Goal: Task Accomplishment & Management: Use online tool/utility

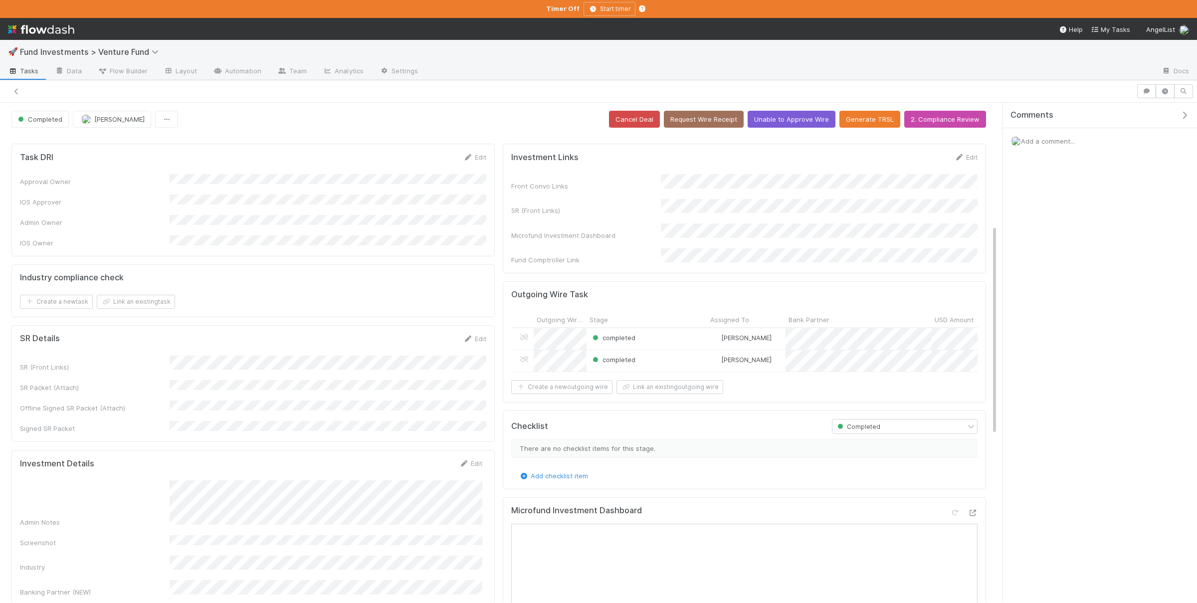
scroll to position [292, 0]
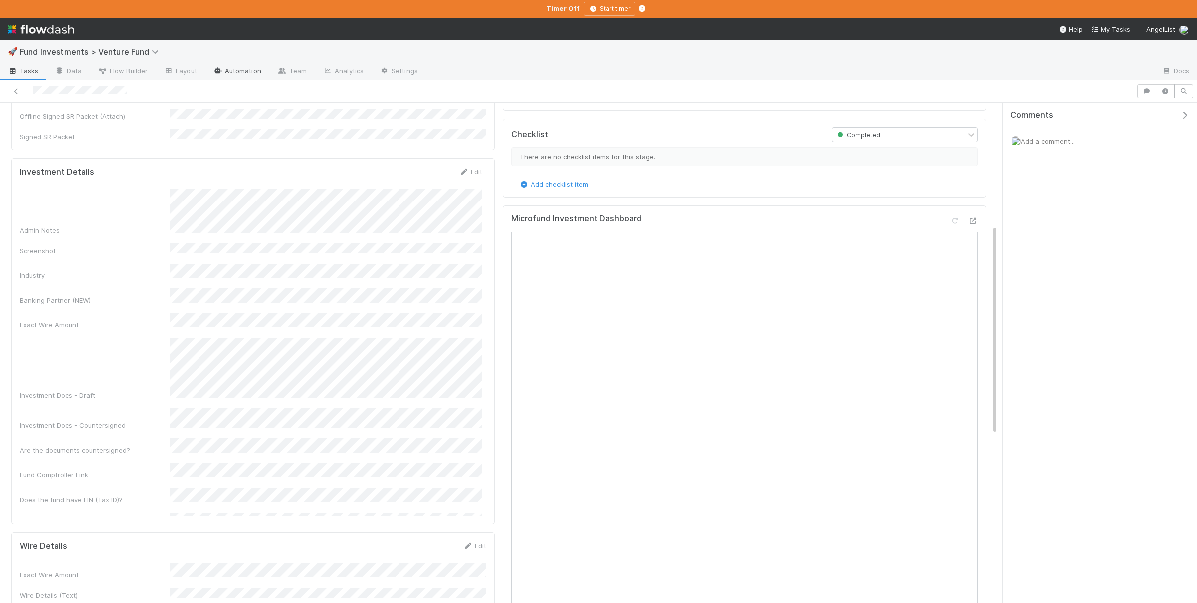
click at [229, 73] on link "Automation" at bounding box center [237, 72] width 64 height 16
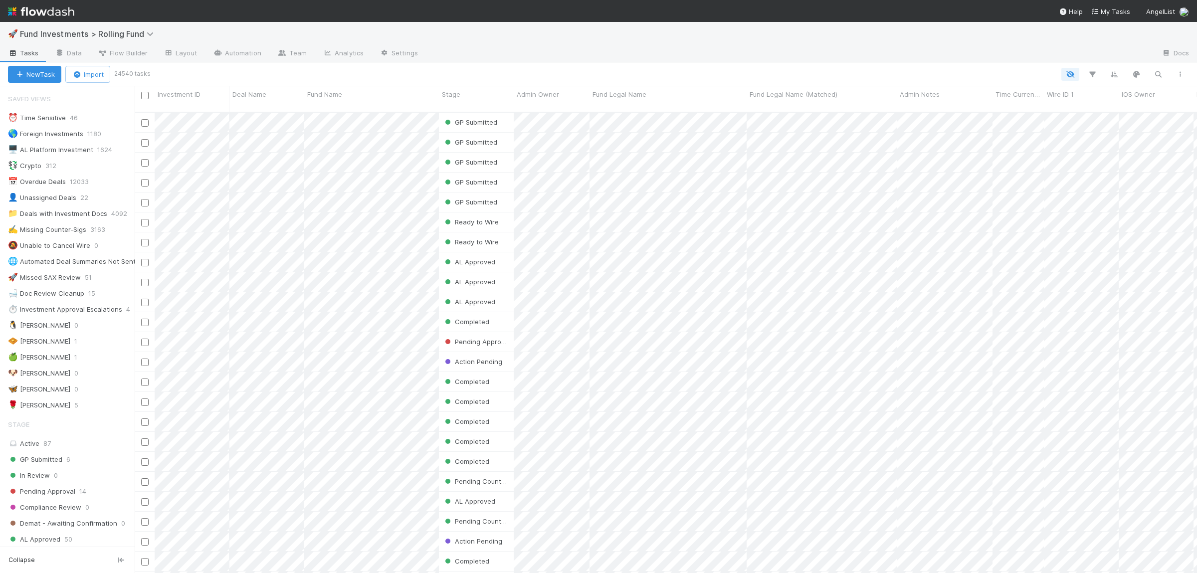
scroll to position [469, 1062]
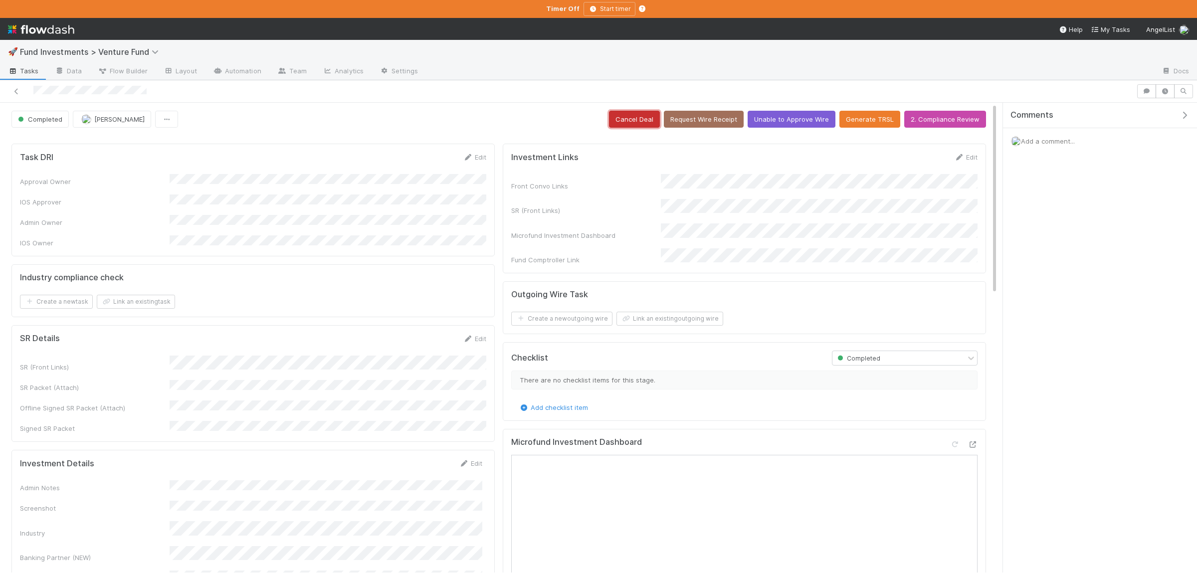
click at [630, 112] on button "Cancel Deal" at bounding box center [634, 119] width 51 height 17
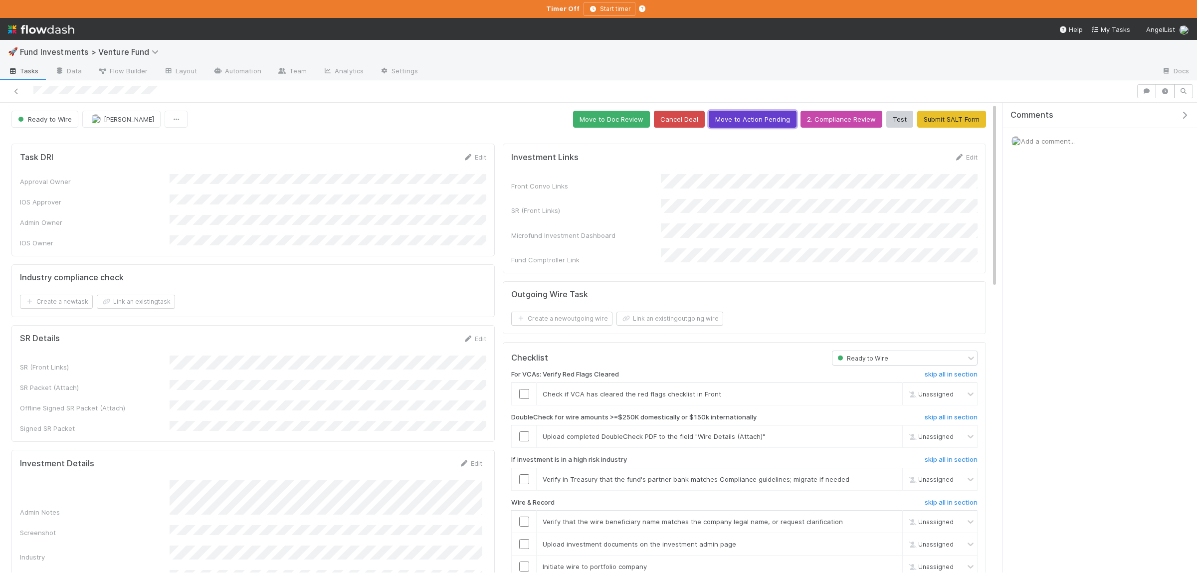
click at [770, 120] on button "Move to Action Pending" at bounding box center [753, 119] width 88 height 17
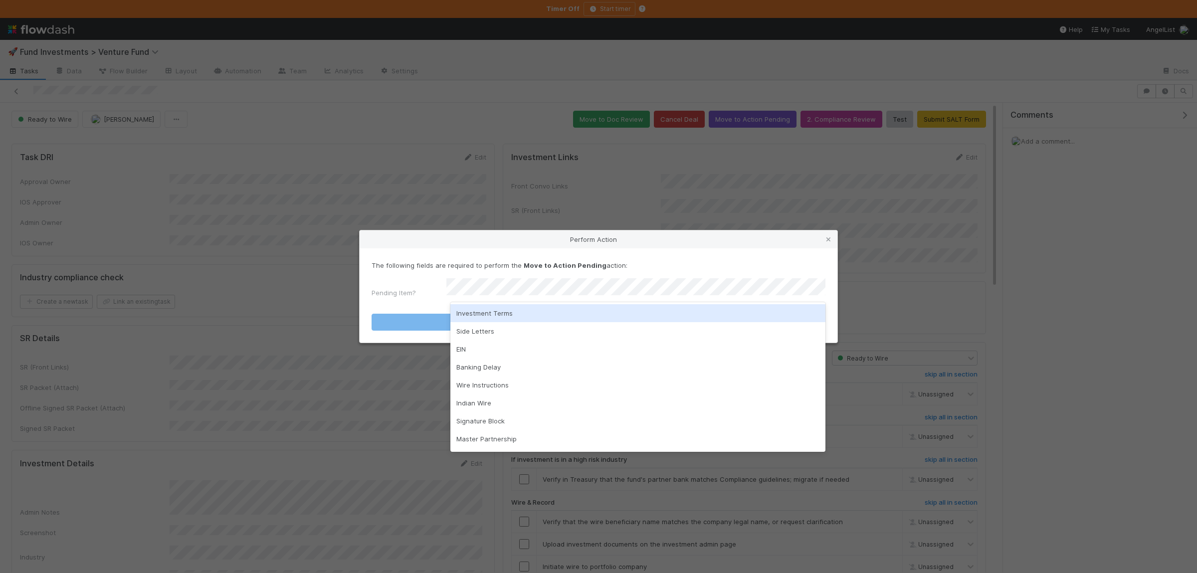
click at [528, 312] on div "Investment Terms" at bounding box center [637, 313] width 375 height 18
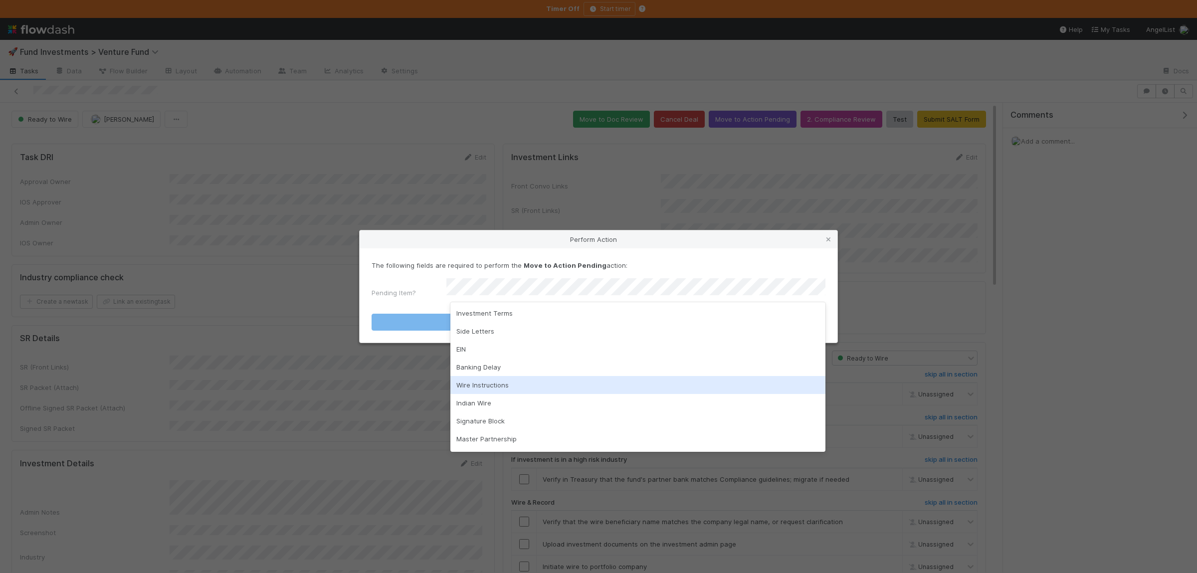
click at [506, 382] on div "Wire Instructions" at bounding box center [637, 385] width 375 height 18
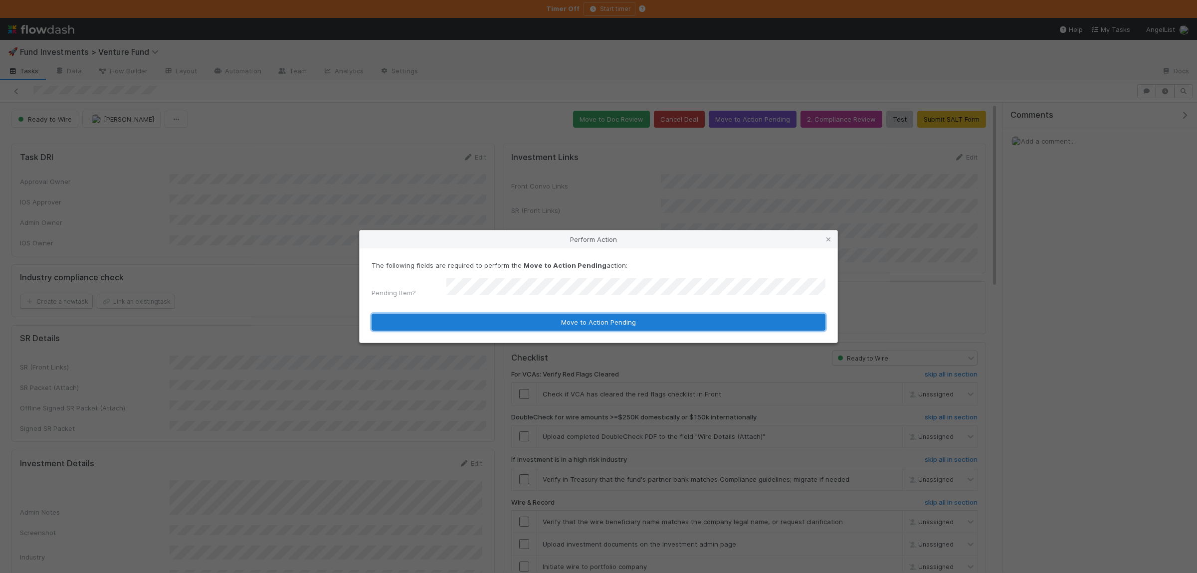
click at [508, 322] on button "Move to Action Pending" at bounding box center [599, 322] width 454 height 17
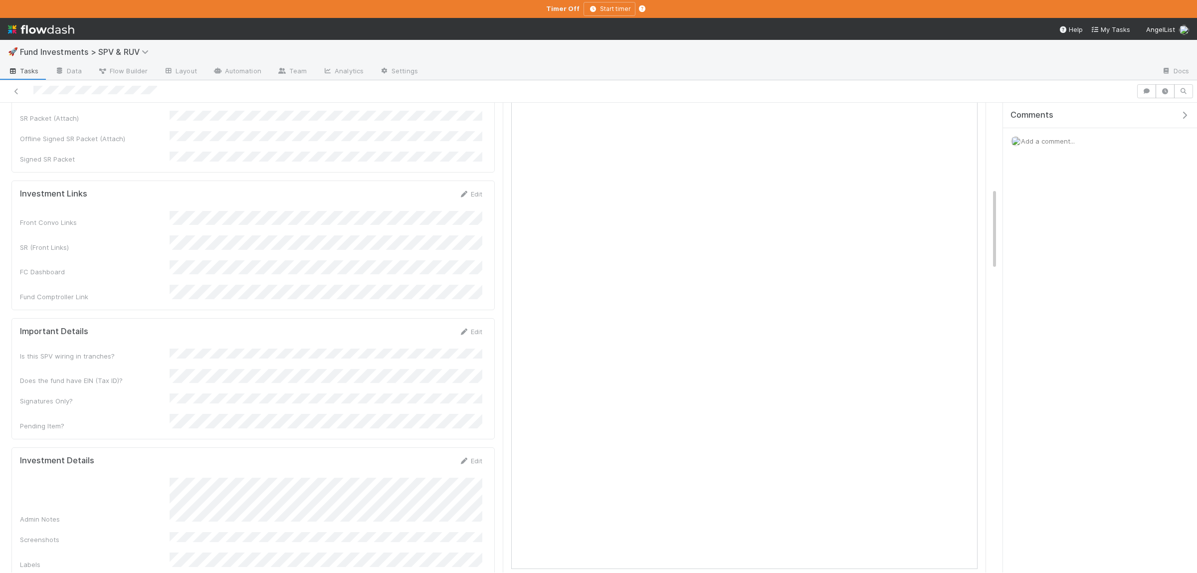
scroll to position [632, 0]
click at [431, 447] on div "Admin Notes Screenshots Labels Industry Banking Partner Exact Wire Amount Inves…" at bounding box center [251, 447] width 462 height 231
click at [434, 310] on button "Save" at bounding box center [429, 318] width 28 height 17
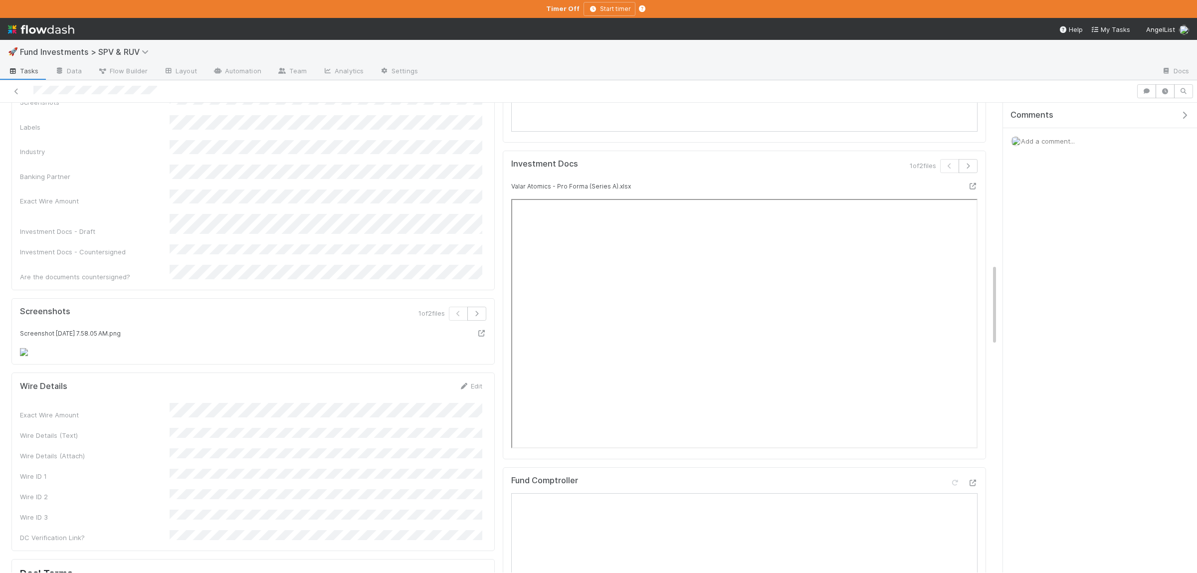
scroll to position [0, 0]
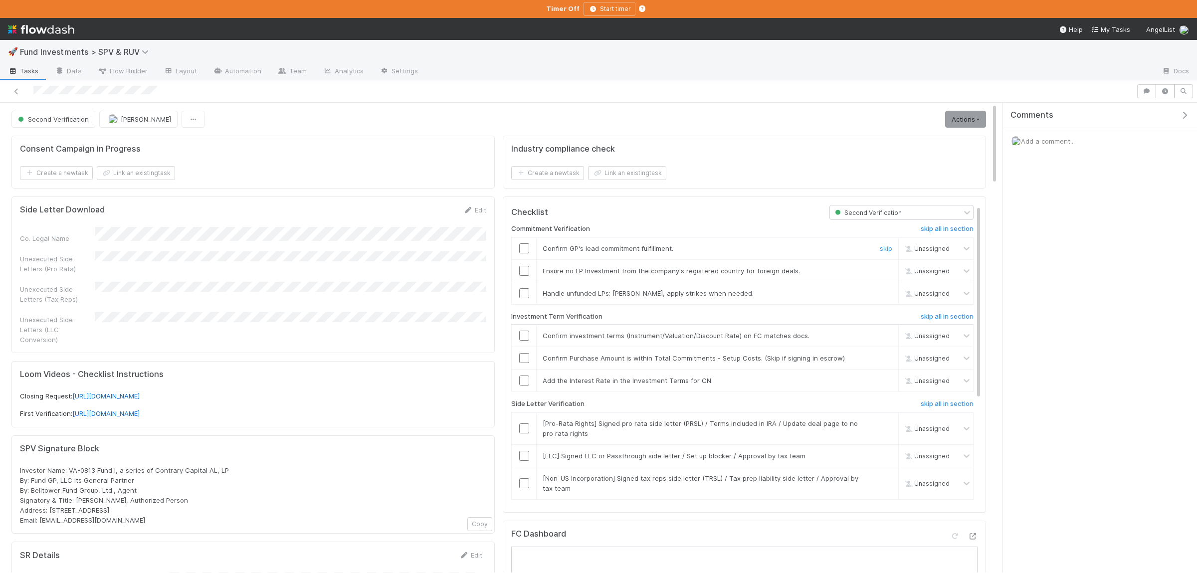
click at [521, 251] on input "checkbox" at bounding box center [524, 248] width 10 height 10
click at [524, 273] on input "checkbox" at bounding box center [524, 271] width 10 height 10
click at [884, 295] on link "skip" at bounding box center [886, 293] width 12 height 8
click at [522, 337] on input "checkbox" at bounding box center [524, 336] width 10 height 10
click at [524, 360] on input "checkbox" at bounding box center [524, 358] width 10 height 10
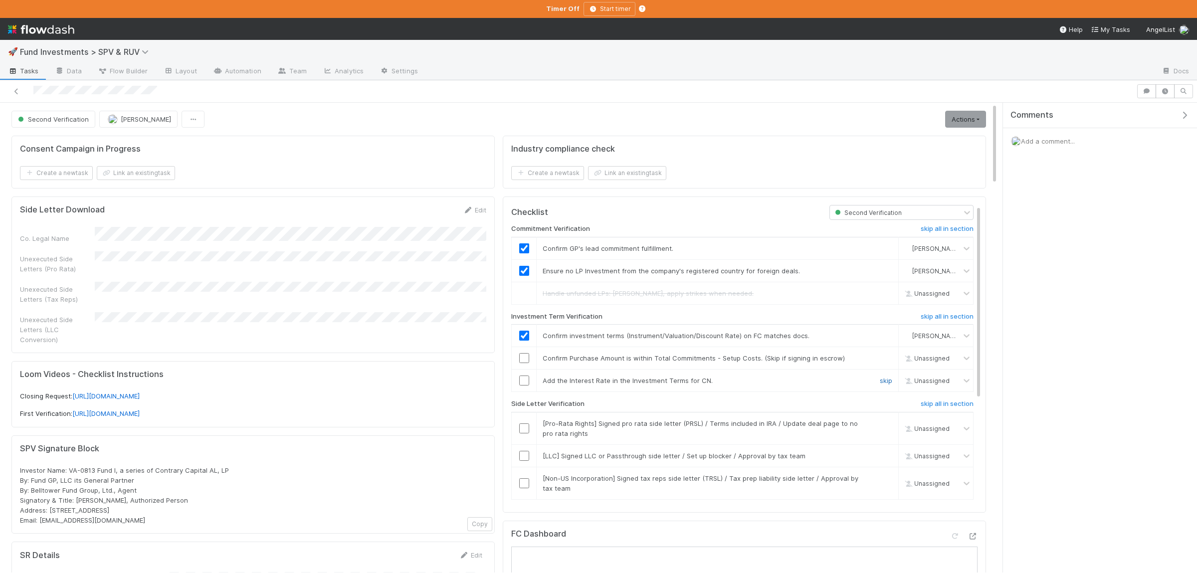
click at [887, 382] on link "skip" at bounding box center [886, 381] width 12 height 8
click at [524, 363] on input "checkbox" at bounding box center [524, 358] width 10 height 10
click at [887, 384] on link "skip" at bounding box center [886, 381] width 12 height 8
checkbox input "true"
click at [890, 459] on link "skip" at bounding box center [886, 456] width 12 height 8
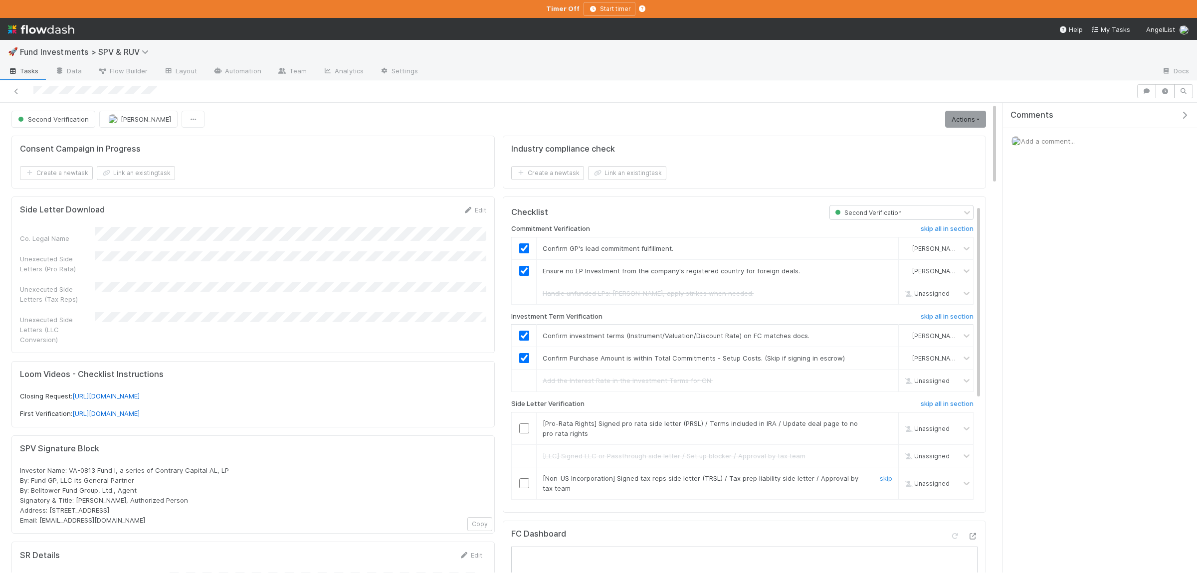
click at [887, 482] on link "skip" at bounding box center [886, 478] width 12 height 8
click at [526, 252] on input "checkbox" at bounding box center [524, 248] width 10 height 10
click at [888, 427] on link "skip" at bounding box center [886, 423] width 12 height 8
click at [525, 250] on input "checkbox" at bounding box center [524, 248] width 10 height 10
click at [958, 122] on link "Actions" at bounding box center [965, 119] width 41 height 17
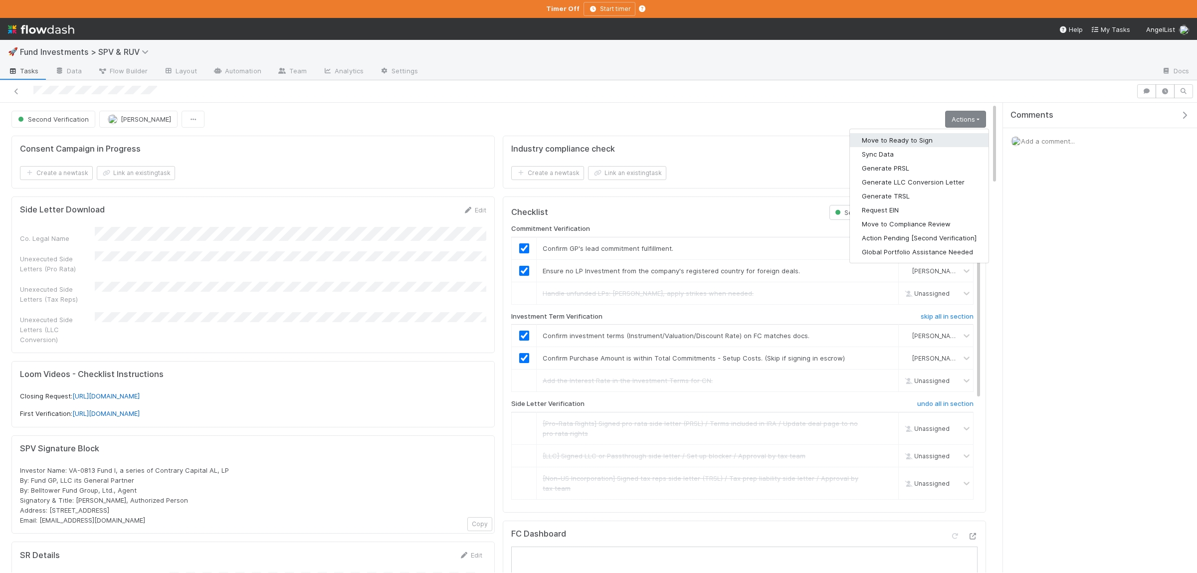
click at [905, 138] on button "Move to Ready to Sign" at bounding box center [919, 140] width 139 height 14
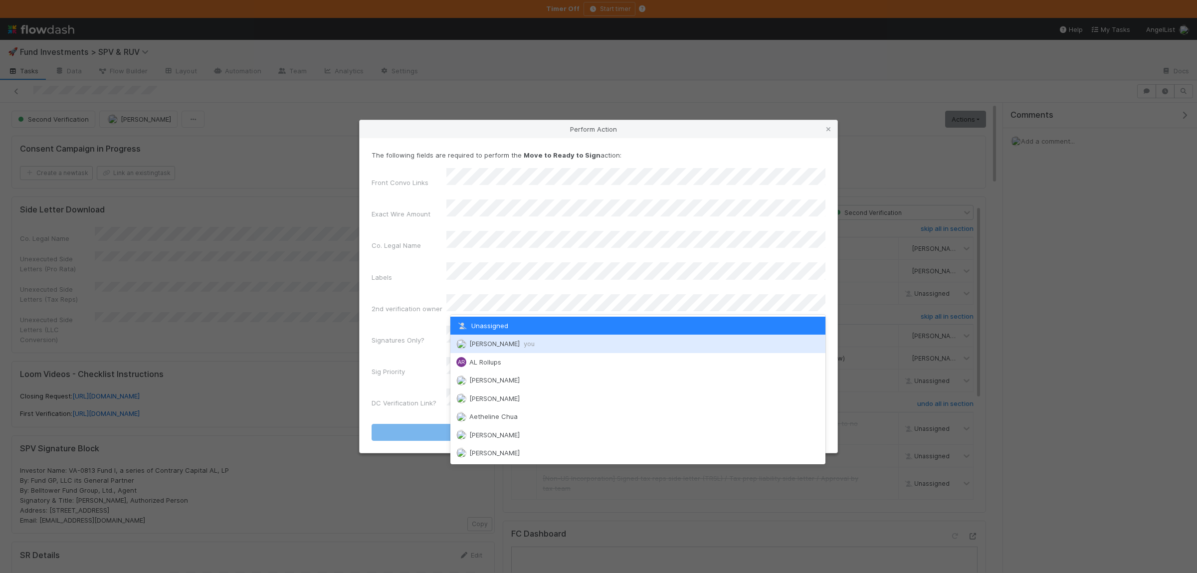
click at [491, 339] on div "Susan Tang you" at bounding box center [637, 344] width 375 height 18
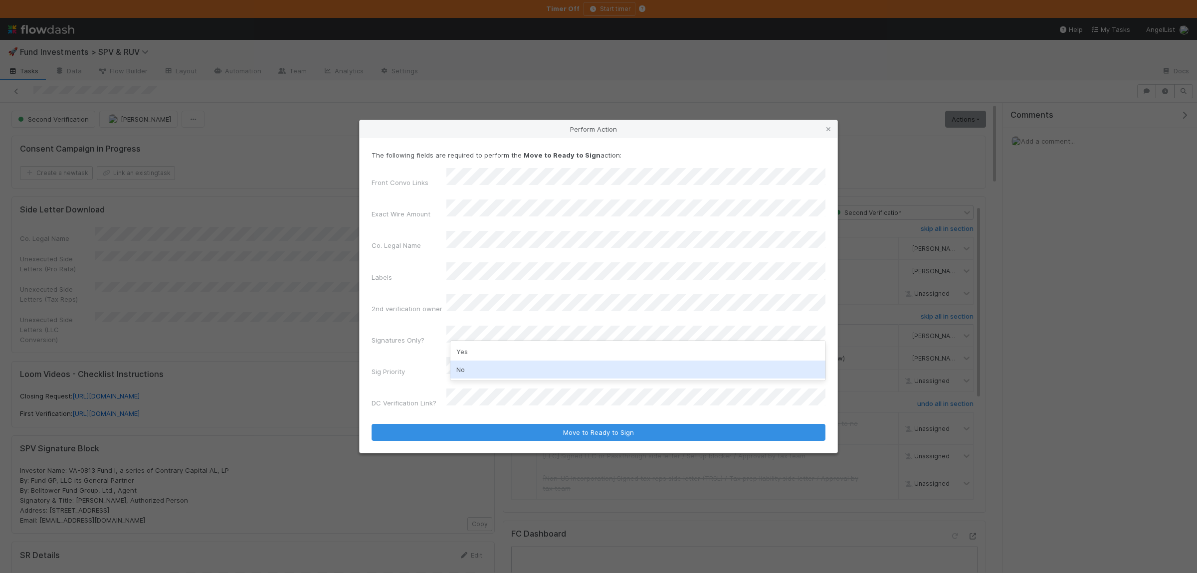
click at [486, 364] on div "No" at bounding box center [637, 370] width 375 height 18
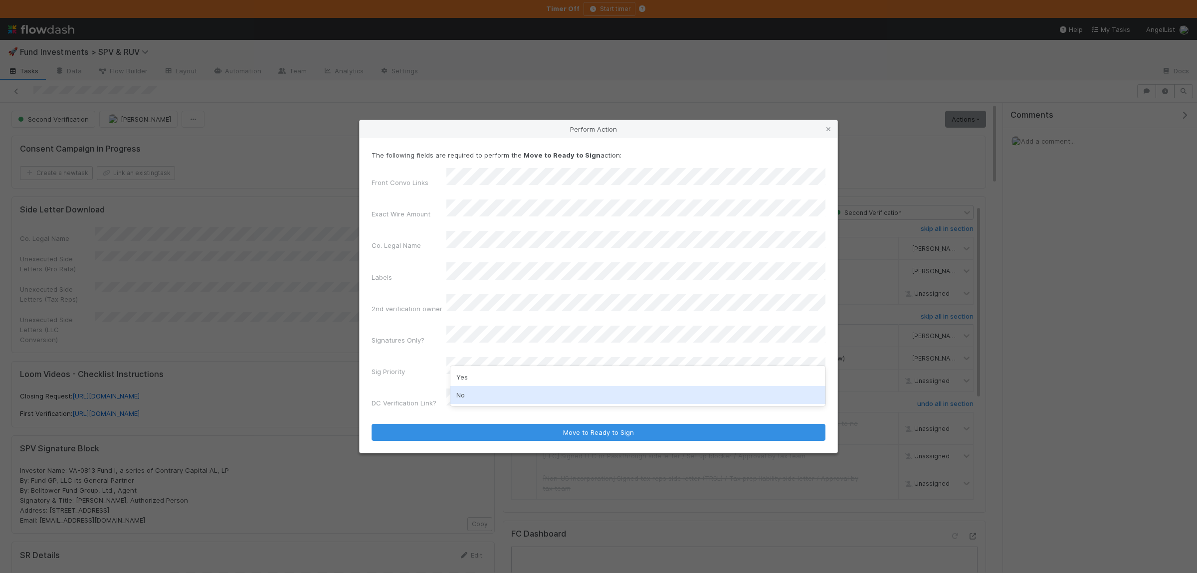
click at [479, 396] on div "No" at bounding box center [637, 395] width 375 height 18
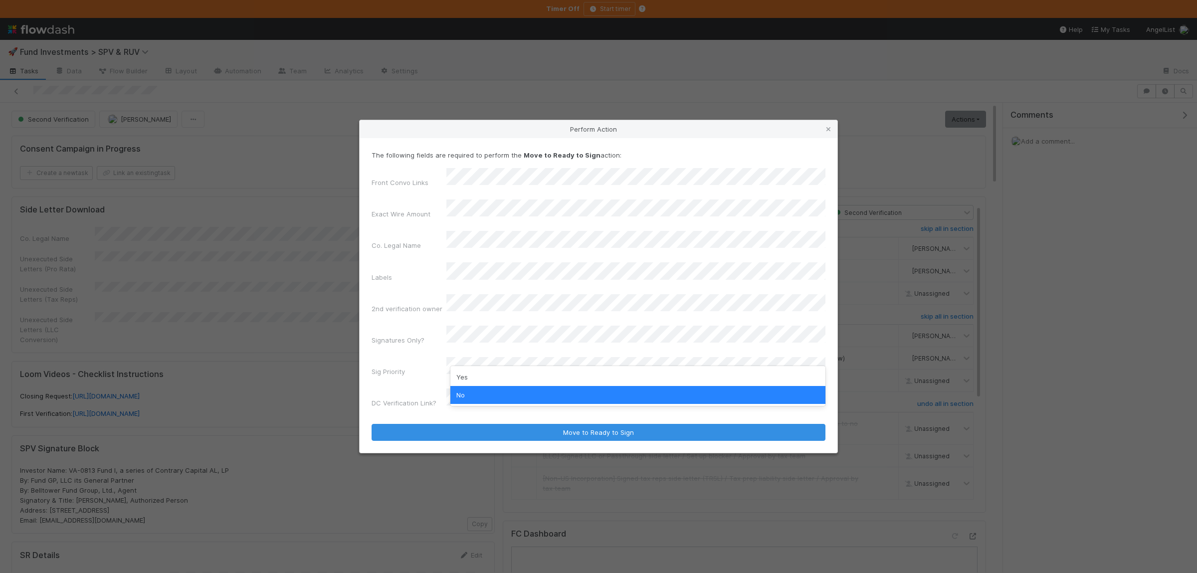
click at [418, 357] on div "Sig Priority" at bounding box center [599, 368] width 454 height 23
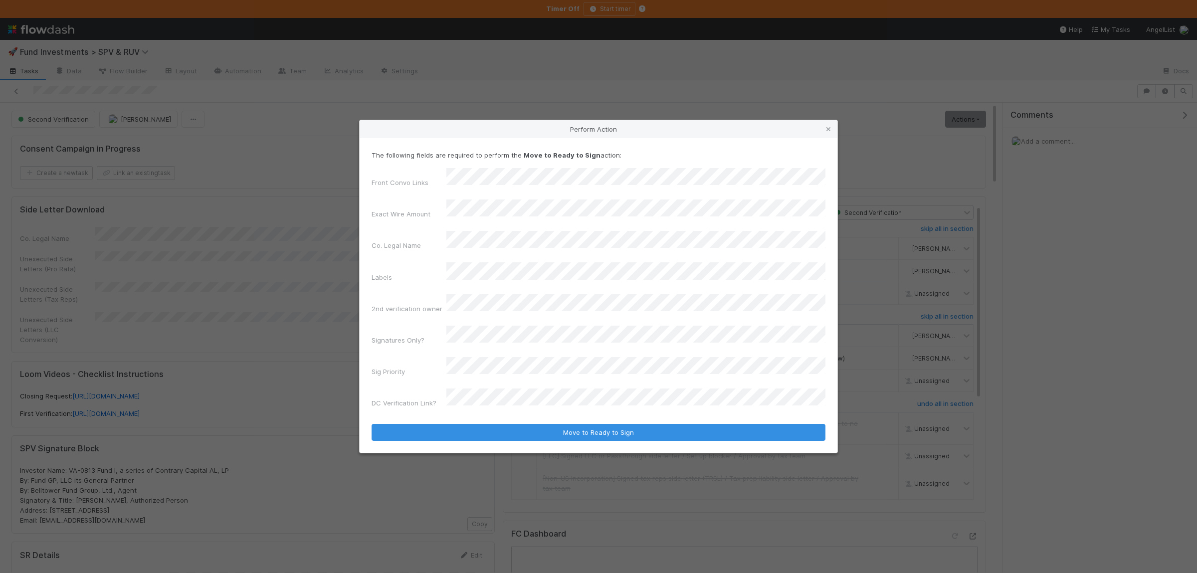
click at [372, 424] on button "Move to Ready to Sign" at bounding box center [599, 432] width 454 height 17
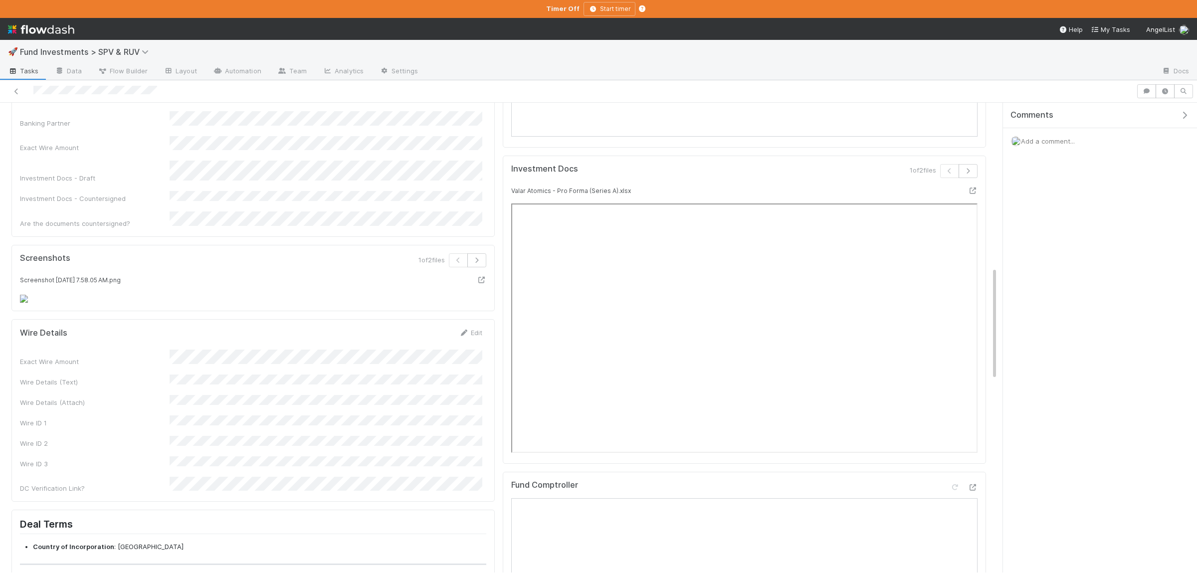
scroll to position [925, 0]
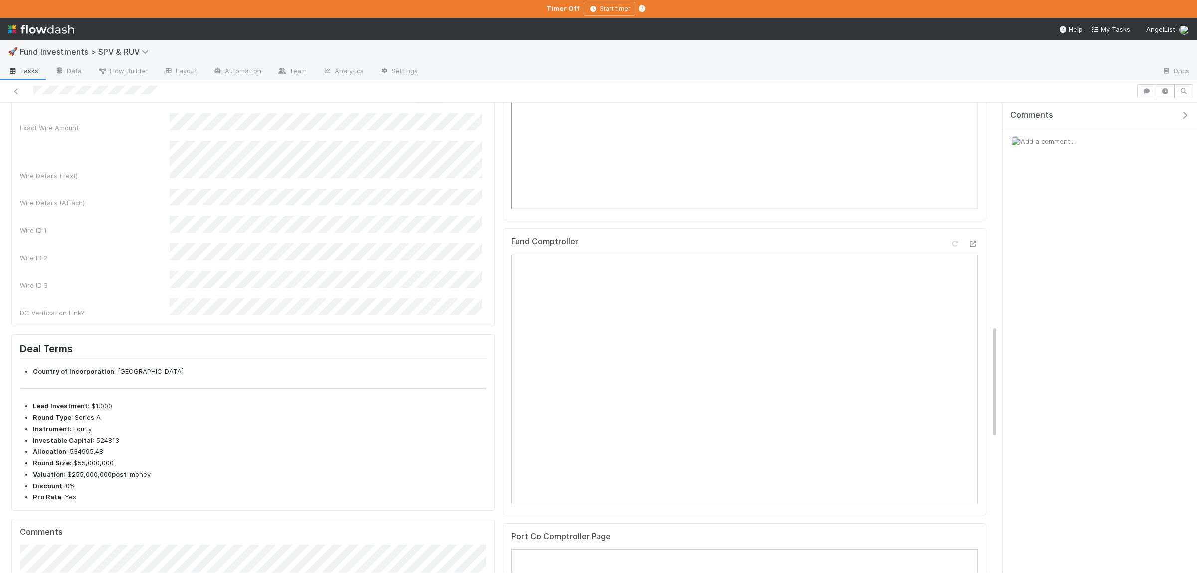
click at [437, 101] on button "Save" at bounding box center [429, 92] width 28 height 17
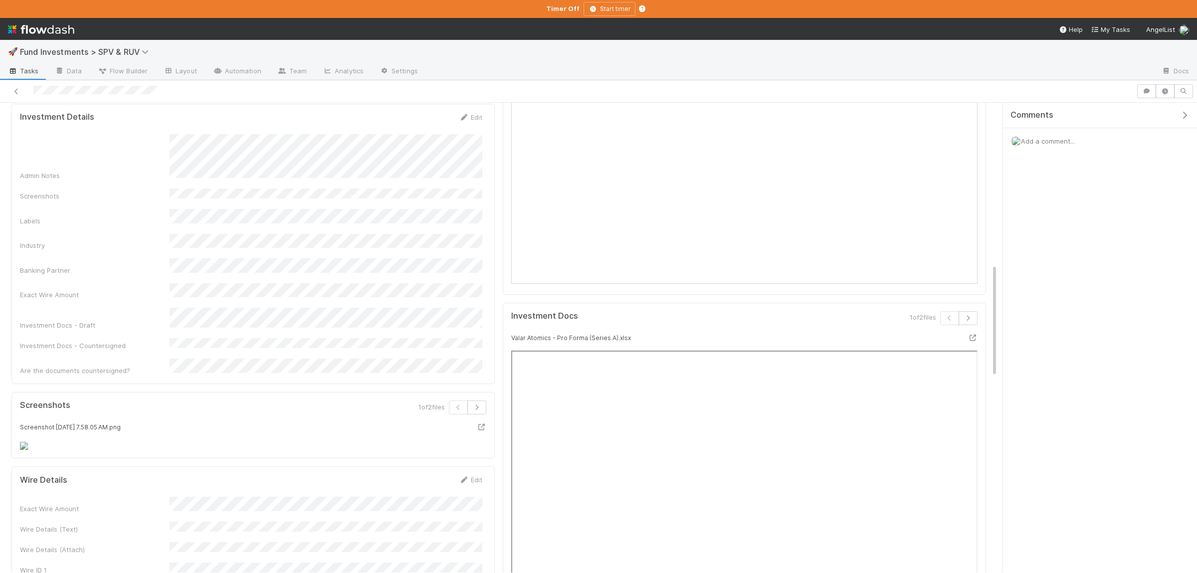
scroll to position [729, 0]
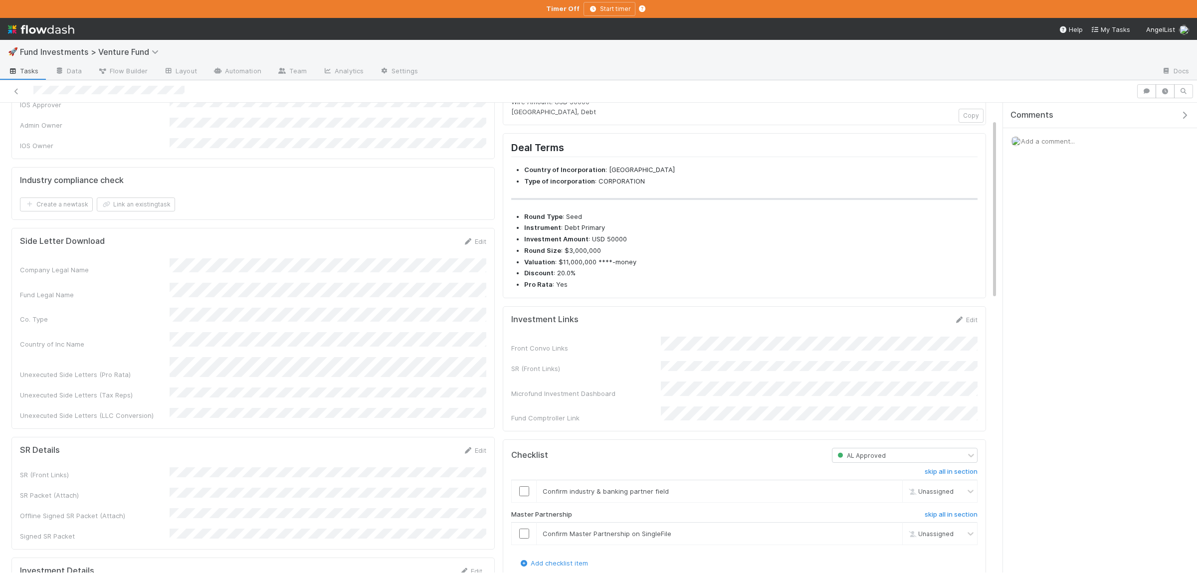
scroll to position [195, 0]
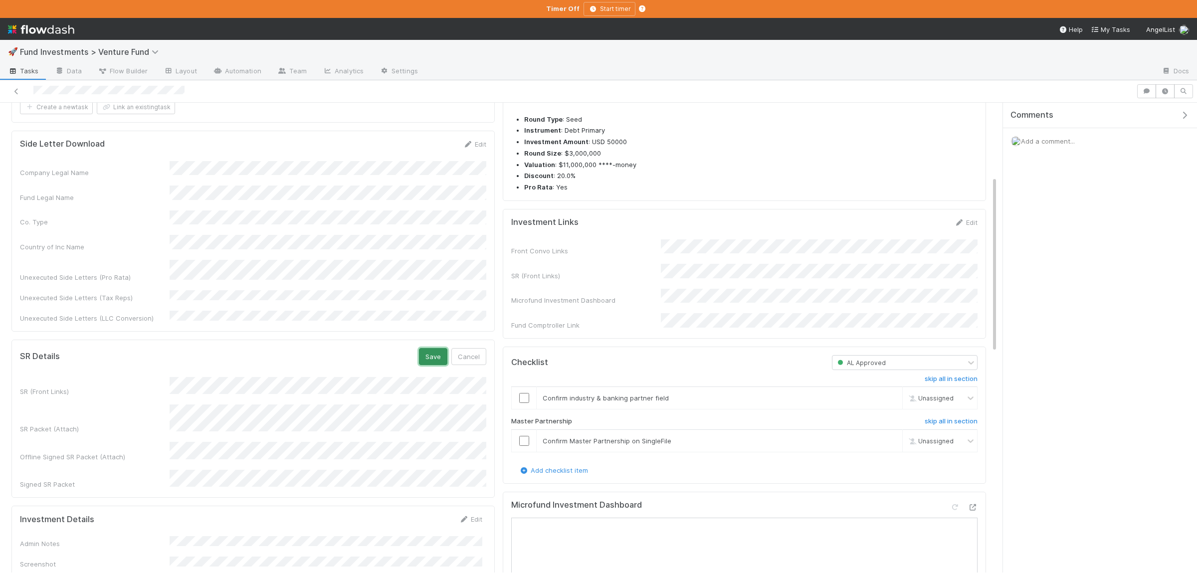
click at [437, 348] on button "Save" at bounding box center [433, 356] width 28 height 17
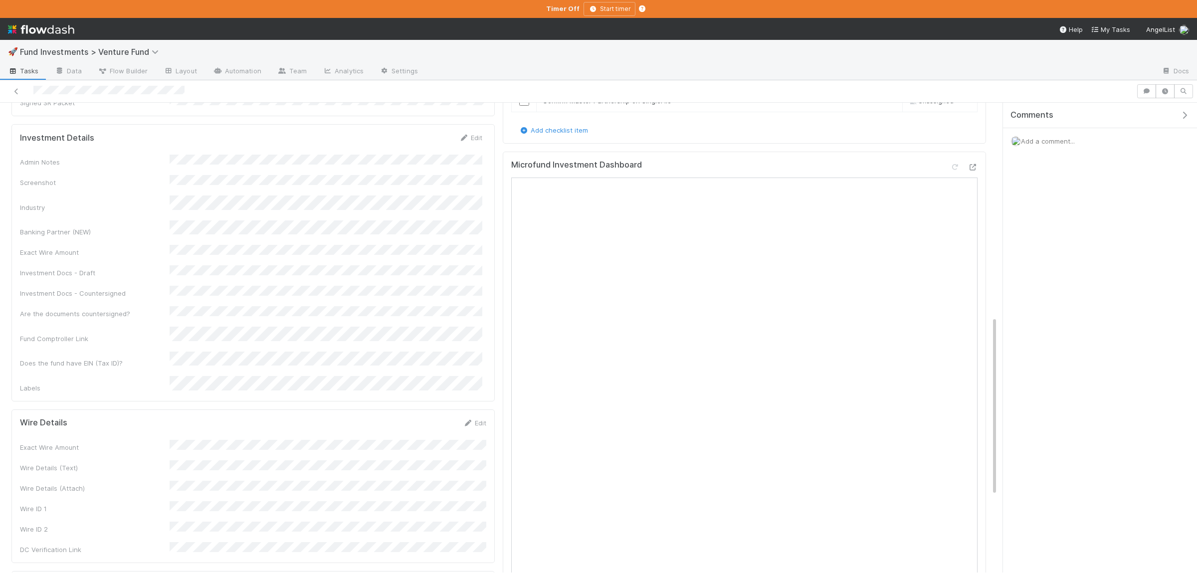
scroll to position [584, 0]
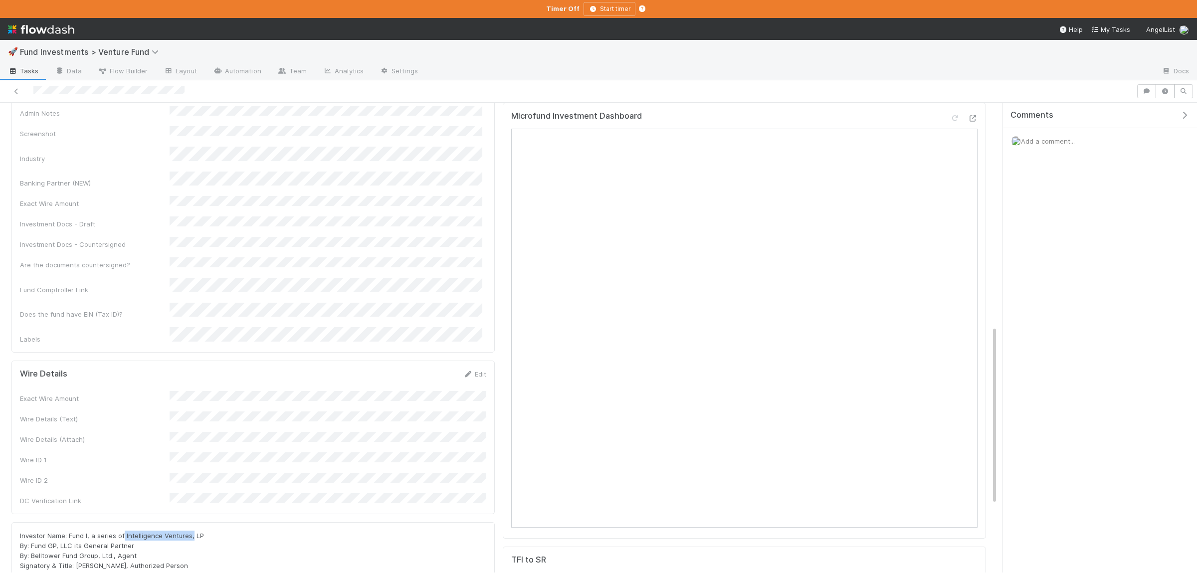
drag, startPoint x: 124, startPoint y: 457, endPoint x: 194, endPoint y: 460, distance: 69.9
click at [191, 532] on span "Investor Name: Fund I, a series of Intelligence Ventures, LP By: Fund GP, LLC i…" at bounding box center [112, 561] width 184 height 58
drag, startPoint x: 202, startPoint y: 461, endPoint x: 124, endPoint y: 461, distance: 78.3
click at [124, 531] on div "Investor Name: Fund I, a series of Intelligence Ventures, LP By: Fund GP, LLC i…" at bounding box center [253, 561] width 466 height 60
copy span "Intelligence Ventures, LP"
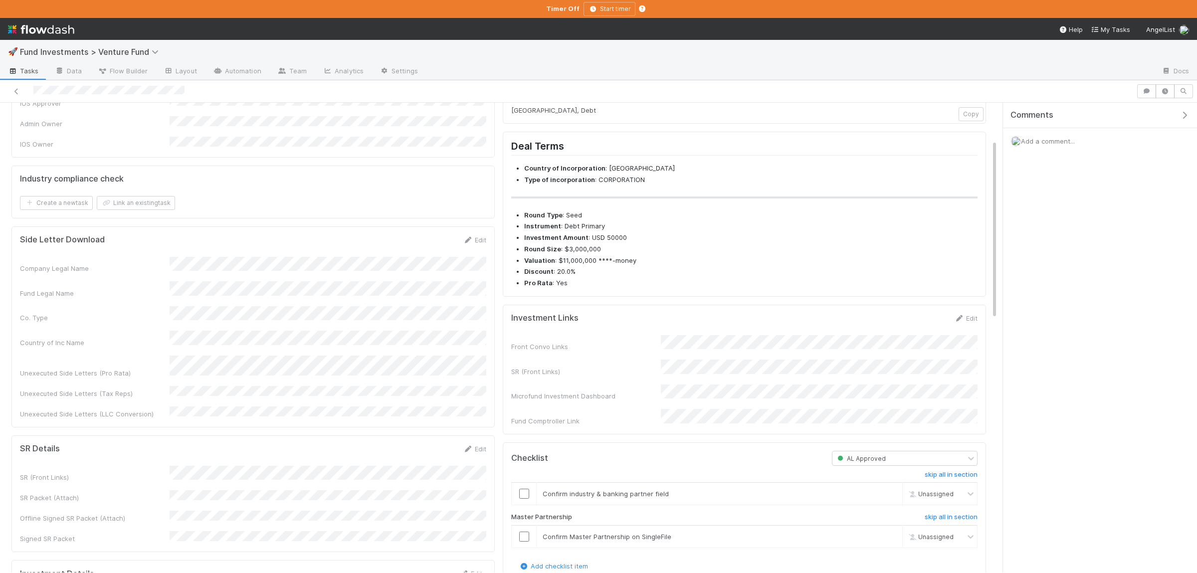
scroll to position [97, 0]
click at [524, 500] on input "checkbox" at bounding box center [524, 495] width 10 height 10
click at [527, 543] on input "checkbox" at bounding box center [524, 538] width 10 height 10
click at [1149, 95] on button "button" at bounding box center [1146, 91] width 19 height 14
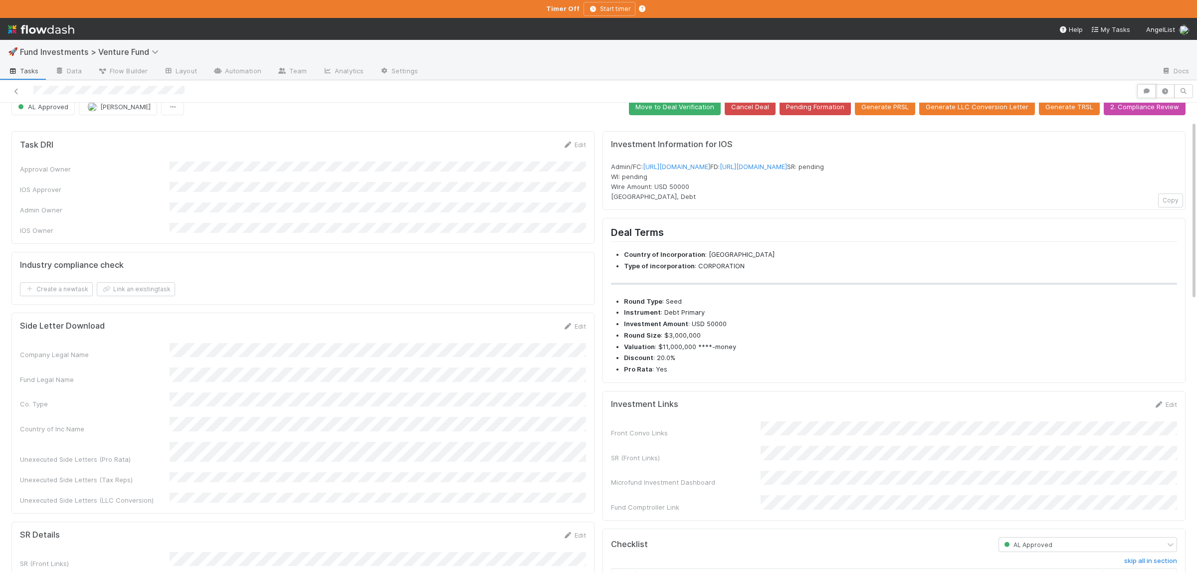
scroll to position [0, 0]
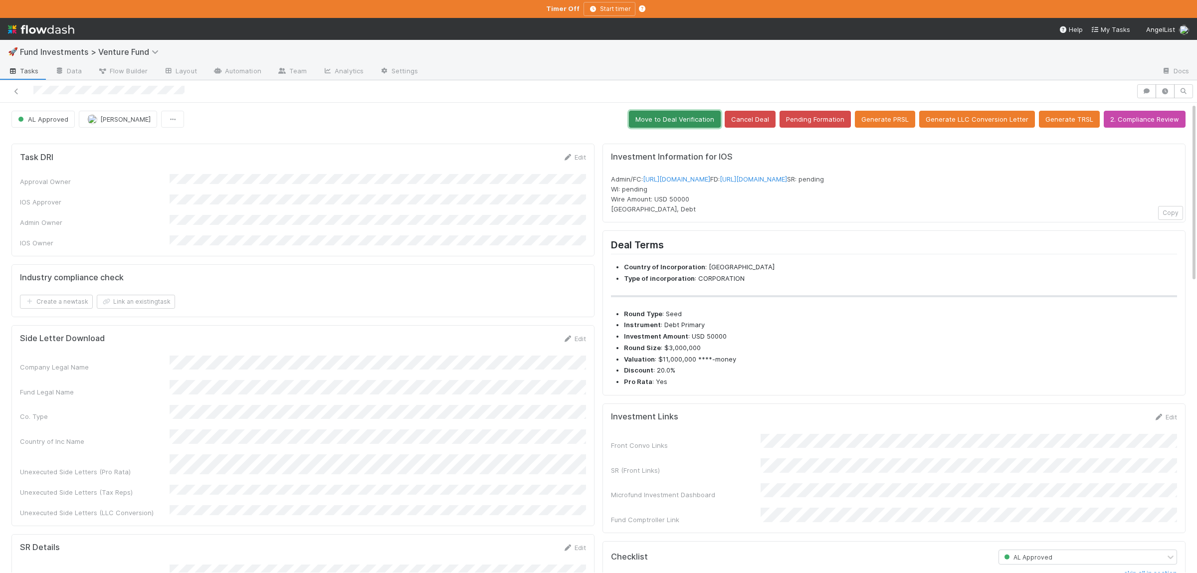
click at [686, 128] on button "Move to Deal Verification" at bounding box center [675, 119] width 92 height 17
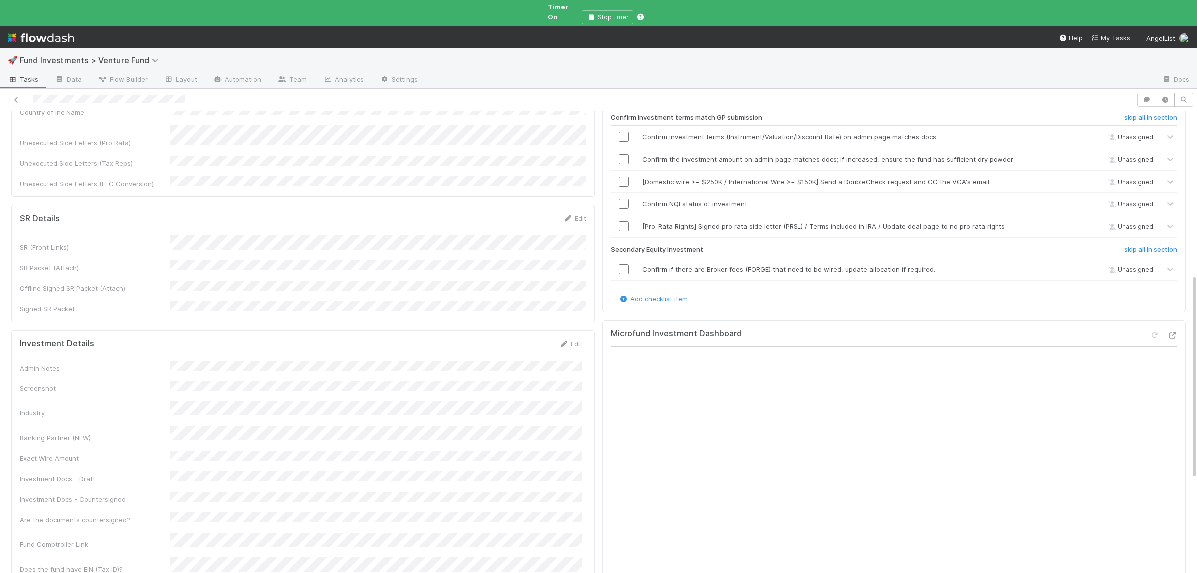
scroll to position [389, 0]
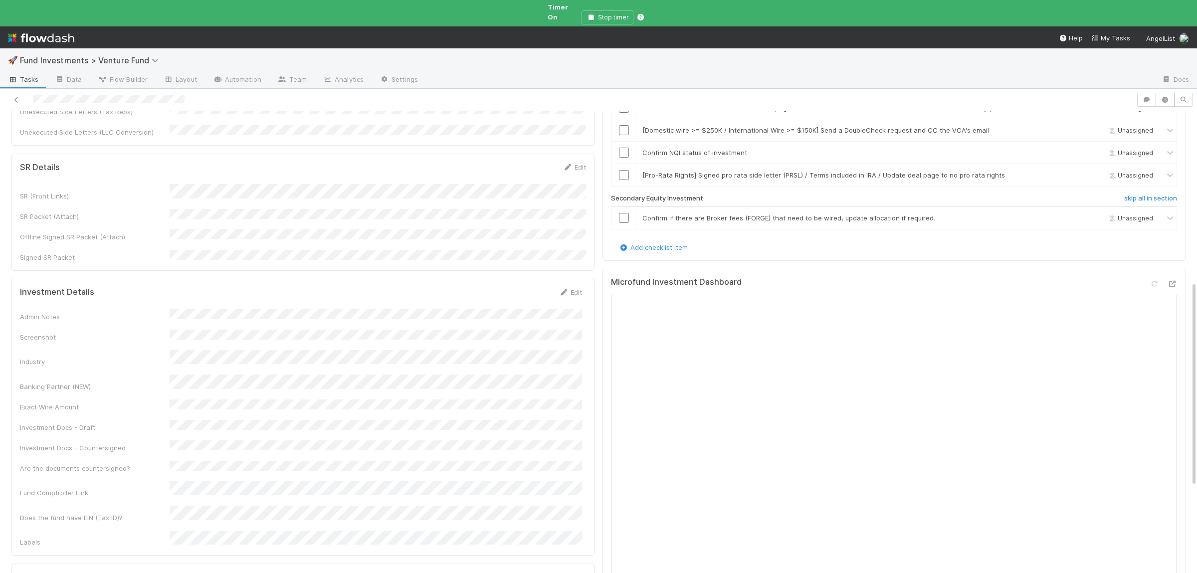
click at [297, 309] on div "Admin Notes Screenshot Industry Banking Partner (NEW) Exact Wire Amount Investm…" at bounding box center [301, 428] width 562 height 238
click at [538, 287] on button "Save" at bounding box center [529, 295] width 28 height 17
click at [324, 309] on div "Admin Notes Screenshot Industry Banking Partner (NEW) Exact Wire Amount Investm…" at bounding box center [301, 430] width 562 height 242
click at [325, 309] on div "Admin Notes Screenshot Industry Banking Partner (NEW) Exact Wire Amount Investm…" at bounding box center [301, 430] width 562 height 242
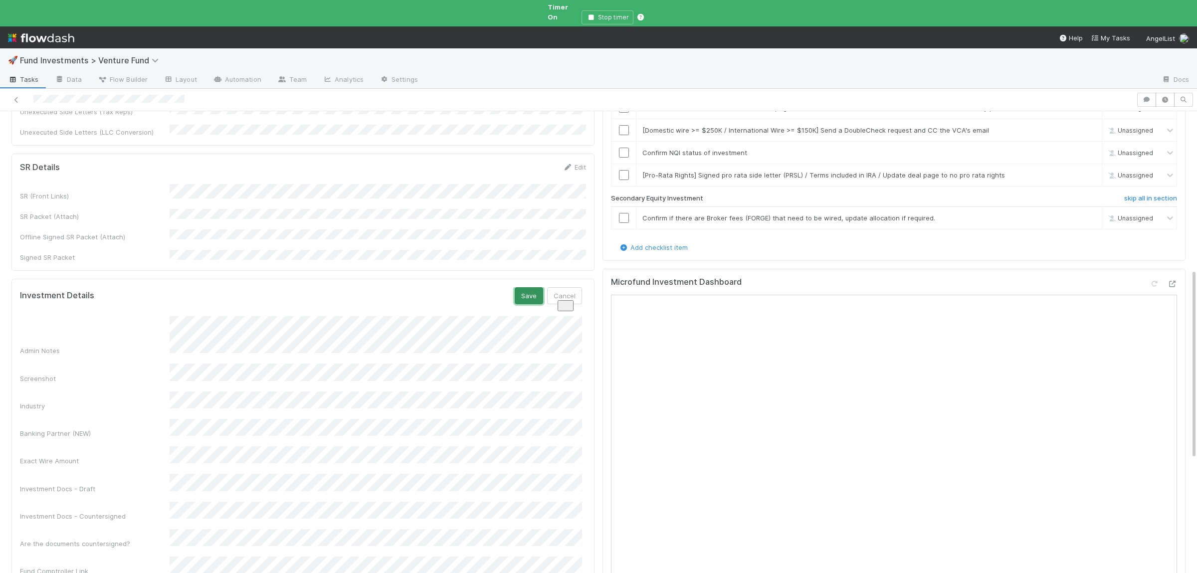
click at [527, 287] on button "Save" at bounding box center [529, 295] width 28 height 17
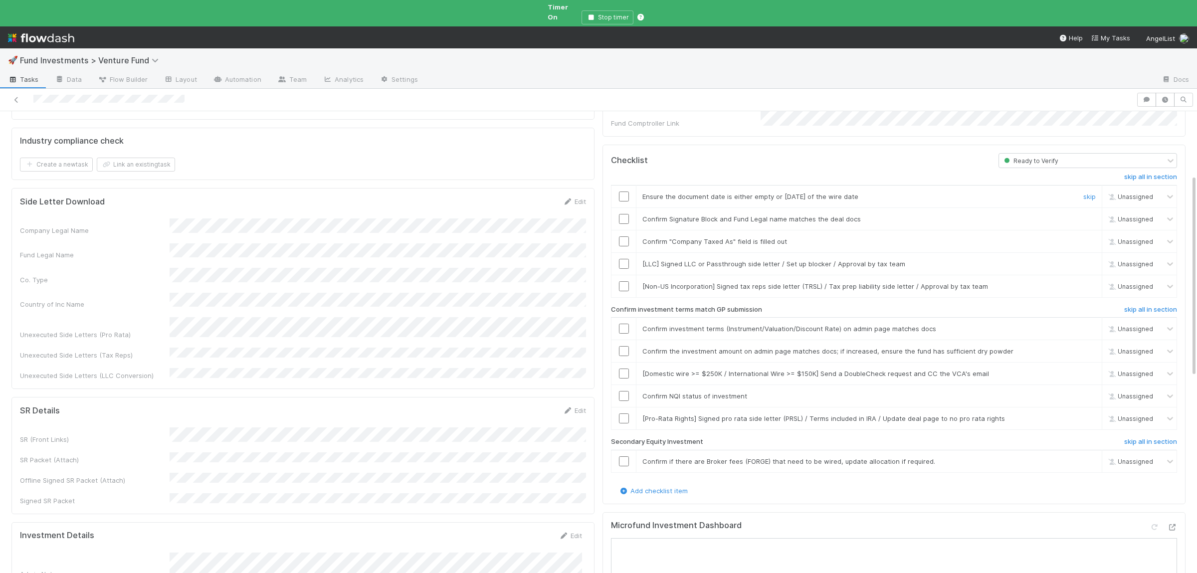
click at [625, 192] on input "checkbox" at bounding box center [624, 197] width 10 height 10
click at [622, 214] on input "checkbox" at bounding box center [624, 219] width 10 height 10
click at [625, 236] on input "checkbox" at bounding box center [624, 241] width 10 height 10
click at [627, 340] on td at bounding box center [623, 351] width 25 height 22
click at [626, 346] on input "checkbox" at bounding box center [624, 351] width 10 height 10
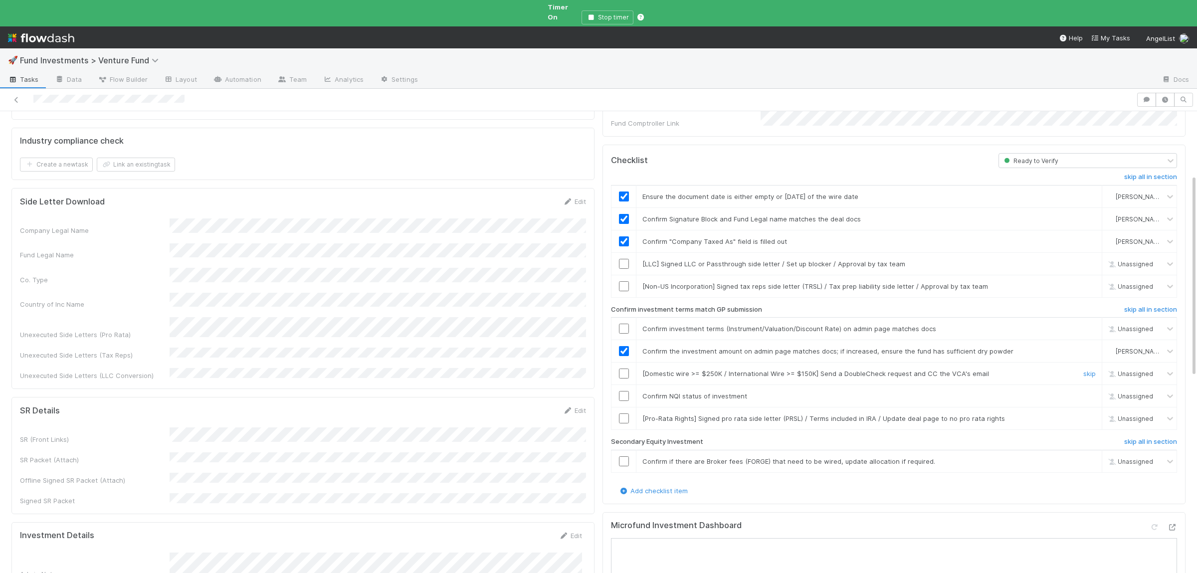
drag, startPoint x: 1087, startPoint y: 359, endPoint x: 1090, endPoint y: 396, distance: 38.0
click at [1088, 370] on link "skip" at bounding box center [1089, 374] width 12 height 8
click at [1090, 414] on link "skip" at bounding box center [1089, 418] width 12 height 8
click at [1095, 260] on link "skip" at bounding box center [1089, 264] width 12 height 8
click at [1087, 281] on div "skip" at bounding box center [1088, 286] width 30 height 10
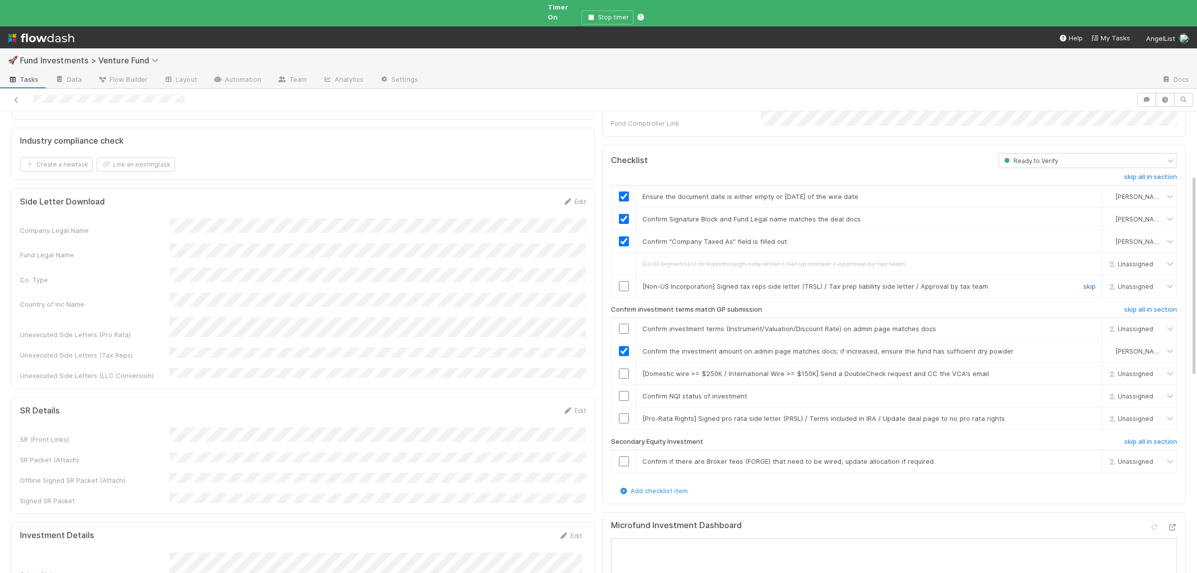
click at [1089, 282] on link "skip" at bounding box center [1089, 286] width 12 height 8
drag, startPoint x: 1085, startPoint y: 444, endPoint x: 942, endPoint y: 423, distance: 144.7
click at [1086, 457] on link "skip" at bounding box center [1089, 461] width 12 height 8
click at [1089, 414] on link "skip" at bounding box center [1089, 418] width 12 height 8
click at [625, 391] on input "checkbox" at bounding box center [624, 396] width 10 height 10
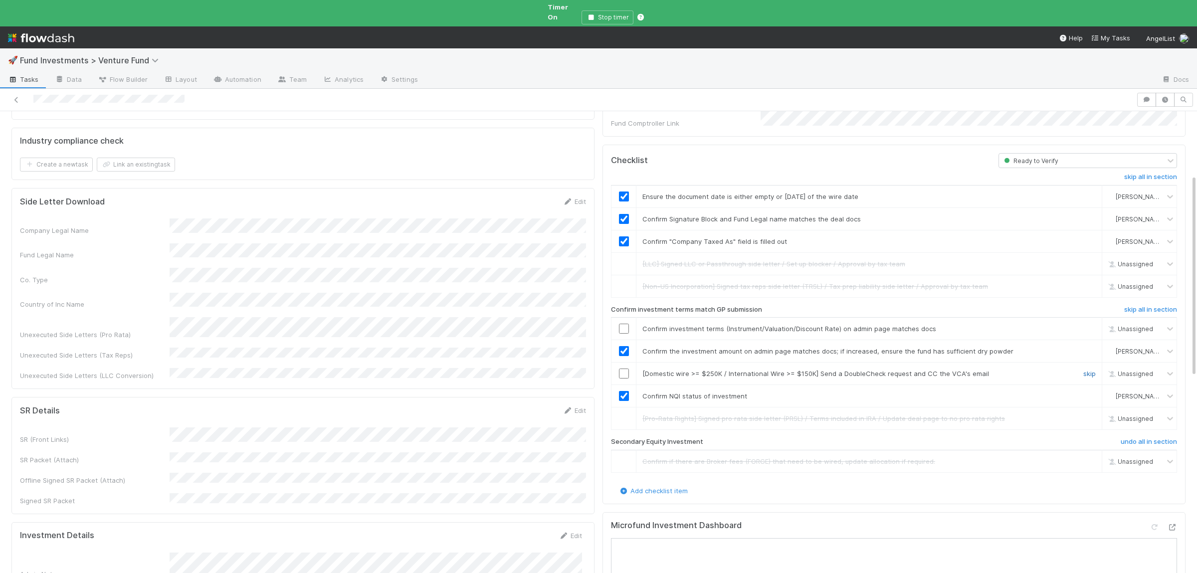
click at [1087, 370] on link "skip" at bounding box center [1089, 374] width 12 height 8
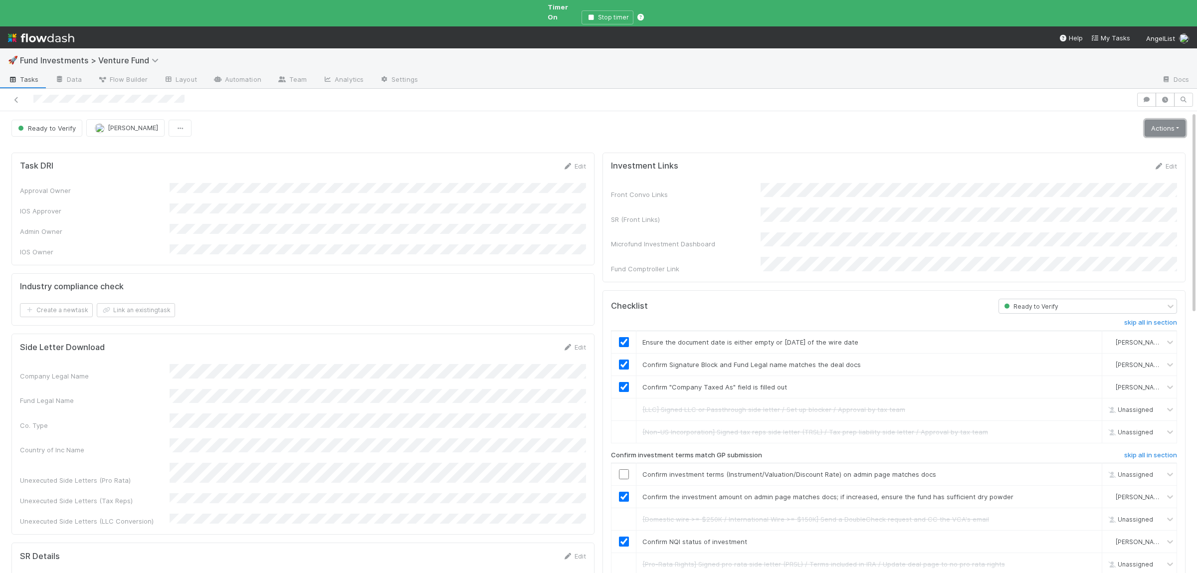
click at [1166, 126] on link "Actions" at bounding box center [1165, 128] width 41 height 17
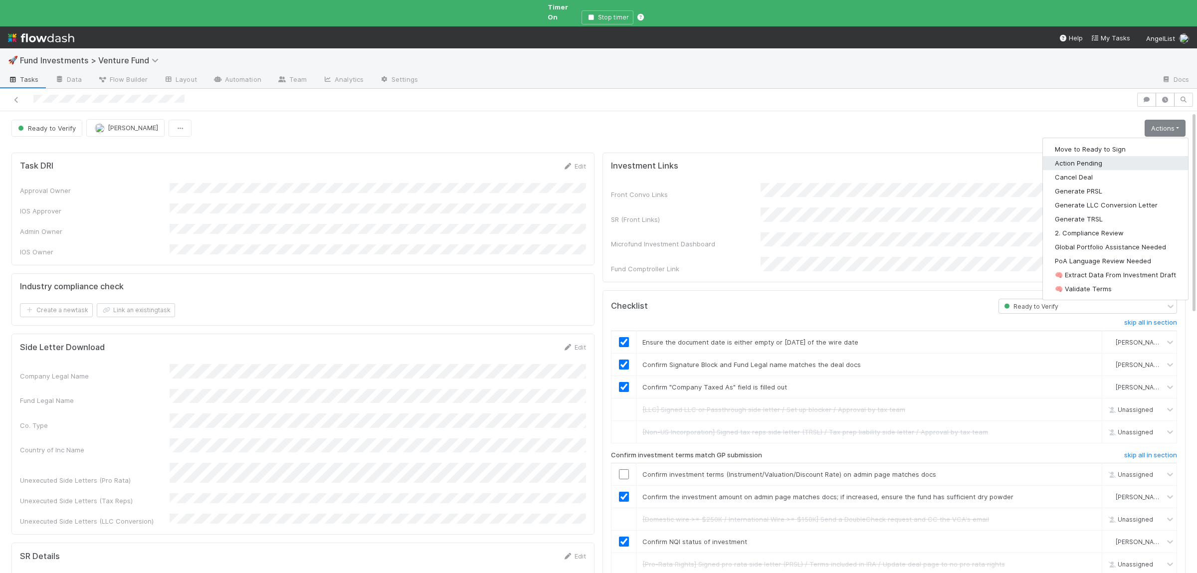
click at [1069, 158] on button "Action Pending" at bounding box center [1115, 163] width 145 height 14
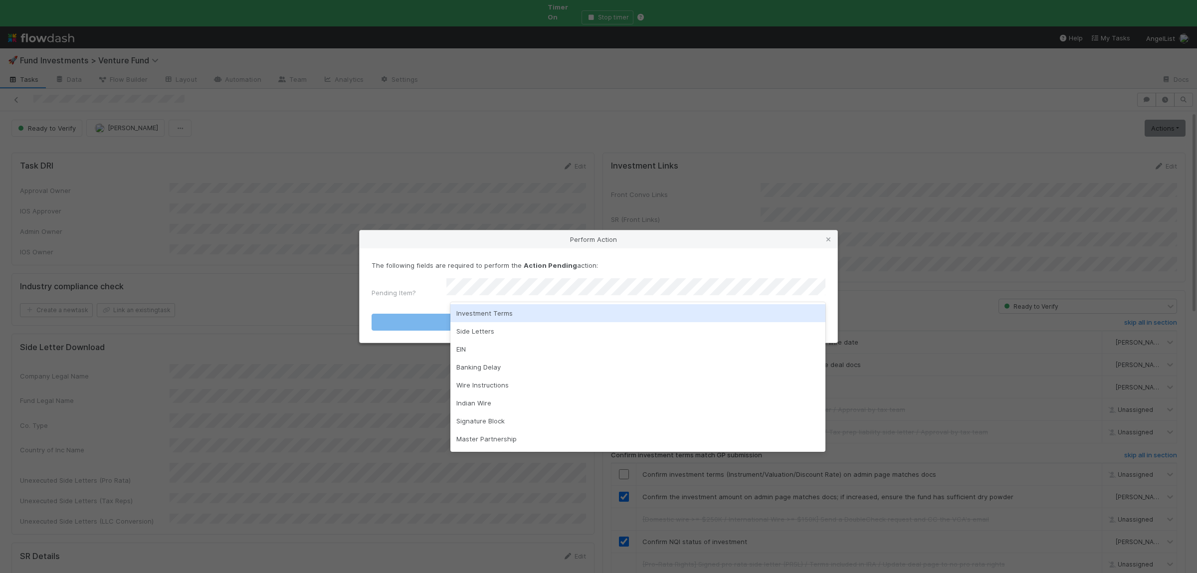
click at [501, 312] on div "Investment Terms" at bounding box center [637, 313] width 375 height 18
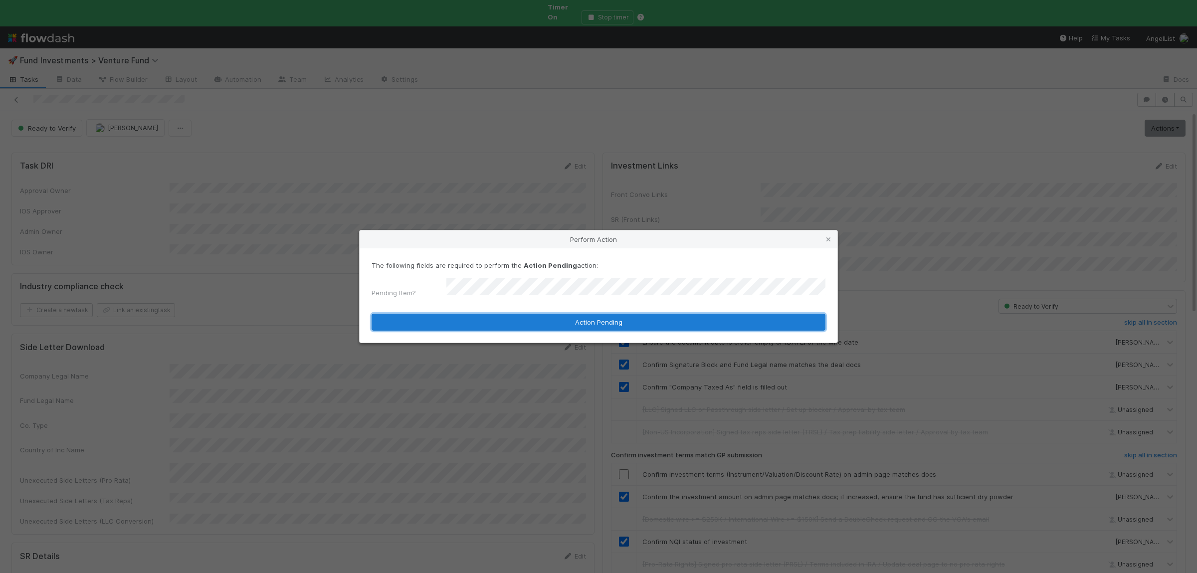
click at [499, 315] on button "Action Pending" at bounding box center [599, 322] width 454 height 17
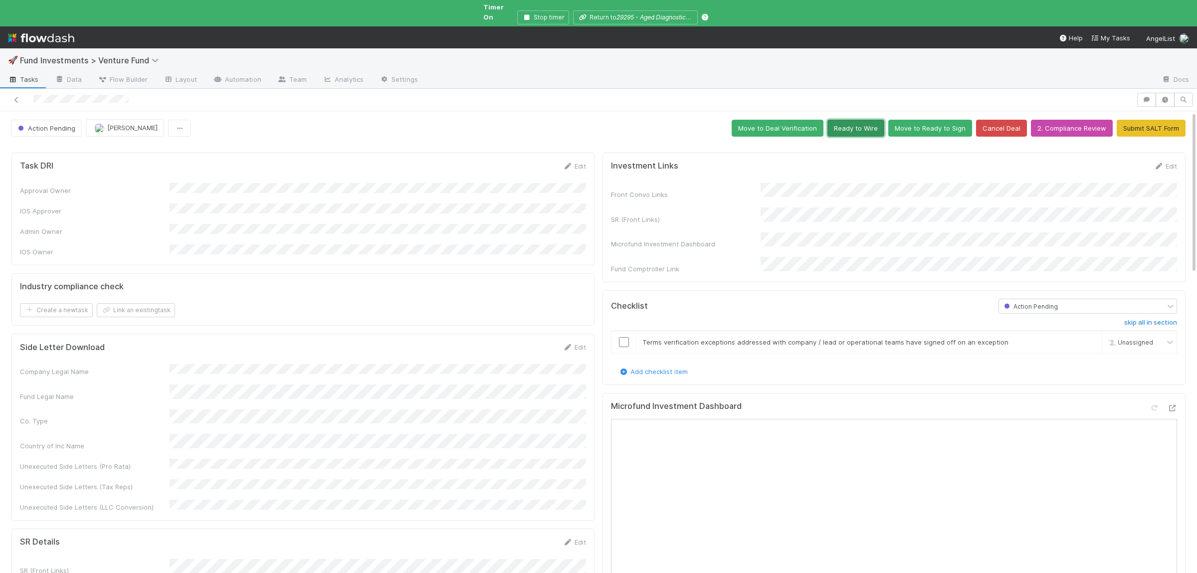
click at [861, 120] on button "Ready to Wire" at bounding box center [855, 128] width 57 height 17
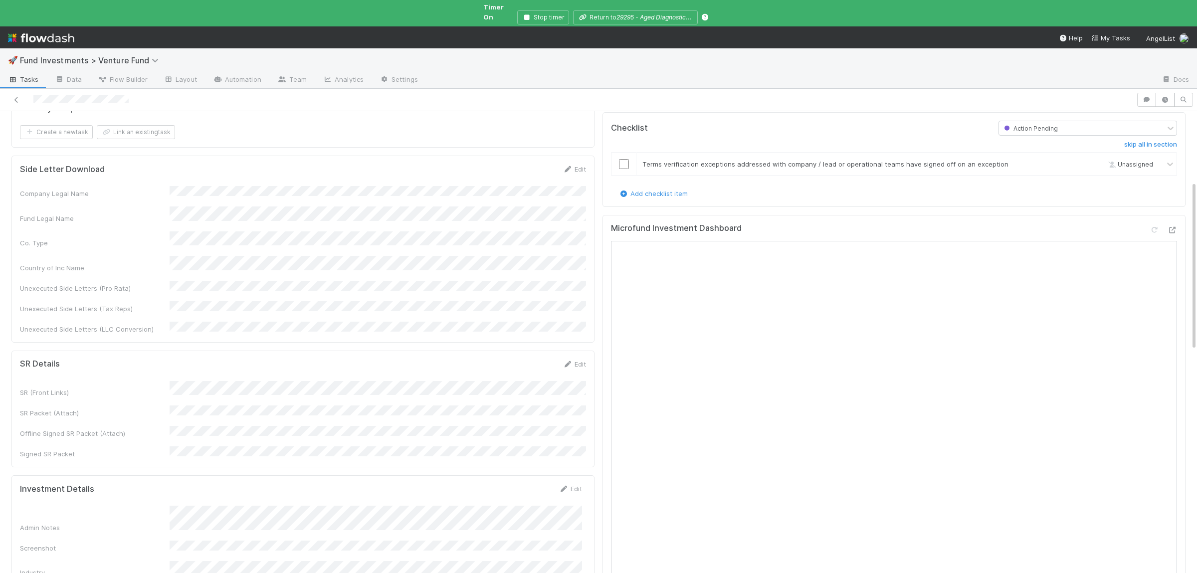
scroll to position [195, 0]
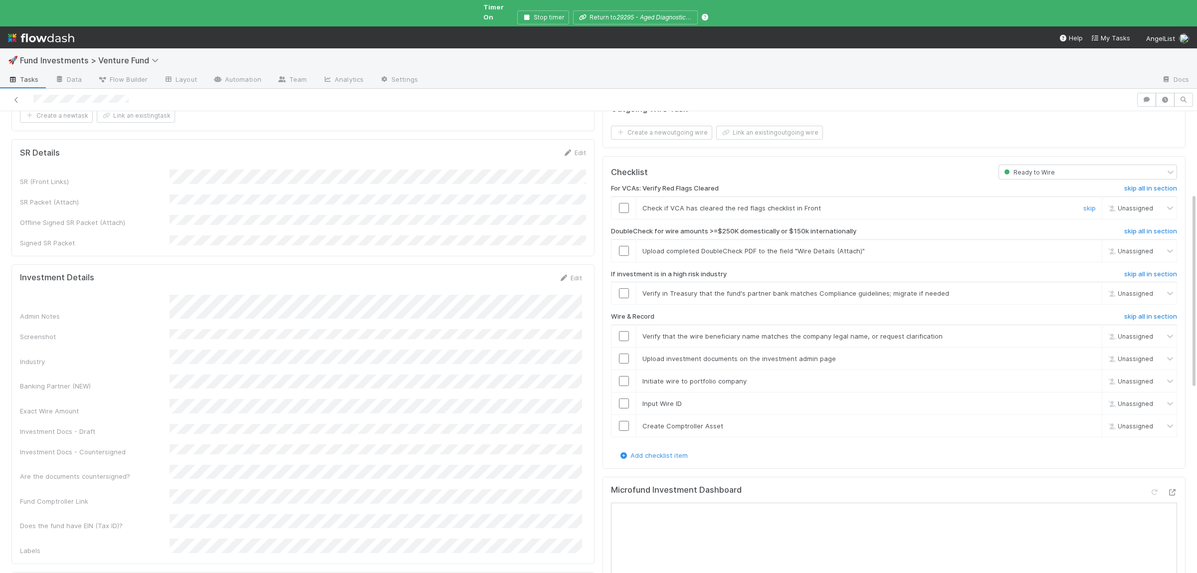
click at [624, 203] on input "checkbox" at bounding box center [624, 208] width 10 height 10
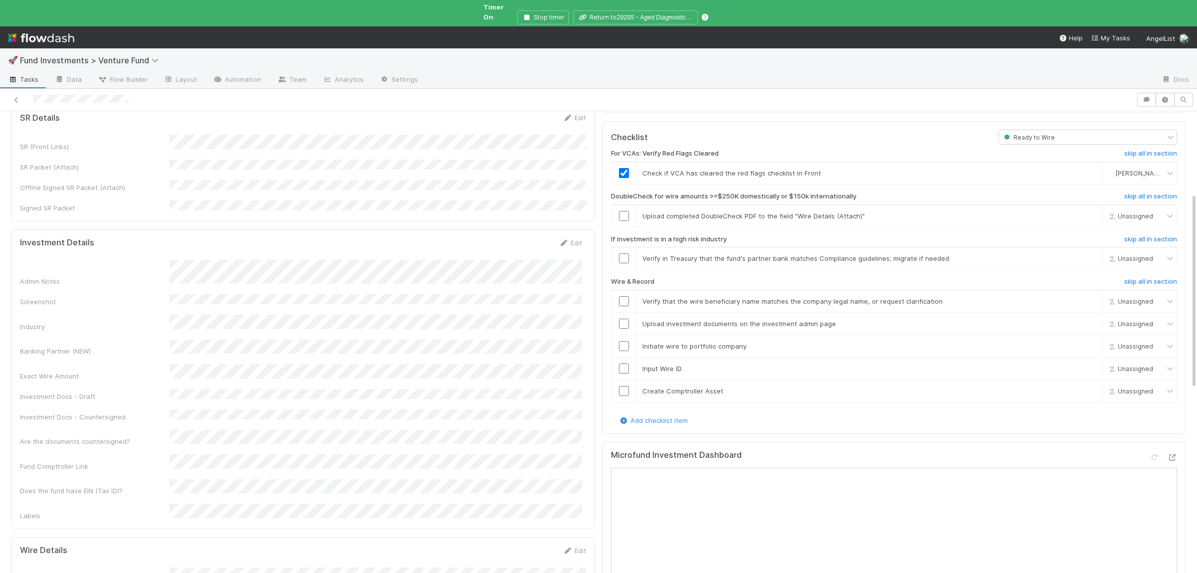
scroll to position [243, 0]
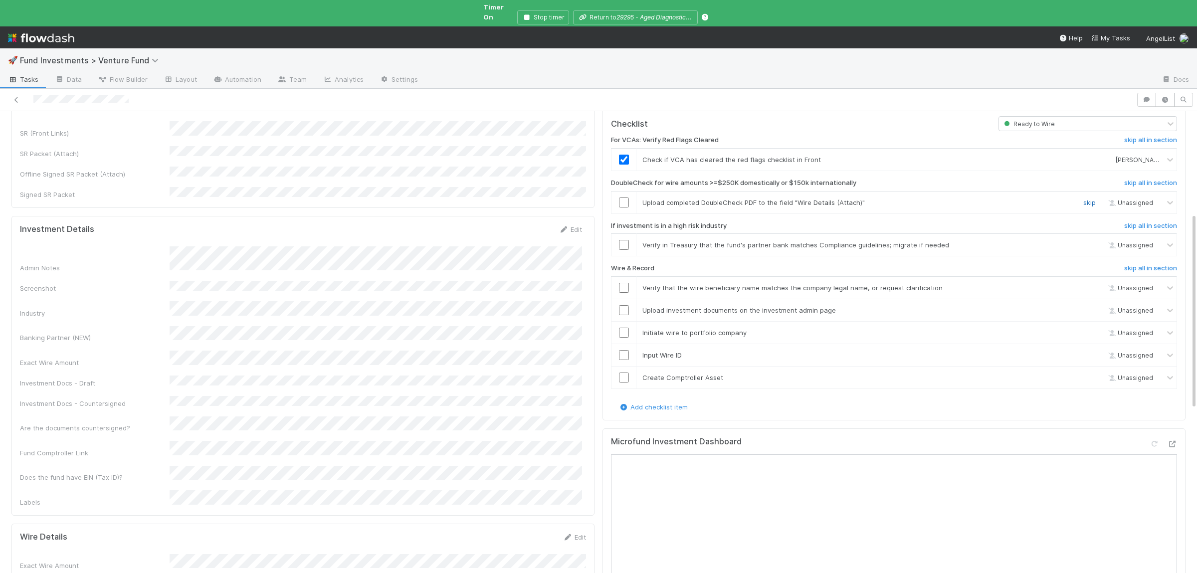
click at [1095, 198] on link "skip" at bounding box center [1089, 202] width 12 height 8
click at [1088, 241] on link "skip" at bounding box center [1089, 245] width 12 height 8
click at [626, 283] on input "checkbox" at bounding box center [624, 288] width 10 height 10
click at [626, 305] on input "checkbox" at bounding box center [624, 310] width 10 height 10
click at [626, 328] on input "checkbox" at bounding box center [624, 333] width 10 height 10
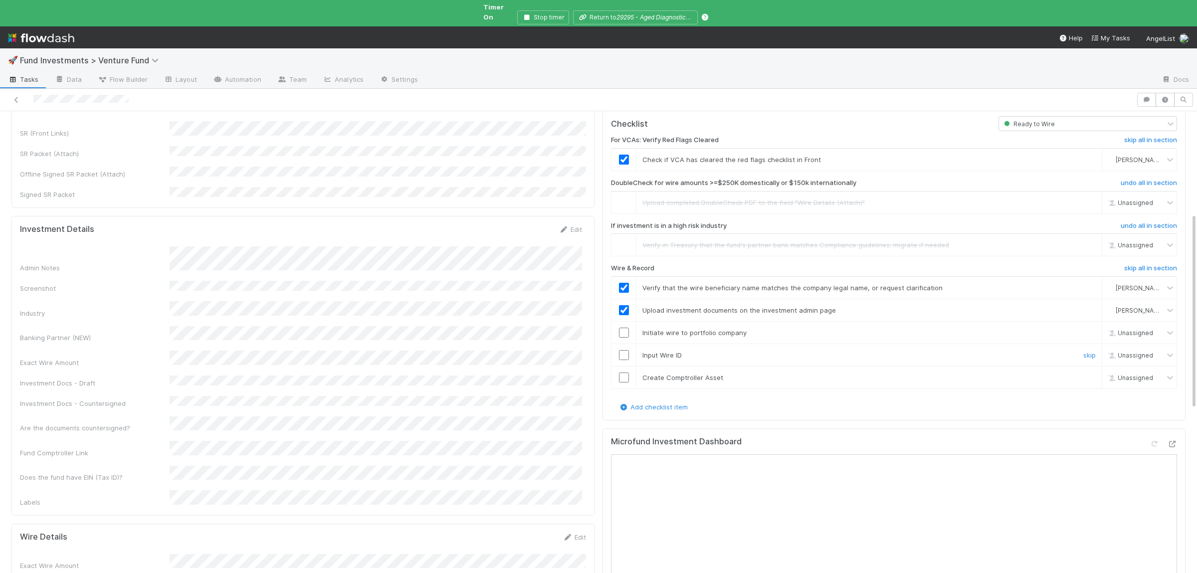
drag, startPoint x: 625, startPoint y: 335, endPoint x: 624, endPoint y: 358, distance: 23.5
click at [625, 350] on input "checkbox" at bounding box center [624, 355] width 10 height 10
click at [623, 373] on input "checkbox" at bounding box center [624, 378] width 10 height 10
checkbox input "true"
click at [625, 328] on input "checkbox" at bounding box center [624, 333] width 10 height 10
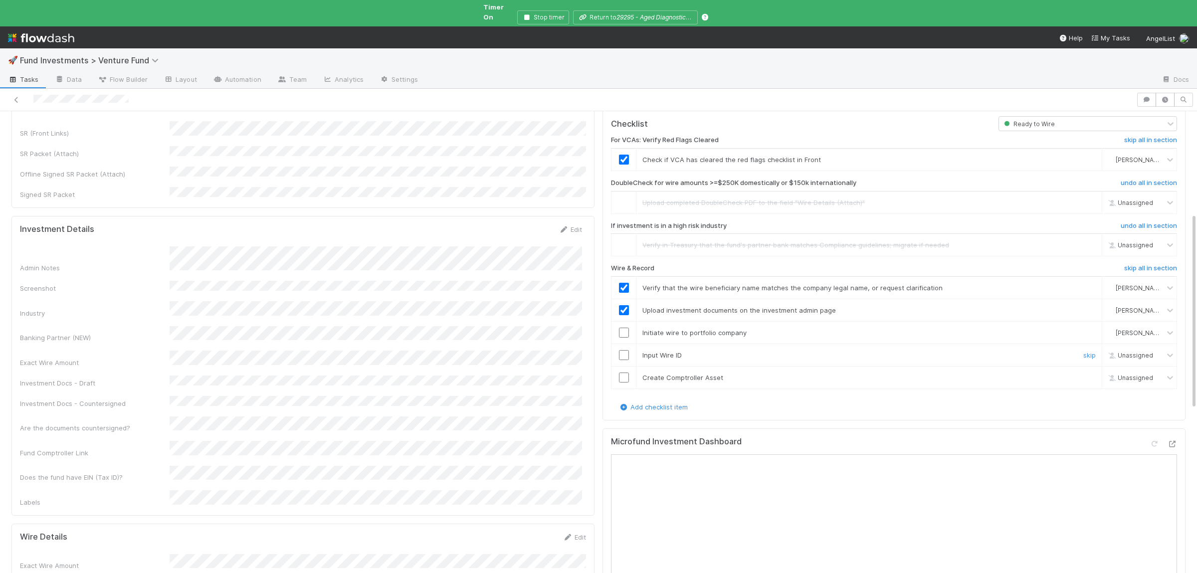
click at [626, 350] on input "checkbox" at bounding box center [624, 355] width 10 height 10
click at [628, 328] on input "checkbox" at bounding box center [624, 333] width 10 height 10
click at [623, 373] on input "checkbox" at bounding box center [624, 378] width 10 height 10
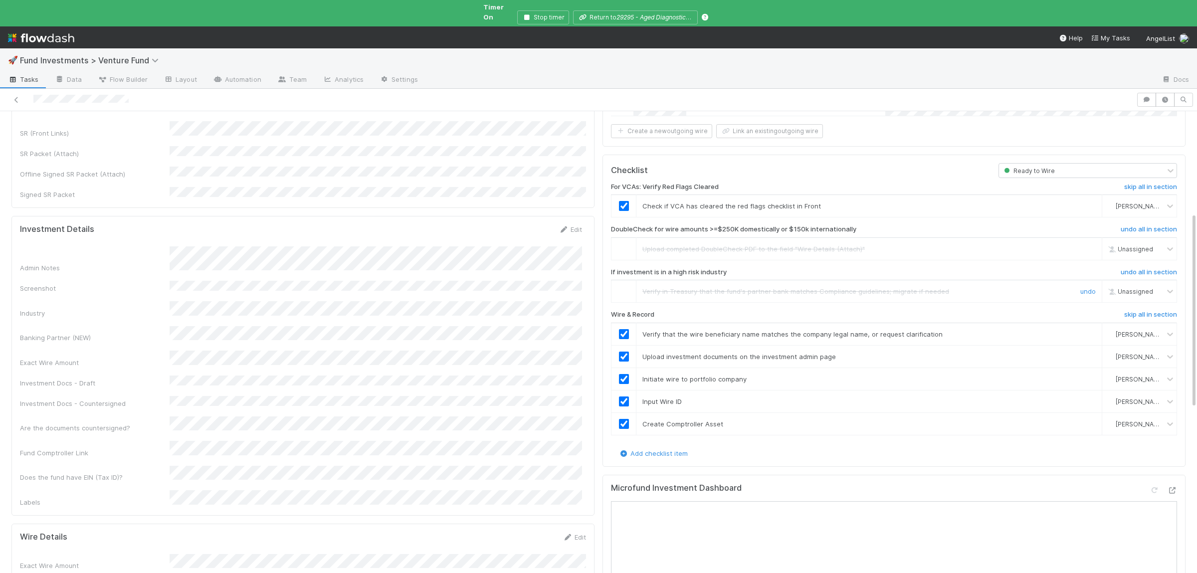
scroll to position [0, 0]
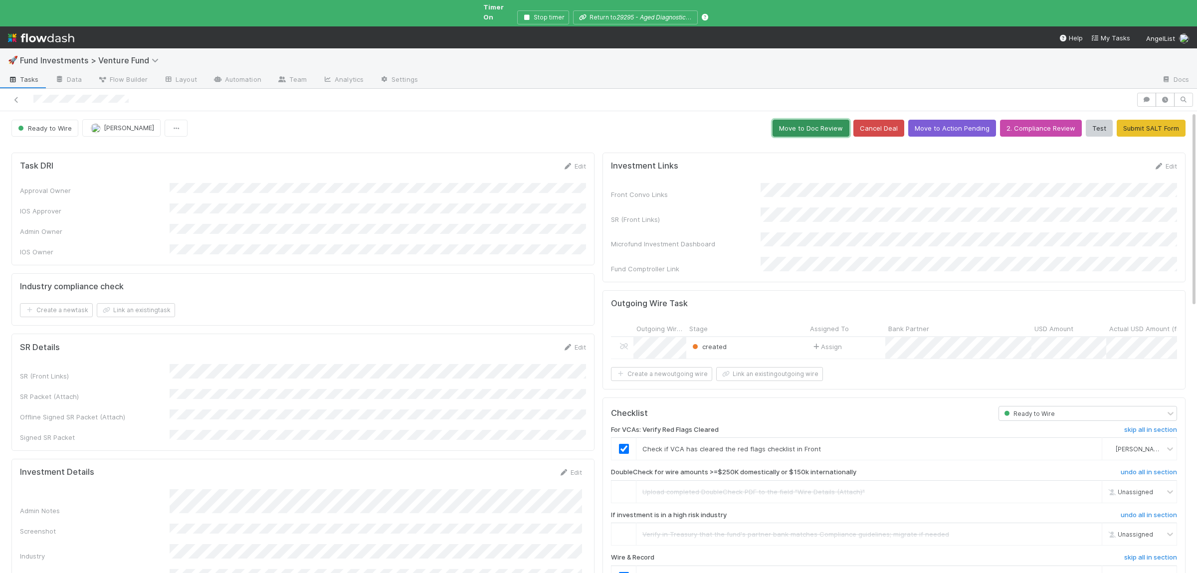
click at [828, 127] on button "Move to Doc Review" at bounding box center [811, 128] width 77 height 17
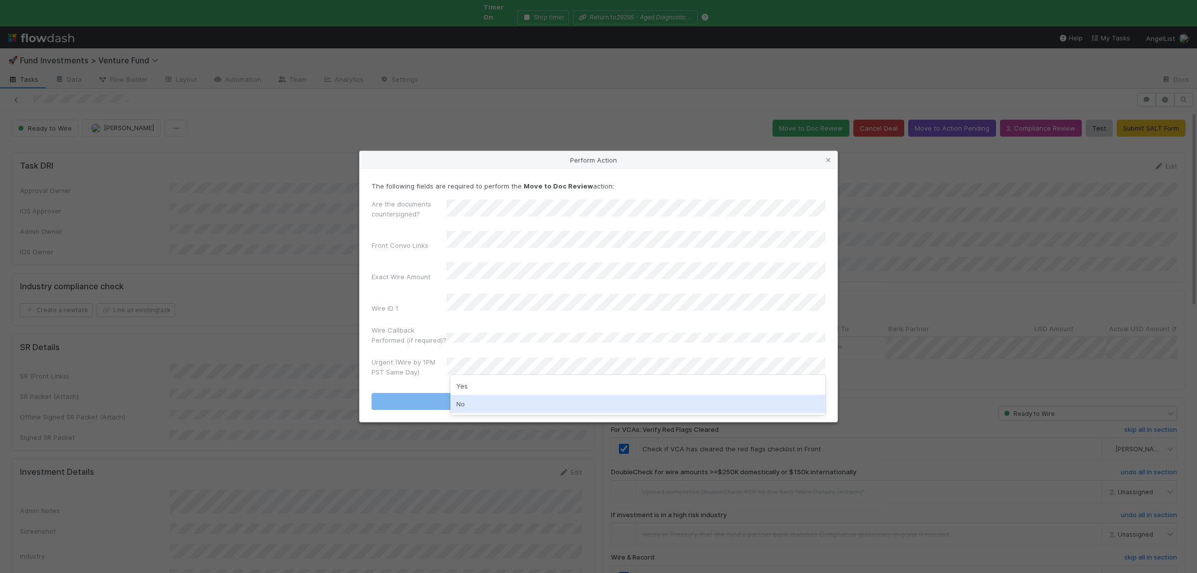
click at [495, 406] on div "No" at bounding box center [637, 404] width 375 height 18
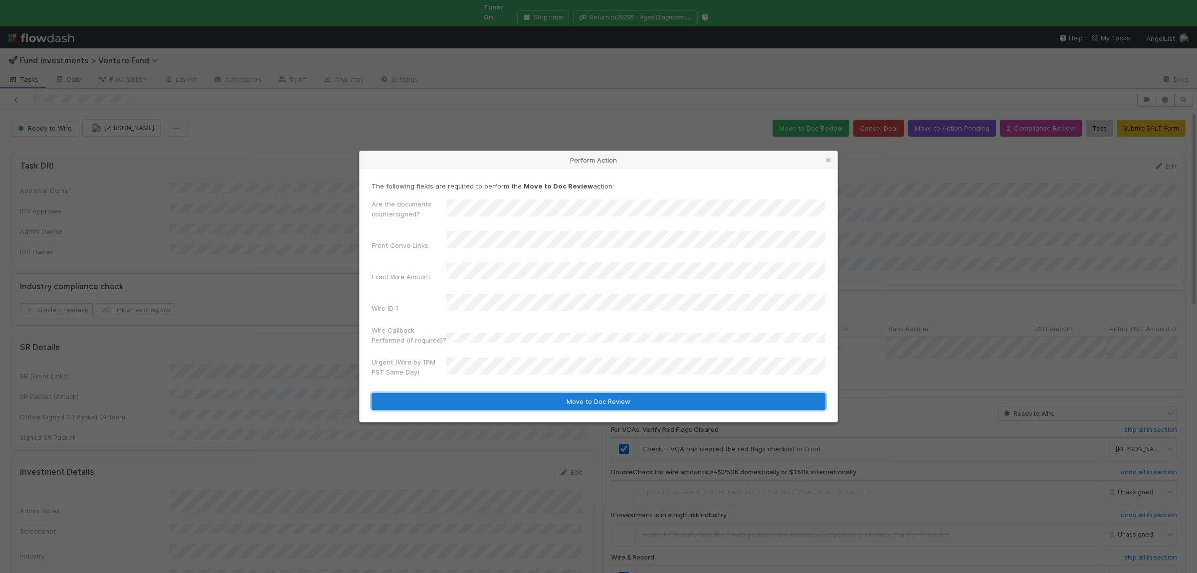
click at [488, 393] on button "Move to Doc Review" at bounding box center [599, 401] width 454 height 17
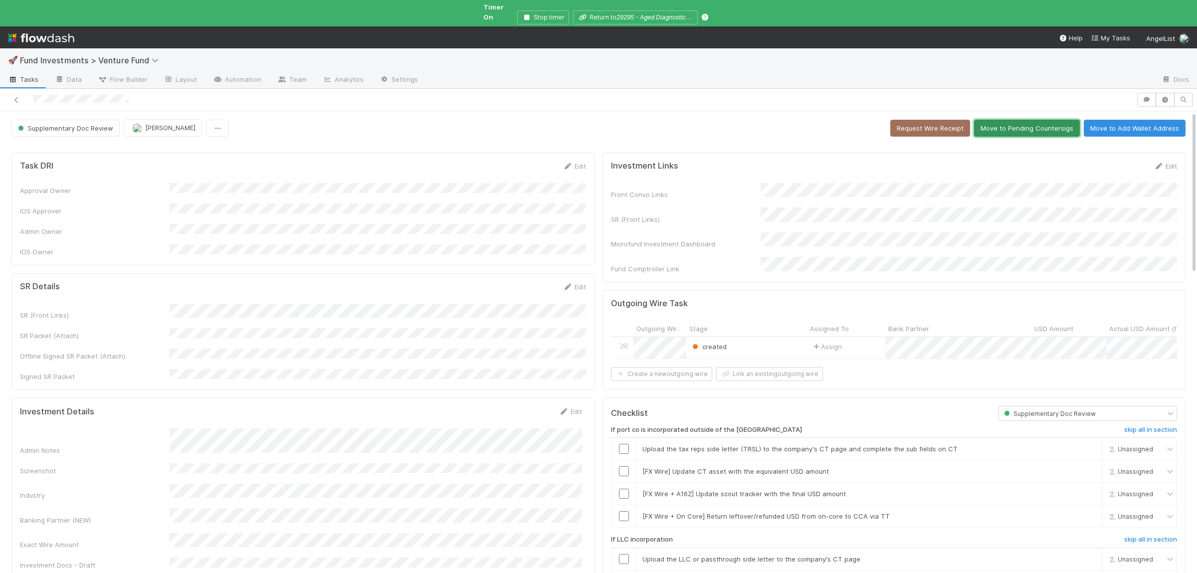
click at [1034, 120] on button "Move to Pending Countersigs" at bounding box center [1027, 128] width 106 height 17
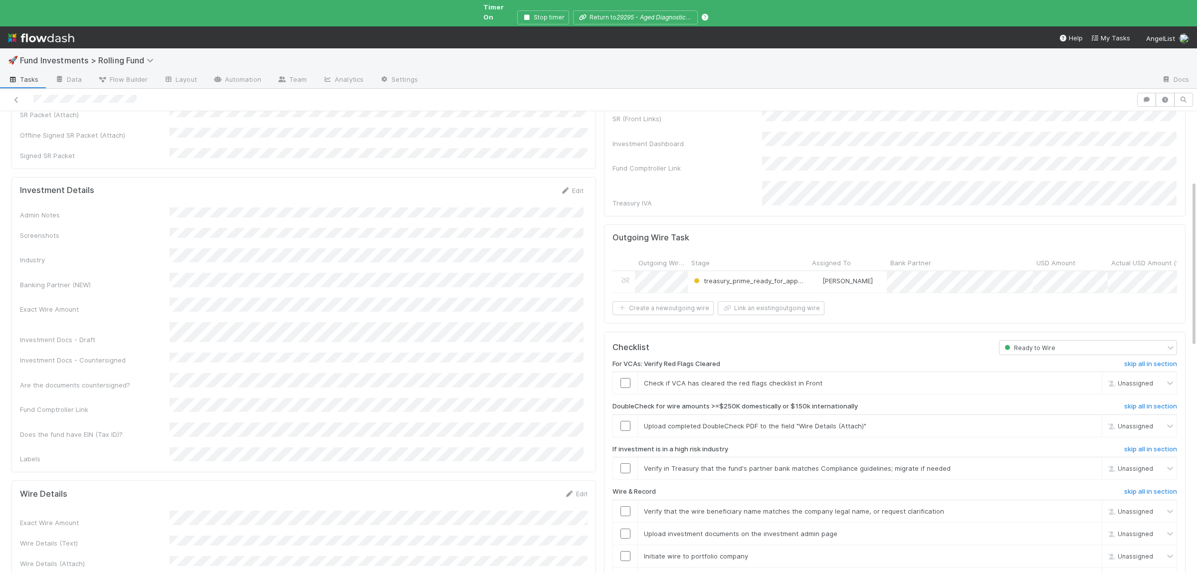
scroll to position [195, 0]
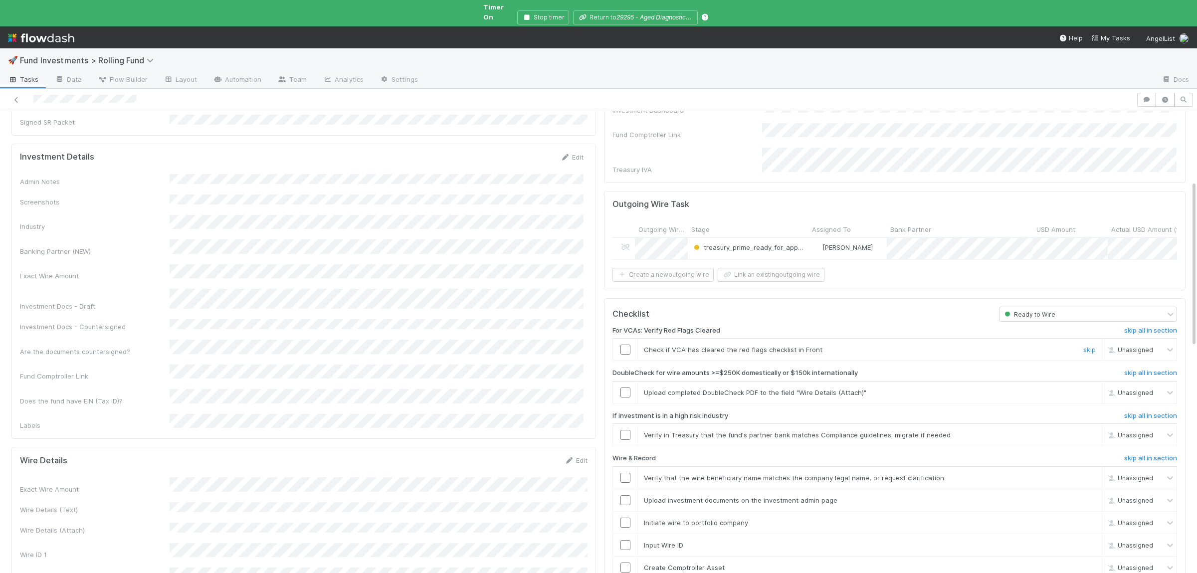
click at [625, 345] on input "checkbox" at bounding box center [625, 350] width 10 height 10
drag, startPoint x: 1085, startPoint y: 372, endPoint x: 1089, endPoint y: 386, distance: 14.7
click at [1086, 389] on link "skip" at bounding box center [1089, 393] width 12 height 8
drag, startPoint x: 1091, startPoint y: 415, endPoint x: 1071, endPoint y: 426, distance: 22.8
click at [1091, 431] on link "skip" at bounding box center [1089, 435] width 12 height 8
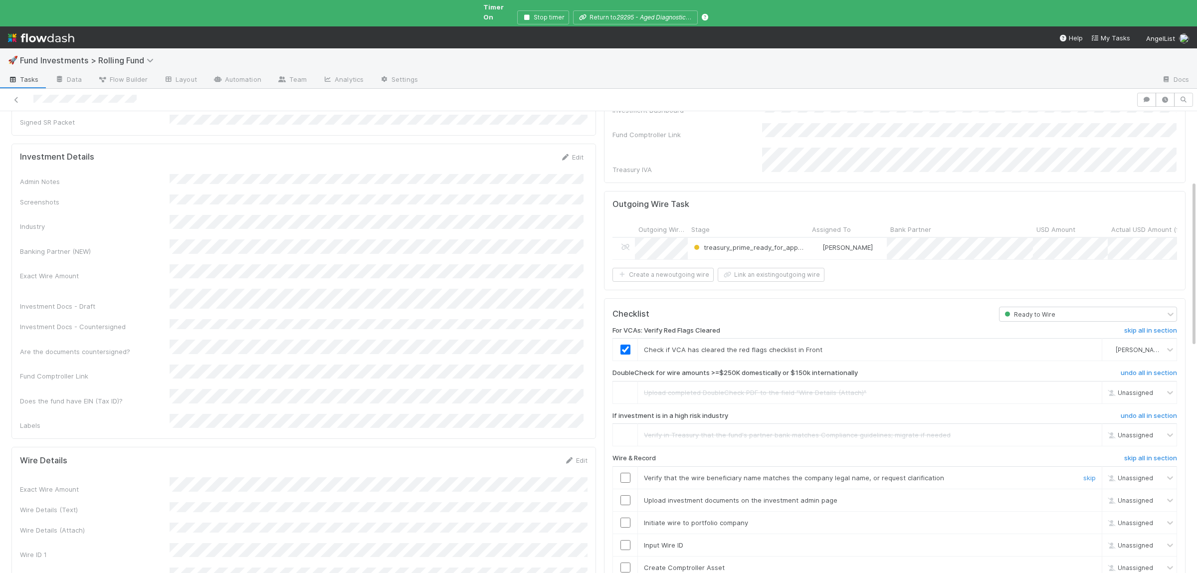
click at [626, 473] on input "checkbox" at bounding box center [625, 478] width 10 height 10
click at [628, 495] on input "checkbox" at bounding box center [625, 500] width 10 height 10
click at [628, 518] on input "checkbox" at bounding box center [625, 523] width 10 height 10
click at [623, 540] on input "checkbox" at bounding box center [625, 545] width 10 height 10
click at [625, 563] on input "checkbox" at bounding box center [625, 568] width 10 height 10
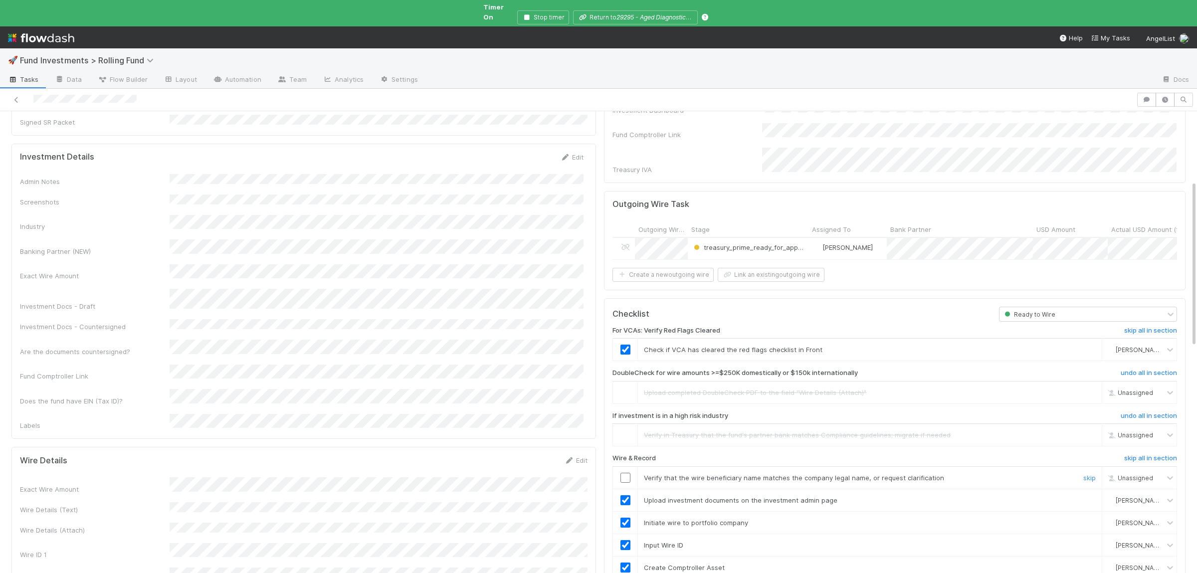
click at [626, 473] on input "checkbox" at bounding box center [625, 478] width 10 height 10
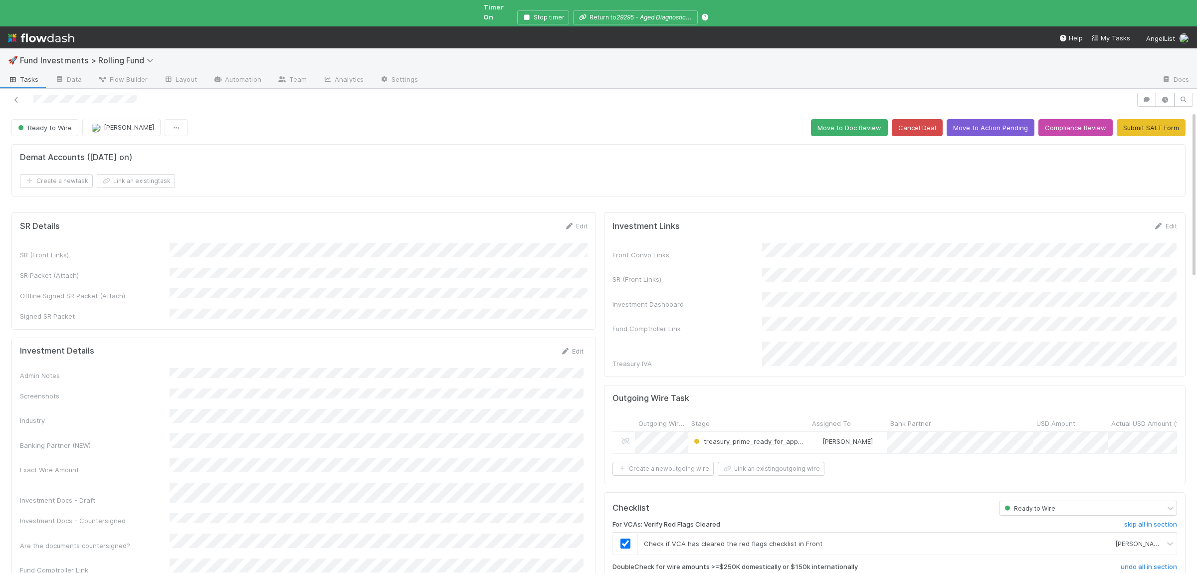
scroll to position [0, 0]
click at [848, 124] on button "Move to Doc Review" at bounding box center [849, 128] width 77 height 17
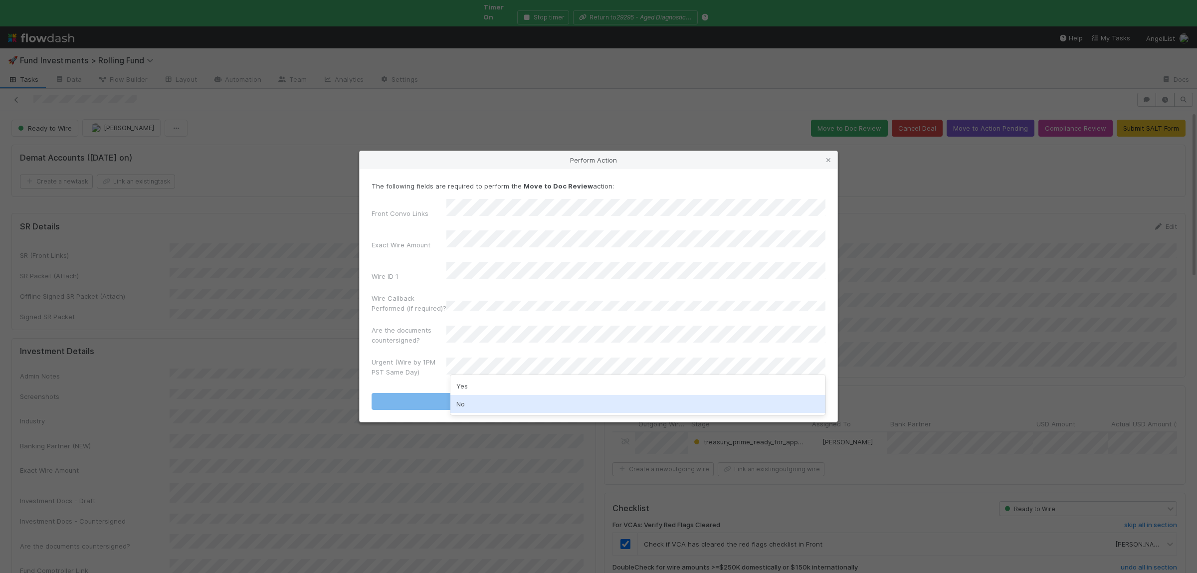
click at [476, 399] on div "No" at bounding box center [637, 404] width 375 height 18
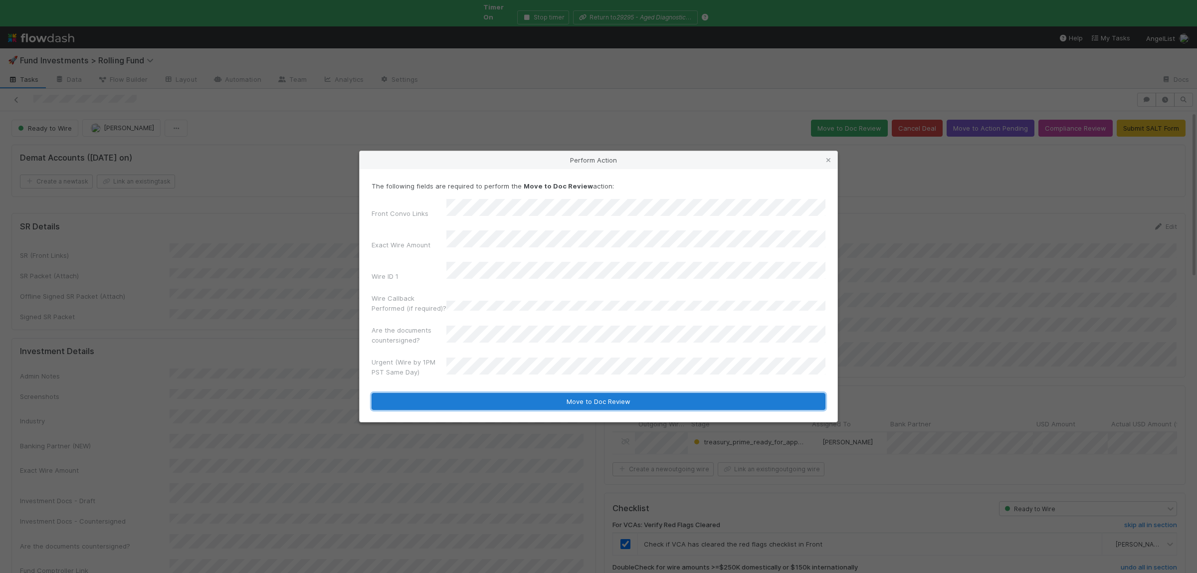
click at [478, 394] on button "Move to Doc Review" at bounding box center [599, 401] width 454 height 17
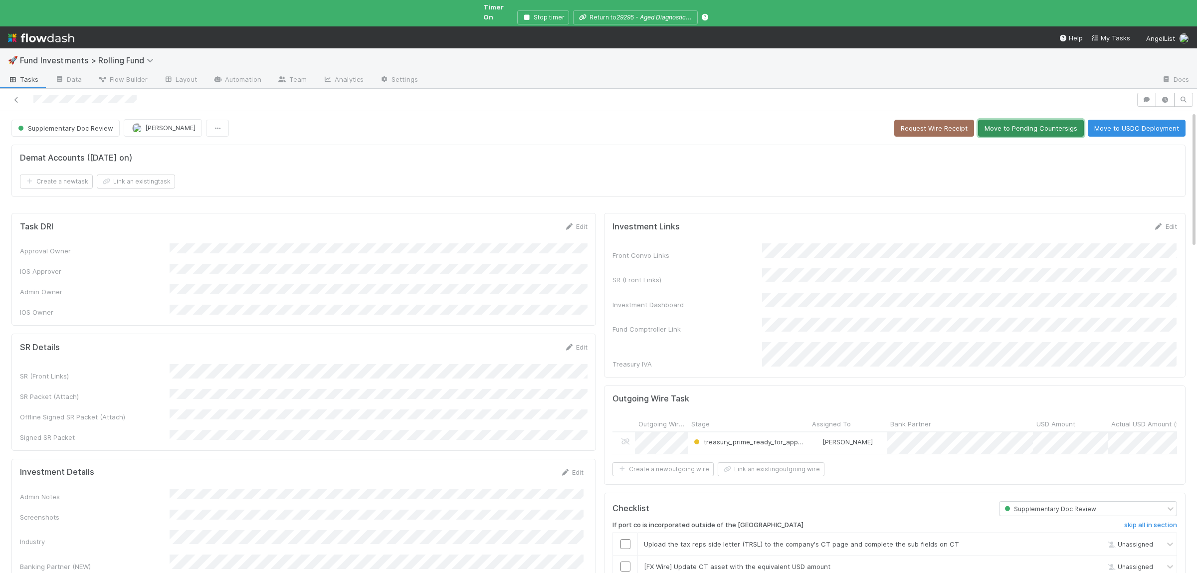
click at [1009, 126] on button "Move to Pending Countersigs" at bounding box center [1031, 128] width 106 height 17
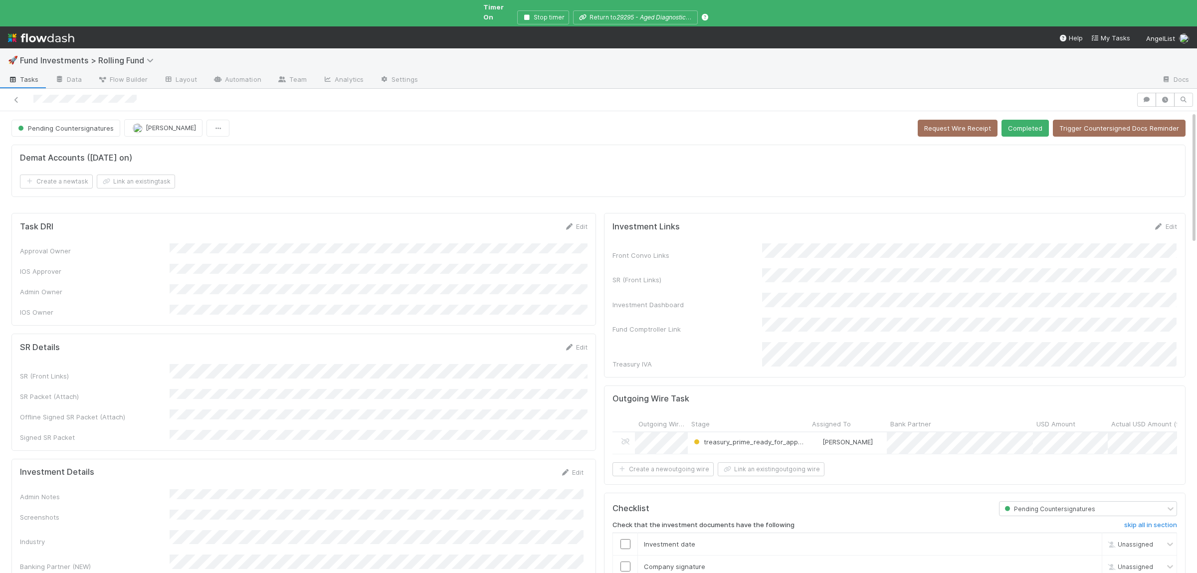
click at [1032, 127] on button "Completed" at bounding box center [1024, 128] width 47 height 17
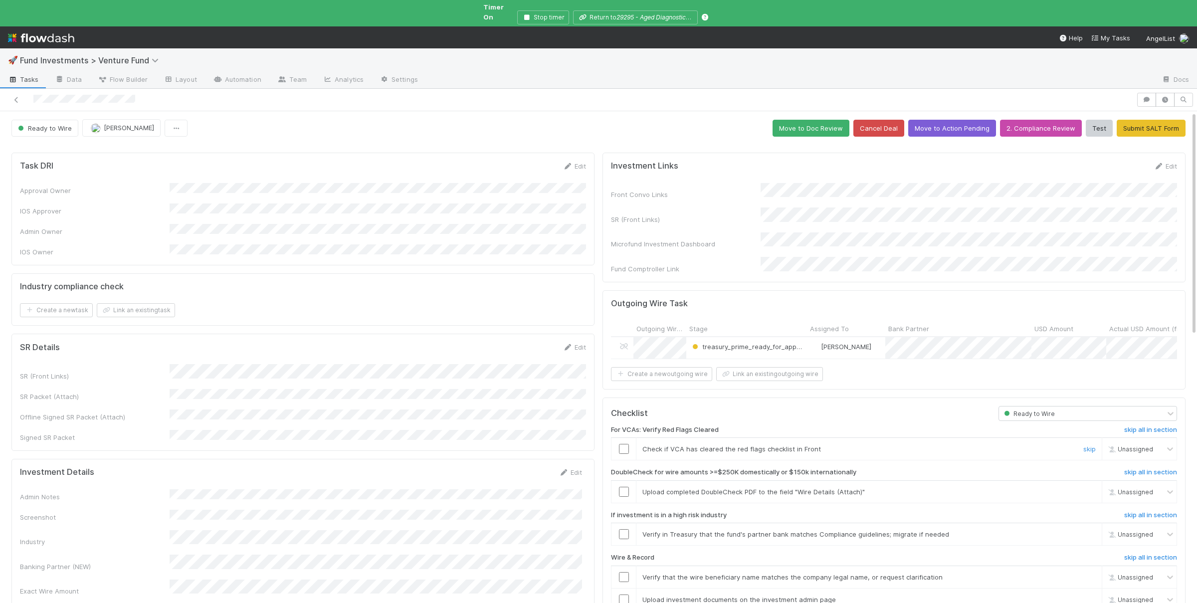
click at [627, 444] on input "checkbox" at bounding box center [624, 449] width 10 height 10
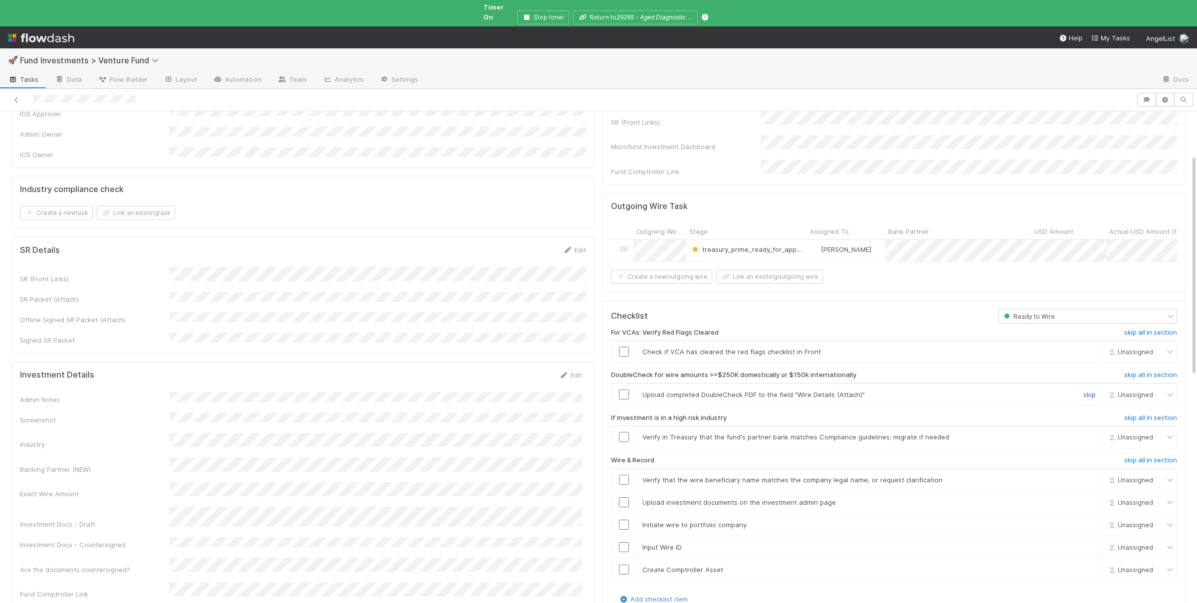
click at [1088, 391] on link "skip" at bounding box center [1089, 395] width 12 height 8
click at [1087, 433] on link "skip" at bounding box center [1089, 437] width 12 height 8
click at [620, 475] on input "checkbox" at bounding box center [624, 480] width 10 height 10
click at [625, 497] on input "checkbox" at bounding box center [624, 502] width 10 height 10
click at [625, 520] on input "checkbox" at bounding box center [624, 525] width 10 height 10
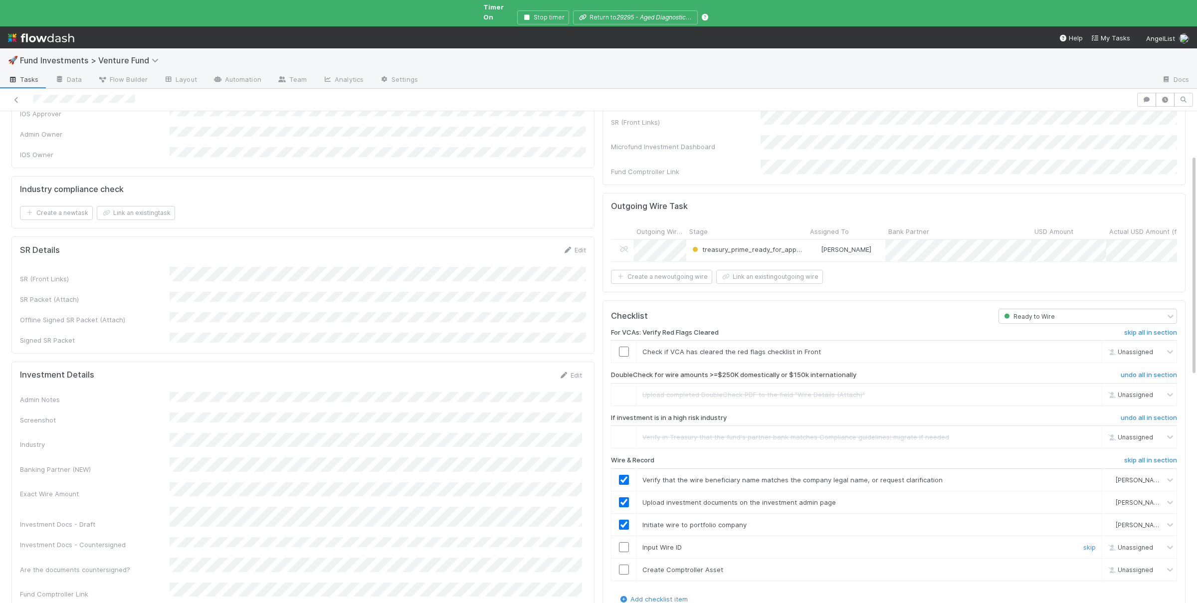
drag, startPoint x: 624, startPoint y: 526, endPoint x: 620, endPoint y: 547, distance: 20.8
click at [624, 536] on td at bounding box center [623, 547] width 25 height 22
drag, startPoint x: 623, startPoint y: 535, endPoint x: 623, endPoint y: 549, distance: 14.0
click at [623, 542] on input "checkbox" at bounding box center [624, 547] width 10 height 10
click at [623, 565] on input "checkbox" at bounding box center [624, 570] width 10 height 10
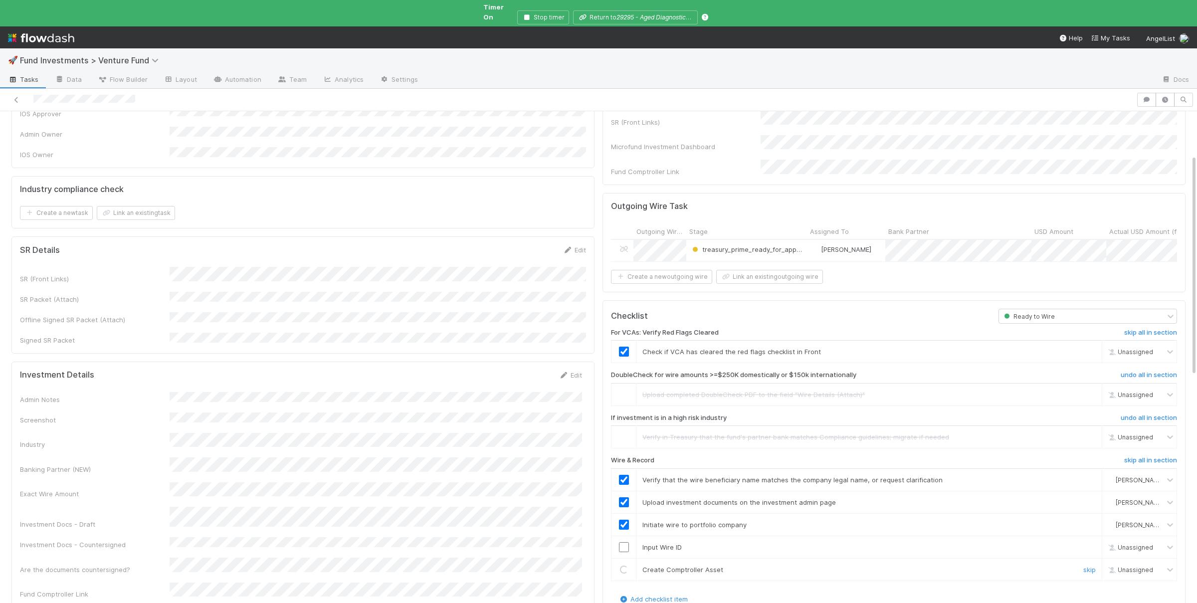
checkbox input "true"
click at [621, 542] on input "checkbox" at bounding box center [624, 547] width 10 height 10
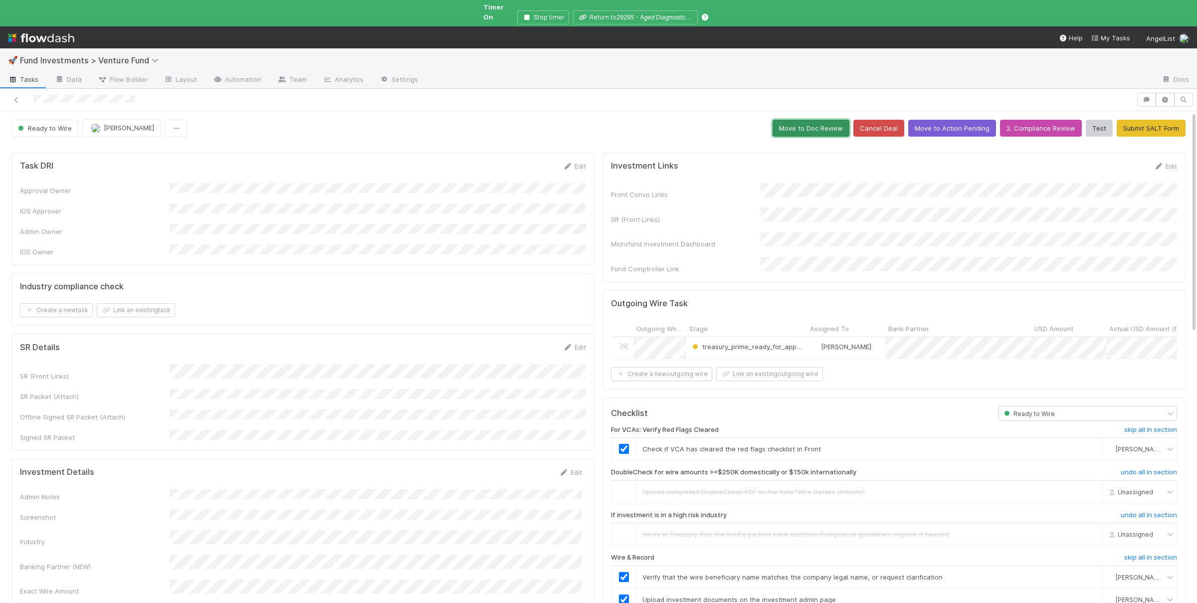
click at [831, 120] on button "Move to Doc Review" at bounding box center [811, 128] width 77 height 17
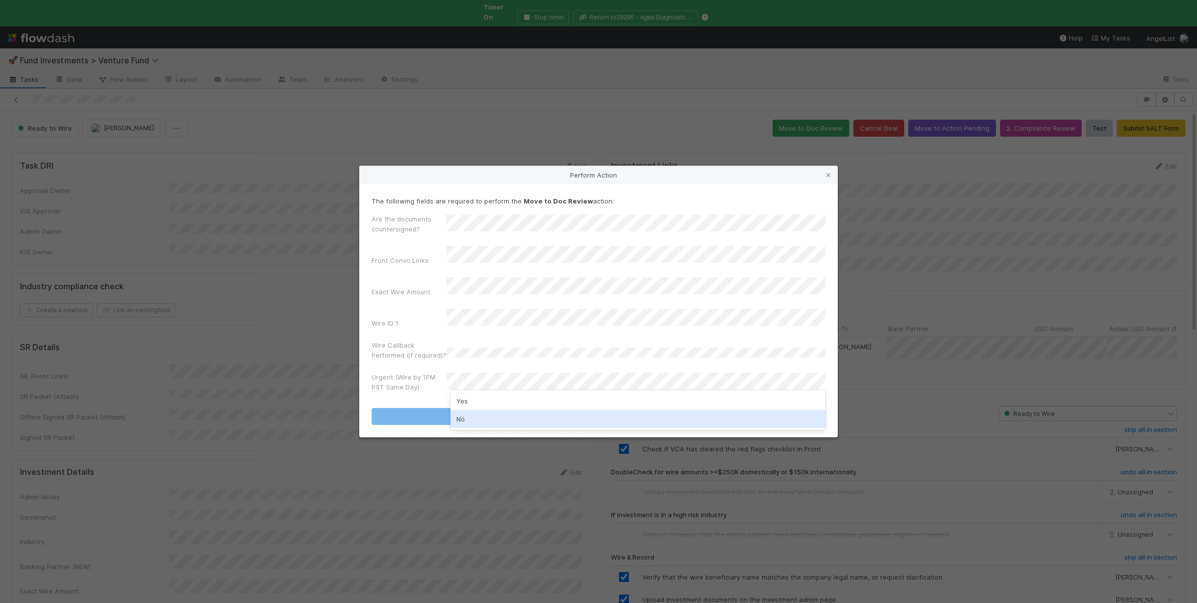
click at [488, 420] on div "No" at bounding box center [637, 419] width 375 height 18
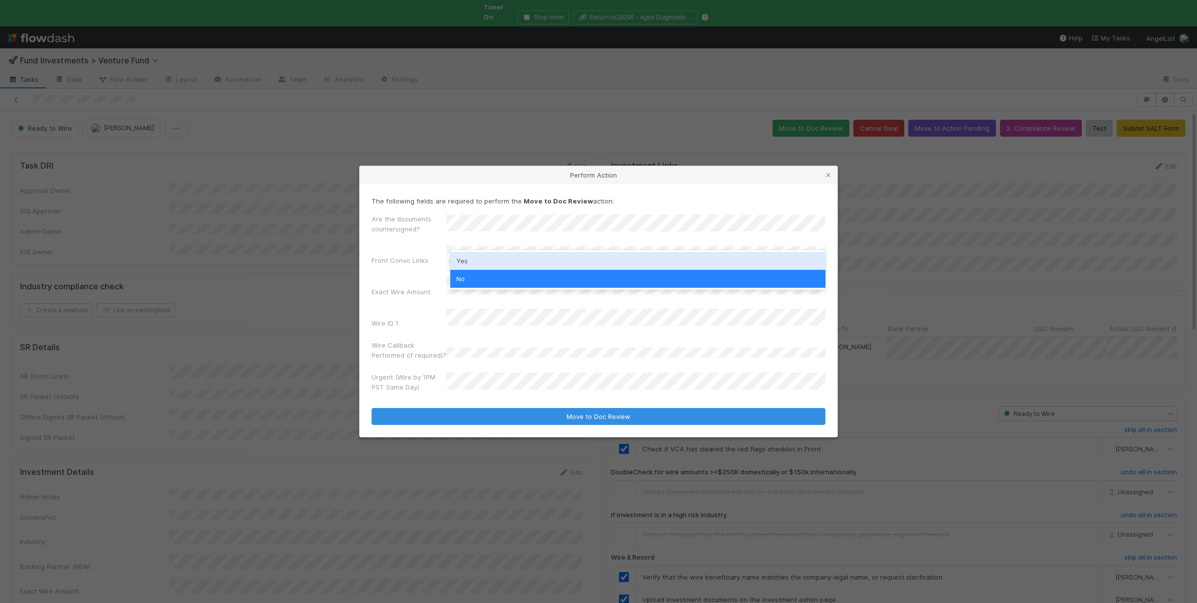
click at [481, 260] on div "Yes" at bounding box center [637, 261] width 375 height 18
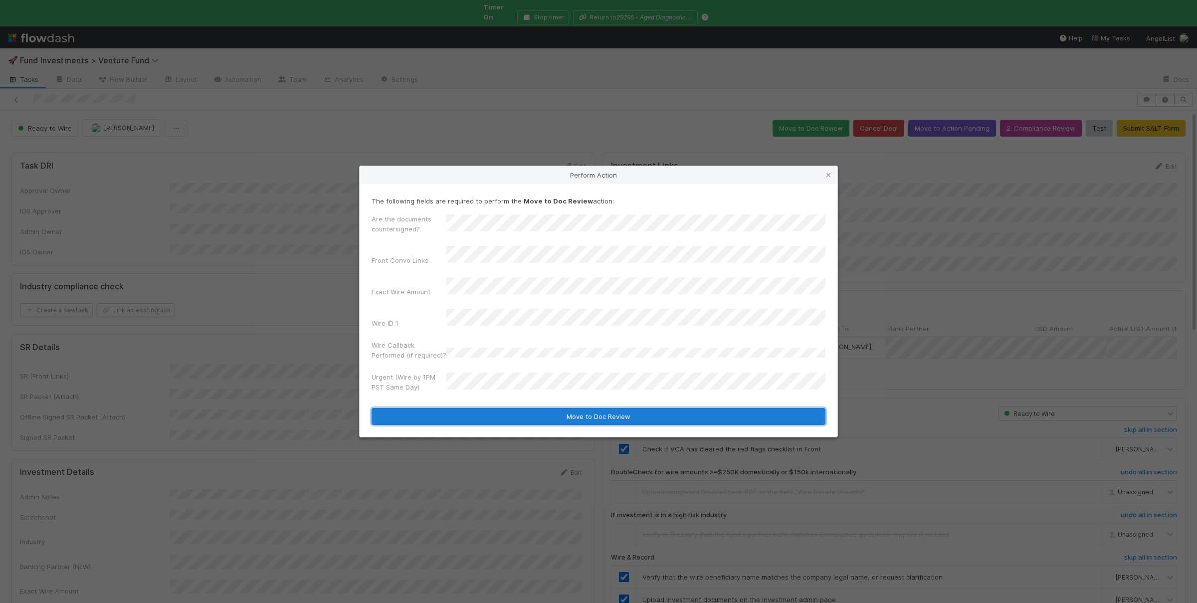
click at [511, 411] on button "Move to Doc Review" at bounding box center [599, 416] width 454 height 17
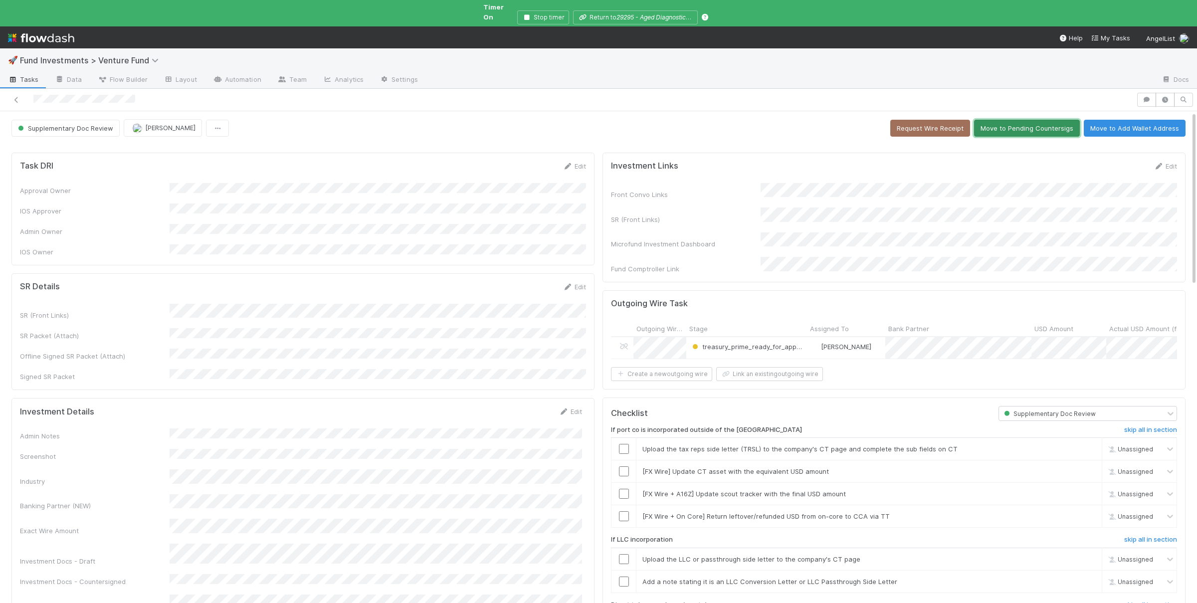
click at [1024, 120] on button "Move to Pending Countersigs" at bounding box center [1027, 128] width 106 height 17
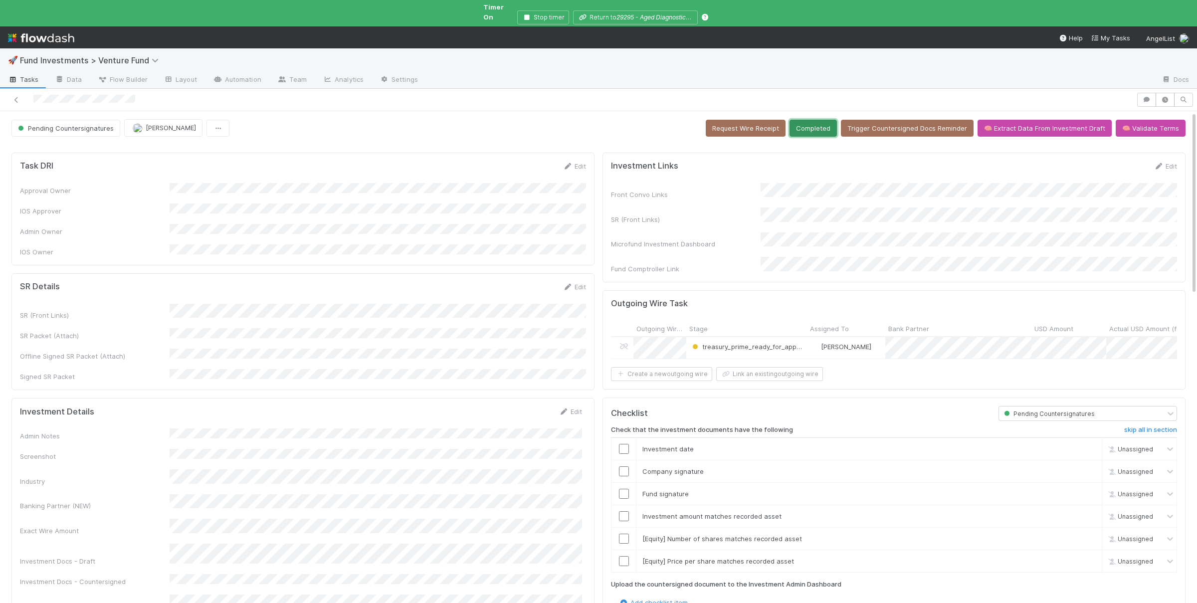
click at [815, 122] on button "Completed" at bounding box center [812, 128] width 47 height 17
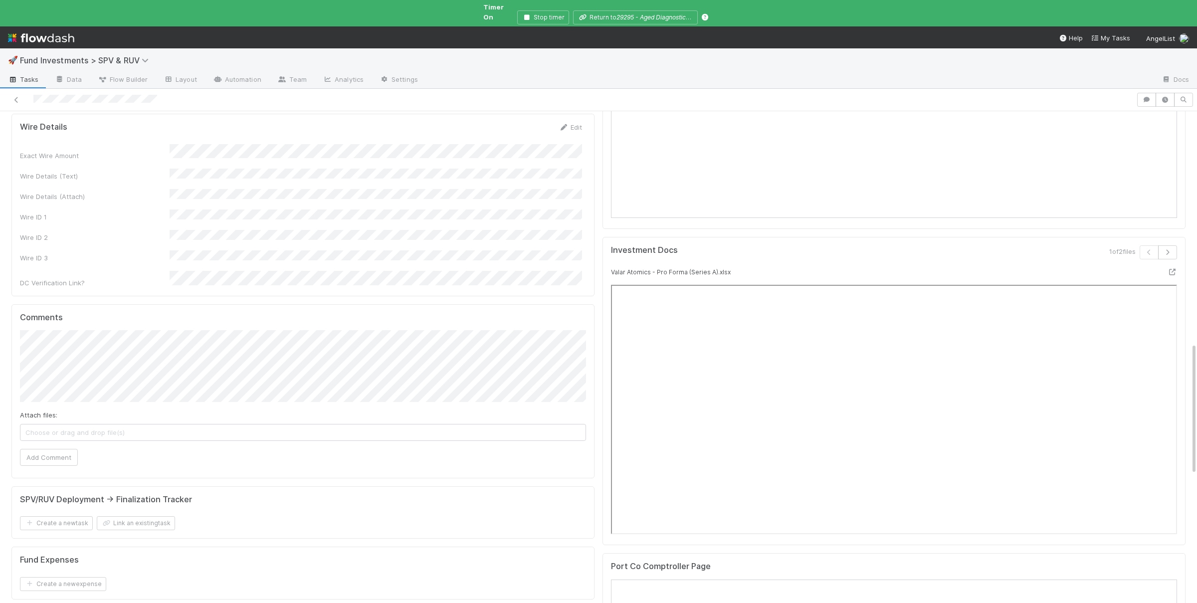
scroll to position [826, 0]
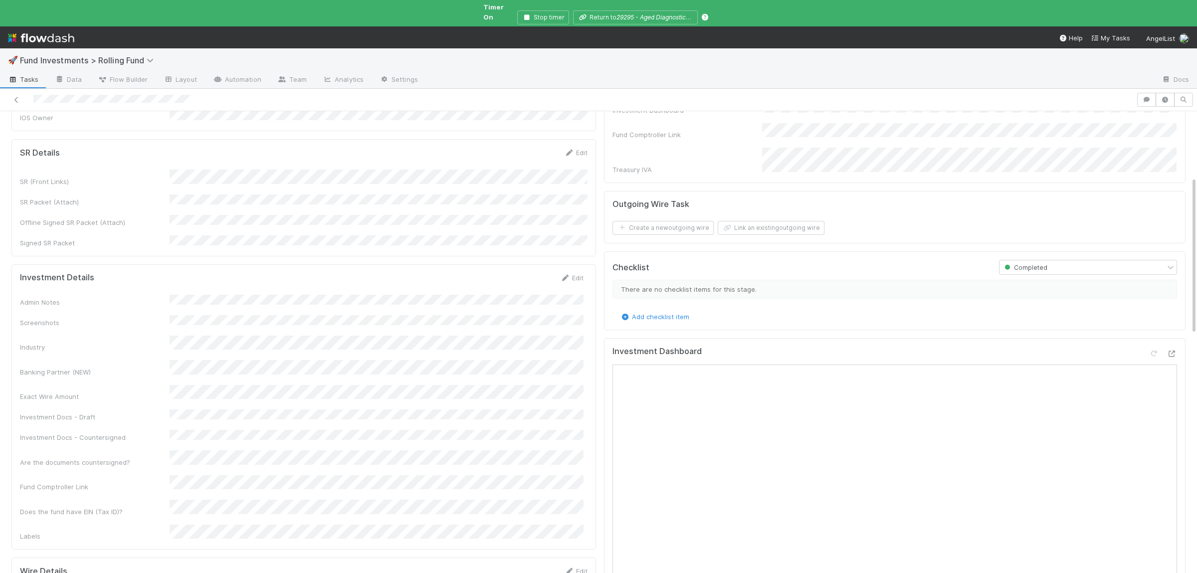
scroll to position [437, 0]
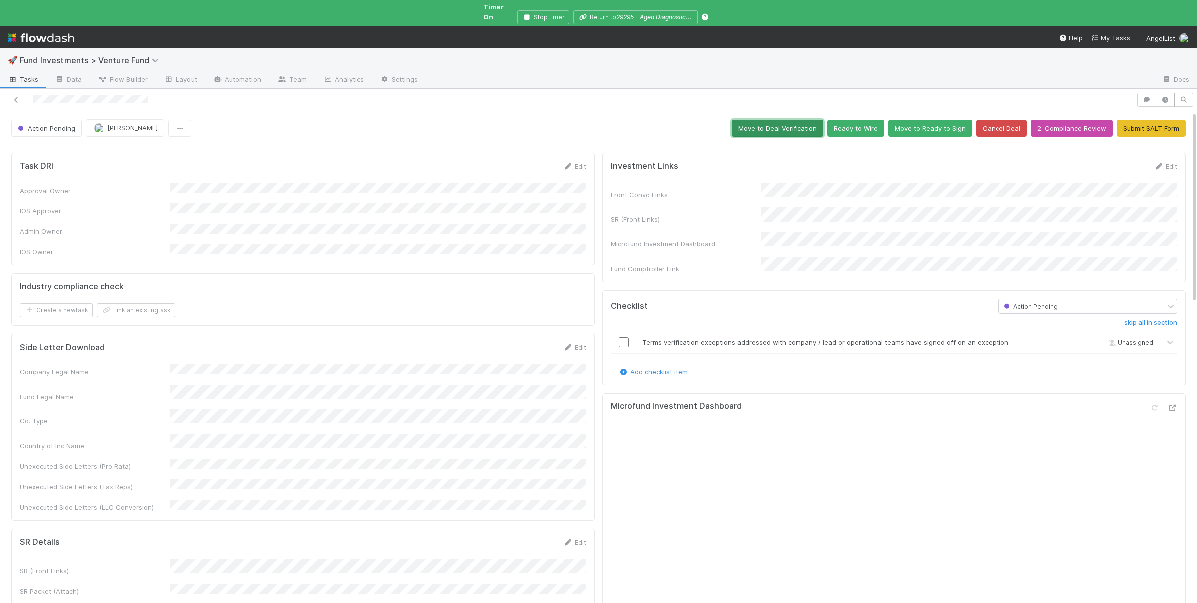
click at [793, 120] on button "Move to Deal Verification" at bounding box center [778, 128] width 92 height 17
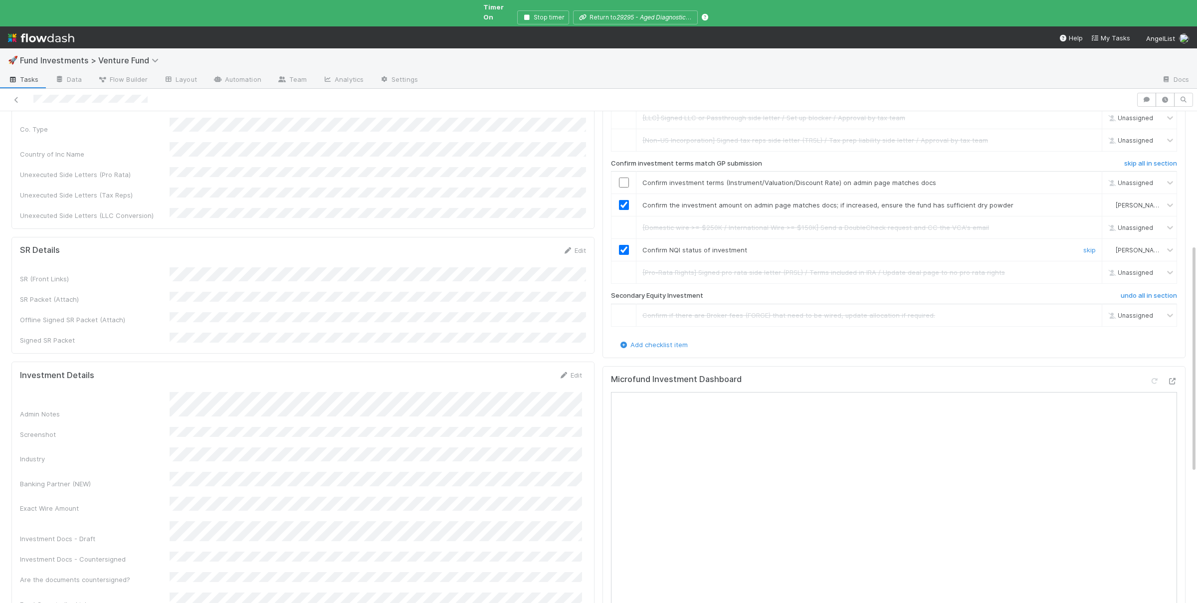
scroll to position [243, 0]
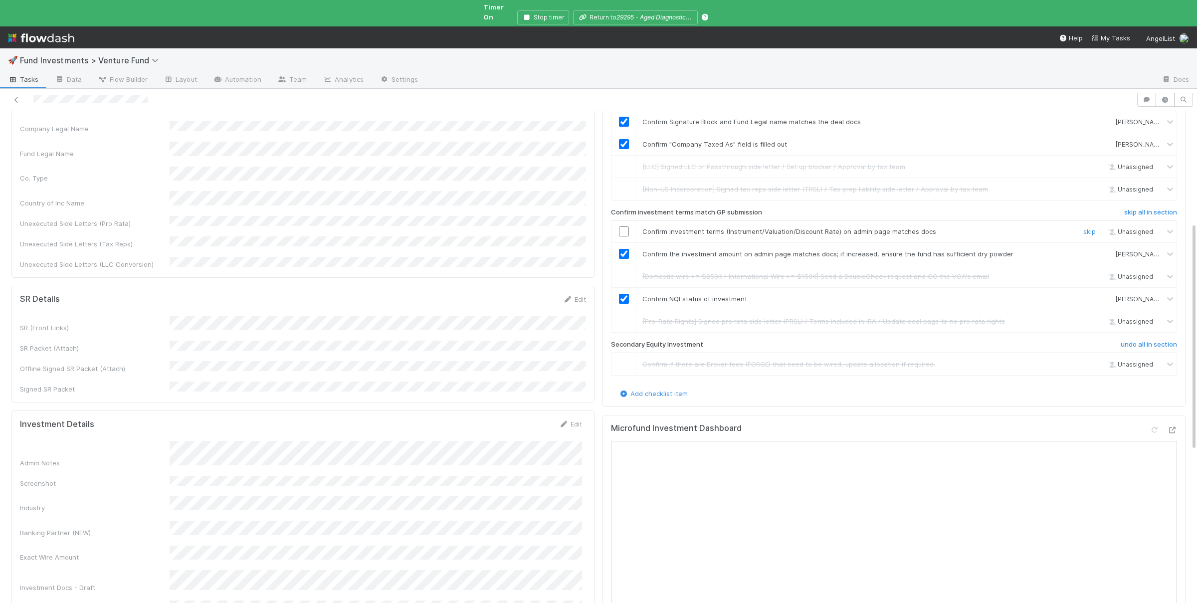
click at [628, 226] on input "checkbox" at bounding box center [624, 231] width 10 height 10
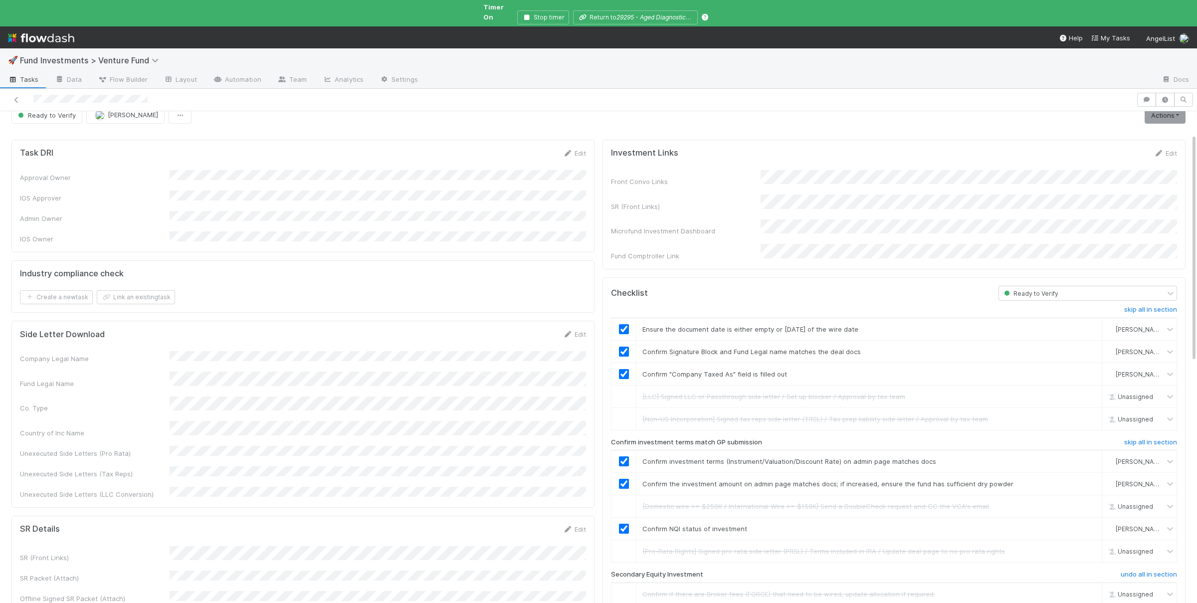
scroll to position [0, 0]
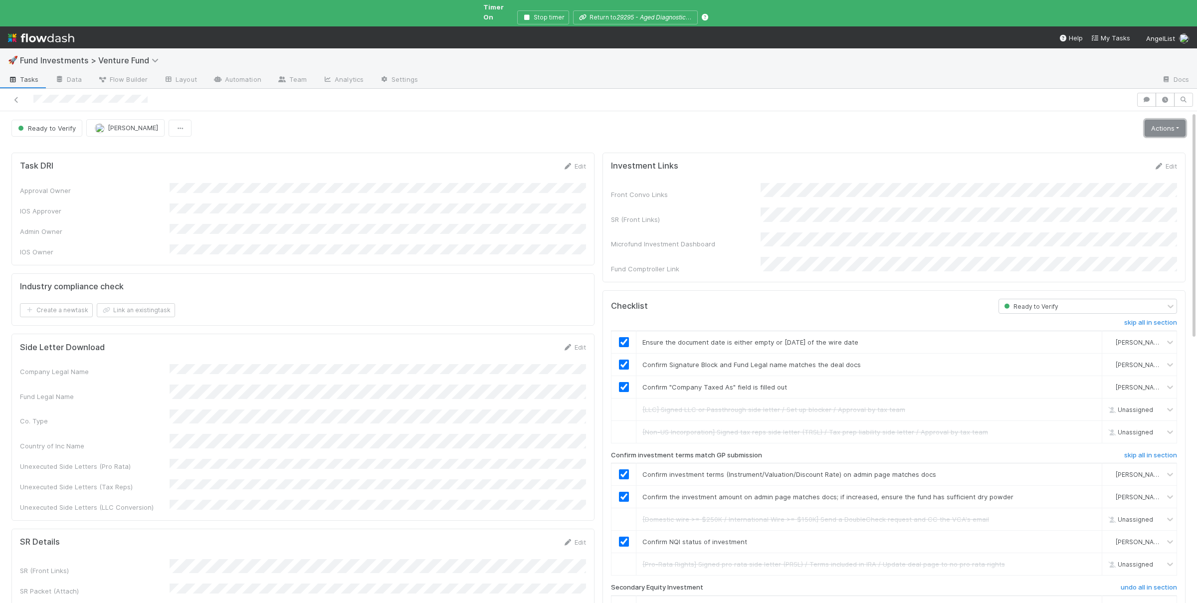
click at [1174, 120] on link "Actions" at bounding box center [1165, 128] width 41 height 17
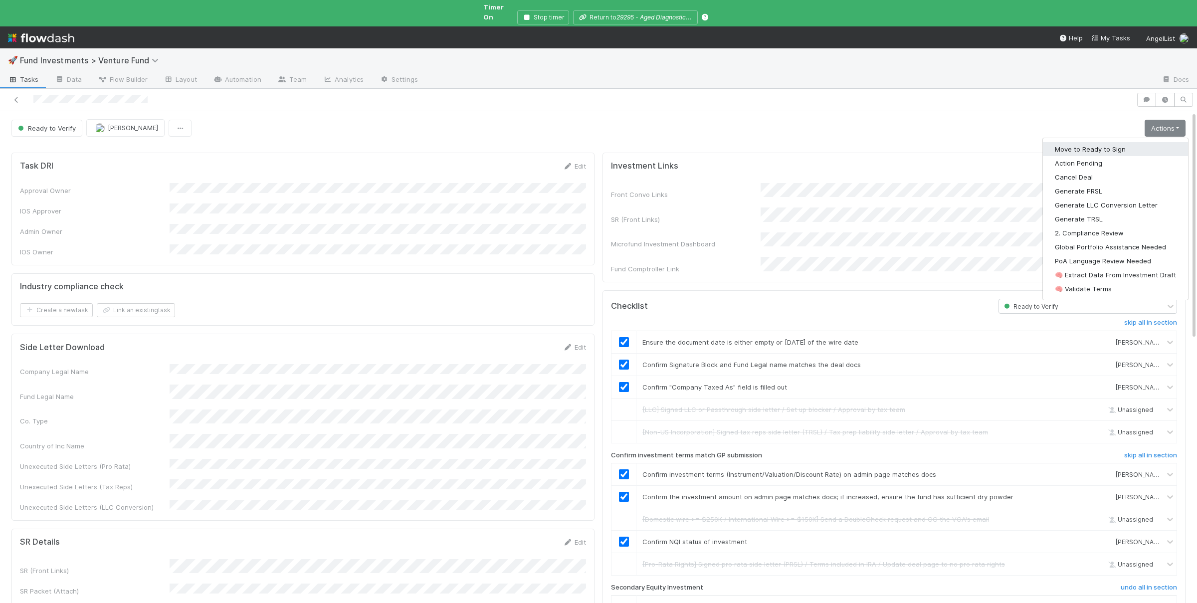
click at [1107, 143] on button "Move to Ready to Sign" at bounding box center [1115, 149] width 145 height 14
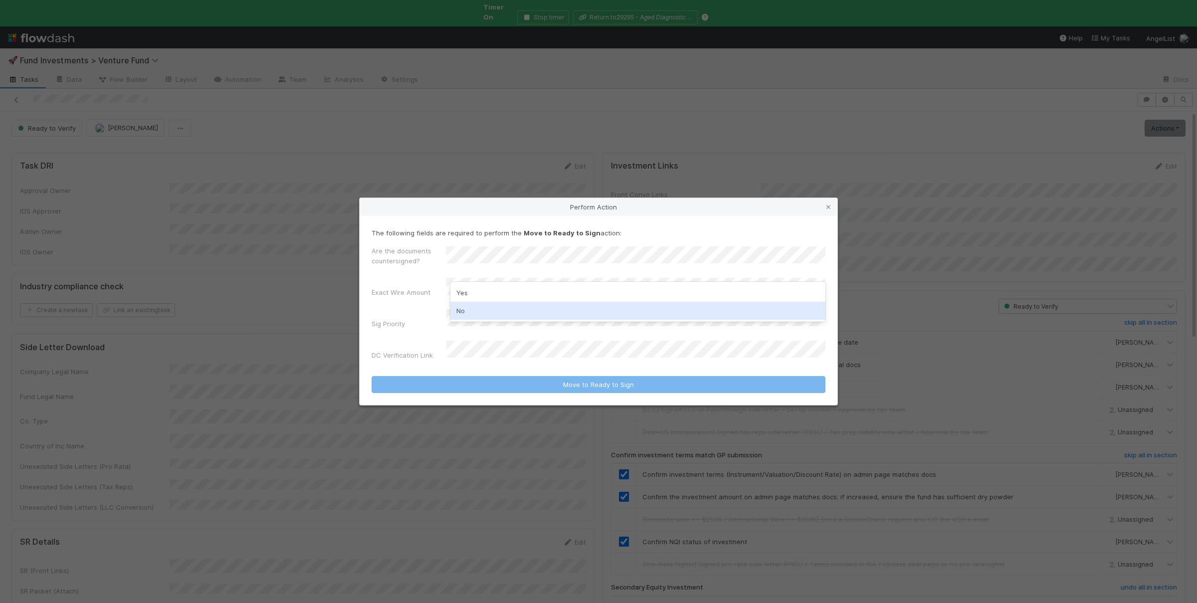
click at [503, 306] on div "No" at bounding box center [637, 311] width 375 height 18
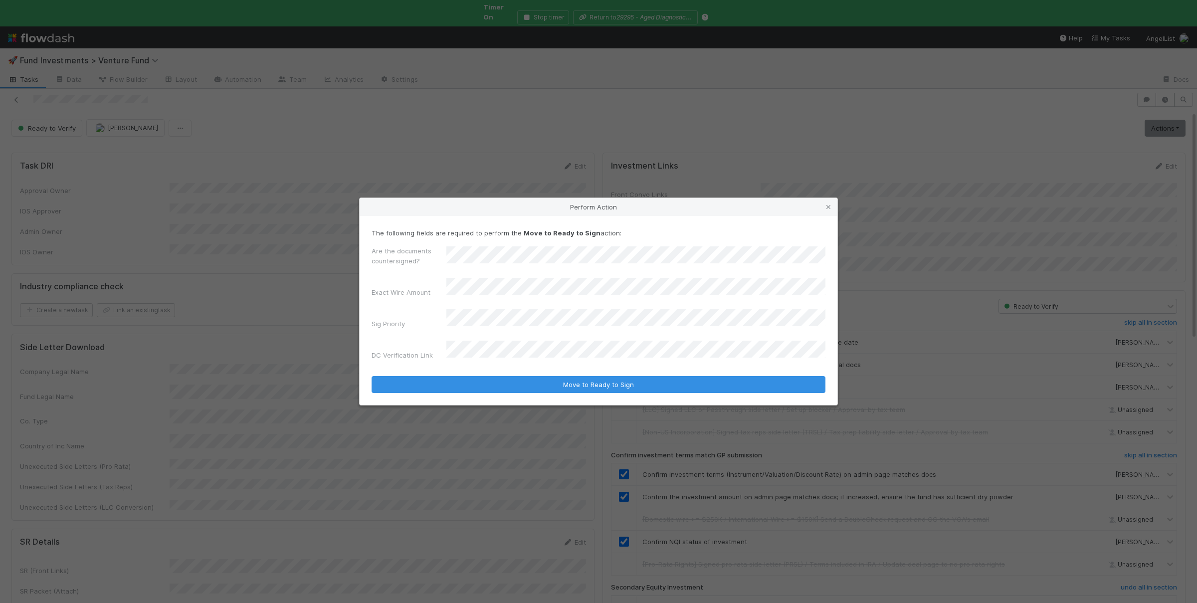
click at [471, 330] on div "Are the documents countersigned? Exact Wire Amount Sig Priority DC Verification…" at bounding box center [599, 305] width 454 height 118
click at [476, 361] on div "No" at bounding box center [637, 362] width 375 height 18
click at [372, 376] on button "Move to Ready to Sign" at bounding box center [599, 384] width 454 height 17
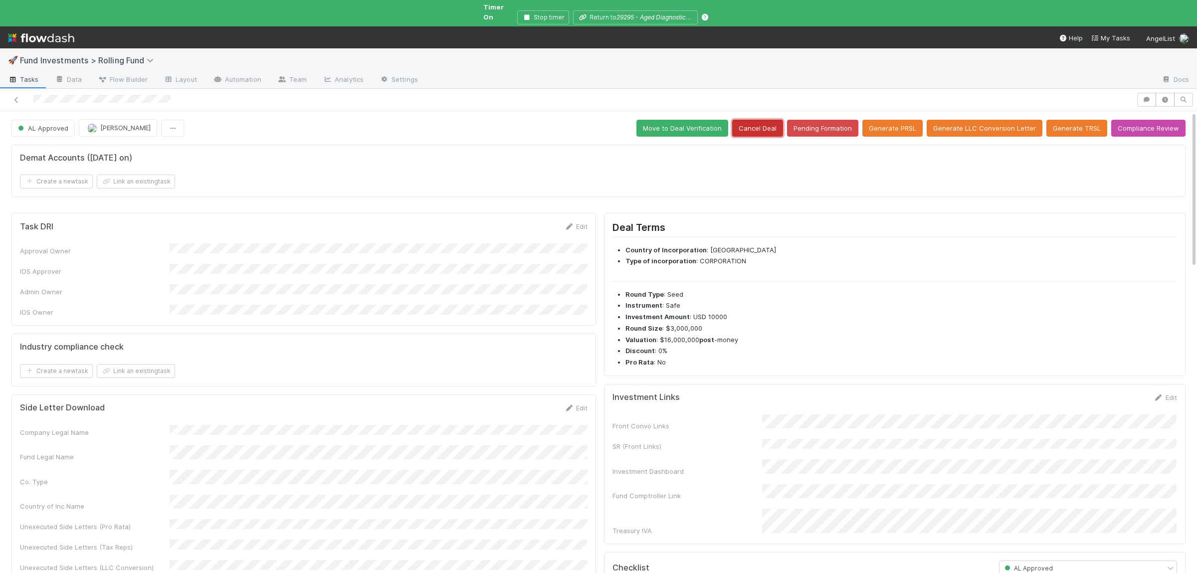
click at [770, 120] on button "Cancel Deal" at bounding box center [757, 128] width 51 height 17
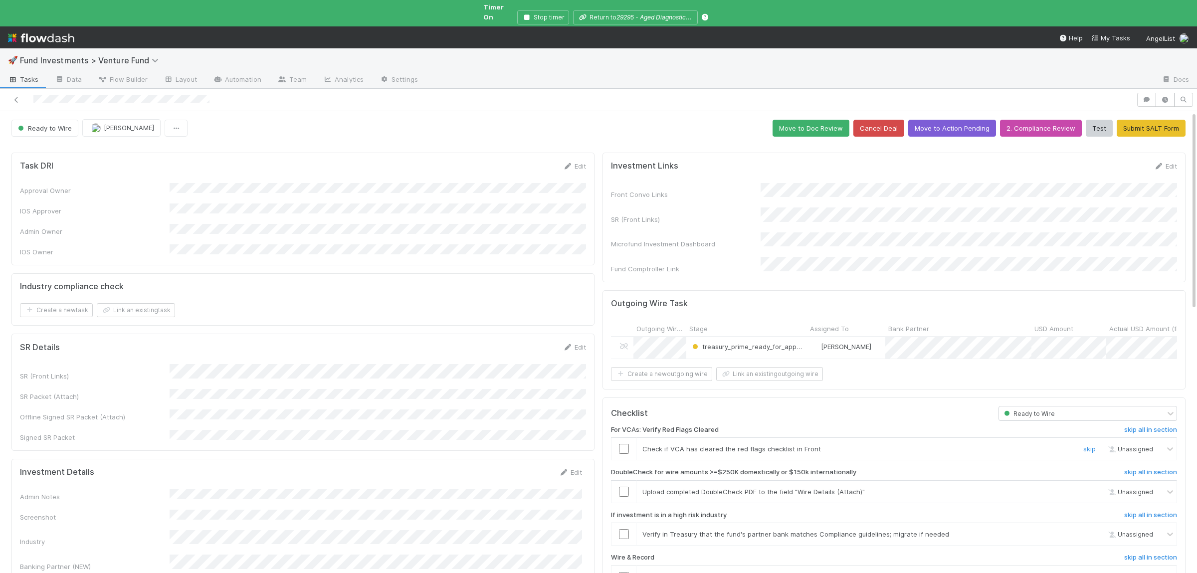
click at [625, 444] on input "checkbox" at bounding box center [624, 449] width 10 height 10
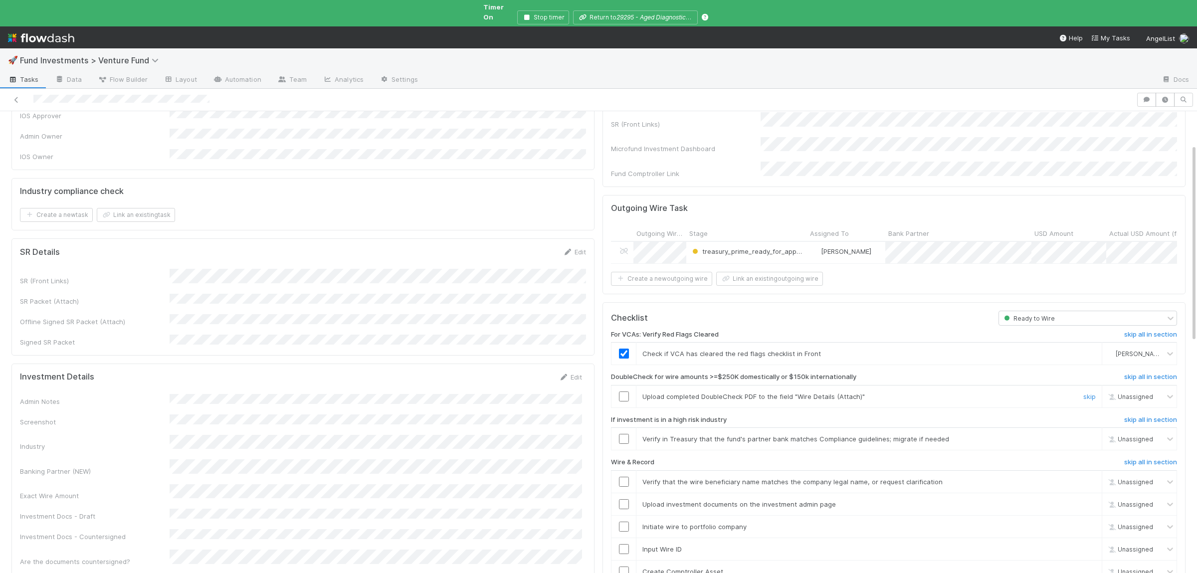
scroll to position [97, 0]
click at [1090, 391] on link "skip" at bounding box center [1089, 395] width 12 height 8
click at [1087, 433] on link "skip" at bounding box center [1089, 437] width 12 height 8
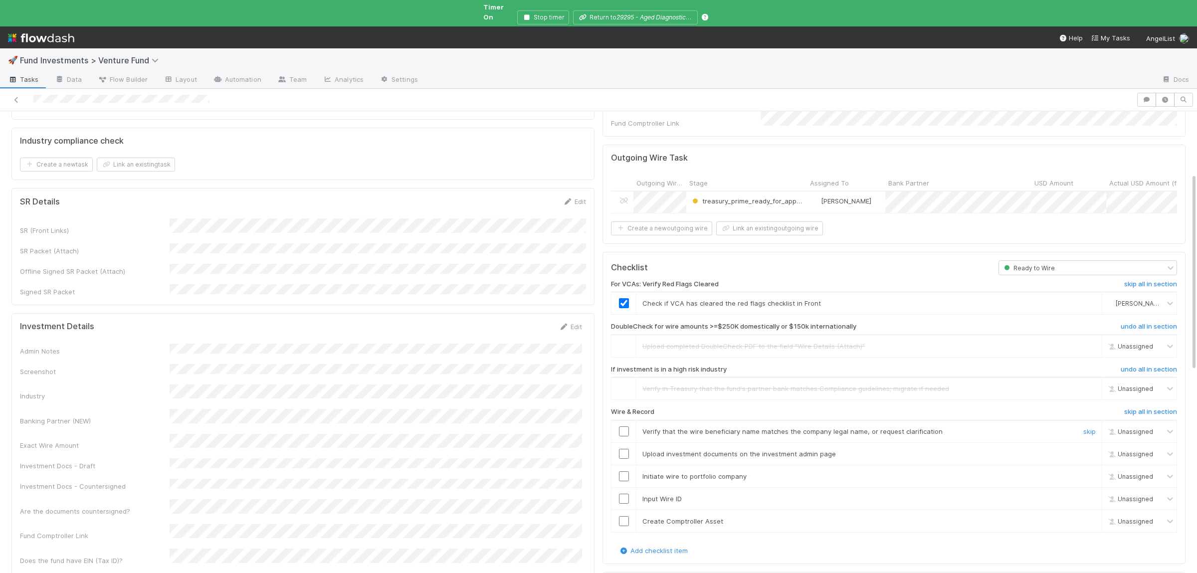
click at [626, 426] on input "checkbox" at bounding box center [624, 431] width 10 height 10
click at [625, 449] on input "checkbox" at bounding box center [624, 454] width 10 height 10
click at [625, 471] on input "checkbox" at bounding box center [624, 476] width 10 height 10
click at [627, 494] on input "checkbox" at bounding box center [624, 499] width 10 height 10
click at [625, 516] on input "checkbox" at bounding box center [624, 521] width 10 height 10
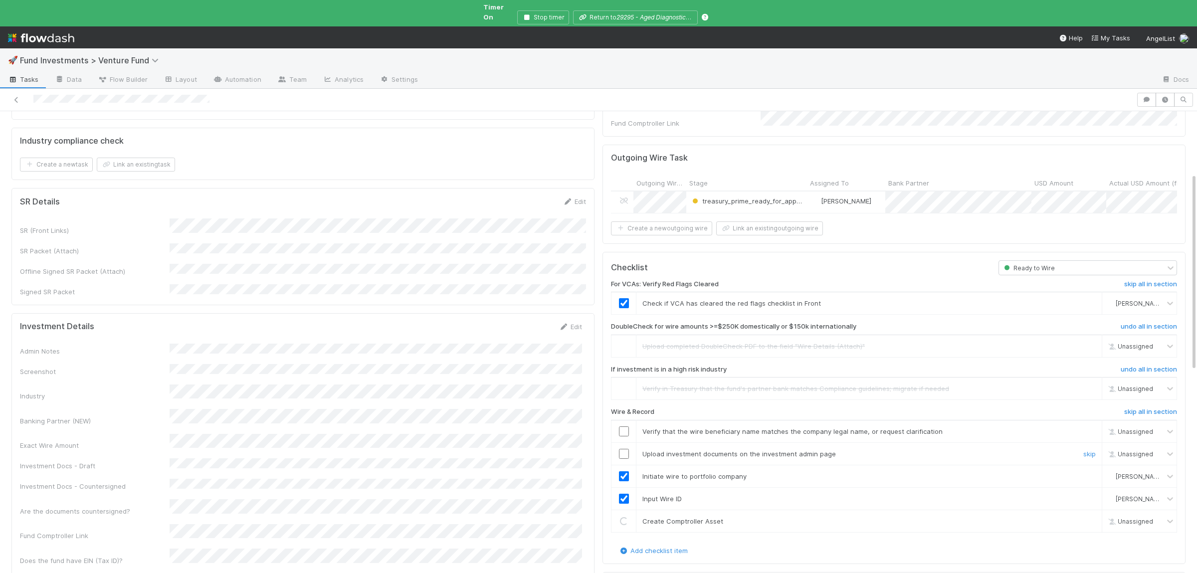
click at [623, 449] on input "checkbox" at bounding box center [624, 454] width 10 height 10
click at [625, 426] on input "checkbox" at bounding box center [624, 431] width 10 height 10
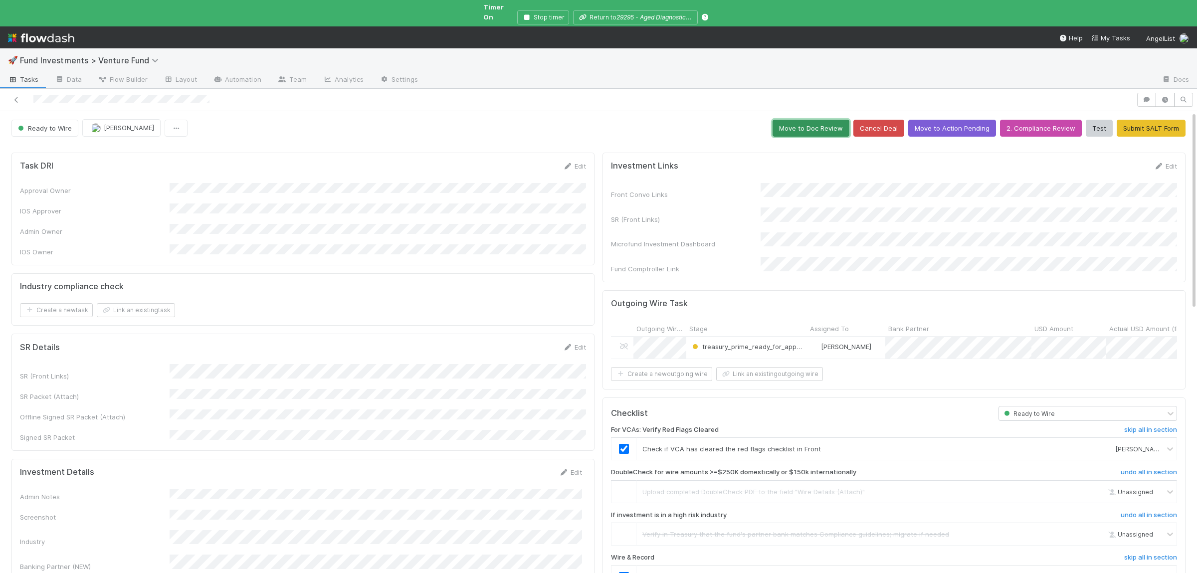
click at [831, 120] on button "Move to Doc Review" at bounding box center [811, 128] width 77 height 17
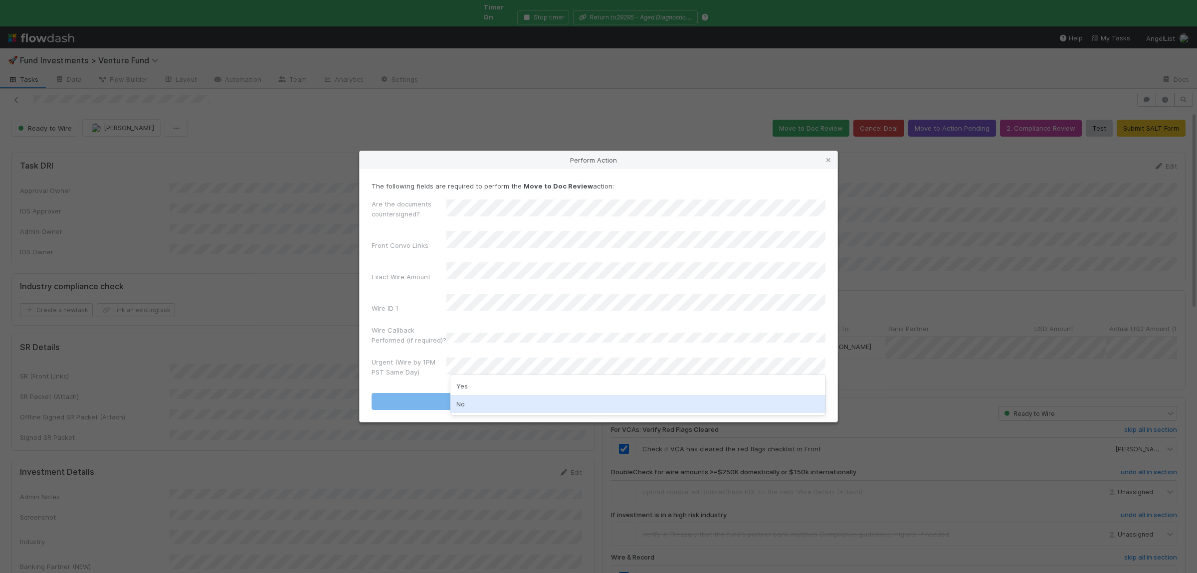
click at [474, 408] on div "No" at bounding box center [637, 404] width 375 height 18
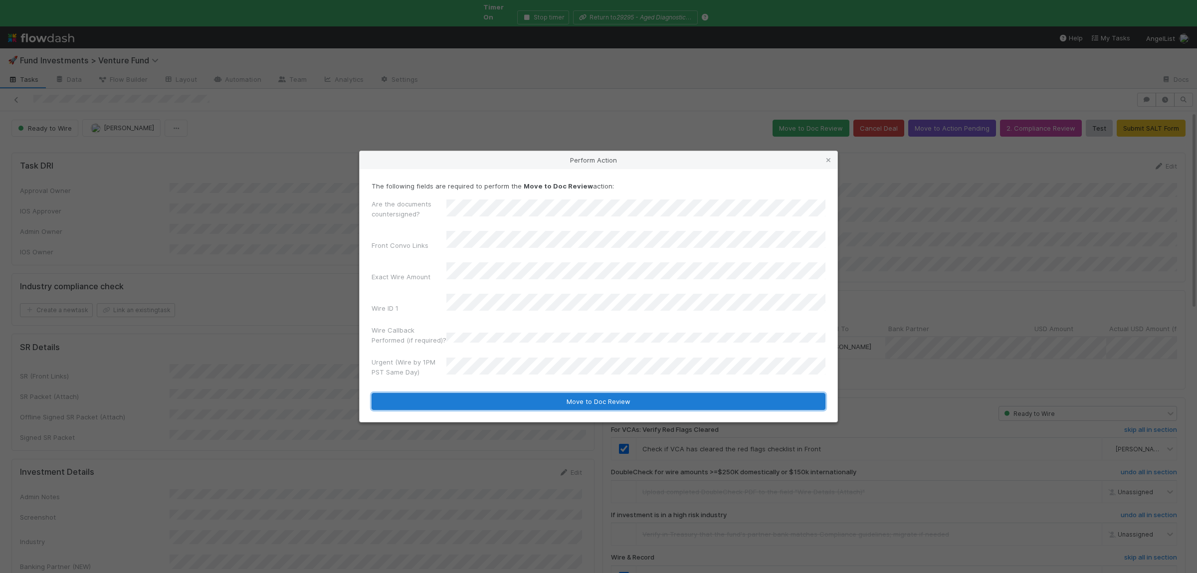
click at [477, 393] on button "Move to Doc Review" at bounding box center [599, 401] width 454 height 17
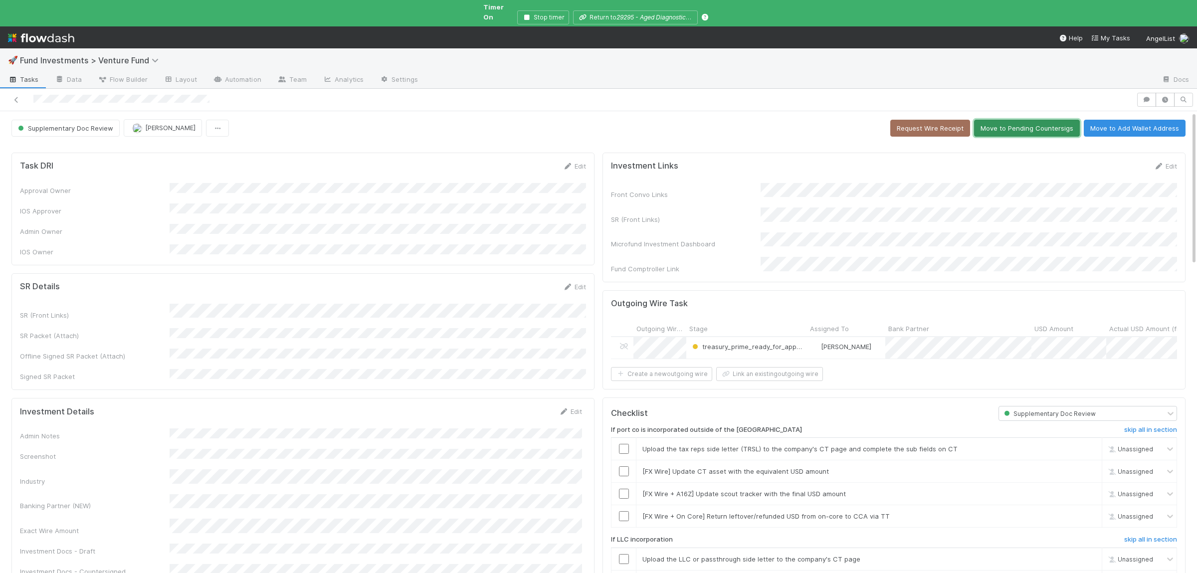
click at [1030, 124] on button "Move to Pending Countersigs" at bounding box center [1027, 128] width 106 height 17
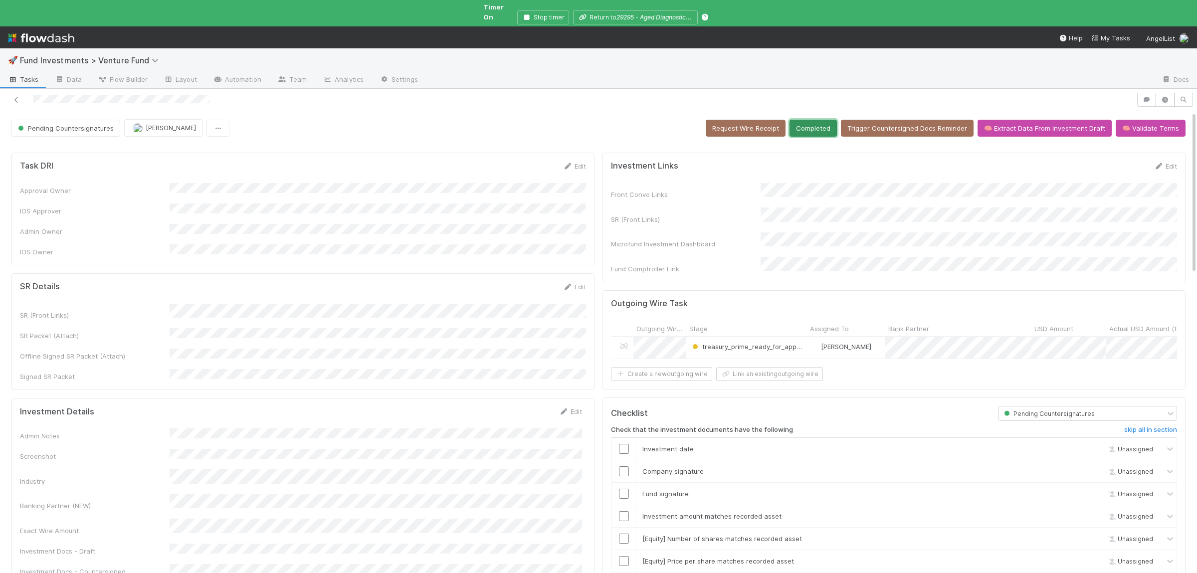
click at [828, 120] on button "Completed" at bounding box center [812, 128] width 47 height 17
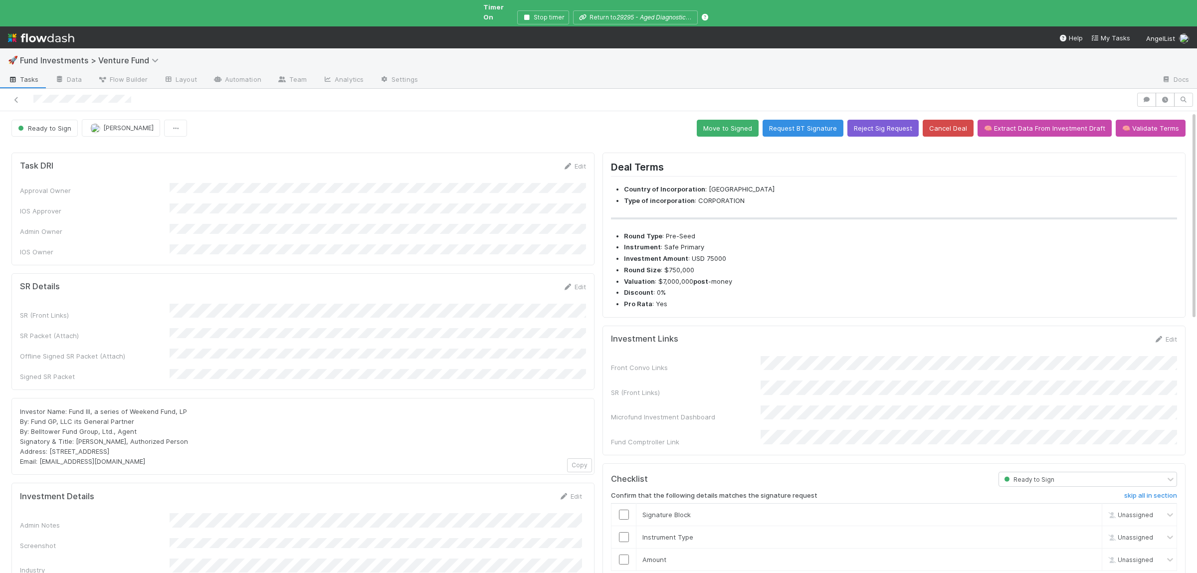
click at [276, 337] on div "SR (Front Links) SR Packet (Attach) Offline Signed SR Packet (Attach) Signed SR…" at bounding box center [303, 343] width 566 height 78
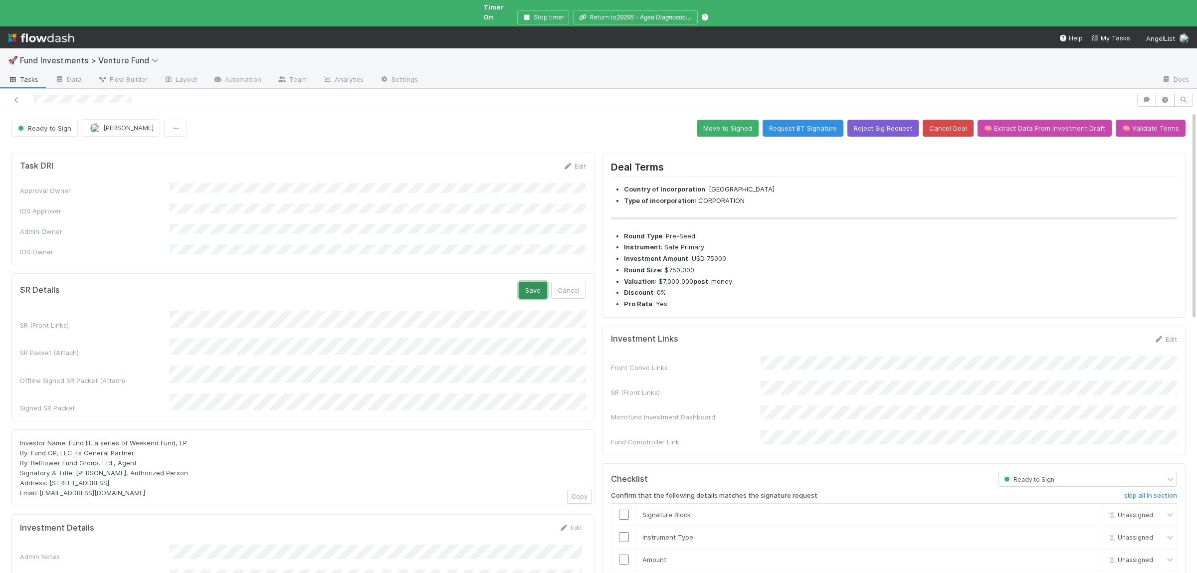
click at [533, 282] on button "Save" at bounding box center [533, 290] width 28 height 17
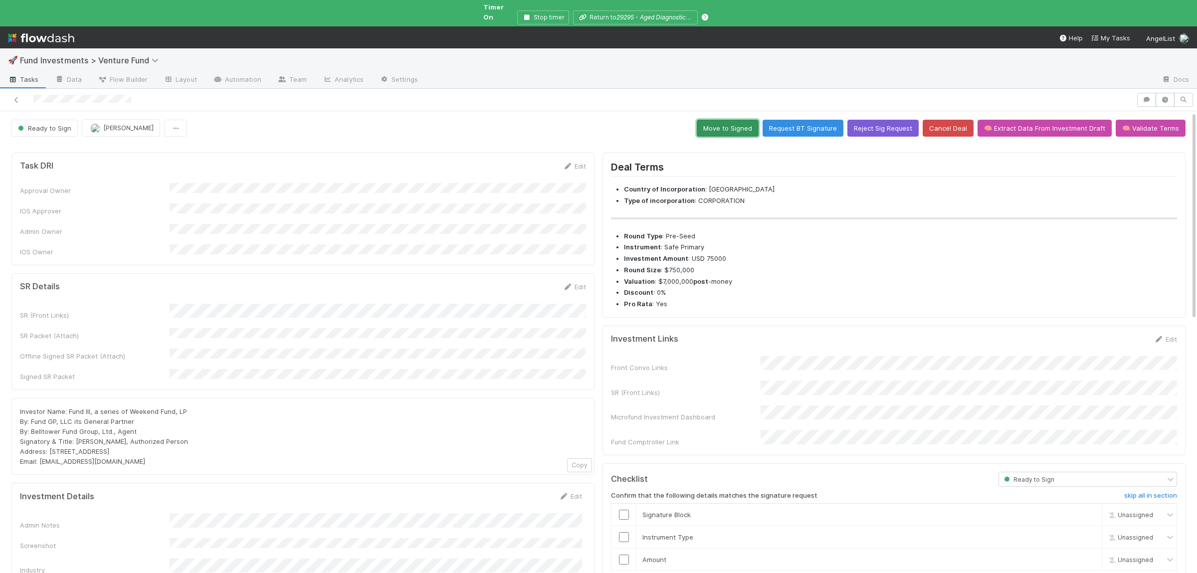
click at [729, 120] on button "Move to Signed" at bounding box center [728, 128] width 62 height 17
click at [298, 341] on div "SR (Front Links) SR Packet (Attach) Offline Signed SR Packet (Attach) Signed SR…" at bounding box center [303, 343] width 566 height 78
click at [299, 340] on div "SR (Front Links) SR Packet (Attach) Offline Signed SR Packet (Attach) Signed SR…" at bounding box center [303, 343] width 566 height 78
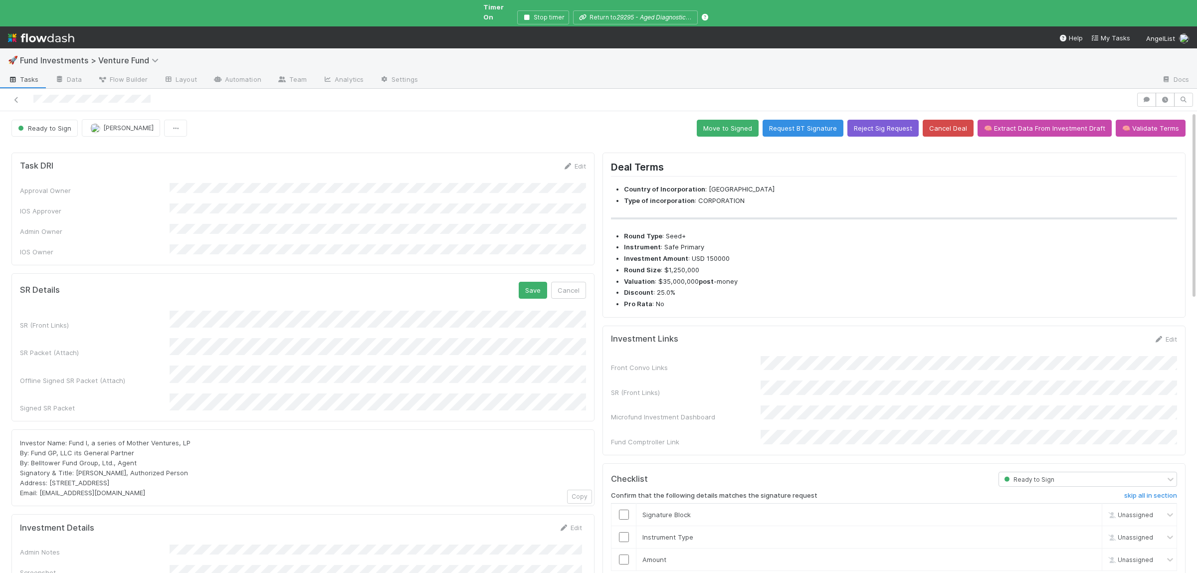
click at [285, 364] on div "SR (Front Links) SR Packet (Attach) Offline Signed SR Packet (Attach) Signed SR…" at bounding box center [303, 362] width 566 height 103
click at [539, 282] on button "Save" at bounding box center [533, 290] width 28 height 17
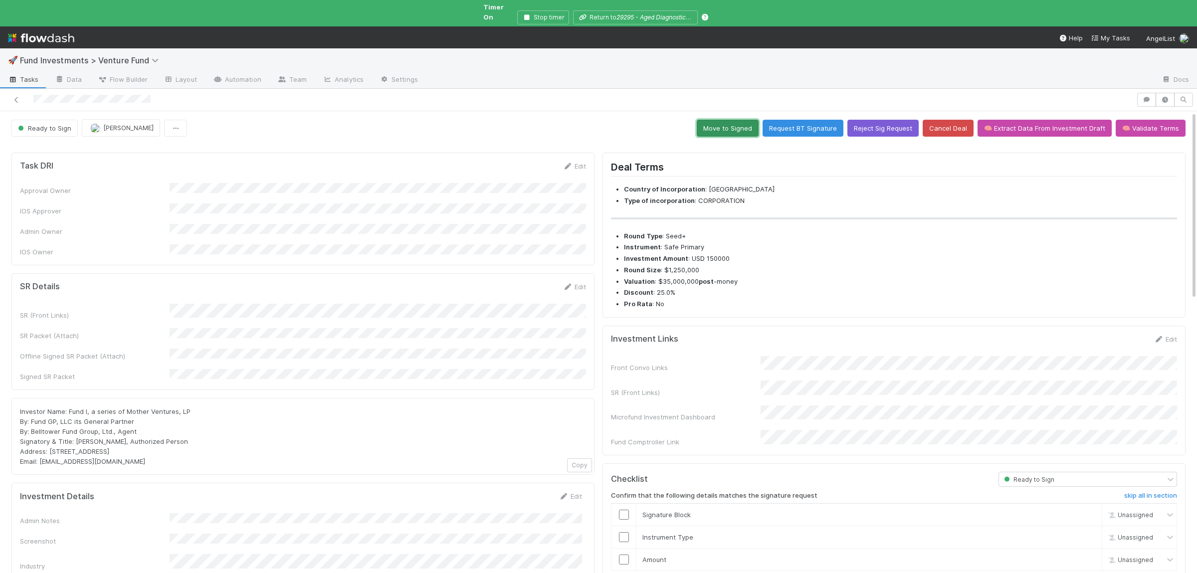
drag, startPoint x: 717, startPoint y: 122, endPoint x: 715, endPoint y: 157, distance: 35.5
click at [717, 121] on button "Move to Signed" at bounding box center [728, 128] width 62 height 17
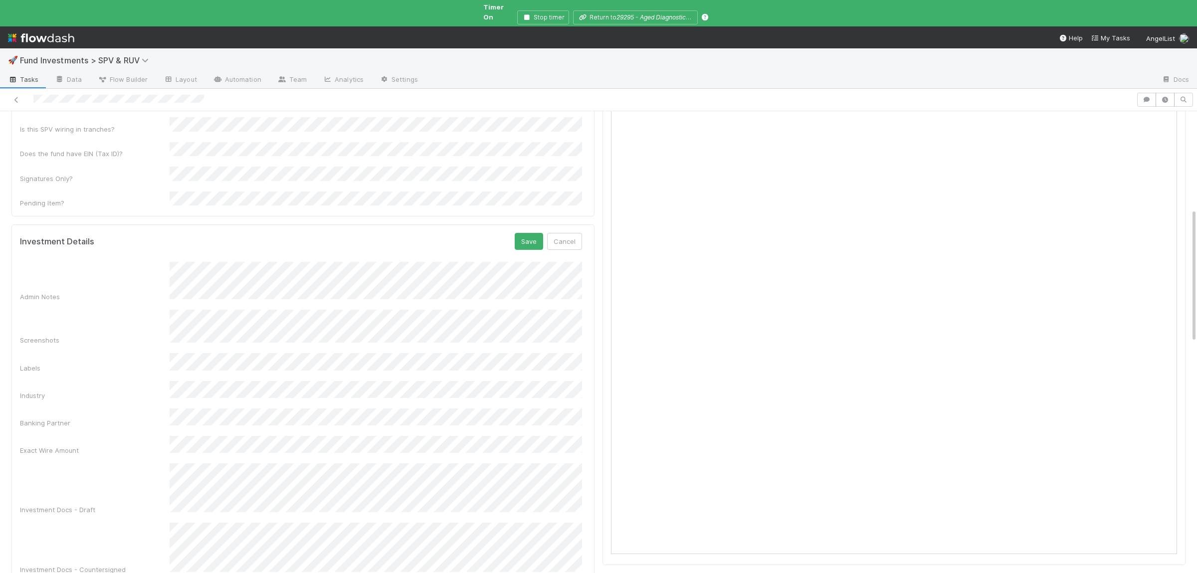
scroll to position [328, 0]
click at [533, 245] on button "Save" at bounding box center [529, 253] width 28 height 17
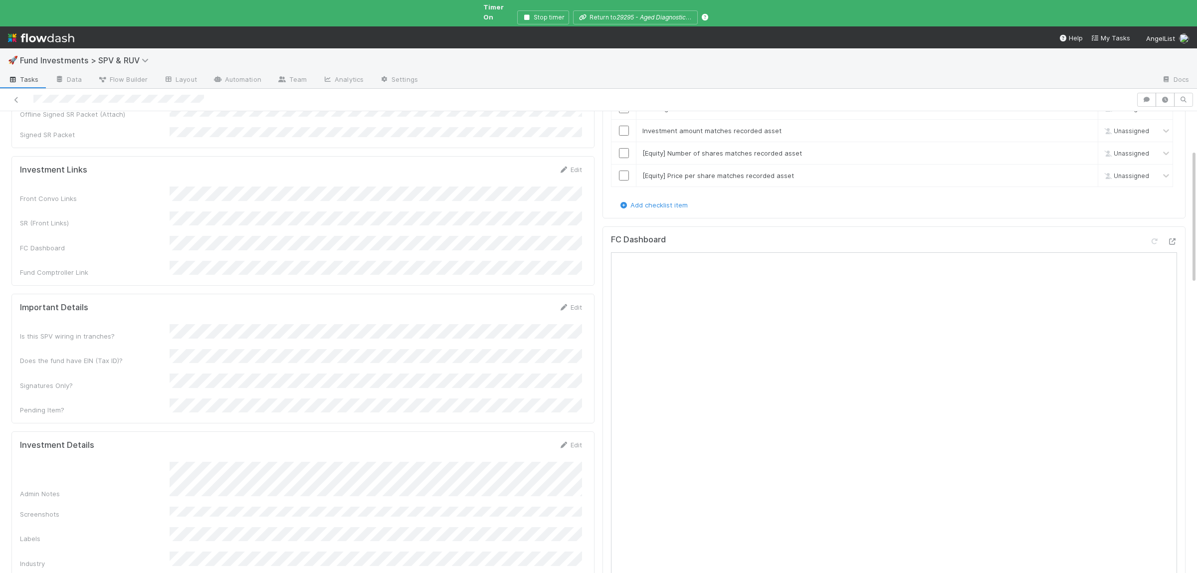
scroll to position [0, 0]
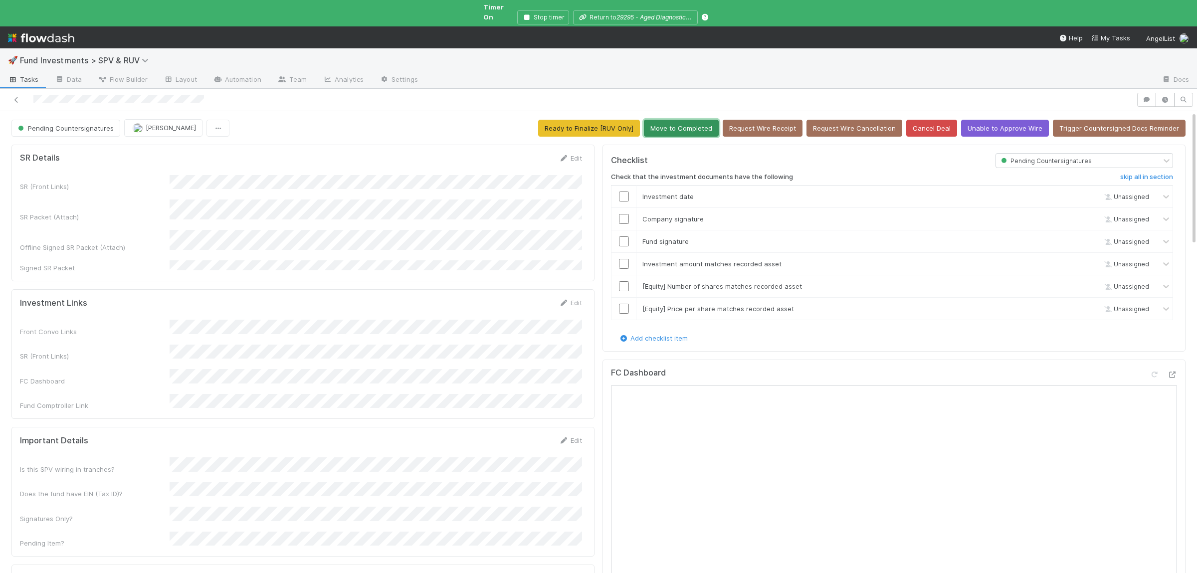
click at [707, 122] on button "Move to Completed" at bounding box center [681, 128] width 75 height 17
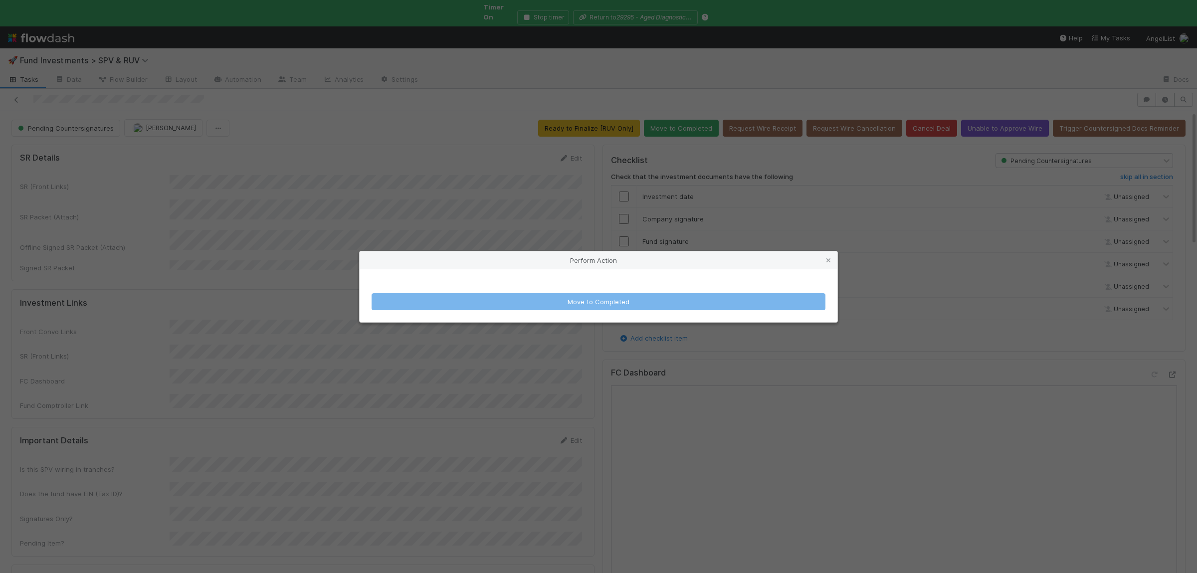
click at [472, 287] on div "Move to Completed" at bounding box center [599, 295] width 478 height 53
click at [827, 259] on icon at bounding box center [828, 260] width 10 height 6
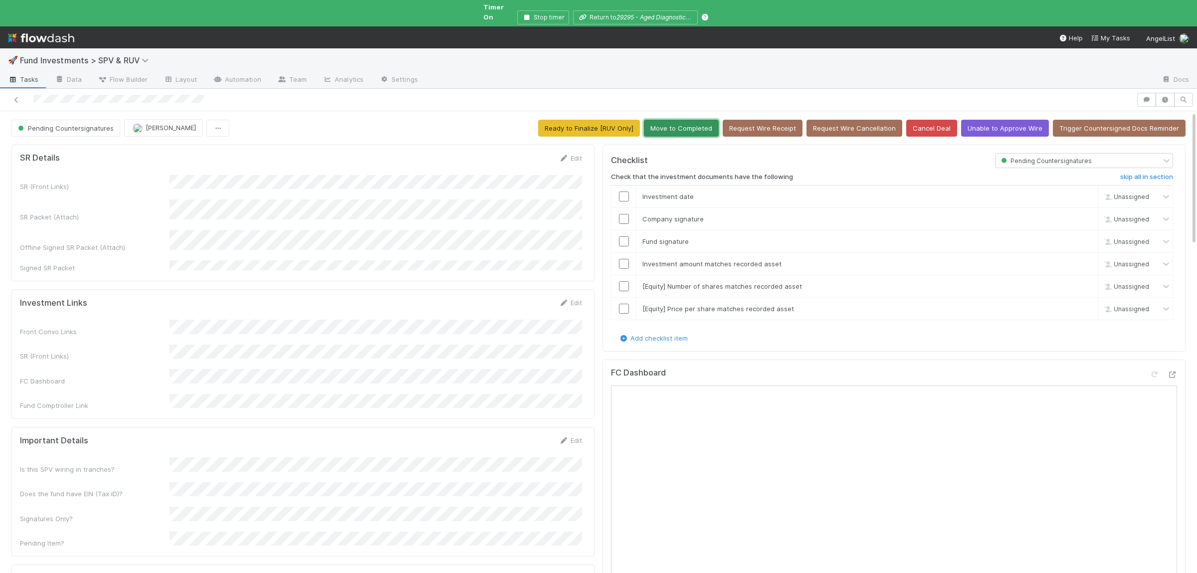
click at [706, 124] on button "Move to Completed" at bounding box center [681, 128] width 75 height 17
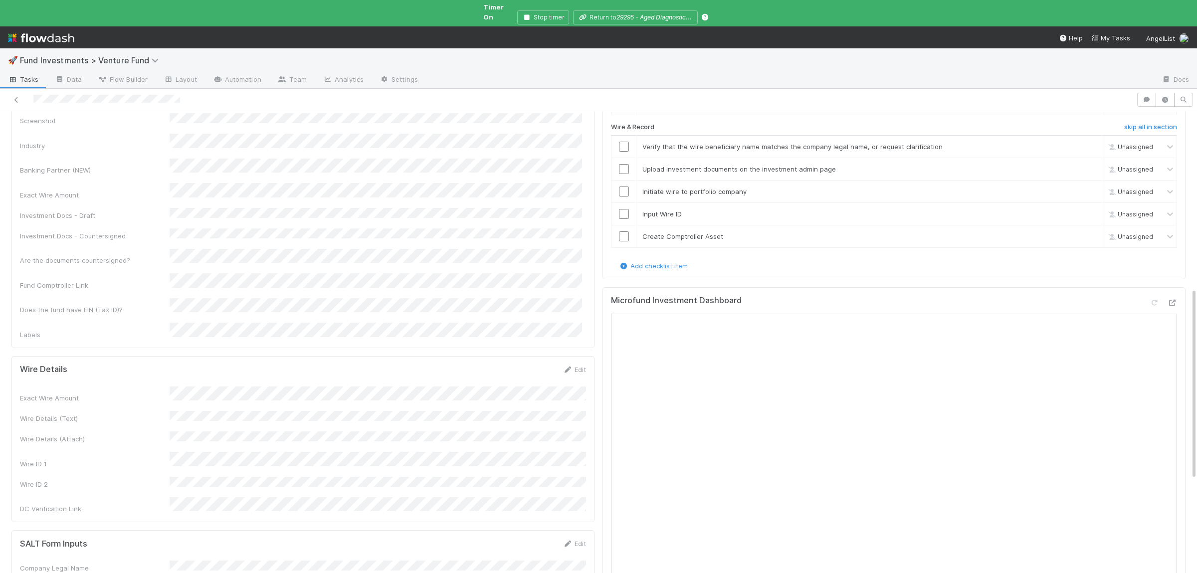
scroll to position [236, 0]
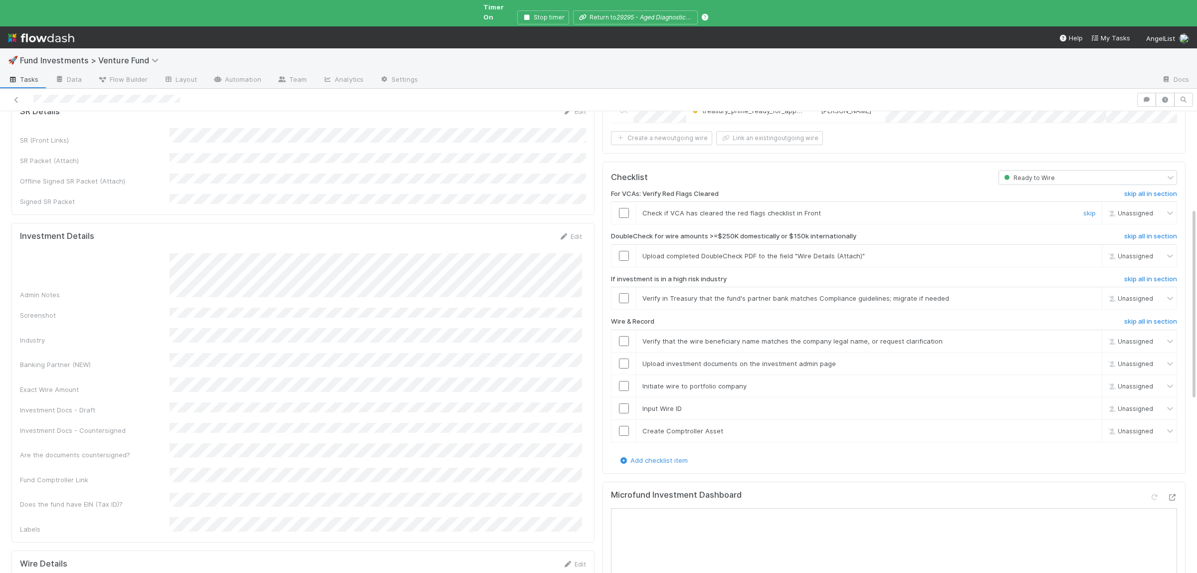
click at [627, 202] on td at bounding box center [623, 213] width 25 height 22
click at [626, 208] on input "checkbox" at bounding box center [624, 213] width 10 height 10
click at [1094, 252] on link "skip" at bounding box center [1089, 256] width 12 height 8
click at [1092, 294] on link "skip" at bounding box center [1089, 298] width 12 height 8
click at [625, 336] on input "checkbox" at bounding box center [624, 341] width 10 height 10
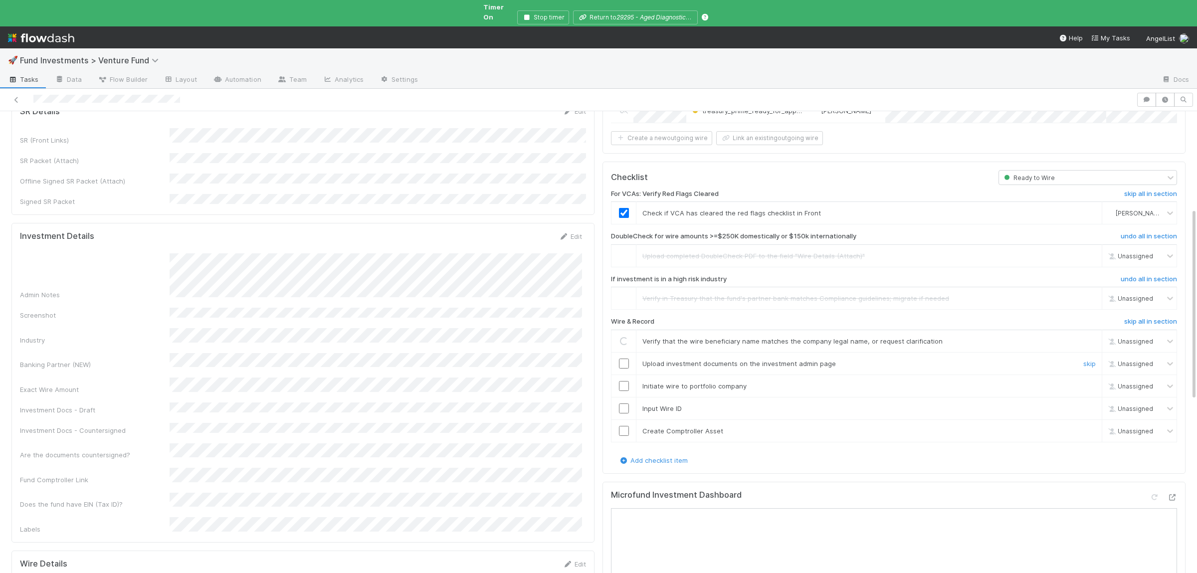
click at [626, 359] on input "checkbox" at bounding box center [624, 364] width 10 height 10
click at [625, 375] on td at bounding box center [623, 386] width 25 height 22
click at [625, 381] on input "checkbox" at bounding box center [624, 386] width 10 height 10
click at [622, 403] on input "checkbox" at bounding box center [624, 408] width 10 height 10
click at [626, 426] on input "checkbox" at bounding box center [624, 431] width 10 height 10
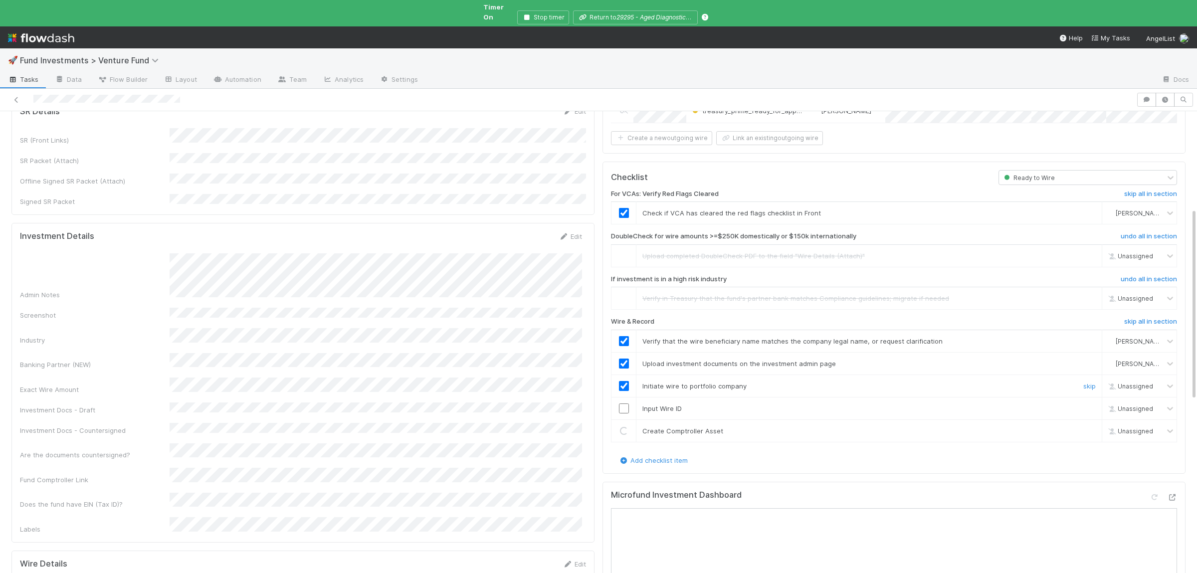
checkbox input "true"
click at [625, 381] on input "checkbox" at bounding box center [624, 386] width 10 height 10
click at [623, 403] on input "checkbox" at bounding box center [624, 408] width 10 height 10
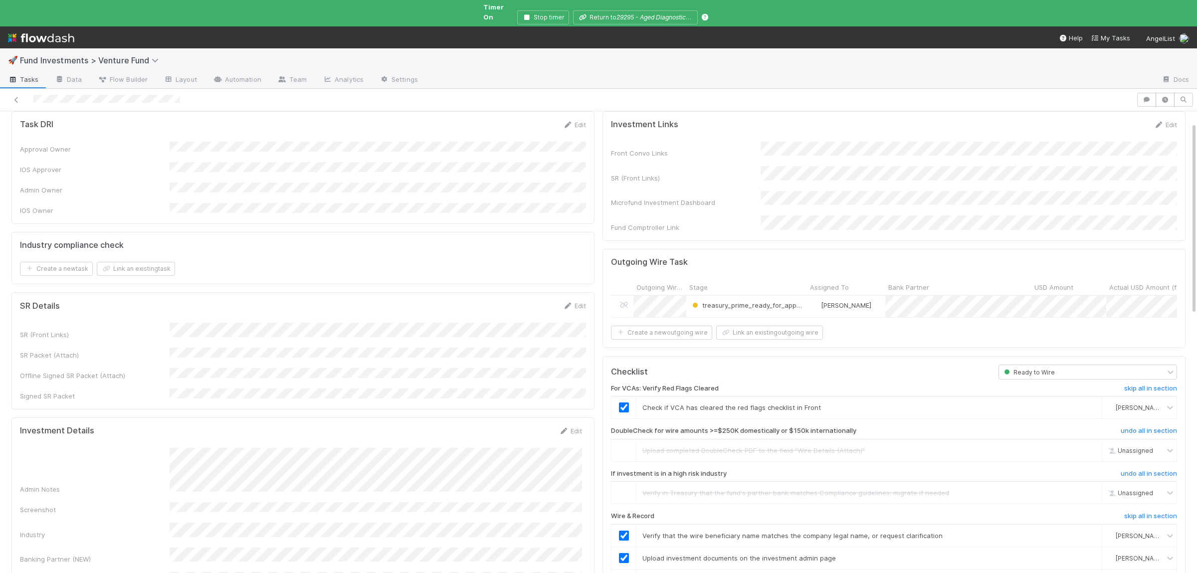
scroll to position [0, 0]
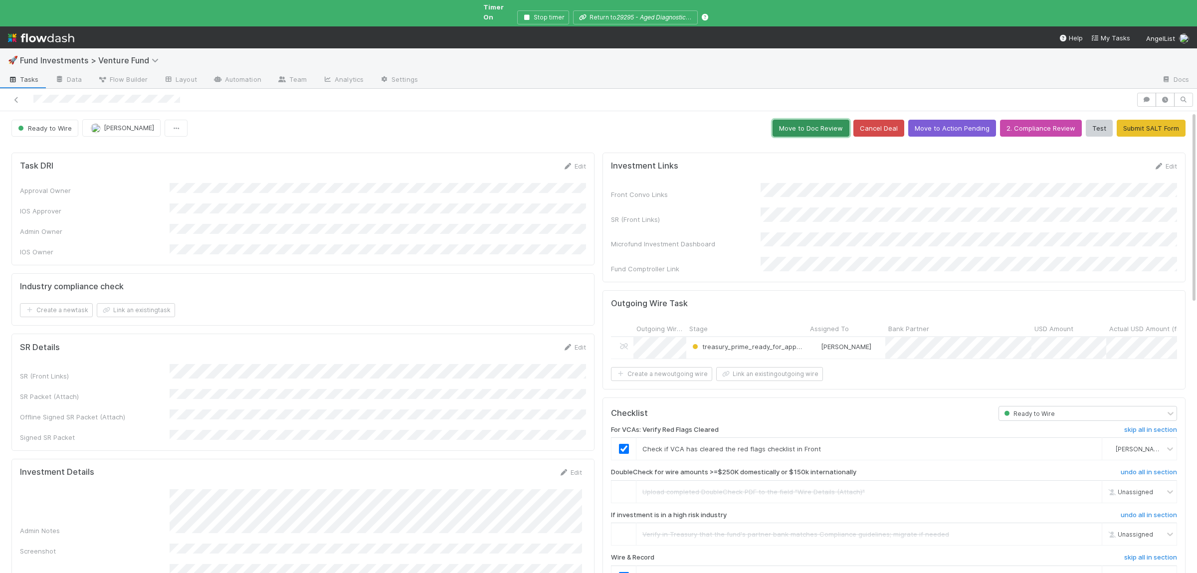
click at [817, 124] on button "Move to Doc Review" at bounding box center [811, 128] width 77 height 17
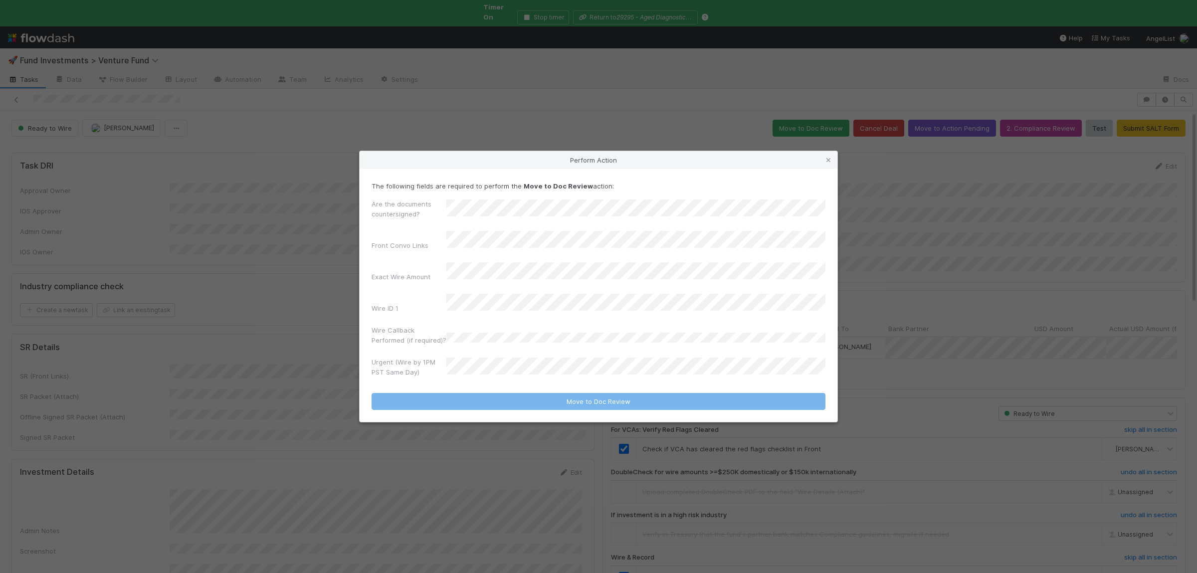
click at [476, 373] on form "The following fields are required to perform the Move to Doc Review action: Are…" at bounding box center [599, 295] width 454 height 229
click at [492, 408] on div "No" at bounding box center [637, 404] width 375 height 18
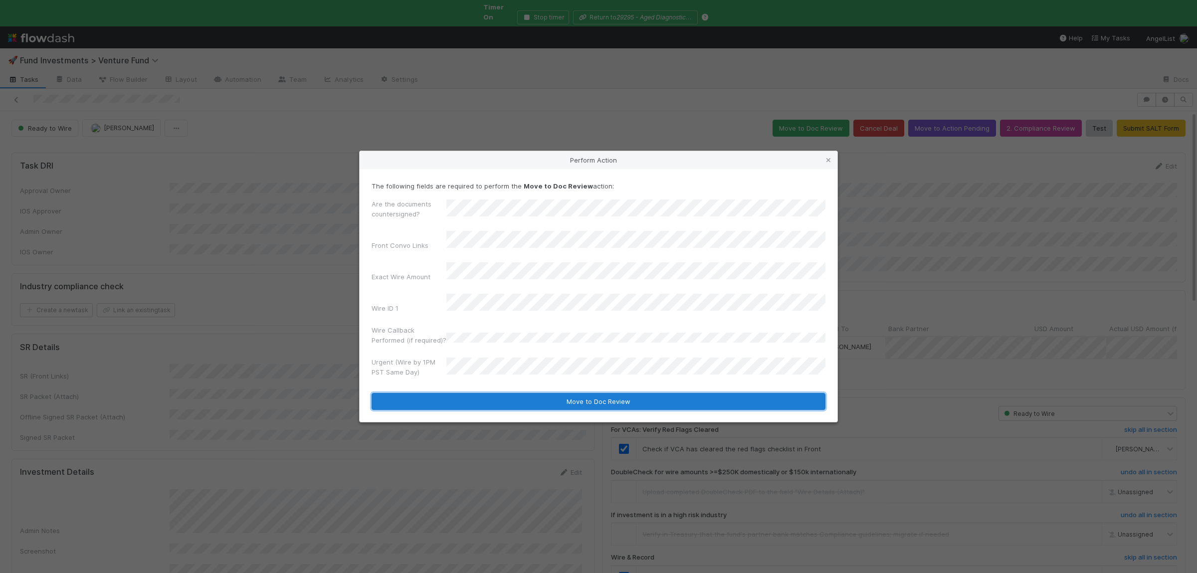
click at [486, 394] on button "Move to Doc Review" at bounding box center [599, 401] width 454 height 17
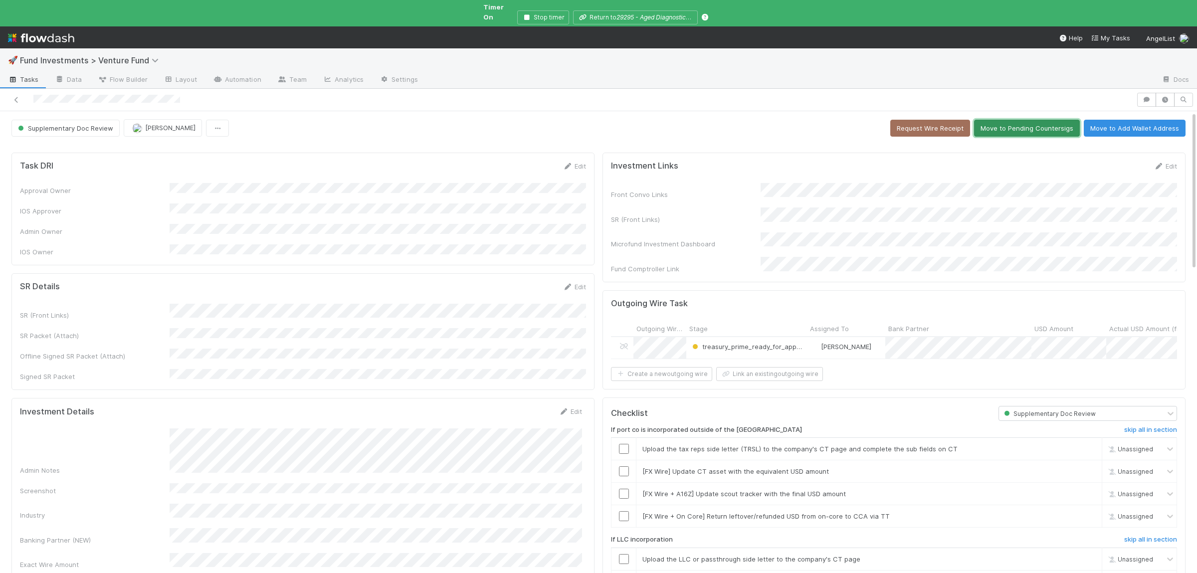
click at [1032, 120] on button "Move to Pending Countersigs" at bounding box center [1027, 128] width 106 height 17
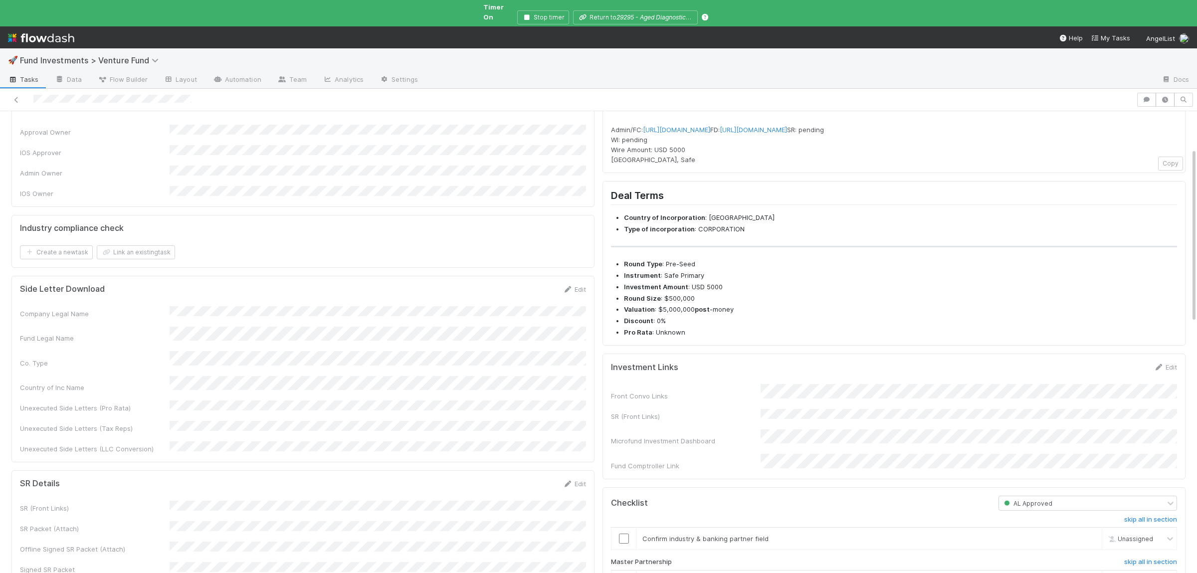
scroll to position [146, 0]
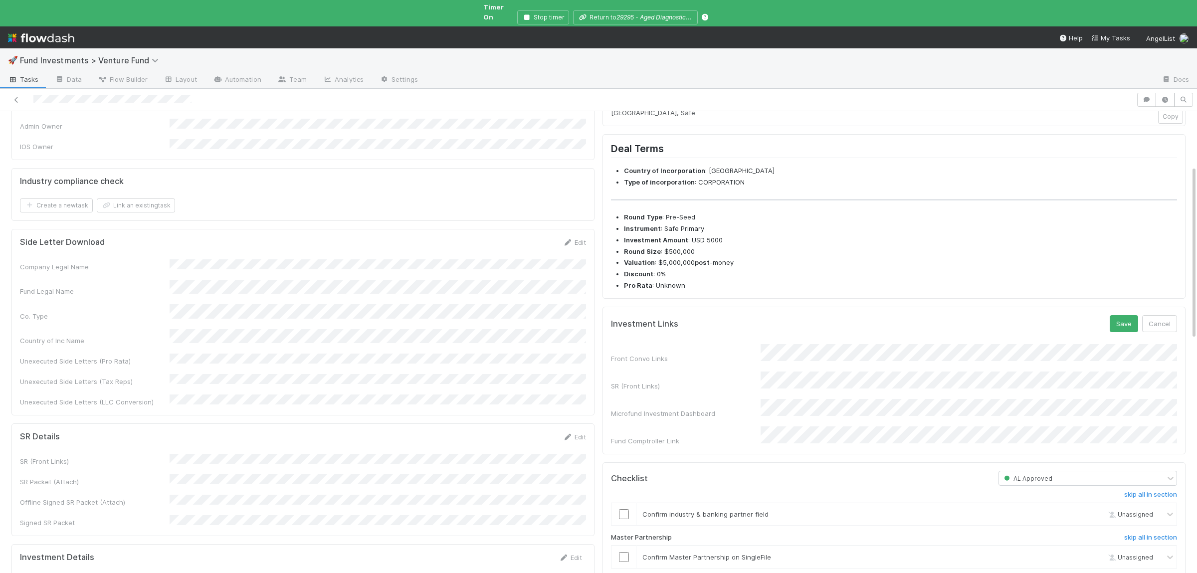
click at [1118, 331] on div "Investment Links Save Cancel Front Convo Links SR (Front Links) Microfund Inves…" at bounding box center [893, 381] width 583 height 148
click at [1119, 332] on button "Save" at bounding box center [1124, 323] width 28 height 17
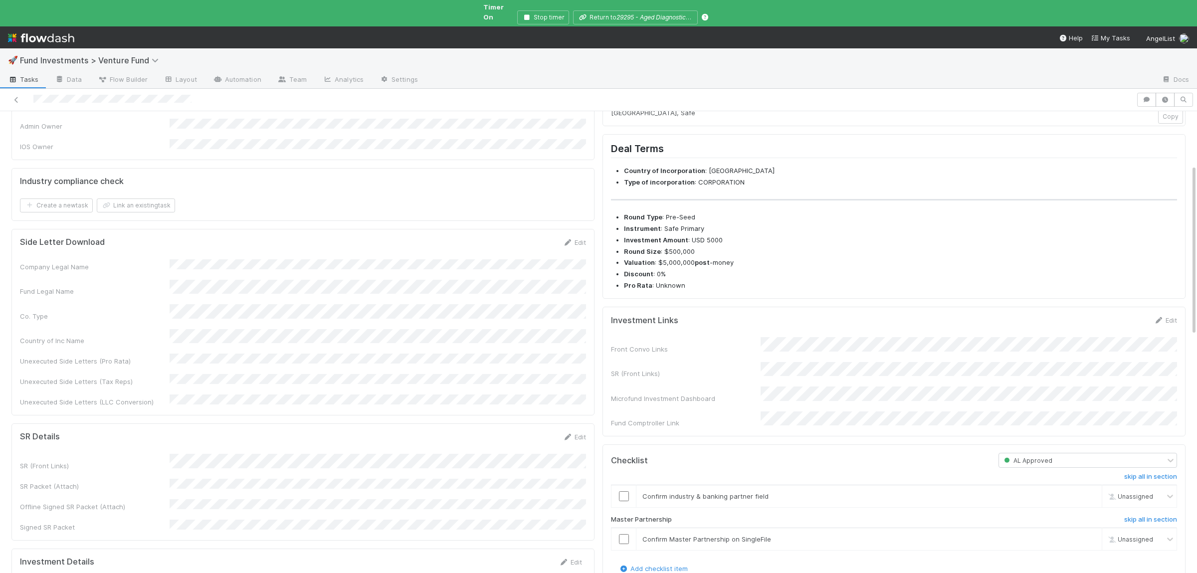
scroll to position [243, 0]
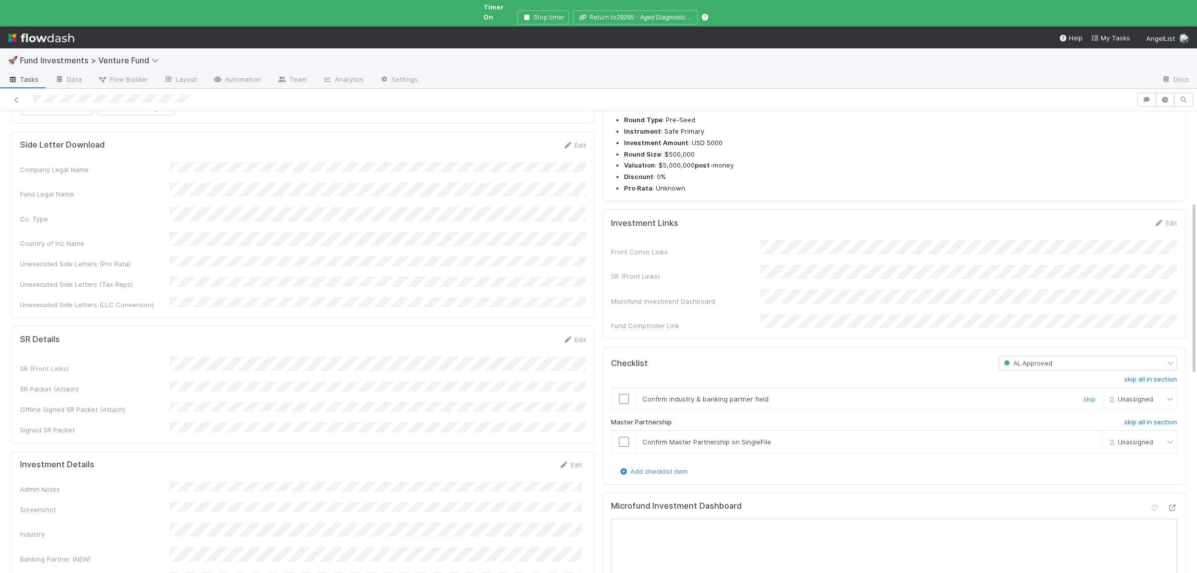
click at [623, 401] on input "checkbox" at bounding box center [624, 399] width 10 height 10
click at [626, 447] on input "checkbox" at bounding box center [624, 442] width 10 height 10
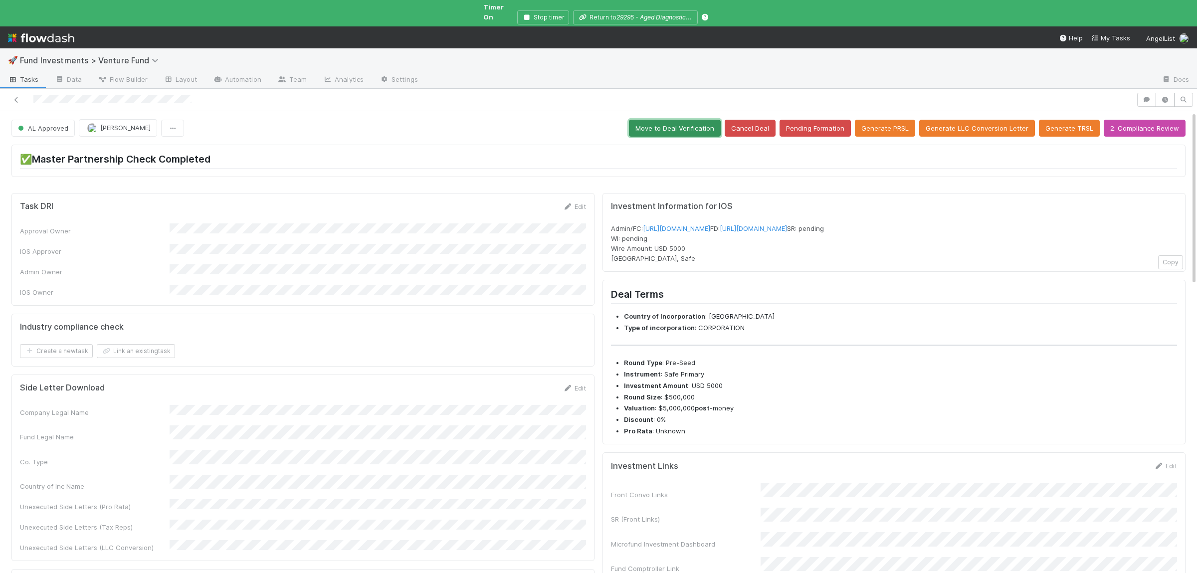
click at [699, 124] on button "Move to Deal Verification" at bounding box center [675, 128] width 92 height 17
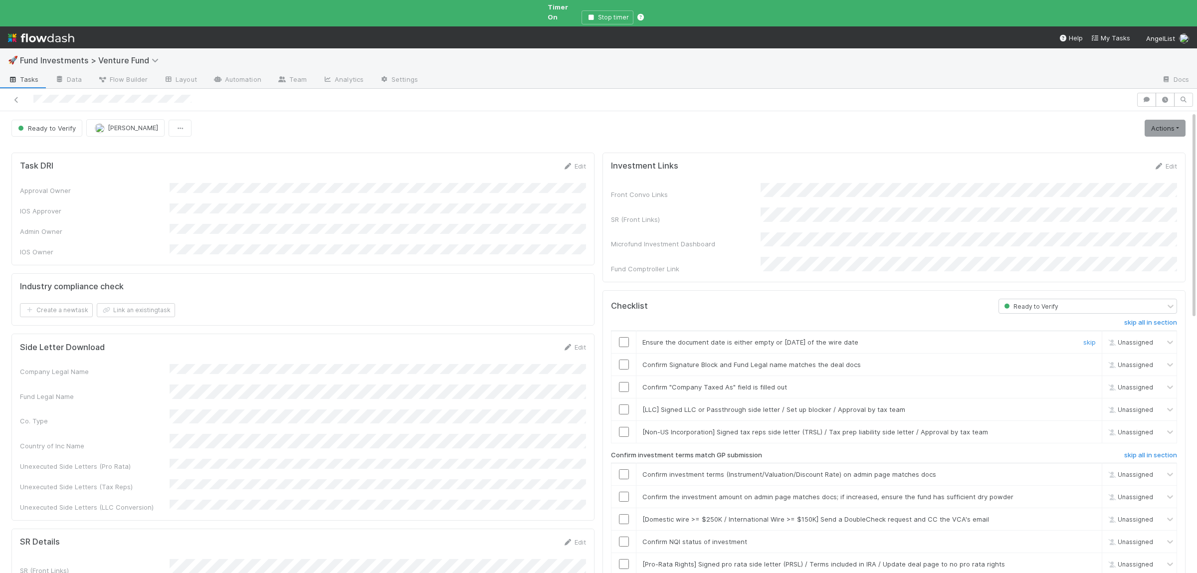
click at [621, 337] on input "checkbox" at bounding box center [624, 342] width 10 height 10
click at [626, 360] on input "checkbox" at bounding box center [624, 365] width 10 height 10
click at [625, 382] on input "checkbox" at bounding box center [624, 387] width 10 height 10
click at [621, 404] on input "checkbox" at bounding box center [624, 409] width 10 height 10
drag, startPoint x: 1085, startPoint y: 417, endPoint x: 1061, endPoint y: 415, distance: 23.5
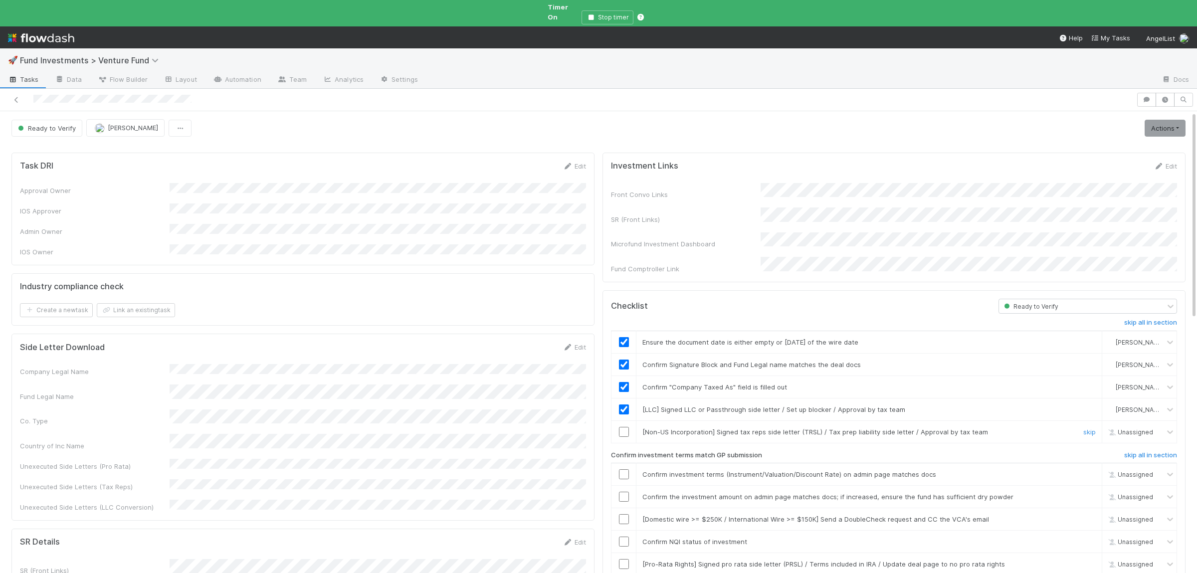
click at [1085, 428] on link "skip" at bounding box center [1089, 432] width 12 height 8
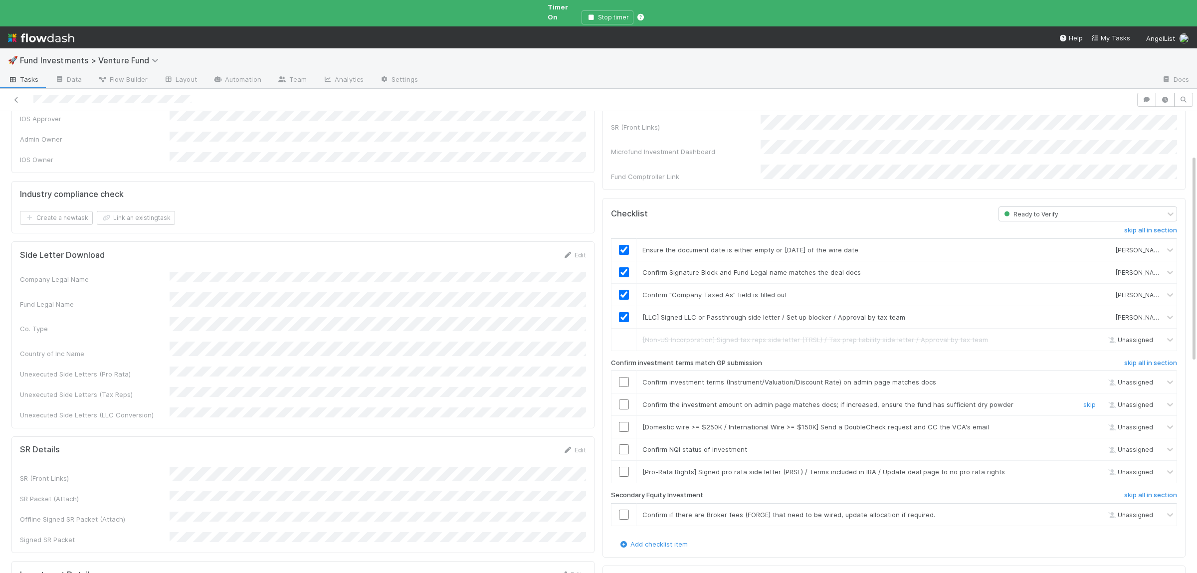
scroll to position [97, 0]
click at [1087, 463] on link "skip" at bounding box center [1089, 467] width 12 height 8
click at [1092, 506] on link "skip" at bounding box center [1089, 510] width 12 height 8
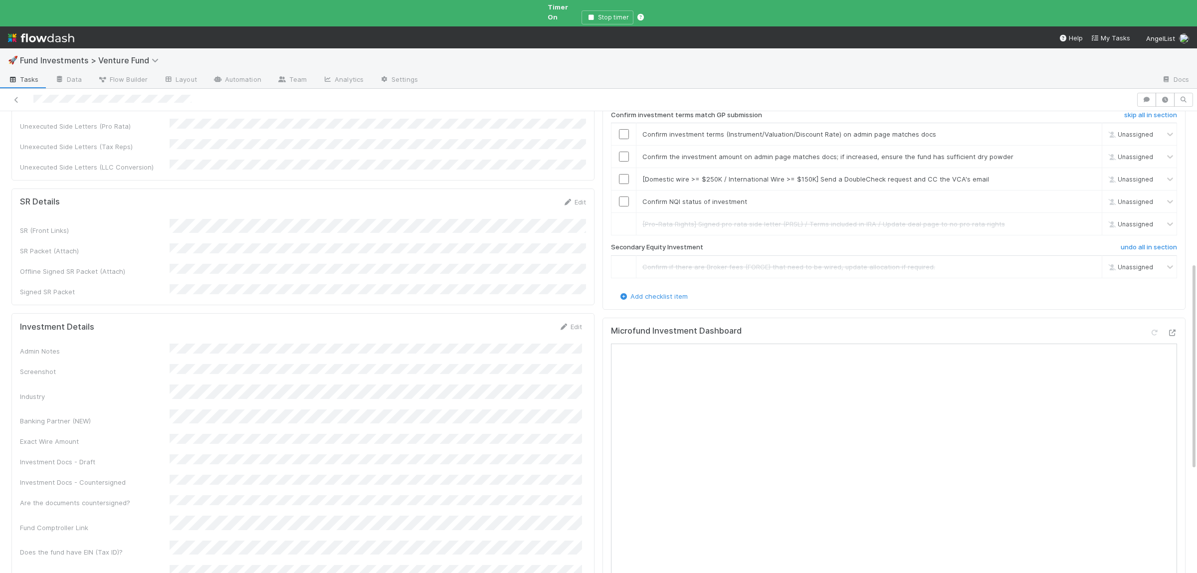
scroll to position [146, 0]
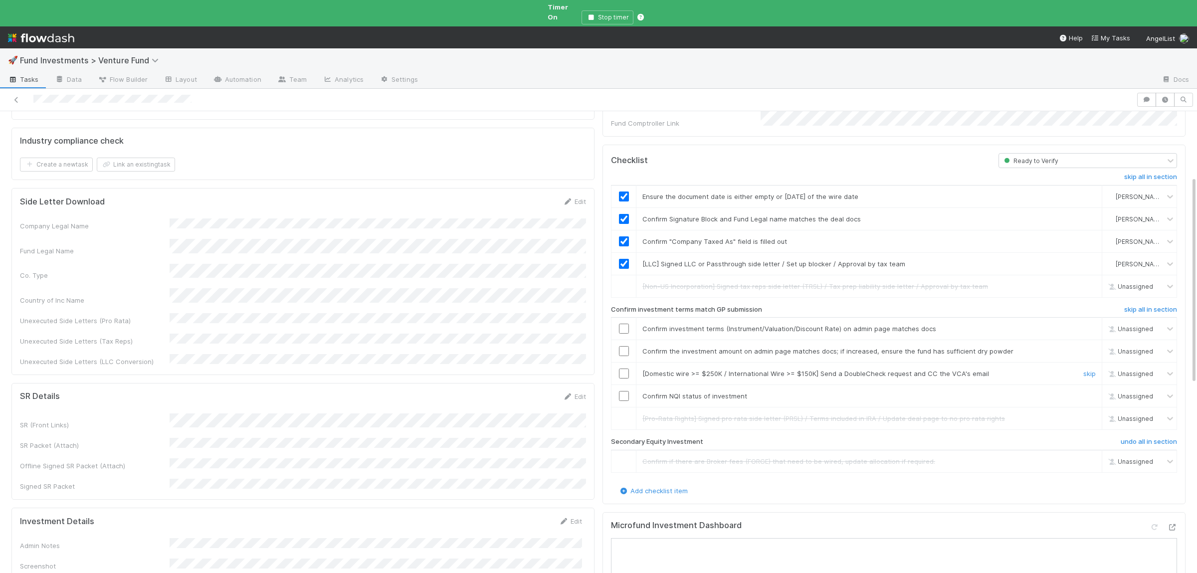
click at [1093, 370] on link "skip" at bounding box center [1089, 374] width 12 height 8
click at [621, 385] on td at bounding box center [623, 396] width 25 height 22
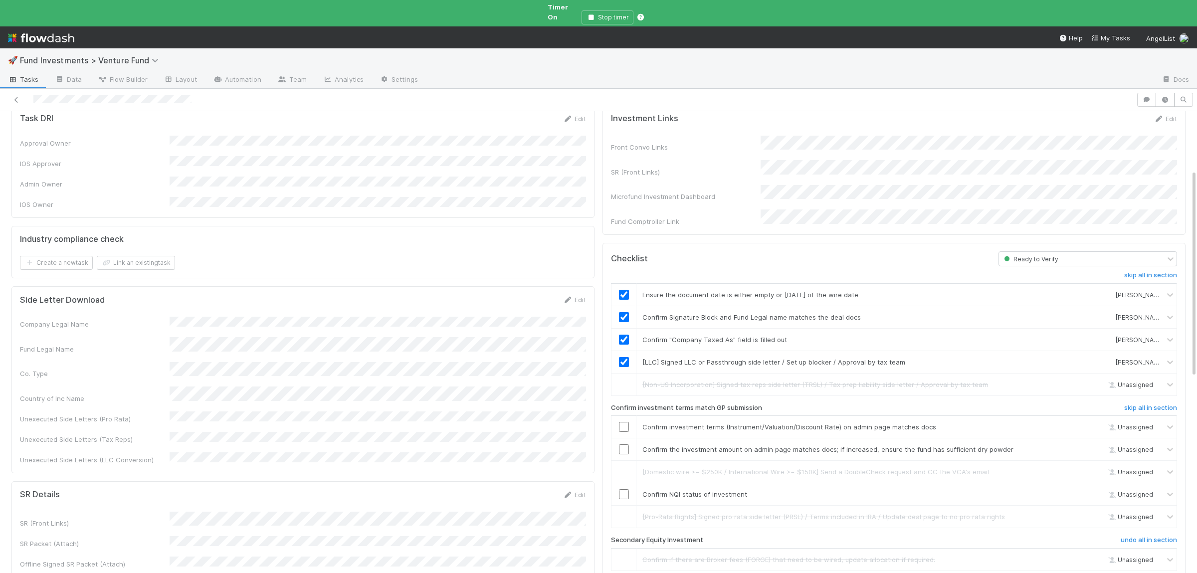
scroll to position [0, 0]
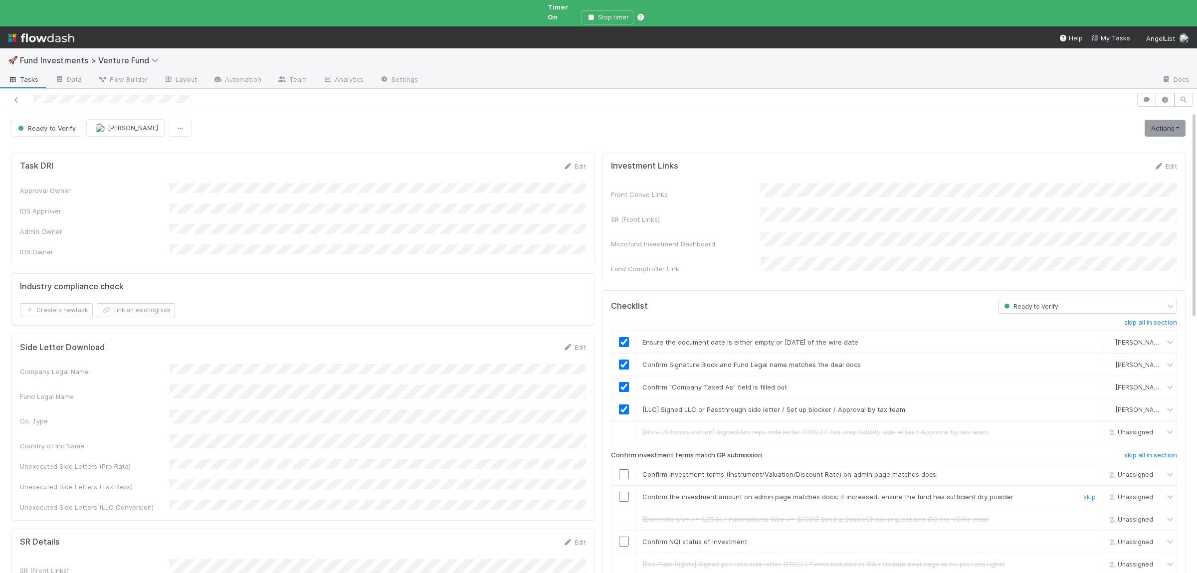
click at [625, 492] on input "checkbox" at bounding box center [624, 497] width 10 height 10
click at [1181, 125] on link "Actions" at bounding box center [1165, 128] width 41 height 17
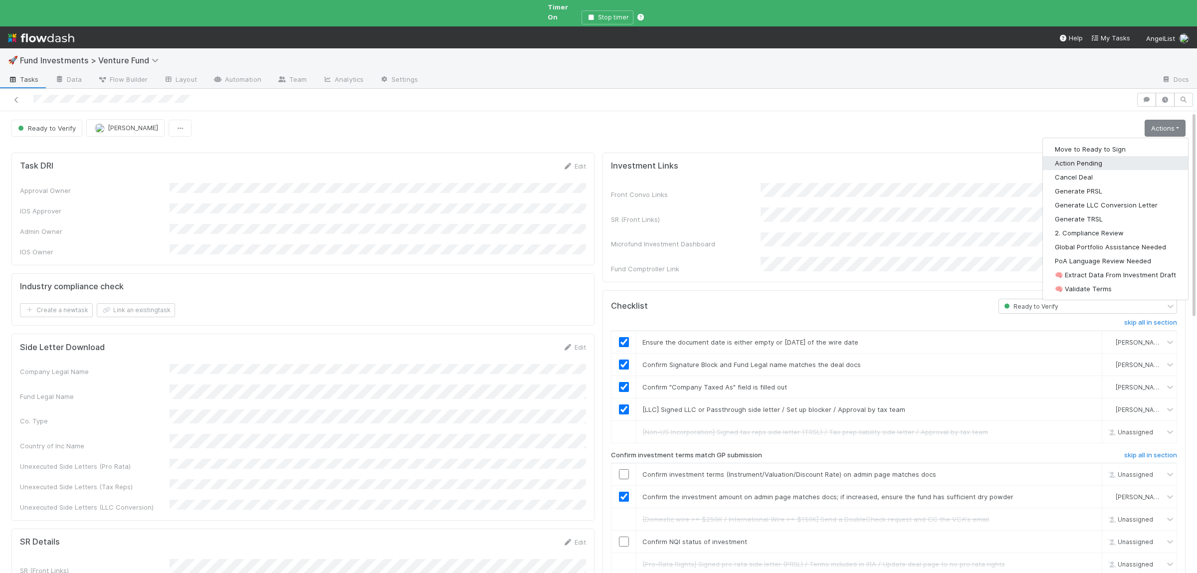
click at [1104, 156] on button "Action Pending" at bounding box center [1115, 163] width 145 height 14
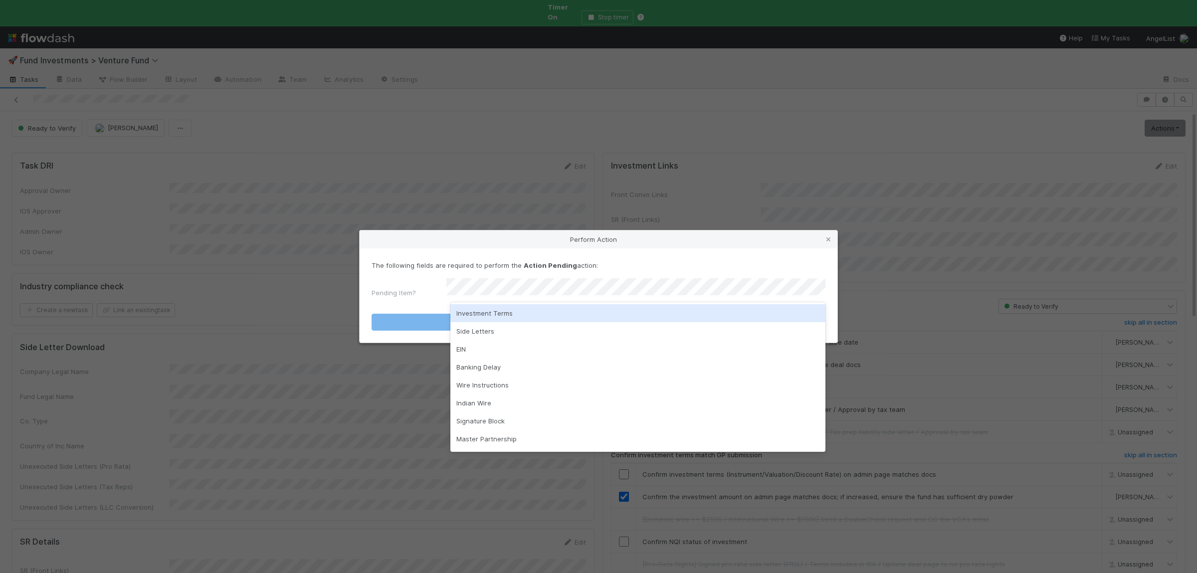
click at [507, 311] on div "Investment Terms" at bounding box center [637, 313] width 375 height 18
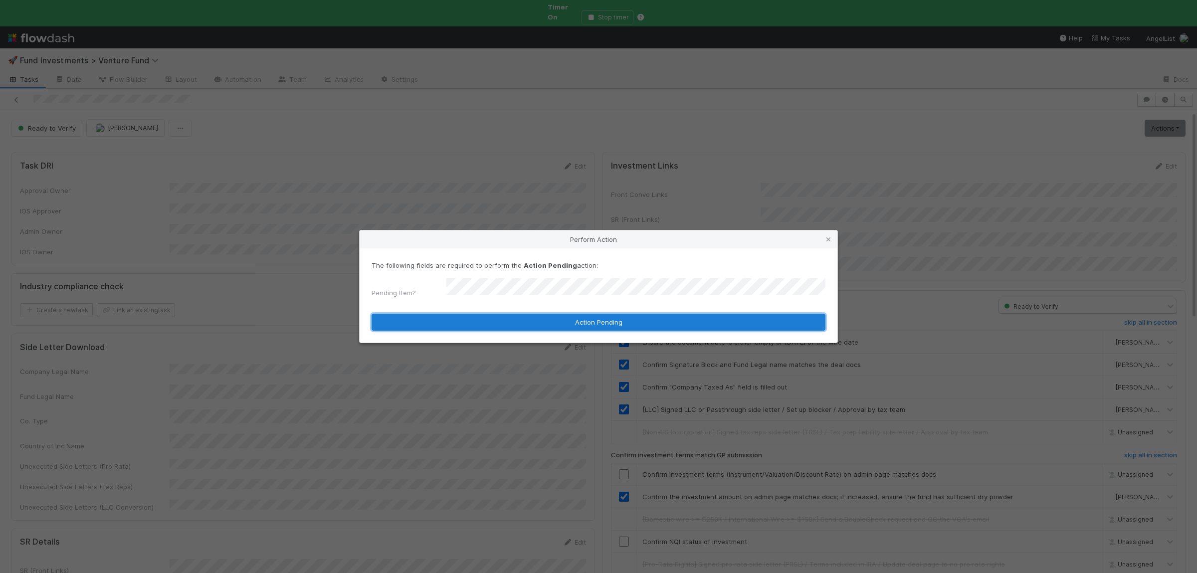
click at [505, 314] on button "Action Pending" at bounding box center [599, 322] width 454 height 17
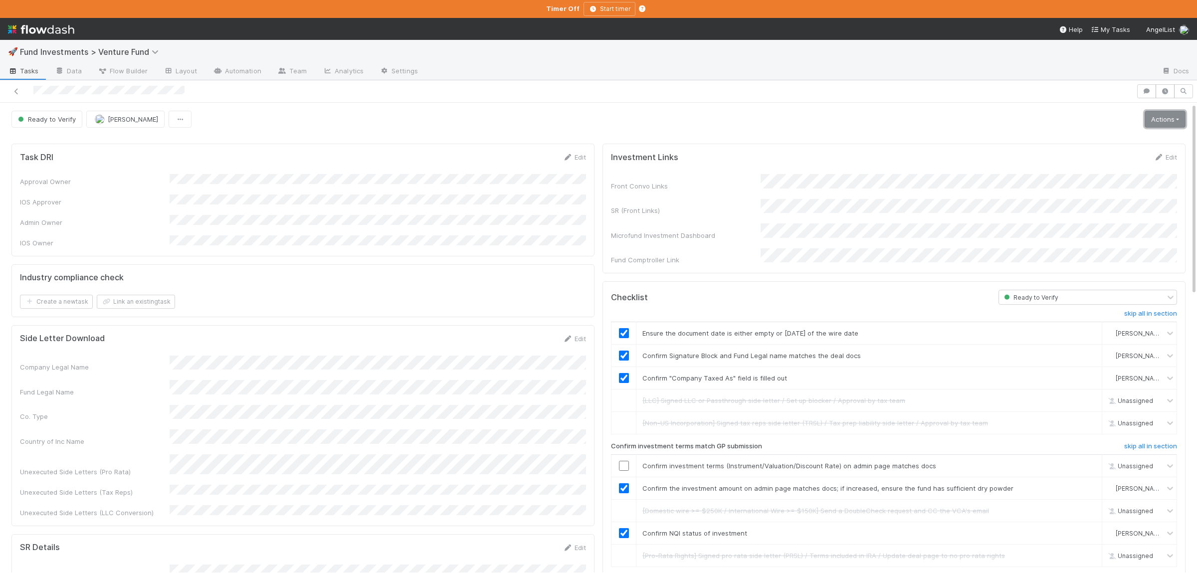
click at [1157, 121] on link "Actions" at bounding box center [1165, 119] width 41 height 17
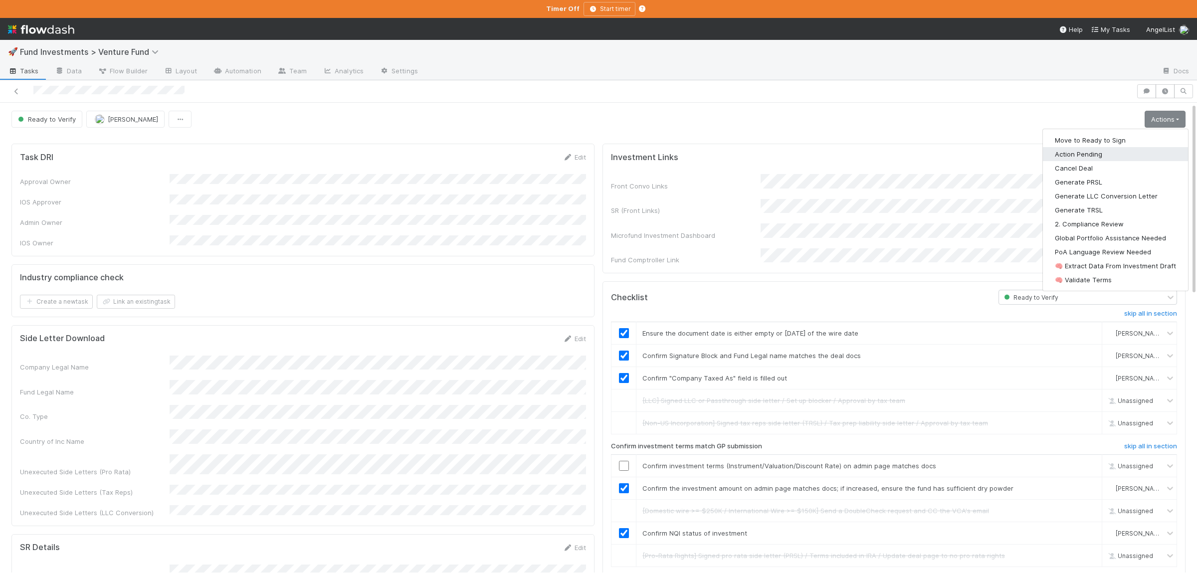
click at [1087, 150] on button "Action Pending" at bounding box center [1115, 154] width 145 height 14
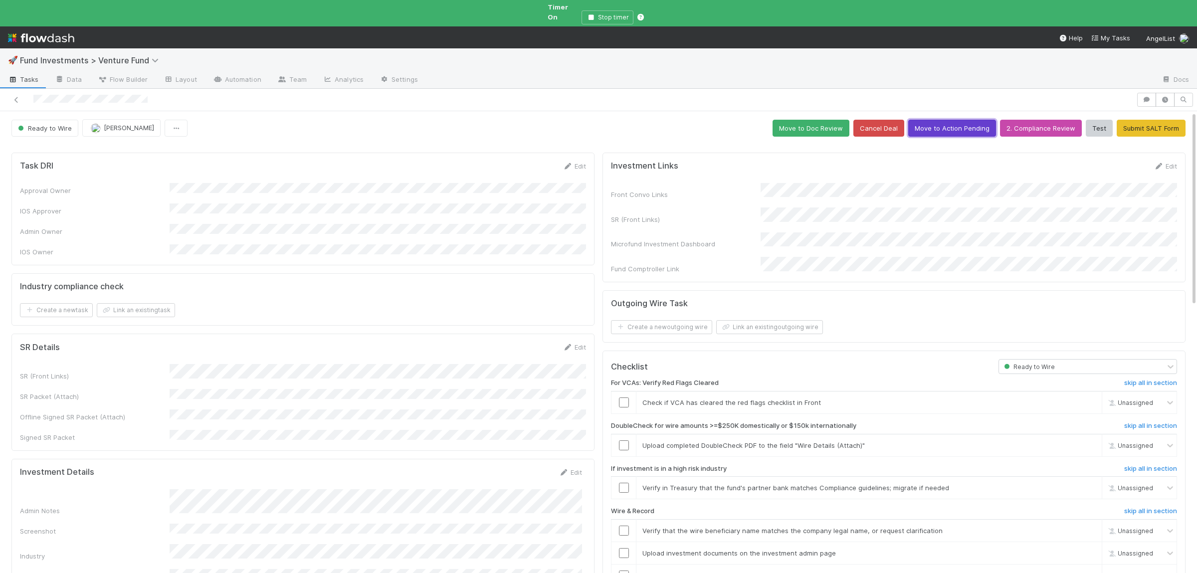
click at [954, 124] on button "Move to Action Pending" at bounding box center [952, 128] width 88 height 17
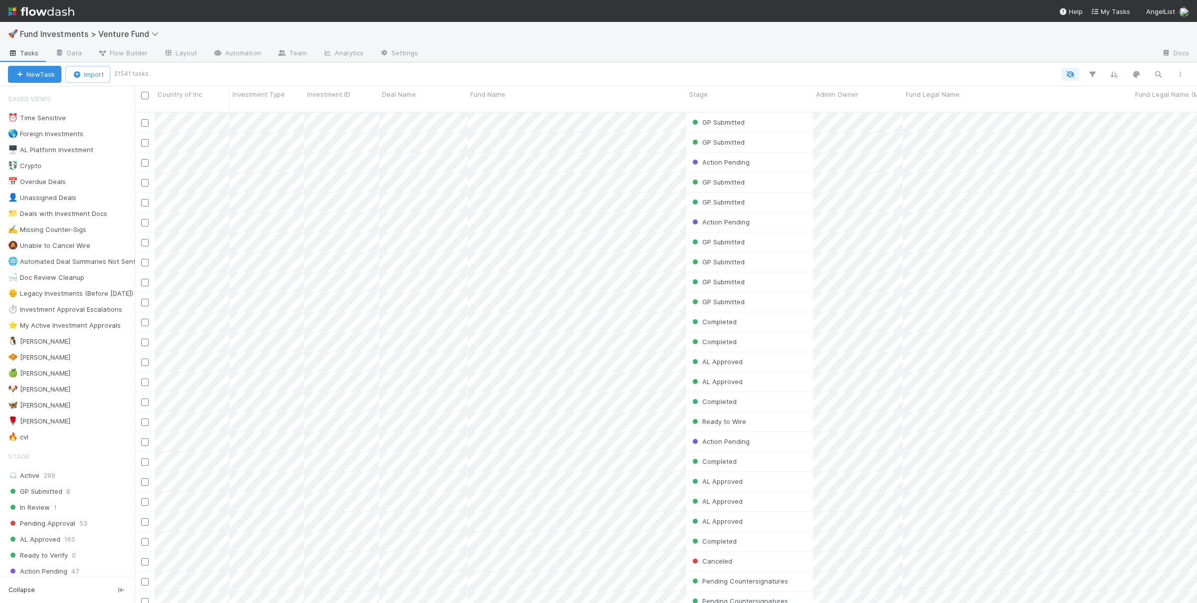
scroll to position [499, 1062]
click at [256, 50] on link "Automation" at bounding box center [237, 54] width 64 height 16
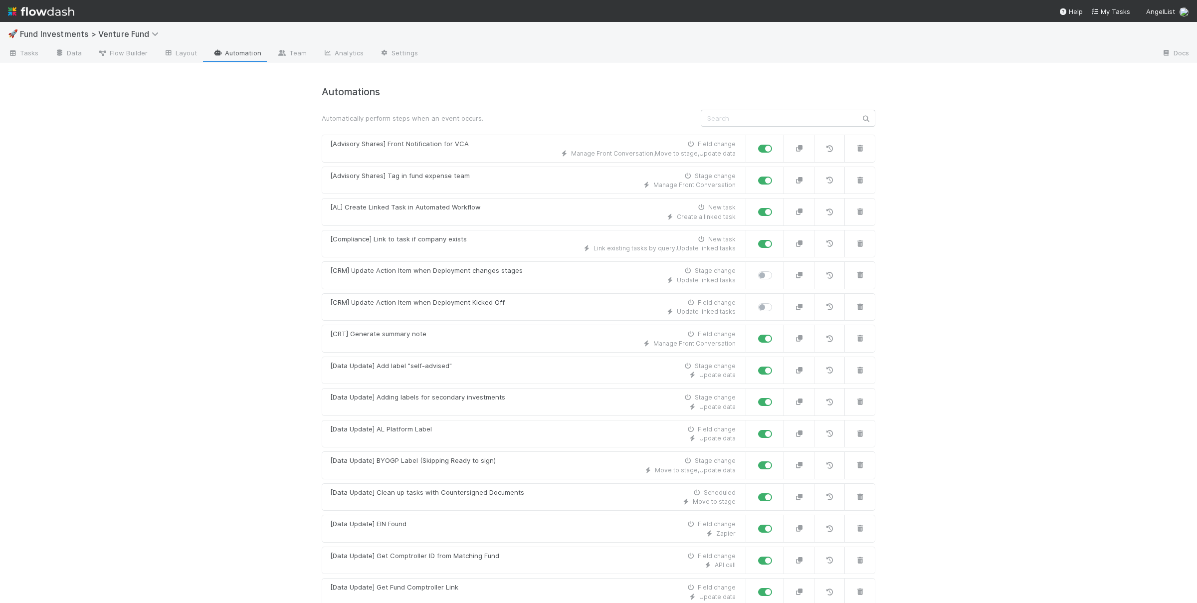
click at [216, 261] on div "🚀 Fund Investments > Venture Fund Tasks Data Flow Builder Layout Automation Tea…" at bounding box center [598, 312] width 1197 height 581
click at [25, 52] on span "Tasks" at bounding box center [23, 53] width 31 height 10
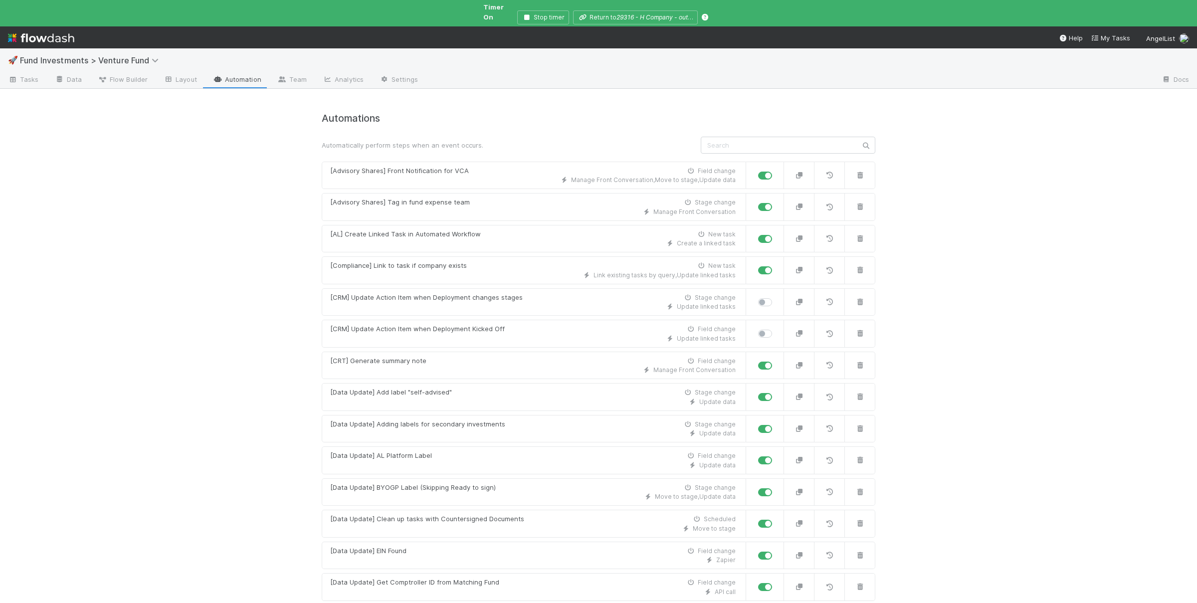
click at [242, 277] on div "🚀 Fund Investments > Venture Fund Tasks Data Flow Builder Layout Automation Tea…" at bounding box center [598, 325] width 1197 height 555
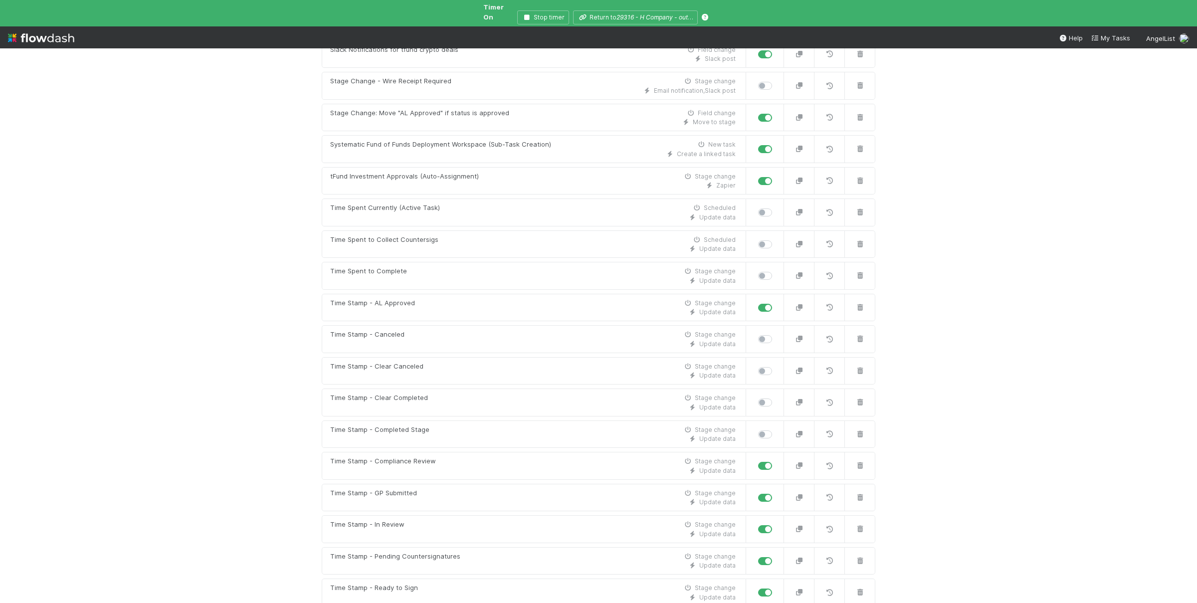
scroll to position [5953, 0]
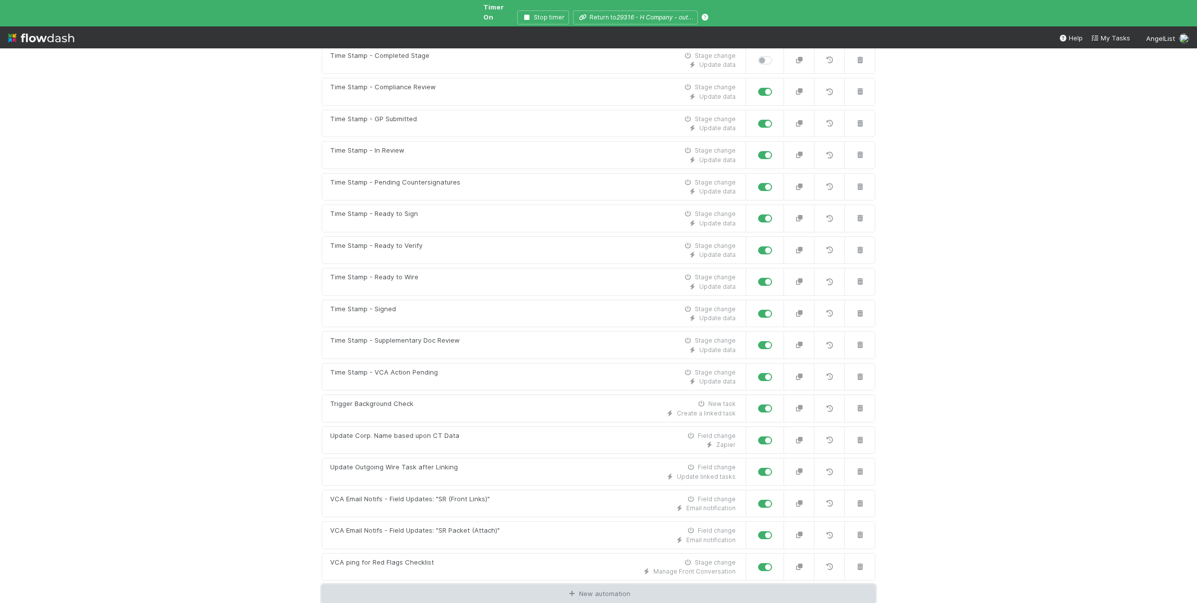
click at [498, 588] on link "New automation" at bounding box center [599, 594] width 554 height 19
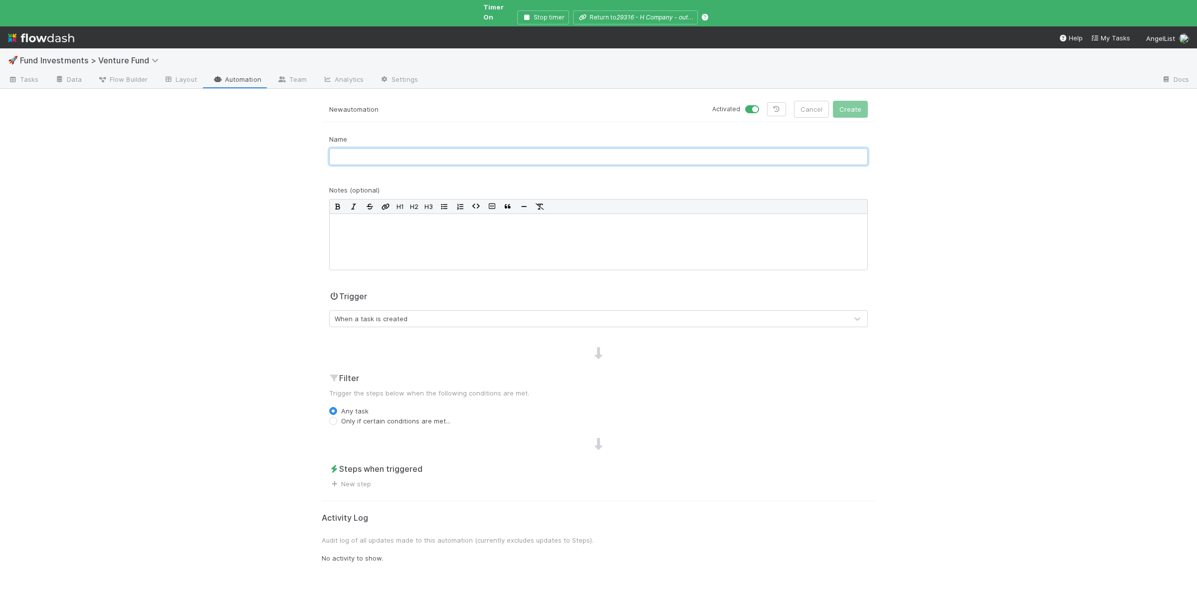
click at [399, 154] on input "text" at bounding box center [598, 156] width 539 height 17
click at [399, 150] on input "text" at bounding box center [598, 156] width 539 height 17
type input "Outlier Grove DoubleCheck"
click at [403, 237] on div at bounding box center [598, 241] width 539 height 57
click at [394, 217] on p "Add an admin note for all investments by Outlier Grove" at bounding box center [599, 222] width 526 height 10
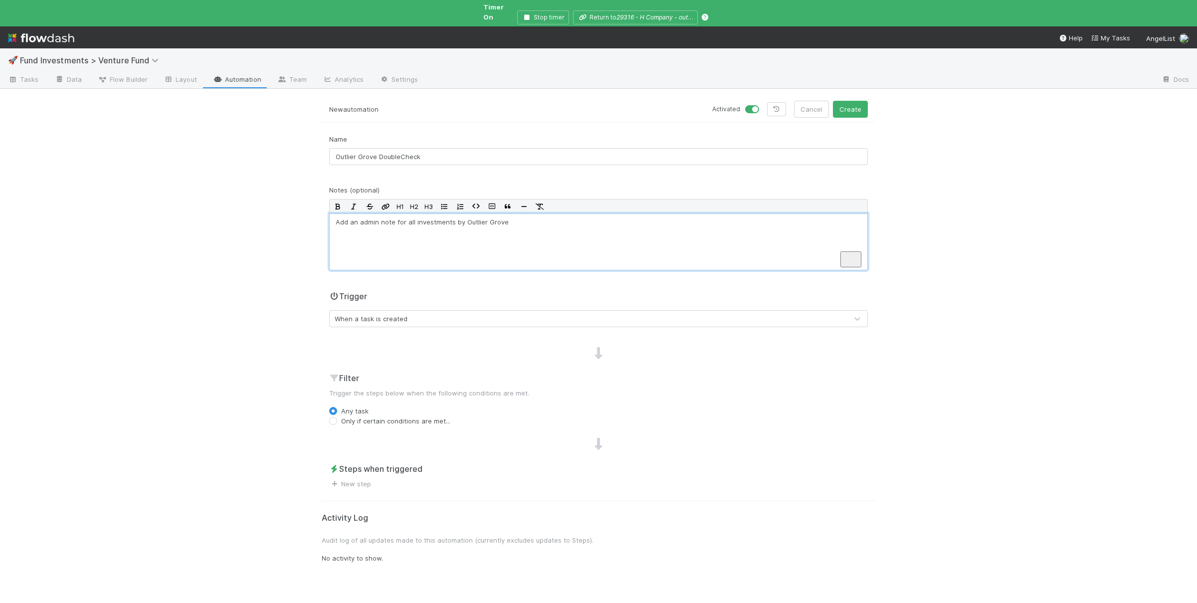
click at [403, 217] on p "Add an admin note for all investments by Outlier Grove" at bounding box center [599, 222] width 526 height 10
click at [398, 217] on p "Add an admin note for all investments by Outlier Grove" at bounding box center [599, 222] width 526 height 10
drag, startPoint x: 536, startPoint y: 212, endPoint x: 558, endPoint y: 254, distance: 47.1
click at [396, 217] on p "Add an admin note for all investments by Outlier Grove" at bounding box center [599, 222] width 526 height 10
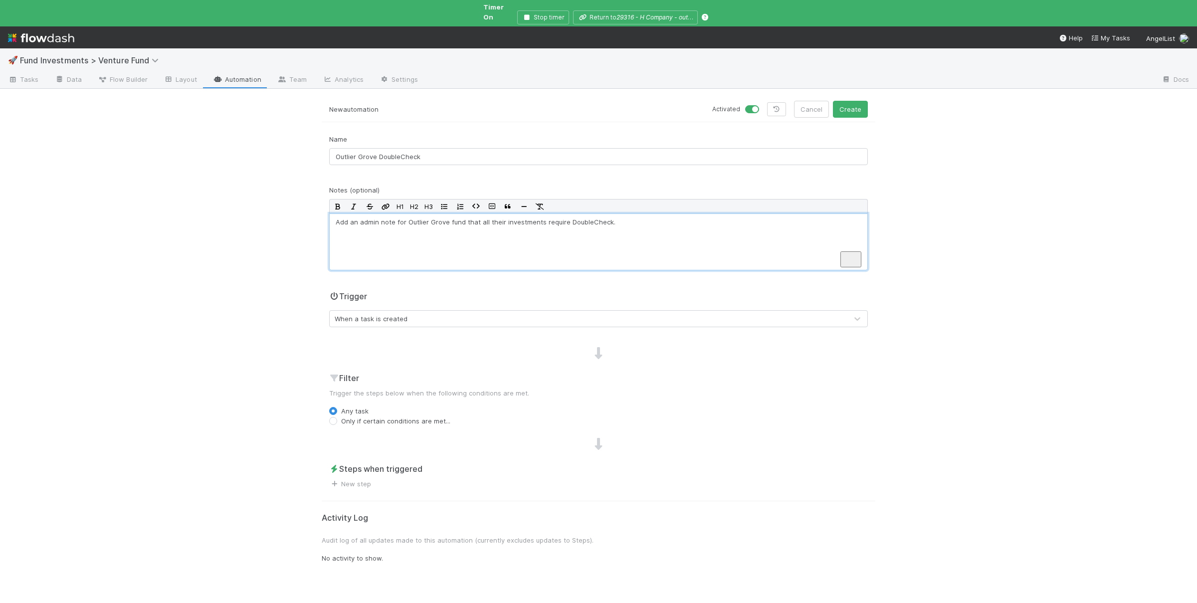
click at [472, 311] on div "When a task is created" at bounding box center [589, 319] width 518 height 16
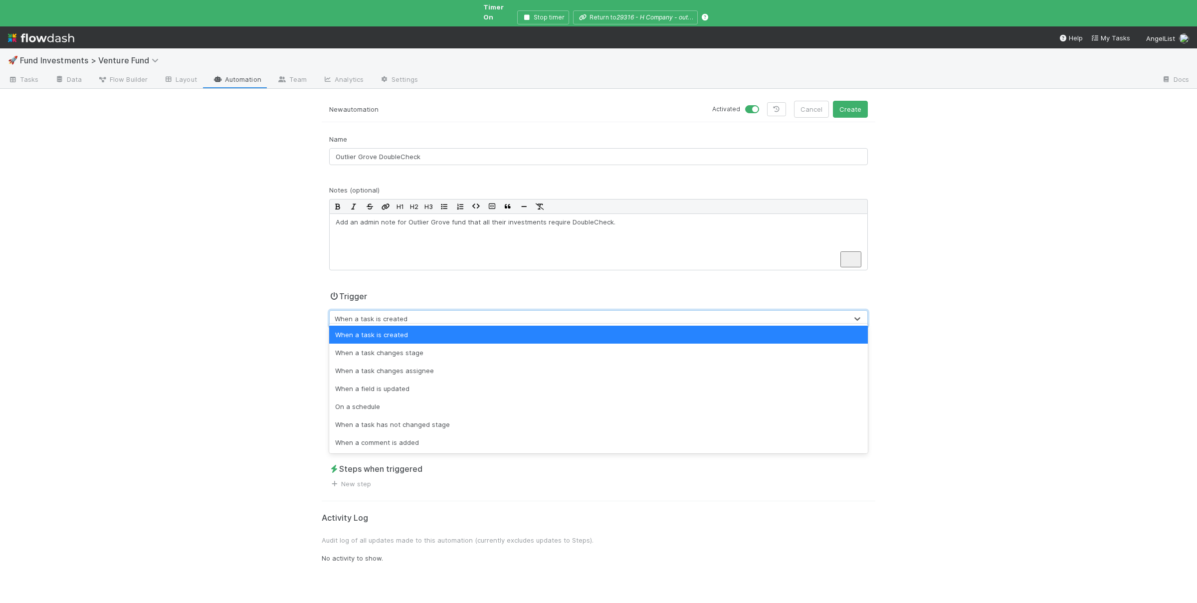
click at [214, 321] on div "🚀 Fund Investments > Venture Fund Tasks Data Flow Builder Layout Automation Tea…" at bounding box center [598, 325] width 1197 height 555
click at [398, 314] on div "When a task is created" at bounding box center [371, 319] width 73 height 10
click at [401, 335] on div "When a task is created" at bounding box center [598, 335] width 539 height 18
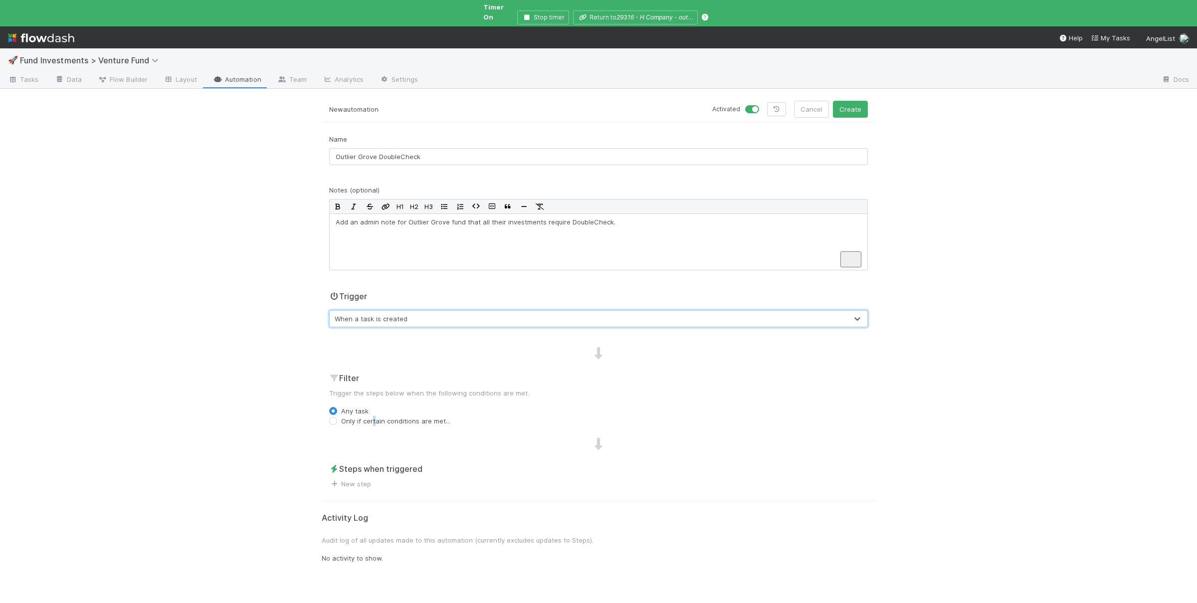
drag, startPoint x: 374, startPoint y: 413, endPoint x: 356, endPoint y: 414, distance: 17.5
click at [374, 416] on label "Only if certain conditions are met..." at bounding box center [395, 421] width 109 height 10
click at [337, 416] on input "Only if certain conditions are met..." at bounding box center [333, 420] width 8 height 9
radio input "true"
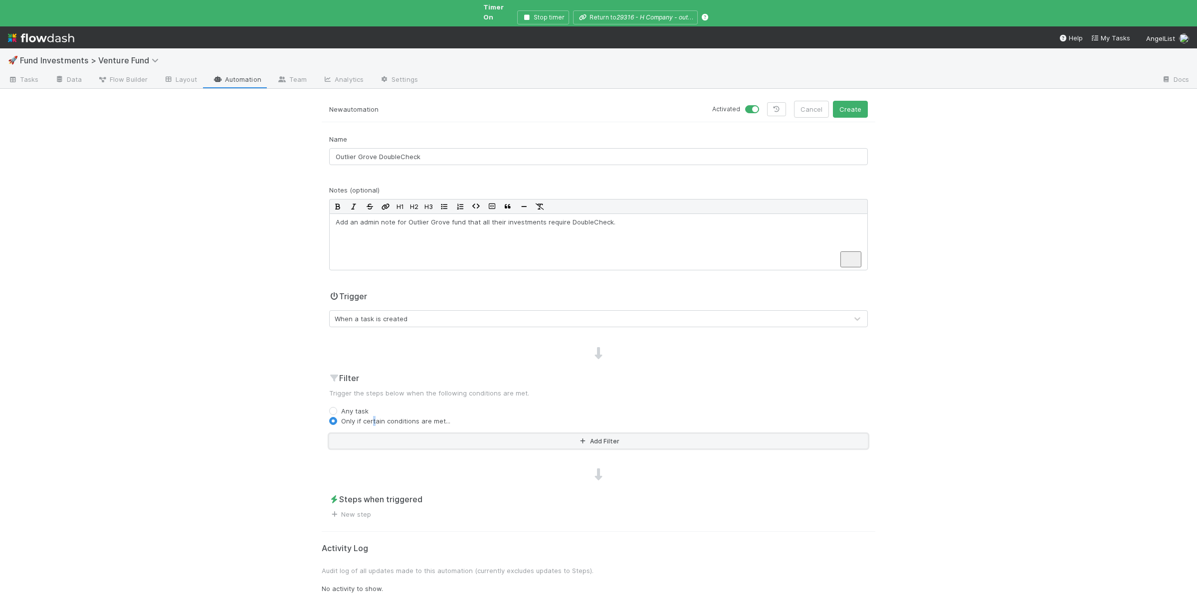
click at [420, 436] on button "Add Filter" at bounding box center [598, 441] width 539 height 14
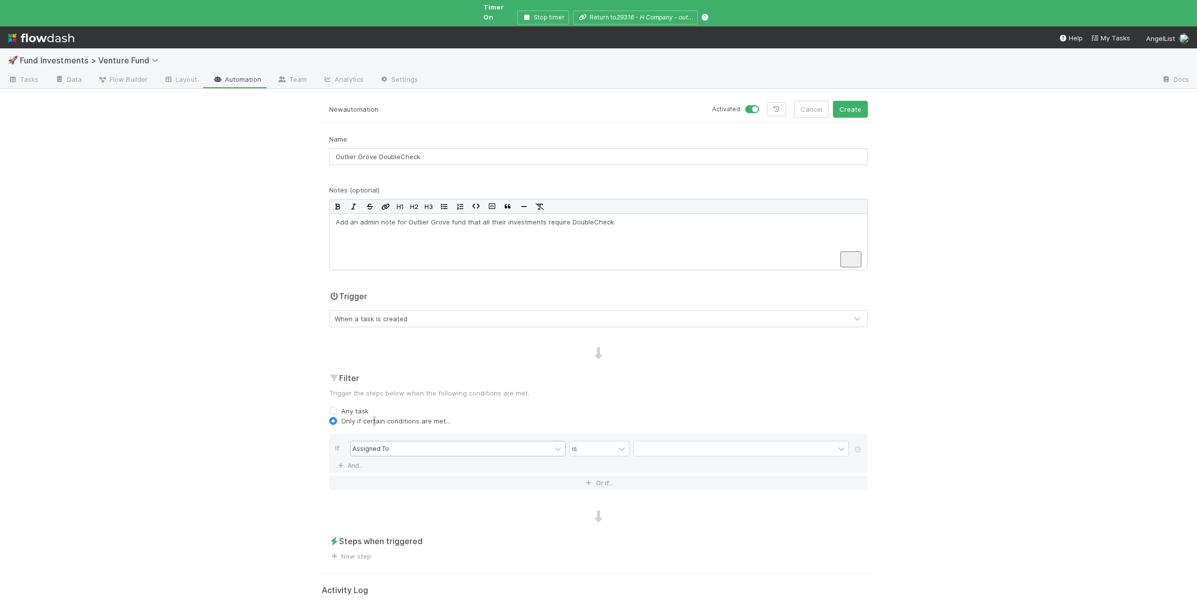
click at [416, 441] on div "Assigned To" at bounding box center [451, 448] width 200 height 14
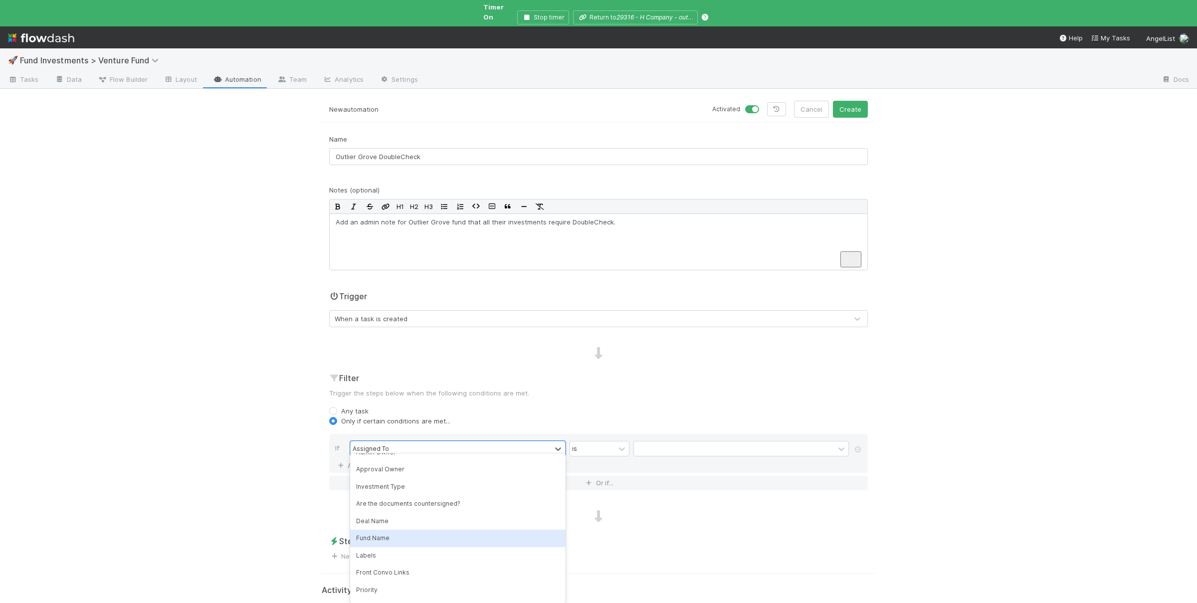
click at [387, 535] on div "Fund Name" at bounding box center [457, 538] width 215 height 17
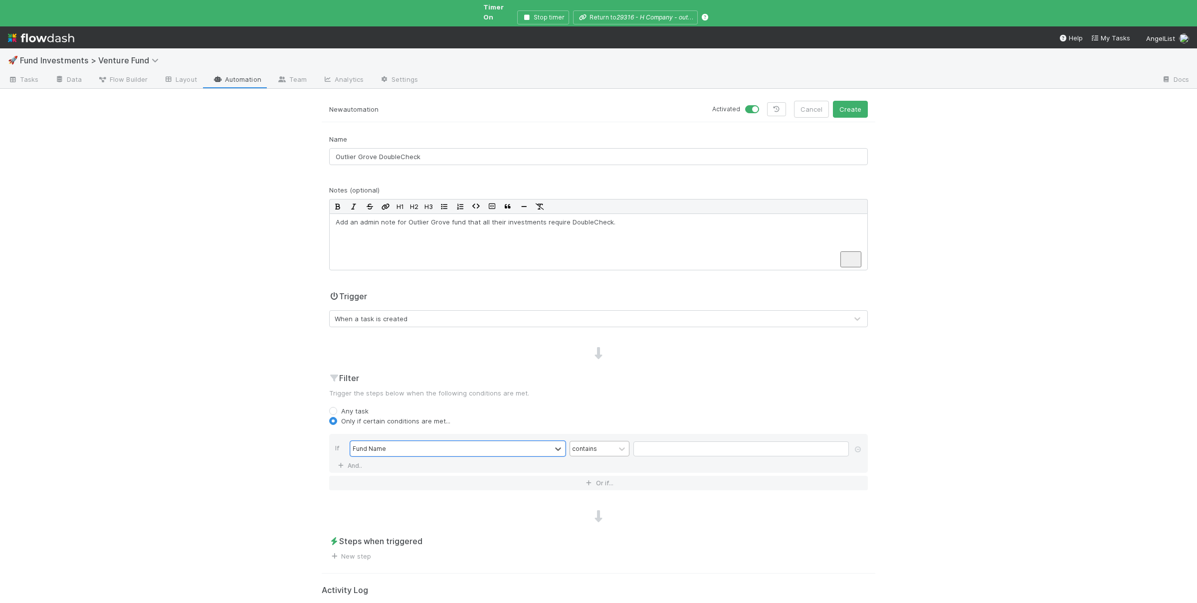
click at [602, 442] on div "contains" at bounding box center [592, 448] width 45 height 14
click at [596, 516] on div "is" at bounding box center [600, 524] width 60 height 17
click at [684, 441] on input "text" at bounding box center [740, 448] width 215 height 15
paste input "A DoubleCheck must be submitted for all of this fund’s investments."
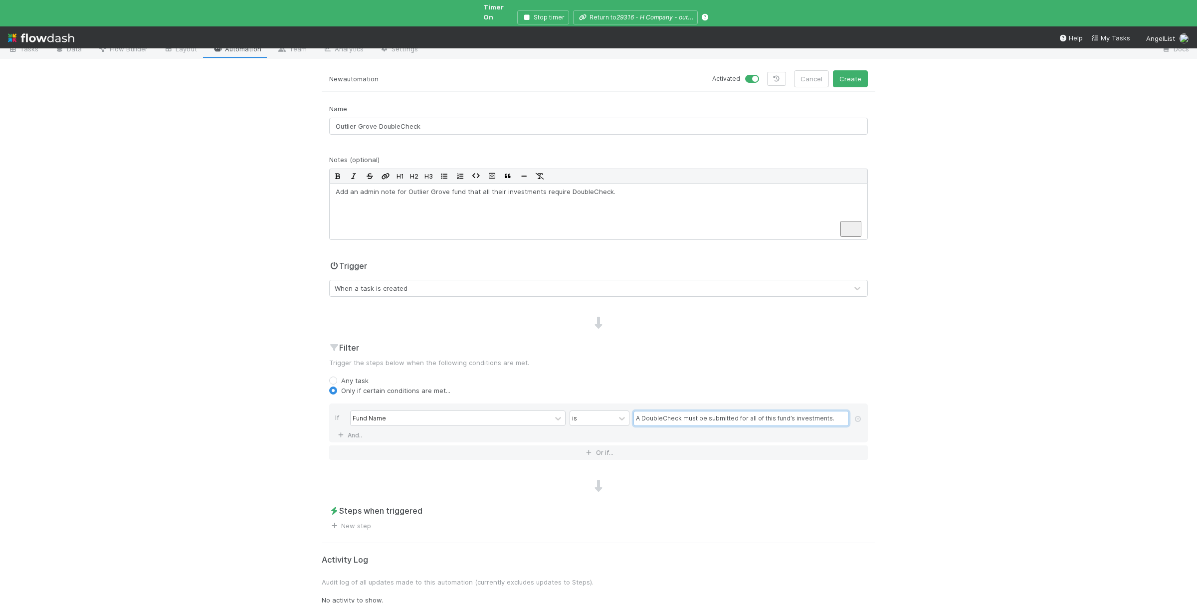
scroll to position [33, 0]
type input "A DoubleCheck must be submitted for all of this fund’s investments."
click at [364, 519] on link "New step" at bounding box center [350, 523] width 42 height 8
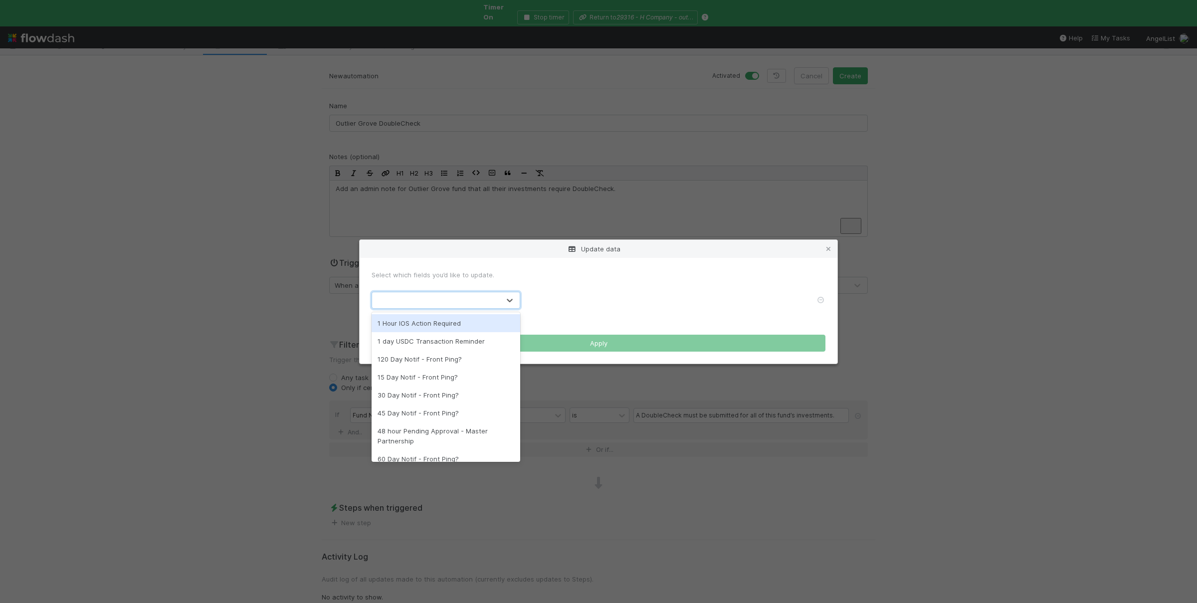
click at [458, 295] on div at bounding box center [436, 300] width 128 height 16
type input "admin"
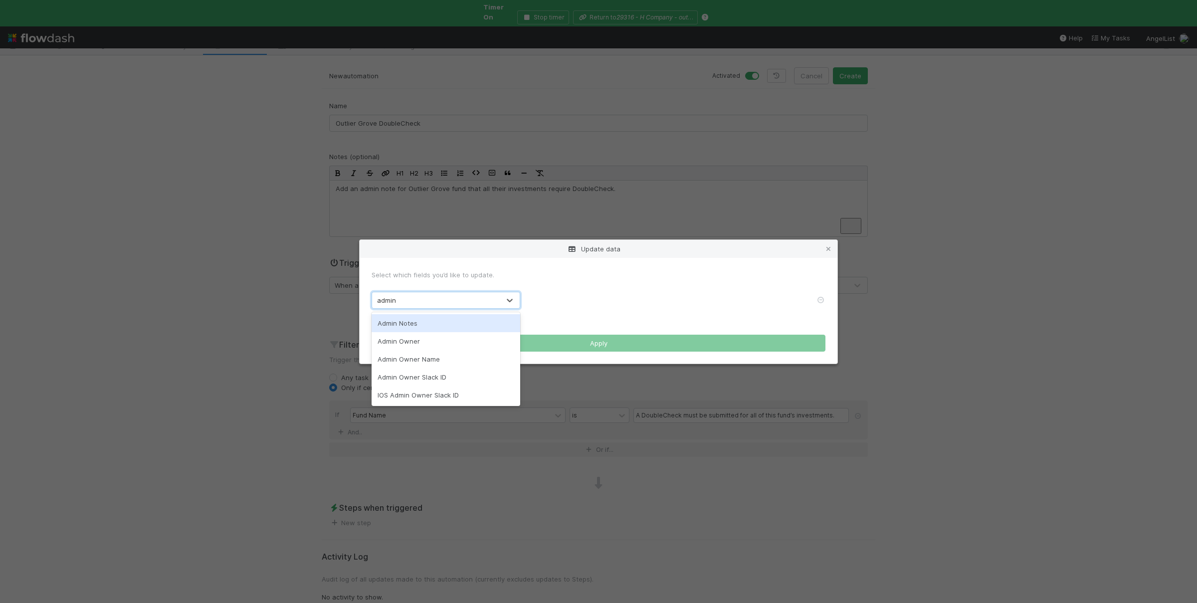
click at [461, 326] on div "Admin Notes" at bounding box center [446, 323] width 149 height 18
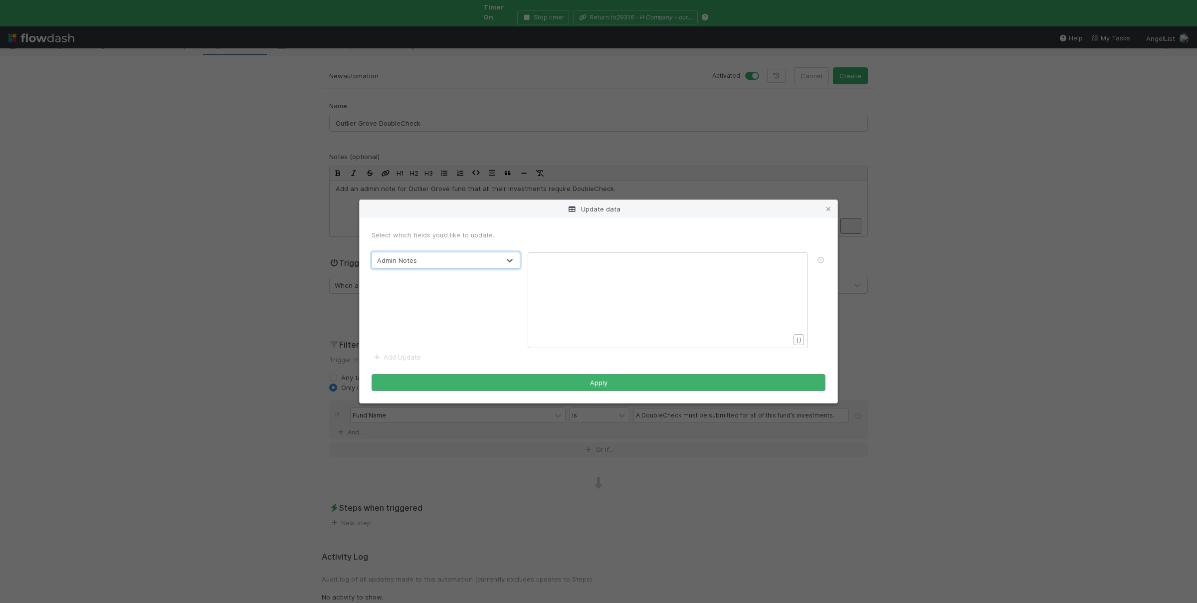
click at [569, 284] on div "​ x ​" at bounding box center [674, 313] width 280 height 114
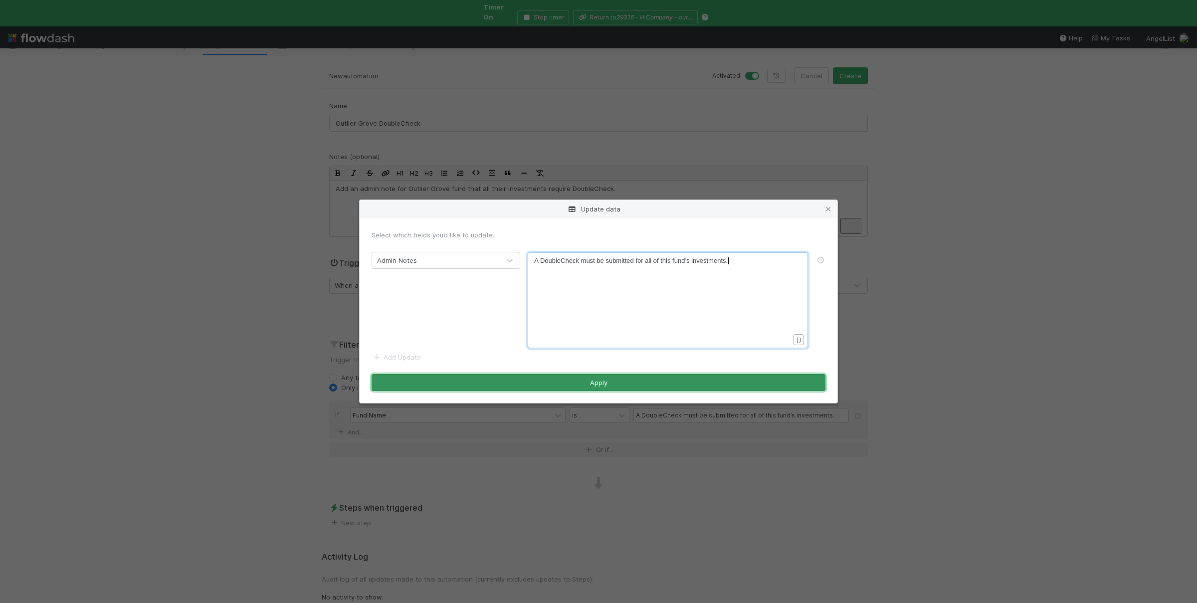
click at [558, 386] on button "Apply" at bounding box center [599, 382] width 454 height 17
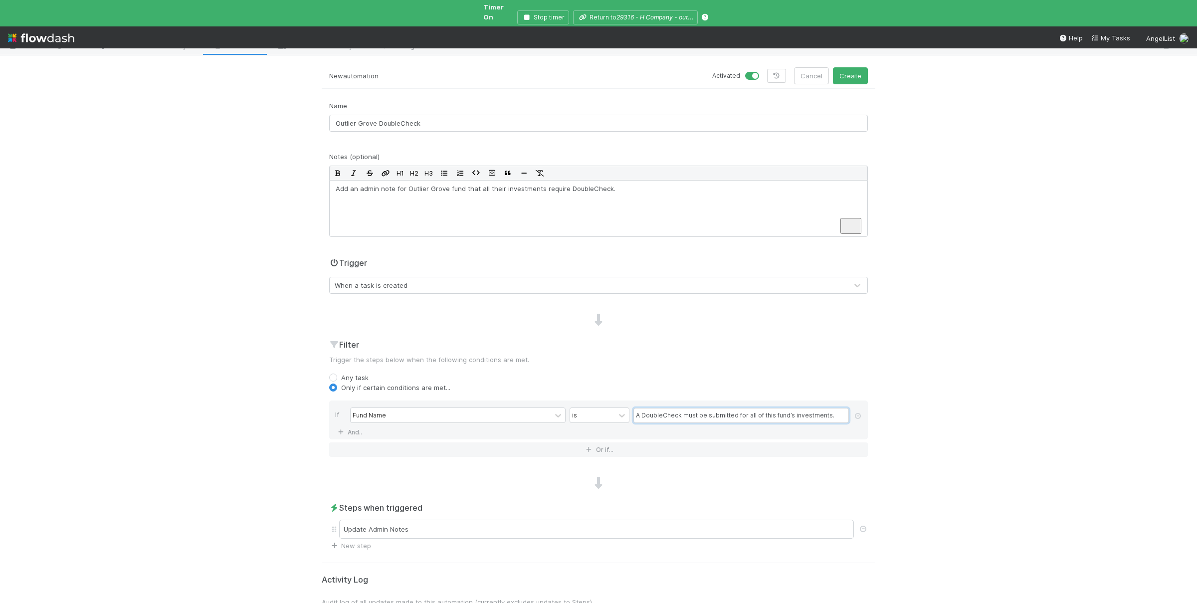
click at [669, 408] on input "A DoubleCheck must be submitted for all of this fund’s investments." at bounding box center [740, 415] width 215 height 15
click at [668, 408] on input "A DoubleCheck must be submitted for all of this fund’s investments." at bounding box center [740, 415] width 215 height 15
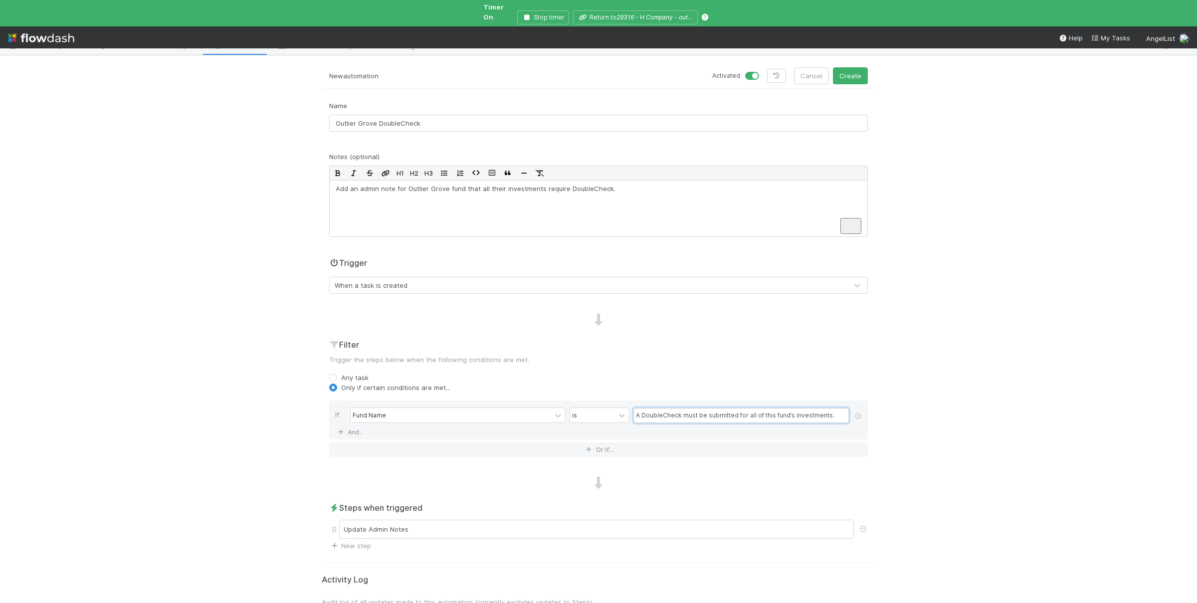
click at [668, 408] on input "A DoubleCheck must be submitted for all of this fund’s investments." at bounding box center [740, 415] width 215 height 15
paste input "outlier grove"
type input "outlier grove"
drag, startPoint x: 220, startPoint y: 271, endPoint x: 234, endPoint y: 188, distance: 84.5
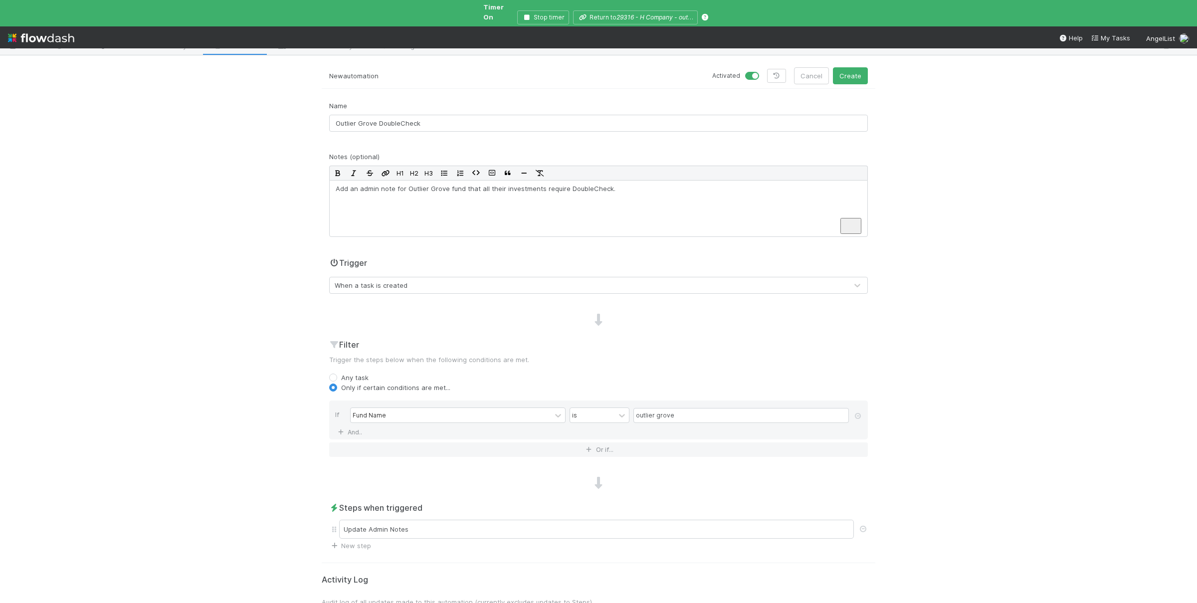
click at [220, 269] on div "🚀 Fund Investments > Venture Fund Tasks Data Flow Builder Layout Automation Tea…" at bounding box center [598, 325] width 1197 height 555
click at [169, 284] on div "🚀 Fund Investments > Venture Fund Tasks Data Flow Builder Layout Automation Tea…" at bounding box center [598, 325] width 1197 height 555
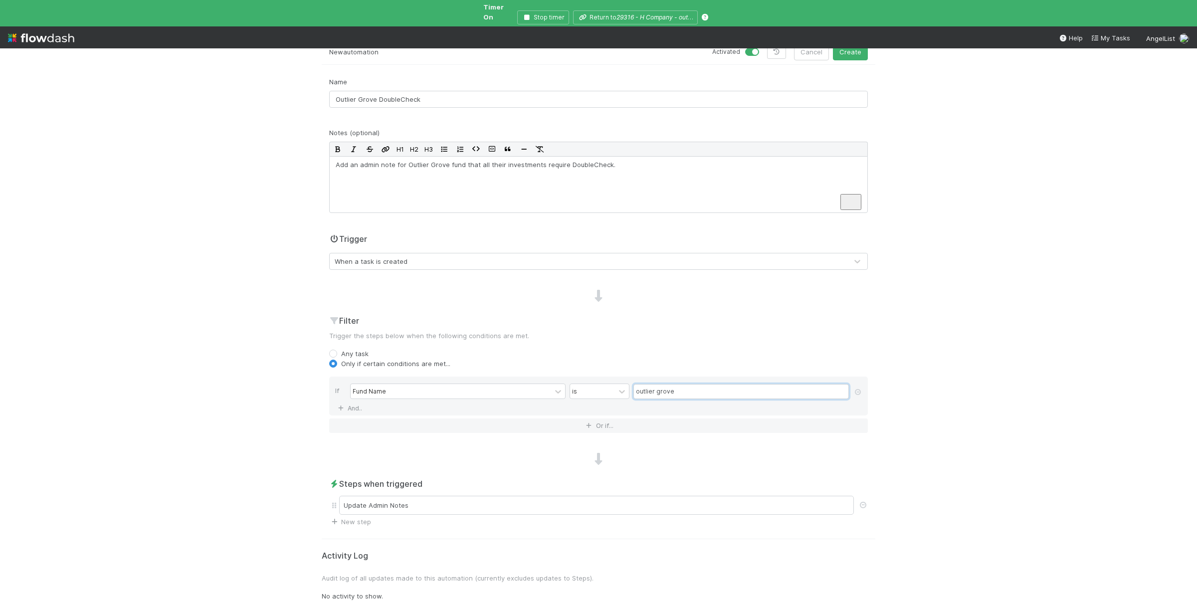
click at [703, 384] on input "outlier grove" at bounding box center [740, 391] width 215 height 15
click at [703, 386] on input "outlier grove" at bounding box center [740, 391] width 215 height 15
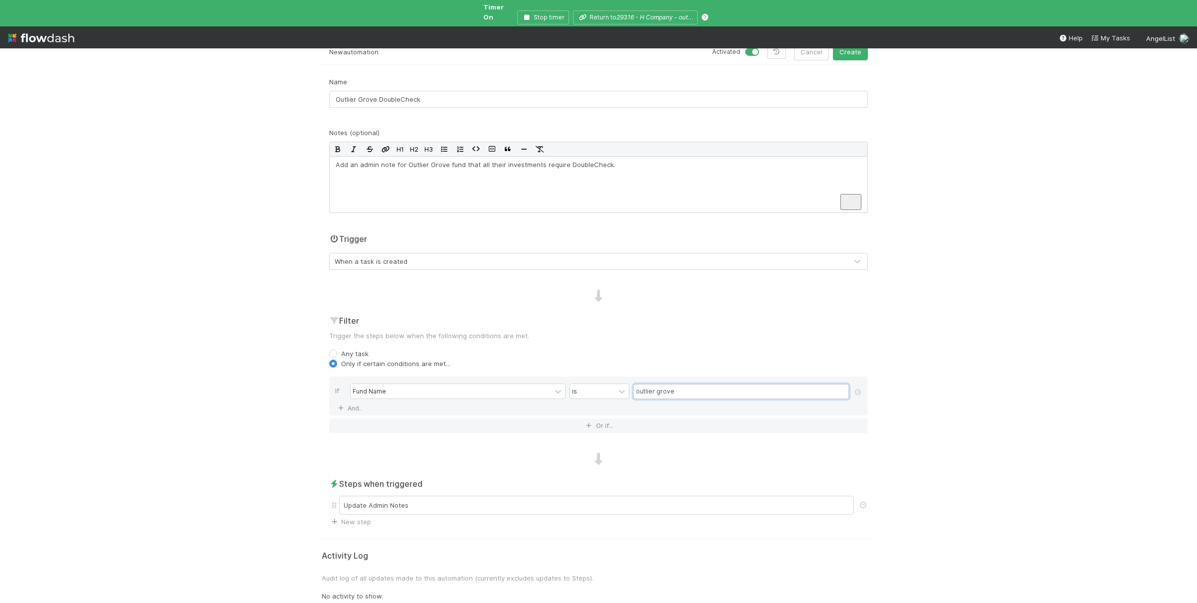
click at [703, 386] on input "outlier grove" at bounding box center [740, 391] width 215 height 15
click at [242, 456] on div "🚀 Fund Investments > Venture Fund Tasks Data Flow Builder Layout Automation Tea…" at bounding box center [598, 325] width 1197 height 555
click at [269, 434] on div "🚀 Fund Investments > Venture Fund Tasks Data Flow Builder Layout Automation Tea…" at bounding box center [598, 325] width 1197 height 555
click at [856, 47] on button "Create" at bounding box center [850, 51] width 35 height 17
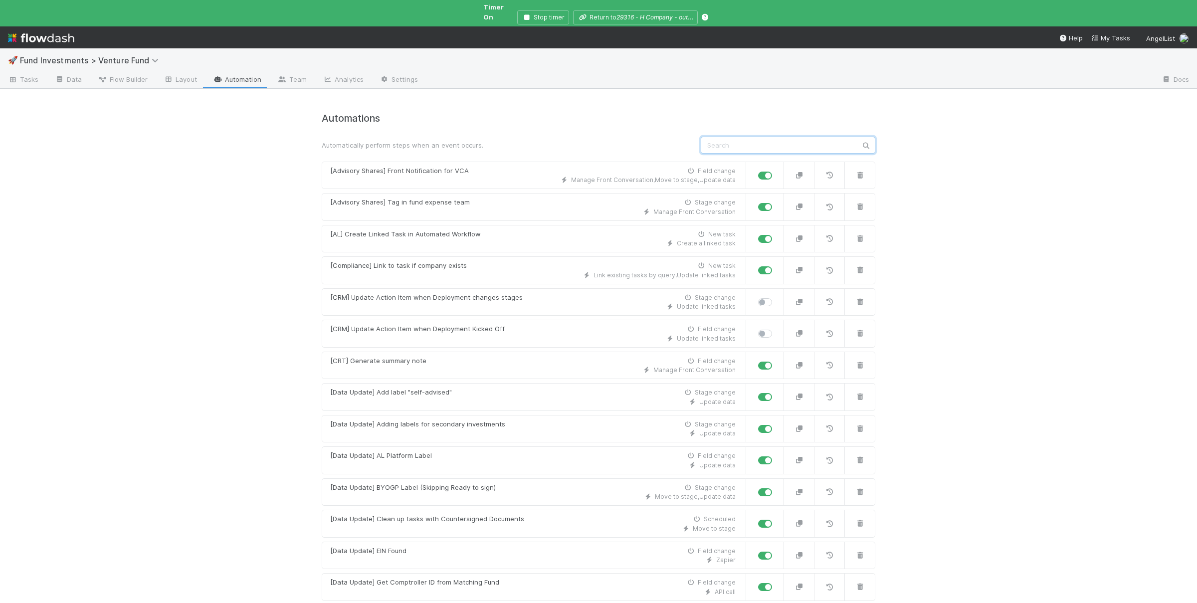
click at [803, 137] on input "text" at bounding box center [788, 145] width 175 height 17
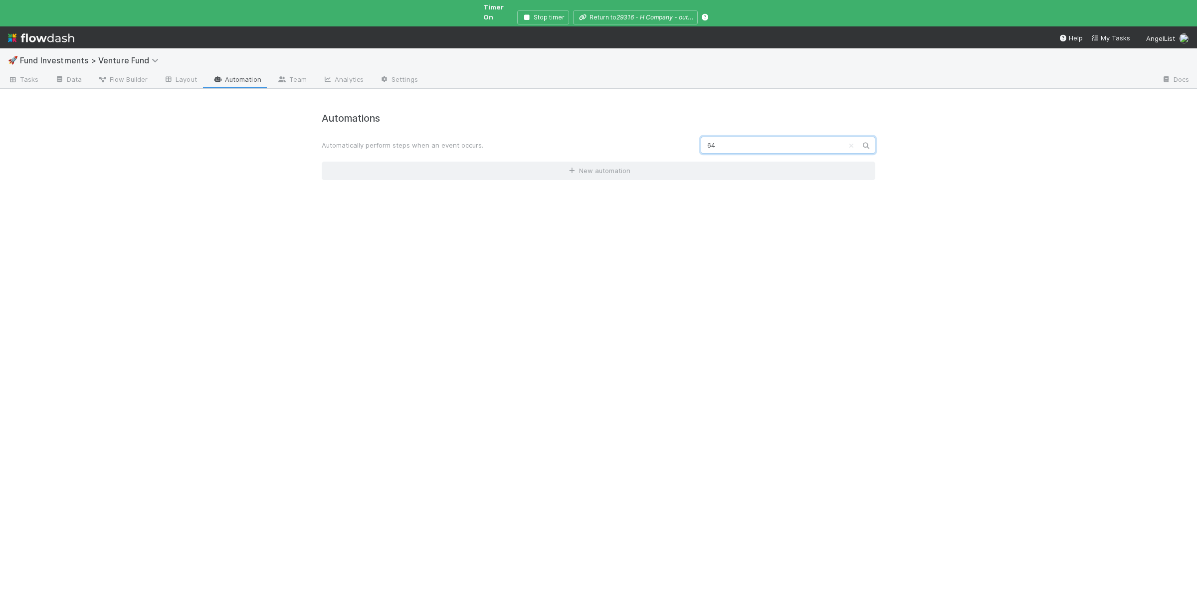
type input "6"
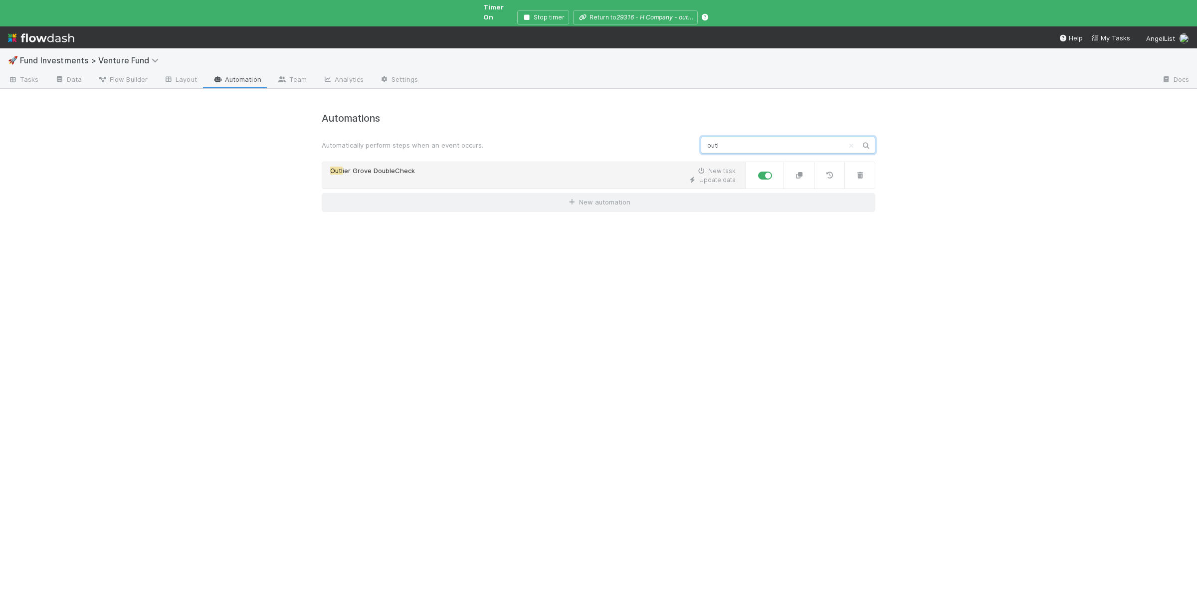
type input "outl"
click at [589, 176] on div "Update data" at bounding box center [532, 180] width 405 height 9
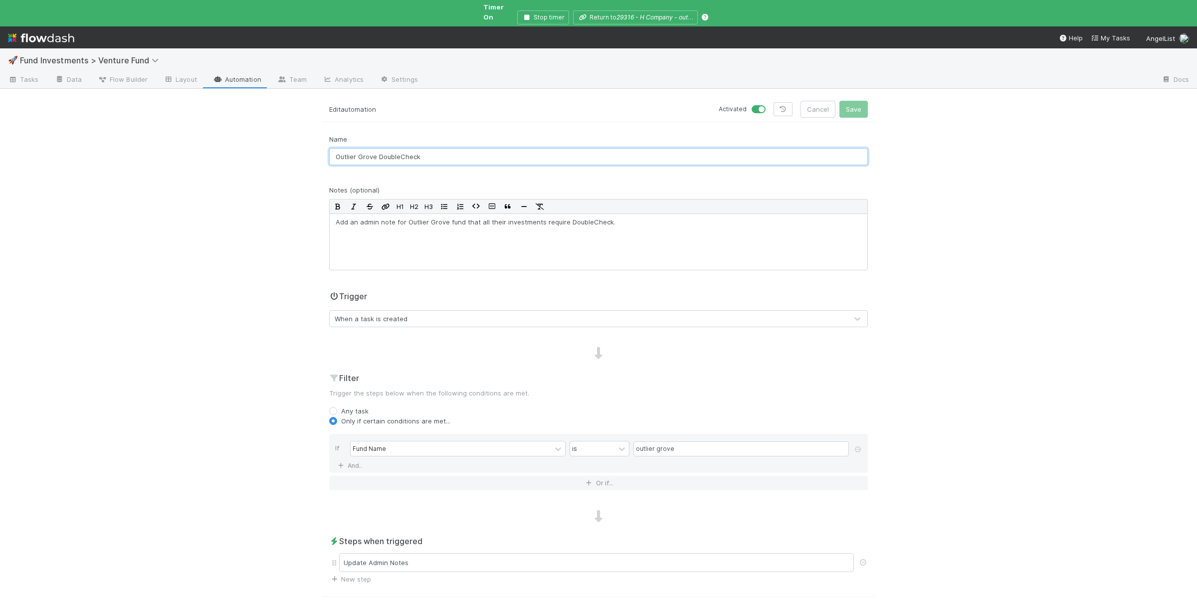
click at [337, 150] on input "Outlier Grove DoubleCheck" at bounding box center [598, 156] width 539 height 17
type input "[Data Update] Outlier Grove DoubleCheck"
click at [858, 103] on button "Save" at bounding box center [853, 109] width 28 height 17
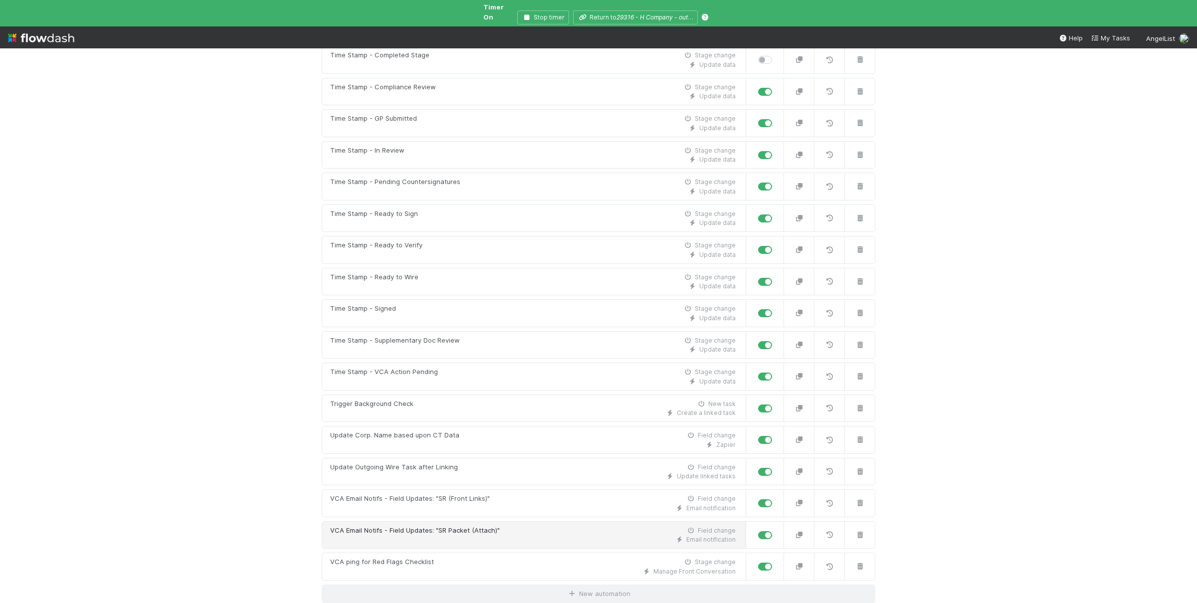
scroll to position [5986, 0]
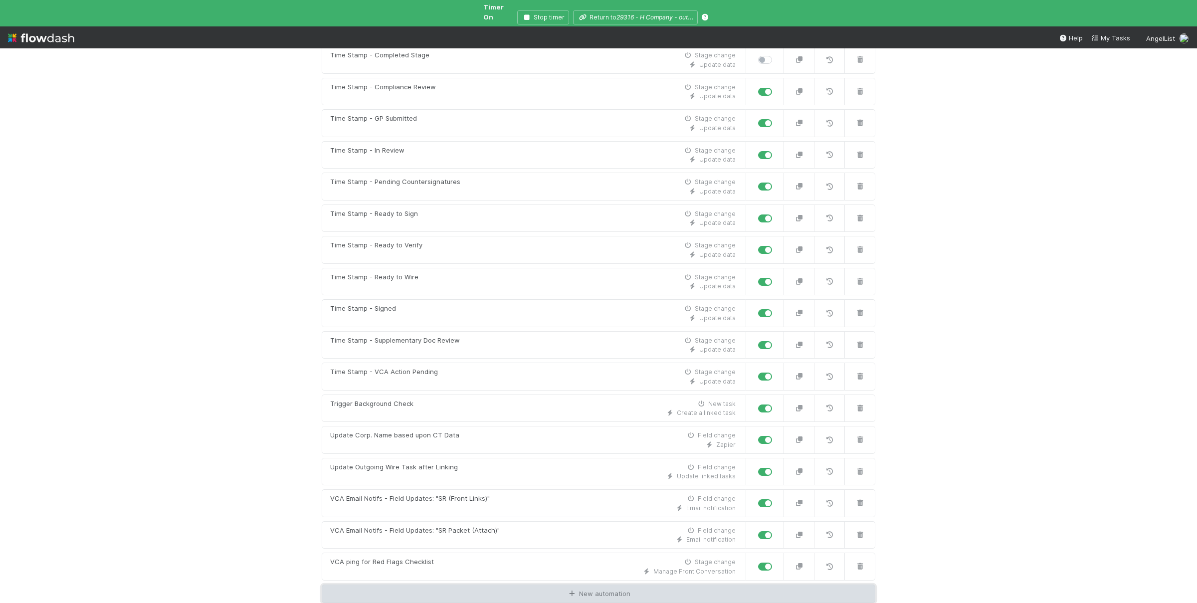
drag, startPoint x: 565, startPoint y: 592, endPoint x: 545, endPoint y: 578, distance: 24.9
click at [566, 592] on link "New automation" at bounding box center [599, 594] width 554 height 19
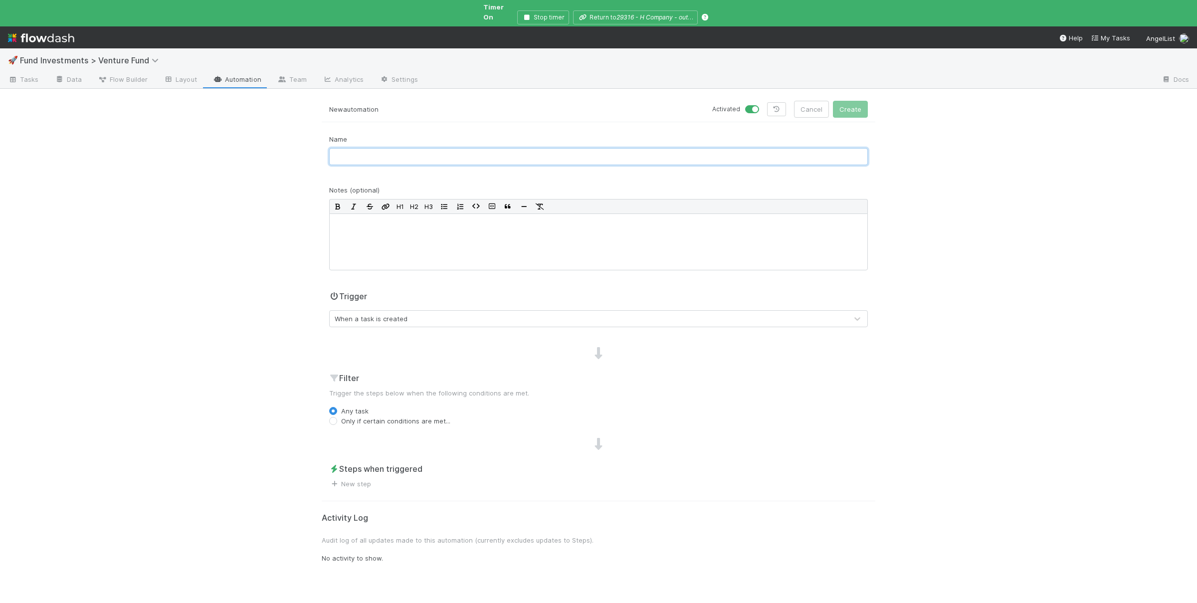
click at [446, 148] on input "text" at bounding box center [598, 156] width 539 height 17
type input "N"
type input "[Front Message] Outlier Grove Deployment - DC Reminder"
click at [507, 253] on div at bounding box center [598, 241] width 539 height 57
click at [355, 217] on p "Sent a reminder to Deployment team for Outlier Grove Deployments" at bounding box center [599, 222] width 526 height 10
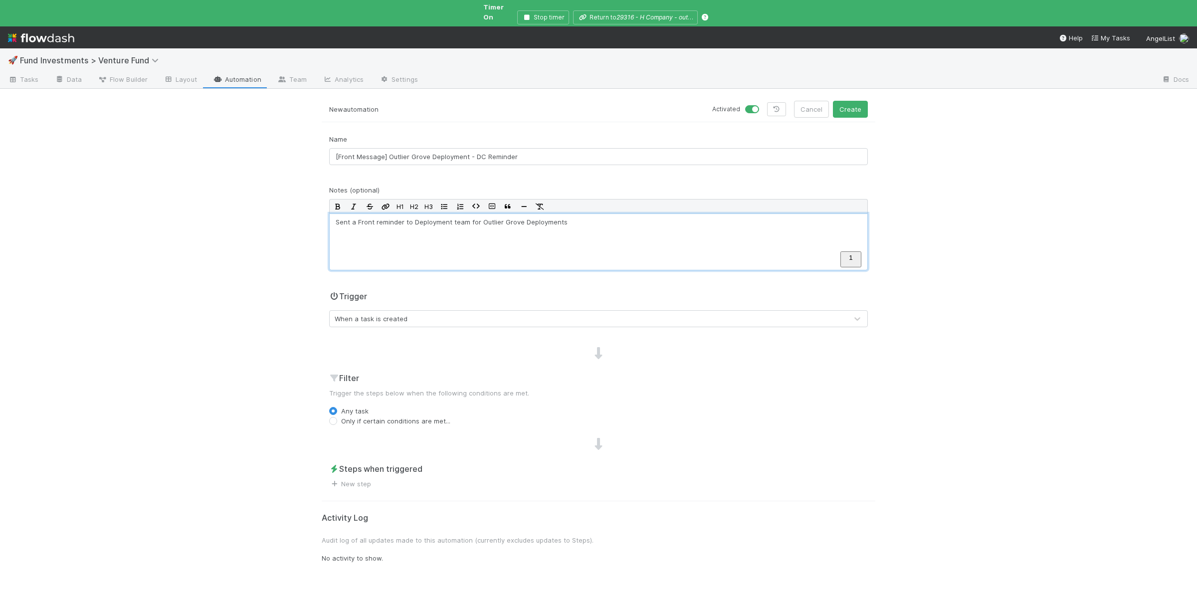
click at [579, 217] on p "Sent a Front reminder to Deployment team for Outlier Grove Deployments" at bounding box center [599, 222] width 526 height 10
click at [486, 314] on div "When a task is created" at bounding box center [589, 319] width 518 height 16
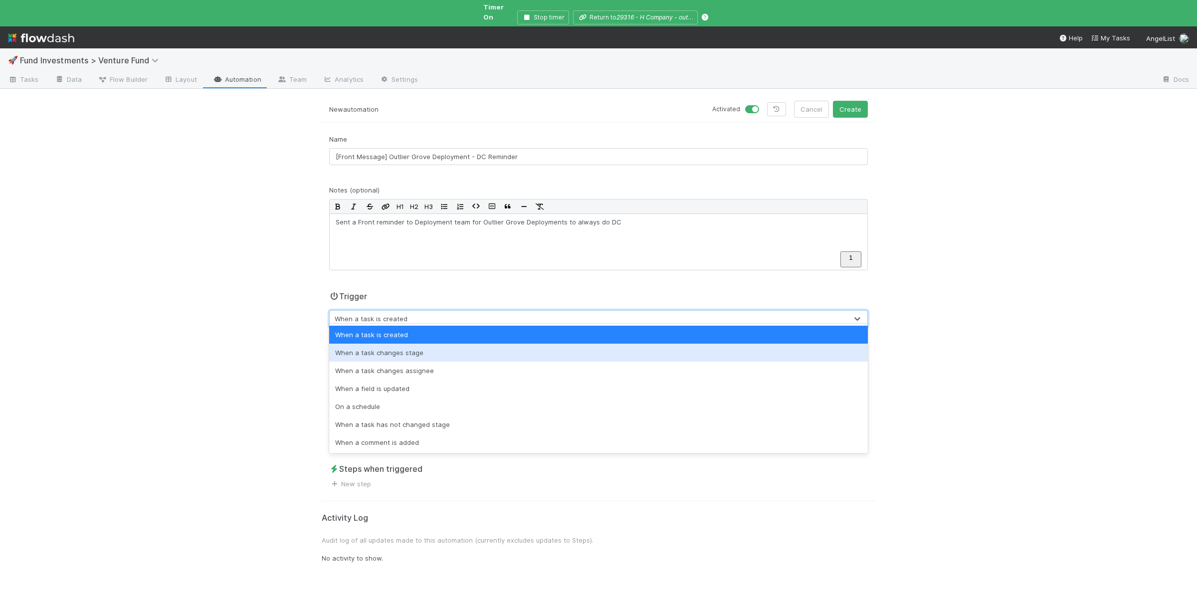
click at [423, 352] on div "When a task changes stage" at bounding box center [598, 353] width 539 height 18
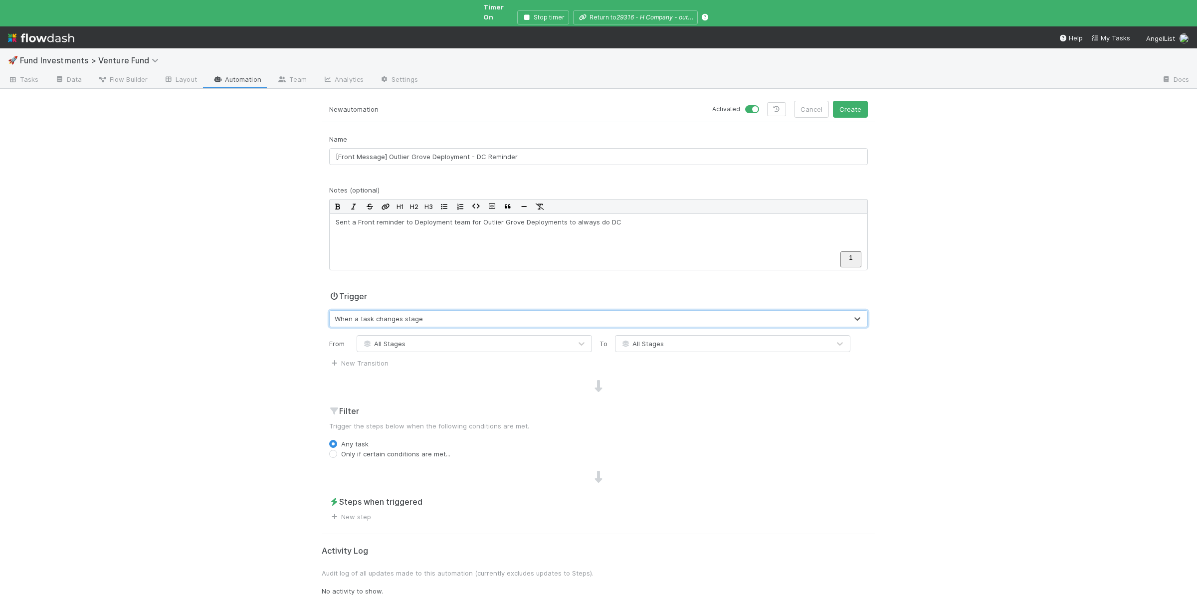
click at [457, 342] on div "All Stages" at bounding box center [464, 344] width 214 height 16
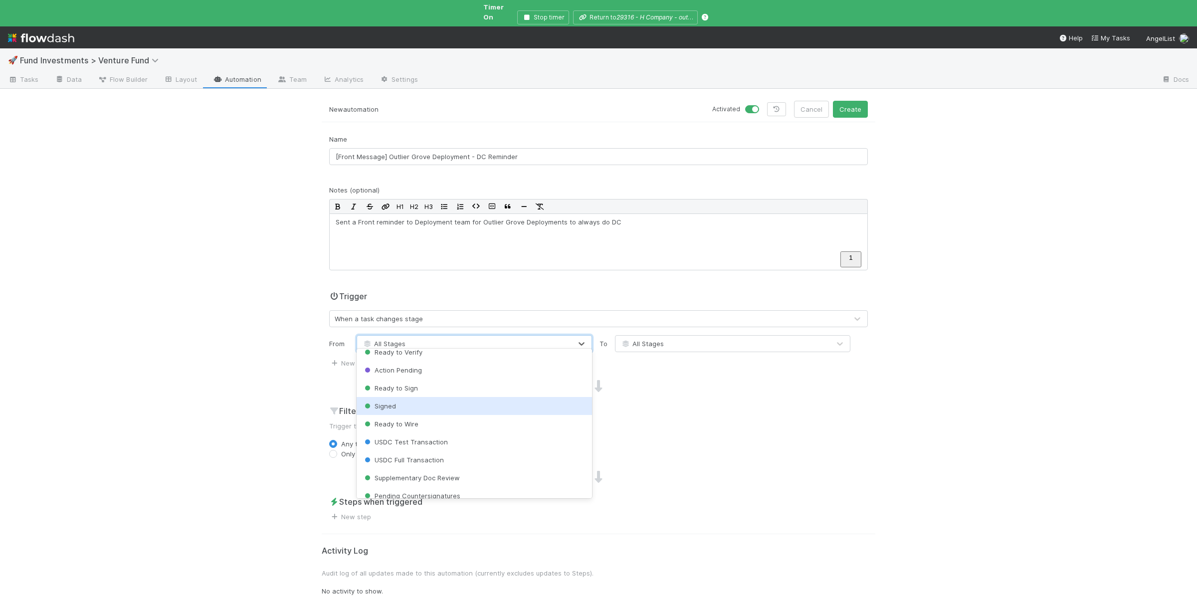
click at [698, 319] on div "When a task changes stage" at bounding box center [589, 319] width 518 height 16
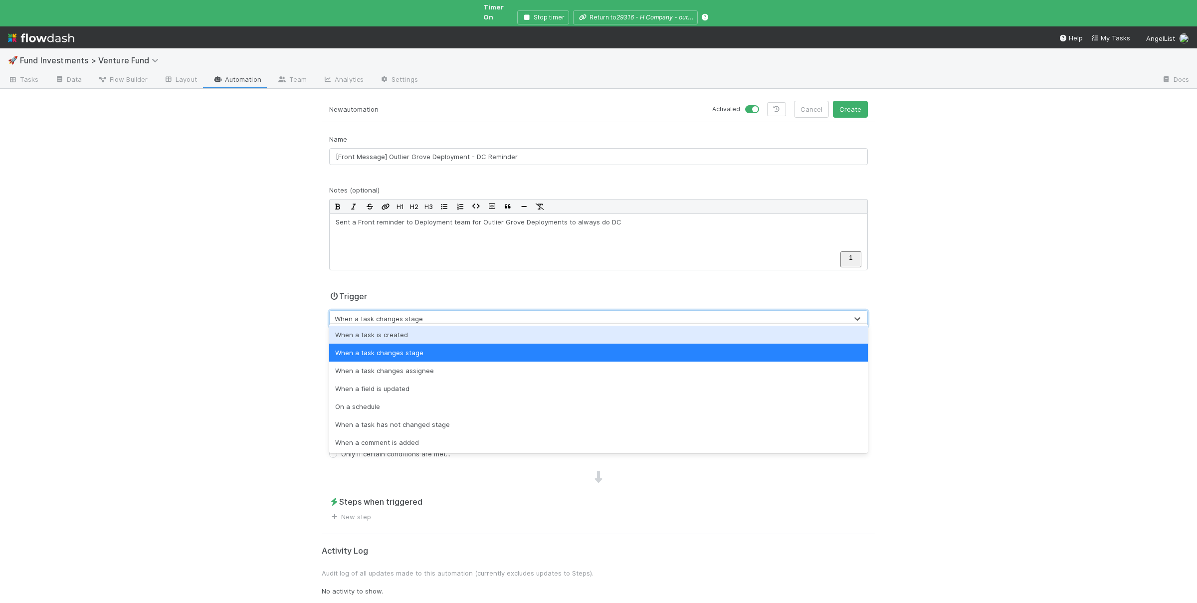
click at [166, 347] on div "🚀 Fund Investments > Venture Fund Tasks Data Flow Builder Layout Automation Tea…" at bounding box center [598, 325] width 1197 height 555
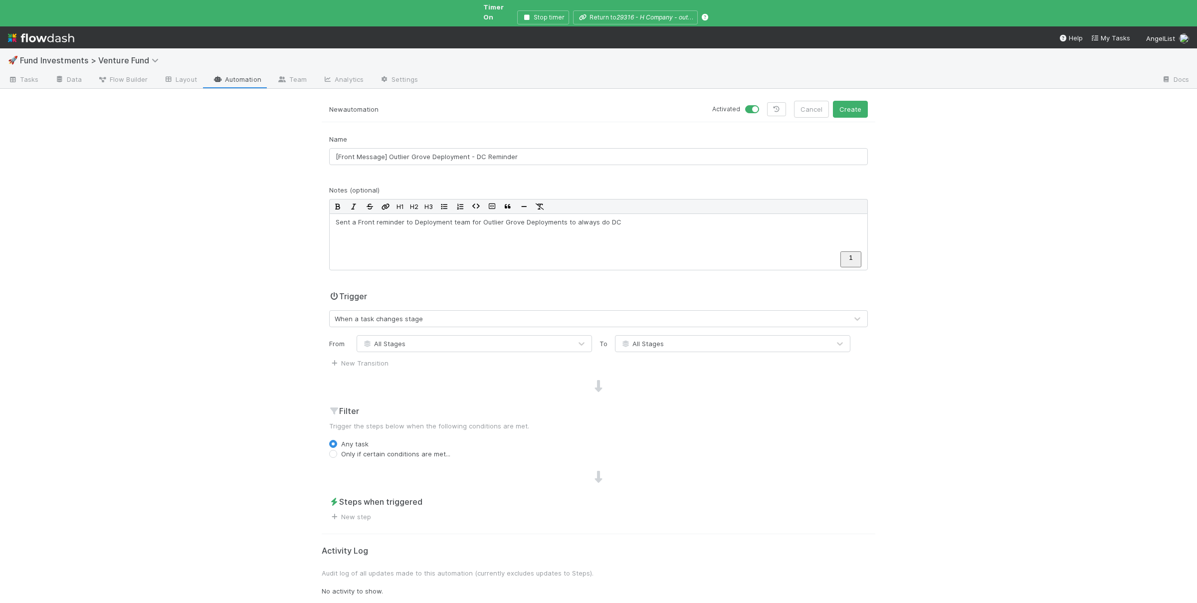
click at [681, 339] on div "All Stages" at bounding box center [722, 344] width 214 height 16
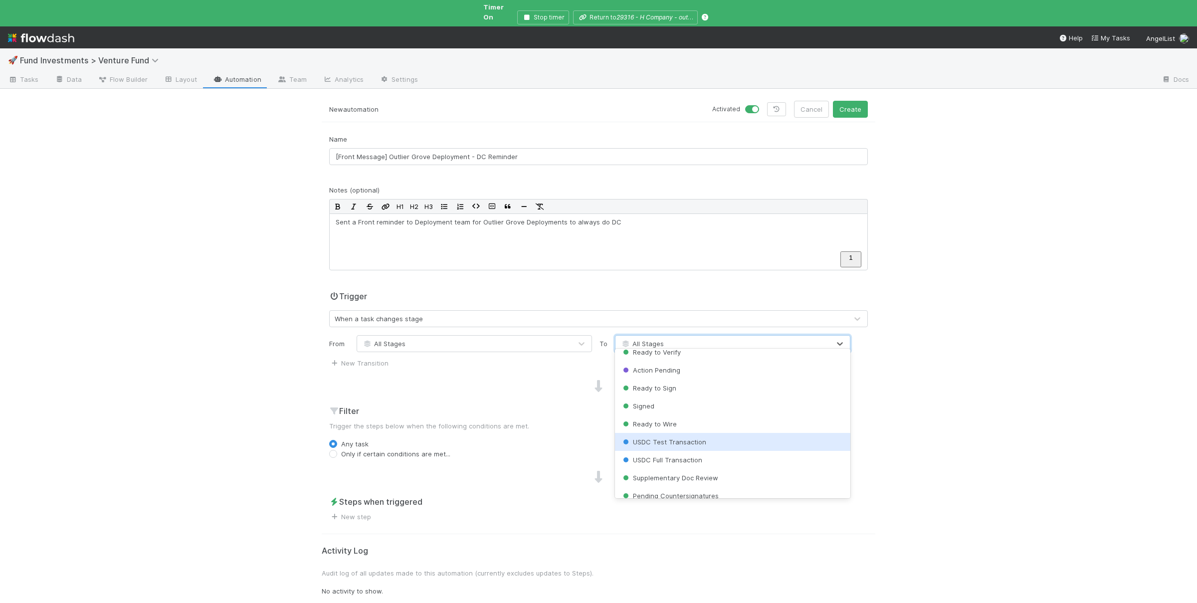
click at [677, 427] on div "Ready to Wire" at bounding box center [732, 424] width 235 height 18
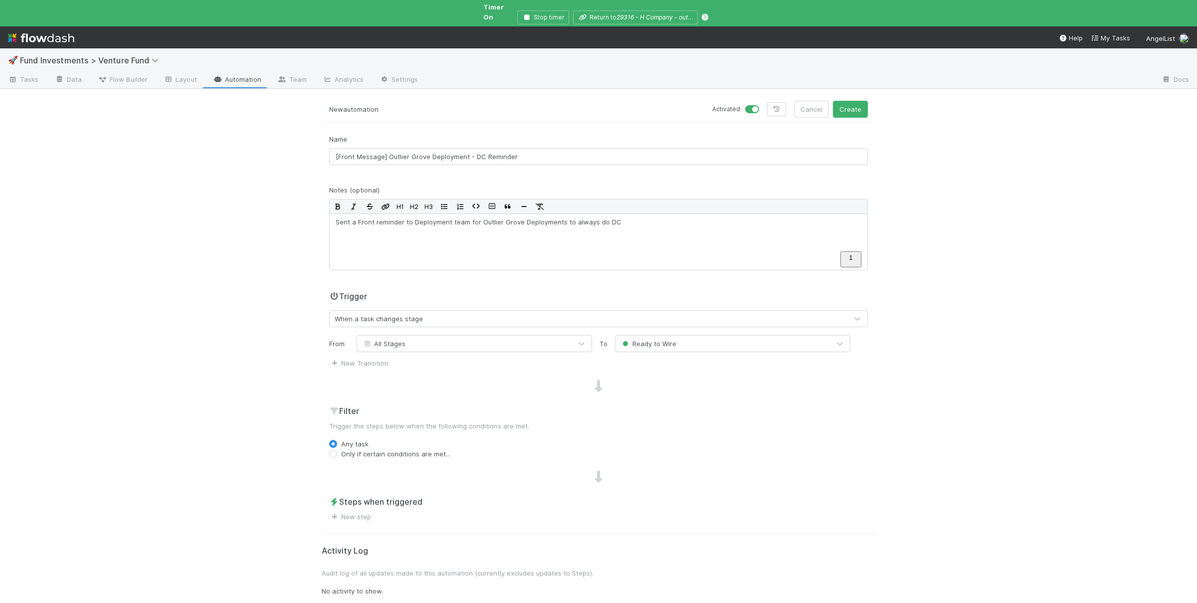
click at [386, 449] on label "Only if certain conditions are met..." at bounding box center [395, 454] width 109 height 10
click at [337, 449] on input "Only if certain conditions are met..." at bounding box center [333, 453] width 8 height 9
radio input "true"
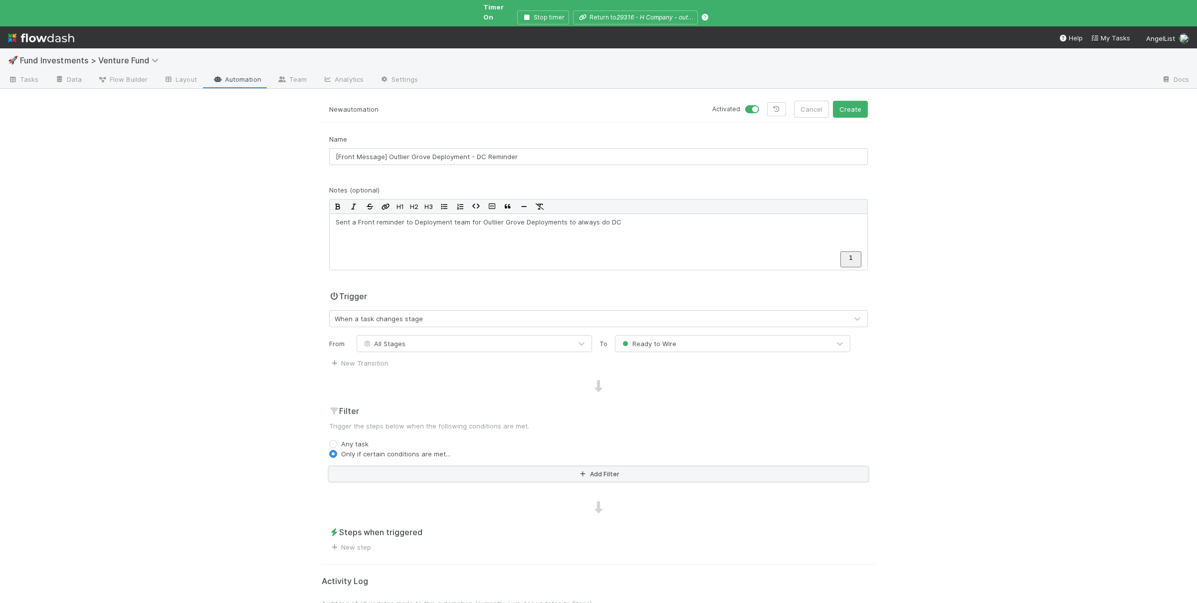
click at [414, 467] on button "Add Filter" at bounding box center [598, 474] width 539 height 14
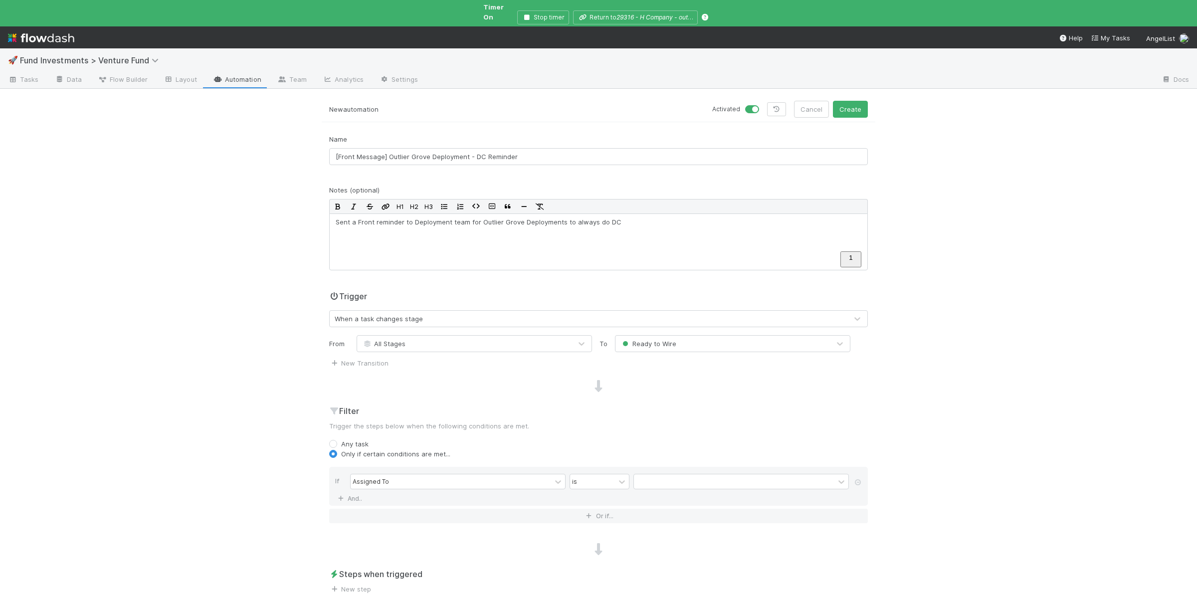
click at [441, 467] on div "If Assigned To is And.." at bounding box center [598, 486] width 539 height 39
click at [444, 474] on div "Assigned To" at bounding box center [451, 481] width 200 height 14
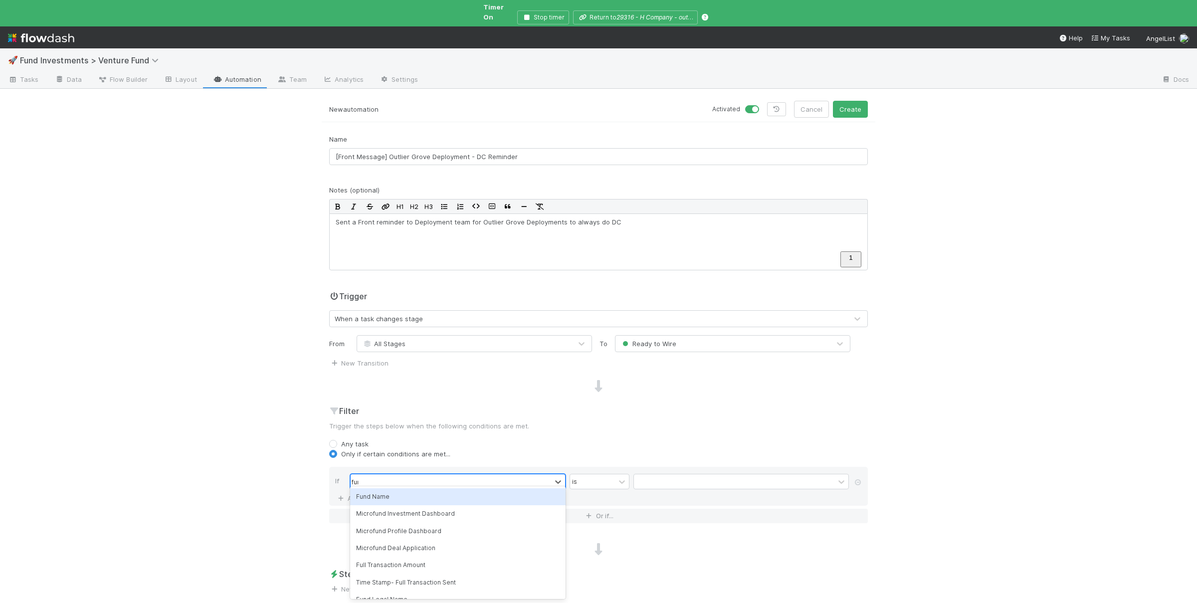
type input "fund"
click at [431, 492] on div "Fund Name" at bounding box center [457, 496] width 215 height 17
click at [656, 478] on input "text" at bounding box center [740, 481] width 215 height 15
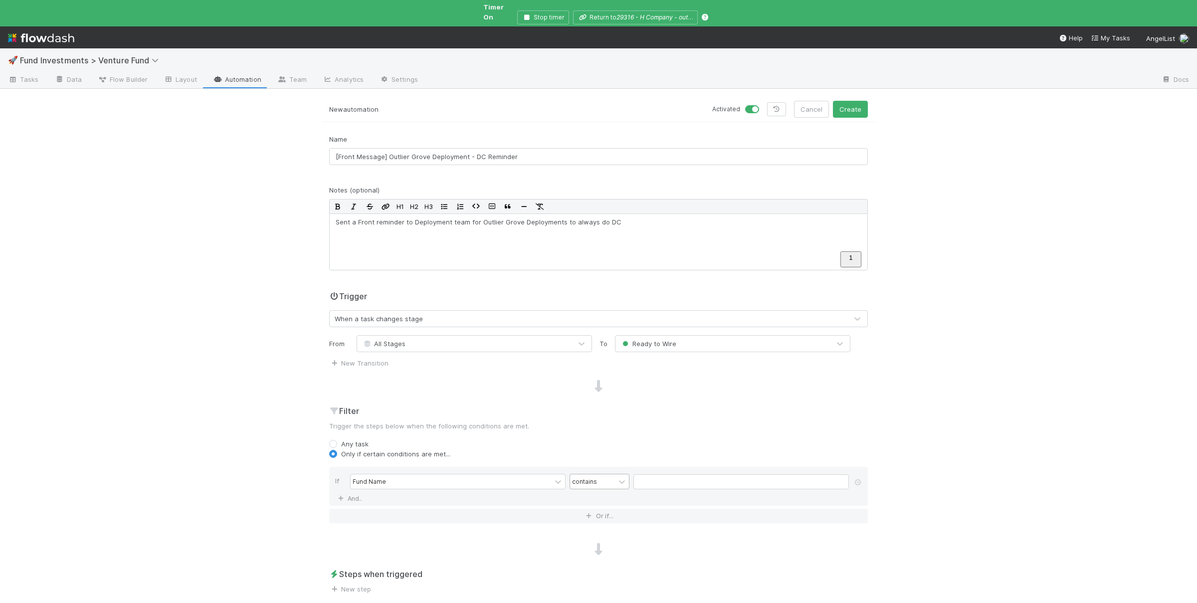
click at [605, 476] on div "contains" at bounding box center [592, 481] width 45 height 14
click at [596, 549] on div "is" at bounding box center [600, 557] width 60 height 17
click at [660, 480] on input "text" at bounding box center [740, 481] width 215 height 15
paste input "outlier grove"
type input "outlier grove"
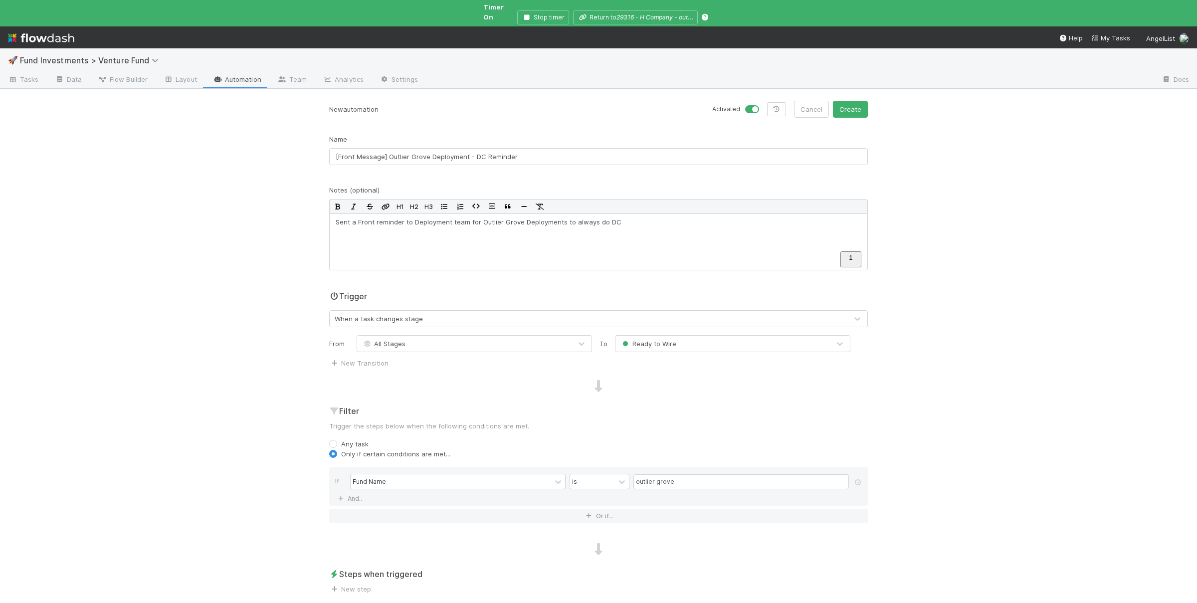
click at [104, 428] on div "🚀 Fund Investments > Venture Fund Tasks Data Flow Builder Layout Automation Tea…" at bounding box center [598, 325] width 1197 height 555
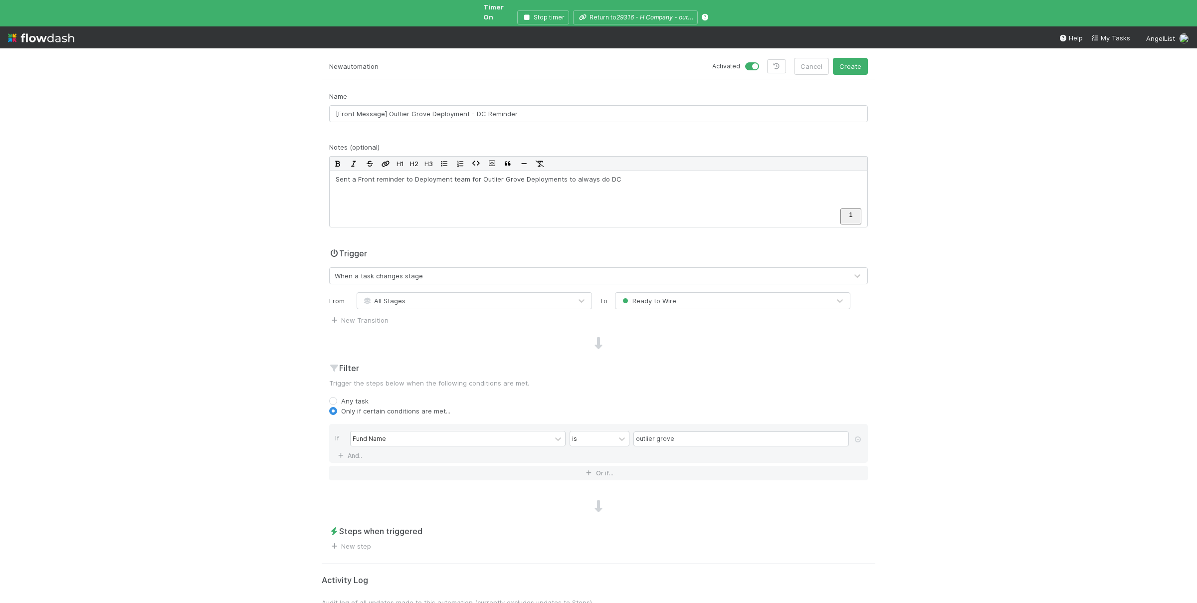
scroll to position [66, 0]
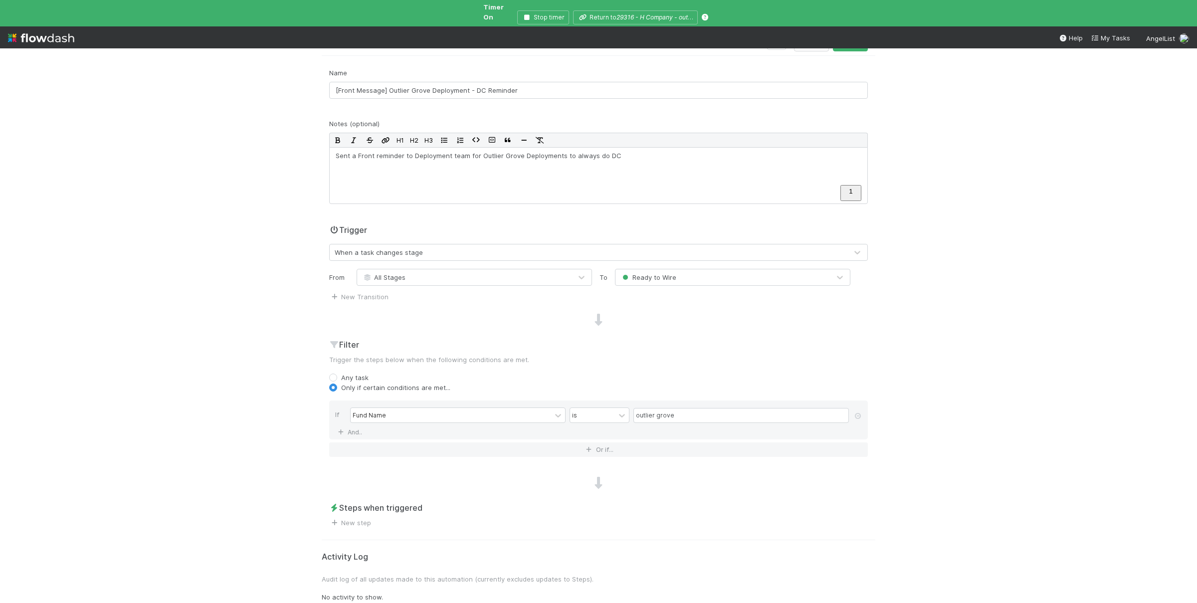
click at [253, 399] on div "🚀 Fund Investments > Venture Fund Tasks Data Flow Builder Layout Automation Tea…" at bounding box center [598, 325] width 1197 height 555
click at [251, 402] on div "🚀 Fund Investments > Venture Fund Tasks Data Flow Builder Layout Automation Tea…" at bounding box center [598, 325] width 1197 height 555
click at [289, 471] on div "🚀 Fund Investments > Venture Fund Tasks Data Flow Builder Layout Automation Tea…" at bounding box center [598, 325] width 1197 height 555
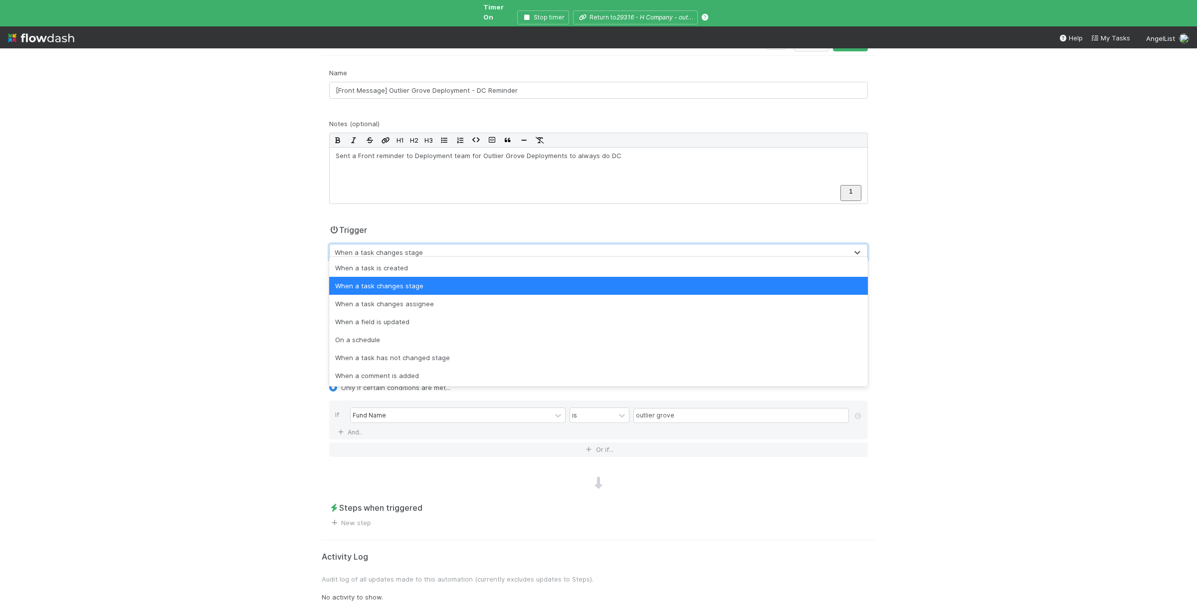
click at [399, 247] on div "When a task changes stage" at bounding box center [379, 252] width 88 height 10
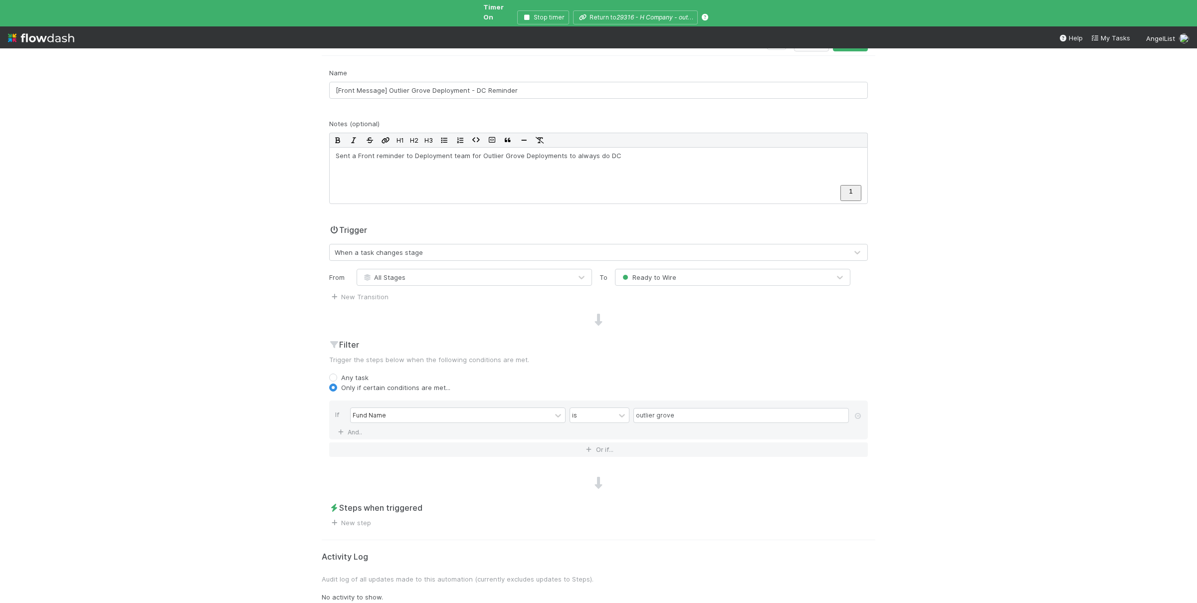
click at [190, 331] on div "🚀 Fund Investments > Venture Fund Tasks Data Flow Builder Layout Automation Tea…" at bounding box center [598, 325] width 1197 height 555
click at [197, 330] on div "🚀 Fund Investments > Venture Fund Tasks Data Flow Builder Layout Automation Tea…" at bounding box center [598, 325] width 1197 height 555
click at [200, 317] on div "🚀 Fund Investments > Venture Fund Tasks Data Flow Builder Layout Automation Tea…" at bounding box center [598, 325] width 1197 height 555
click at [362, 519] on link "New step" at bounding box center [350, 523] width 42 height 8
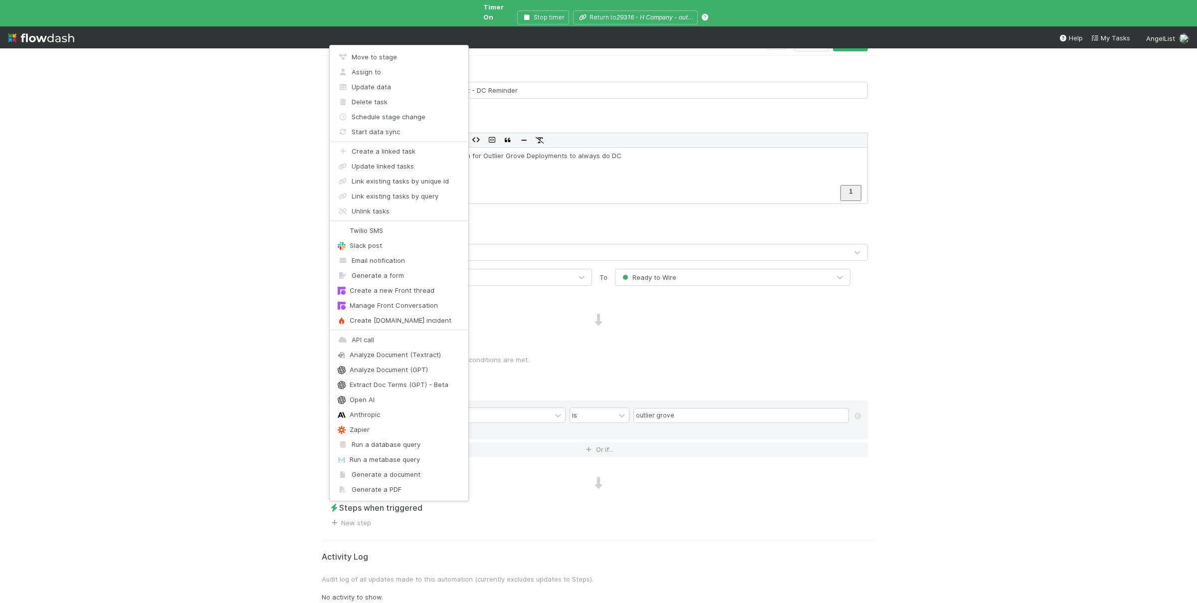
click at [244, 500] on div "Move to stage Assign to Update data Delete task Schedule stage change Start dat…" at bounding box center [598, 301] width 1197 height 603
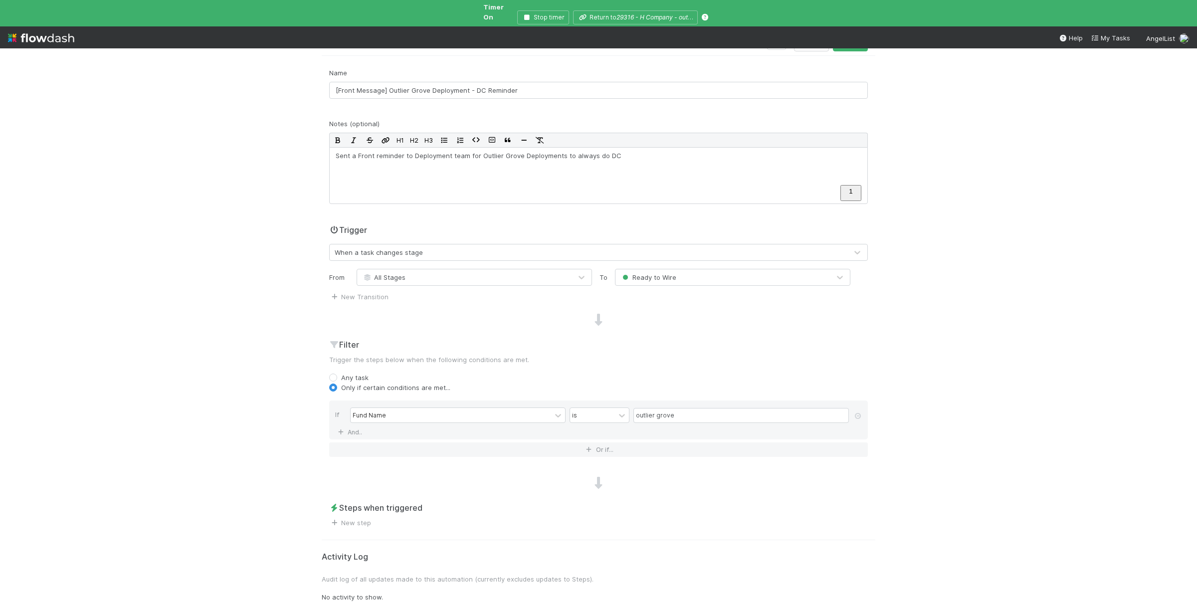
scroll to position [0, 0]
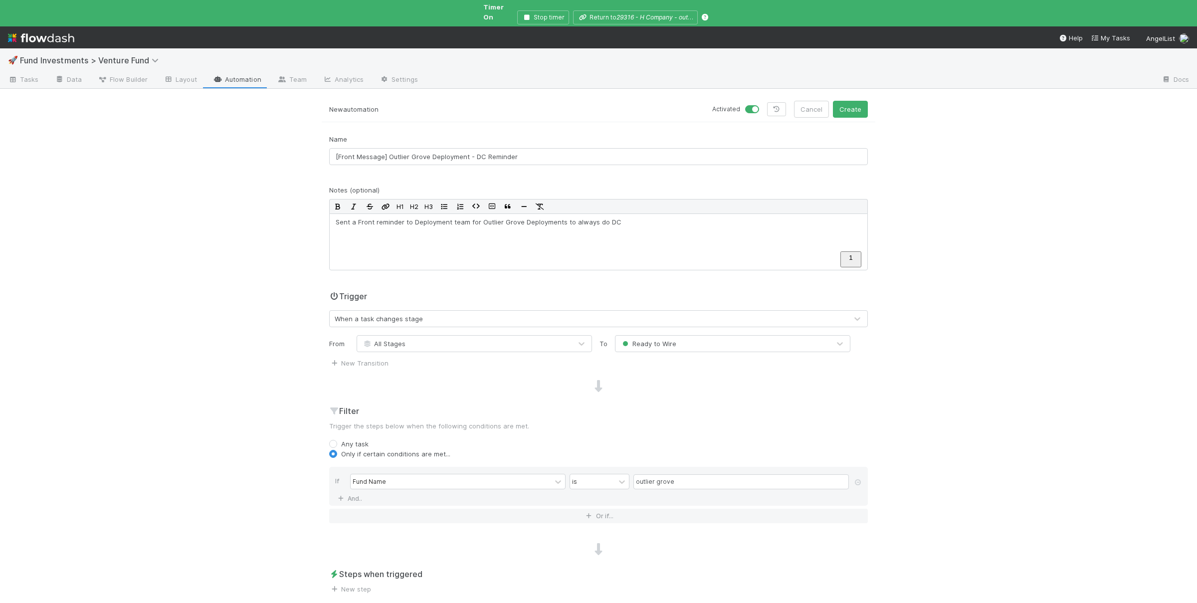
click at [247, 75] on link "Automation" at bounding box center [237, 80] width 64 height 16
click at [211, 394] on div "🚀 Fund Investments > Venture Fund Tasks Data Flow Builder Layout Automation Tea…" at bounding box center [598, 325] width 1197 height 555
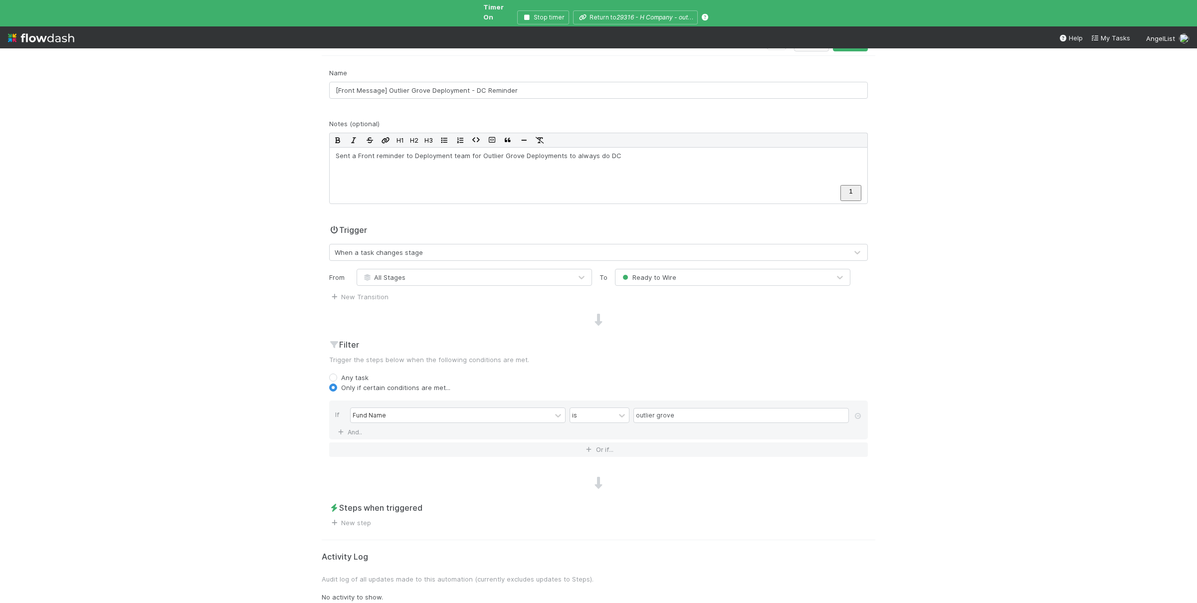
click at [372, 515] on div "Steps when triggered New step" at bounding box center [599, 515] width 554 height 26
click at [364, 519] on link "New step" at bounding box center [350, 523] width 42 height 8
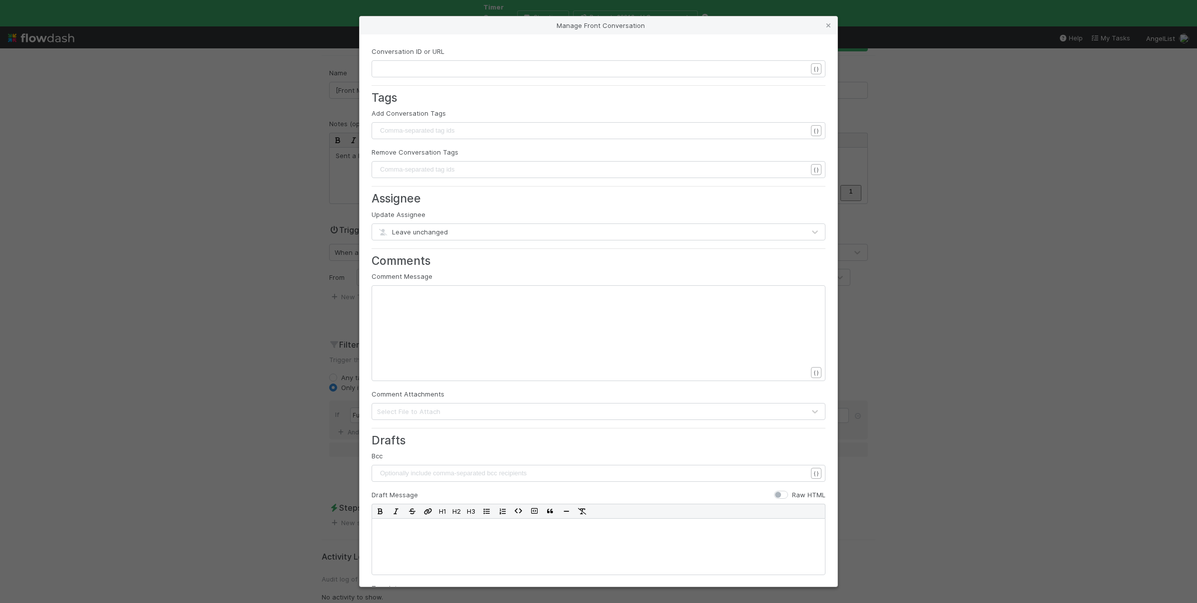
click at [446, 72] on pre "​" at bounding box center [592, 69] width 429 height 10
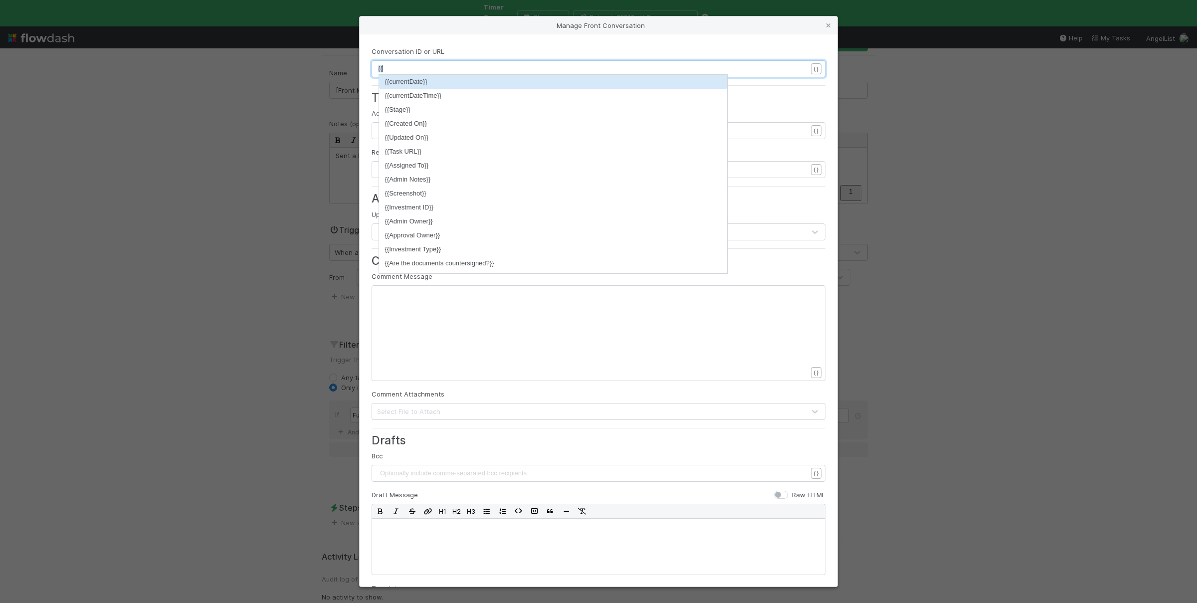
scroll to position [1, 4]
type textarea "{{fron"
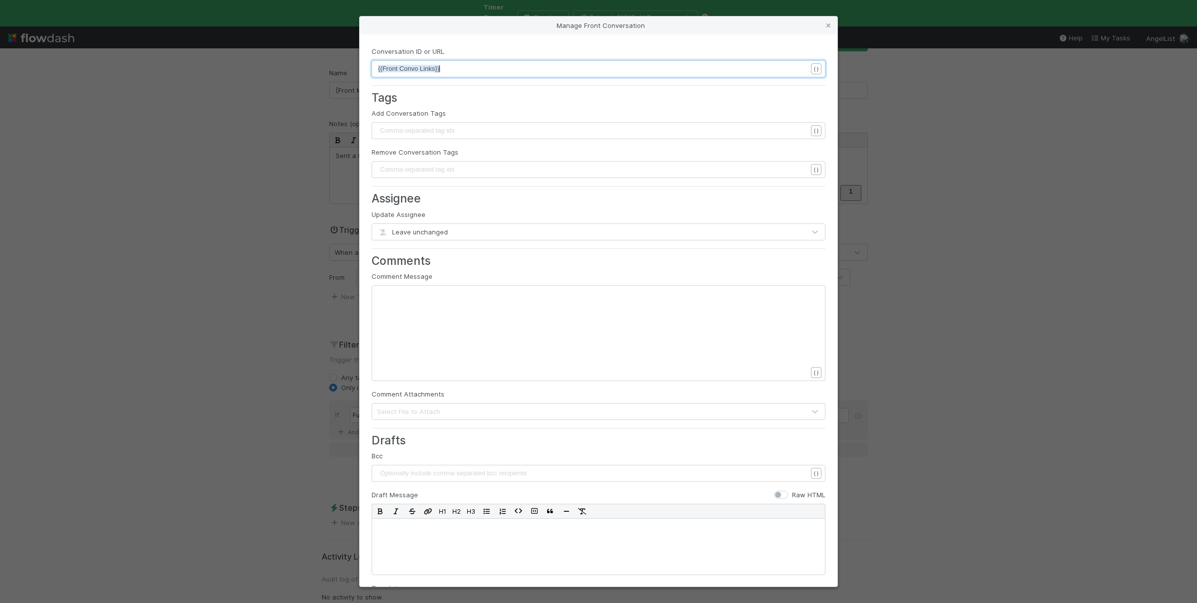
scroll to position [0, 0]
drag, startPoint x: 440, startPoint y: 316, endPoint x: 442, endPoint y: 321, distance: 5.7
click at [441, 316] on div "xxxxxxxxxx ​" at bounding box center [605, 346] width 454 height 114
type textarea "@"
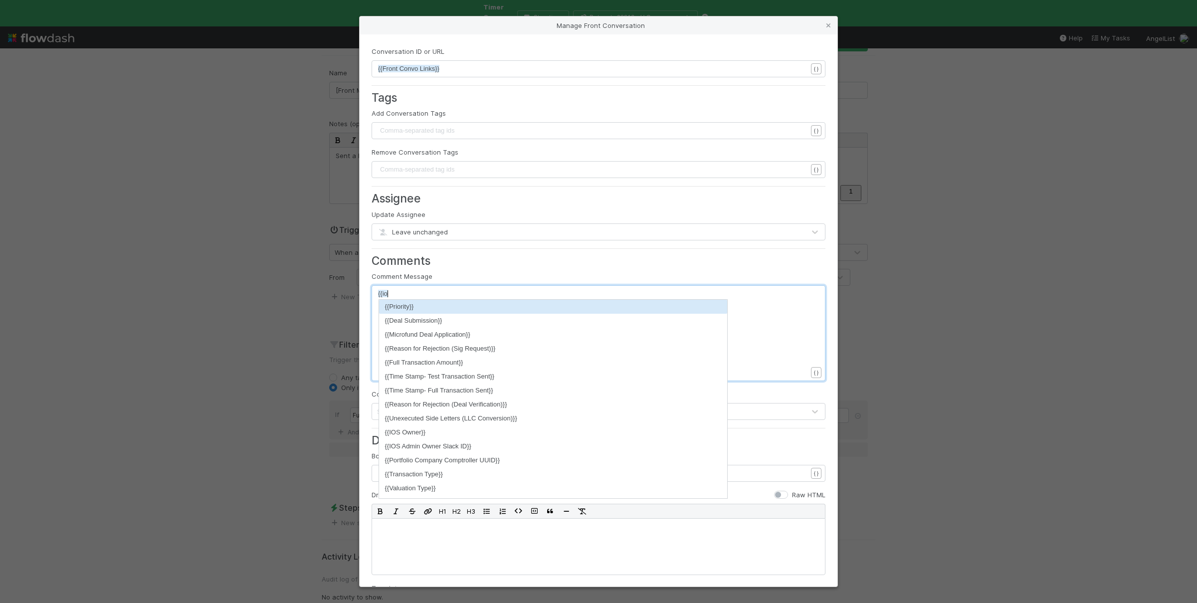
scroll to position [1, 12]
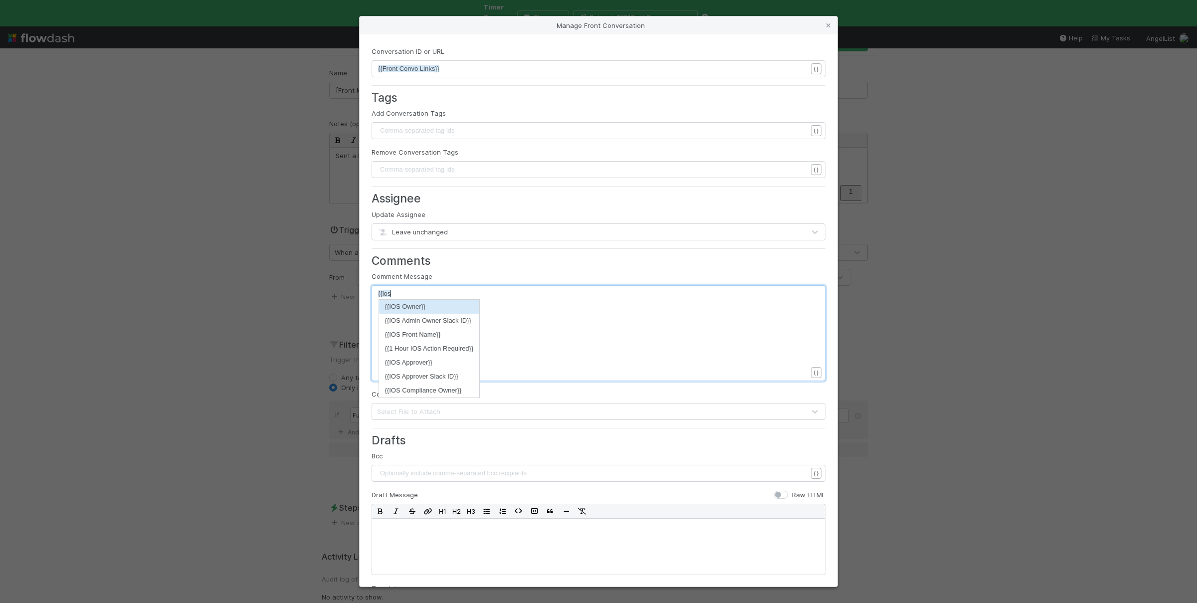
type textarea "{{ios"
click at [411, 308] on li "{{IOS Owner}}" at bounding box center [429, 307] width 101 height 14
type textarea "-"
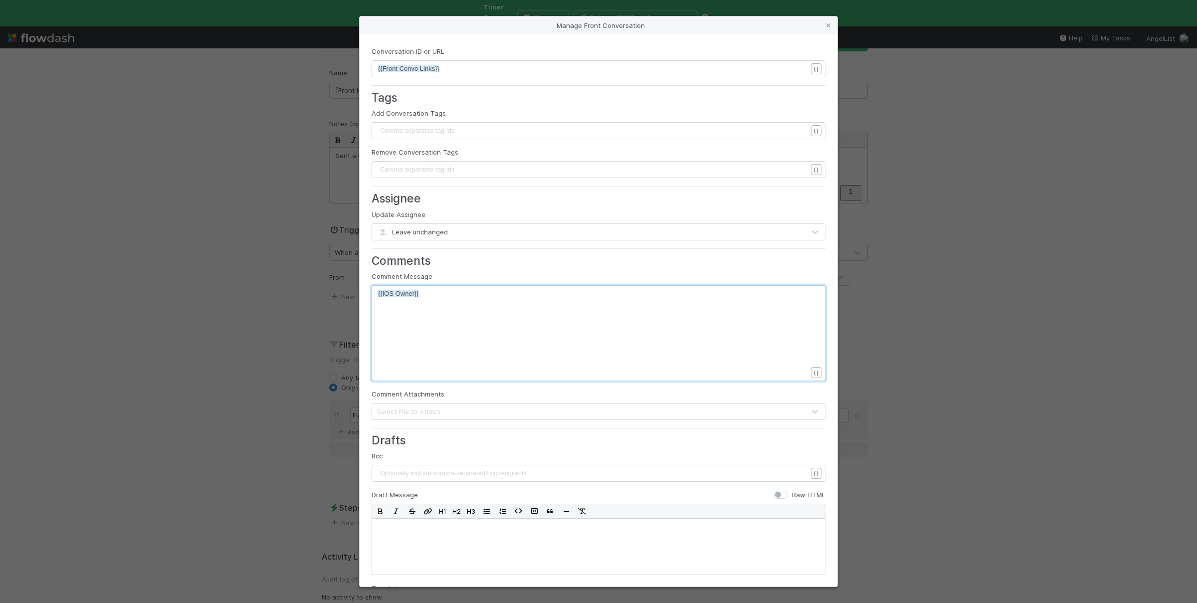
click at [379, 297] on span "{{IOS Owner}}" at bounding box center [398, 293] width 41 height 7
type textarea "Attention"
drag, startPoint x: 454, startPoint y: 294, endPoint x: 460, endPoint y: 296, distance: 6.8
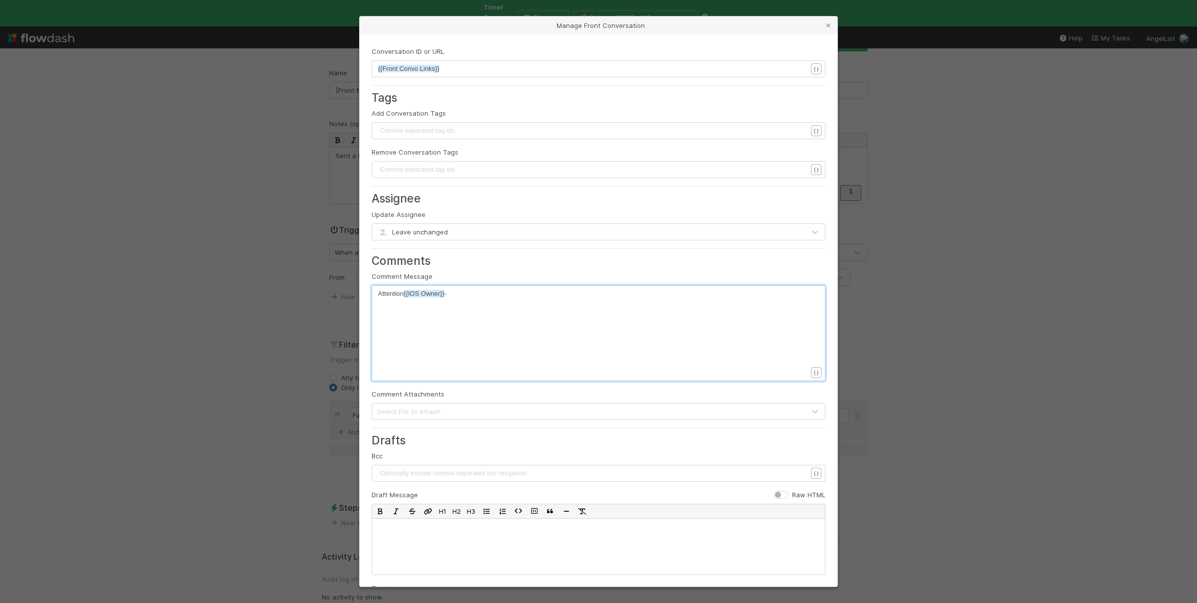
click at [454, 292] on pre "Attention {{IOS Owner}} -" at bounding box center [592, 294] width 429 height 10
type textarea "! R"
click at [388, 293] on span "Attention {{IOS Owner}}" at bounding box center [412, 293] width 68 height 7
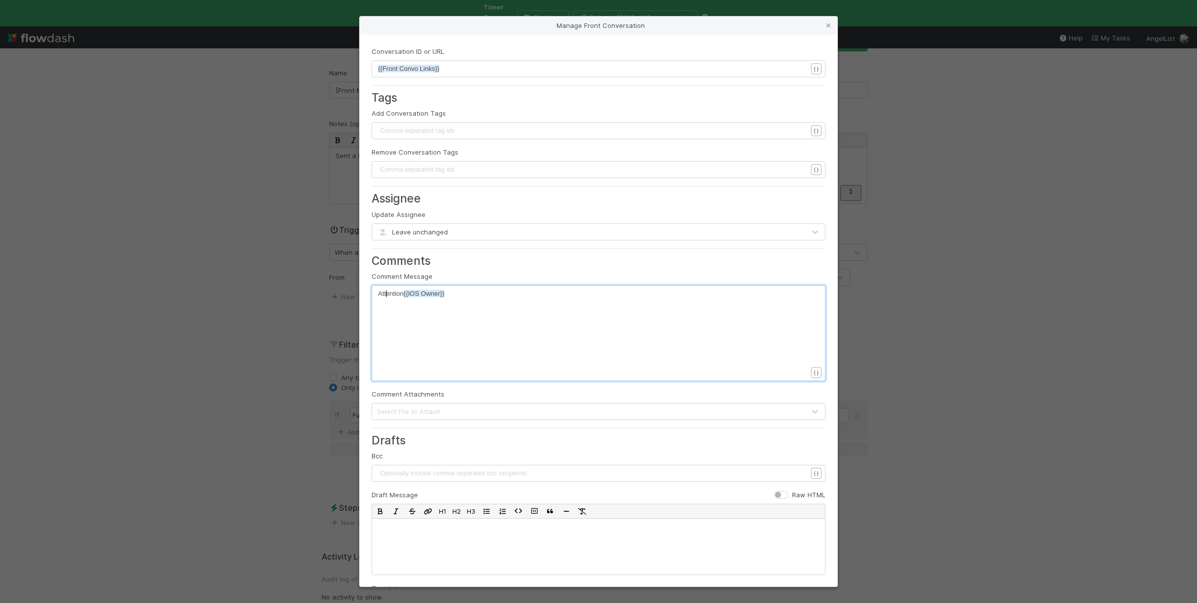
type textarea "Attention"
type textarea "⚠️"
click at [379, 296] on span "Attention {{IOS Owner}} ⚠️" at bounding box center [415, 293] width 74 height 7
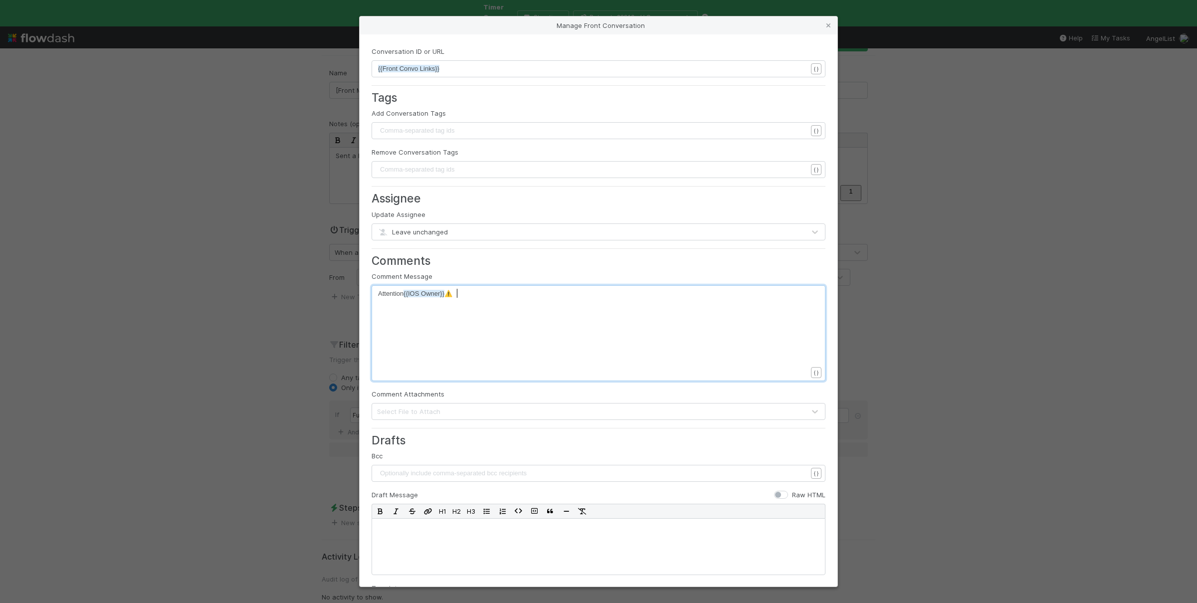
scroll to position [0, 0]
click at [503, 287] on div "x Attention {{IOS Owner}} ⚠️" at bounding box center [599, 333] width 454 height 96
click at [509, 296] on pre "Attention {{IOS Owner}} ⚠️" at bounding box center [592, 294] width 429 height 10
type textarea "Remember to si"
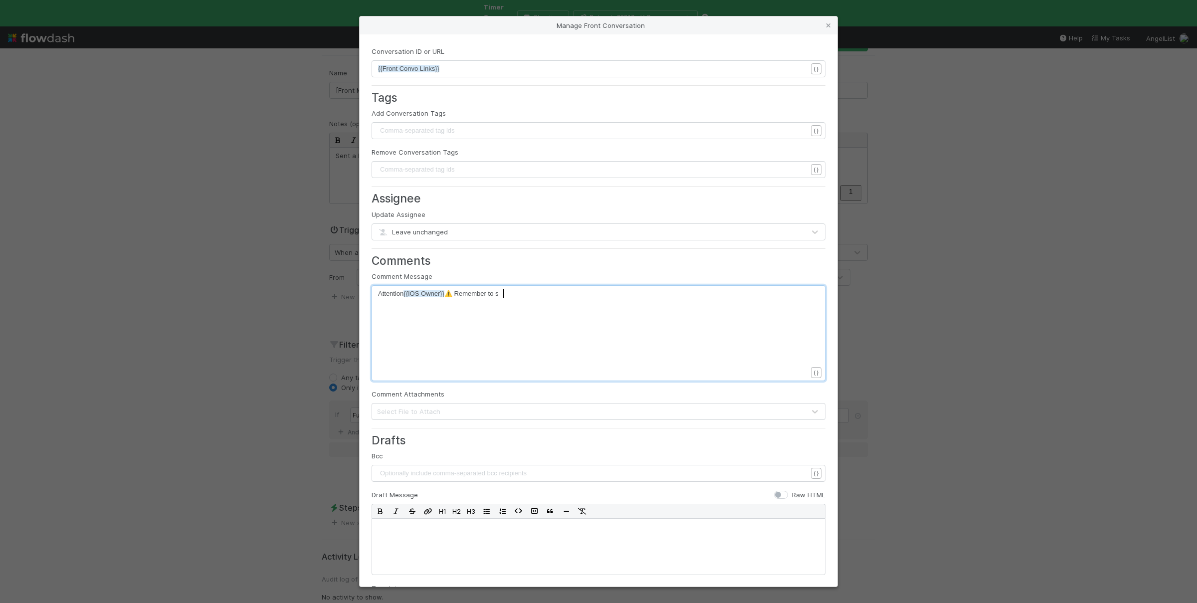
scroll to position [0, 0]
type textarea "b"
type textarea "ubmit a DC berof"
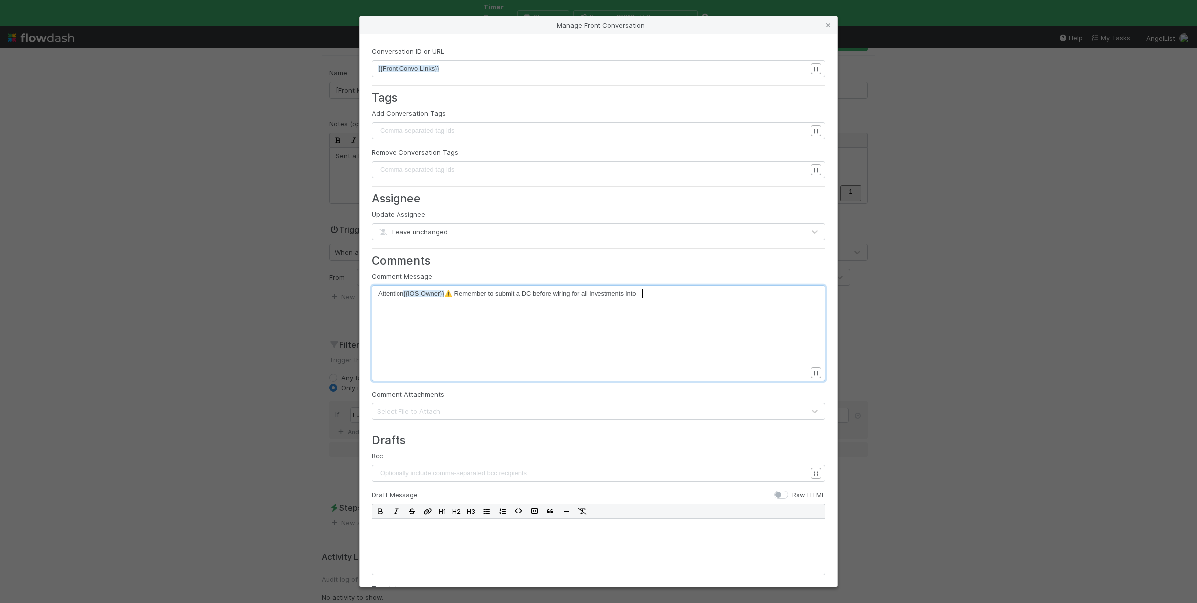
type textarea "fore wiring for all investments into O"
type textarea "mab"
type textarea "de by Outlier Fr"
type textarea "Gor"
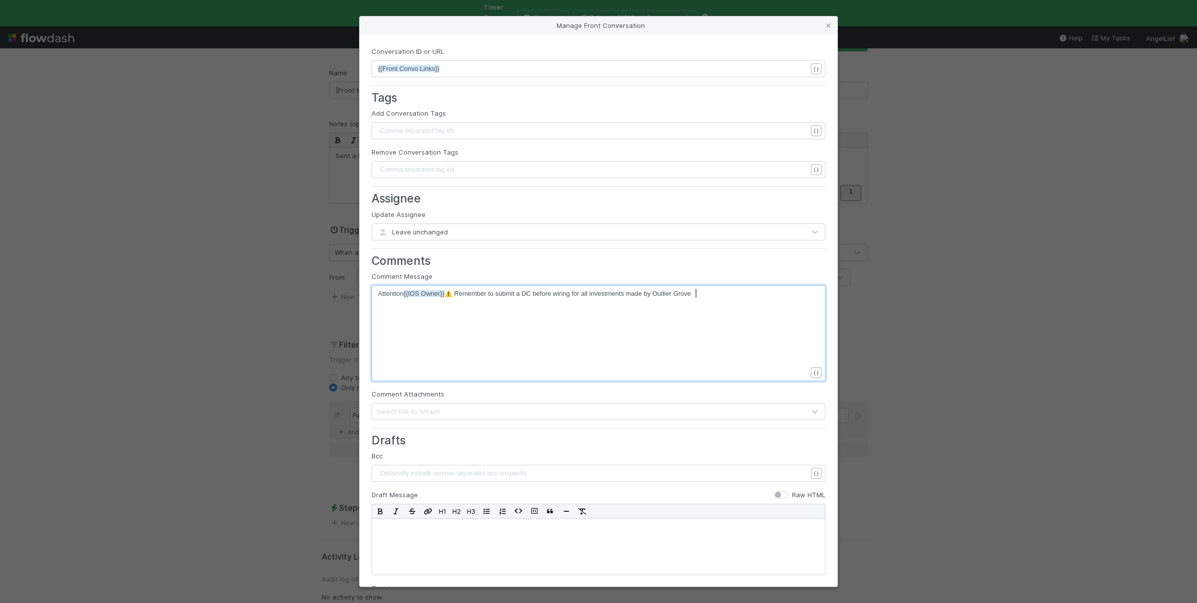
scroll to position [0, 14]
type textarea "rove."
click at [536, 395] on div "Comment Attachments Select File to Attach" at bounding box center [599, 404] width 454 height 31
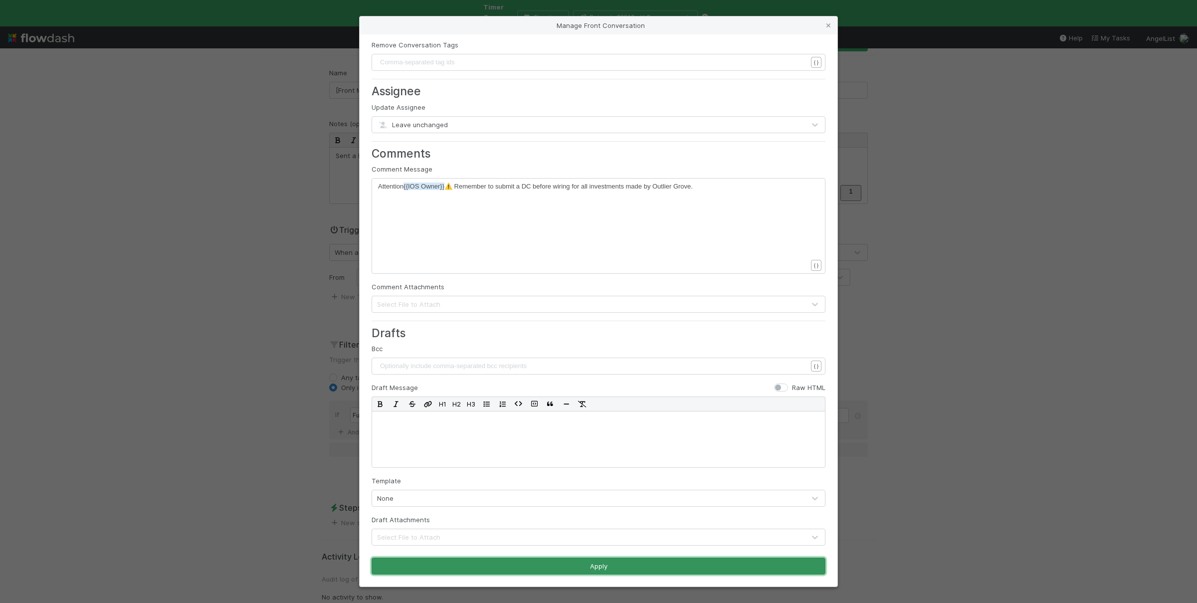
click at [564, 571] on button "Apply" at bounding box center [599, 566] width 454 height 17
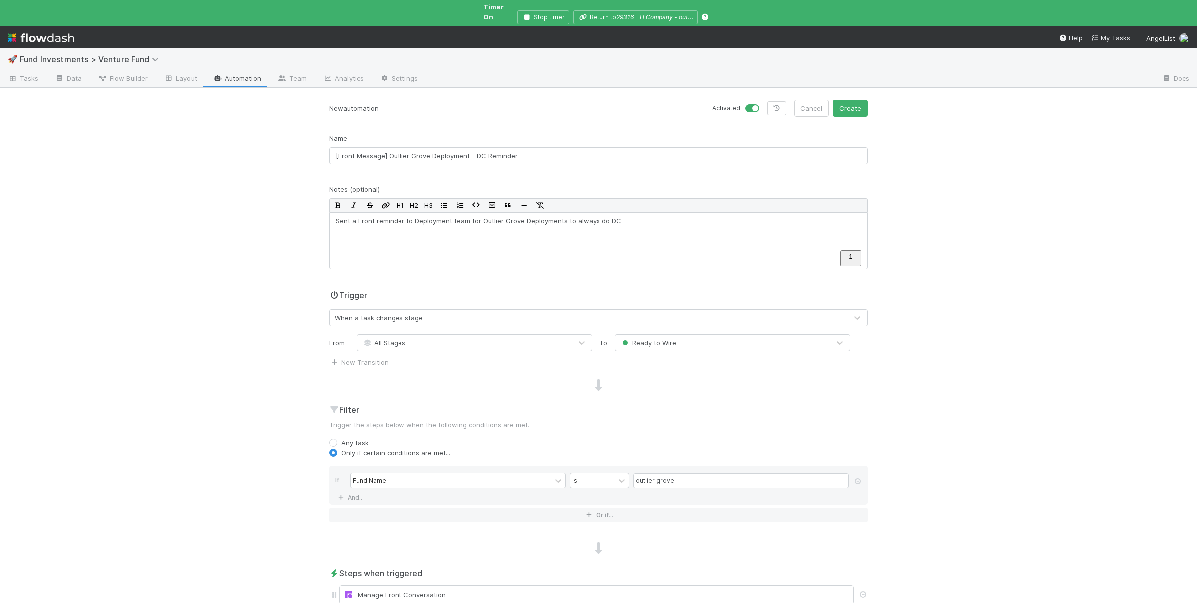
scroll to position [0, 0]
click at [843, 101] on button "Create" at bounding box center [850, 109] width 35 height 17
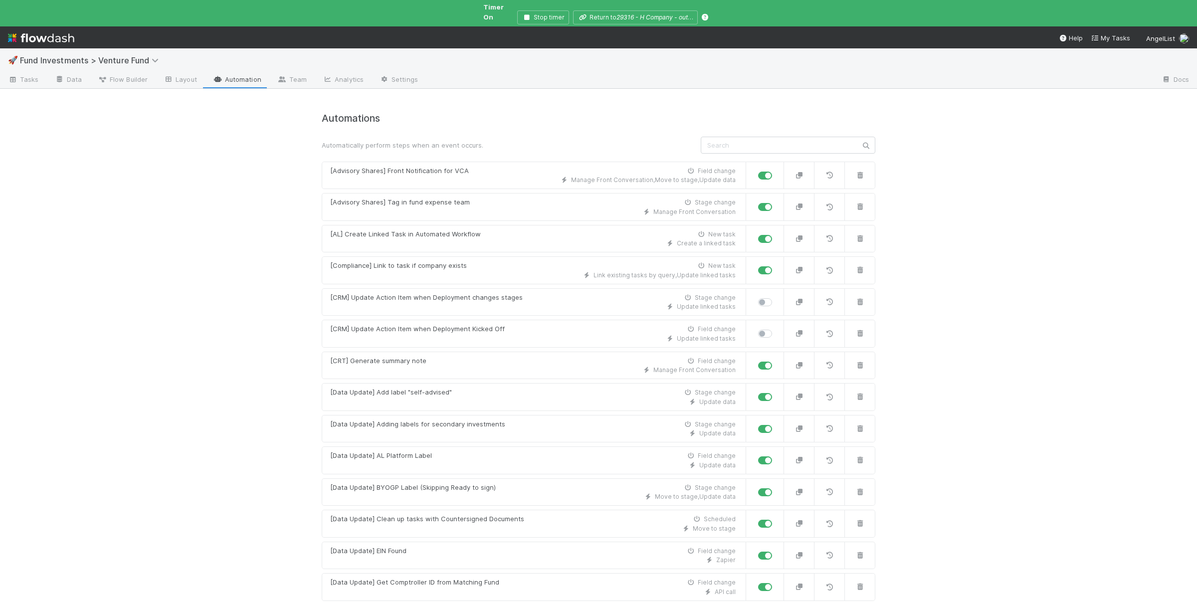
click at [270, 259] on div "🚀 Fund Investments > Venture Fund Tasks Data Flow Builder Layout Automation Tea…" at bounding box center [598, 325] width 1197 height 555
click at [220, 334] on div "🚀 Fund Investments > Venture Fund Tasks Data Flow Builder Layout Automation Tea…" at bounding box center [598, 325] width 1197 height 555
click at [209, 320] on div "🚀 Fund Investments > Venture Fund Tasks Data Flow Builder Layout Automation Tea…" at bounding box center [598, 325] width 1197 height 555
click at [209, 306] on div "🚀 Fund Investments > Venture Fund Tasks Data Flow Builder Layout Automation Tea…" at bounding box center [598, 325] width 1197 height 555
click at [22, 74] on span "Tasks" at bounding box center [23, 79] width 31 height 10
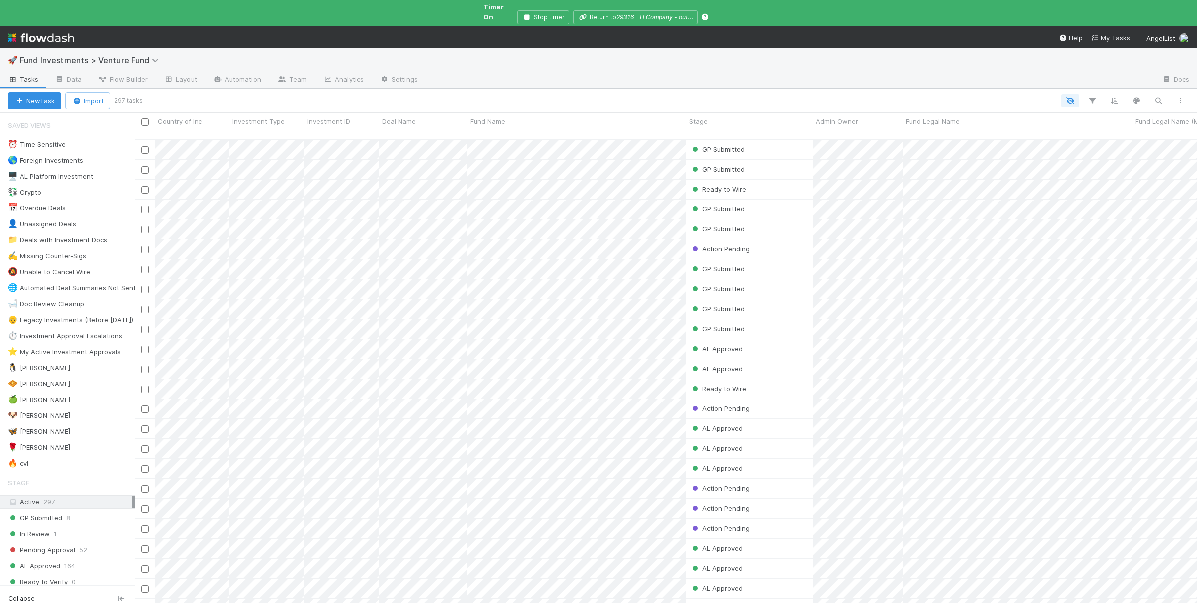
scroll to position [481, 1062]
click at [288, 74] on link "Team" at bounding box center [291, 80] width 45 height 16
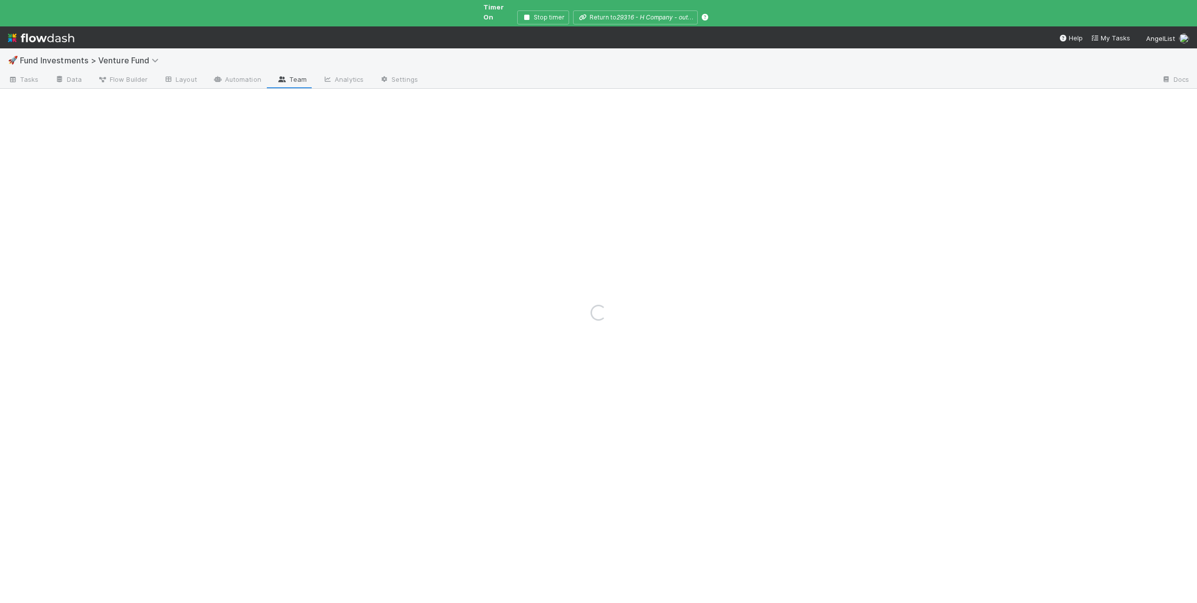
click at [222, 77] on div "Loading..." at bounding box center [598, 312] width 1197 height 581
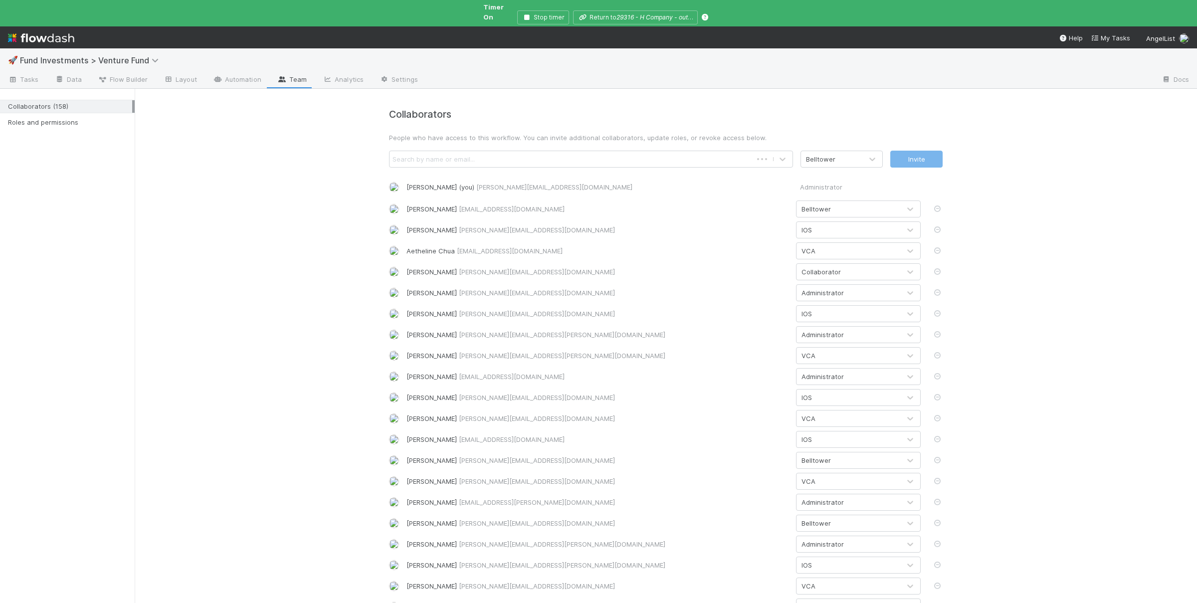
click at [235, 72] on link "Automation" at bounding box center [237, 80] width 64 height 16
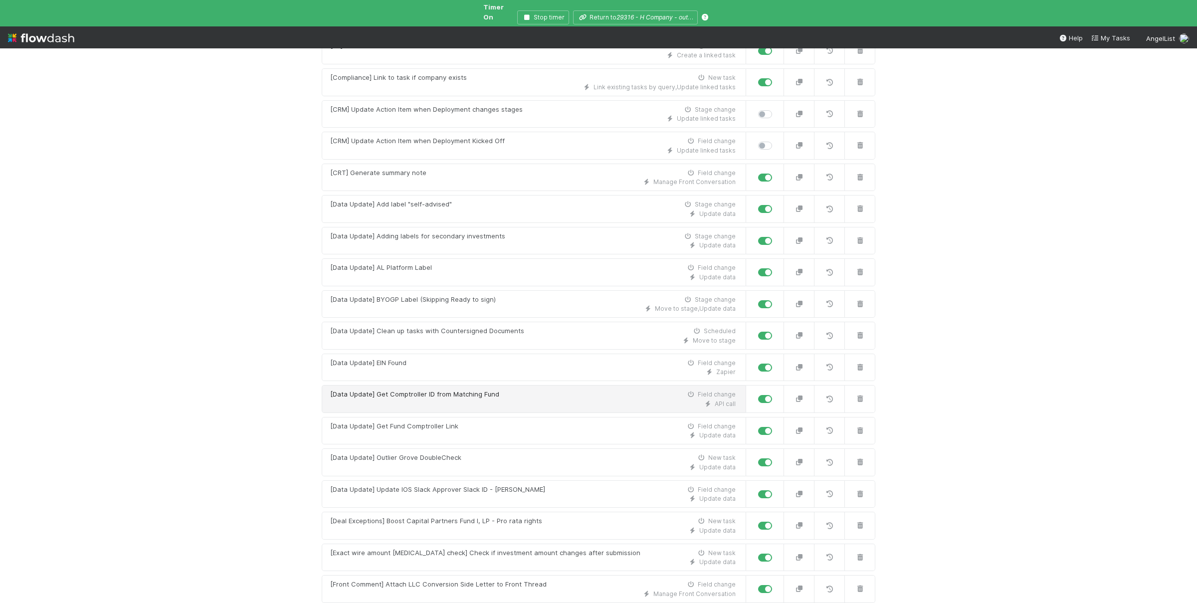
scroll to position [195, 0]
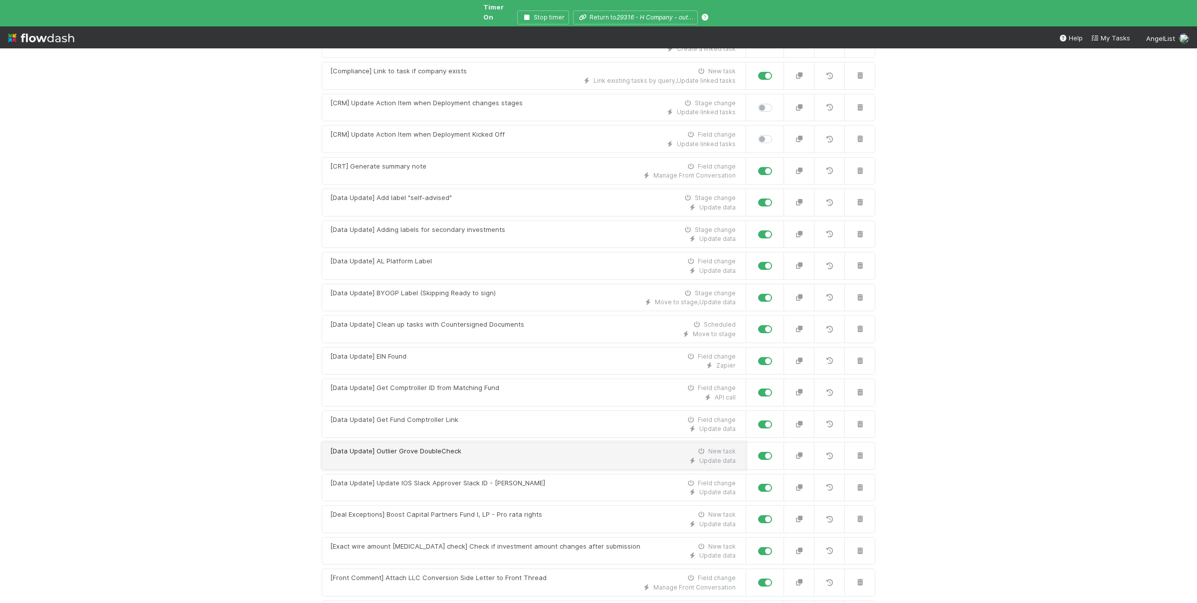
click at [439, 456] on div "Update data" at bounding box center [532, 460] width 405 height 9
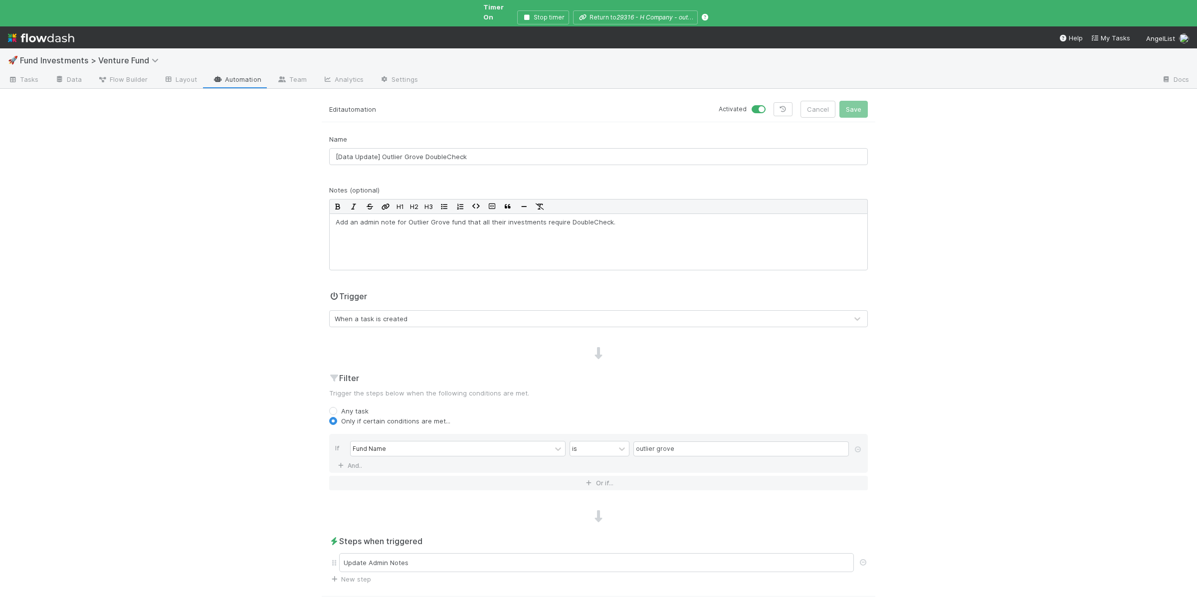
scroll to position [84, 0]
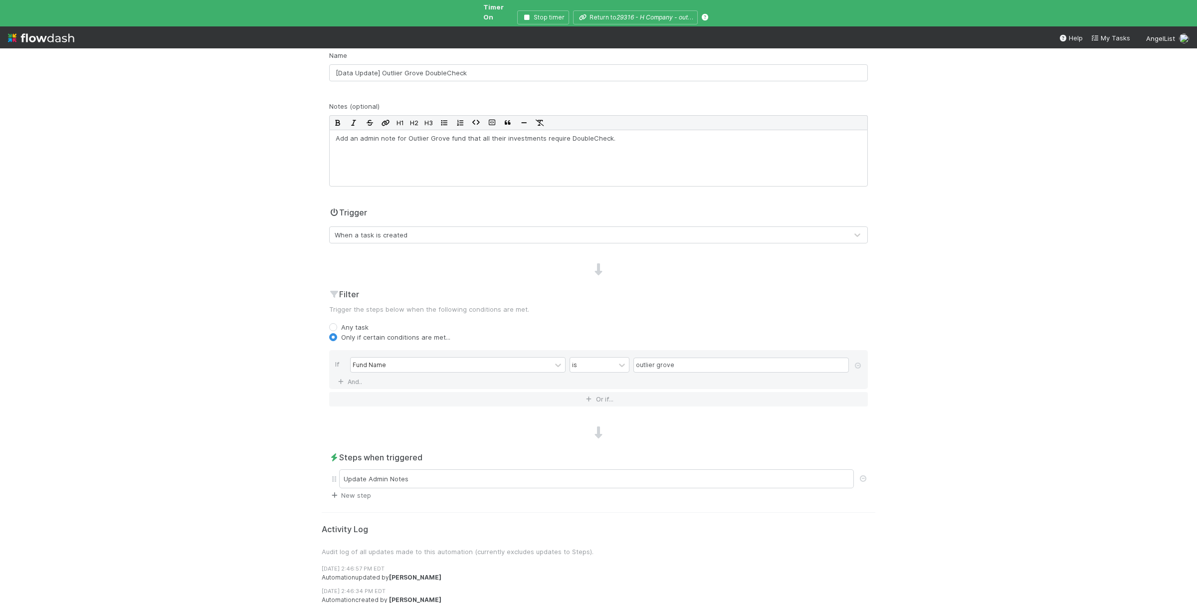
click at [348, 491] on link "New step" at bounding box center [350, 495] width 42 height 8
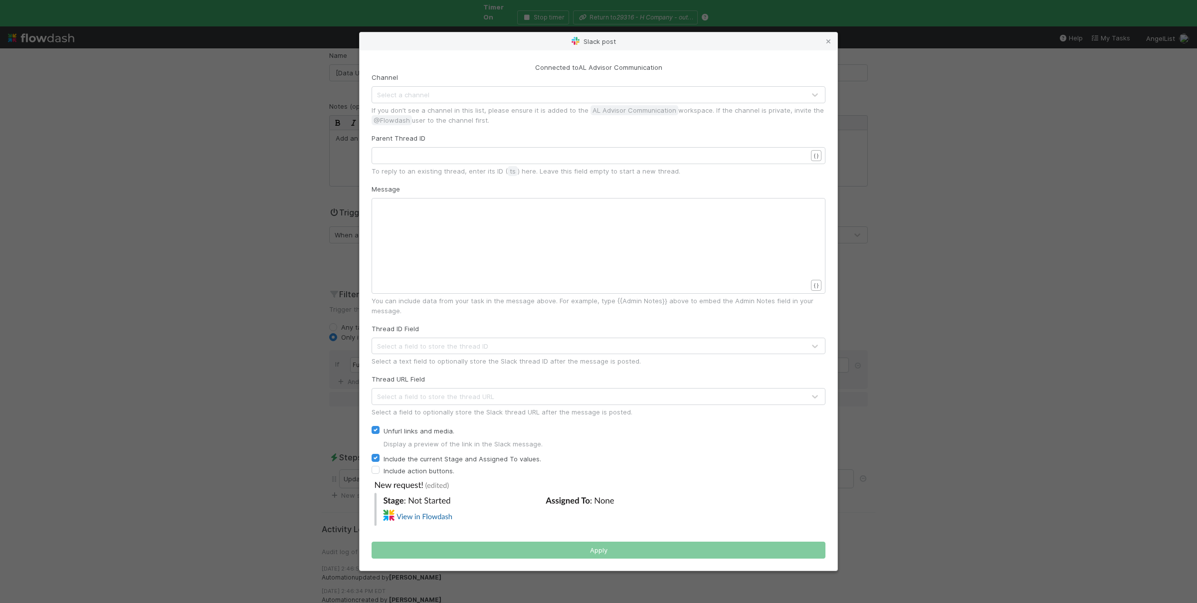
click at [433, 97] on div "Select a channel" at bounding box center [588, 95] width 433 height 16
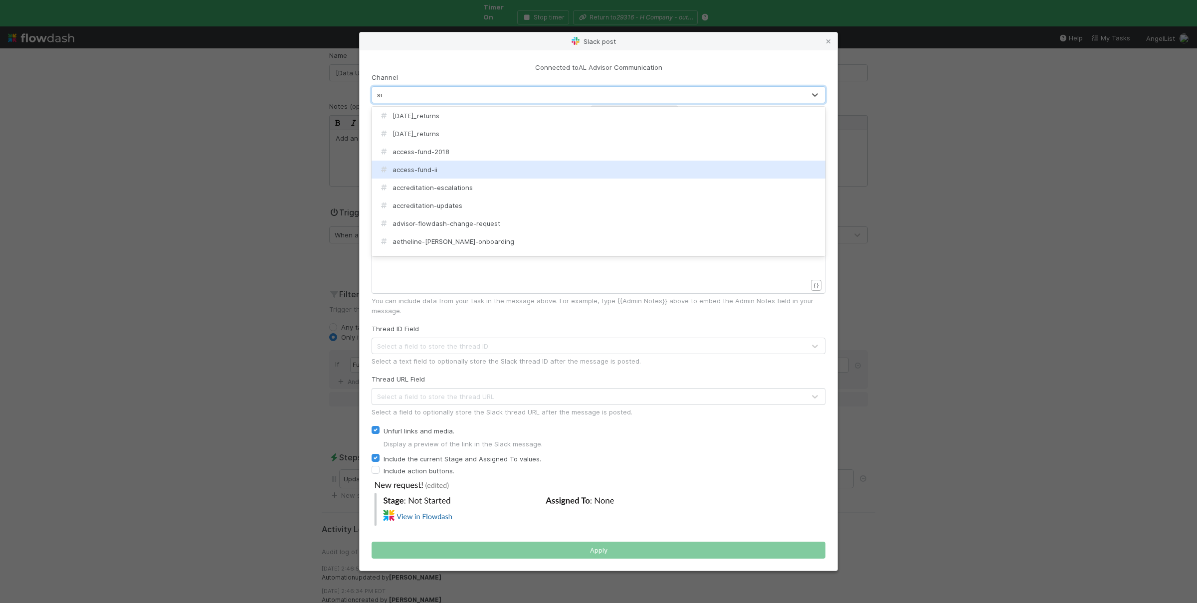
type input "sus"
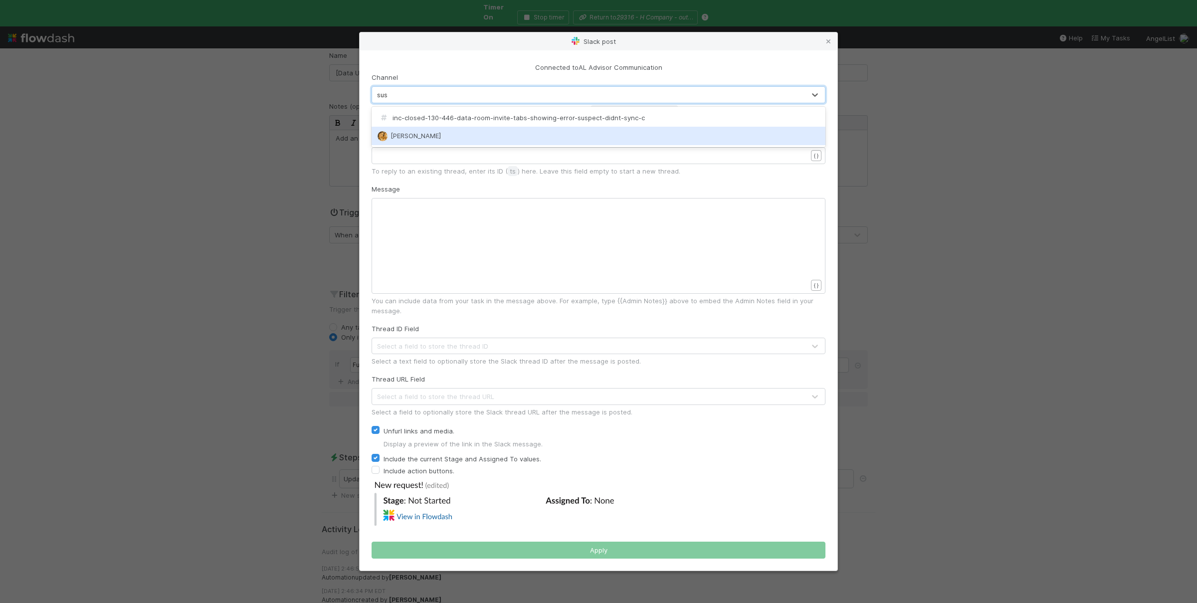
click at [427, 136] on div "[PERSON_NAME]" at bounding box center [599, 136] width 454 height 18
checkbox input "false"
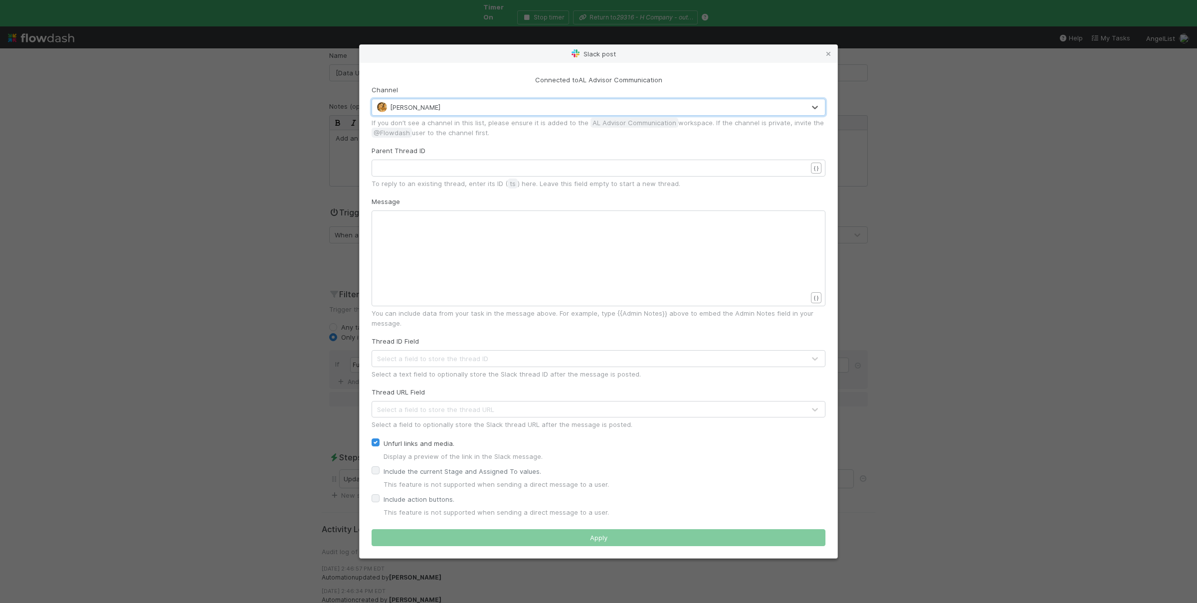
click at [481, 256] on div "xxxxxxxxxx ​" at bounding box center [605, 271] width 454 height 114
click at [434, 105] on div "[PERSON_NAME]" at bounding box center [588, 107] width 433 height 16
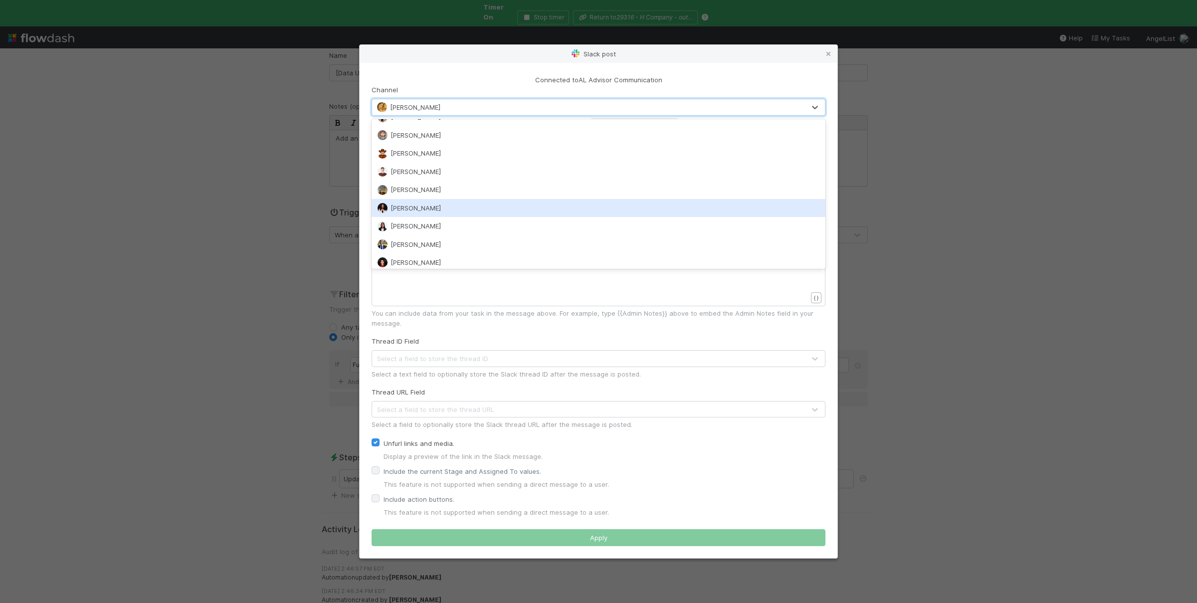
scroll to position [13127, 0]
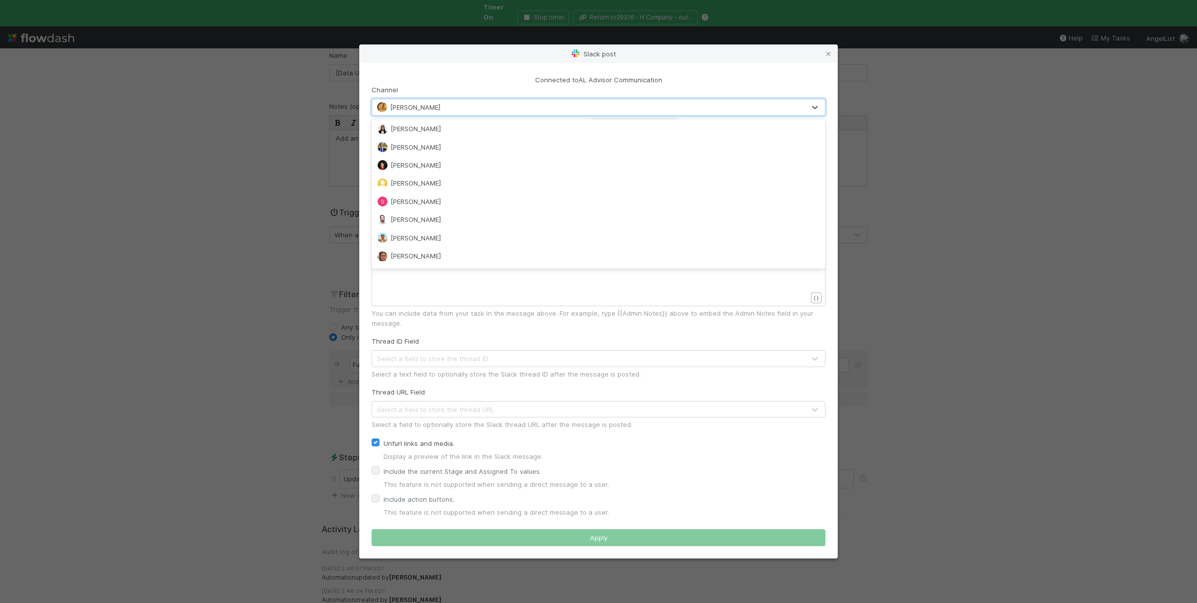
click at [443, 281] on div "xxxxxxxxxx ​" at bounding box center [605, 271] width 454 height 114
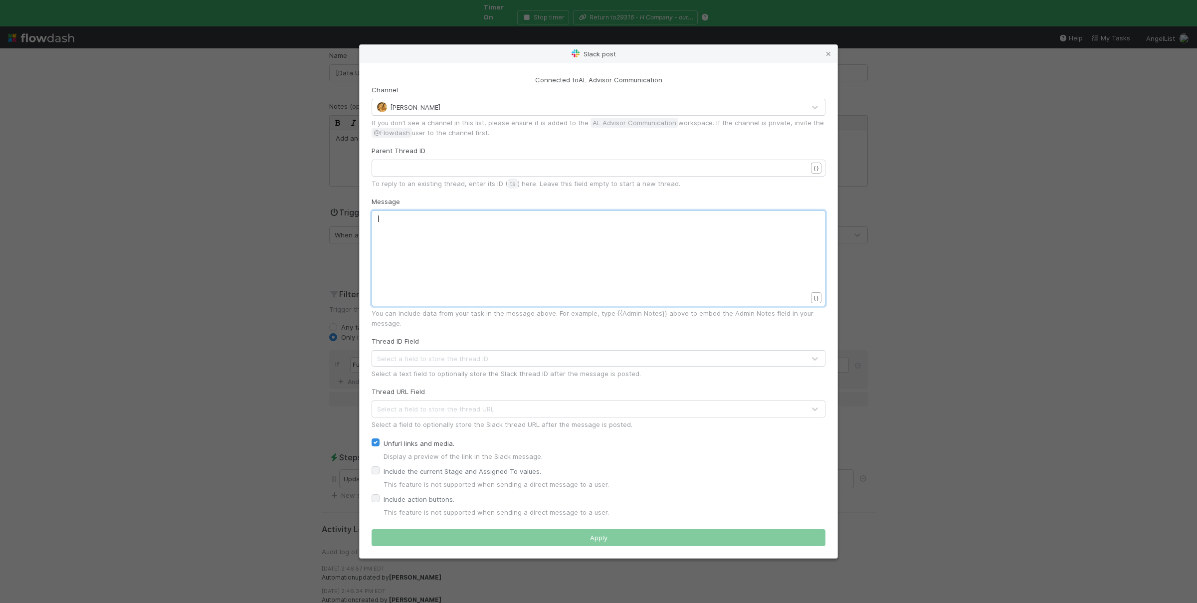
click at [437, 273] on div "xxxxxxxxxx ​" at bounding box center [605, 271] width 454 height 114
click at [446, 252] on div "xxxxxxxxxx ​" at bounding box center [605, 271] width 454 height 114
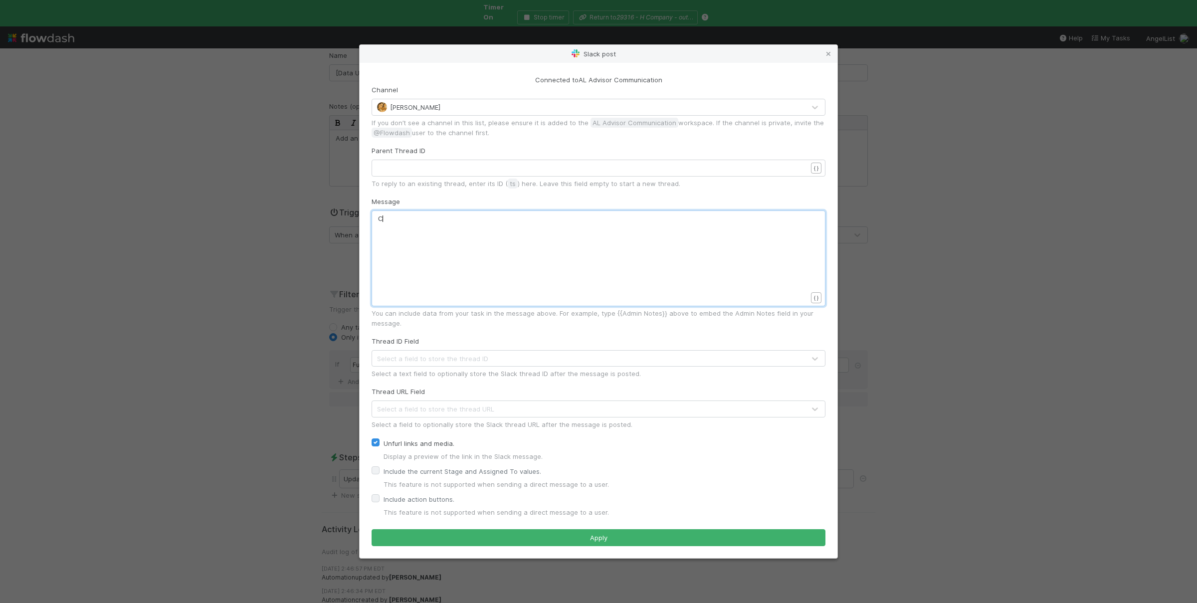
scroll to position [0, 8]
type textarea "Chect"
type textarea "k outli"
type textarea "ier grove ah"
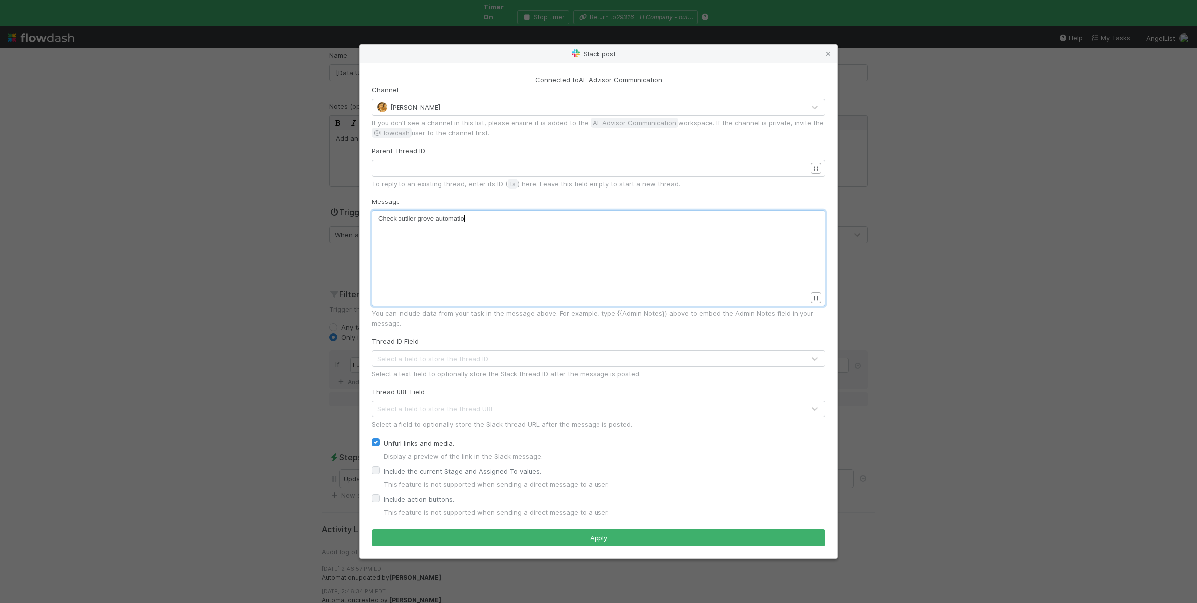
scroll to position [1, 28]
type textarea "utomation"
click at [828, 52] on icon at bounding box center [828, 54] width 10 height 6
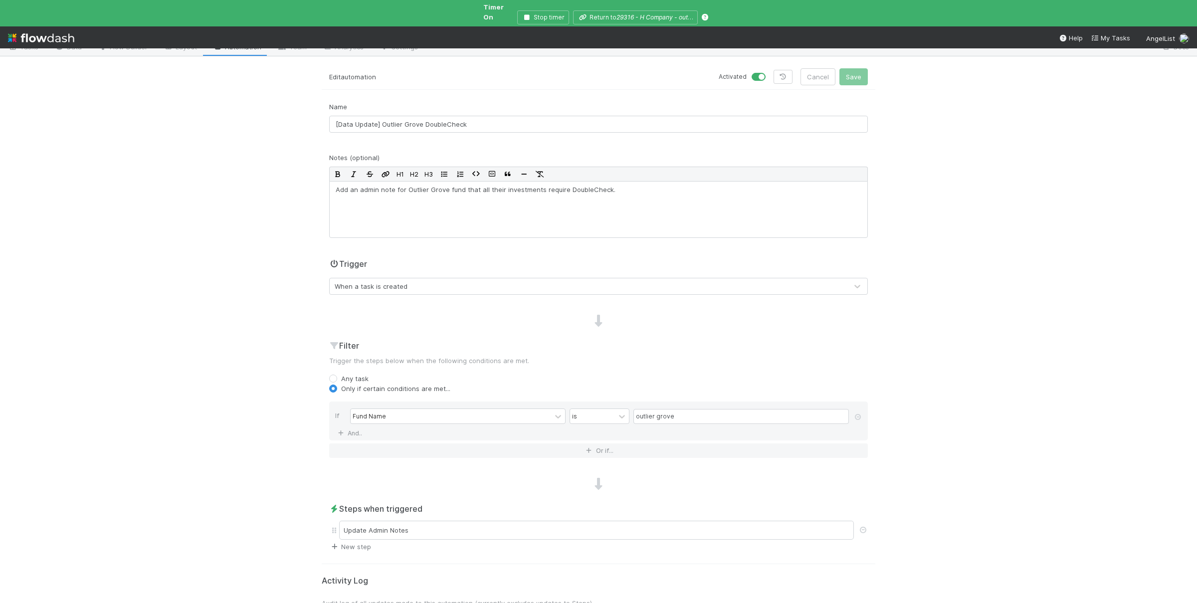
scroll to position [0, 0]
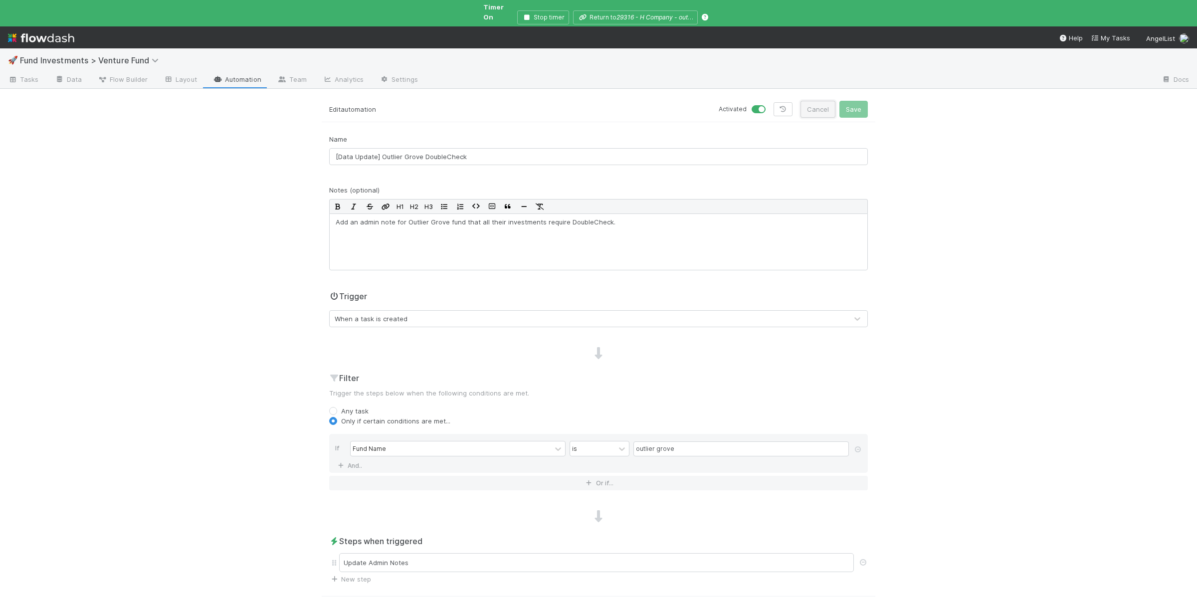
click at [818, 102] on button "Cancel" at bounding box center [817, 109] width 35 height 17
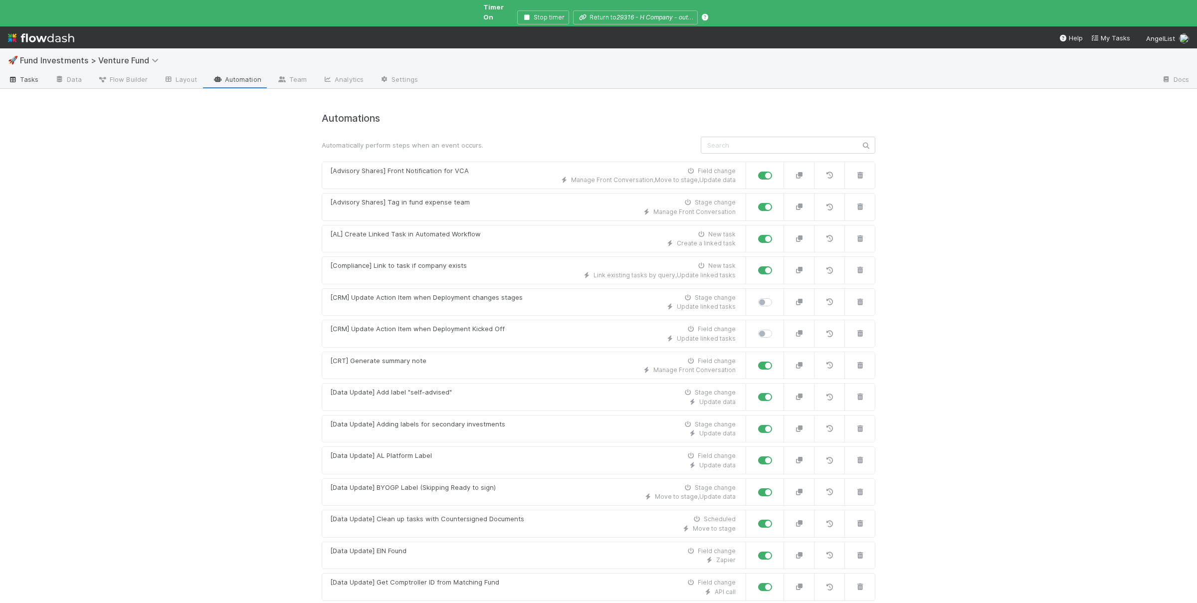
click at [16, 74] on span "Tasks" at bounding box center [23, 79] width 31 height 10
click at [32, 74] on span "Tasks" at bounding box center [23, 79] width 31 height 10
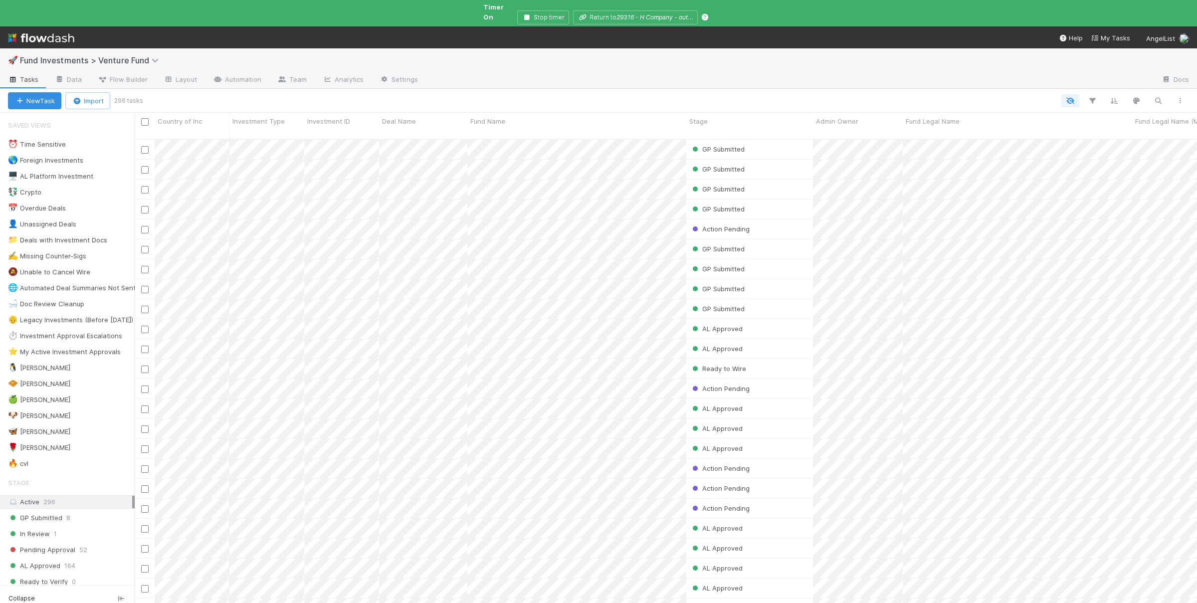
scroll to position [481, 1062]
click at [1154, 96] on icon "button" at bounding box center [1158, 100] width 10 height 9
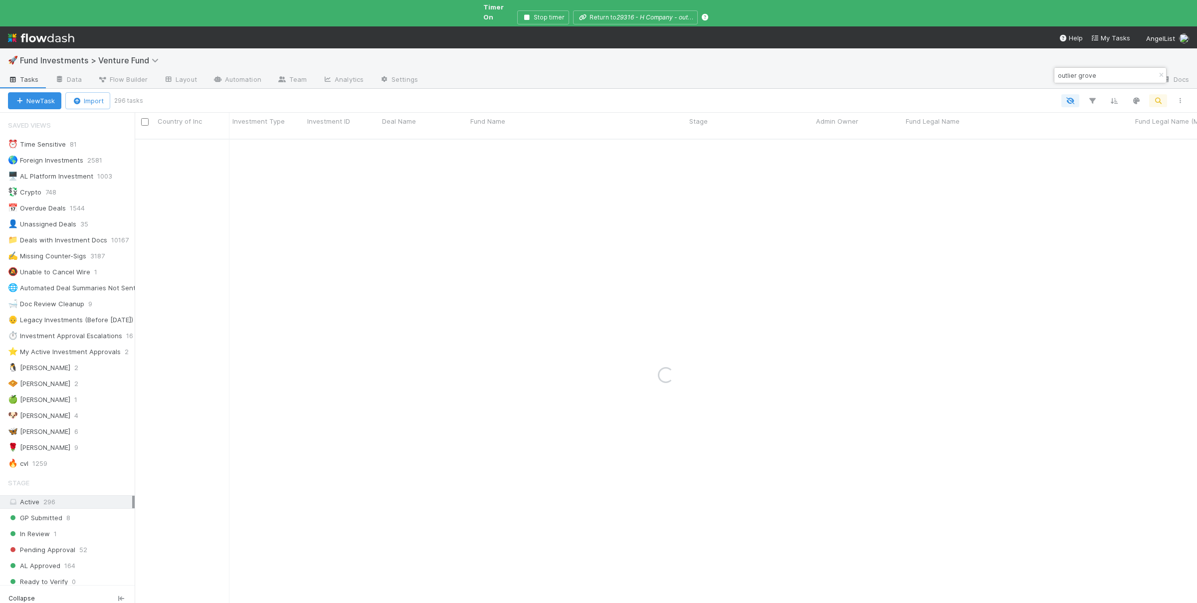
type input "outlier grove"
click at [621, 367] on div "GP Submitted Nadia Koritareva 8/19/25, 5:09:02 AM 8/19/25, 2:43:24 PM 0 0 0 0 0…" at bounding box center [666, 380] width 1062 height 481
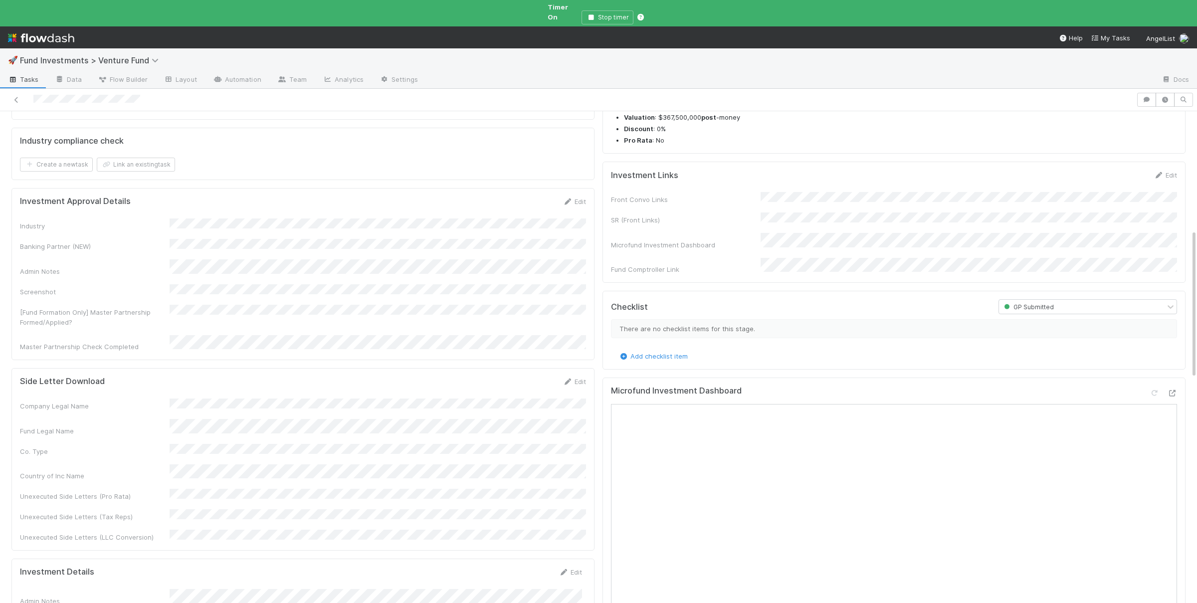
scroll to position [340, 0]
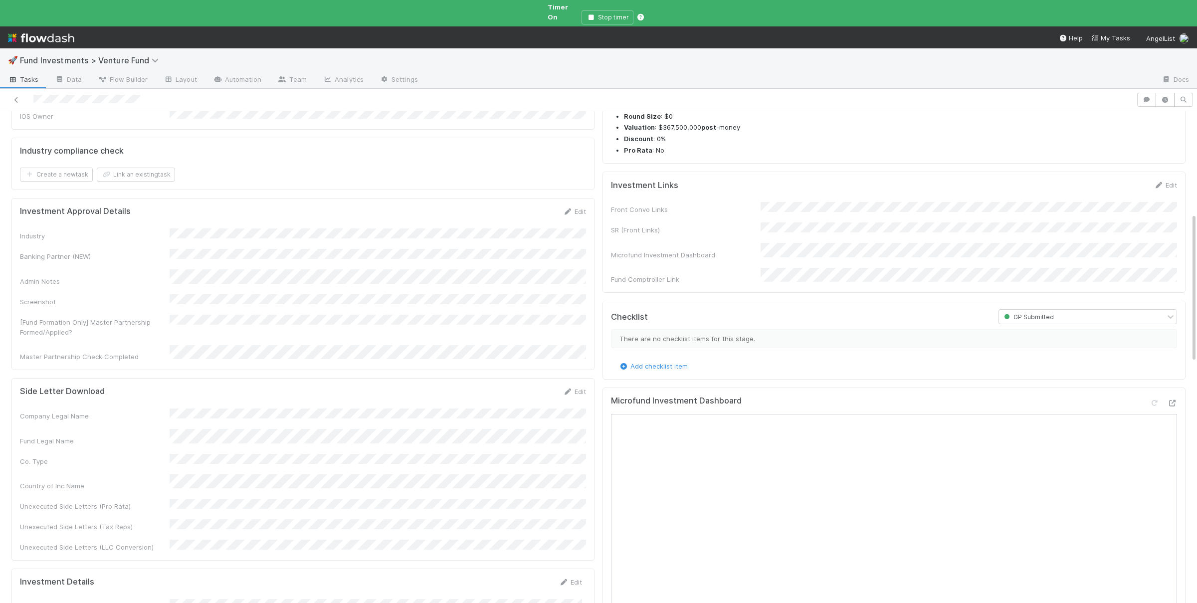
click at [810, 226] on div "Front Convo Links SR (Front Links) Microfund Investment Dashboard Fund Comptrol…" at bounding box center [894, 243] width 566 height 82
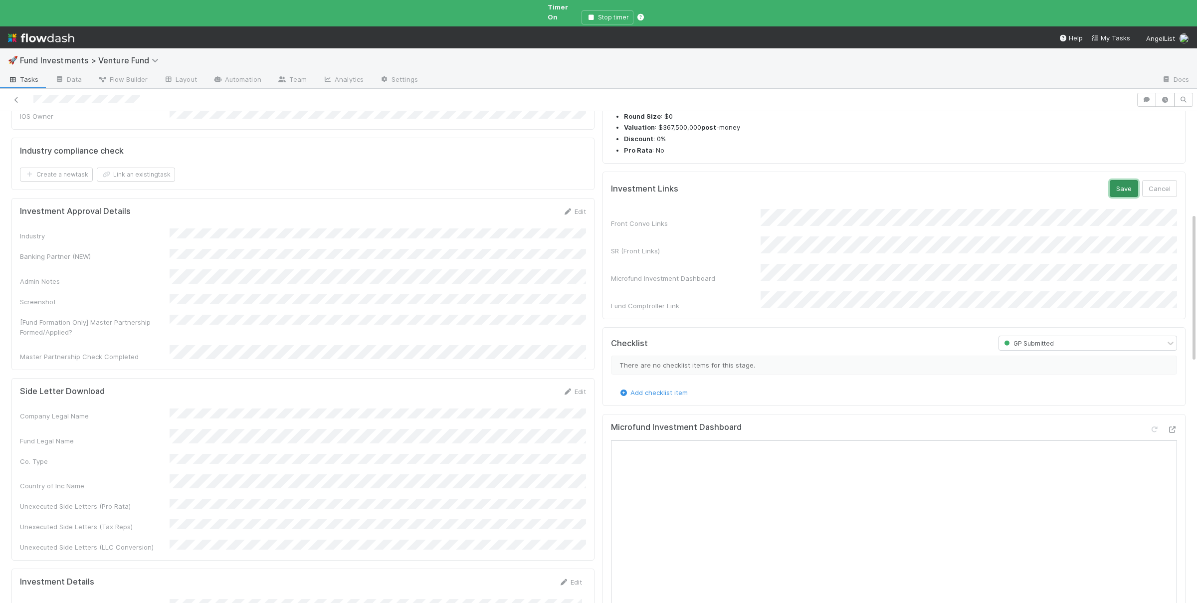
click at [1121, 197] on button "Save" at bounding box center [1124, 188] width 28 height 17
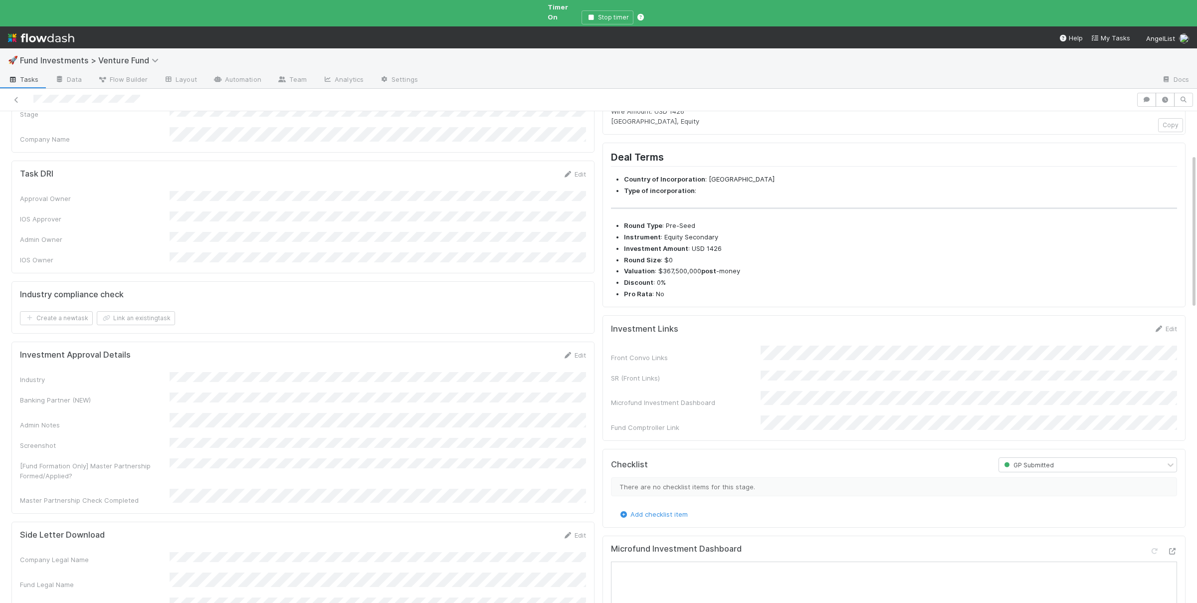
scroll to position [0, 0]
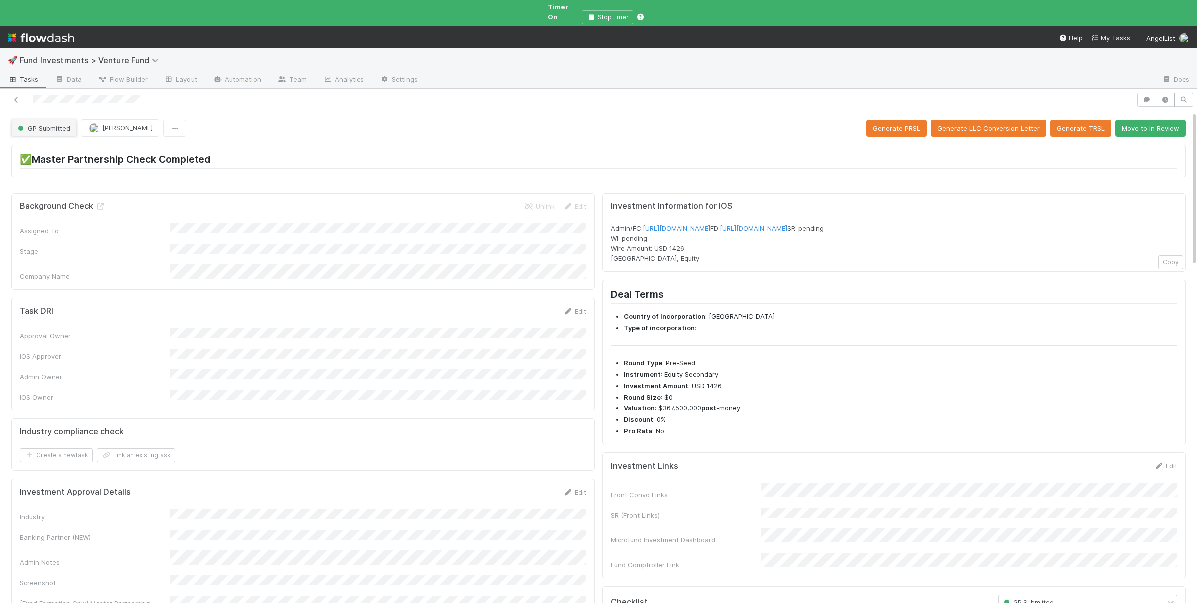
click at [54, 124] on span "GP Submitted" at bounding box center [43, 128] width 54 height 8
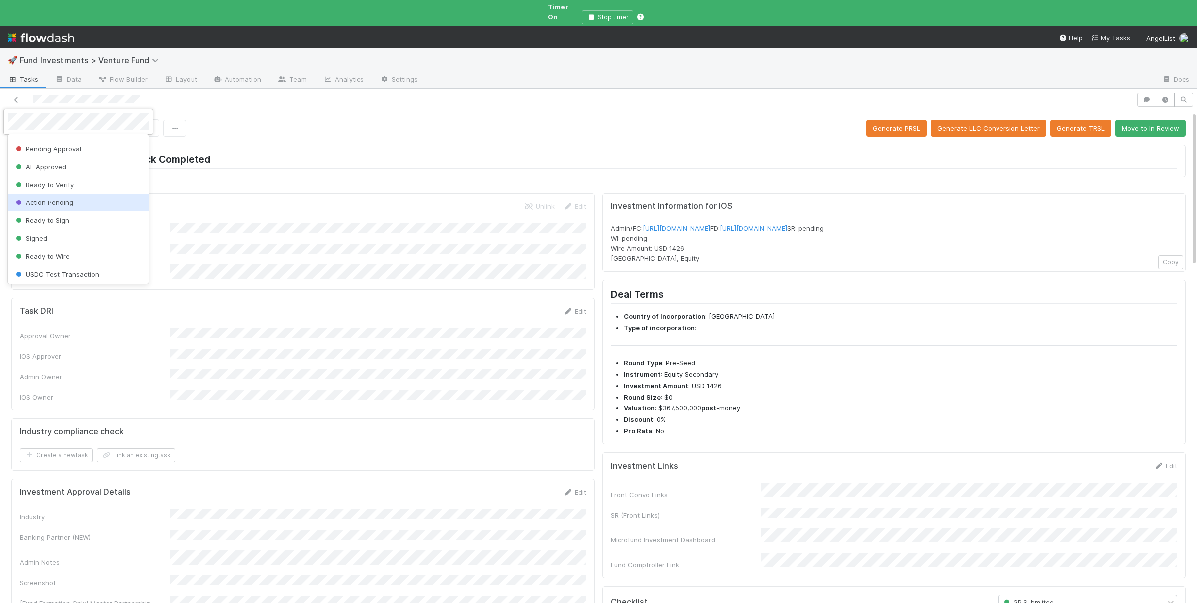
scroll to position [48, 0]
click at [82, 234] on div "Ready to Wire" at bounding box center [78, 240] width 141 height 18
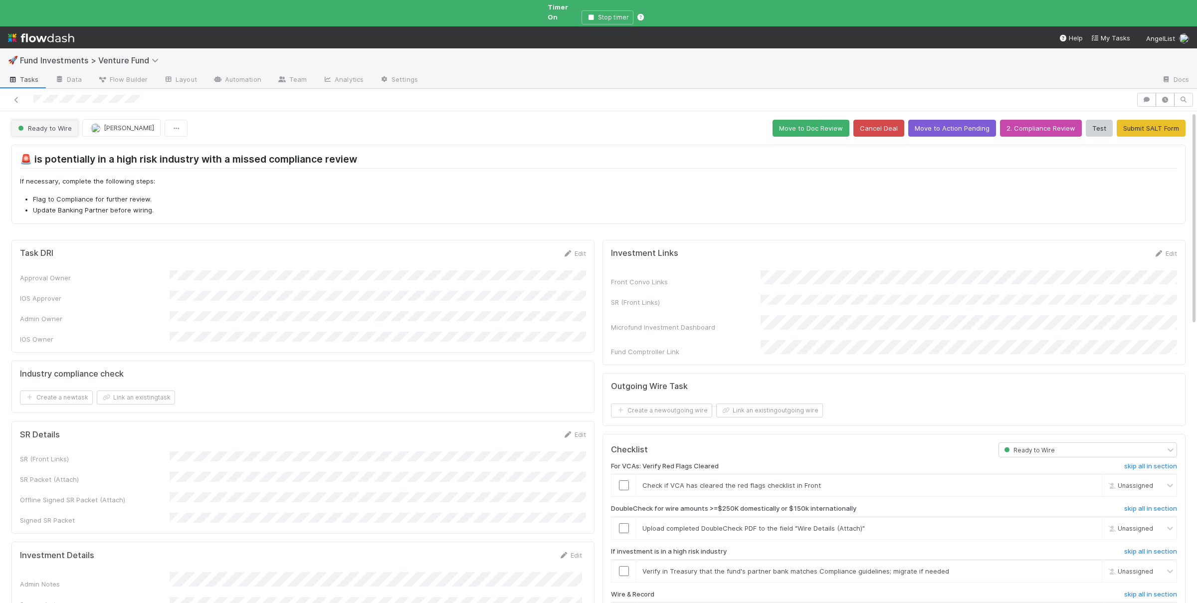
click at [42, 124] on span "Ready to Wire" at bounding box center [44, 128] width 56 height 8
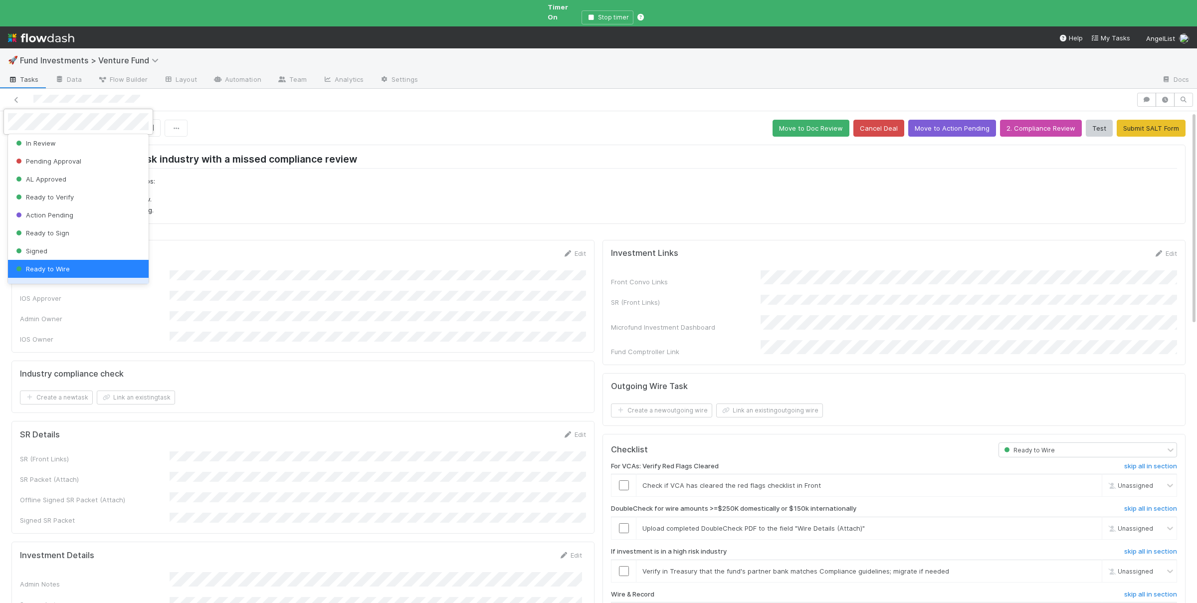
scroll to position [0, 0]
click at [77, 146] on div "GP Submitted" at bounding box center [78, 145] width 141 height 18
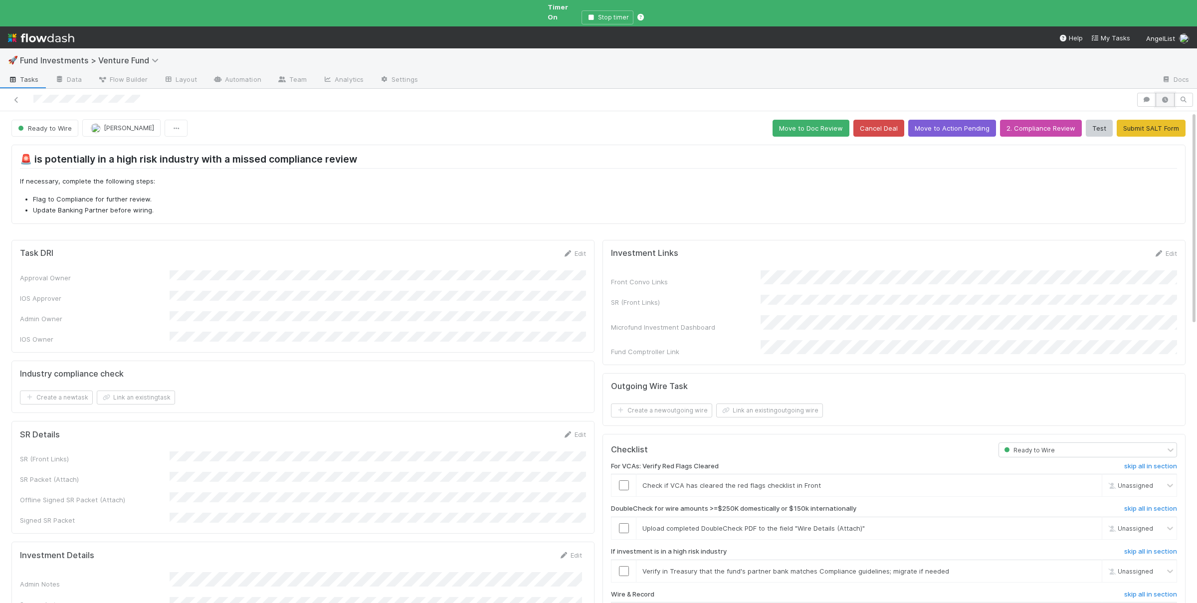
click at [1167, 97] on icon "button" at bounding box center [1165, 100] width 10 height 6
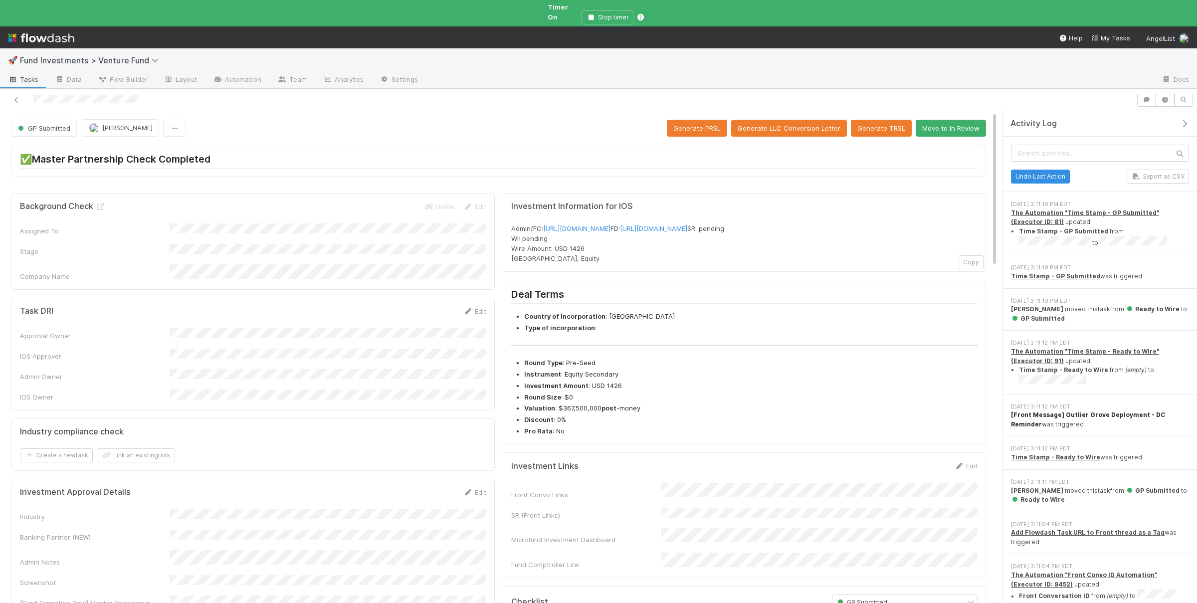
click at [1088, 411] on strong "[Front Message] Outlier Grove Deployment - DC Reminder" at bounding box center [1088, 419] width 154 height 16
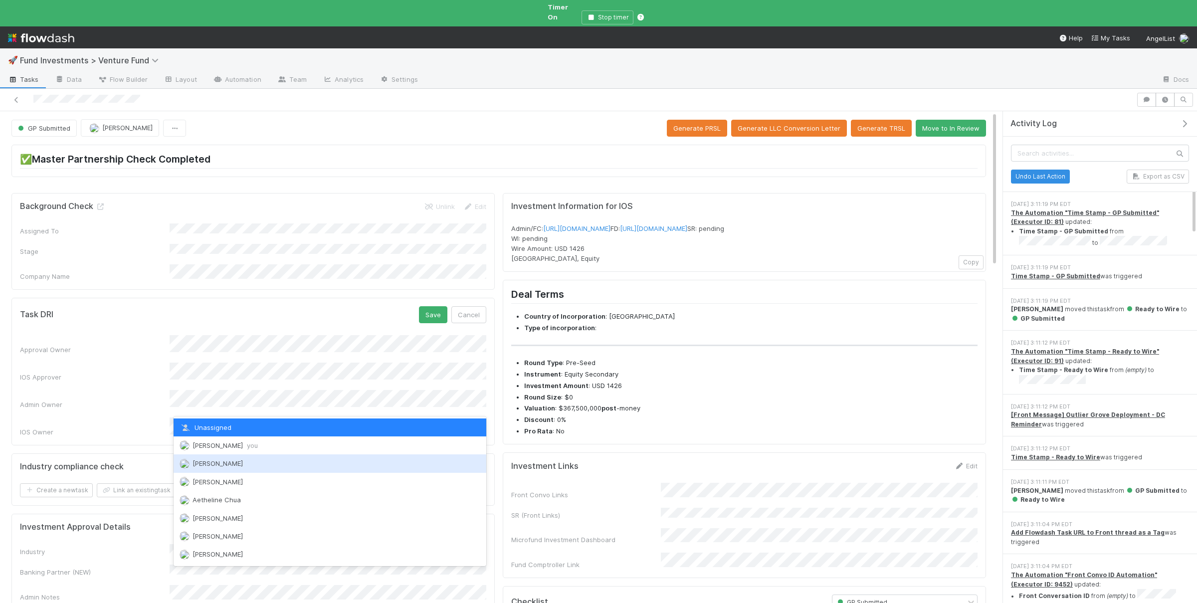
click at [247, 449] on span "you" at bounding box center [252, 445] width 11 height 8
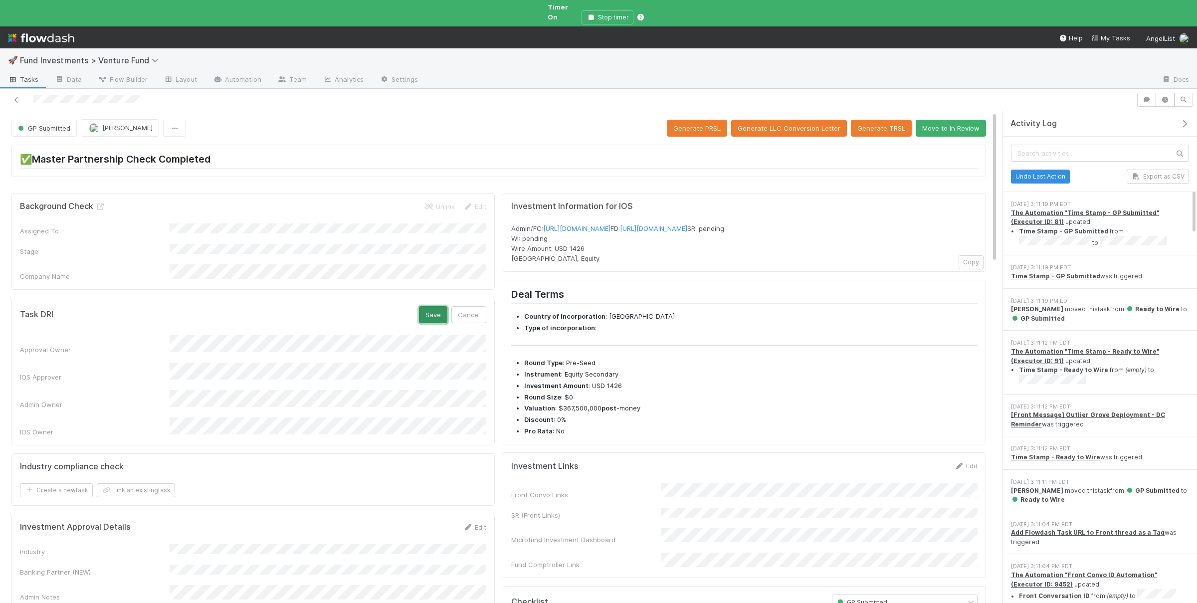
click at [432, 306] on button "Save" at bounding box center [433, 314] width 28 height 17
click at [61, 124] on span "GP Submitted" at bounding box center [43, 128] width 54 height 8
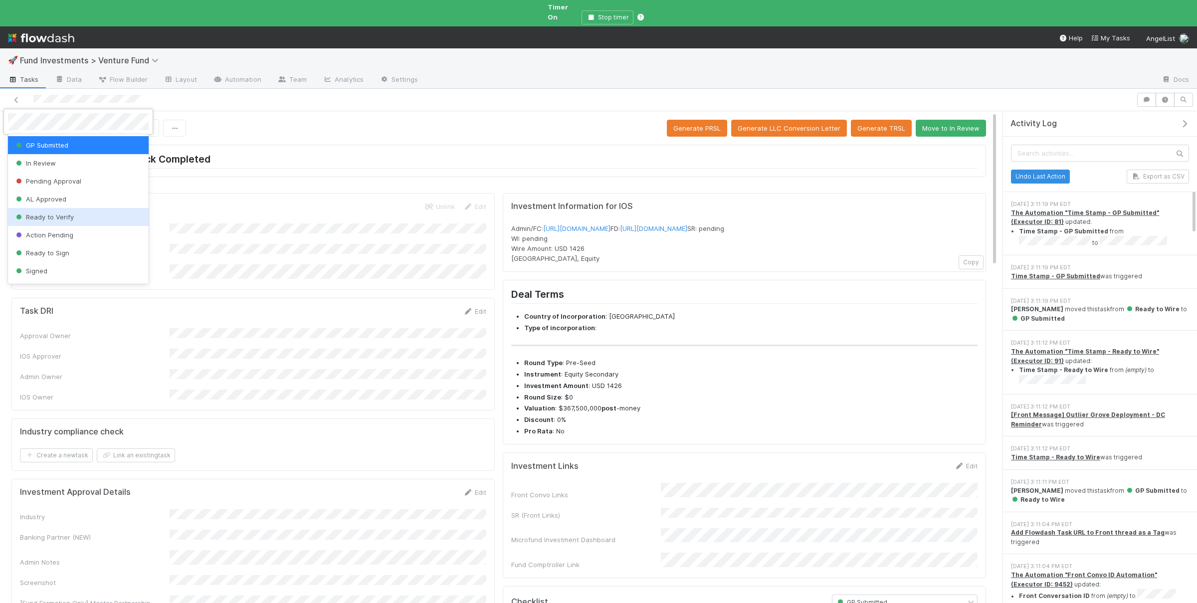
scroll to position [48, 0]
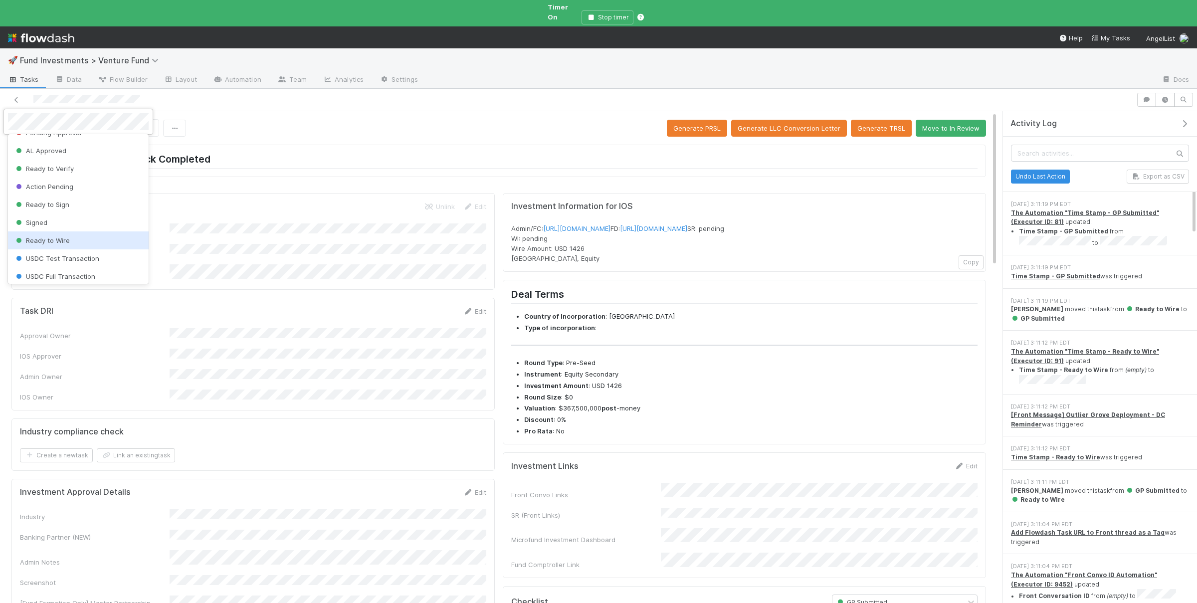
click at [59, 241] on span "Ready to Wire" at bounding box center [42, 240] width 56 height 8
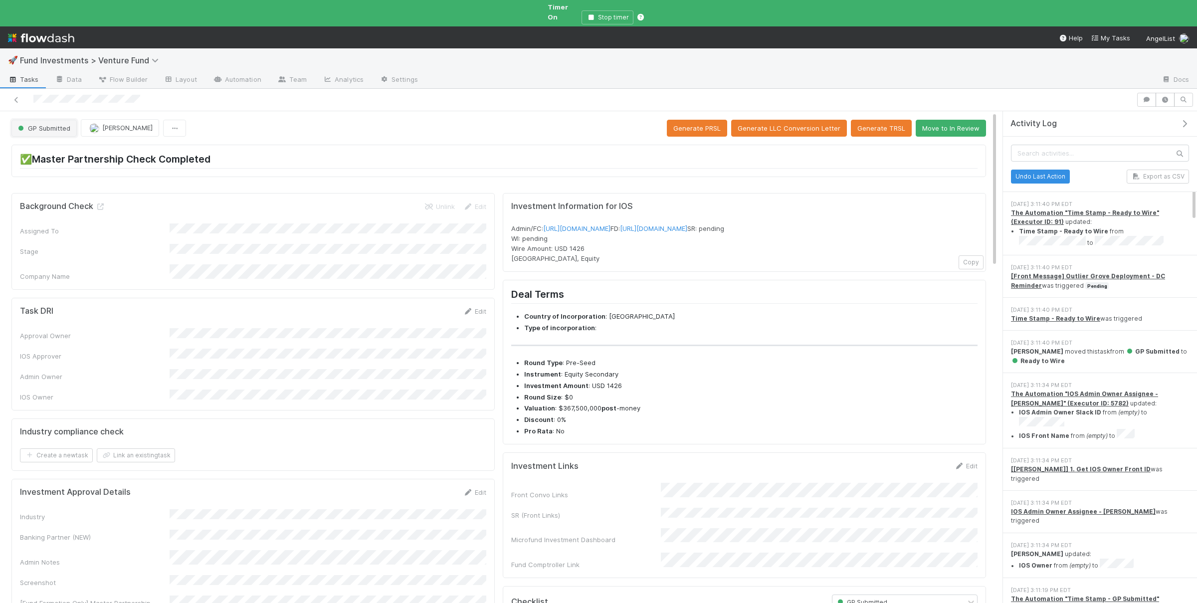
click at [58, 124] on span "GP Submitted" at bounding box center [43, 128] width 54 height 8
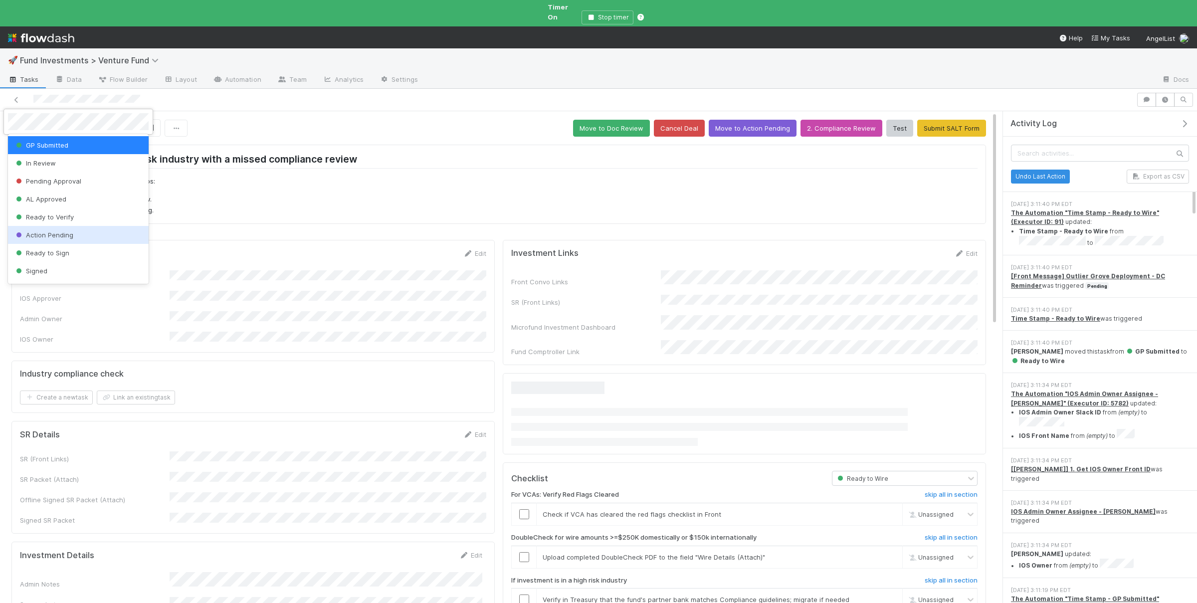
click at [313, 295] on div at bounding box center [598, 301] width 1197 height 603
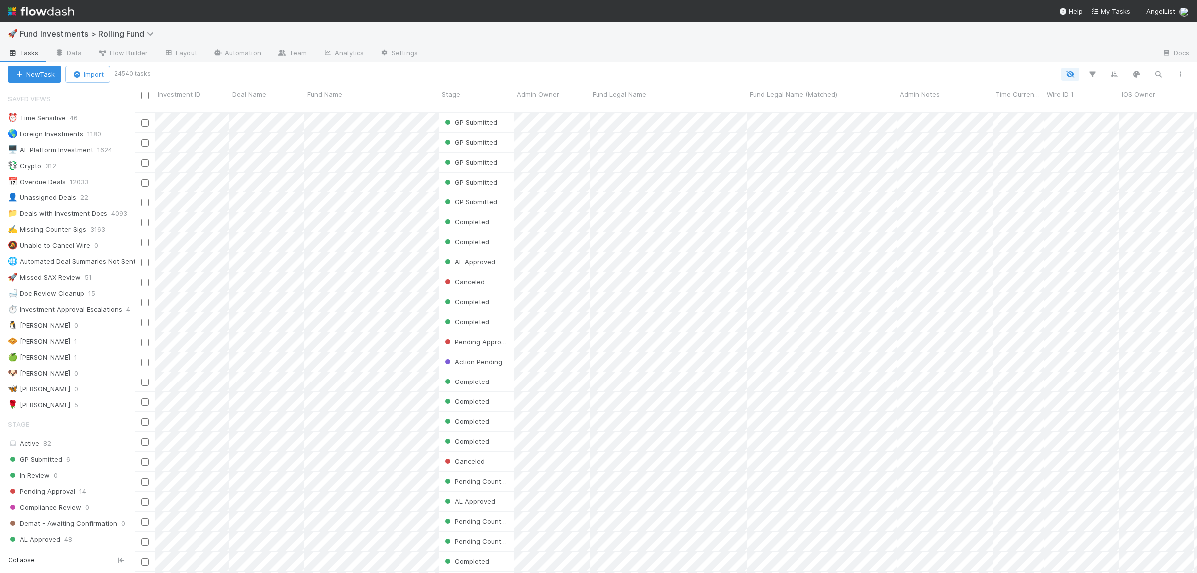
scroll to position [469, 1062]
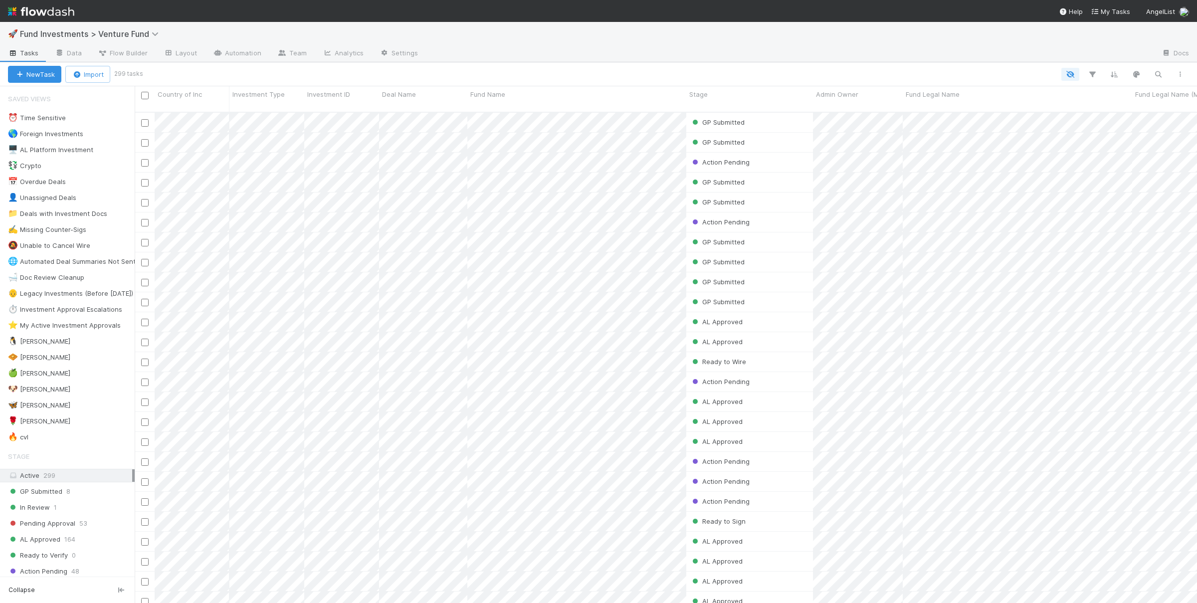
scroll to position [499, 1062]
click at [1155, 77] on icon "button" at bounding box center [1158, 74] width 10 height 9
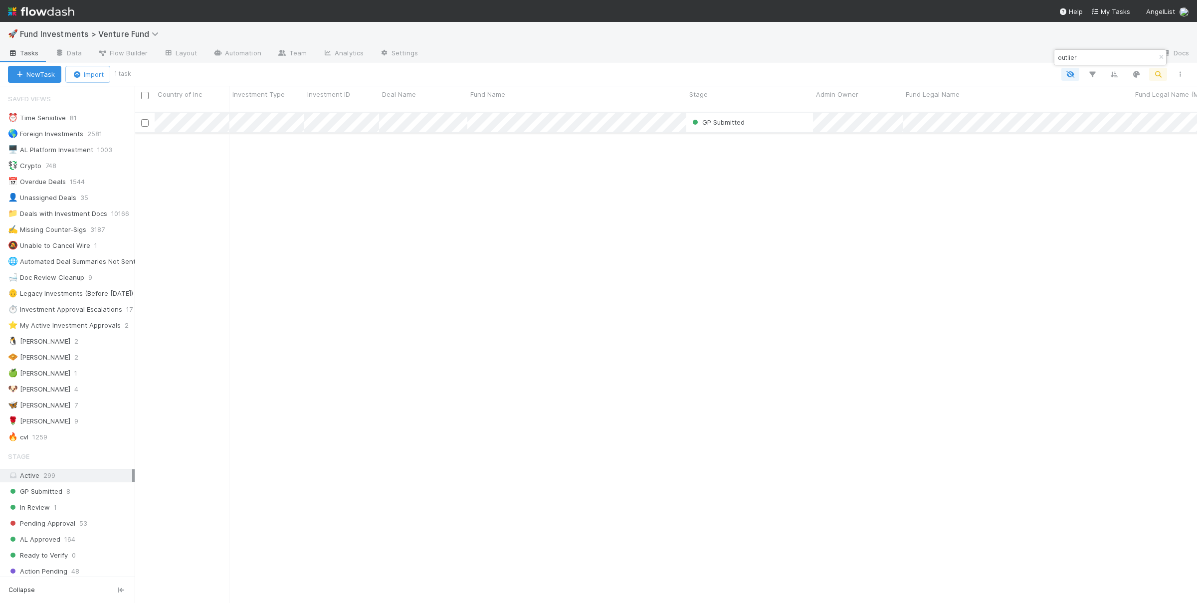
type input "outlier"
click at [542, 287] on div at bounding box center [598, 301] width 1197 height 603
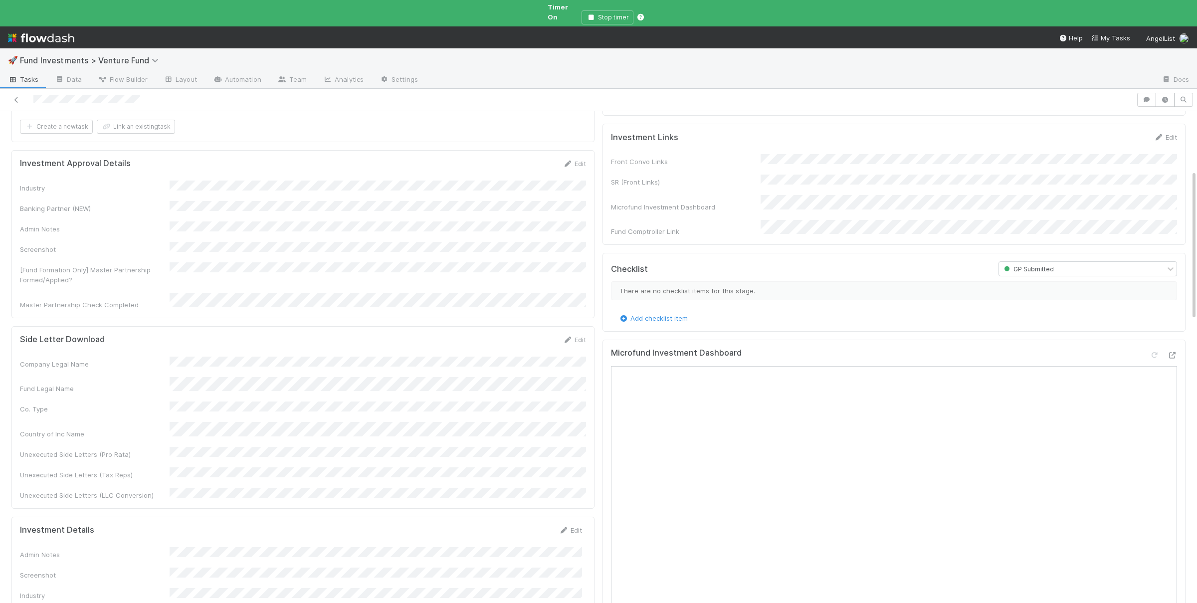
scroll to position [389, 0]
click at [564, 524] on button "Cancel" at bounding box center [564, 532] width 35 height 17
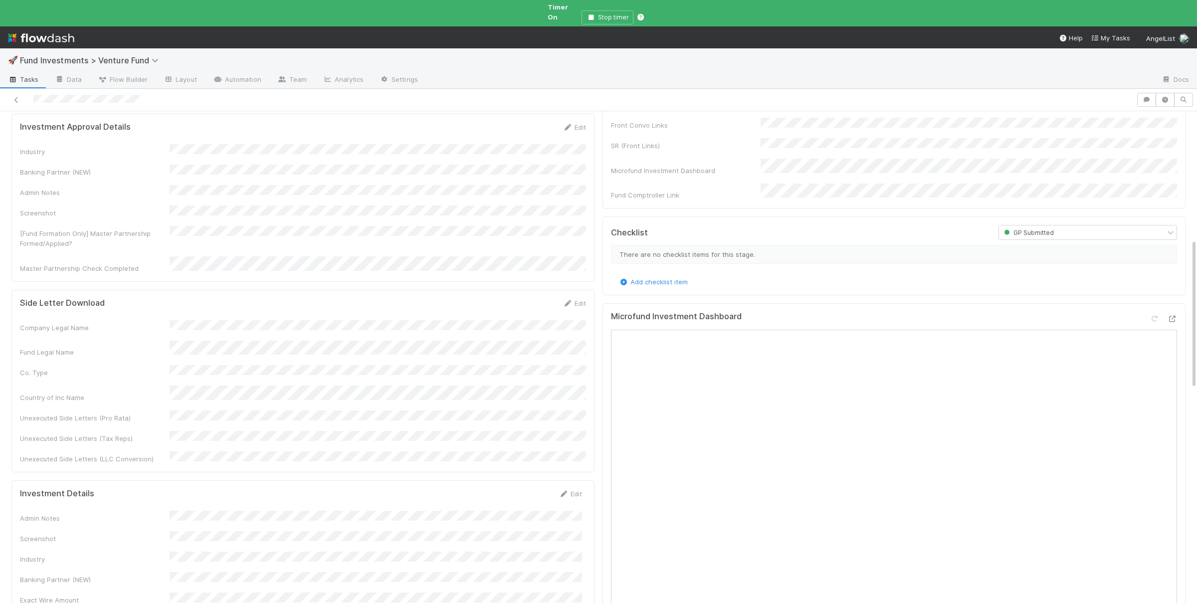
scroll to position [437, 0]
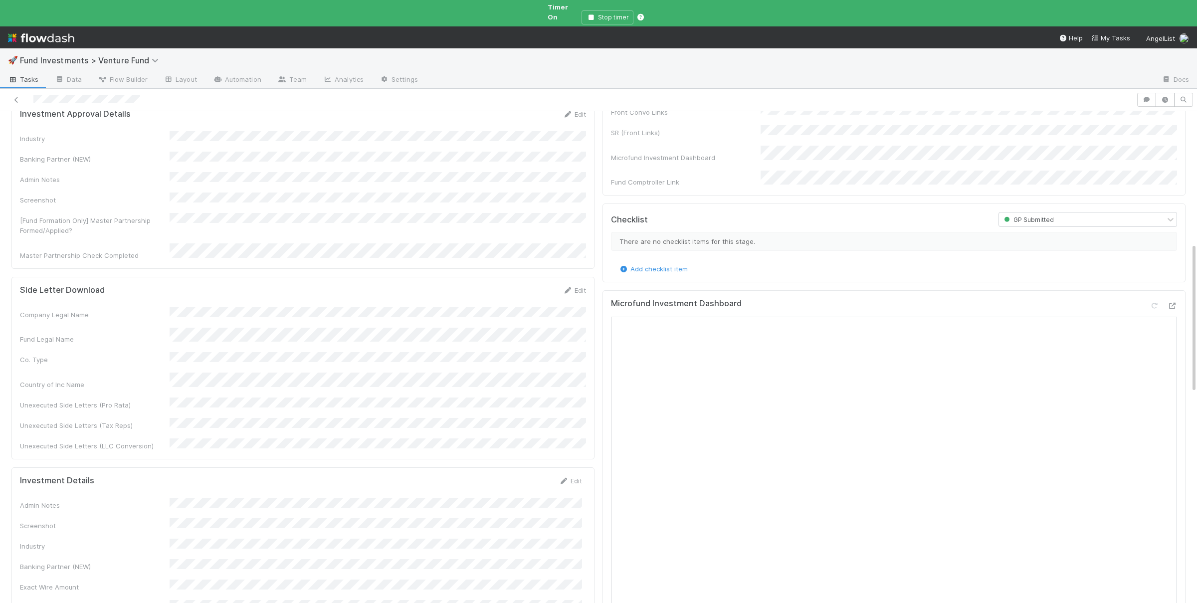
click at [234, 476] on form "Investment Details Edit Admin Notes Screenshot Industry Banking Partner (NEW) E…" at bounding box center [301, 599] width 562 height 247
click at [528, 476] on button "Save" at bounding box center [529, 484] width 28 height 17
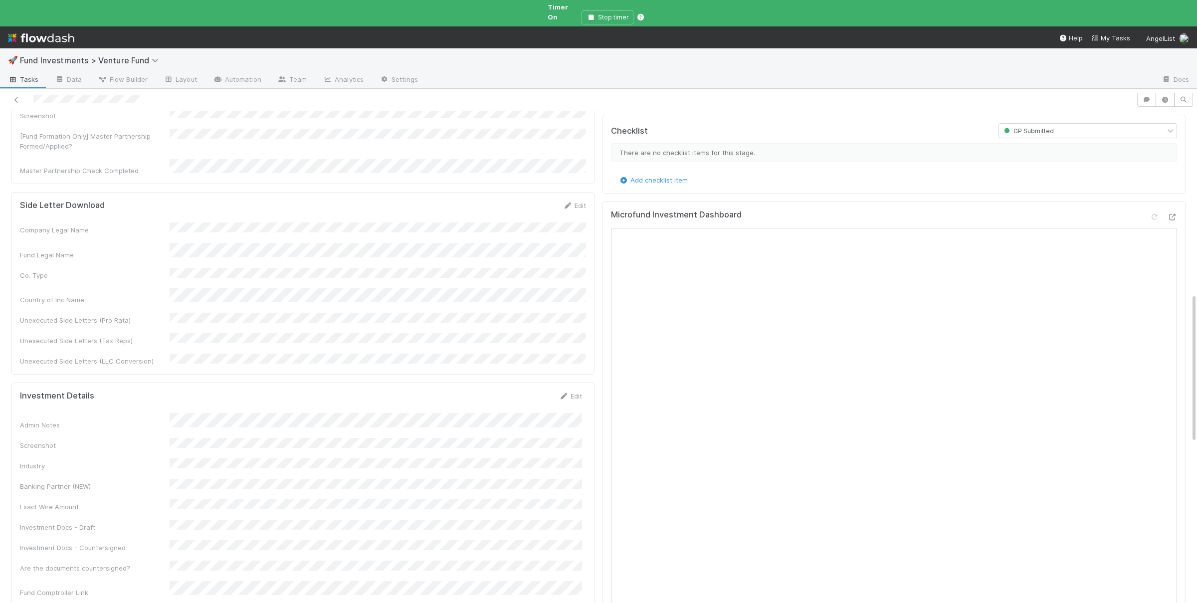
scroll to position [495, 0]
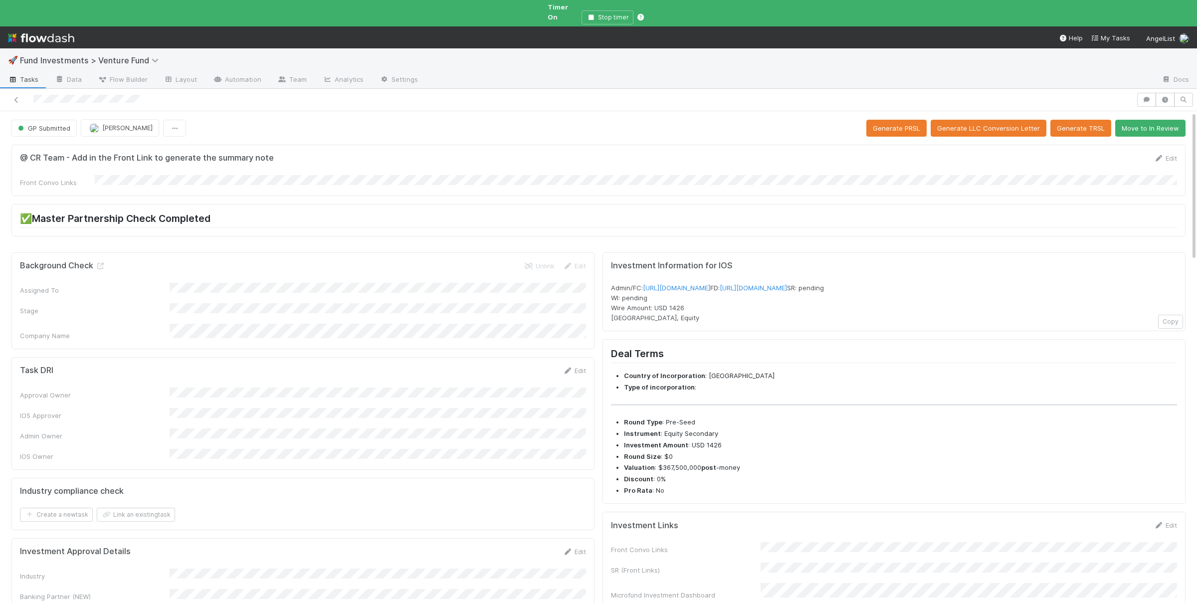
click at [158, 93] on div at bounding box center [568, 100] width 1128 height 14
click at [31, 74] on span "Tasks" at bounding box center [23, 79] width 31 height 10
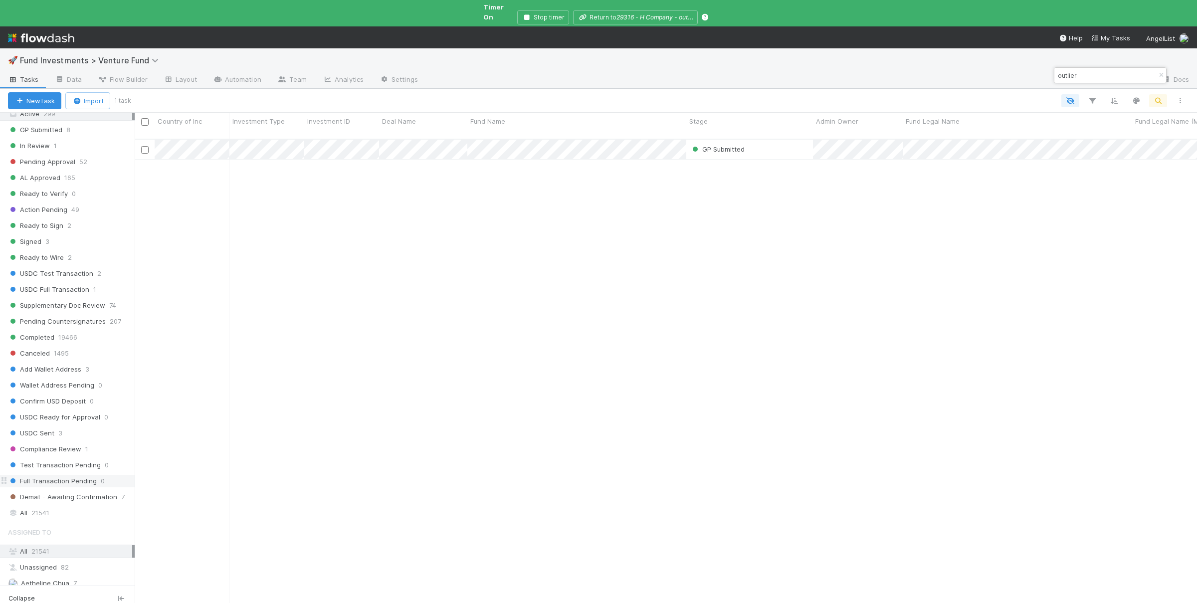
scroll to position [389, 0]
click at [59, 514] on div "All 21541" at bounding box center [70, 512] width 124 height 12
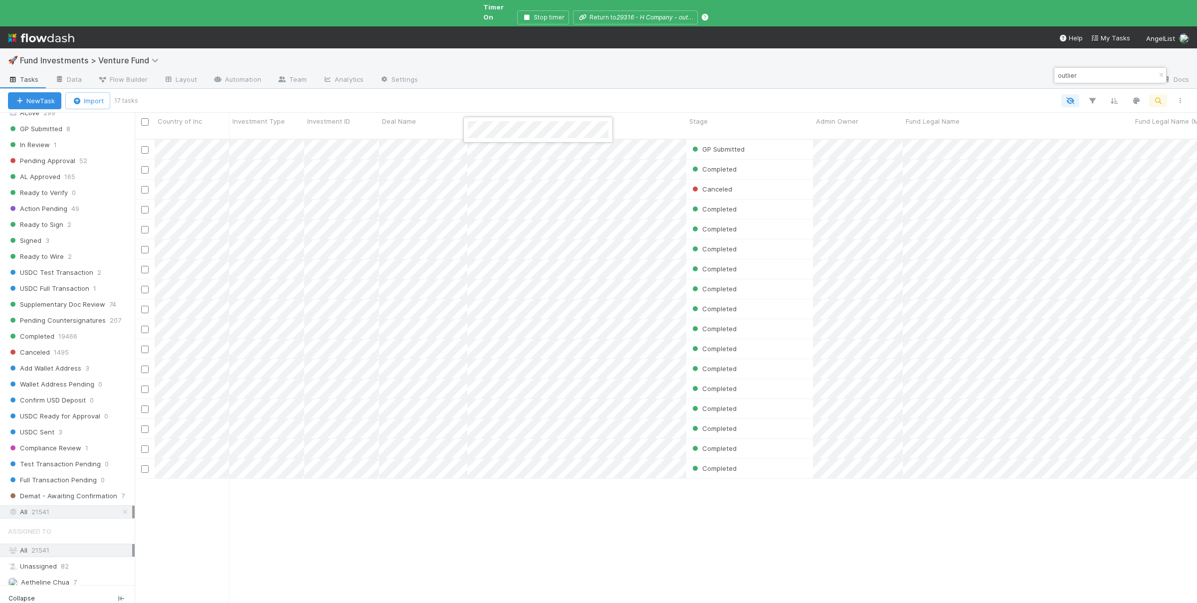
click at [342, 523] on div at bounding box center [598, 301] width 1197 height 603
click at [122, 77] on link "Flow Builder" at bounding box center [123, 80] width 66 height 16
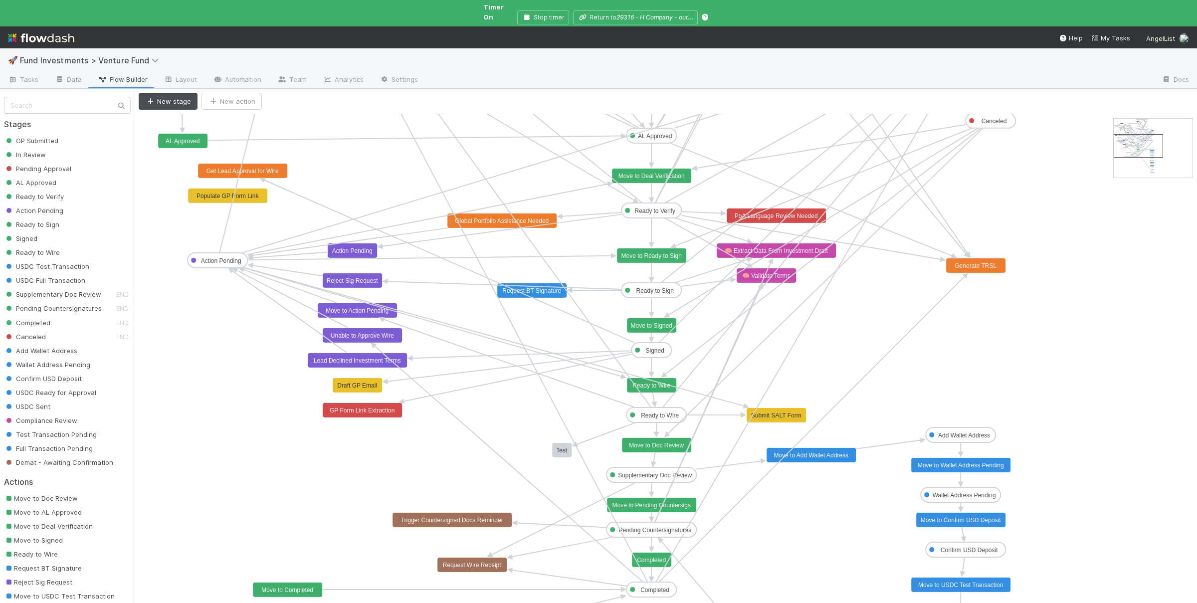
click at [654, 412] on text "Ready to Wire" at bounding box center [660, 415] width 38 height 7
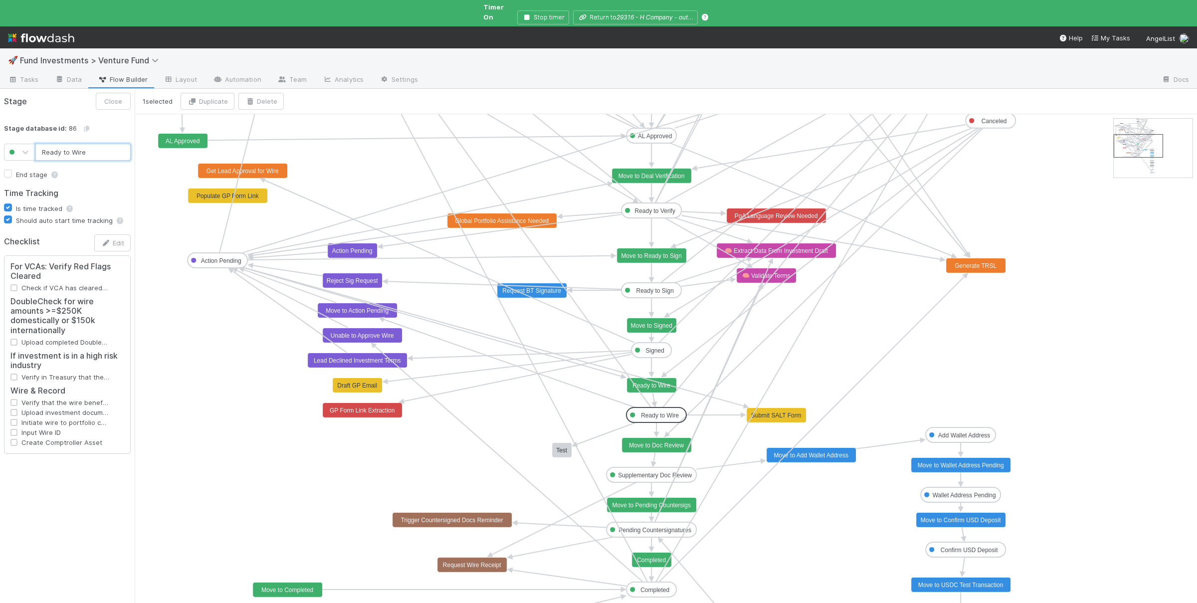
click at [644, 382] on text "Ready to Wire" at bounding box center [651, 385] width 38 height 7
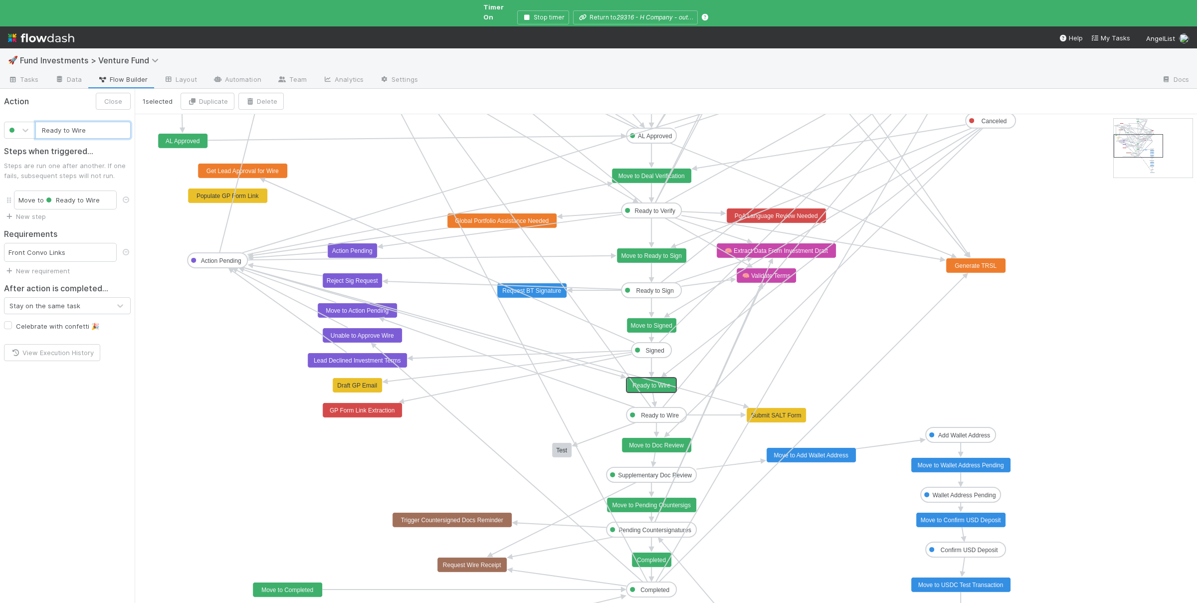
click at [655, 382] on text "Ready to Wire" at bounding box center [651, 385] width 38 height 7
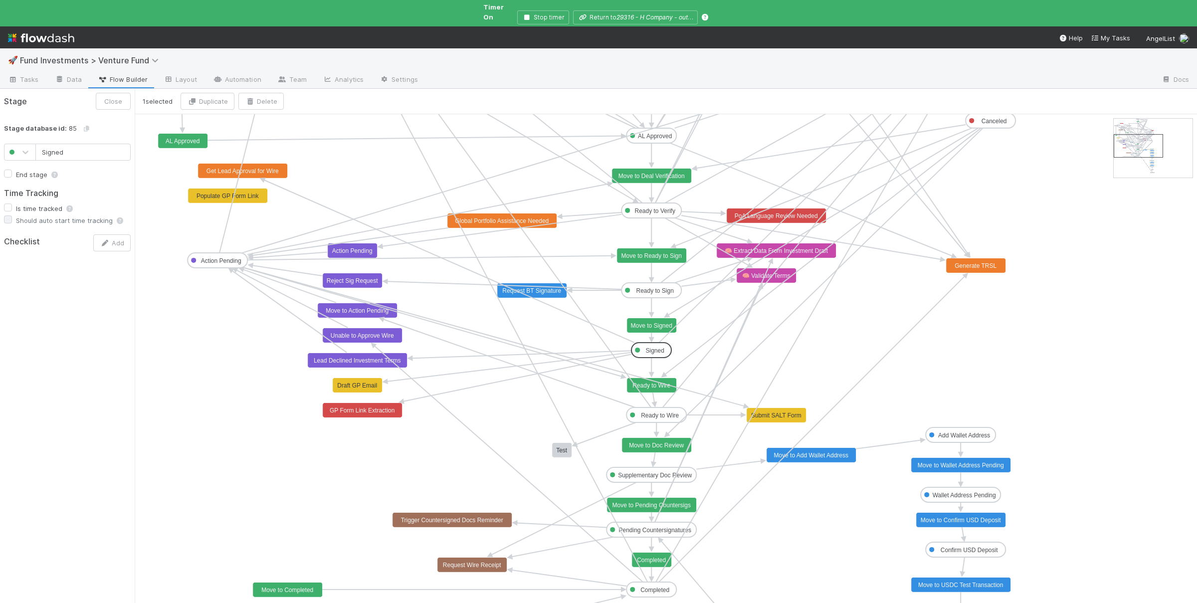
click at [662, 347] on text "Signed" at bounding box center [655, 350] width 18 height 7
click at [661, 322] on text "Move to Signed" at bounding box center [651, 325] width 41 height 7
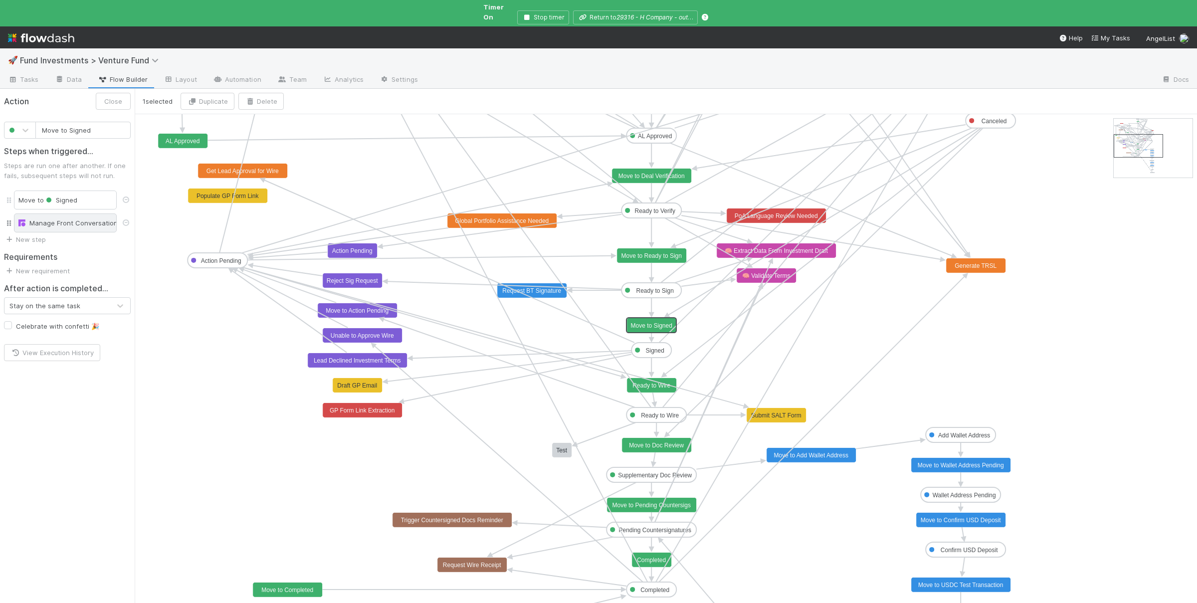
click at [60, 218] on div "Manage Front Conversation" at bounding box center [65, 223] width 94 height 10
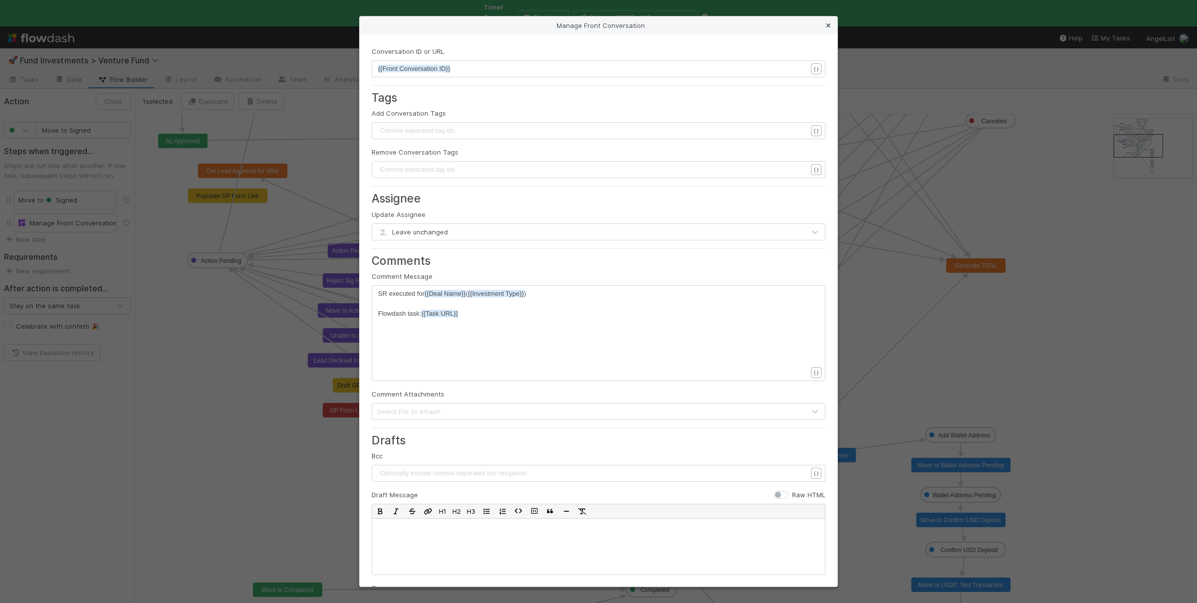
click at [830, 25] on icon at bounding box center [828, 25] width 10 height 6
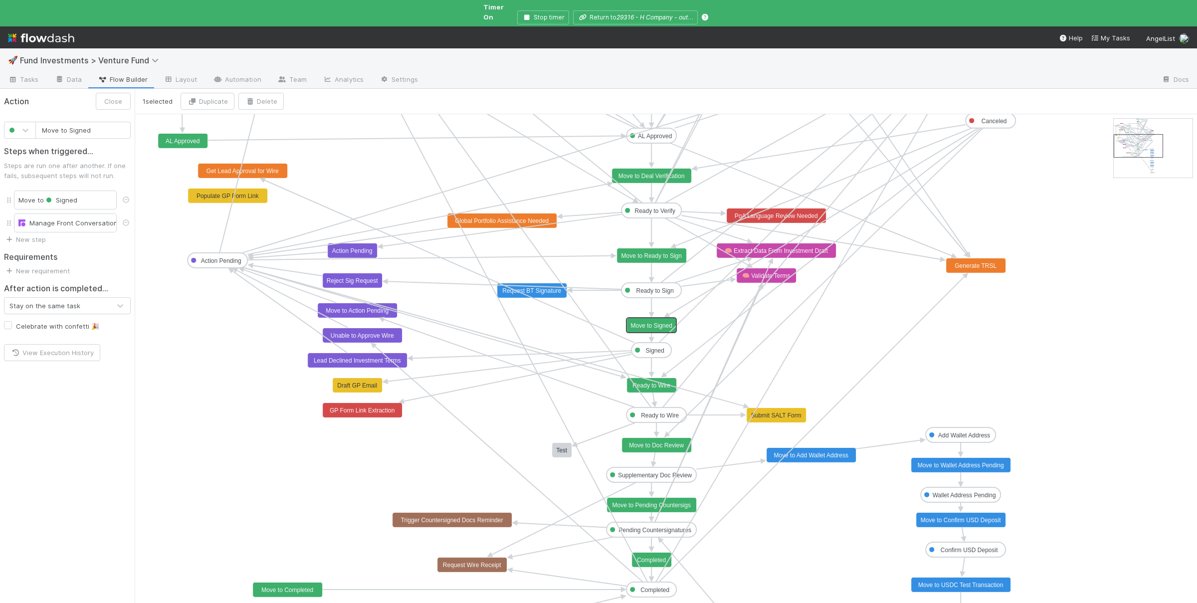
click at [657, 287] on text "Ready to Sign" at bounding box center [654, 290] width 37 height 7
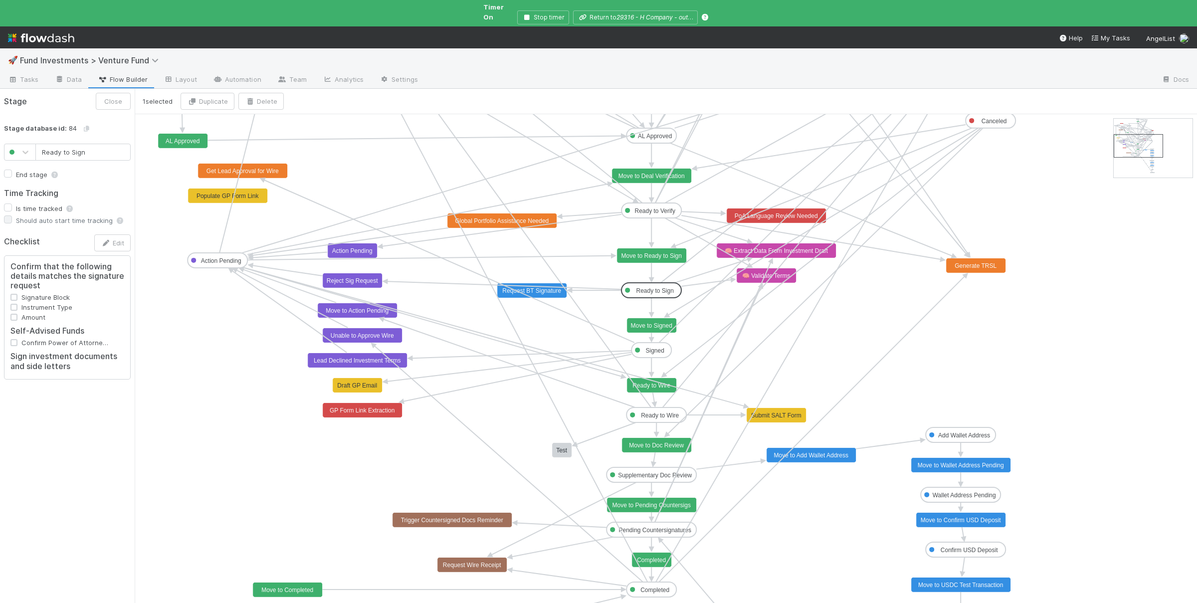
click at [653, 322] on text "Move to Signed" at bounding box center [651, 325] width 41 height 7
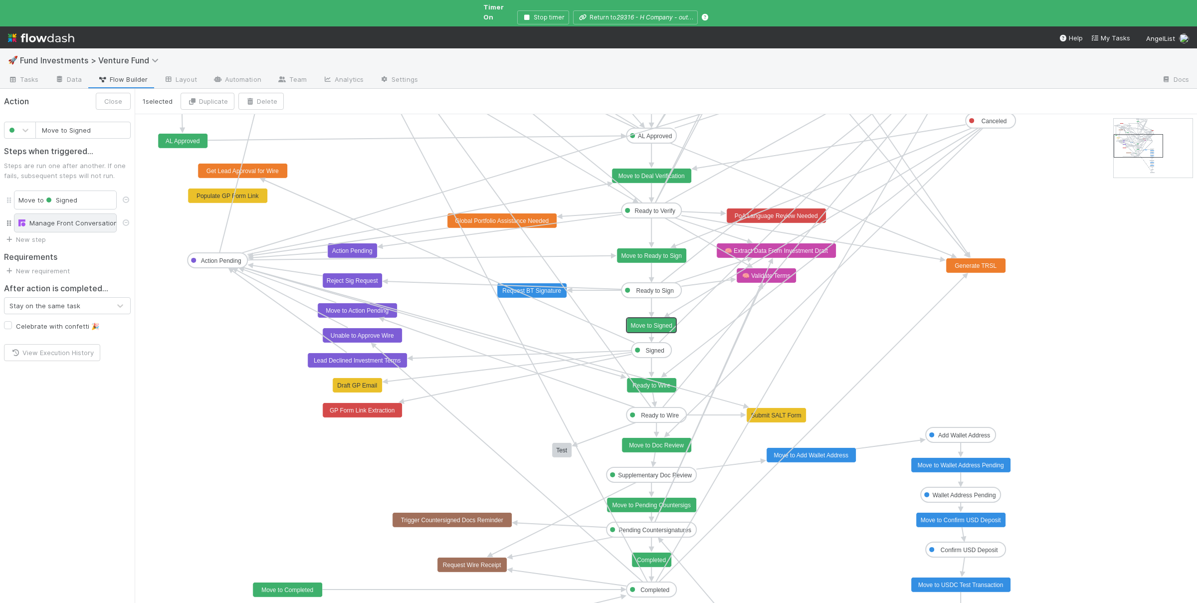
click at [71, 219] on div "Manage Front Conversation" at bounding box center [65, 223] width 94 height 10
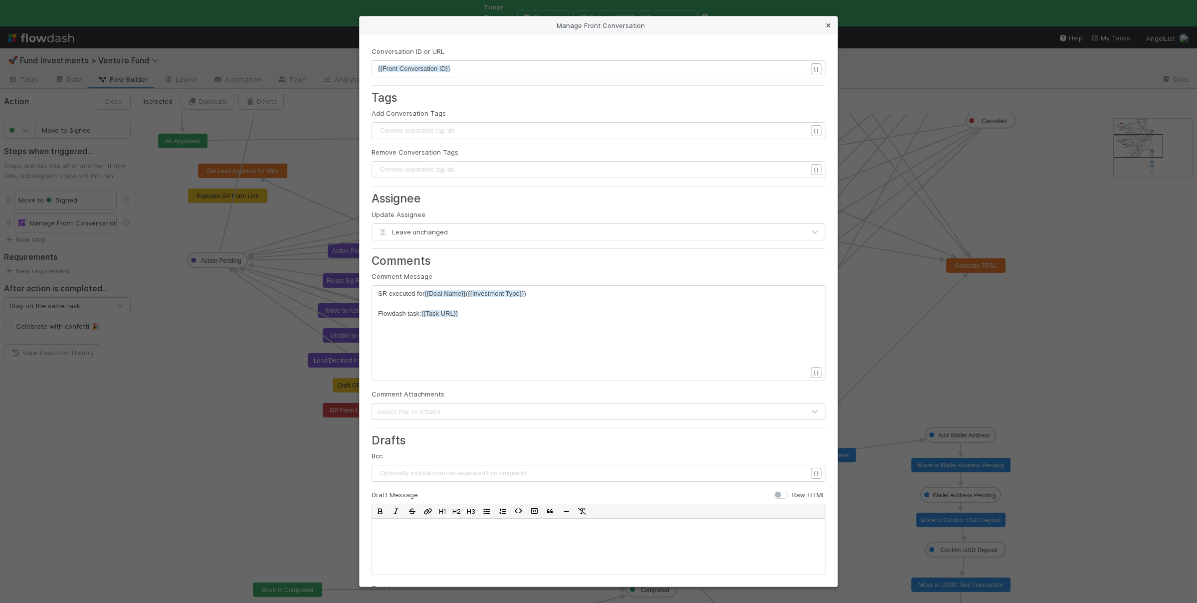
click at [827, 22] on link at bounding box center [828, 25] width 10 height 10
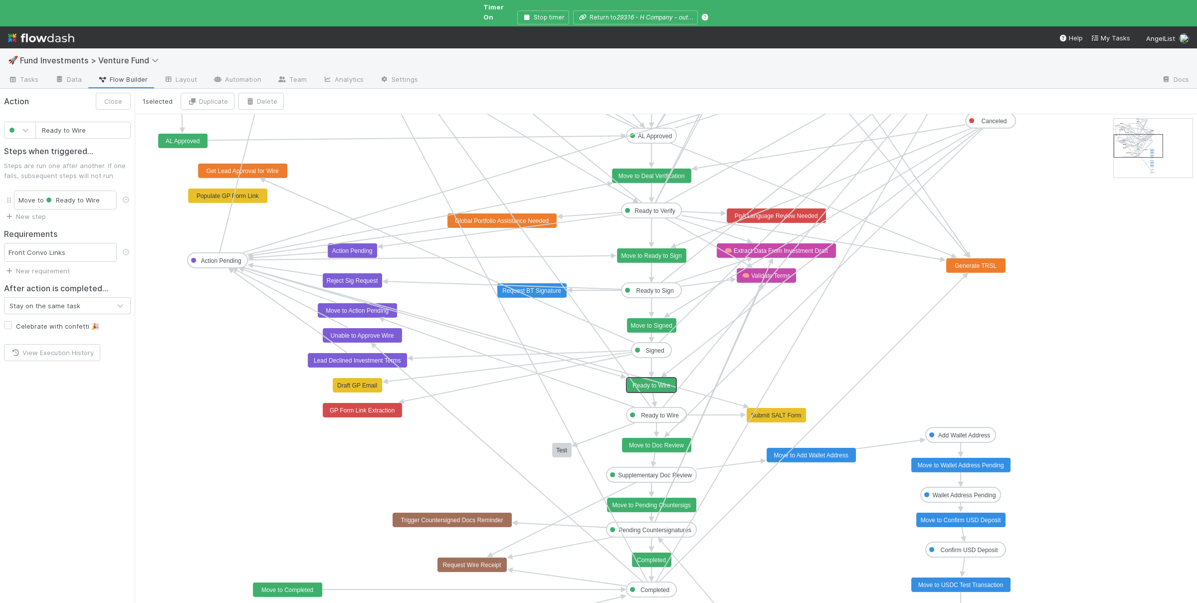
type input "Ready to Wire"
click at [665, 382] on text "Ready to Wire" at bounding box center [651, 385] width 38 height 7
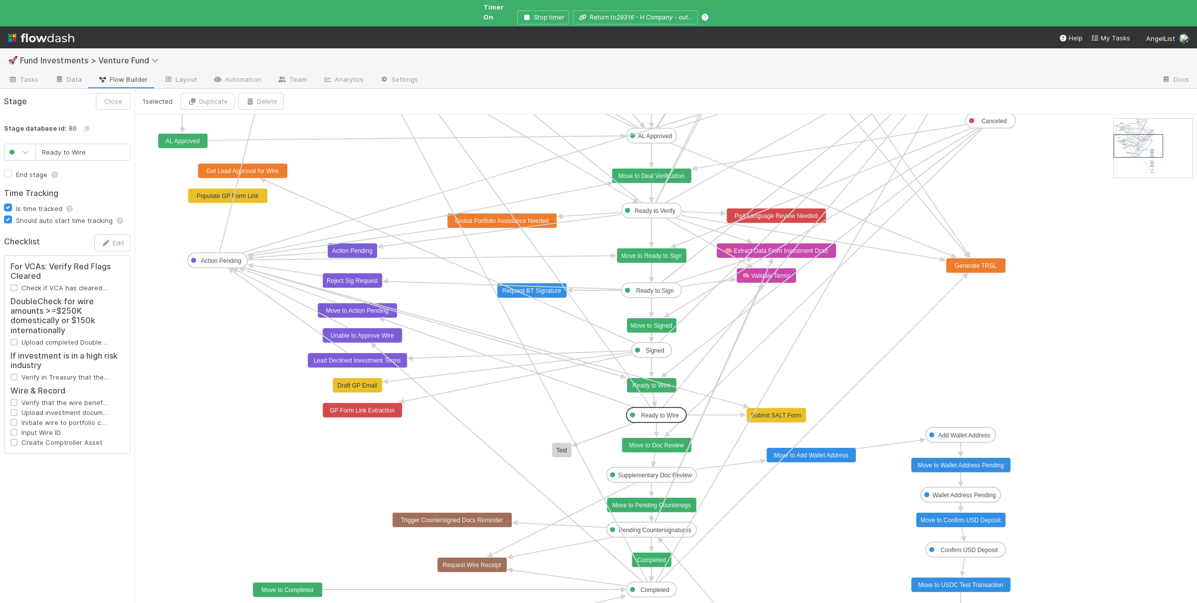
click at [661, 412] on text "Ready to Wire" at bounding box center [660, 415] width 38 height 7
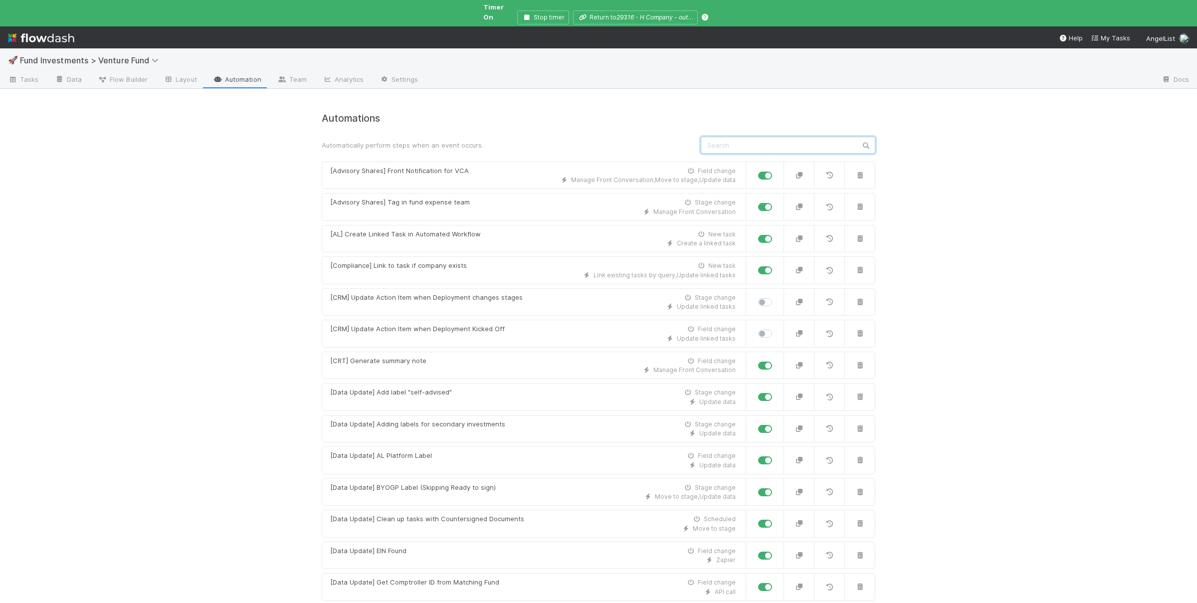
click at [738, 137] on input "text" at bounding box center [788, 145] width 175 height 17
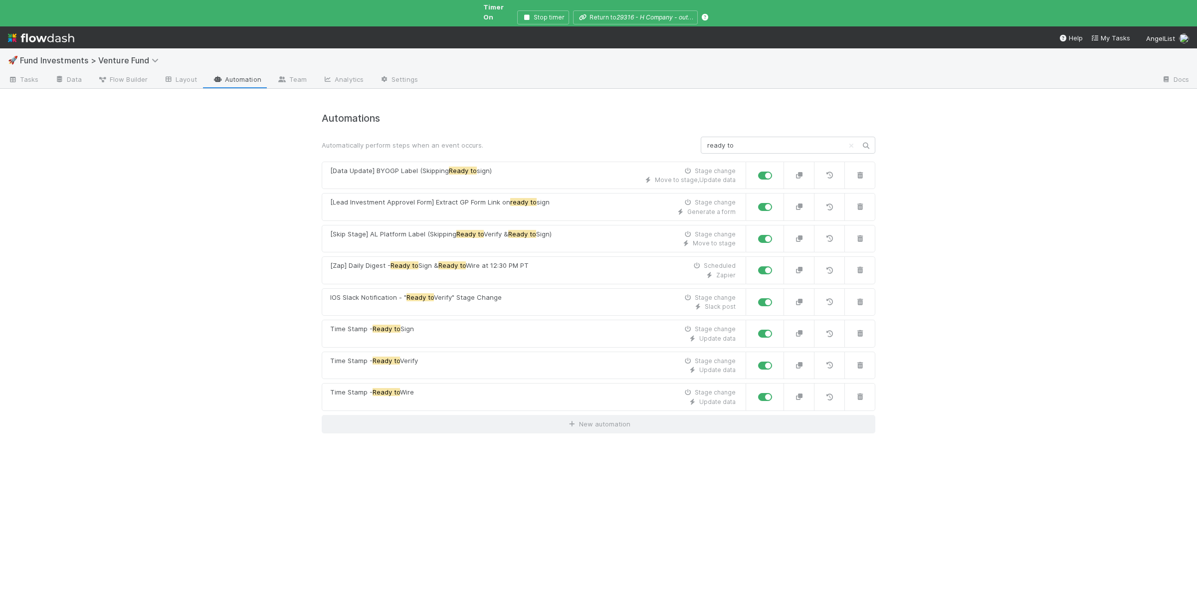
click at [170, 303] on div "🚀 Fund Investments > Venture Fund Tasks Data Flow Builder Layout Automation Tea…" at bounding box center [598, 325] width 1197 height 555
click at [750, 139] on input "ready to" at bounding box center [788, 145] width 175 height 17
drag, startPoint x: 751, startPoint y: 136, endPoint x: 661, endPoint y: 129, distance: 90.0
click at [701, 137] on input "ready to" at bounding box center [788, 145] width 175 height 17
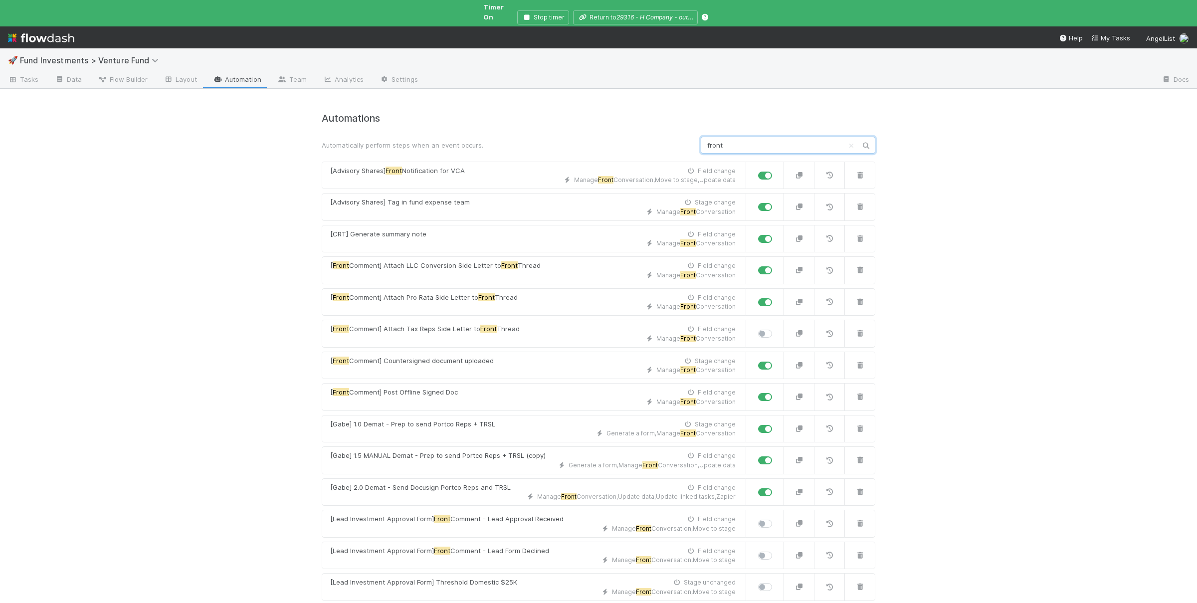
type input "front"
click at [182, 353] on div "🚀 Fund Investments > Venture Fund Tasks Data Flow Builder Layout Automation Tea…" at bounding box center [598, 325] width 1197 height 555
click at [173, 354] on div "🚀 Fund Investments > Venture Fund Tasks Data Flow Builder Layout Automation Tea…" at bounding box center [598, 325] width 1197 height 555
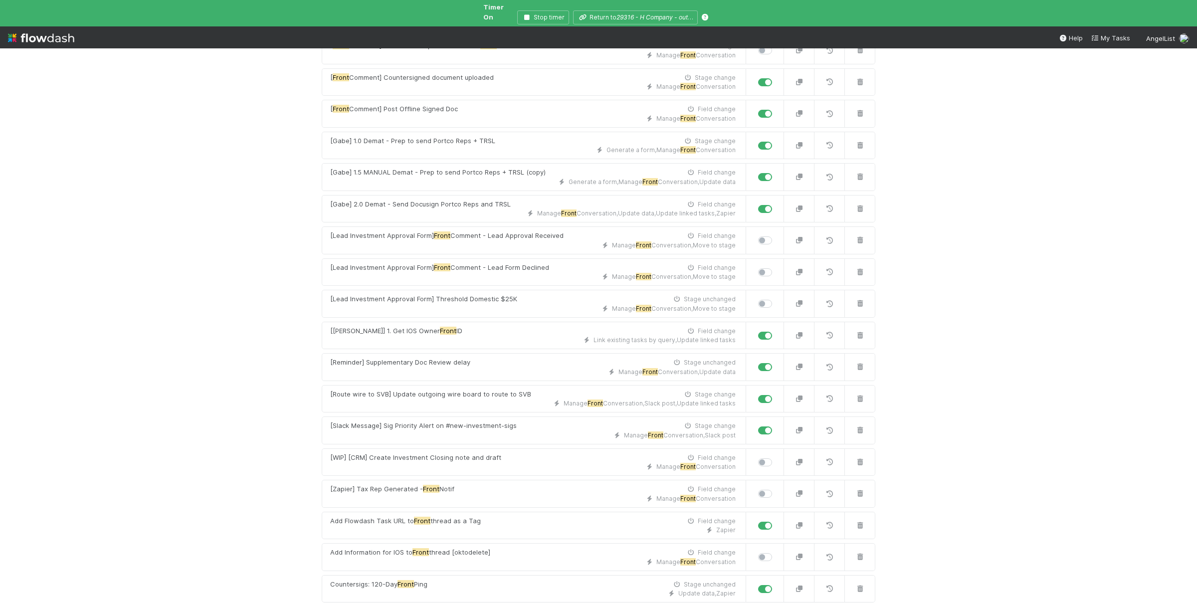
scroll to position [292, 0]
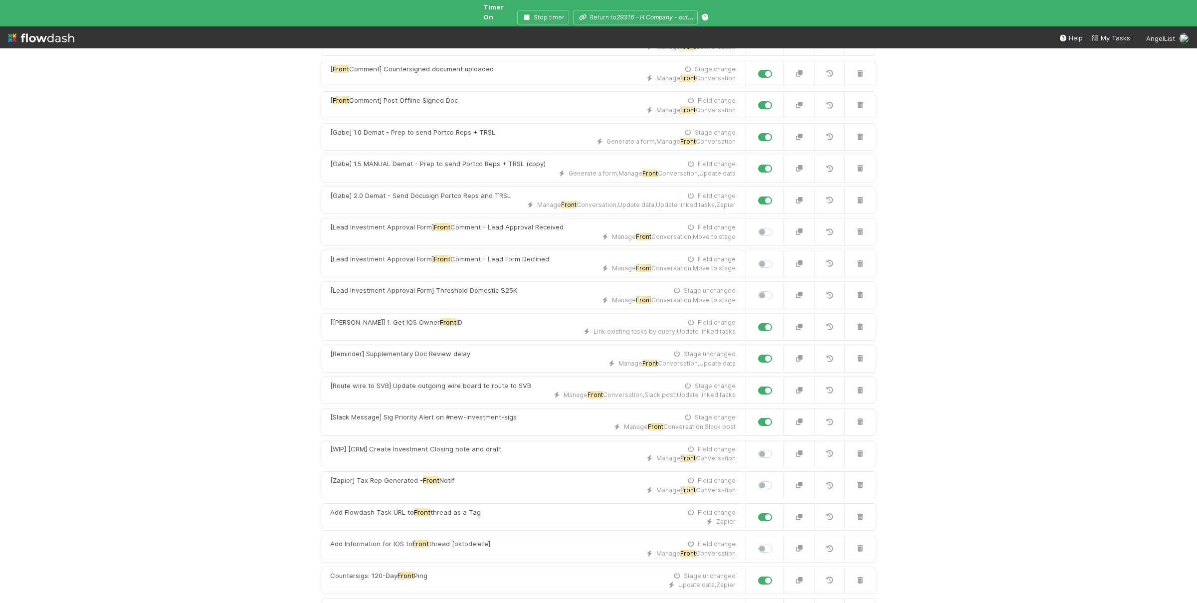
click at [231, 304] on div "🚀 Fund Investments > Venture Fund Tasks Data Flow Builder Layout Automation Tea…" at bounding box center [598, 325] width 1197 height 555
click at [179, 251] on div "🚀 Fund Investments > Venture Fund Tasks Data Flow Builder Layout Automation Tea…" at bounding box center [598, 325] width 1197 height 555
click at [201, 272] on div "🚀 Fund Investments > Venture Fund Tasks Data Flow Builder Layout Automation Tea…" at bounding box center [598, 325] width 1197 height 555
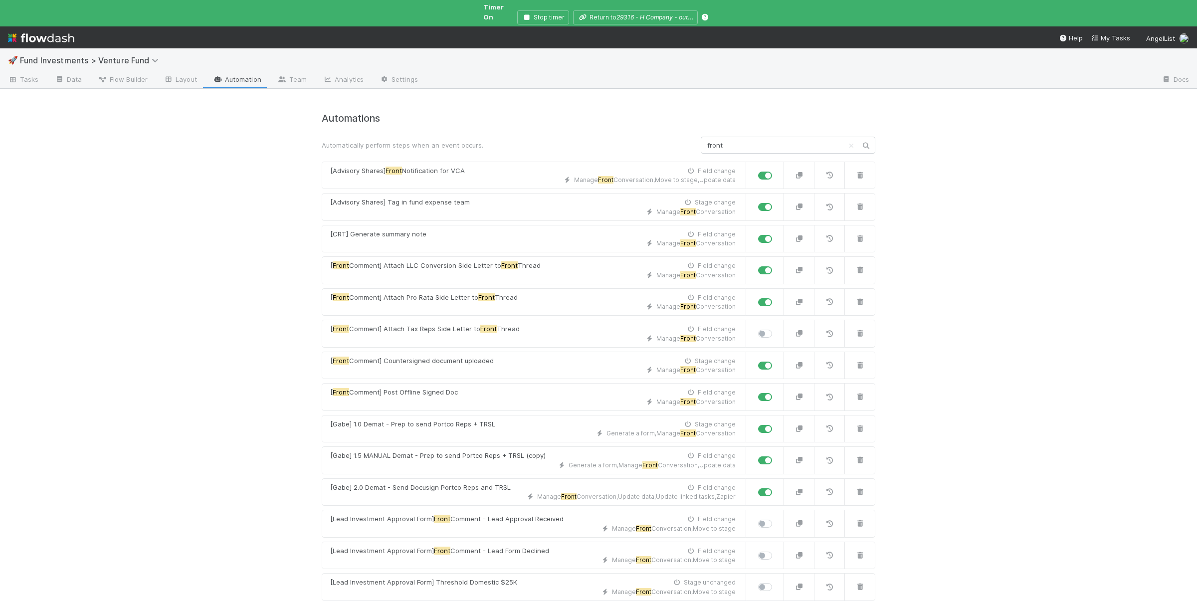
click at [274, 315] on div "🚀 Fund Investments > Venture Fund Tasks Data Flow Builder Layout Automation Tea…" at bounding box center [598, 325] width 1197 height 555
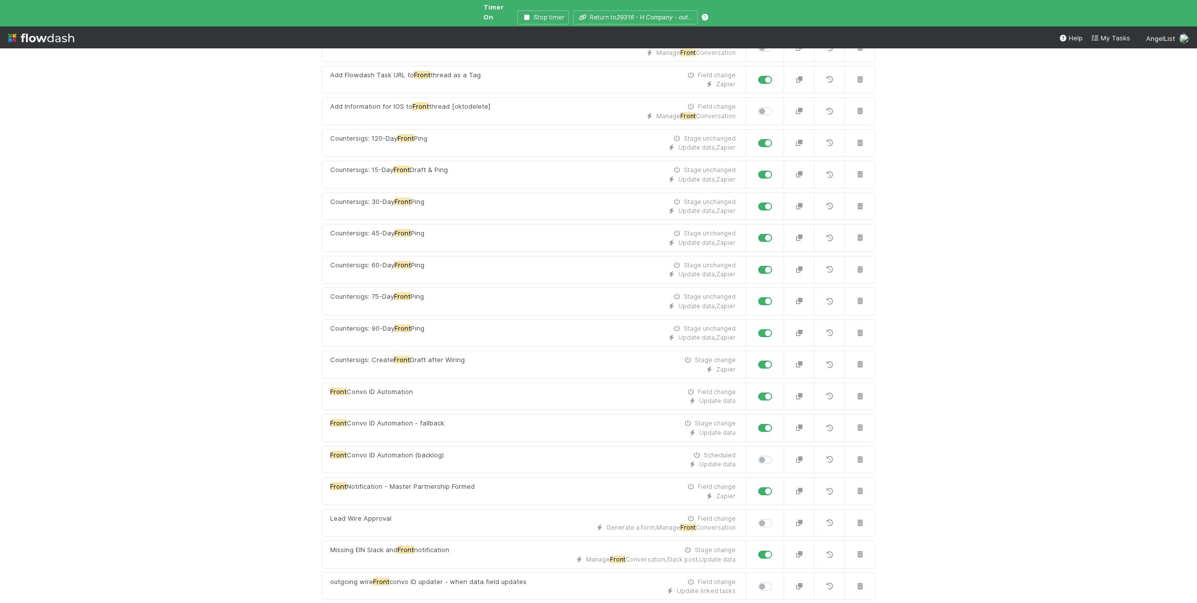
scroll to position [846, 0]
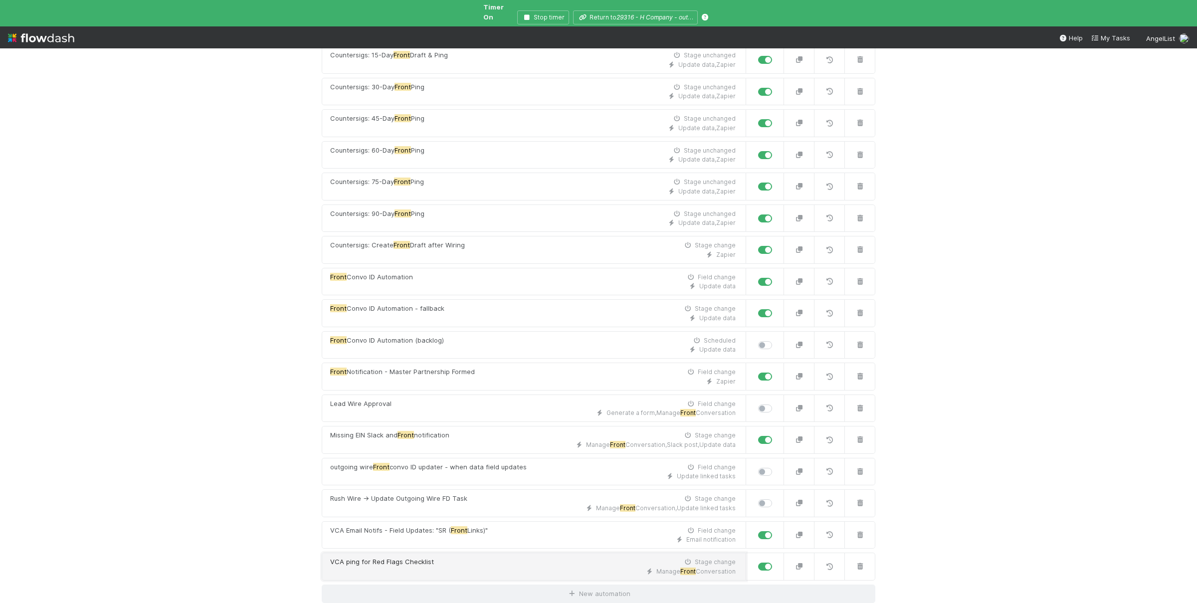
click at [453, 566] on div "VCA ping for Red Flags Checklist Stage change" at bounding box center [532, 562] width 405 height 10
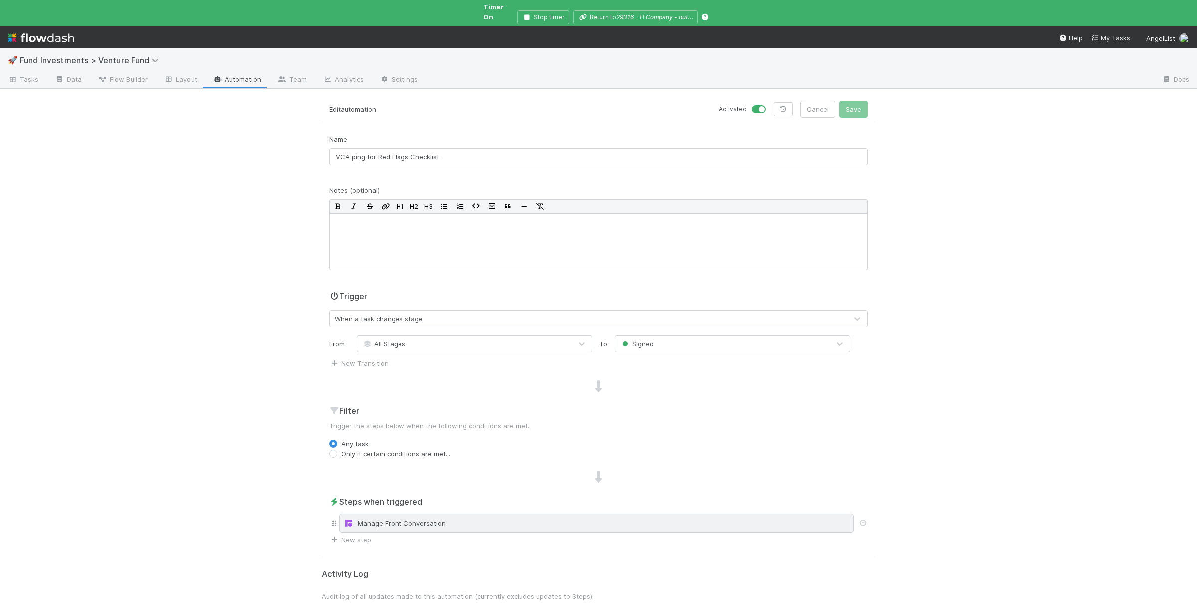
click at [562, 521] on div "Manage Front Conversation" at bounding box center [596, 523] width 515 height 19
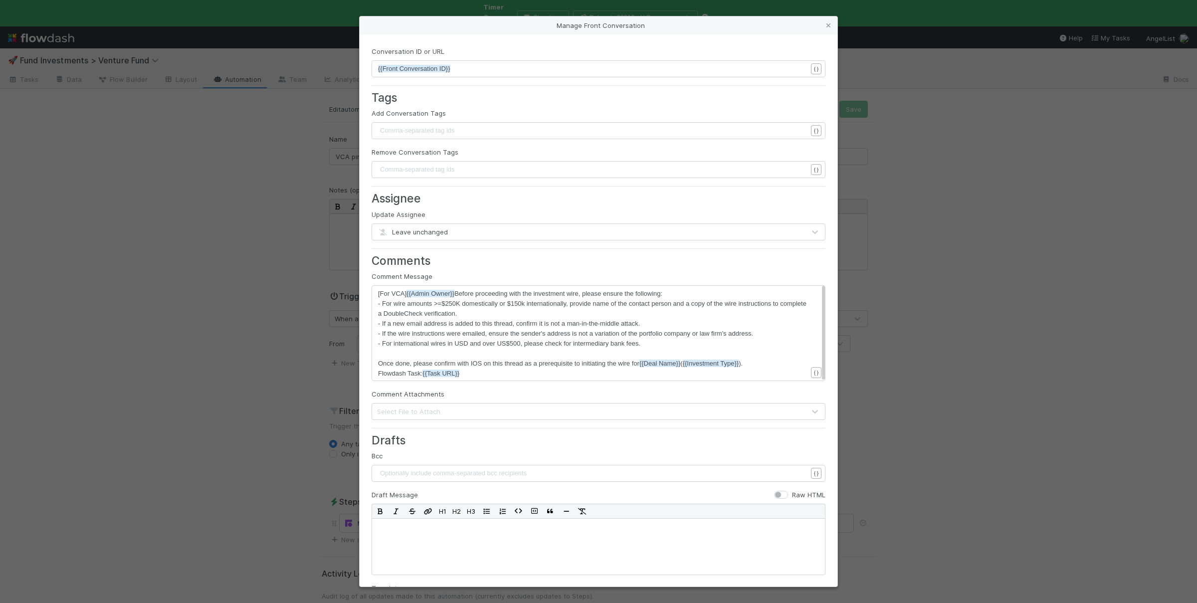
click at [833, 24] on icon at bounding box center [828, 25] width 10 height 6
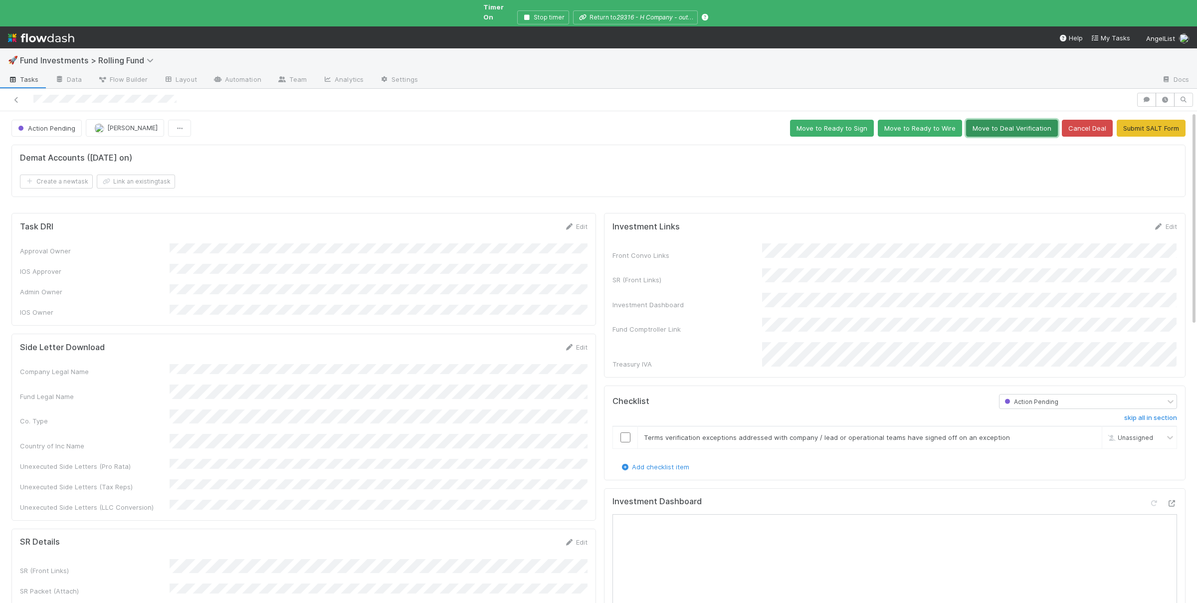
click at [1007, 122] on button "Move to Deal Verification" at bounding box center [1012, 128] width 92 height 17
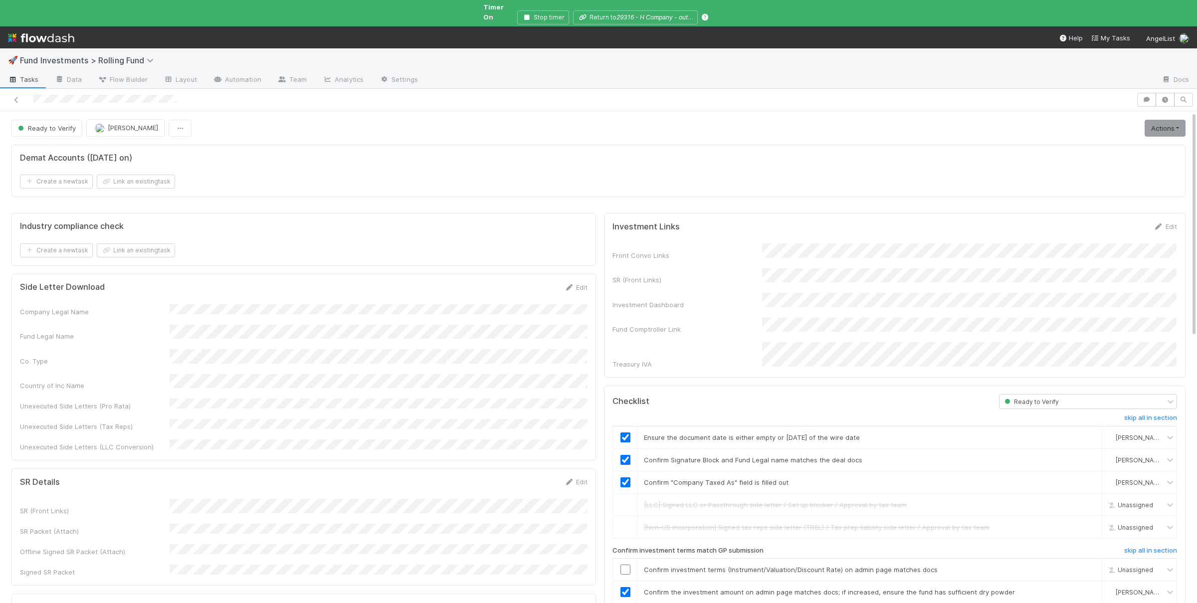
scroll to position [195, 0]
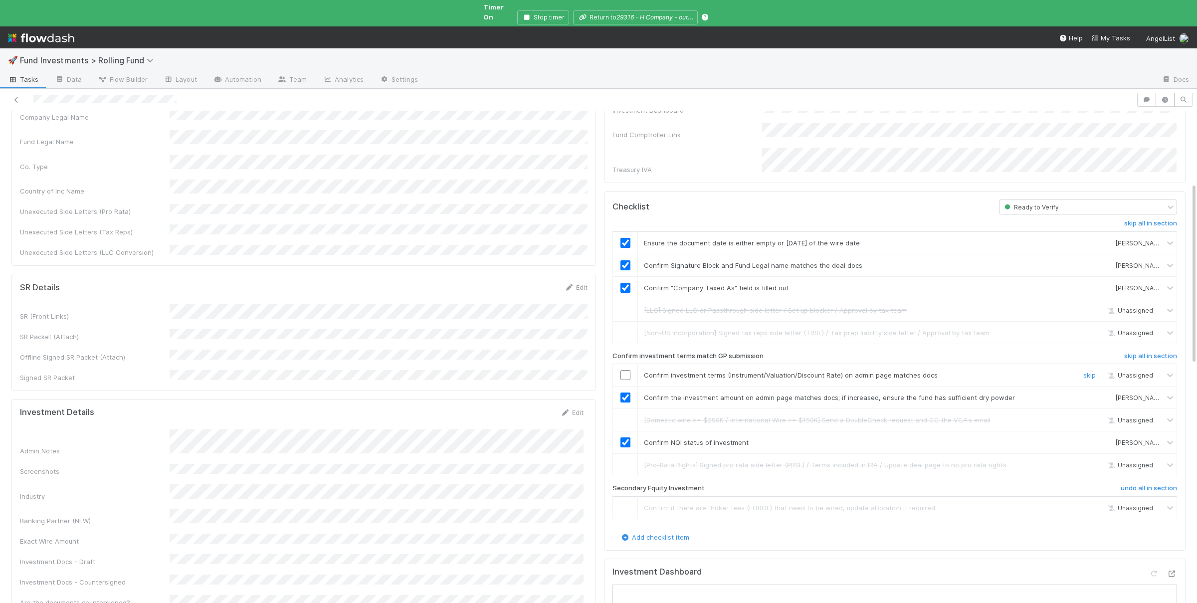
click at [628, 370] on input "checkbox" at bounding box center [625, 375] width 10 height 10
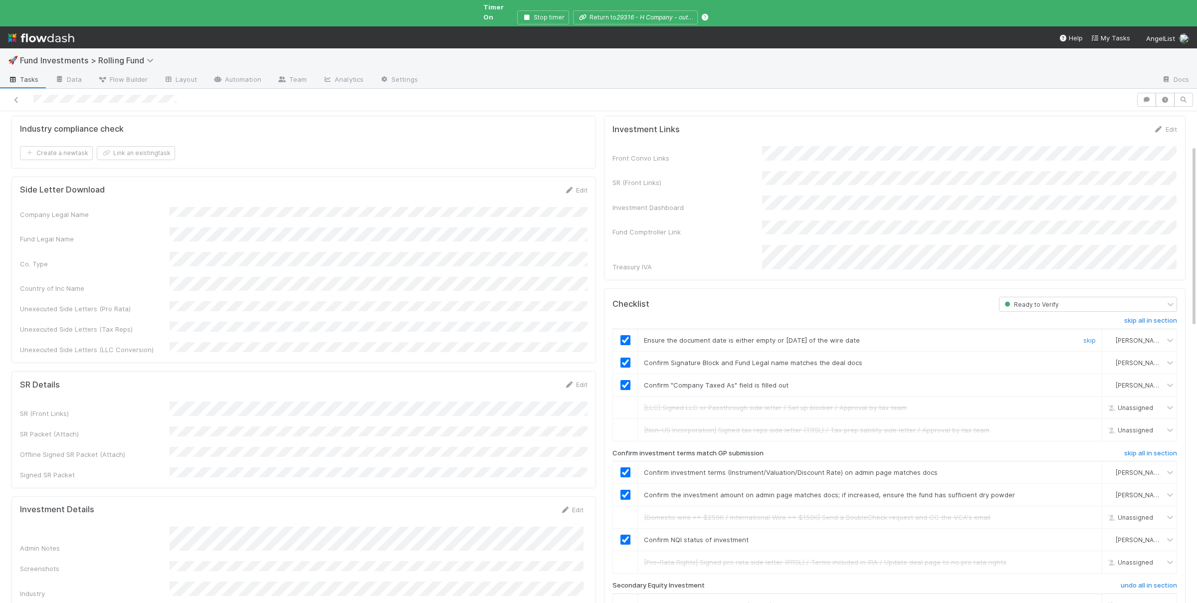
scroll to position [0, 0]
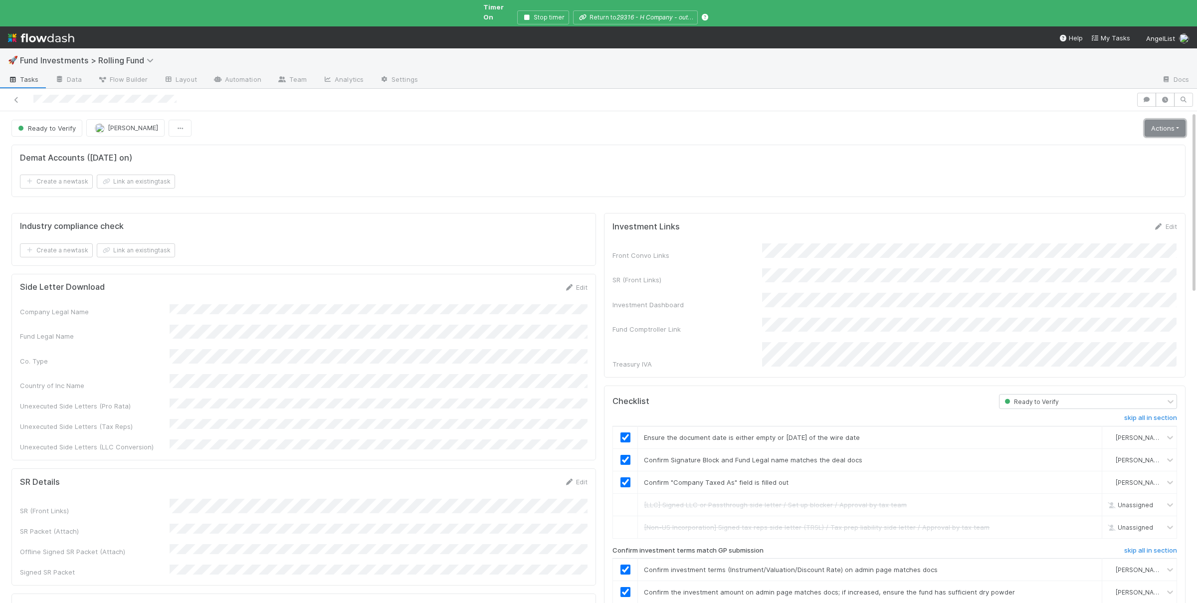
click at [1170, 121] on link "Actions" at bounding box center [1165, 128] width 41 height 17
click at [1097, 142] on button "Move to Ready to Sign" at bounding box center [1120, 149] width 135 height 14
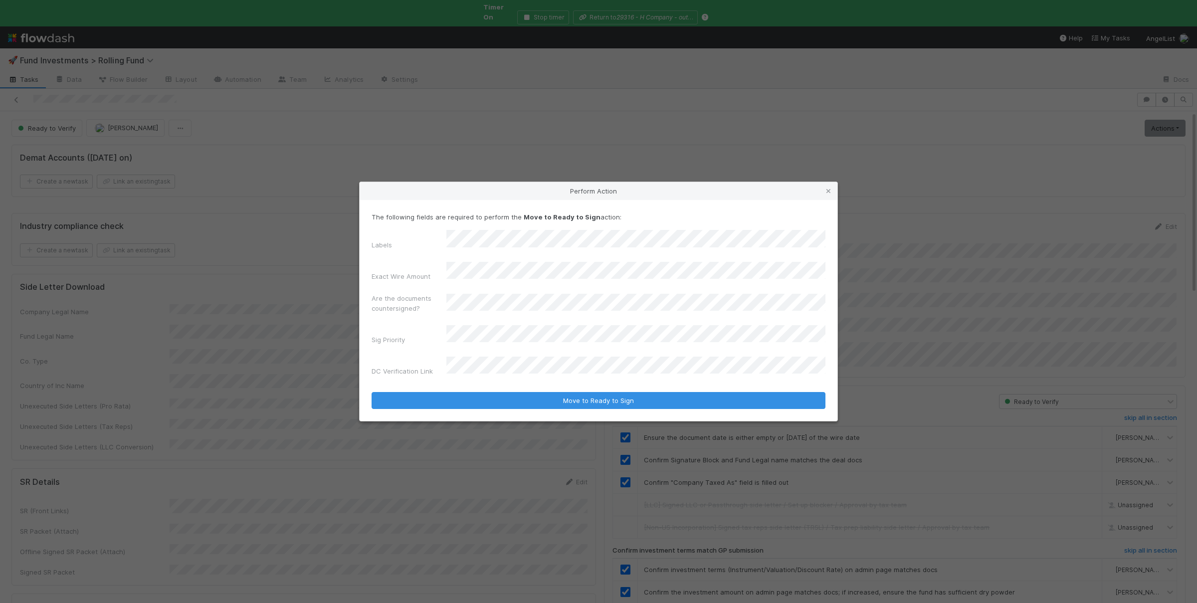
click at [372, 392] on button "Move to Ready to Sign" at bounding box center [599, 400] width 454 height 17
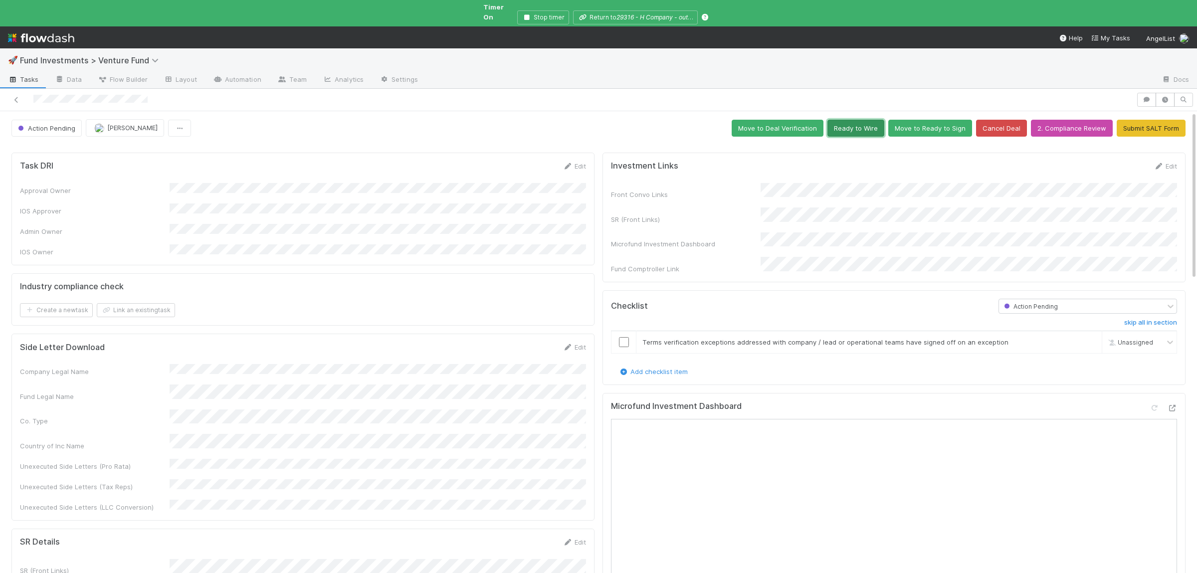
click at [847, 120] on button "Ready to Wire" at bounding box center [855, 128] width 57 height 17
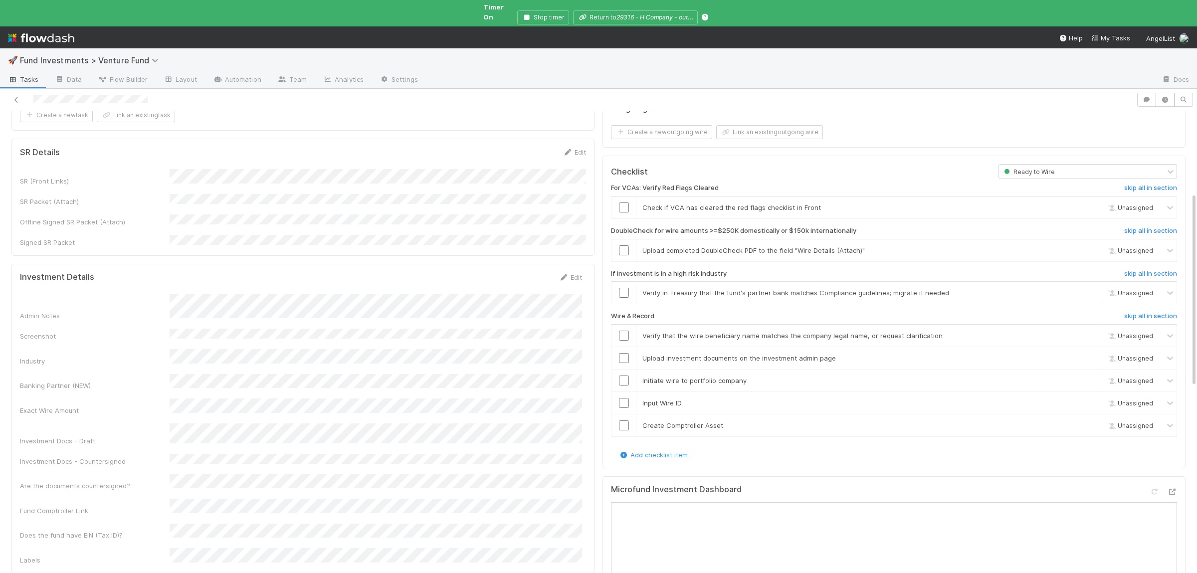
scroll to position [146, 0]
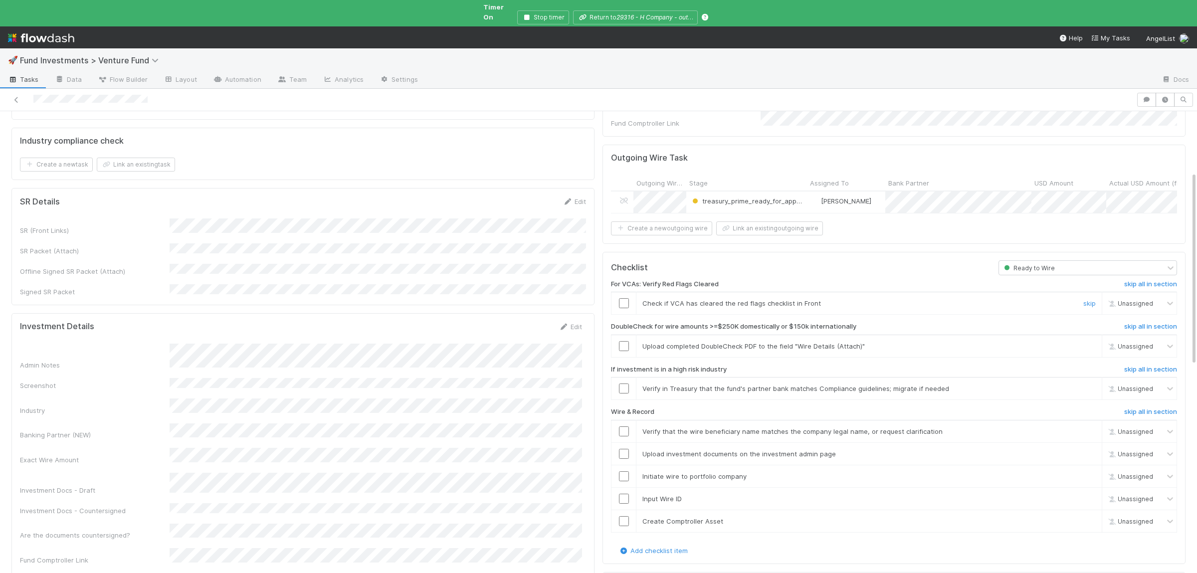
click at [626, 298] on input "checkbox" at bounding box center [624, 303] width 10 height 10
click at [1093, 342] on link "skip" at bounding box center [1089, 346] width 12 height 8
click at [1088, 385] on link "skip" at bounding box center [1089, 389] width 12 height 8
drag, startPoint x: 623, startPoint y: 416, endPoint x: 624, endPoint y: 439, distance: 23.0
click at [623, 426] on input "checkbox" at bounding box center [624, 431] width 10 height 10
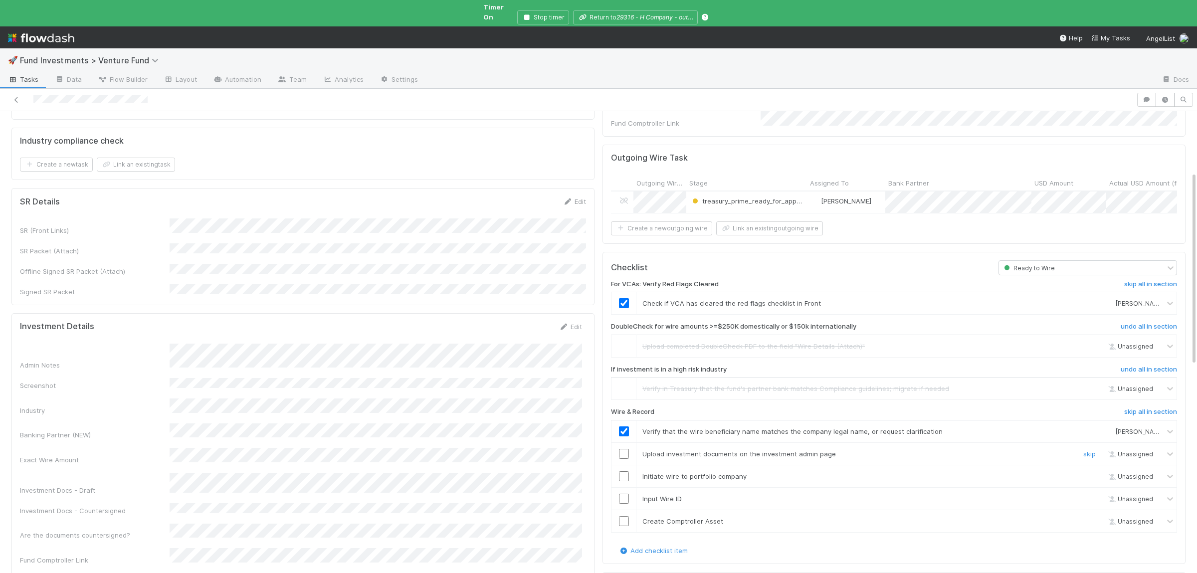
click at [625, 449] on input "checkbox" at bounding box center [624, 454] width 10 height 10
click at [620, 471] on input "checkbox" at bounding box center [624, 476] width 10 height 10
click at [621, 494] on input "checkbox" at bounding box center [624, 499] width 10 height 10
click at [621, 516] on input "checkbox" at bounding box center [624, 521] width 10 height 10
drag, startPoint x: 626, startPoint y: 486, endPoint x: 627, endPoint y: 504, distance: 18.0
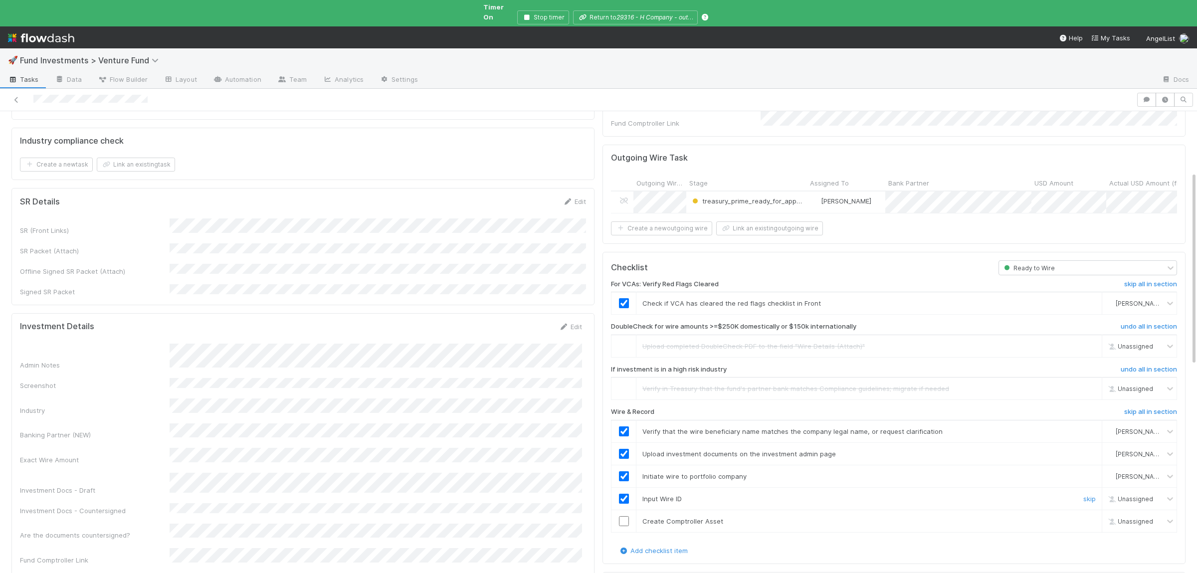
click at [628, 494] on input "checkbox" at bounding box center [624, 499] width 10 height 10
click at [627, 516] on input "checkbox" at bounding box center [624, 521] width 10 height 10
click at [625, 494] on input "checkbox" at bounding box center [624, 499] width 10 height 10
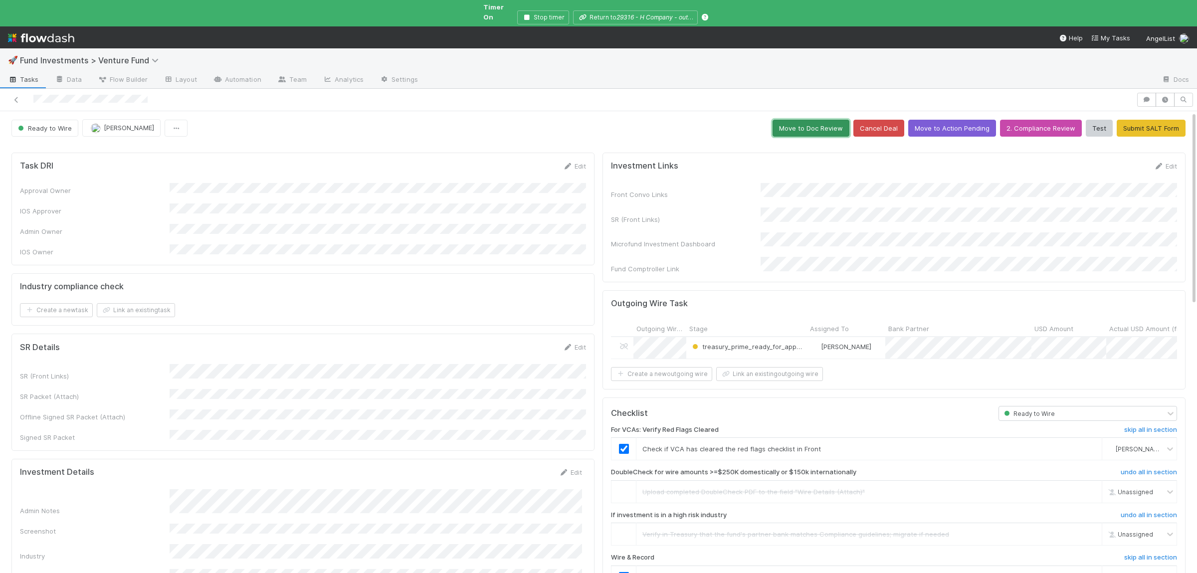
click at [813, 120] on button "Move to Doc Review" at bounding box center [811, 128] width 77 height 17
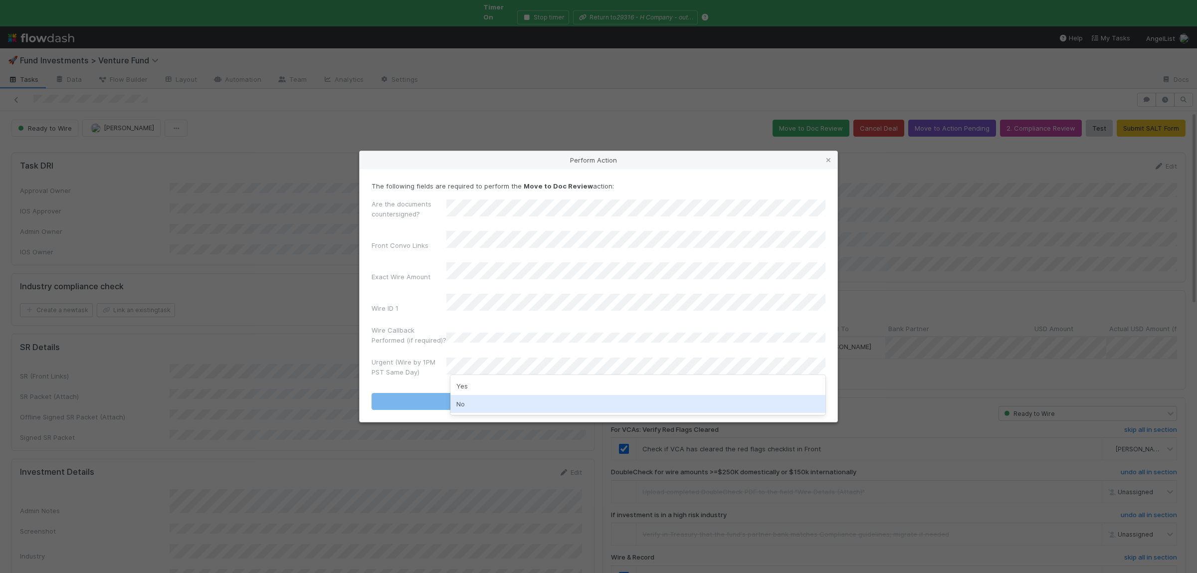
click at [486, 409] on div "No" at bounding box center [637, 404] width 375 height 18
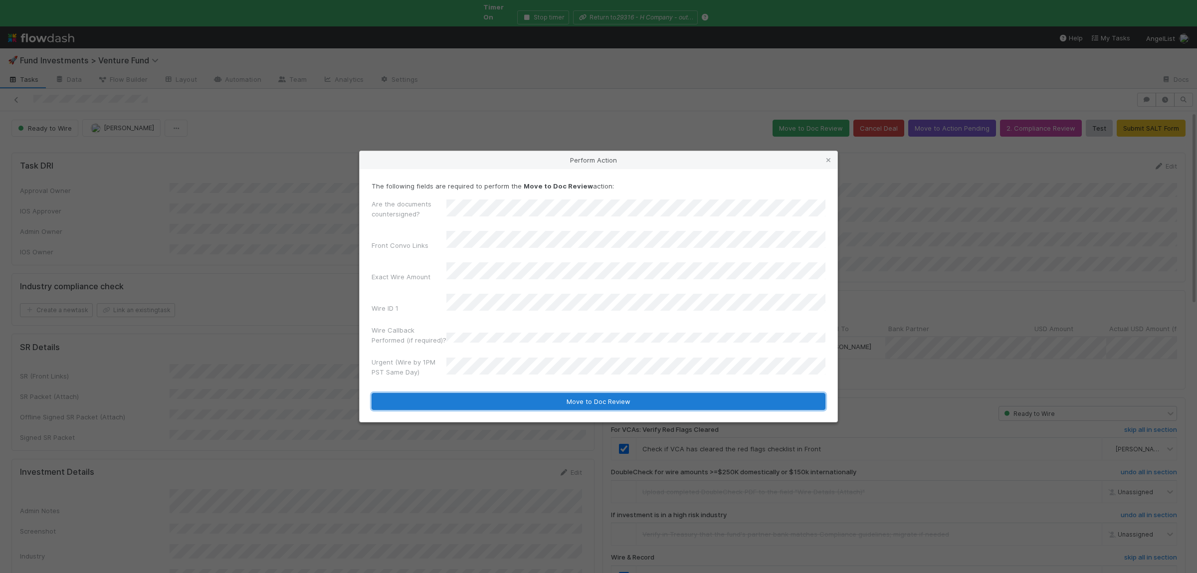
click at [466, 393] on button "Move to Doc Review" at bounding box center [599, 401] width 454 height 17
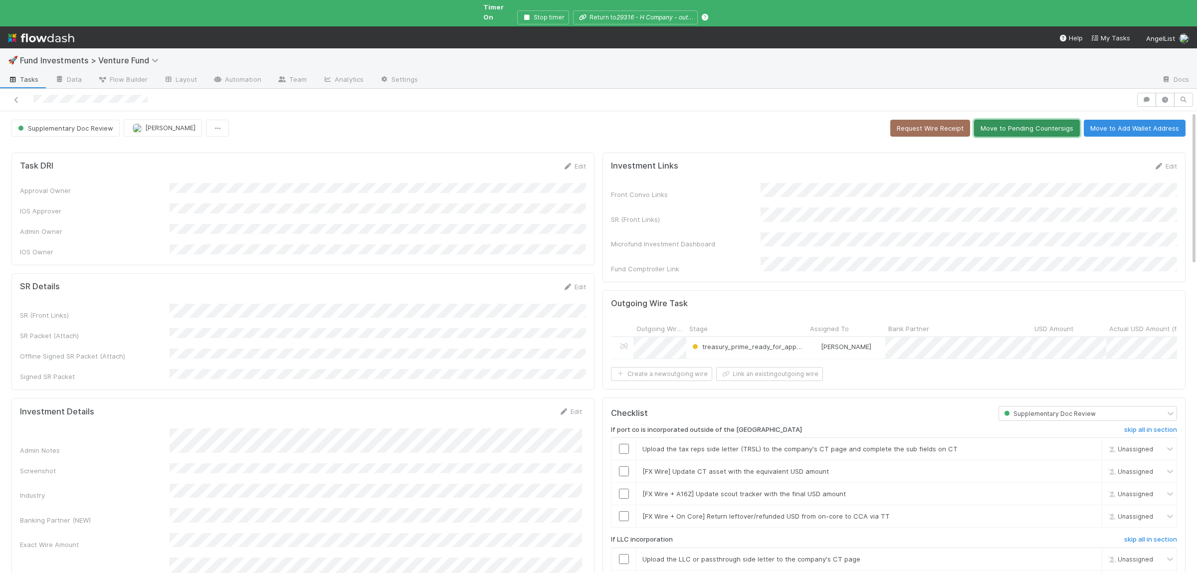
click at [1007, 124] on button "Move to Pending Countersigs" at bounding box center [1027, 128] width 106 height 17
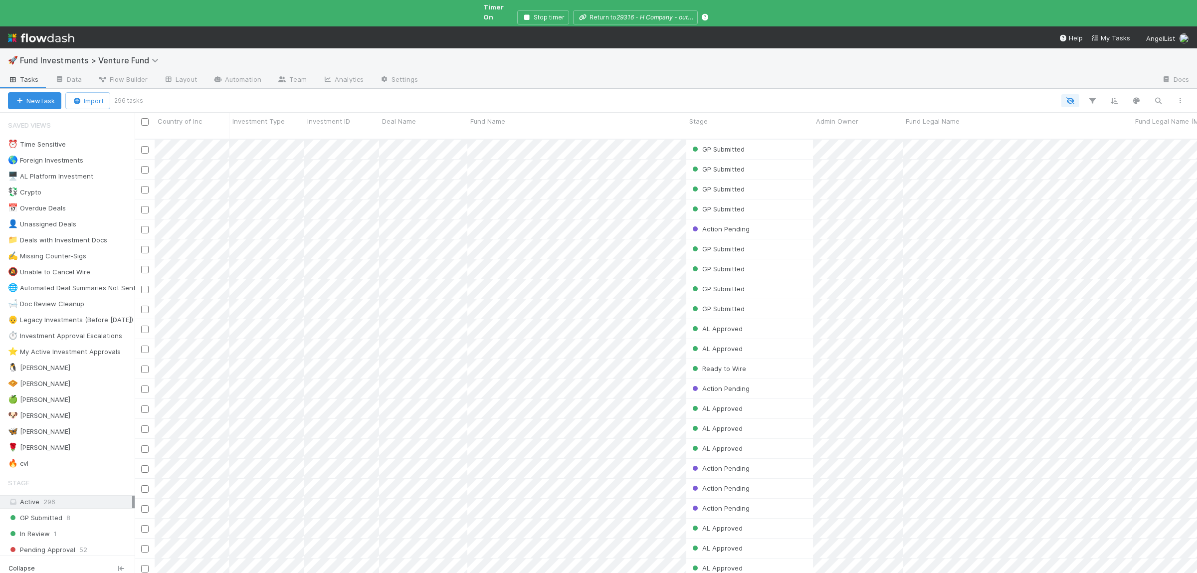
scroll to position [451, 1062]
click at [219, 70] on div at bounding box center [598, 286] width 1197 height 573
click at [136, 74] on span "Flow Builder" at bounding box center [123, 79] width 50 height 10
click at [437, 296] on div at bounding box center [598, 286] width 1197 height 573
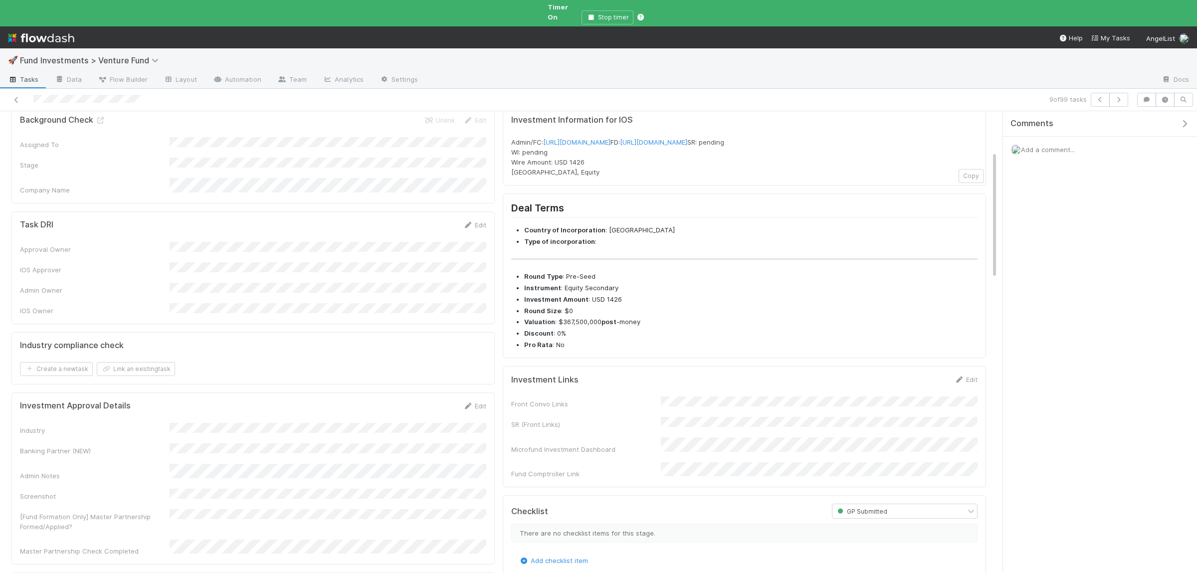
scroll to position [243, 0]
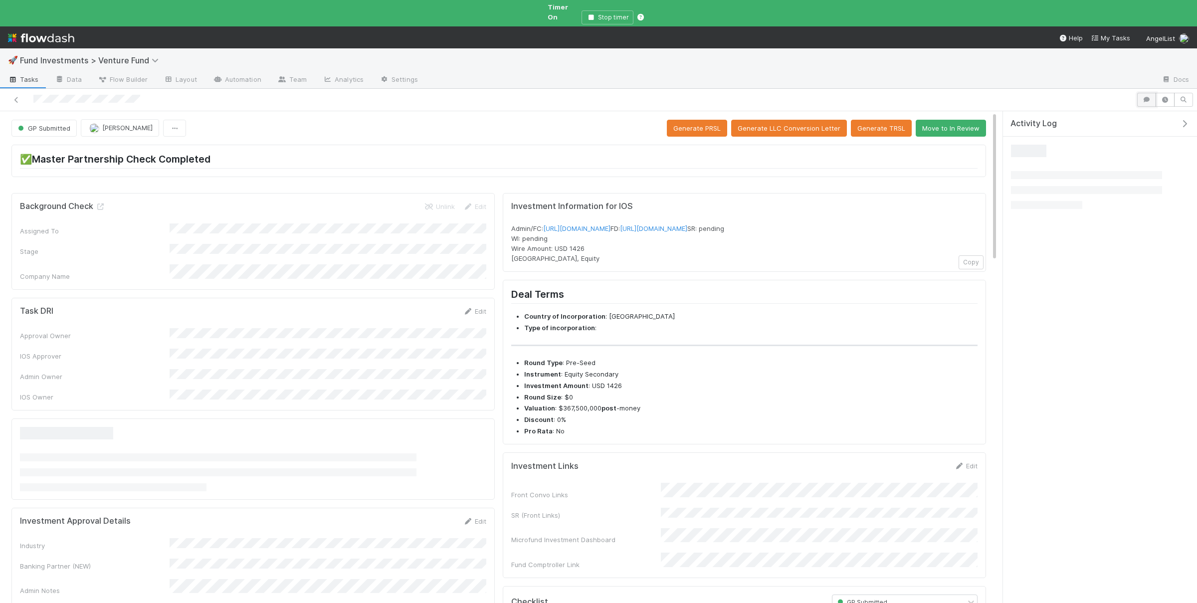
click at [1147, 97] on button "button" at bounding box center [1146, 100] width 19 height 14
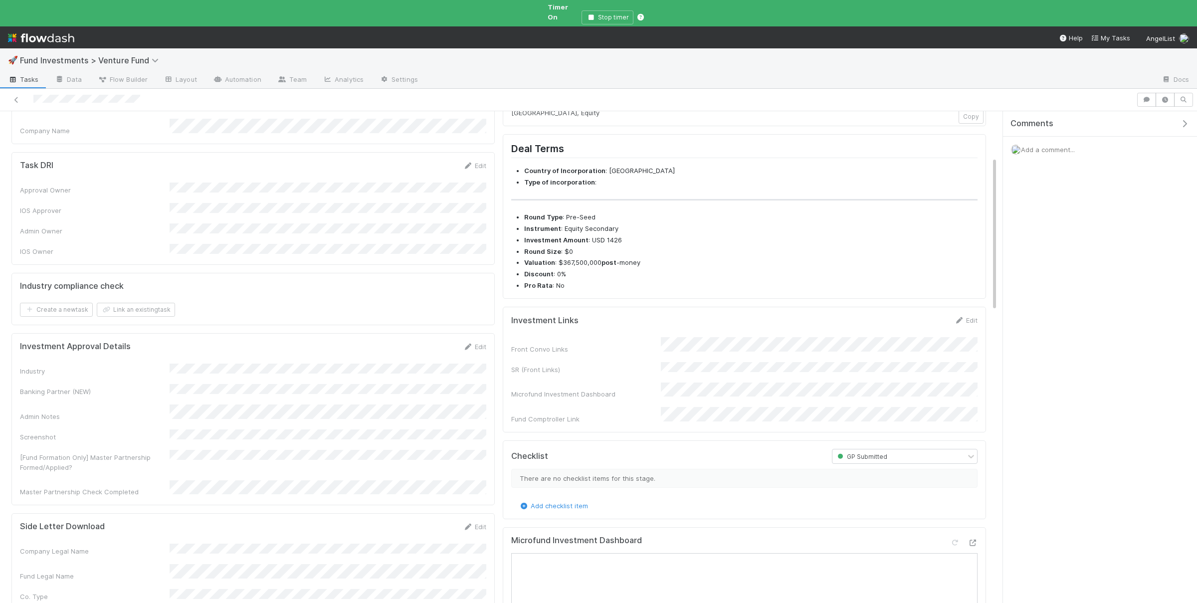
click at [842, 352] on form "Investment Links Edit Front Convo Links SR (Front Links) Microfund Investment D…" at bounding box center [744, 369] width 466 height 109
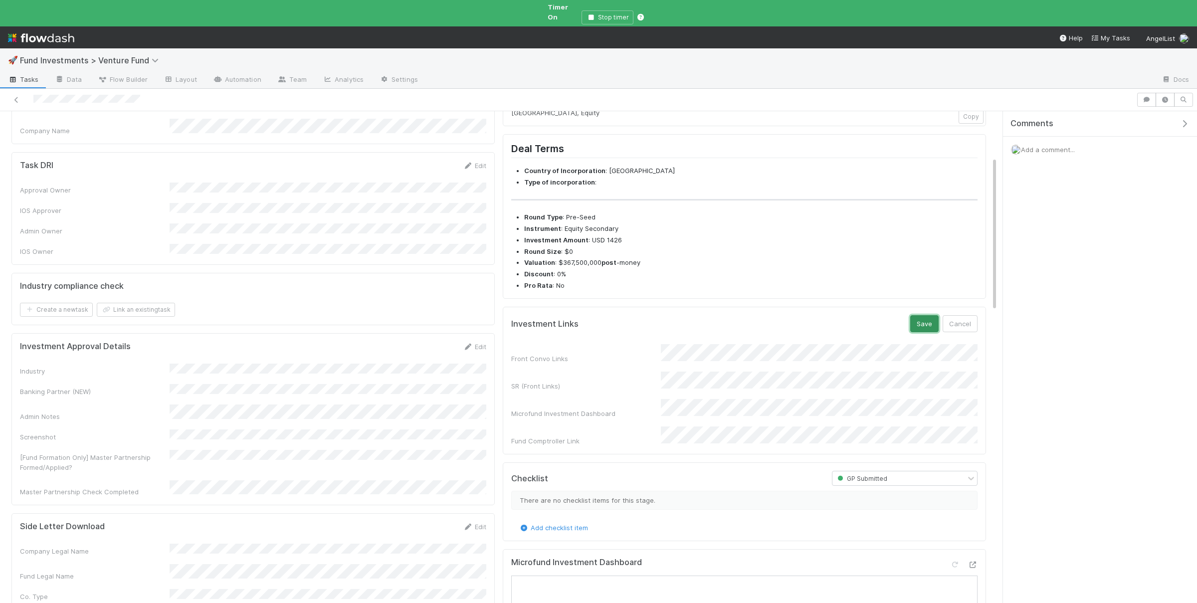
click at [915, 332] on button "Save" at bounding box center [924, 323] width 28 height 17
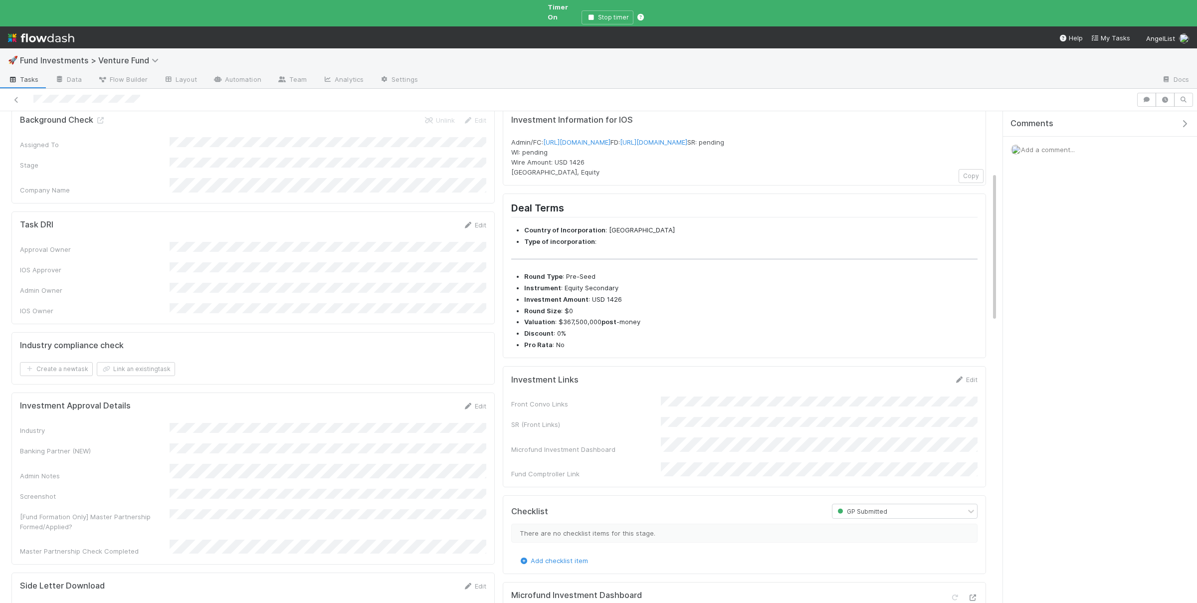
scroll to position [203, 0]
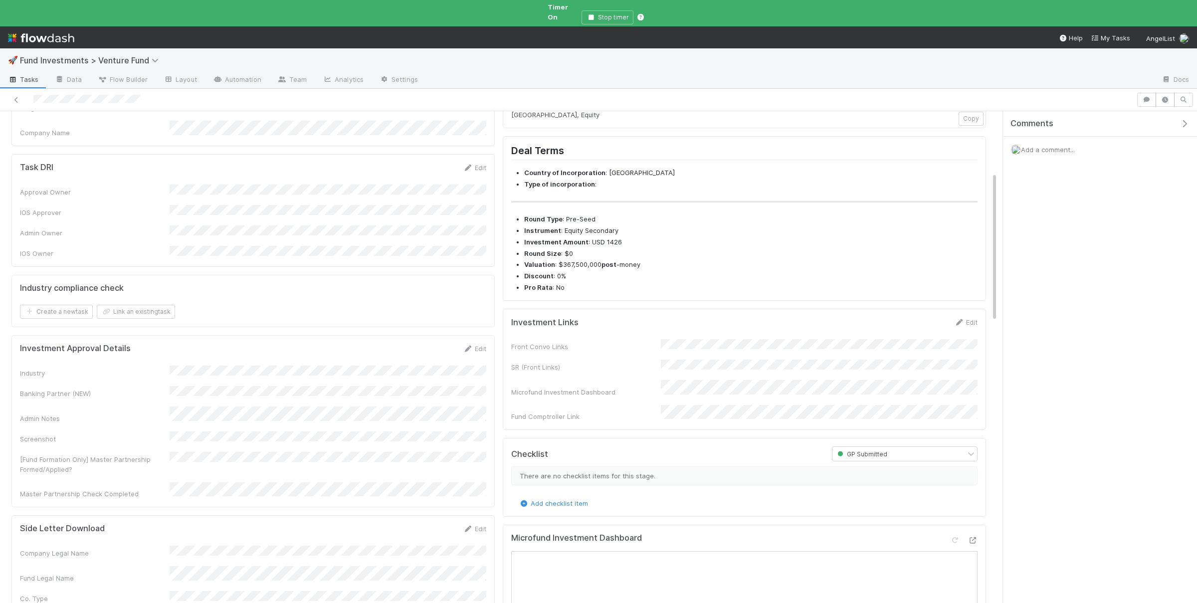
click at [242, 233] on div "Task DRI Edit Approval Owner IOS Approver Admin Owner IOS Owner" at bounding box center [252, 210] width 483 height 113
click at [244, 231] on div "Task DRI Edit Approval Owner IOS Approver Admin Owner IOS Owner" at bounding box center [252, 210] width 483 height 113
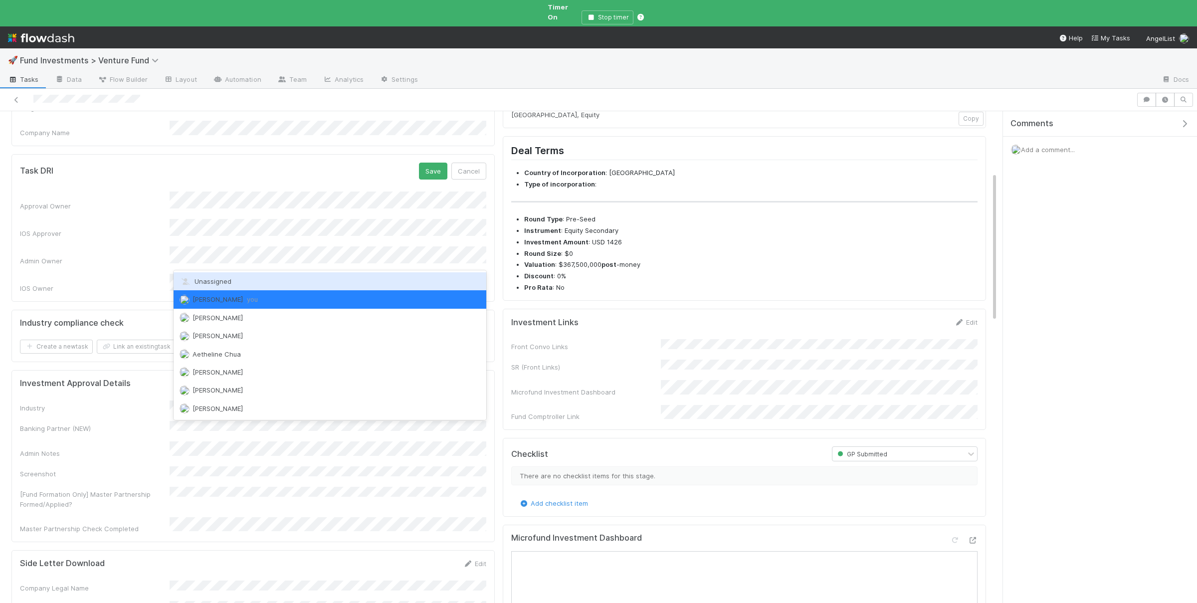
drag, startPoint x: 204, startPoint y: 282, endPoint x: 272, endPoint y: 281, distance: 67.8
click at [204, 283] on span "Unassigned" at bounding box center [206, 281] width 52 height 8
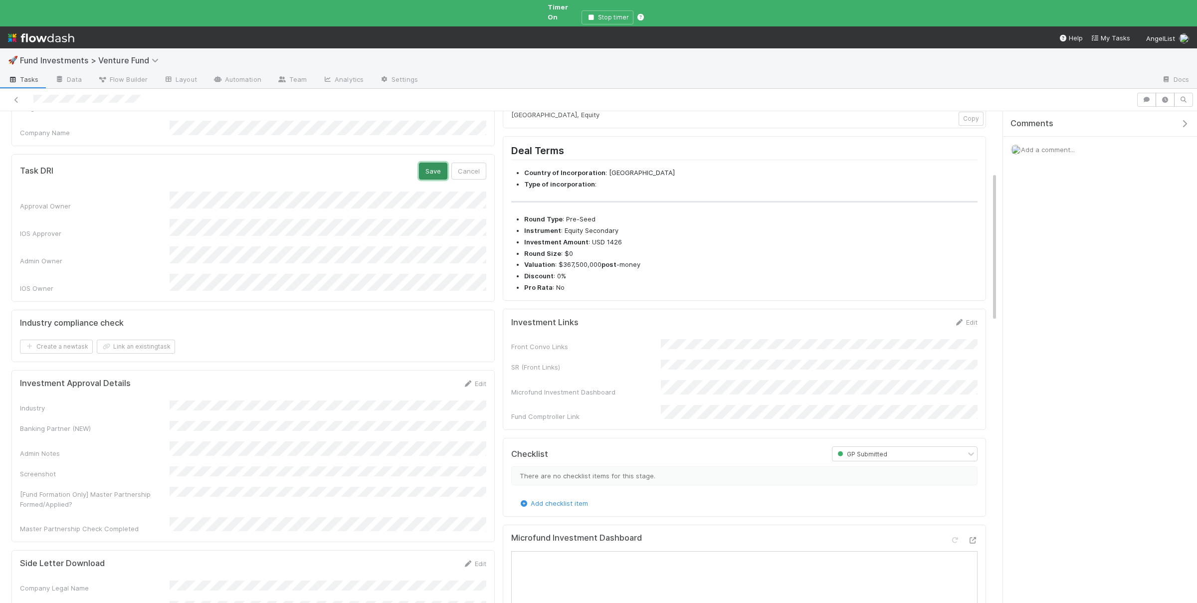
click at [438, 163] on button "Save" at bounding box center [433, 171] width 28 height 17
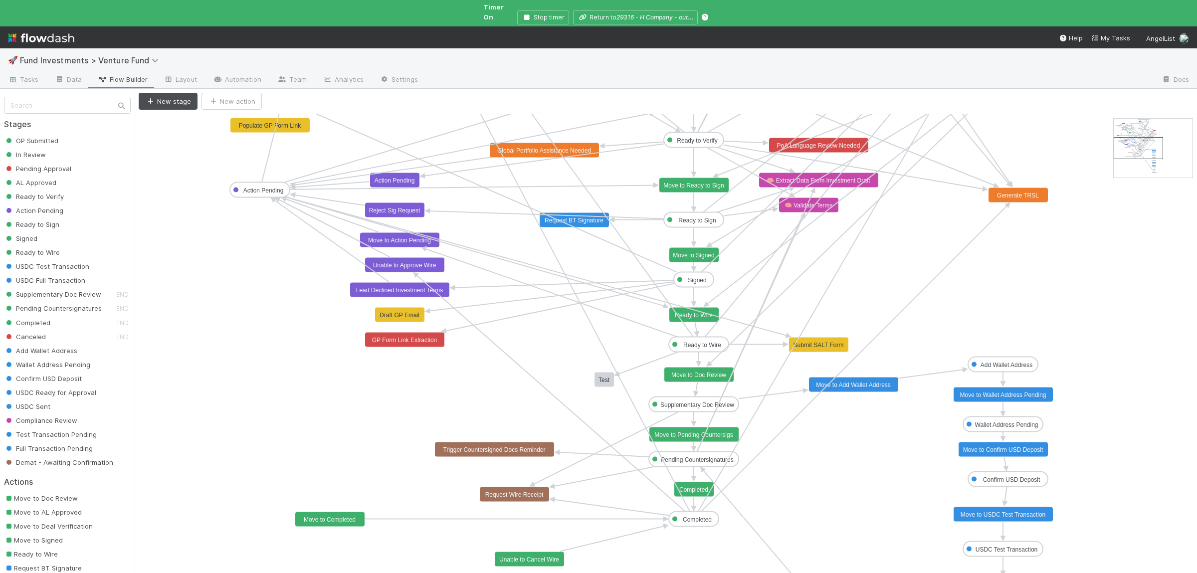
click at [693, 372] on text "Move to Doc Review" at bounding box center [698, 375] width 55 height 7
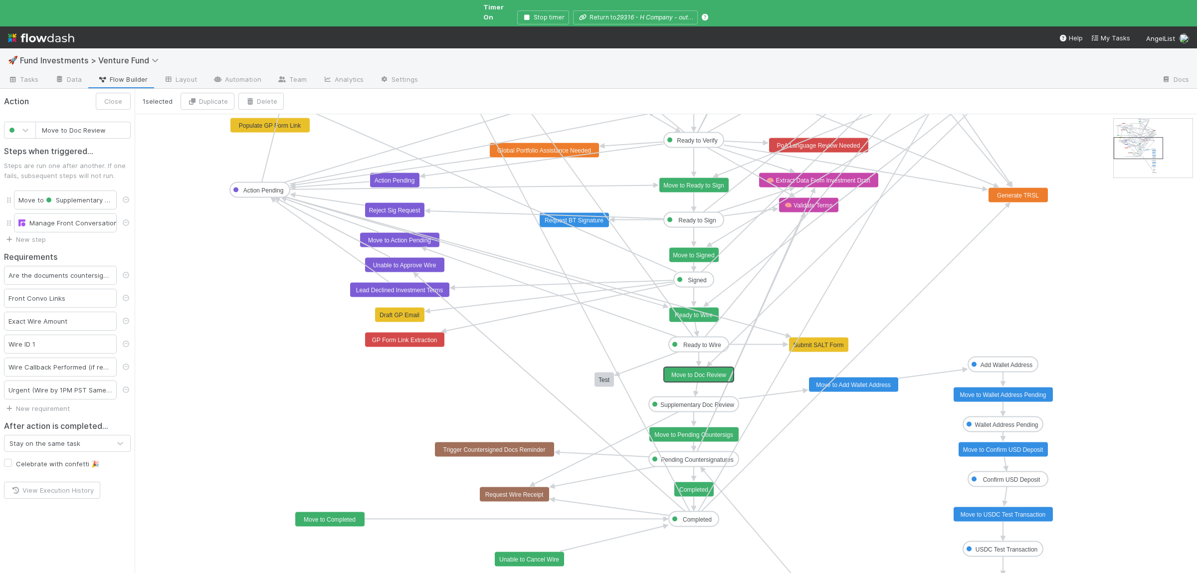
click at [699, 342] on text "Ready to Wire" at bounding box center [702, 345] width 38 height 7
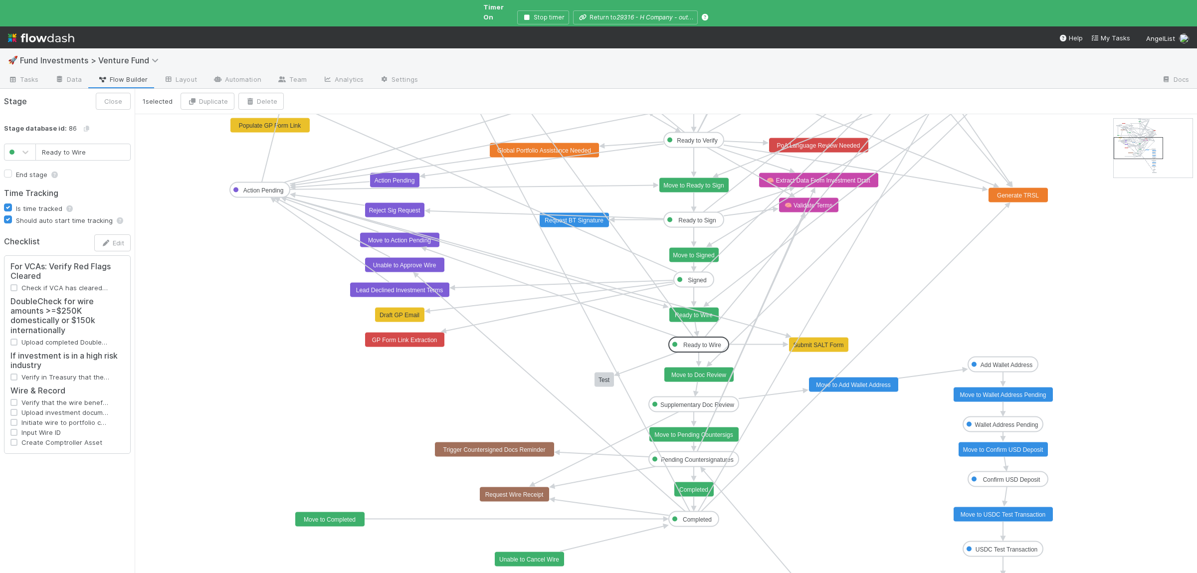
click at [696, 312] on text "Ready to Wire" at bounding box center [694, 315] width 38 height 7
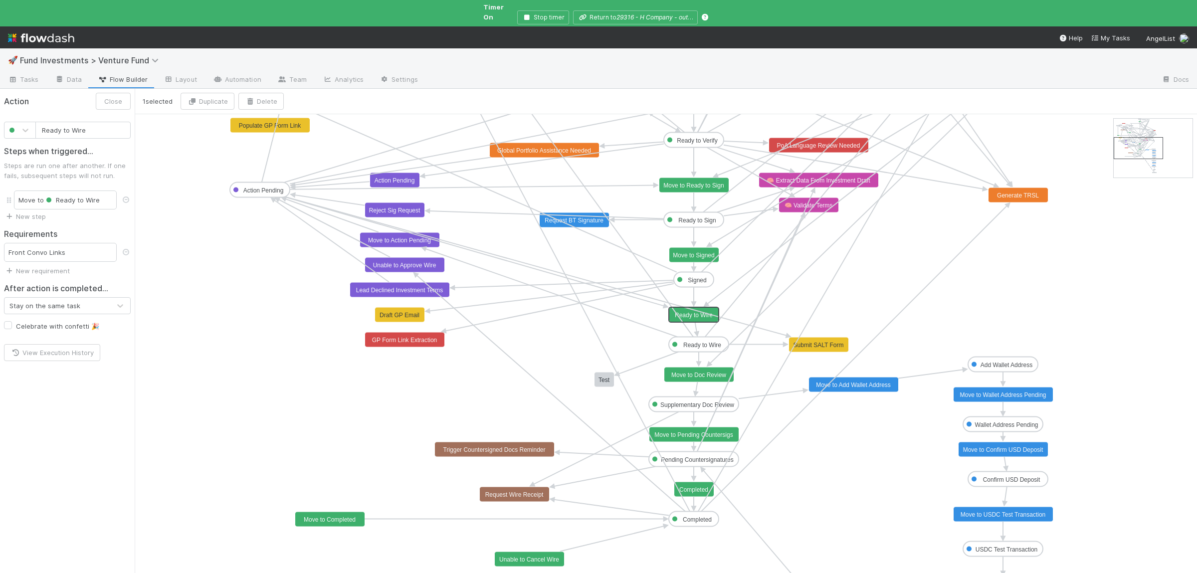
type input "Move to Ready to Sign"
click at [697, 182] on text "Move to Ready to Sign" at bounding box center [693, 185] width 60 height 7
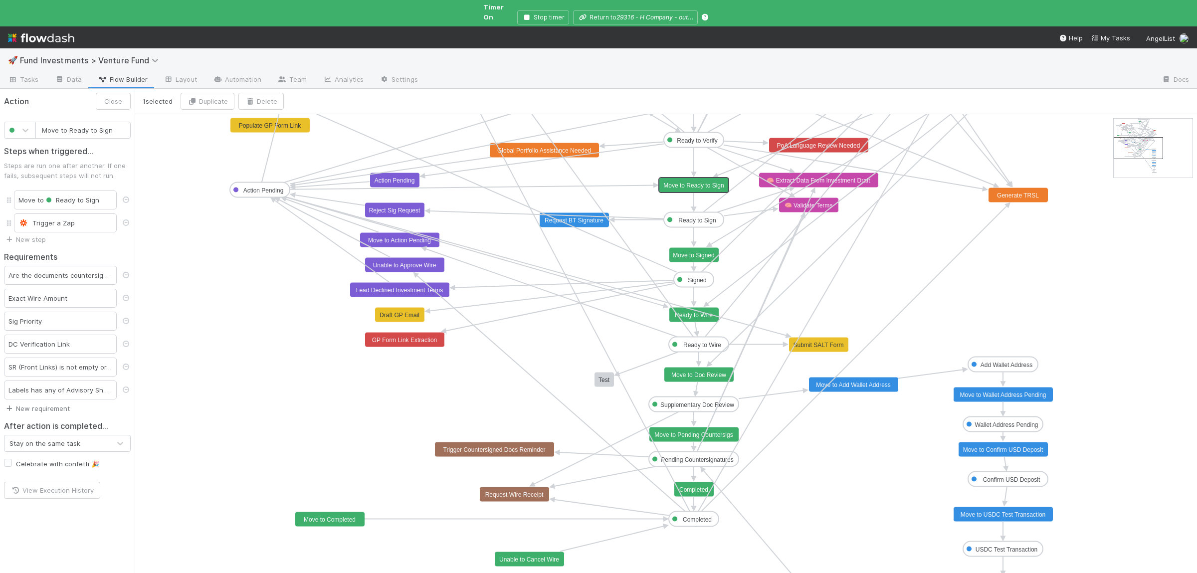
click at [49, 404] on link "New requirement" at bounding box center [37, 408] width 66 height 8
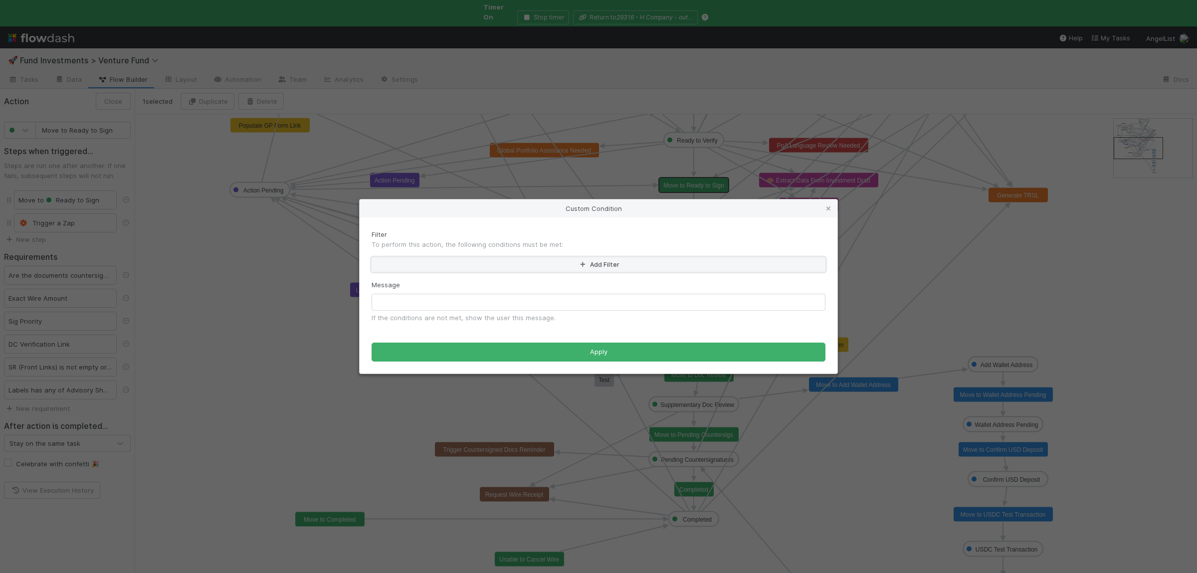
click at [486, 262] on button "Add Filter" at bounding box center [599, 264] width 454 height 14
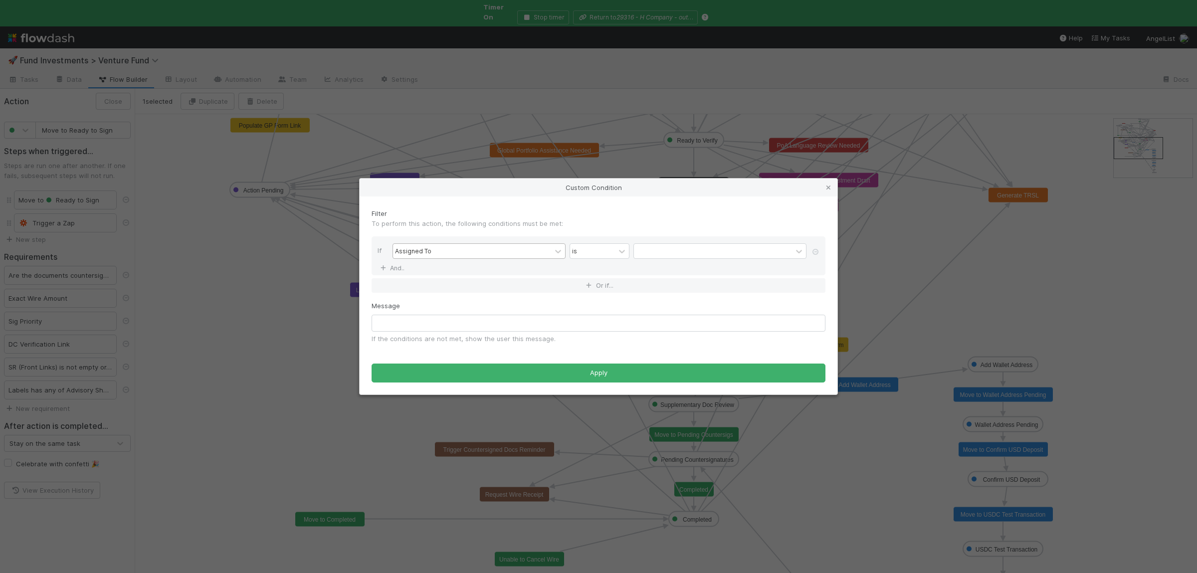
click at [436, 247] on div "Assigned To" at bounding box center [472, 251] width 158 height 14
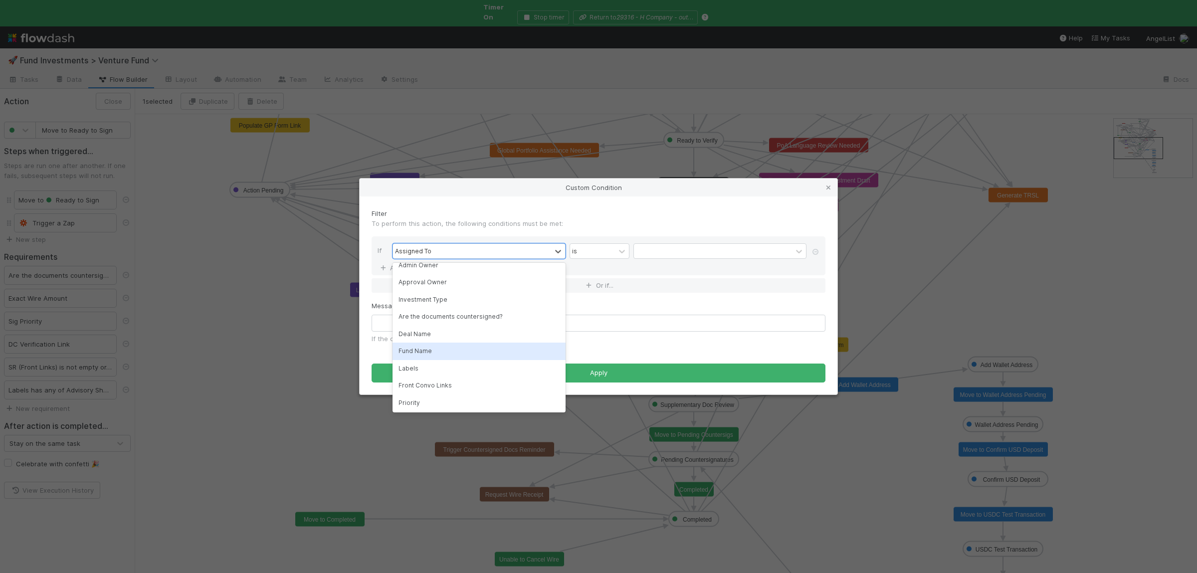
scroll to position [97, 0]
click at [437, 346] on div "Fund Name" at bounding box center [479, 347] width 173 height 17
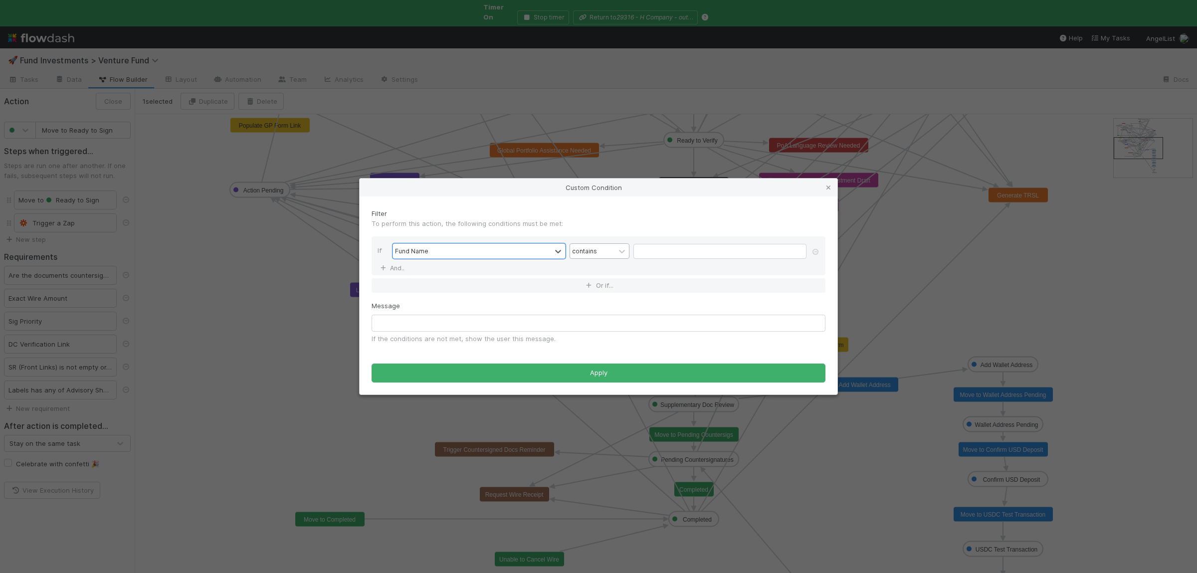
click at [606, 252] on div "contains" at bounding box center [592, 251] width 45 height 14
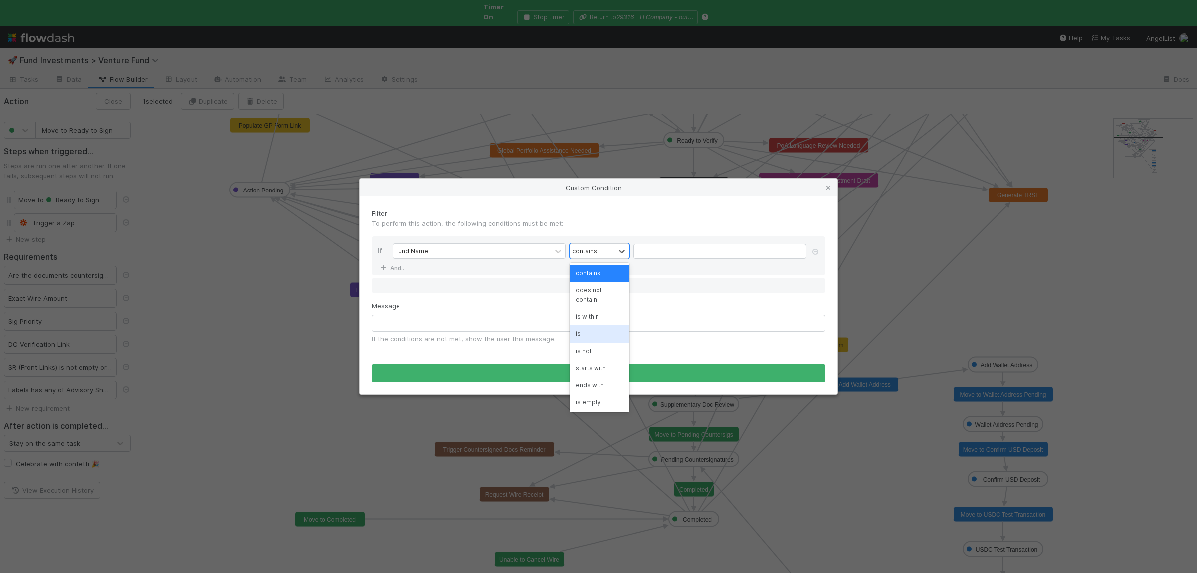
drag, startPoint x: 587, startPoint y: 324, endPoint x: 616, endPoint y: 294, distance: 42.0
click at [587, 325] on div "is" at bounding box center [600, 333] width 60 height 17
click at [659, 252] on input "text" at bounding box center [719, 251] width 173 height 15
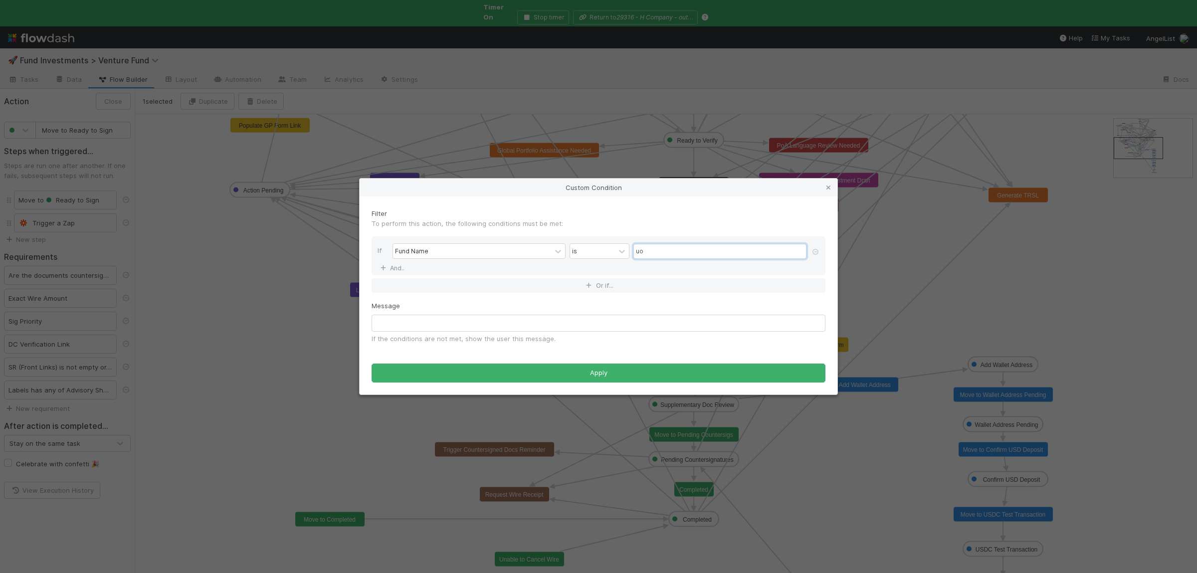
type input "u"
paste input "outlier grove"
type input "outlier grove"
click at [398, 266] on link "And.." at bounding box center [393, 268] width 31 height 14
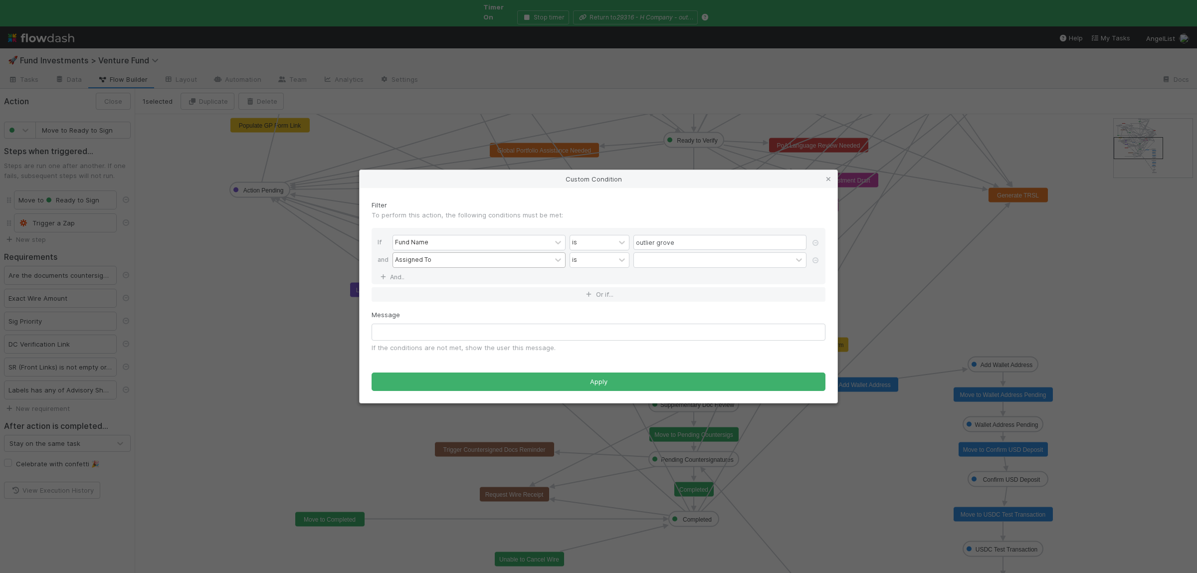
click at [439, 261] on div "Assigned To" at bounding box center [472, 260] width 158 height 14
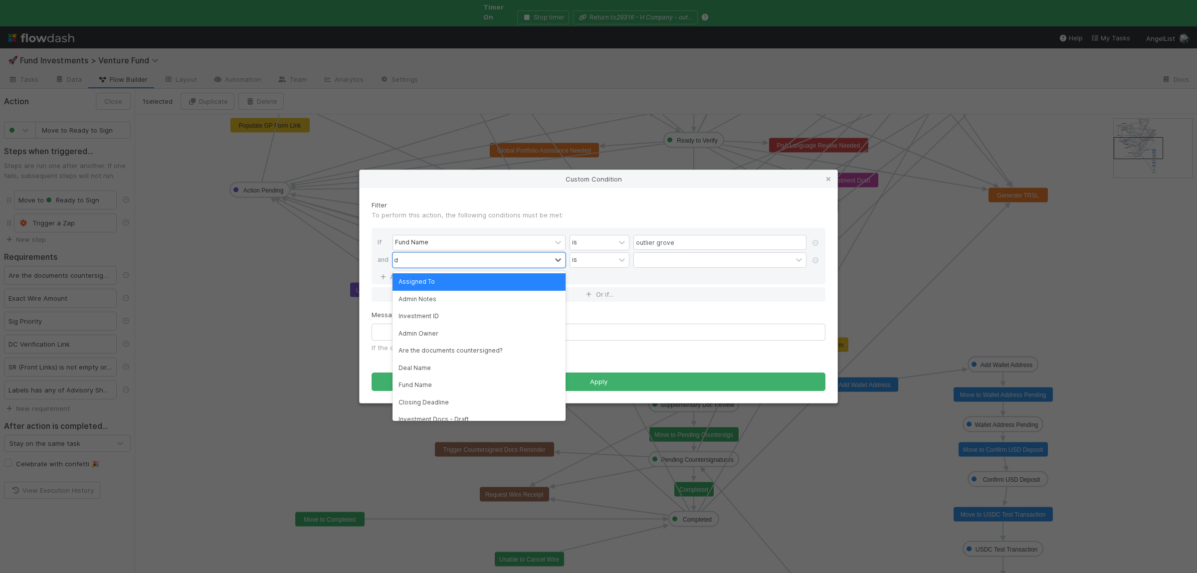
type input "dc"
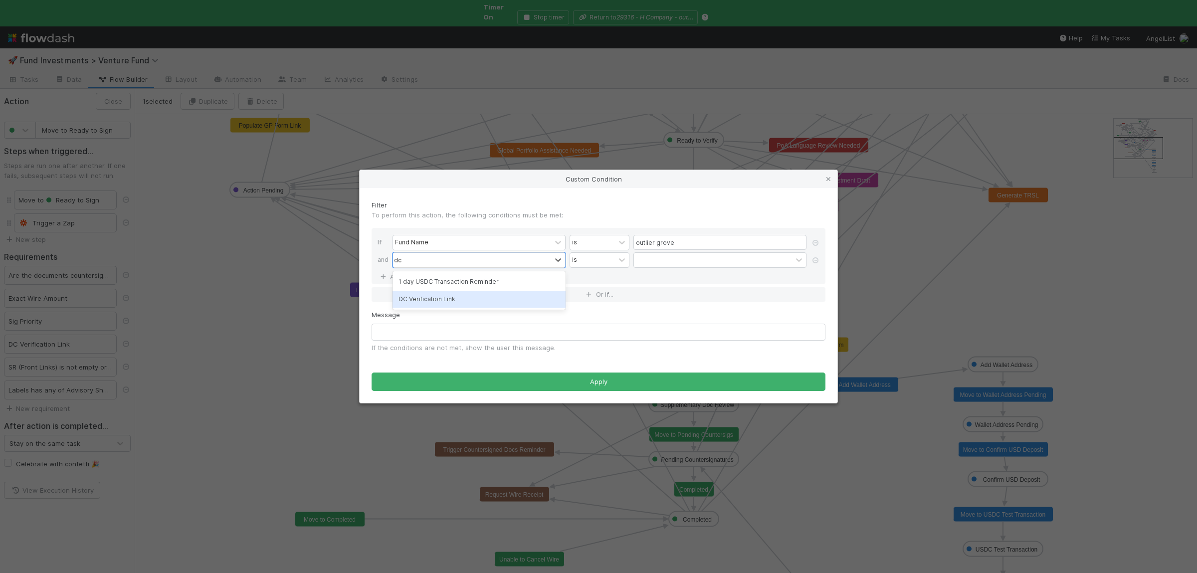
click at [453, 299] on div "DC Verification Link" at bounding box center [479, 299] width 173 height 17
click at [587, 259] on div "contains" at bounding box center [584, 259] width 25 height 9
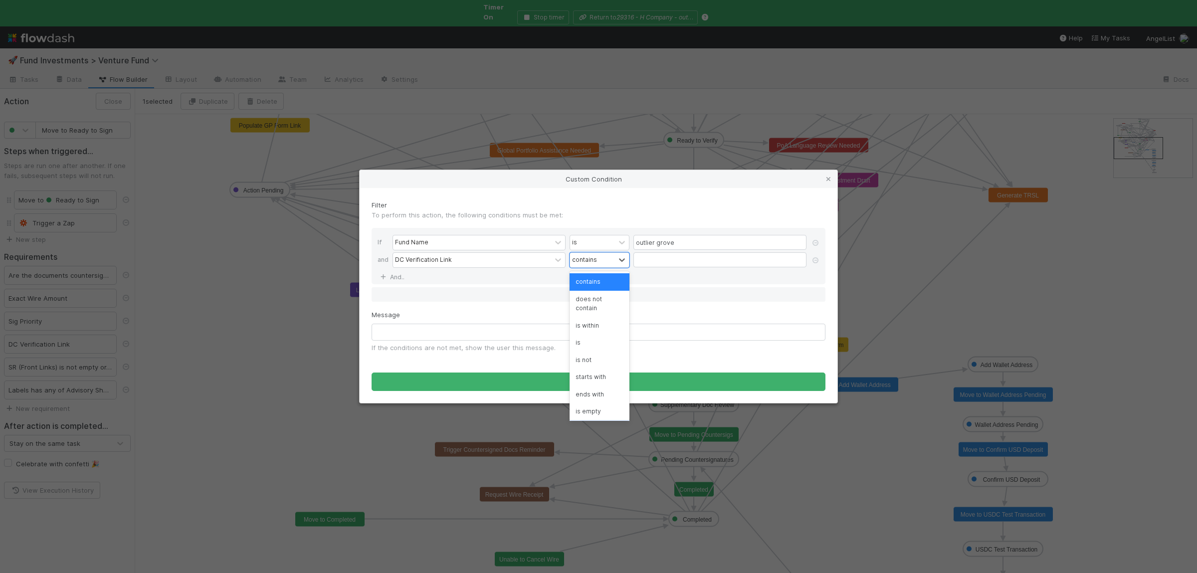
click at [597, 420] on div "is not empty" at bounding box center [600, 428] width 60 height 17
click at [433, 336] on input "text" at bounding box center [599, 332] width 454 height 17
type input "W"
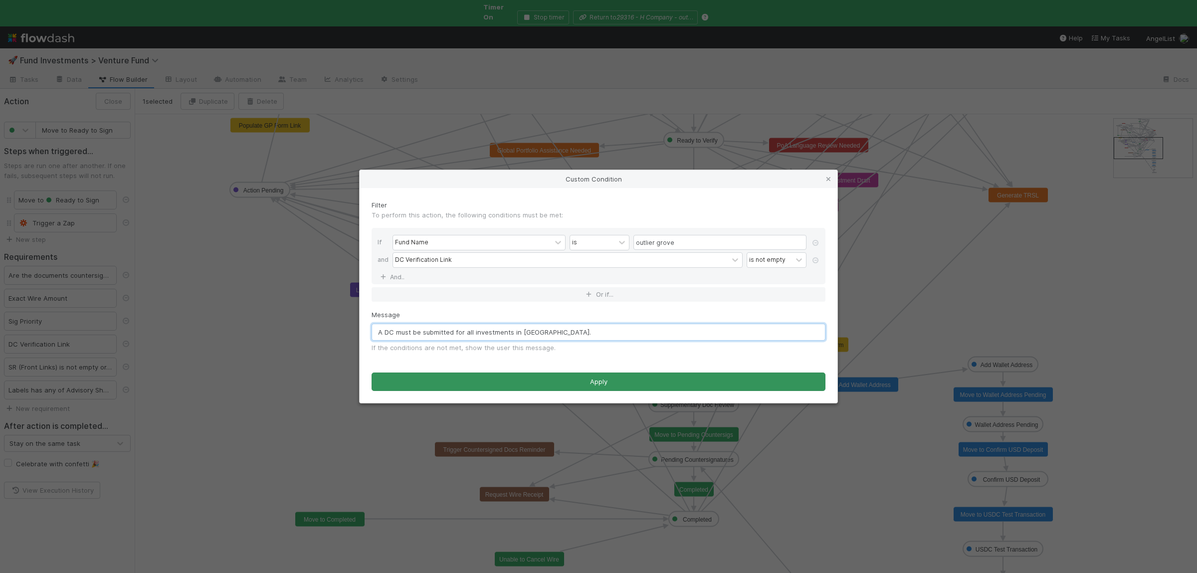
type input "A DC must be submitted for all investments in Outlier Grove."
click at [508, 383] on button "Apply" at bounding box center [599, 382] width 454 height 19
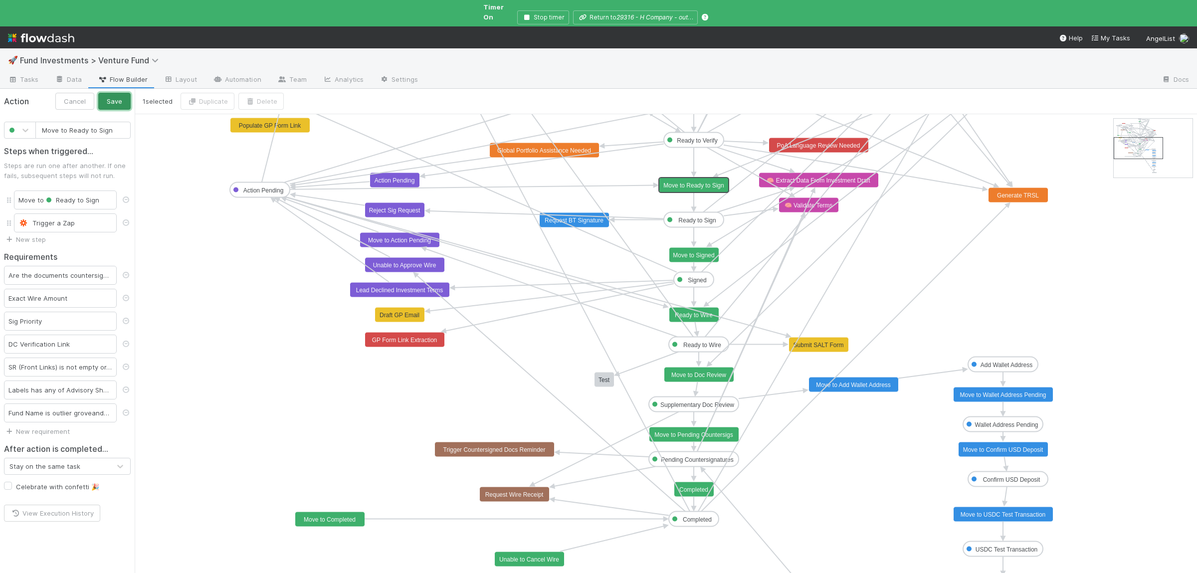
click at [112, 93] on button "Save" at bounding box center [114, 101] width 32 height 17
click at [72, 409] on div "Fund Name is outlier grove and DC Verification Link is not empty" at bounding box center [60, 412] width 113 height 19
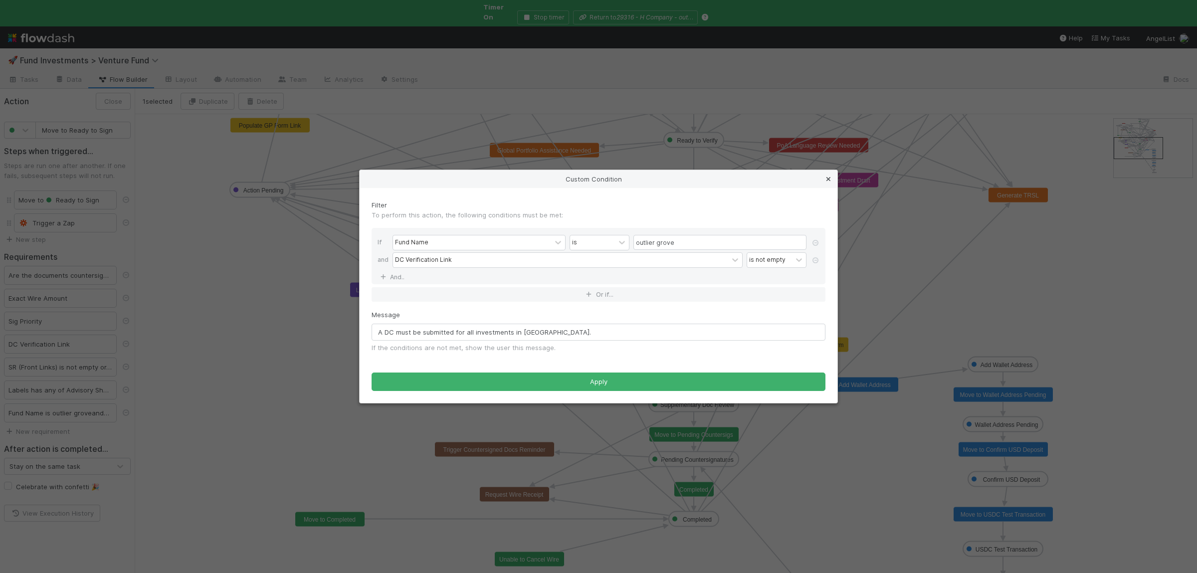
click at [832, 180] on icon at bounding box center [828, 179] width 10 height 6
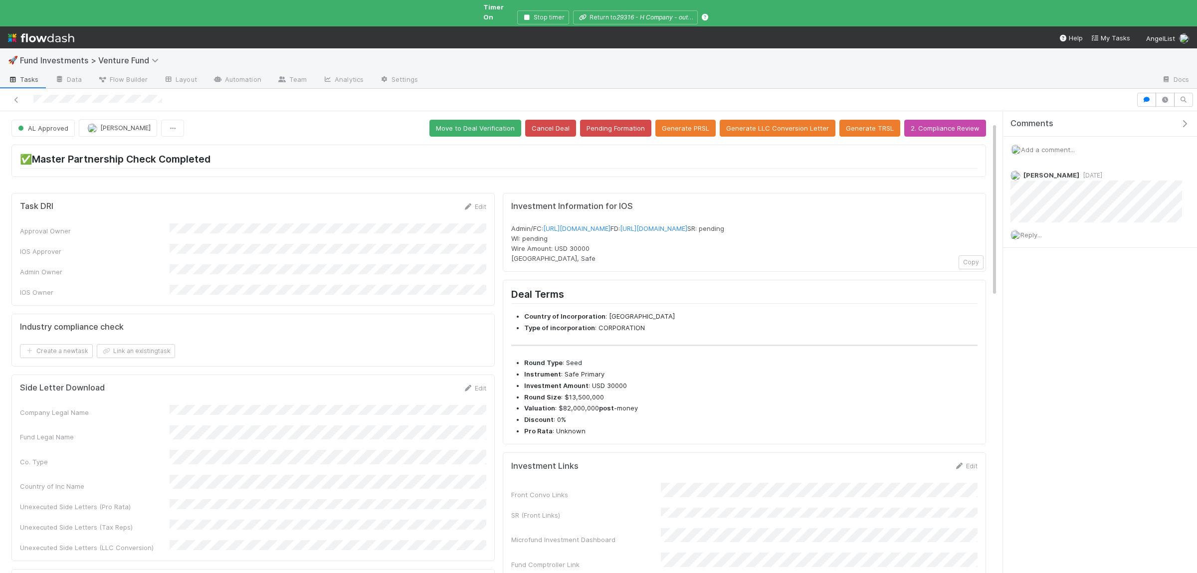
scroll to position [195, 0]
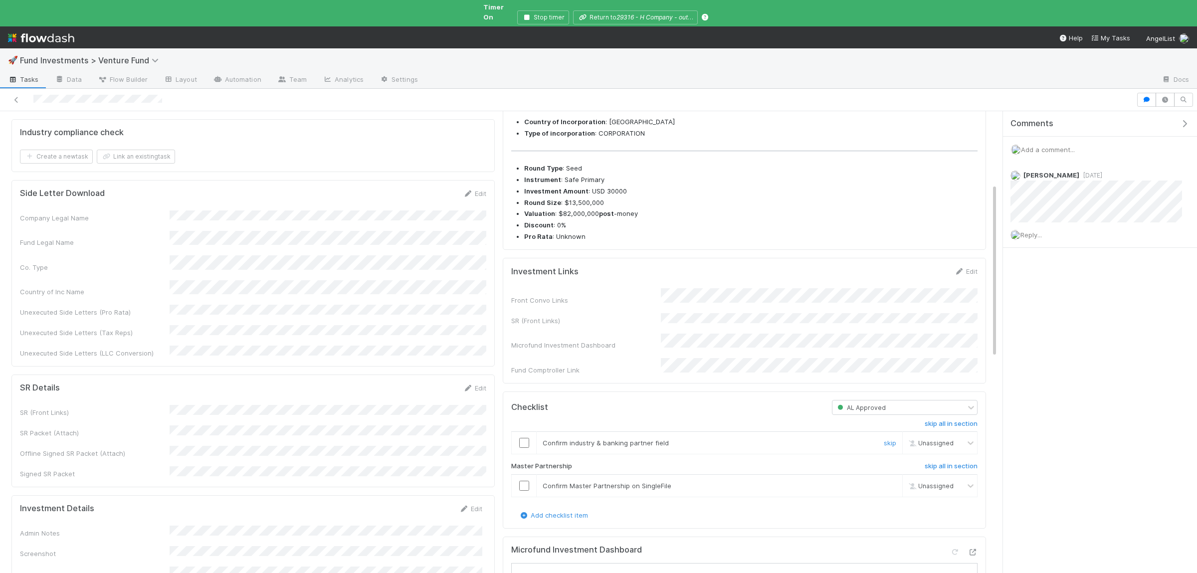
click at [520, 444] on td at bounding box center [524, 443] width 25 height 22
click at [525, 447] on td at bounding box center [524, 443] width 25 height 22
click at [523, 448] on input "checkbox" at bounding box center [524, 443] width 10 height 10
click at [523, 491] on input "checkbox" at bounding box center [524, 486] width 10 height 10
click at [1144, 97] on icon "button" at bounding box center [1147, 100] width 10 height 6
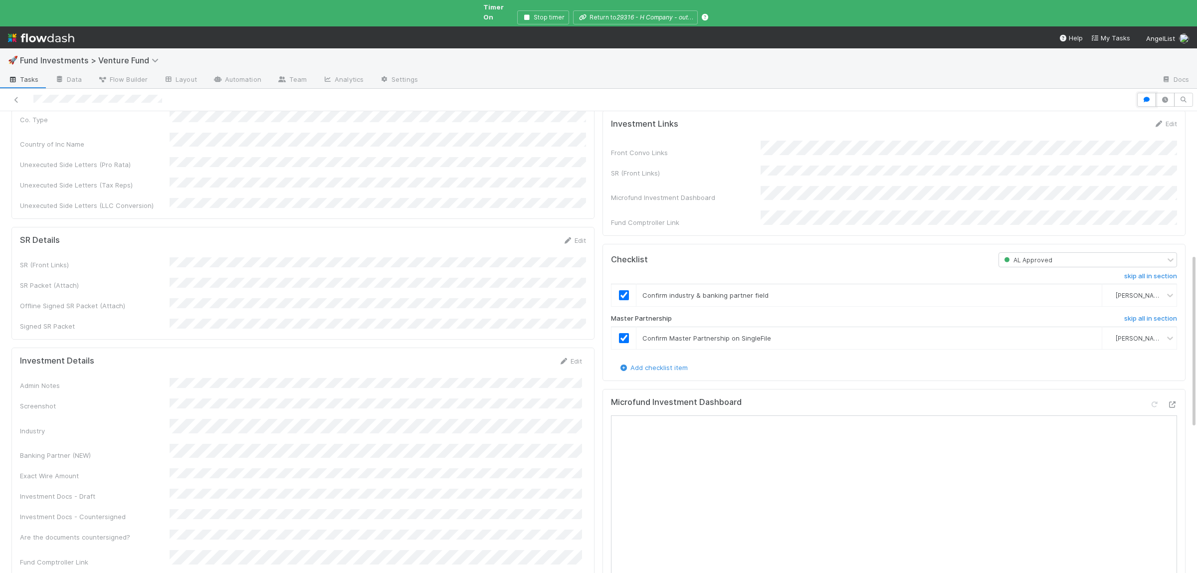
scroll to position [389, 0]
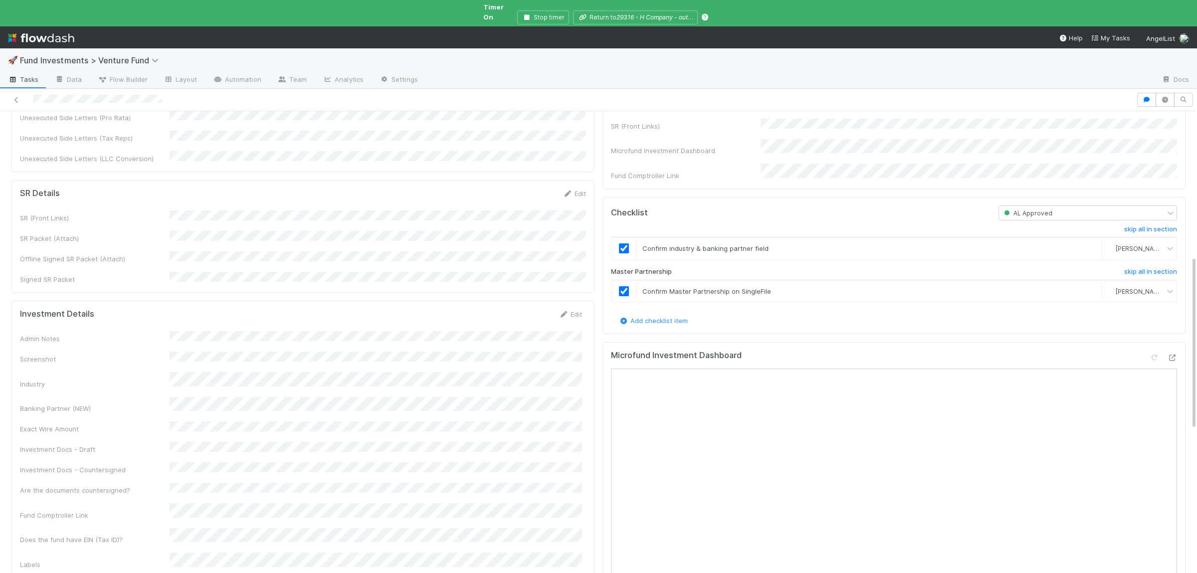
click at [304, 483] on div "Admin Notes Screenshot Industry Banking Partner (NEW) Exact Wire Amount Investm…" at bounding box center [301, 450] width 562 height 238
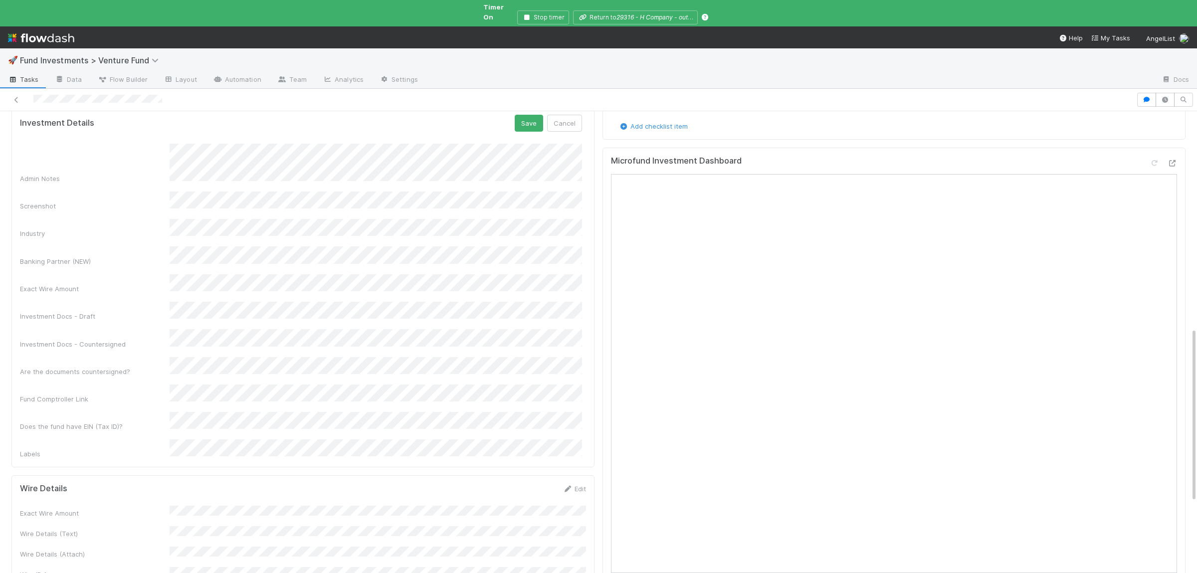
click at [515, 115] on button "Save" at bounding box center [529, 123] width 28 height 17
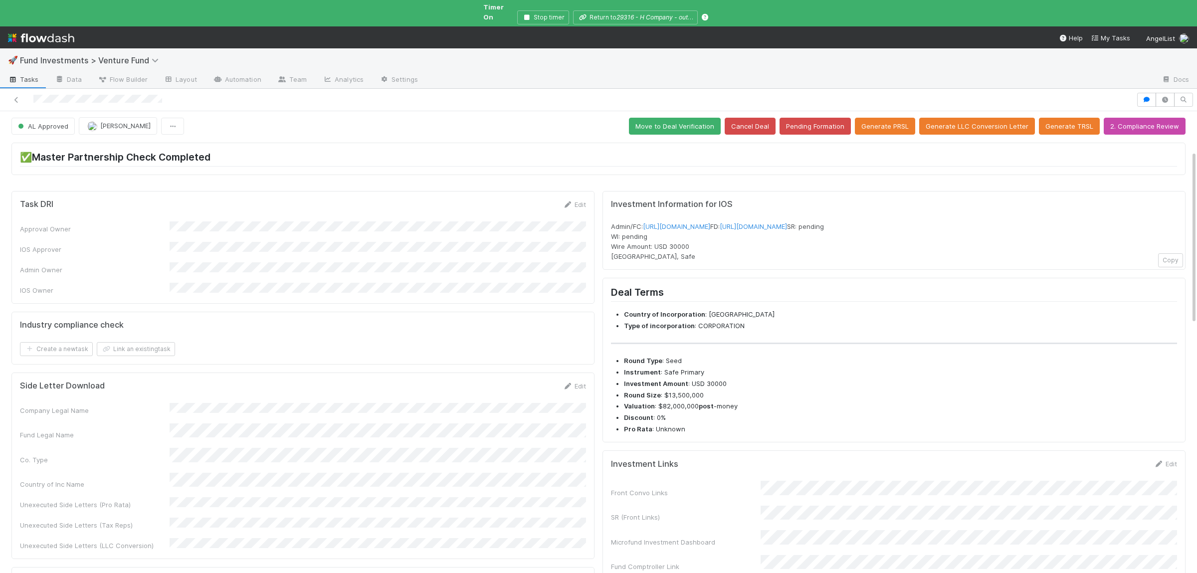
scroll to position [0, 0]
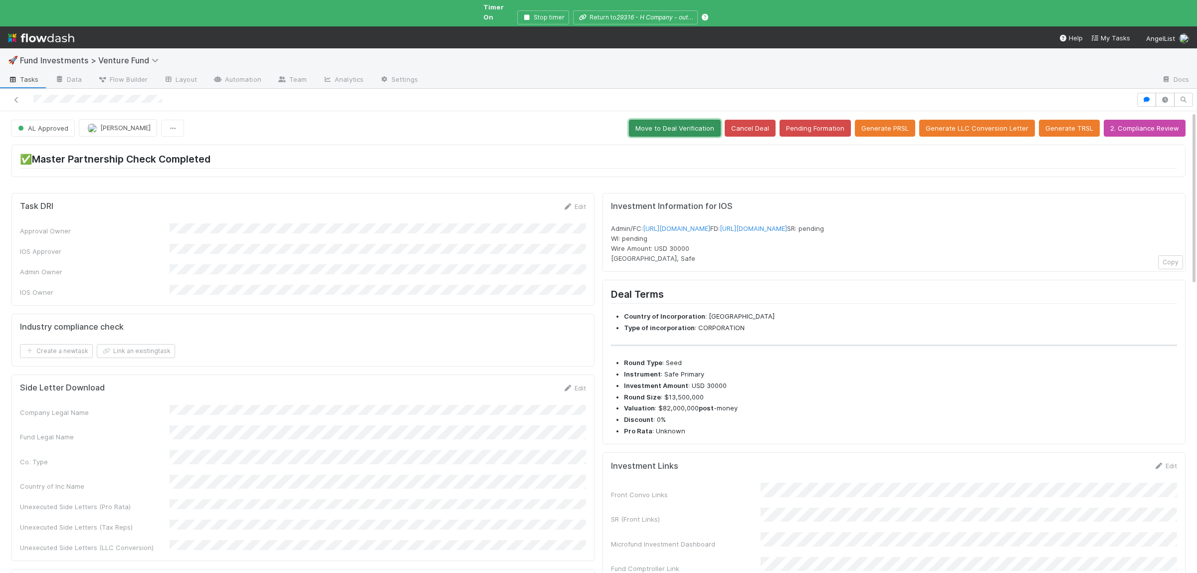
click at [675, 123] on button "Move to Deal Verification" at bounding box center [675, 128] width 92 height 17
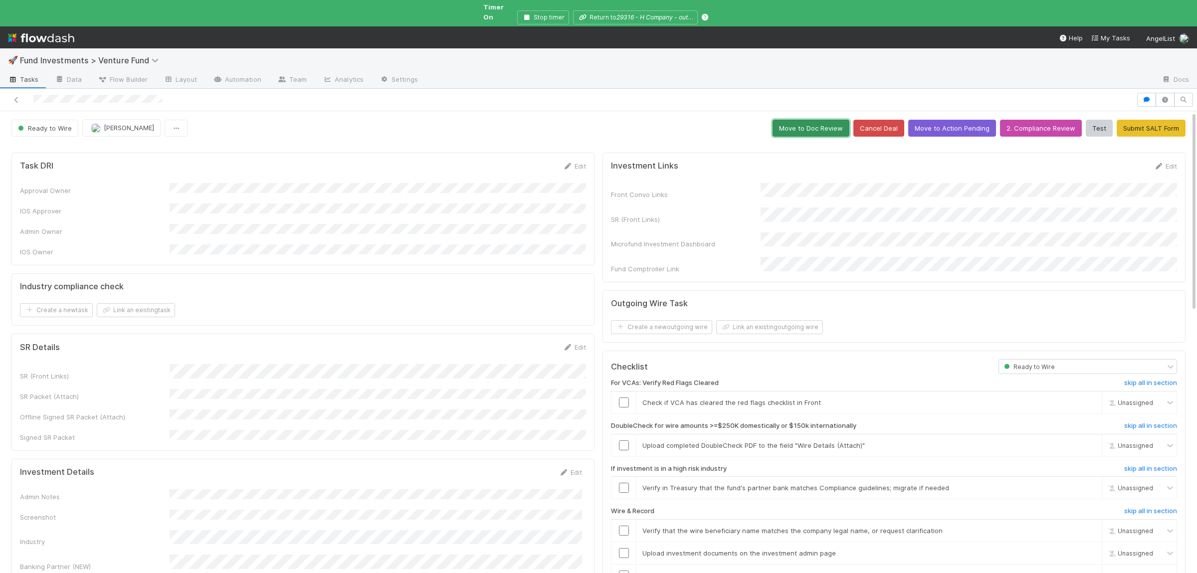
click at [805, 122] on button "Move to Doc Review" at bounding box center [811, 128] width 77 height 17
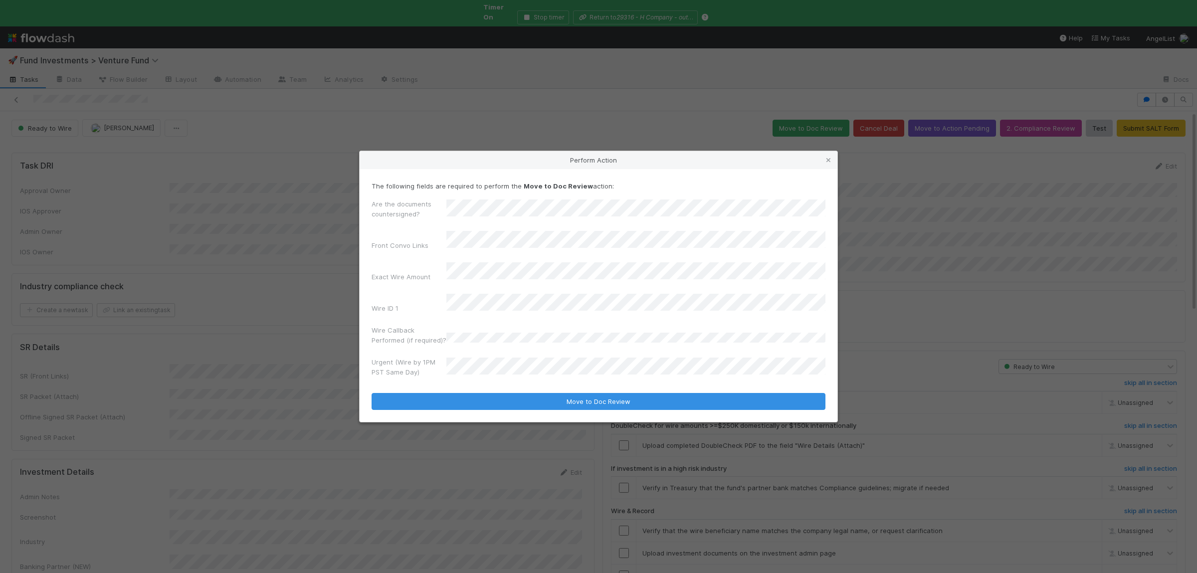
click at [372, 393] on button "Move to Doc Review" at bounding box center [599, 401] width 454 height 17
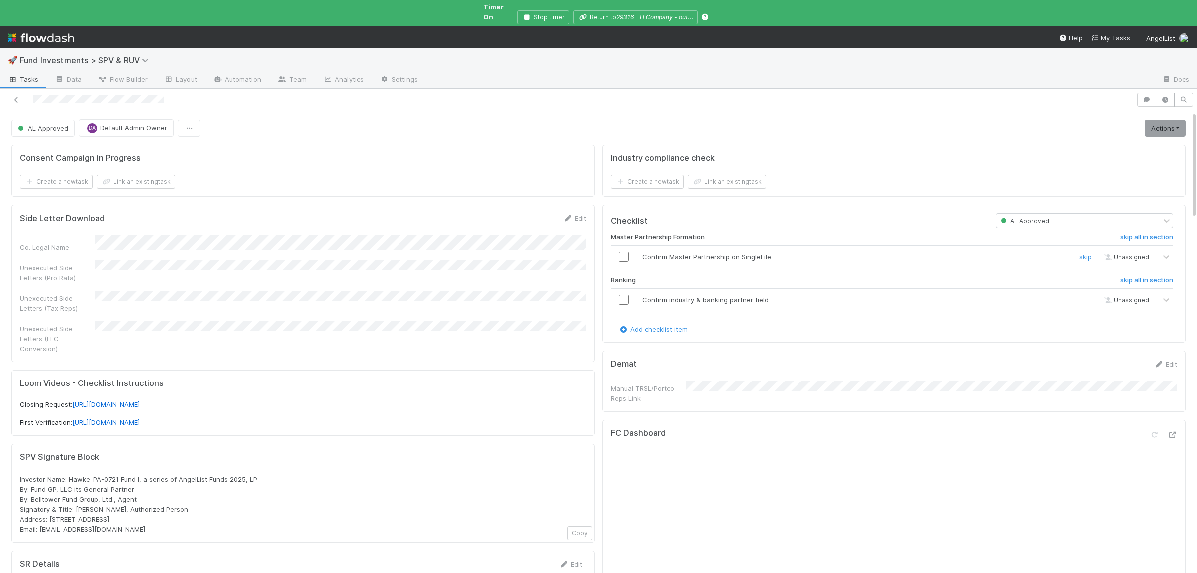
click at [626, 252] on input "checkbox" at bounding box center [624, 257] width 10 height 10
click at [621, 295] on input "checkbox" at bounding box center [624, 300] width 10 height 10
click at [628, 253] on input "checkbox" at bounding box center [624, 257] width 10 height 10
click at [1166, 120] on link "Actions" at bounding box center [1165, 128] width 41 height 17
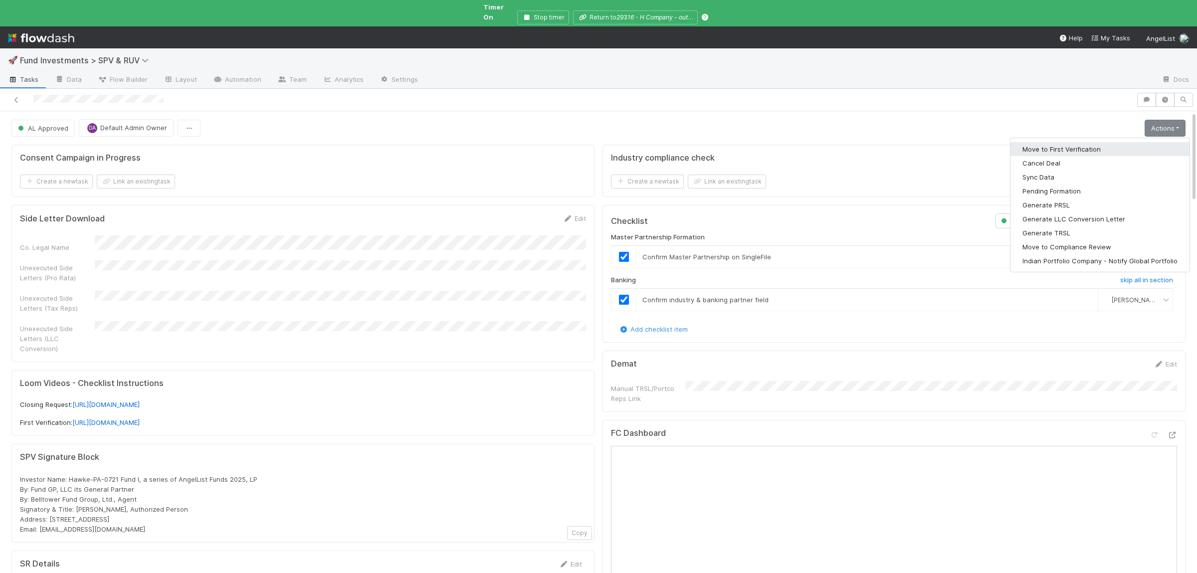
click at [1129, 142] on button "Move to First Verification" at bounding box center [1099, 149] width 179 height 14
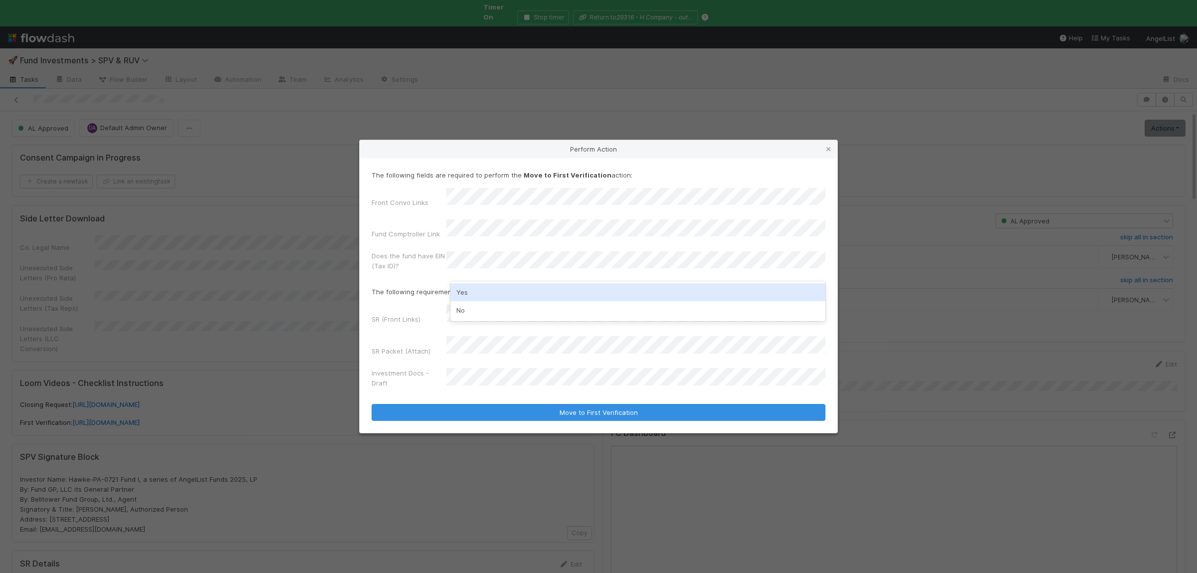
click at [536, 291] on div "Yes" at bounding box center [637, 292] width 375 height 18
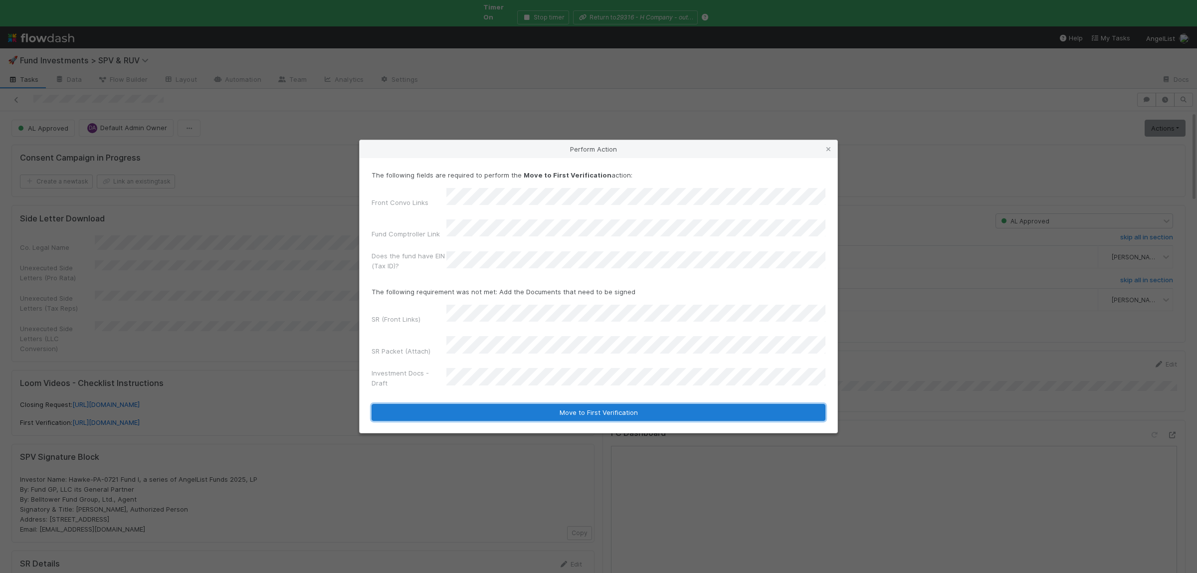
click at [636, 404] on button "Move to First Verification" at bounding box center [599, 412] width 454 height 17
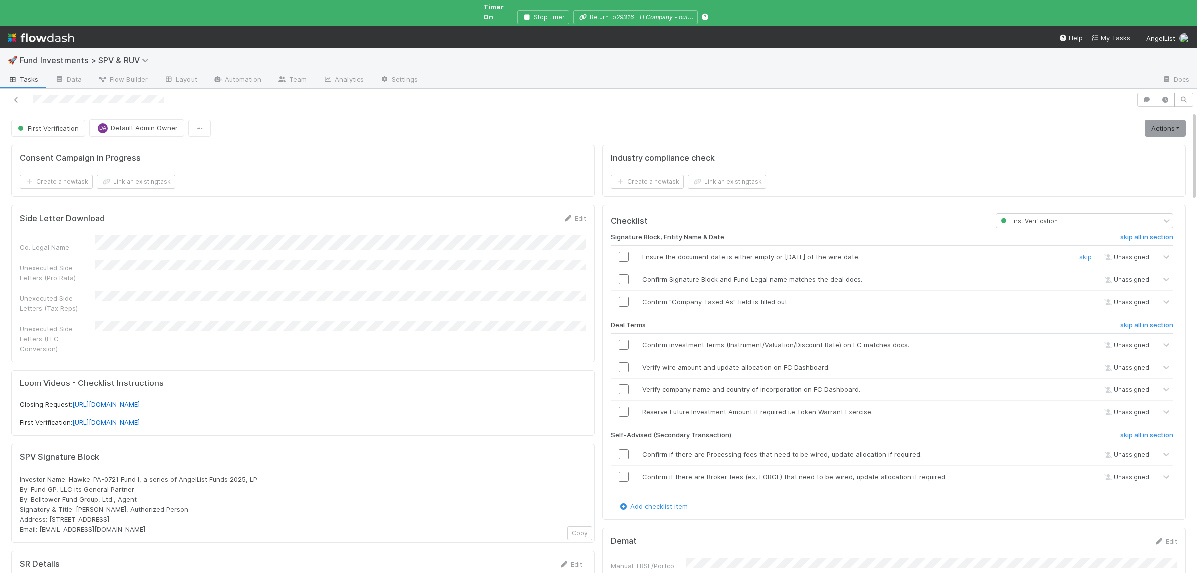
drag, startPoint x: 628, startPoint y: 251, endPoint x: 630, endPoint y: 266, distance: 15.6
click at [628, 252] on input "checkbox" at bounding box center [624, 257] width 10 height 10
click at [627, 274] on input "checkbox" at bounding box center [624, 279] width 10 height 10
click at [625, 297] on input "checkbox" at bounding box center [624, 302] width 10 height 10
click at [628, 340] on input "checkbox" at bounding box center [624, 345] width 10 height 10
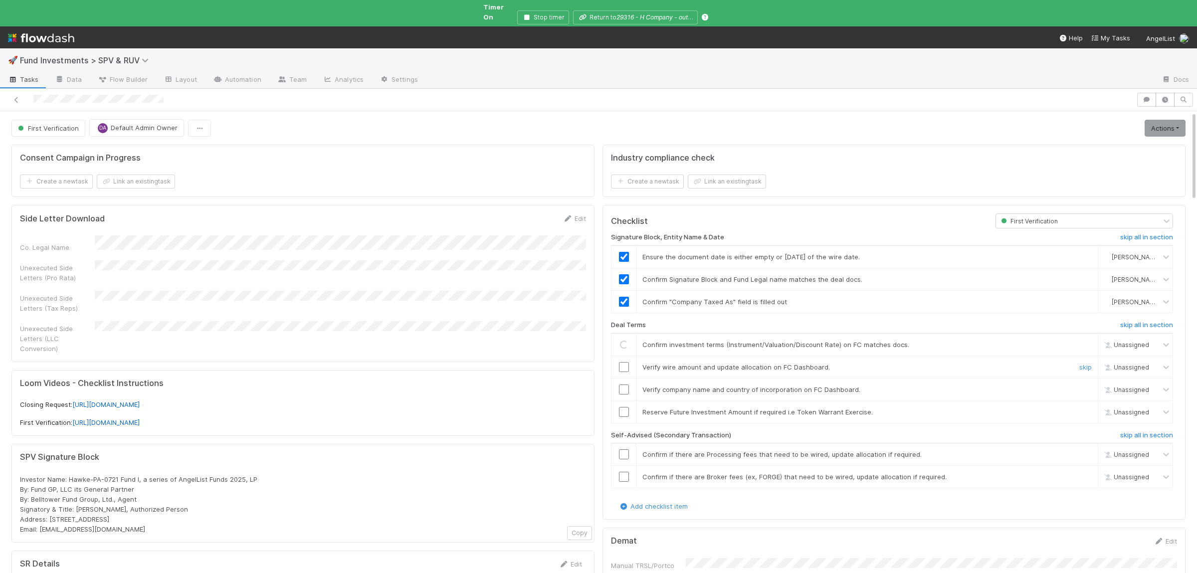
click at [626, 366] on td at bounding box center [623, 367] width 25 height 22
drag, startPoint x: 626, startPoint y: 361, endPoint x: 628, endPoint y: 373, distance: 12.6
click at [626, 362] on input "checkbox" at bounding box center [624, 367] width 10 height 10
click at [628, 385] on input "checkbox" at bounding box center [624, 390] width 10 height 10
click at [625, 407] on input "checkbox" at bounding box center [624, 412] width 10 height 10
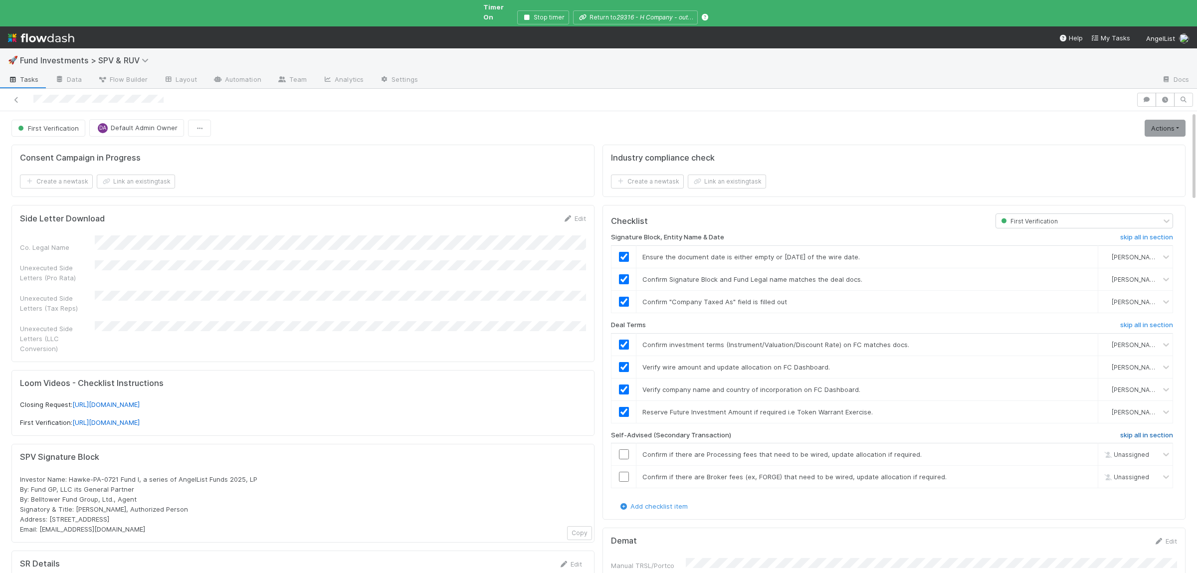
click at [1139, 431] on h6 "skip all in section" at bounding box center [1146, 435] width 53 height 8
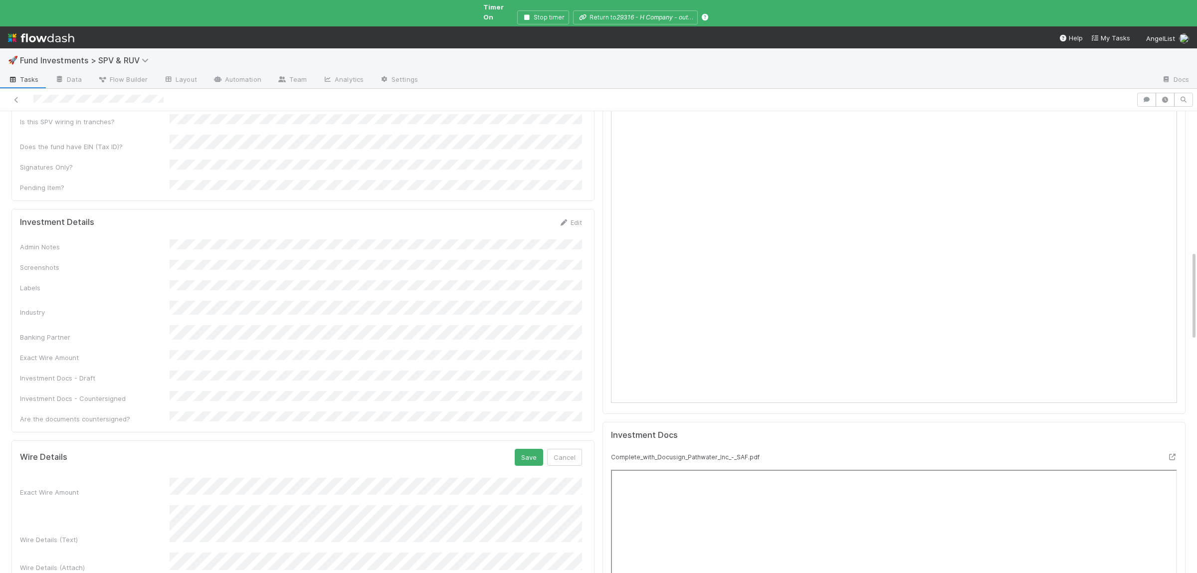
scroll to position [717, 0]
click at [528, 461] on button "Save" at bounding box center [529, 469] width 28 height 17
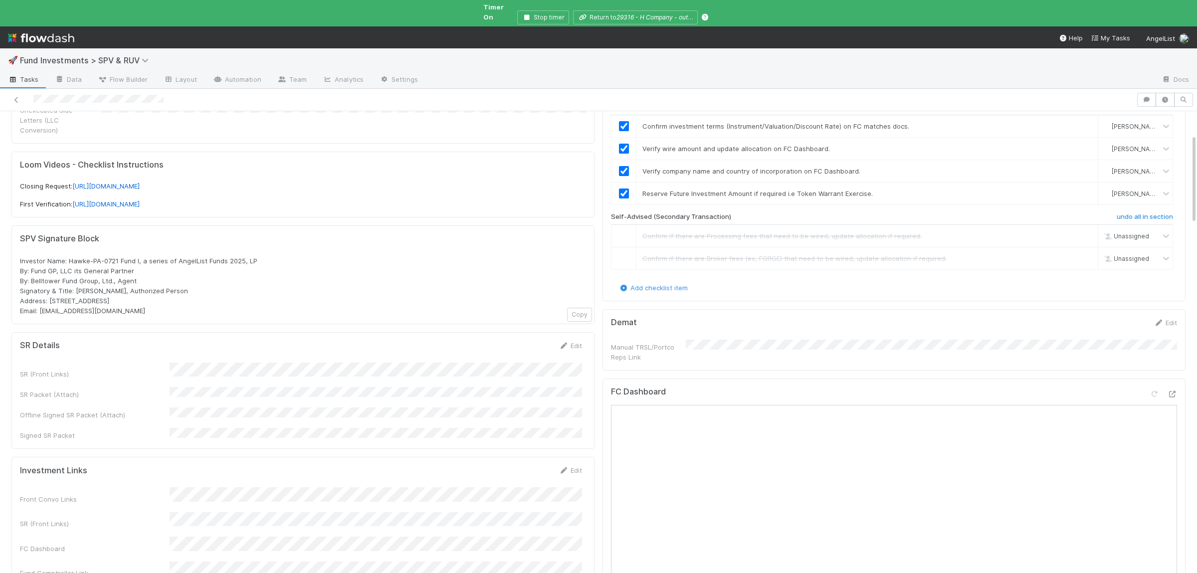
scroll to position [0, 0]
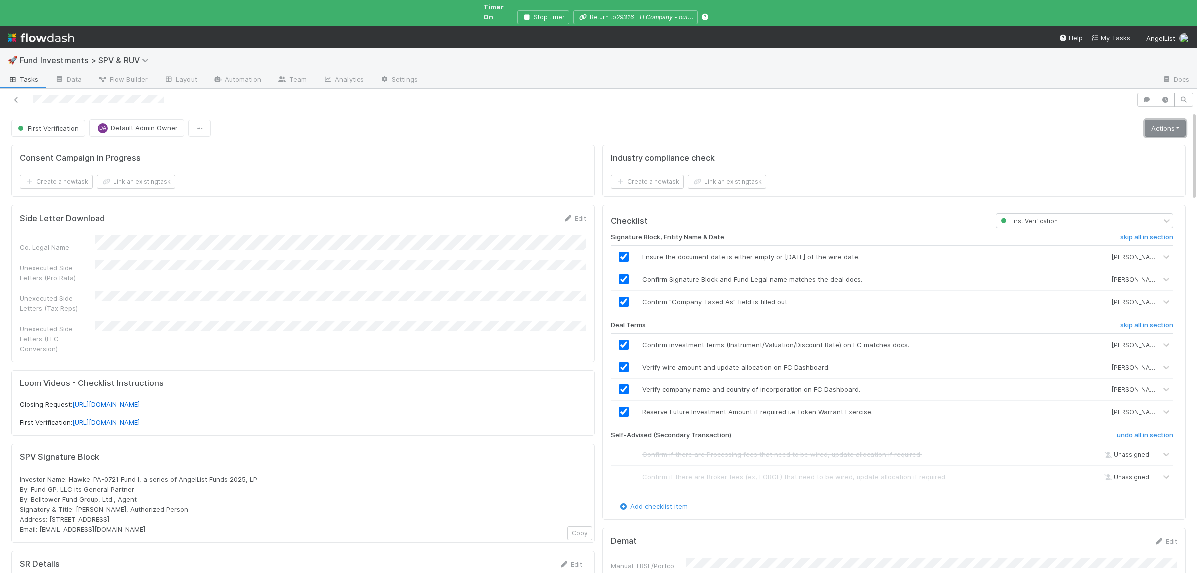
drag, startPoint x: 1164, startPoint y: 119, endPoint x: 1127, endPoint y: 129, distance: 38.1
click at [1164, 120] on link "Actions" at bounding box center [1165, 128] width 41 height 17
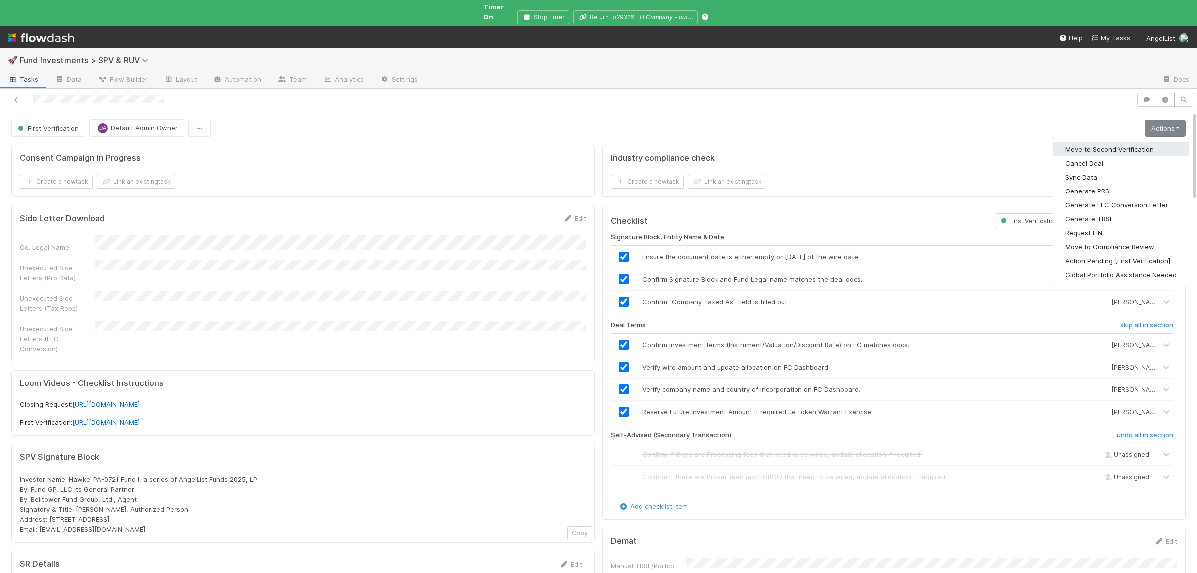
click at [1105, 142] on button "Move to Second Verification" at bounding box center [1120, 149] width 135 height 14
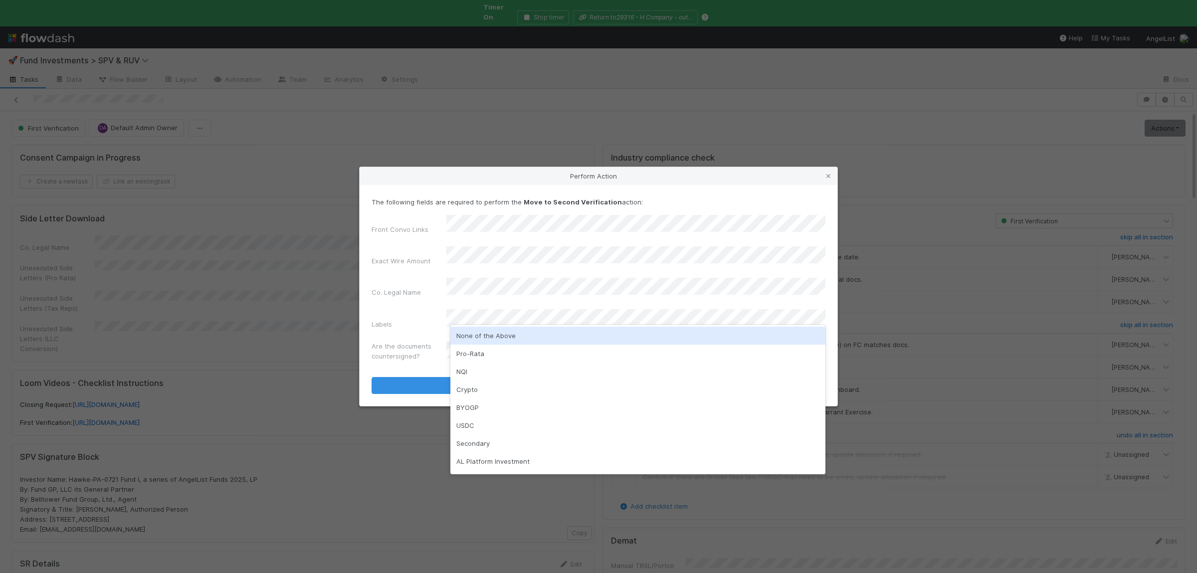
click at [499, 332] on div "None of the Above" at bounding box center [637, 336] width 375 height 18
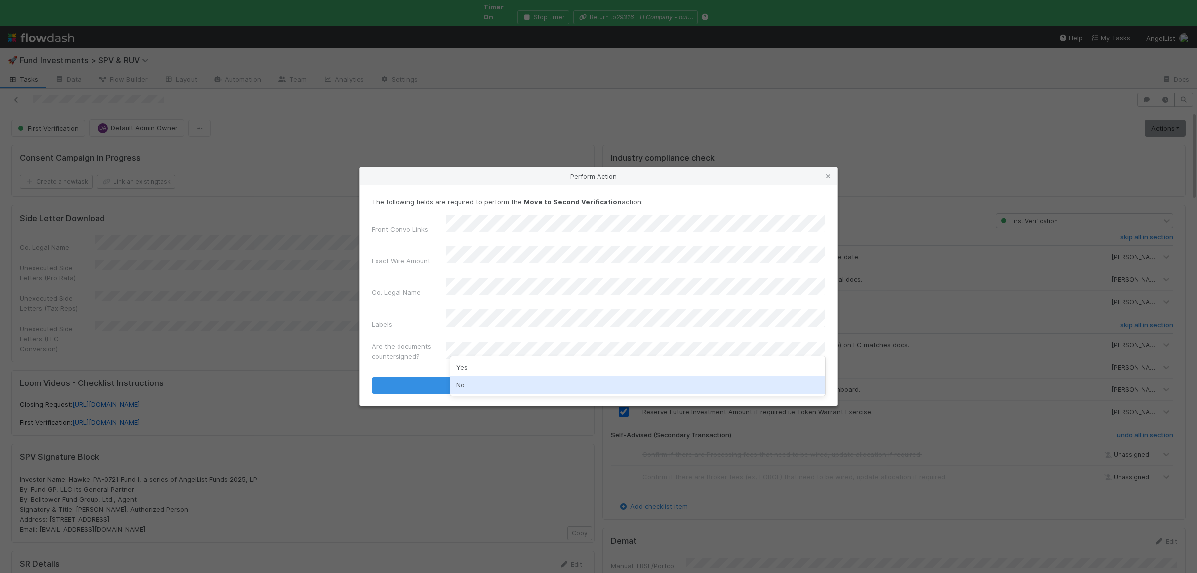
click at [496, 384] on div "No" at bounding box center [637, 385] width 375 height 18
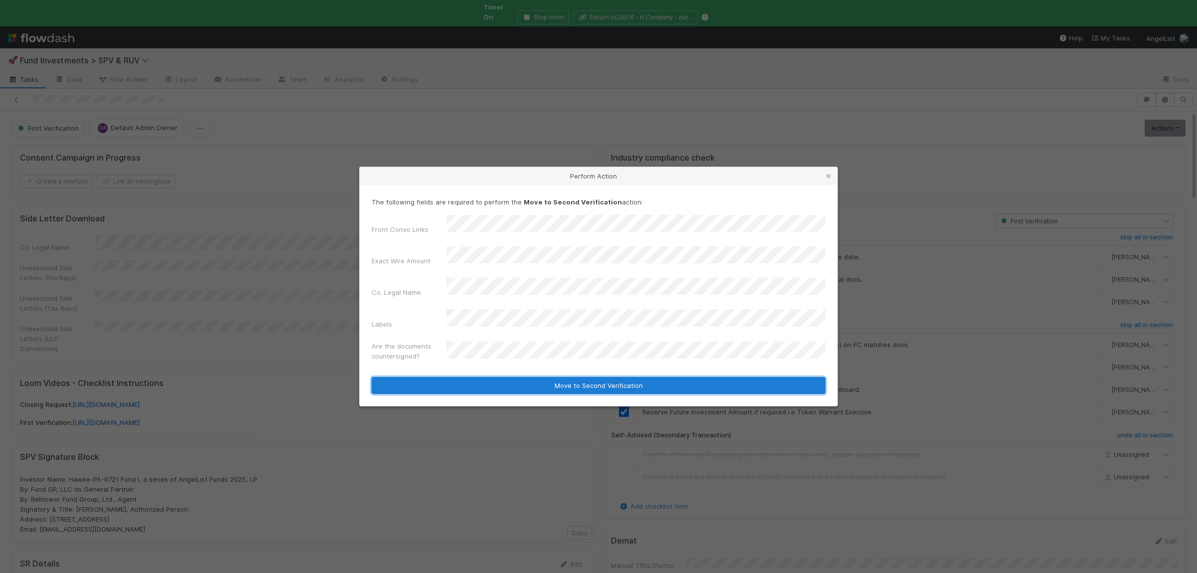
click at [503, 377] on button "Move to Second Verification" at bounding box center [599, 385] width 454 height 17
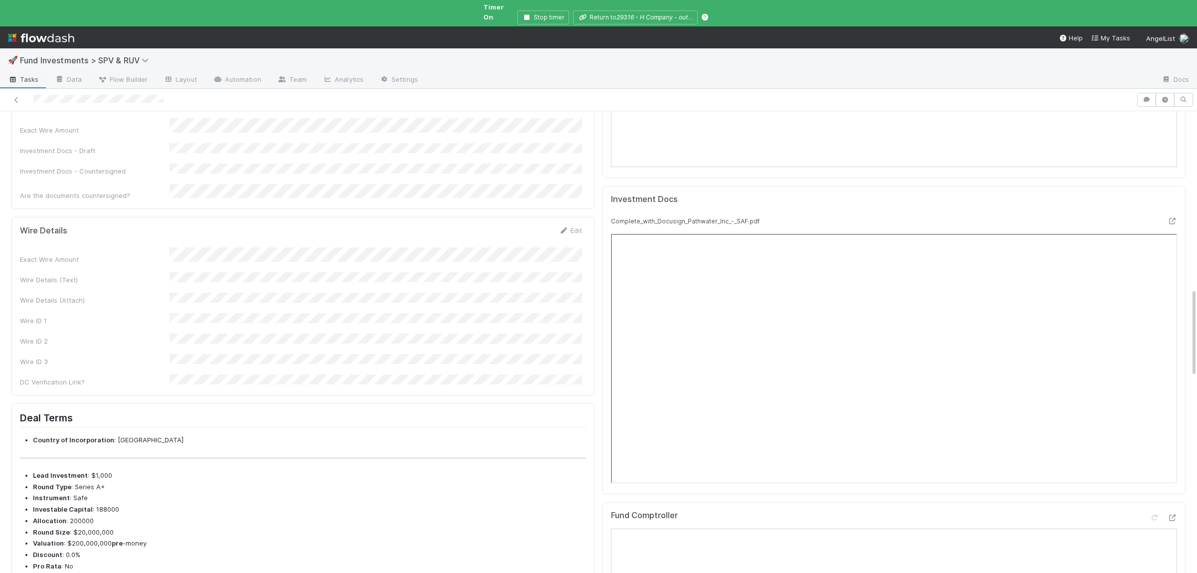
scroll to position [973, 0]
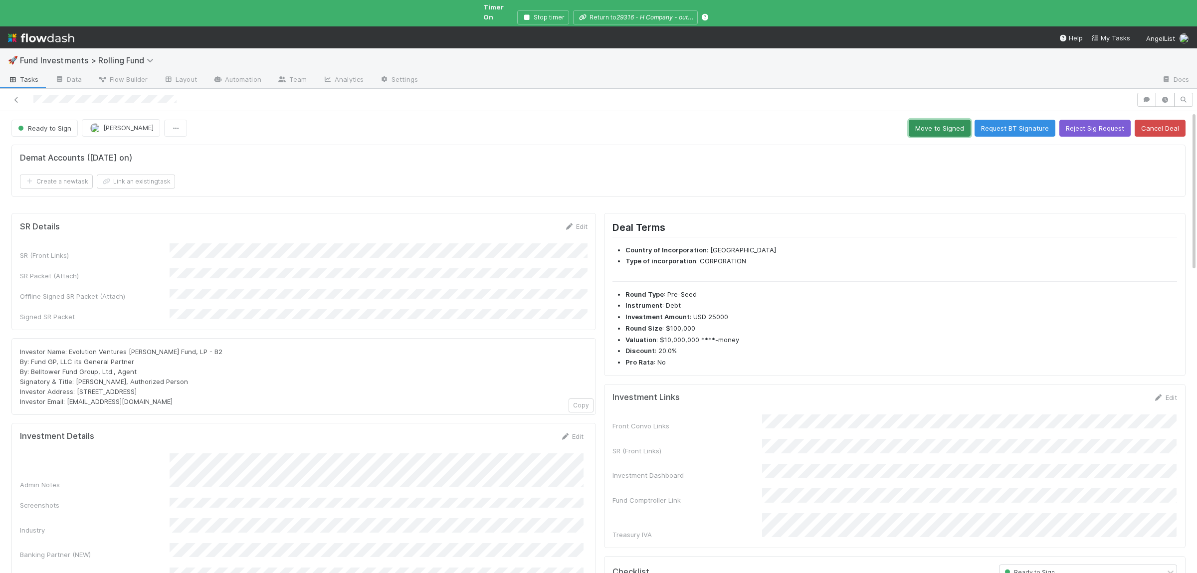
click at [943, 124] on button "Move to Signed" at bounding box center [940, 128] width 62 height 17
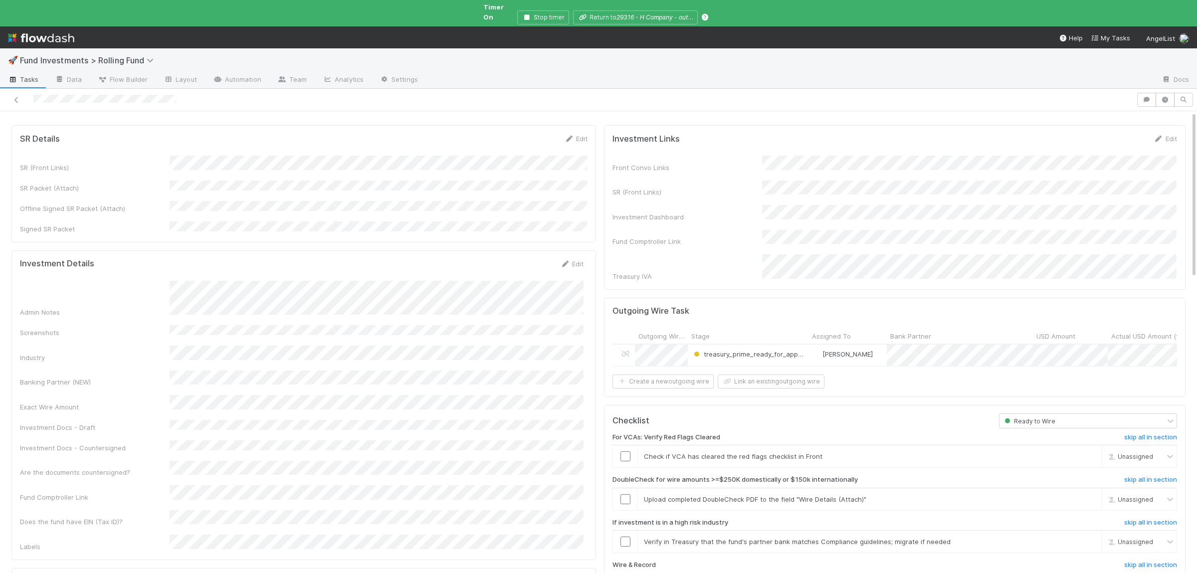
scroll to position [146, 0]
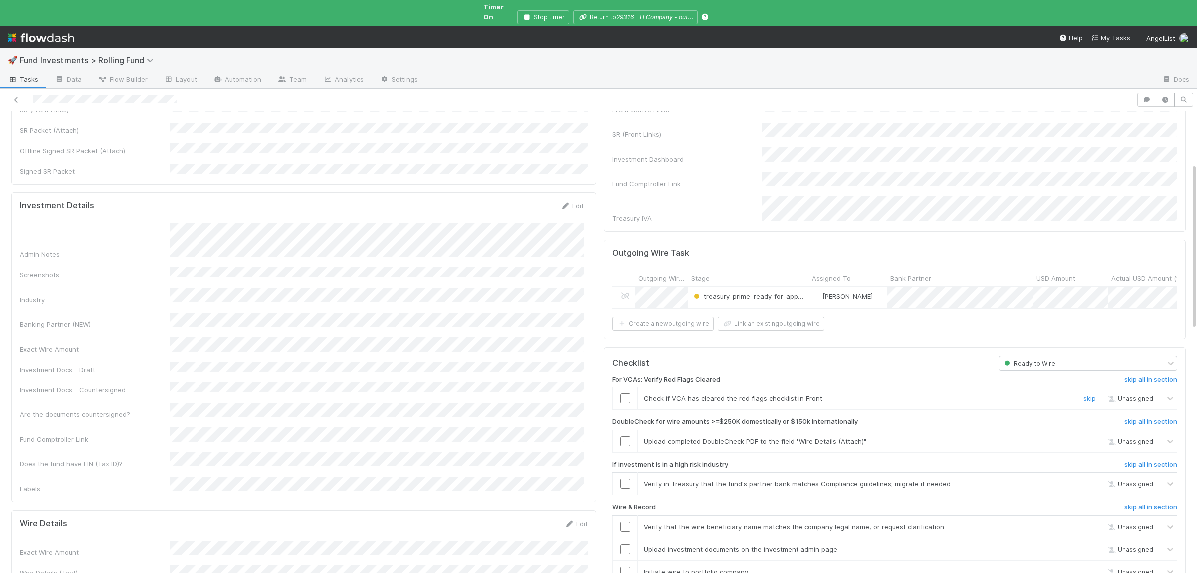
click at [625, 394] on input "checkbox" at bounding box center [625, 399] width 10 height 10
click at [1093, 437] on link "skip" at bounding box center [1089, 441] width 12 height 8
click at [1094, 480] on link "skip" at bounding box center [1089, 484] width 12 height 8
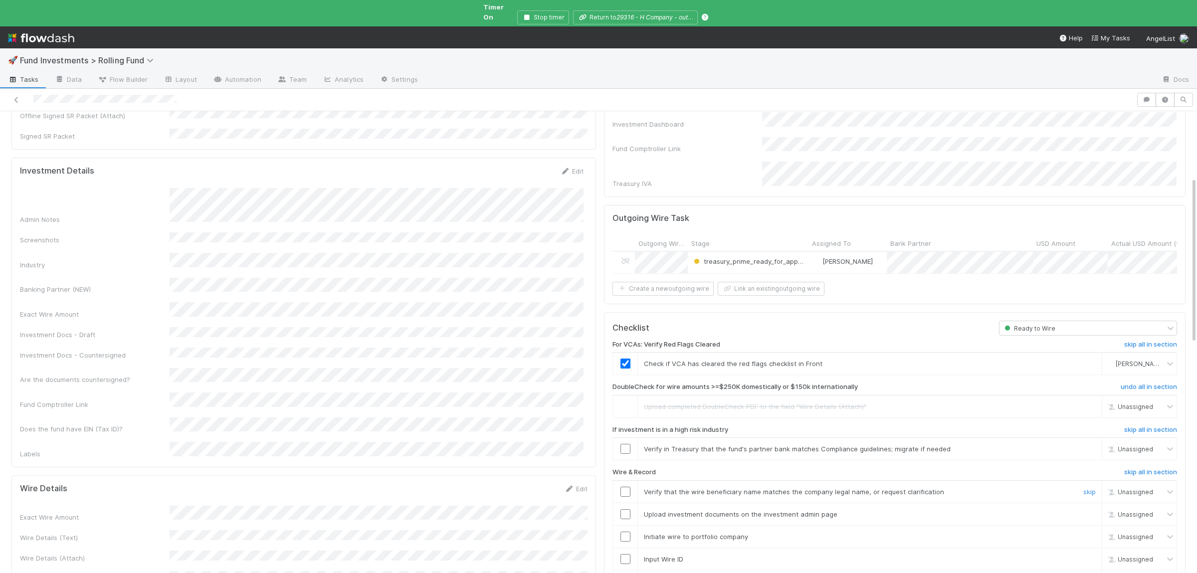
scroll to position [195, 0]
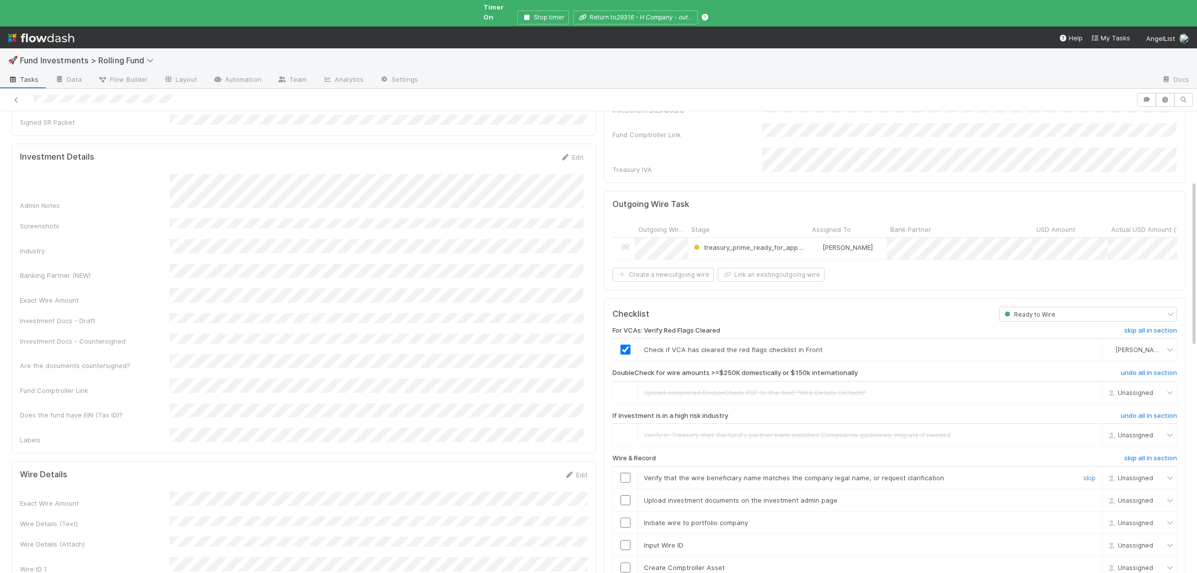
click at [621, 473] on input "checkbox" at bounding box center [625, 478] width 10 height 10
click at [623, 495] on input "checkbox" at bounding box center [625, 500] width 10 height 10
drag, startPoint x: 624, startPoint y: 506, endPoint x: 625, endPoint y: 518, distance: 11.5
click at [624, 518] on input "checkbox" at bounding box center [625, 523] width 10 height 10
drag, startPoint x: 625, startPoint y: 529, endPoint x: 626, endPoint y: 556, distance: 27.0
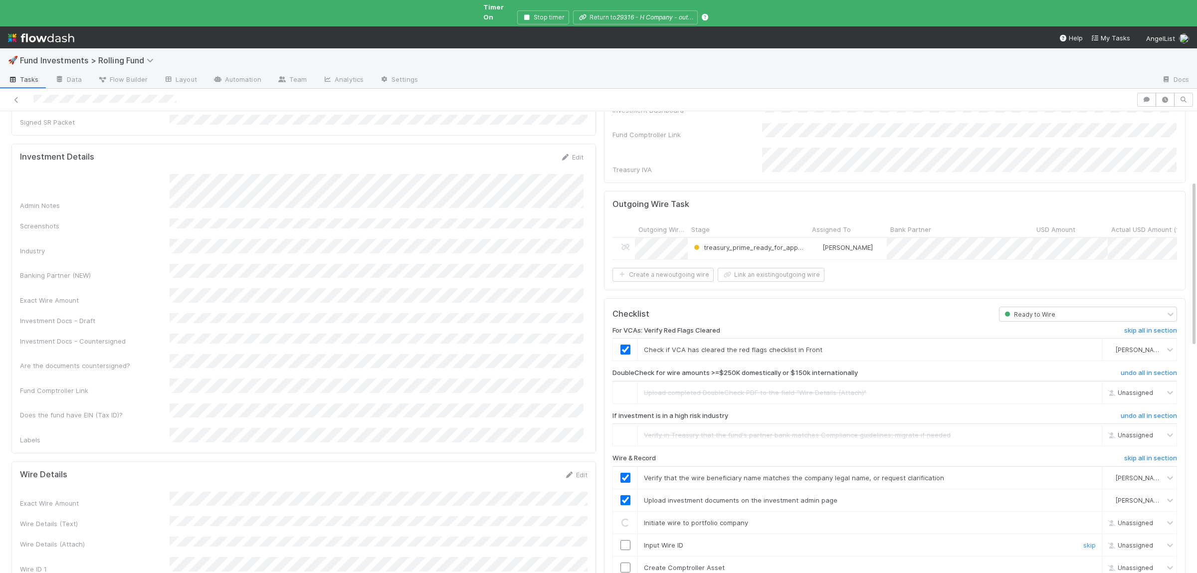
click at [625, 540] on input "checkbox" at bounding box center [625, 545] width 10 height 10
click at [626, 563] on input "checkbox" at bounding box center [625, 568] width 10 height 10
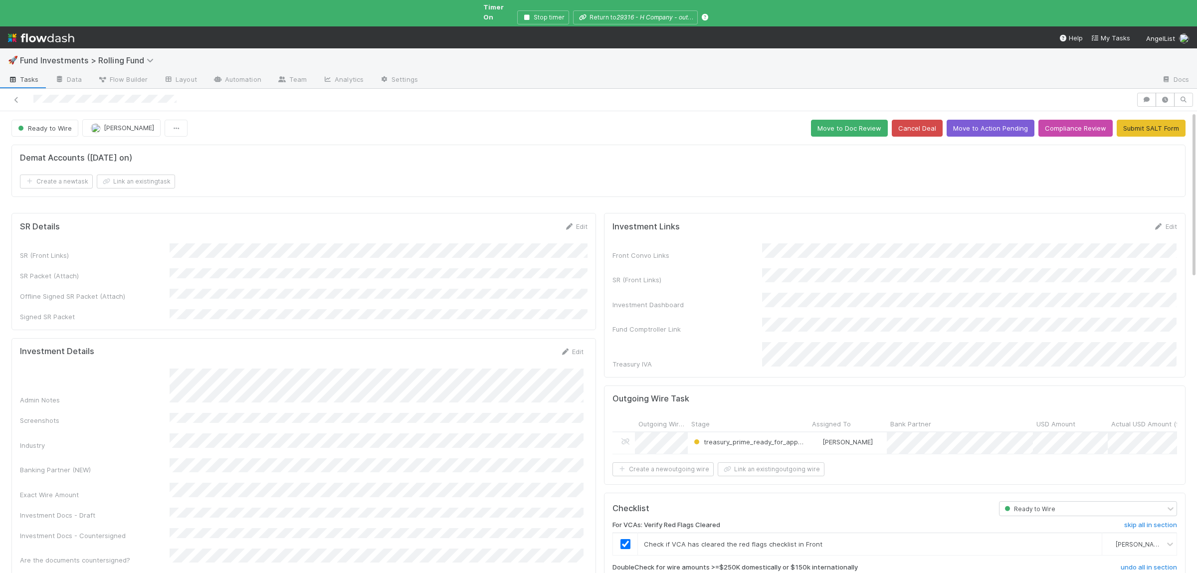
click at [846, 120] on button "Move to Doc Review" at bounding box center [849, 128] width 77 height 17
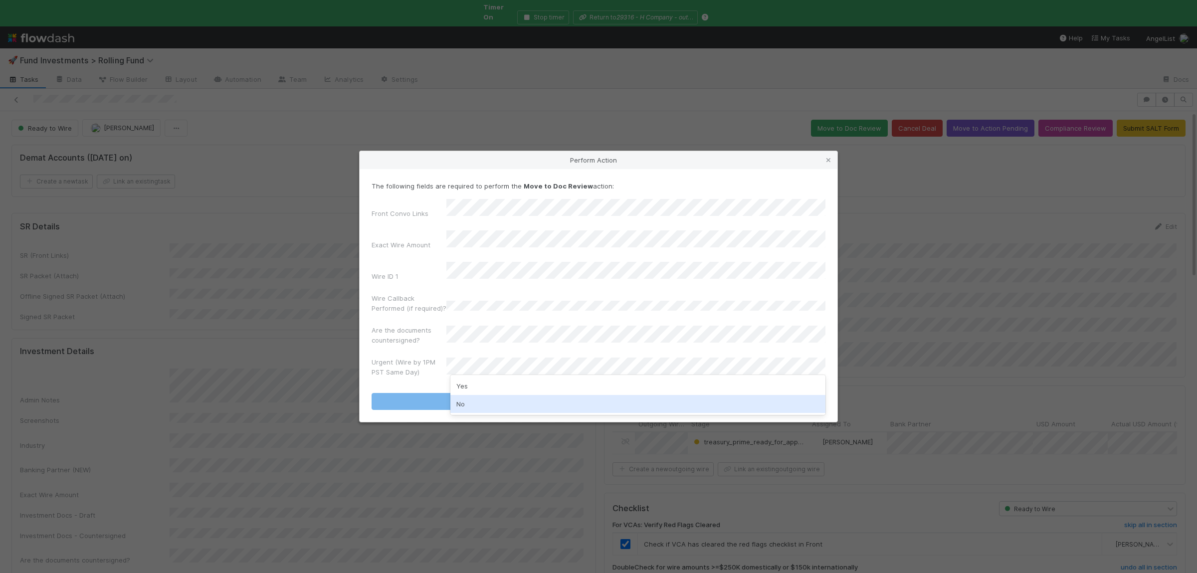
click at [472, 404] on div "No" at bounding box center [637, 404] width 375 height 18
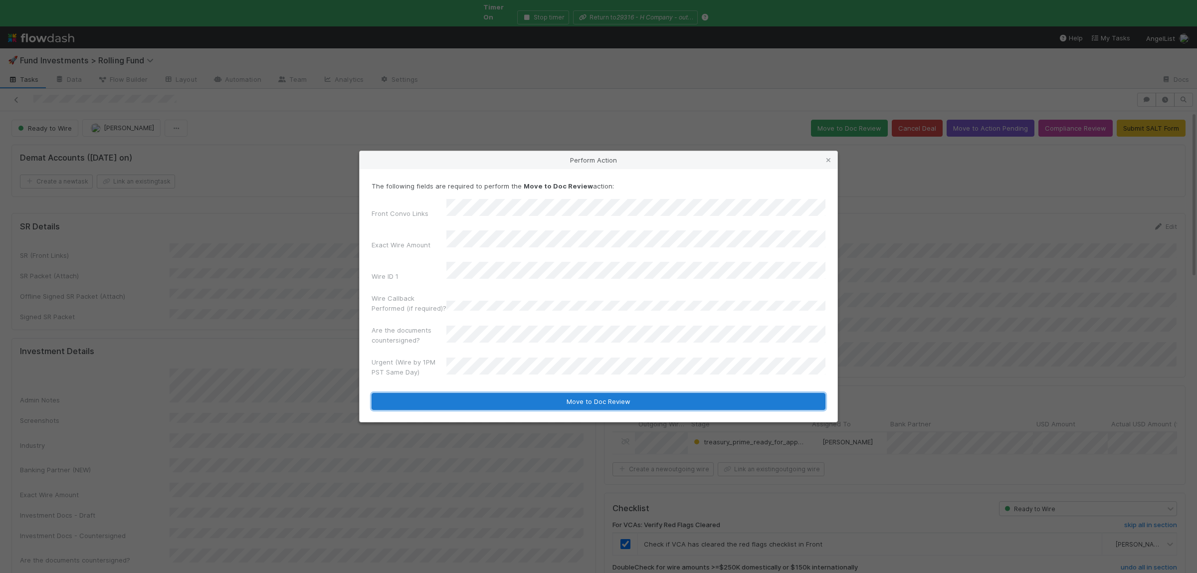
click at [477, 395] on button "Move to Doc Review" at bounding box center [599, 401] width 454 height 17
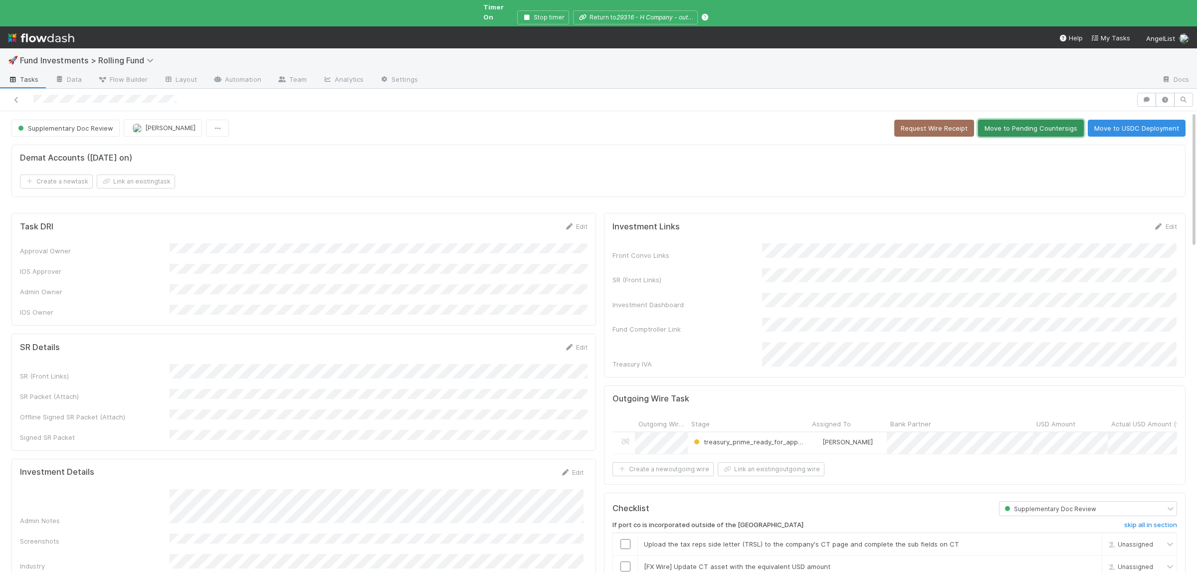
click at [1025, 122] on button "Move to Pending Countersigs" at bounding box center [1031, 128] width 106 height 17
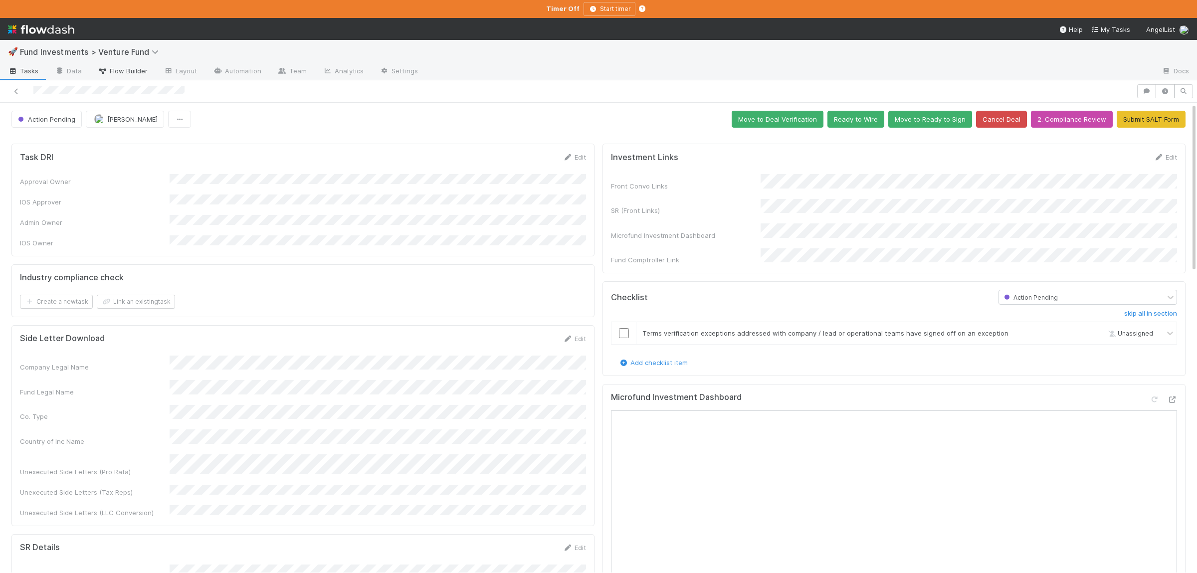
click at [127, 69] on span "Flow Builder" at bounding box center [123, 71] width 50 height 10
click at [781, 120] on button "Move to Deal Verification" at bounding box center [778, 119] width 92 height 17
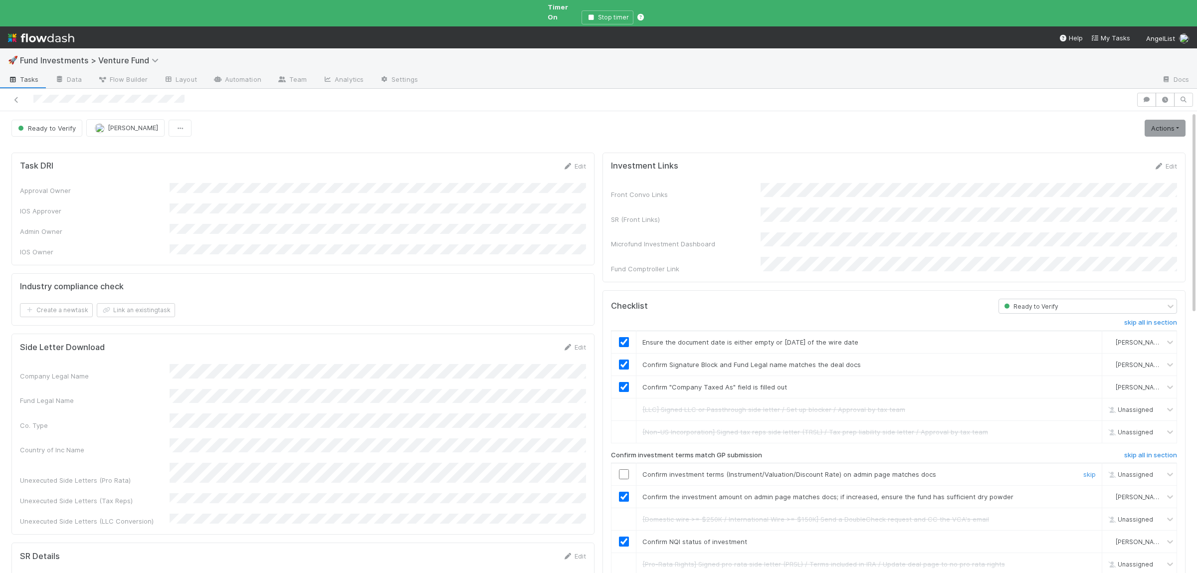
click at [623, 469] on input "checkbox" at bounding box center [624, 474] width 10 height 10
click at [1165, 120] on link "Actions" at bounding box center [1165, 128] width 41 height 17
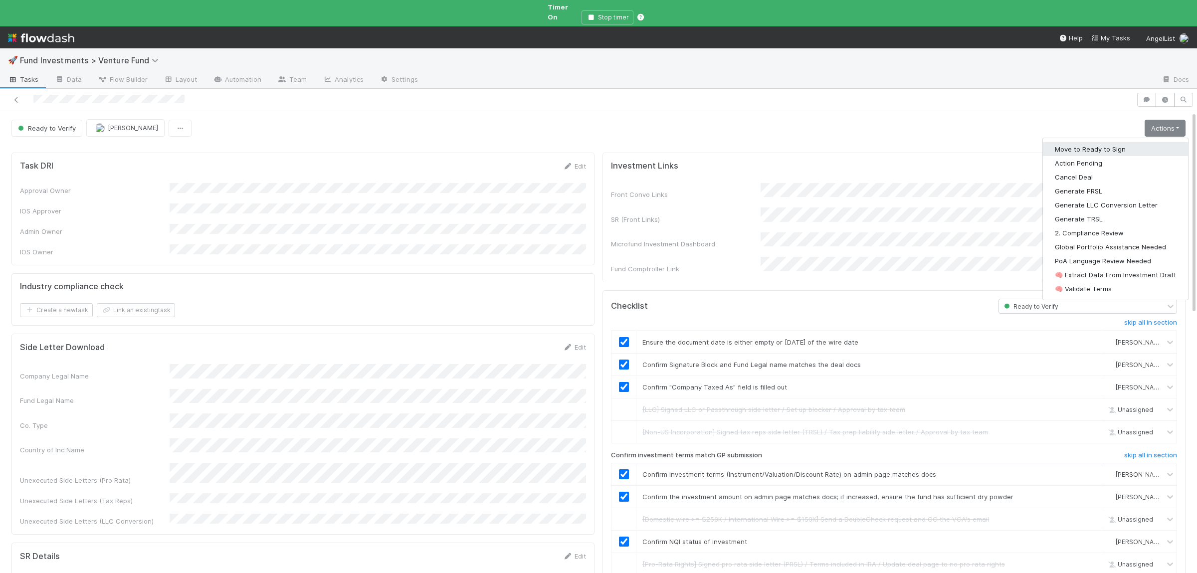
click at [1144, 142] on button "Move to Ready to Sign" at bounding box center [1115, 149] width 145 height 14
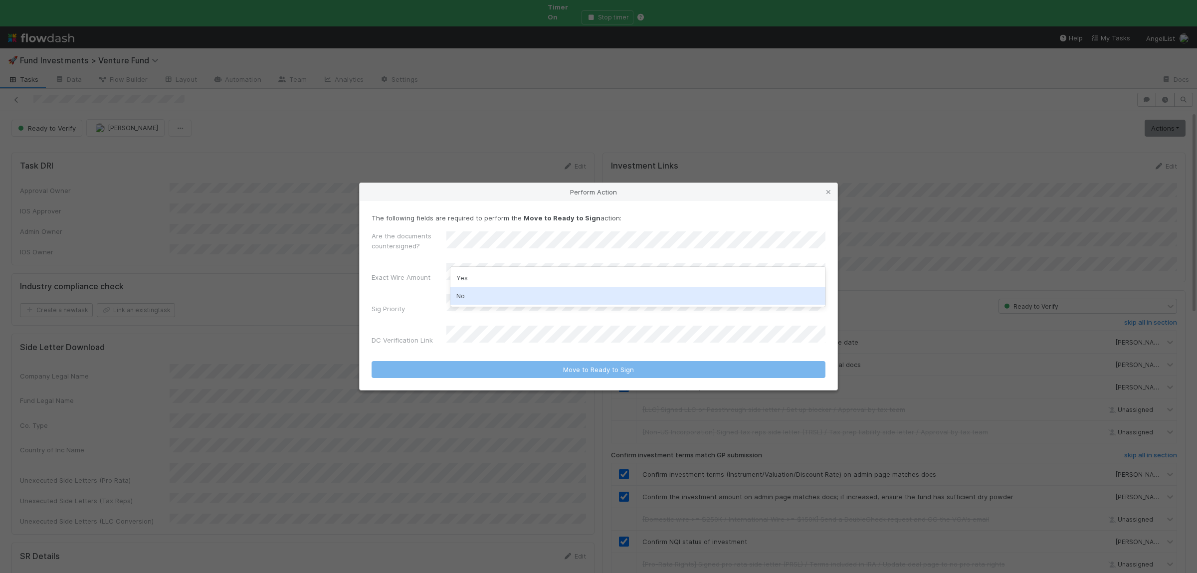
click at [477, 297] on div "No" at bounding box center [637, 296] width 375 height 18
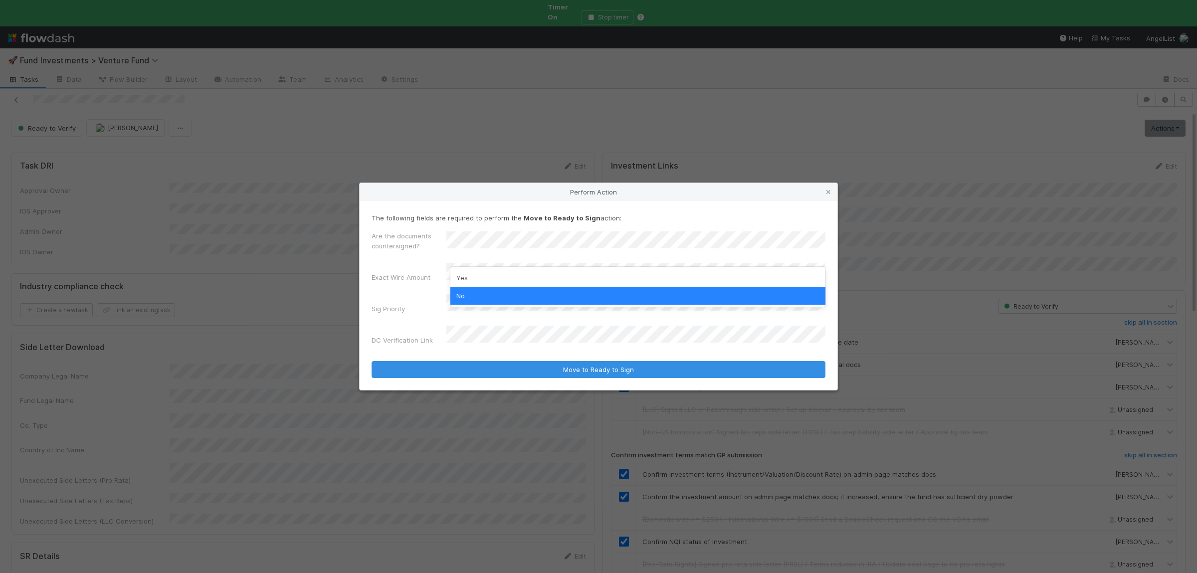
drag, startPoint x: 396, startPoint y: 299, endPoint x: 424, endPoint y: 291, distance: 28.4
click at [397, 299] on div "Sig Priority" at bounding box center [599, 305] width 454 height 23
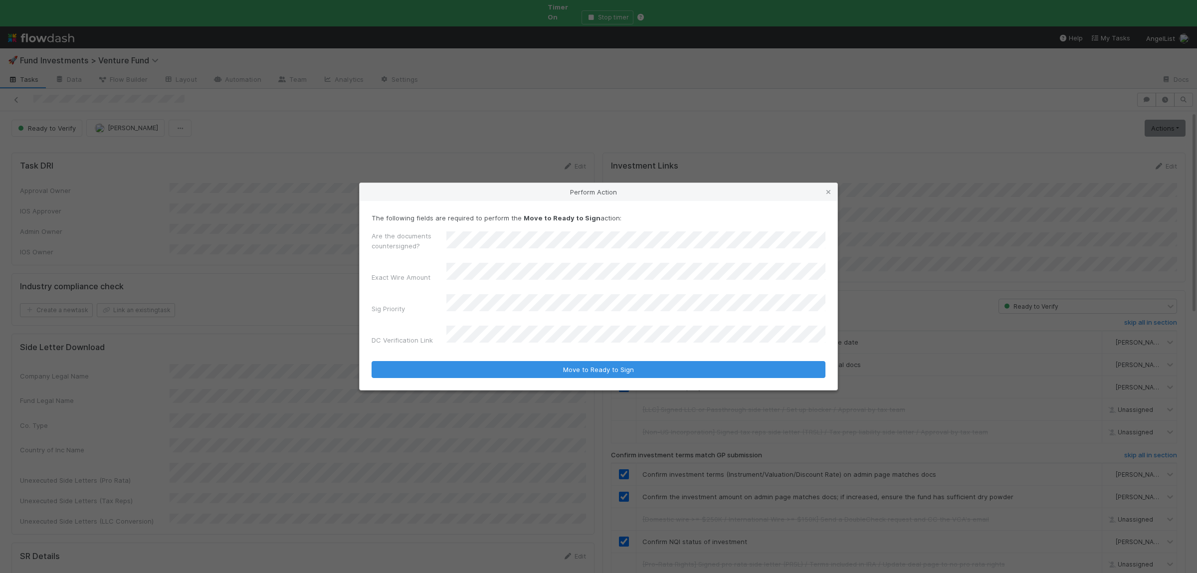
click at [372, 361] on button "Move to Ready to Sign" at bounding box center [599, 369] width 454 height 17
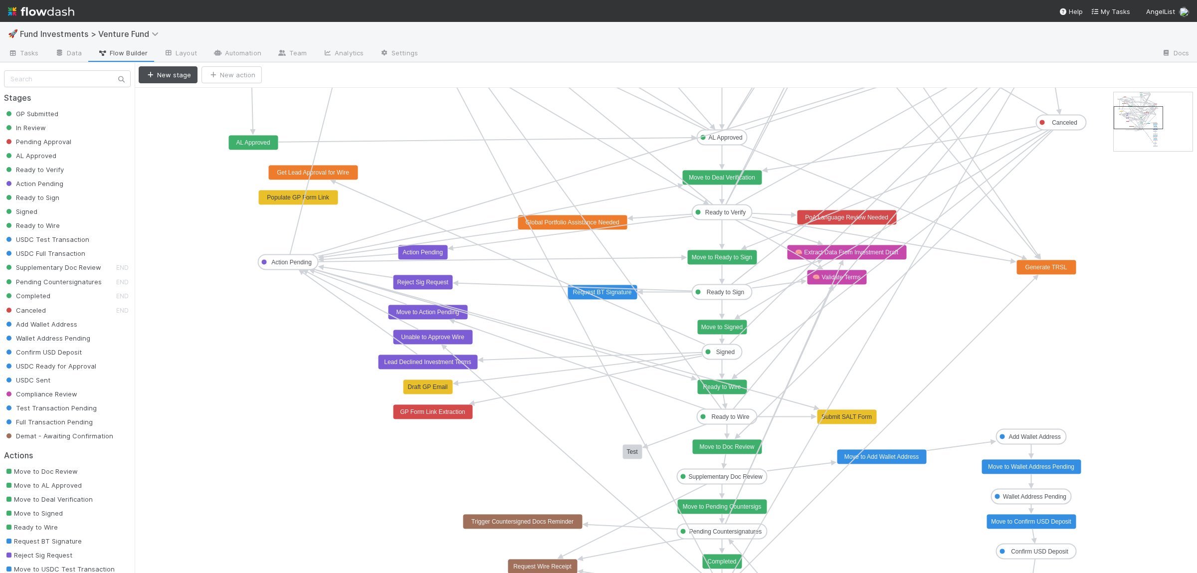
click at [723, 352] on text "Signed" at bounding box center [725, 352] width 18 height 7
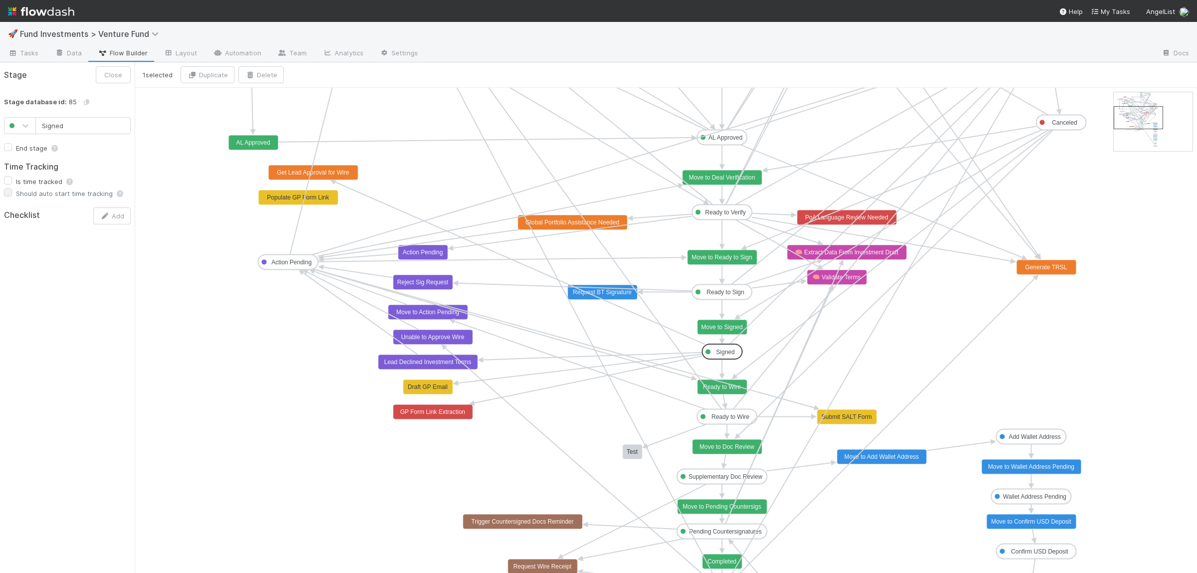
click at [716, 331] on text "Move to Signed" at bounding box center [721, 327] width 41 height 7
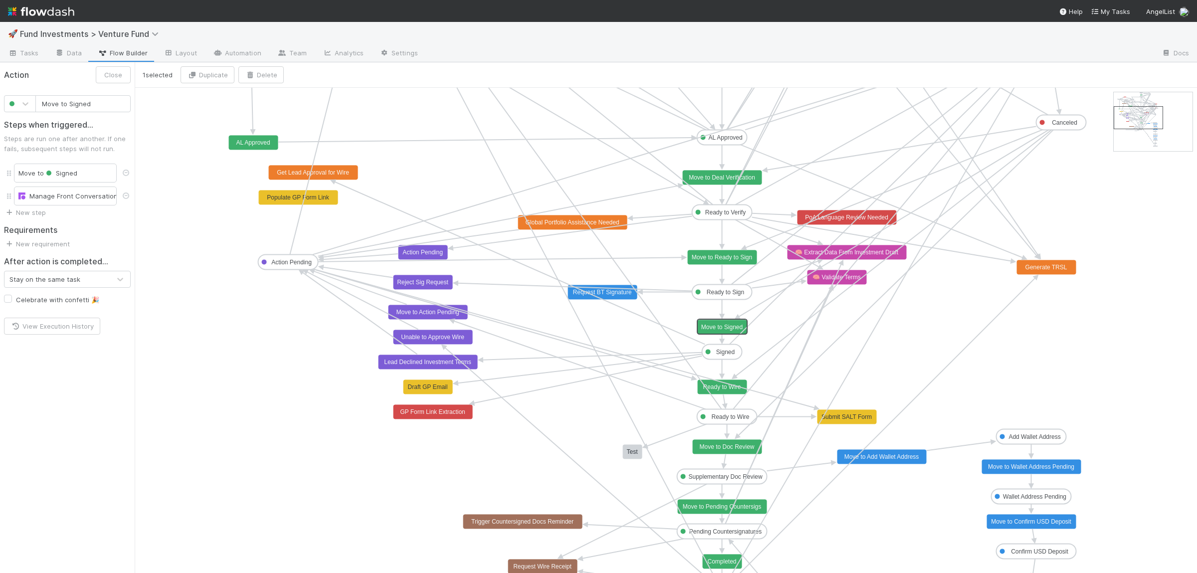
type input "Ready to Wire"
click at [724, 390] on text "Ready to Wire" at bounding box center [722, 387] width 38 height 7
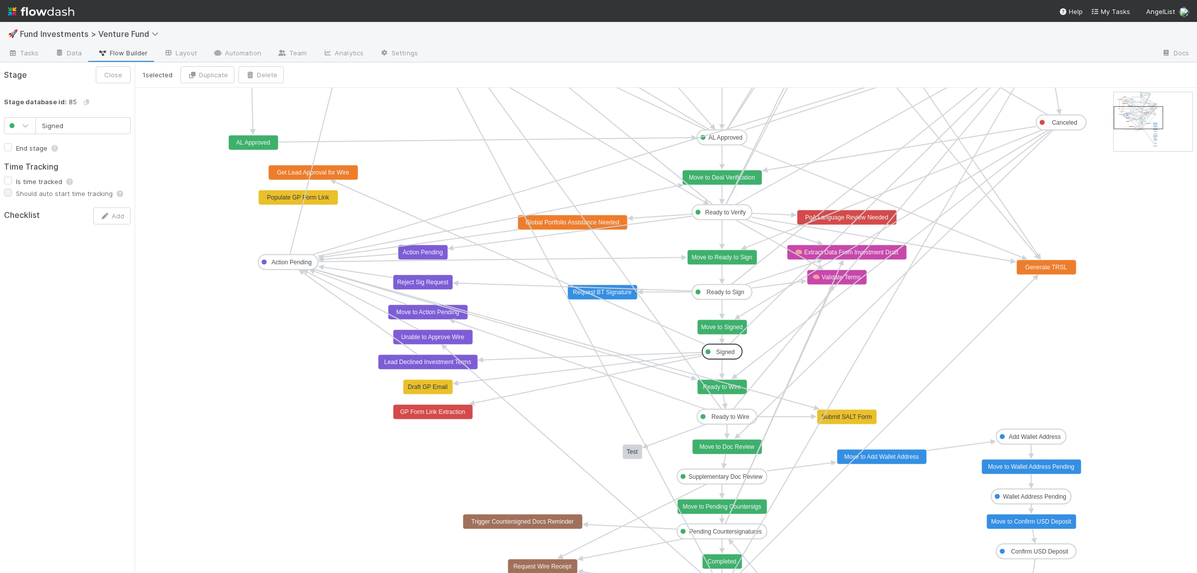
click at [727, 355] on text "Signed" at bounding box center [725, 352] width 18 height 7
click at [728, 326] on text "Move to Signed" at bounding box center [721, 327] width 41 height 7
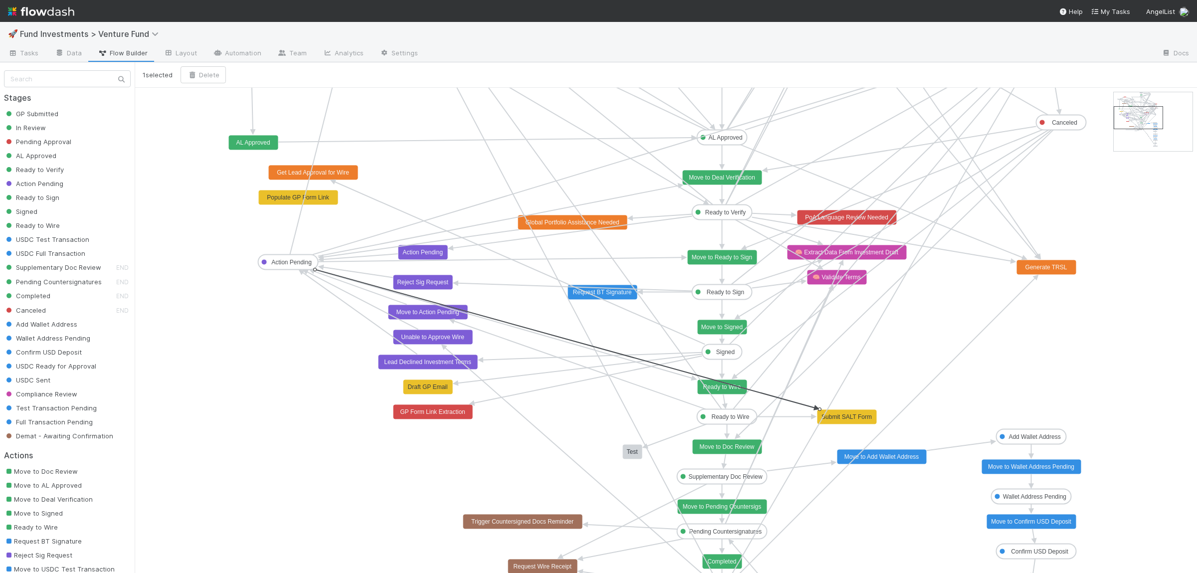
click at [729, 387] on icon at bounding box center [565, 338] width 500 height 138
click at [730, 260] on text "Move to Ready to Sign" at bounding box center [722, 257] width 60 height 7
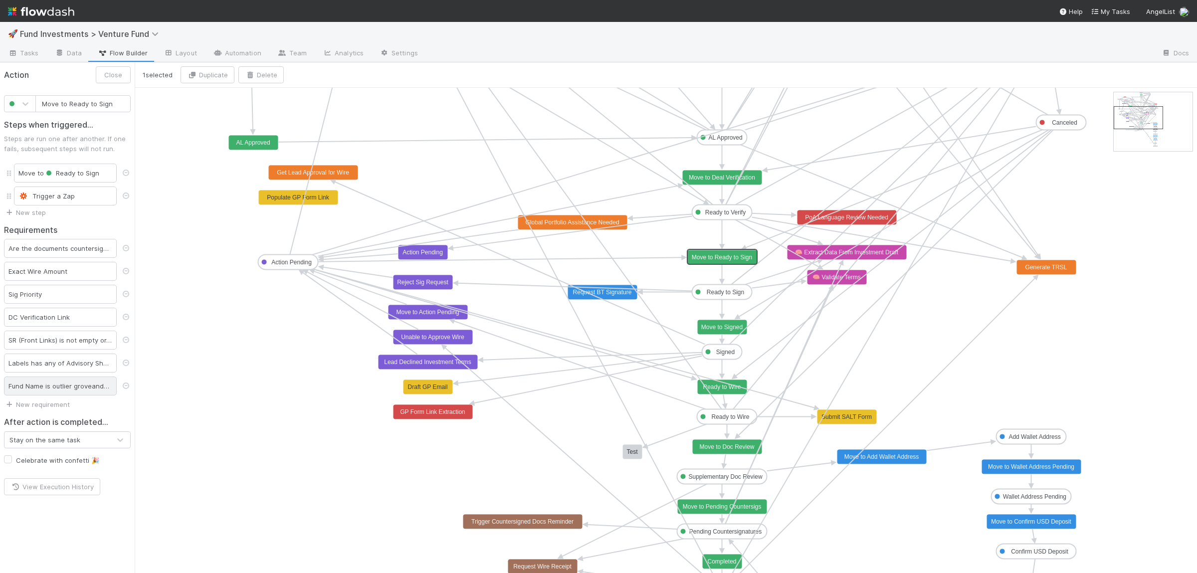
click at [94, 392] on div "Fund Name is outlier grove and DC Verification Link is not empty" at bounding box center [60, 386] width 113 height 19
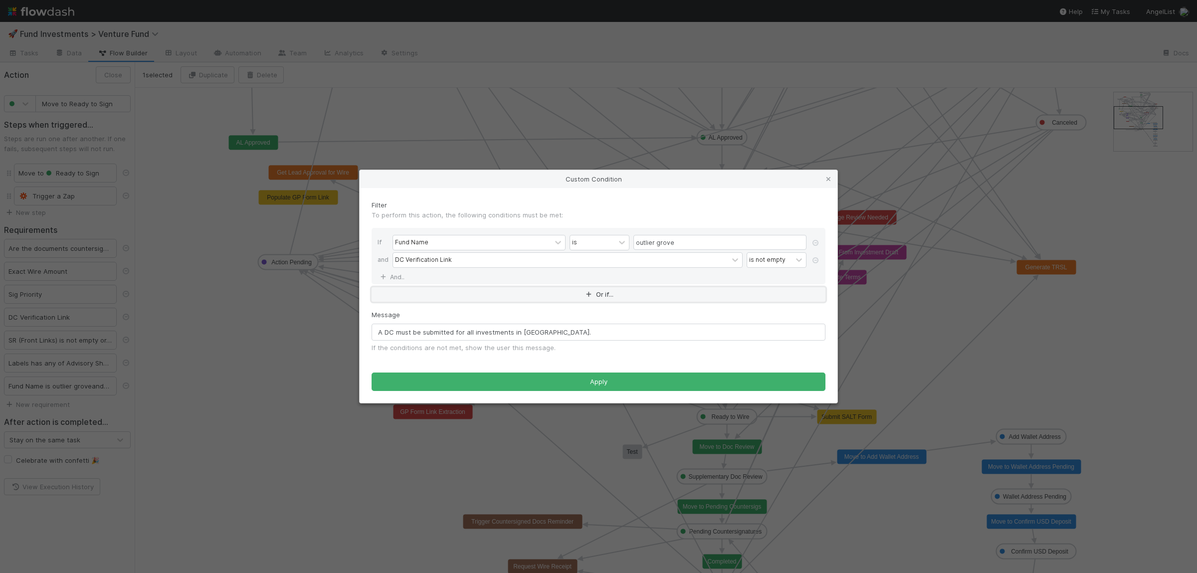
click at [453, 296] on button "Or if..." at bounding box center [599, 294] width 454 height 14
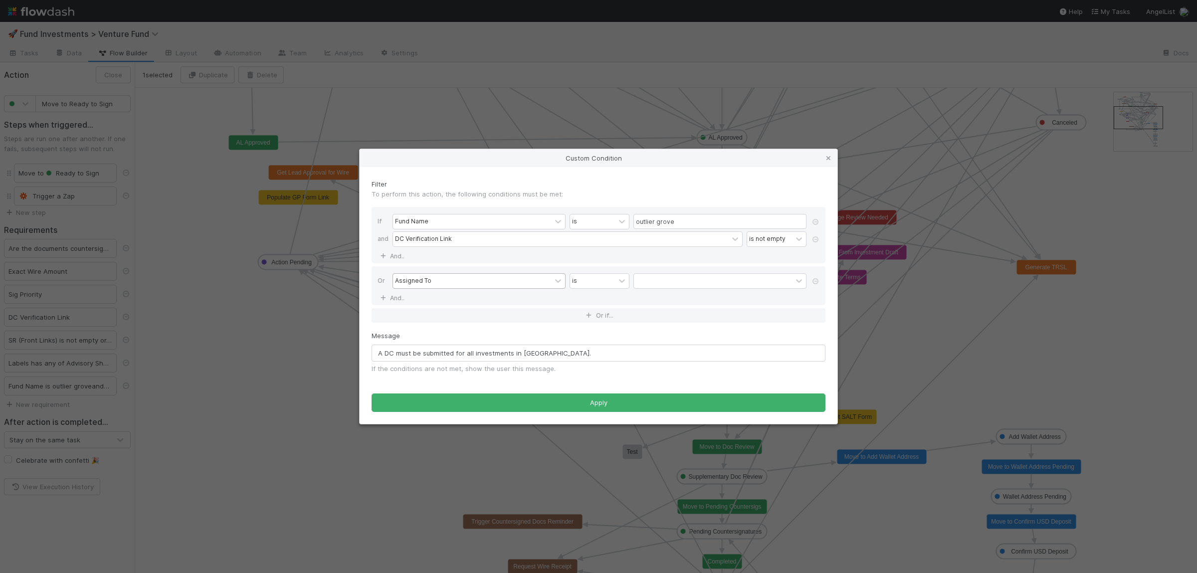
click at [442, 281] on div "Assigned To" at bounding box center [472, 281] width 158 height 14
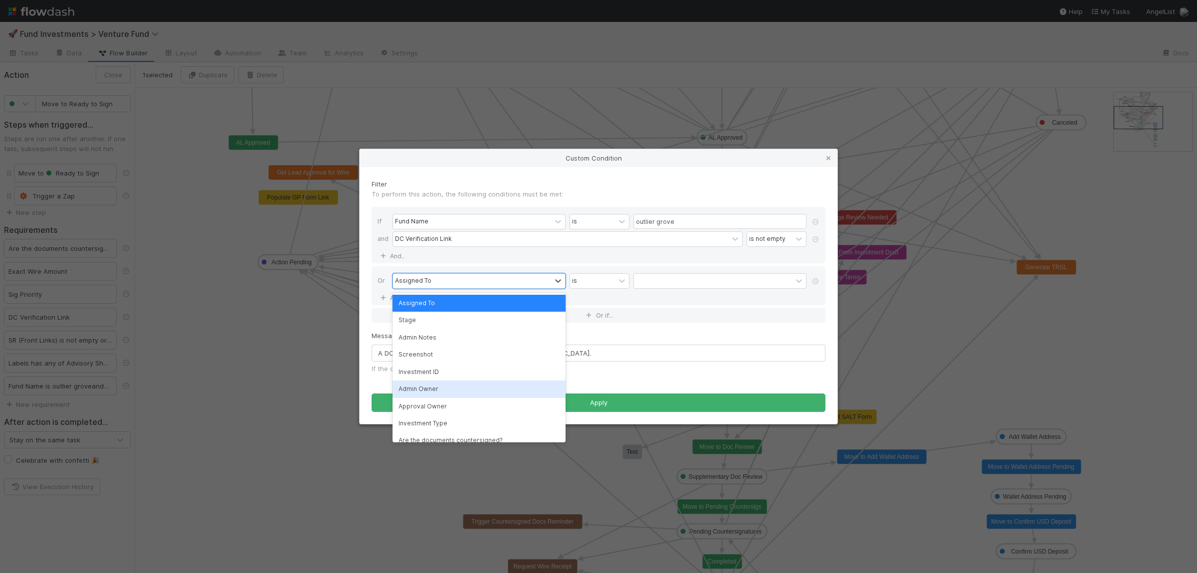
scroll to position [48, 0]
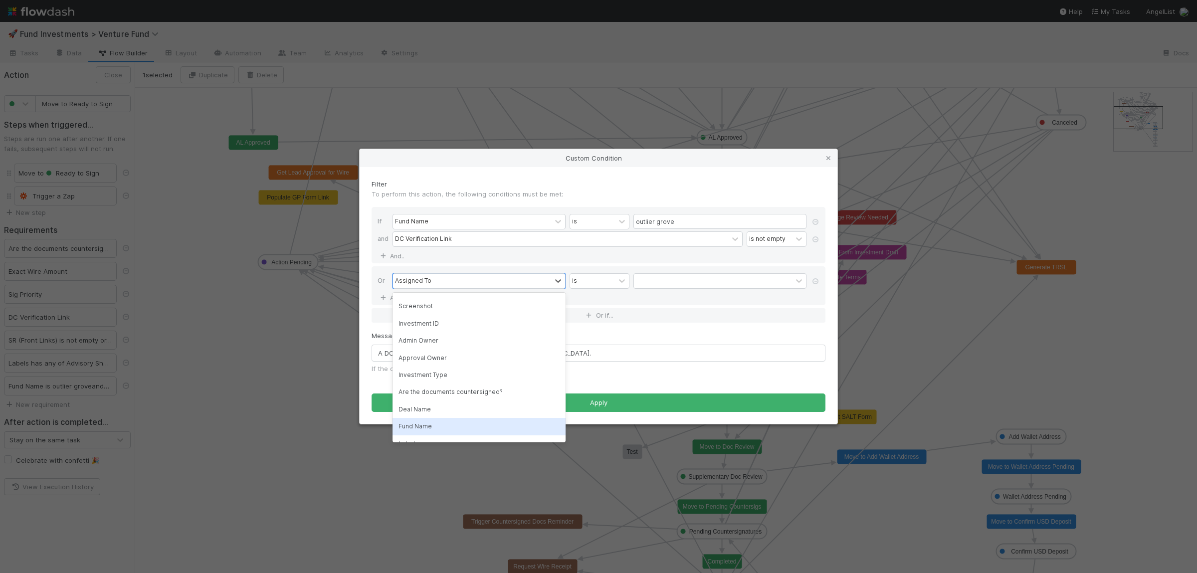
click at [449, 421] on div "Fund Name" at bounding box center [479, 426] width 173 height 17
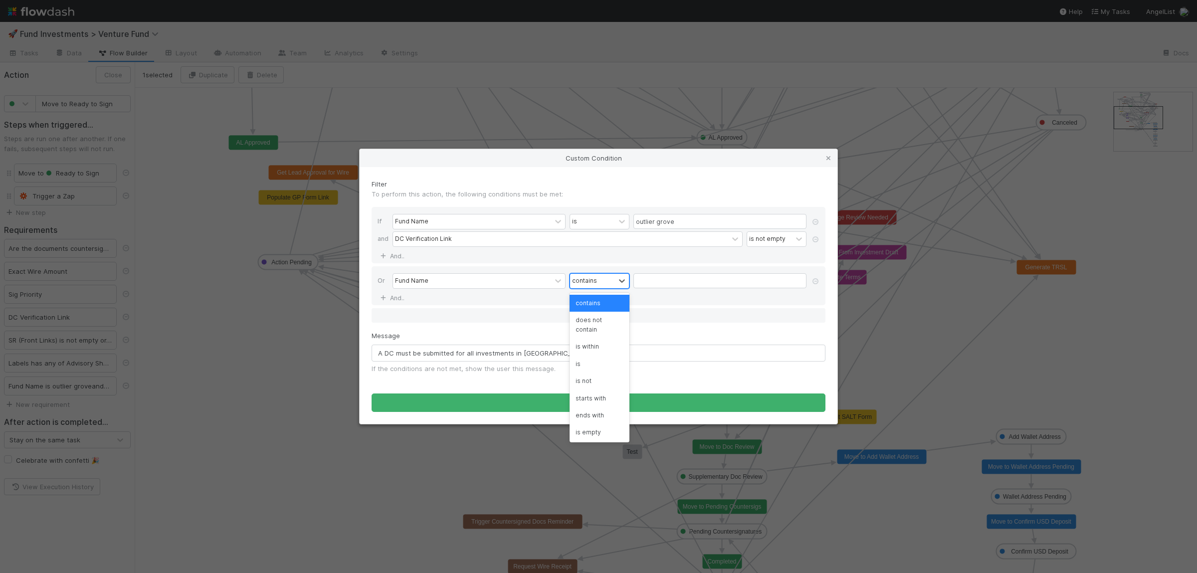
click at [609, 281] on div "contains" at bounding box center [592, 281] width 45 height 14
click at [601, 376] on div "is not" at bounding box center [600, 381] width 60 height 17
click at [693, 220] on input "outlier grove" at bounding box center [719, 221] width 173 height 15
click at [693, 219] on input "outlier grove" at bounding box center [719, 221] width 173 height 15
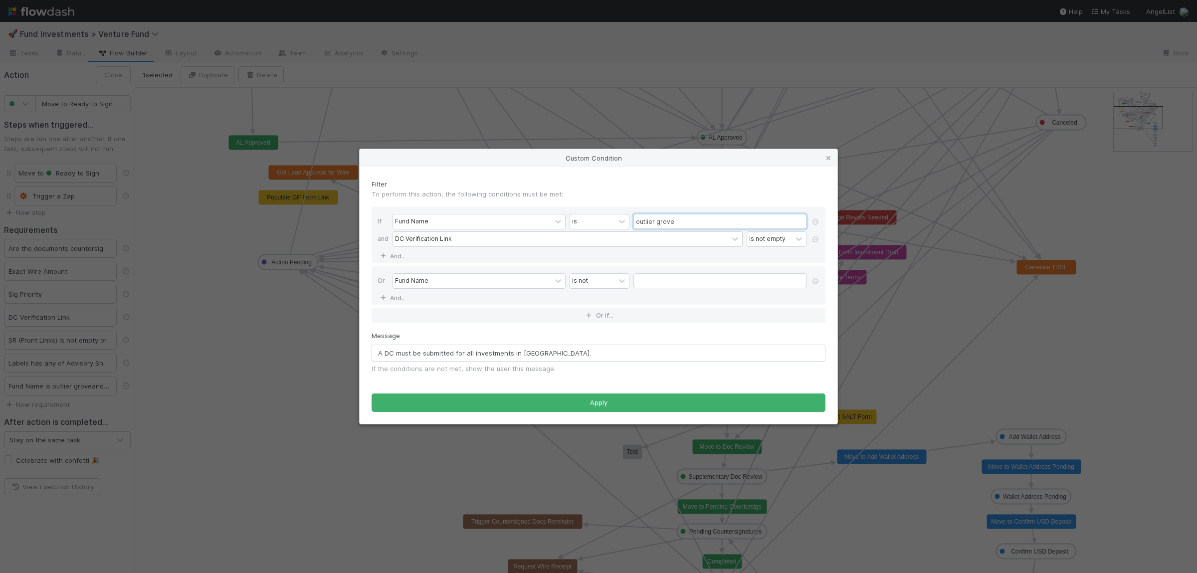
click at [693, 219] on input "outlier grove" at bounding box center [719, 221] width 173 height 15
click at [658, 283] on input "text" at bounding box center [719, 280] width 173 height 15
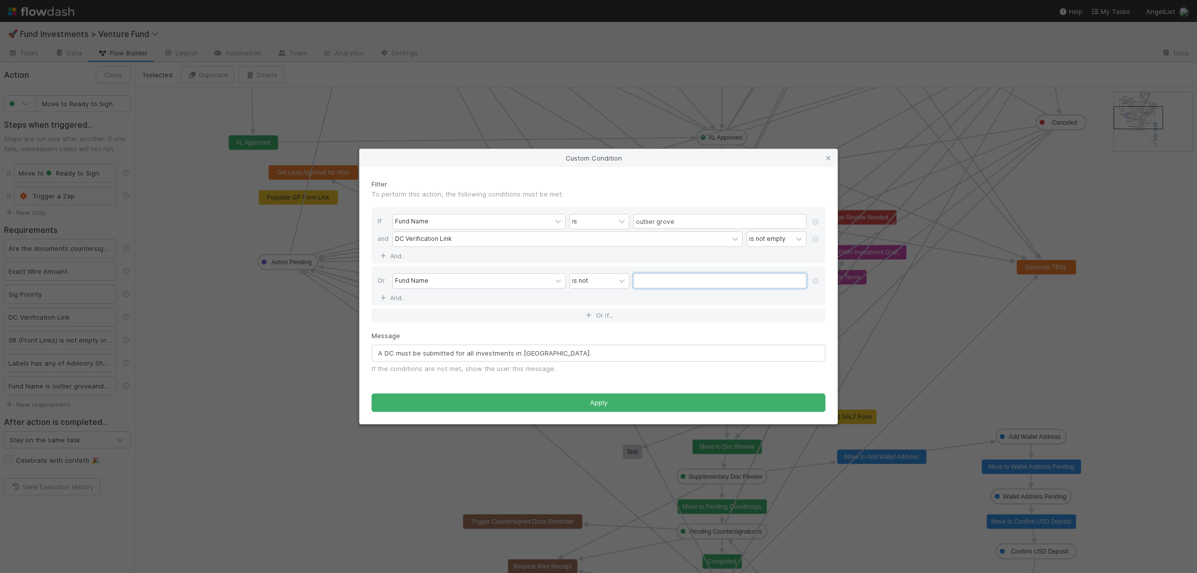
paste input "outlier grove"
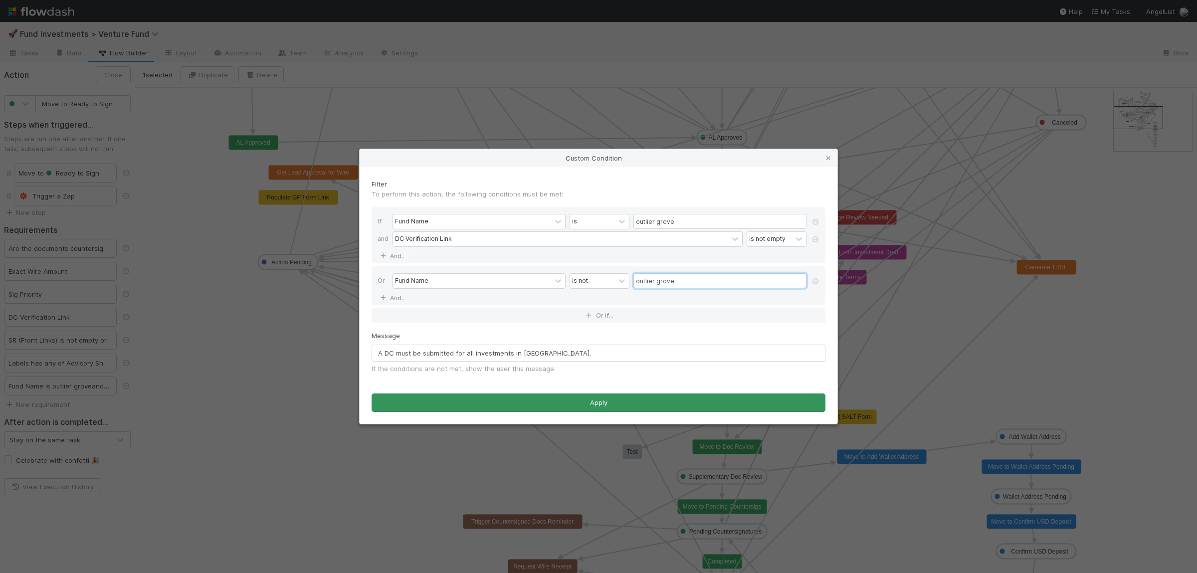
type input "outlier grove"
click at [621, 401] on button "Apply" at bounding box center [599, 403] width 454 height 19
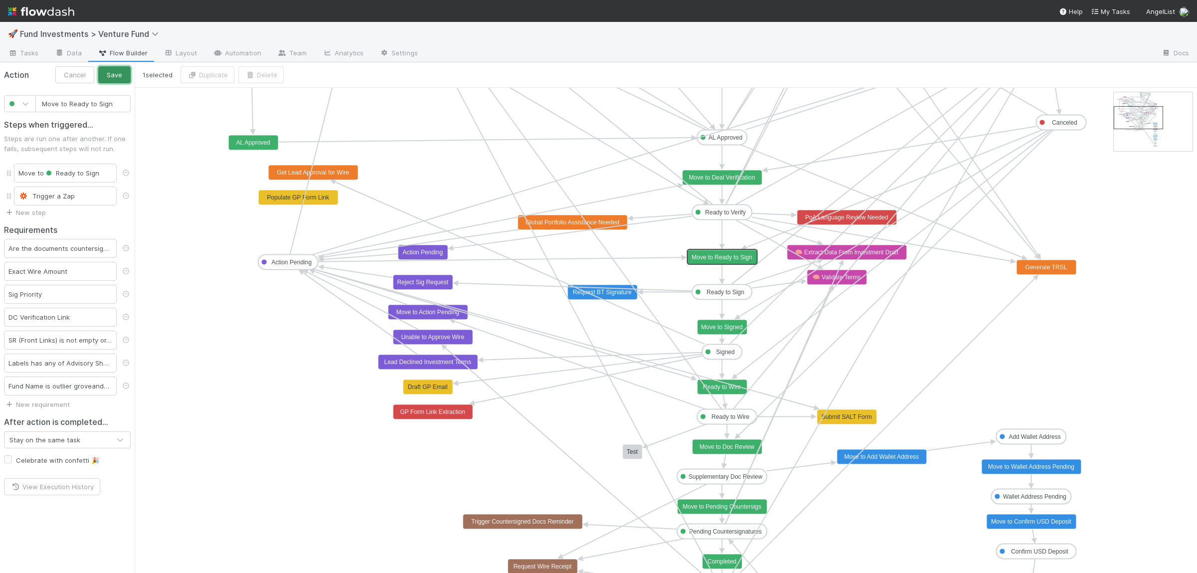
click at [120, 77] on button "Save" at bounding box center [114, 74] width 32 height 17
click at [61, 387] on div "Fund Name is outlier grove and DC Verification Link is not empty or…" at bounding box center [60, 386] width 113 height 19
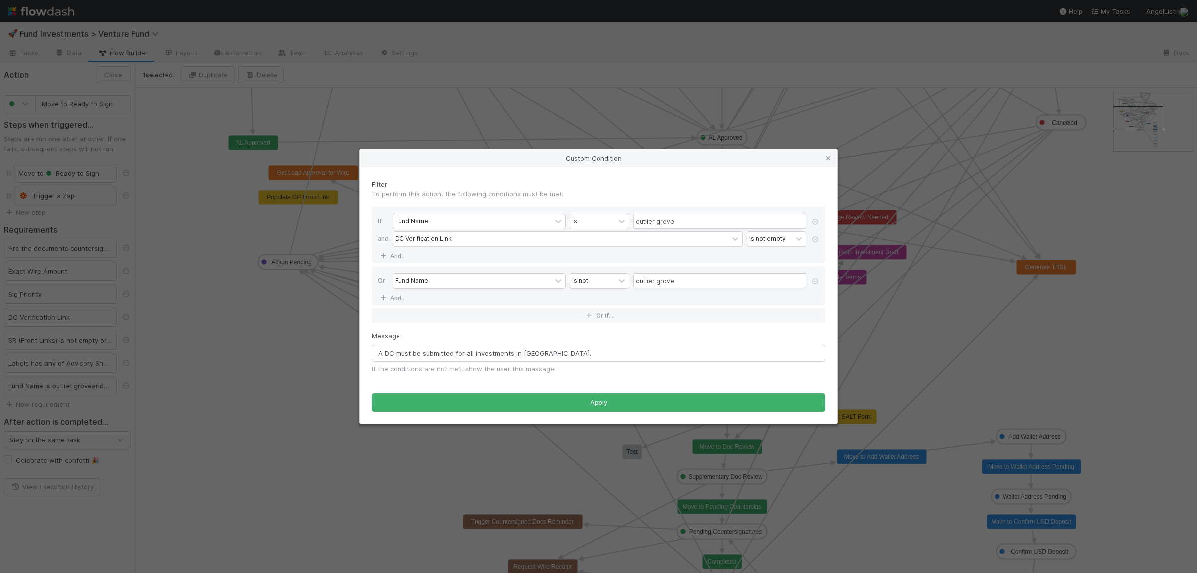
click at [830, 156] on icon at bounding box center [828, 158] width 10 height 6
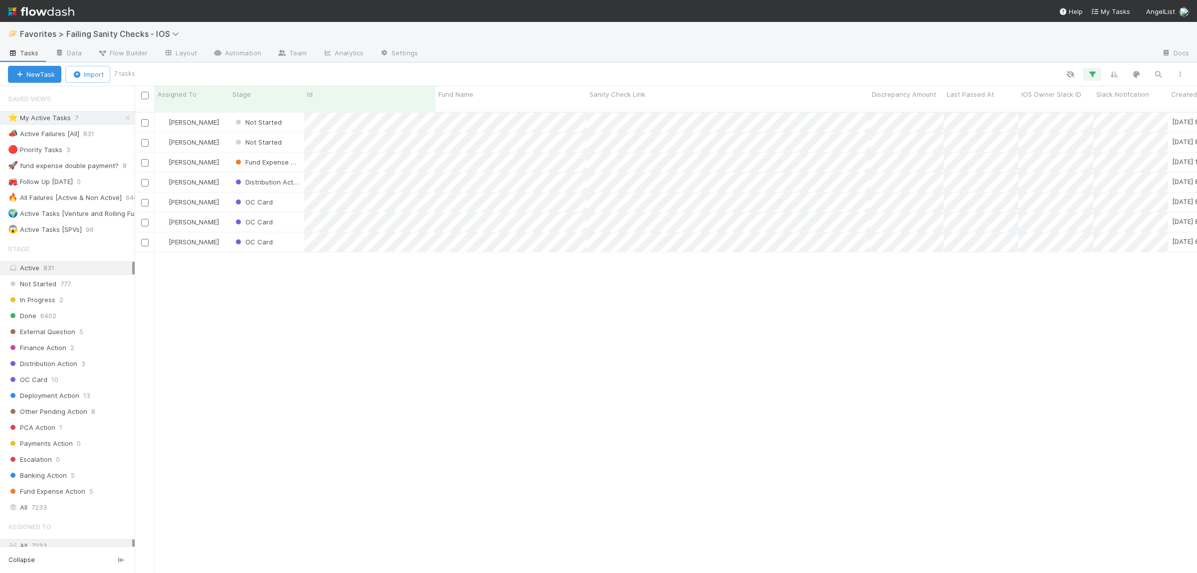
scroll to position [469, 1062]
click at [434, 327] on div "[PERSON_NAME] Not Started [DATE] 8:52:38 AM [DATE] 8:52:38 AM 0 0 0 1 0 [PERSON…" at bounding box center [666, 347] width 1062 height 469
click at [440, 343] on div "[PERSON_NAME] Not Started [DATE] 8:52:38 AM [DATE] 8:52:38 AM 0 0 0 1 0 [PERSON…" at bounding box center [666, 347] width 1062 height 469
drag, startPoint x: 271, startPoint y: 439, endPoint x: 314, endPoint y: 414, distance: 49.8
click at [271, 438] on div "[PERSON_NAME] Not Started [DATE] 8:52:38 AM [DATE] 8:52:38 AM 0 0 0 1 0 [PERSON…" at bounding box center [666, 347] width 1062 height 469
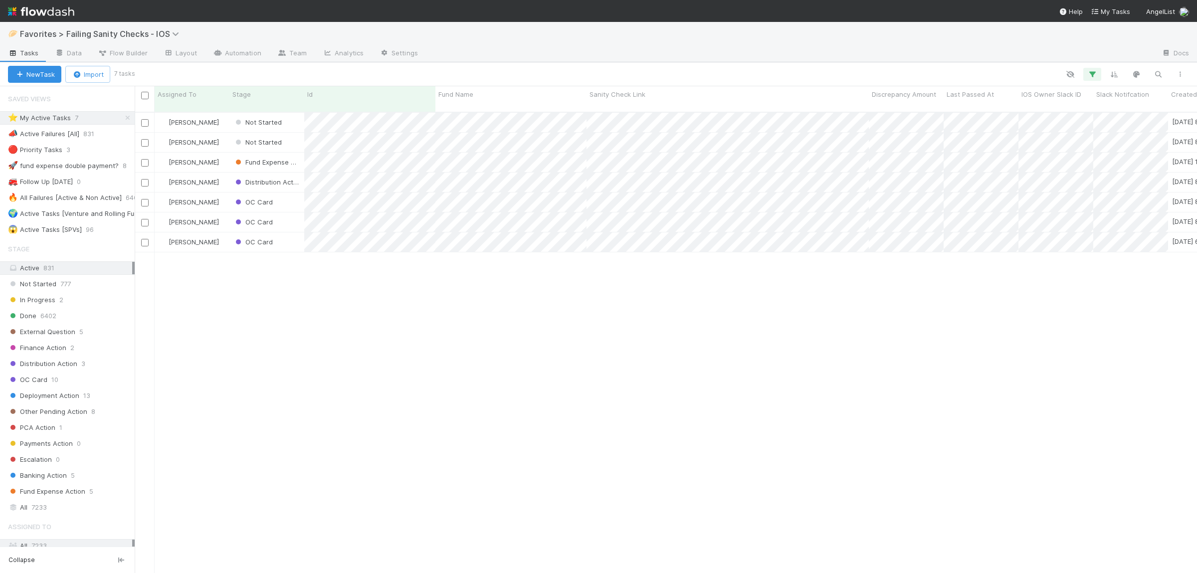
click at [314, 408] on div "[PERSON_NAME] Not Started [DATE] 8:52:38 AM [DATE] 8:52:38 AM 0 0 0 1 0 [PERSON…" at bounding box center [666, 347] width 1062 height 469
click at [304, 329] on div "[PERSON_NAME] Not Started [DATE] 8:52:38 AM [DATE] 8:52:38 AM 0 0 0 1 0 [PERSON…" at bounding box center [666, 347] width 1062 height 469
click at [254, 118] on span "Not Started" at bounding box center [257, 122] width 48 height 8
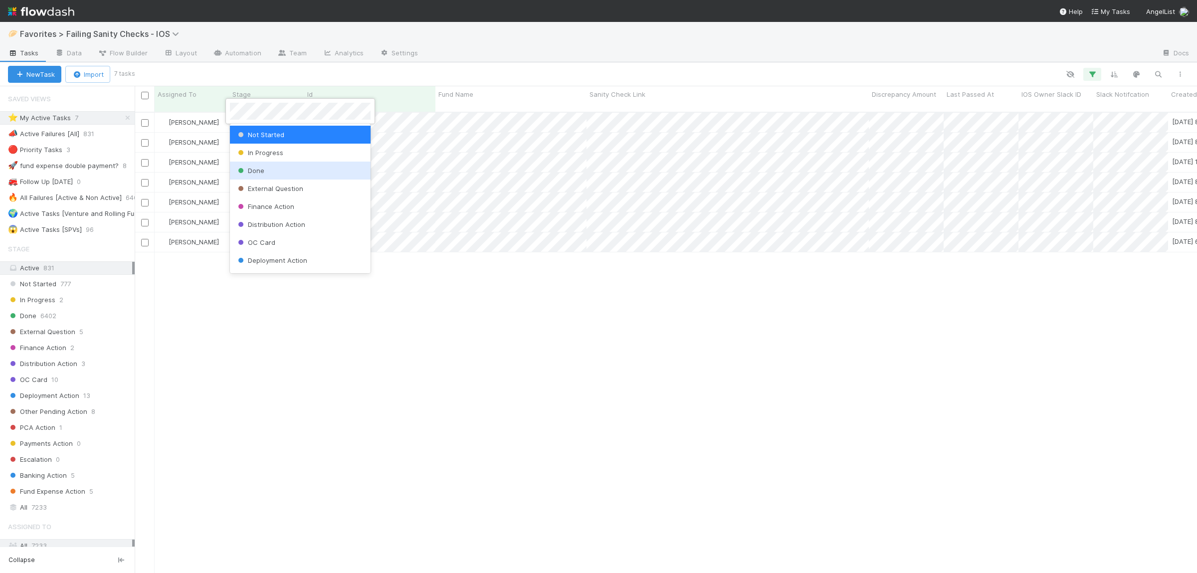
click at [262, 170] on span "Done" at bounding box center [250, 171] width 28 height 8
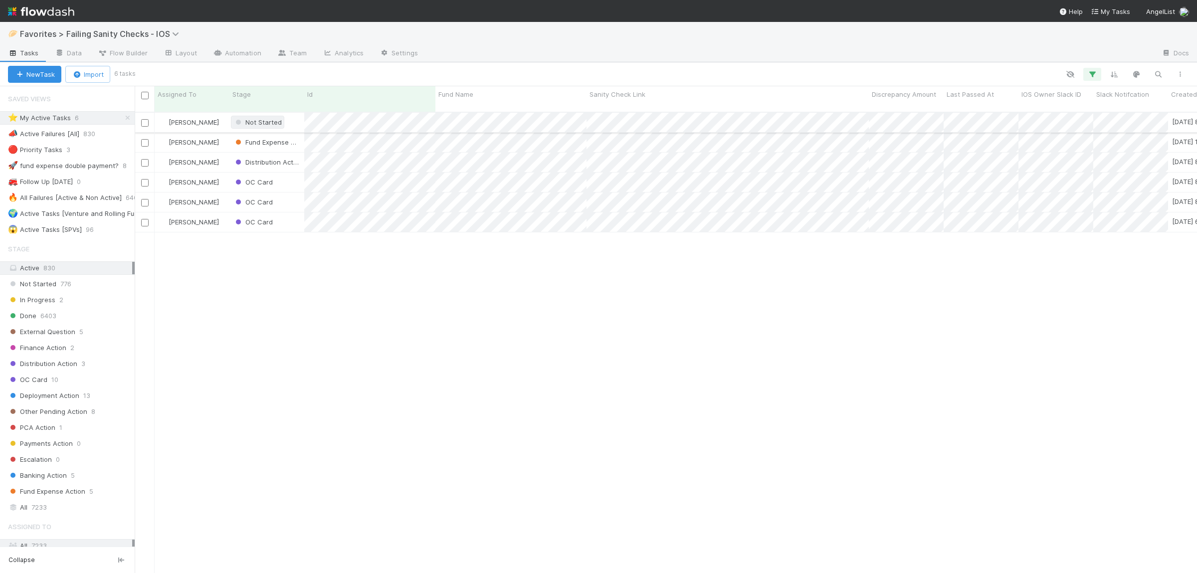
click at [272, 118] on span "Not Started" at bounding box center [257, 122] width 48 height 8
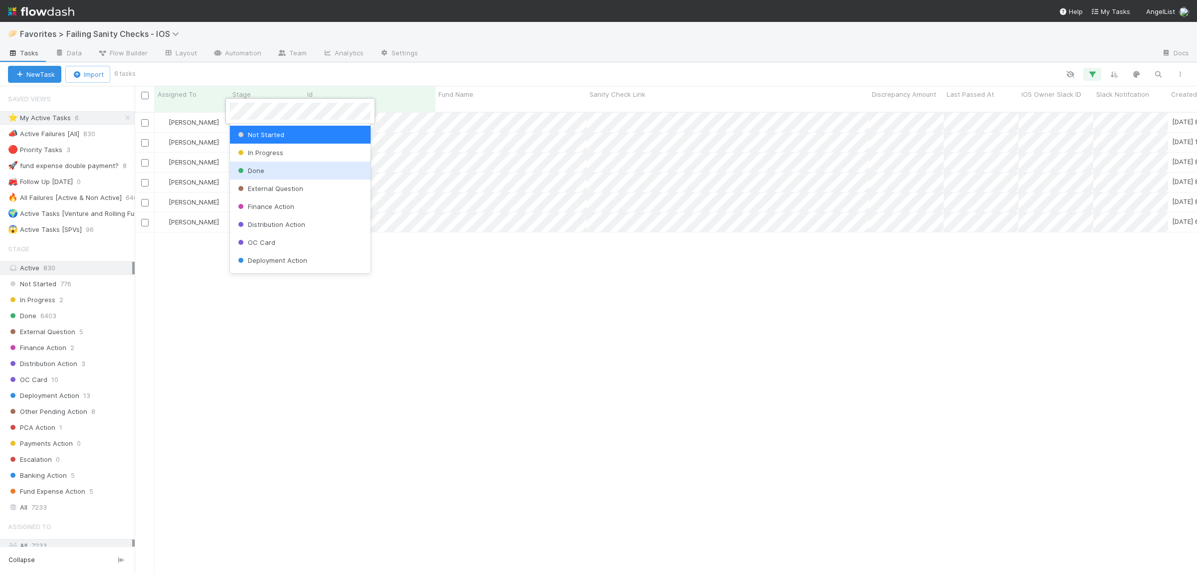
click at [278, 172] on div "Done" at bounding box center [300, 171] width 141 height 18
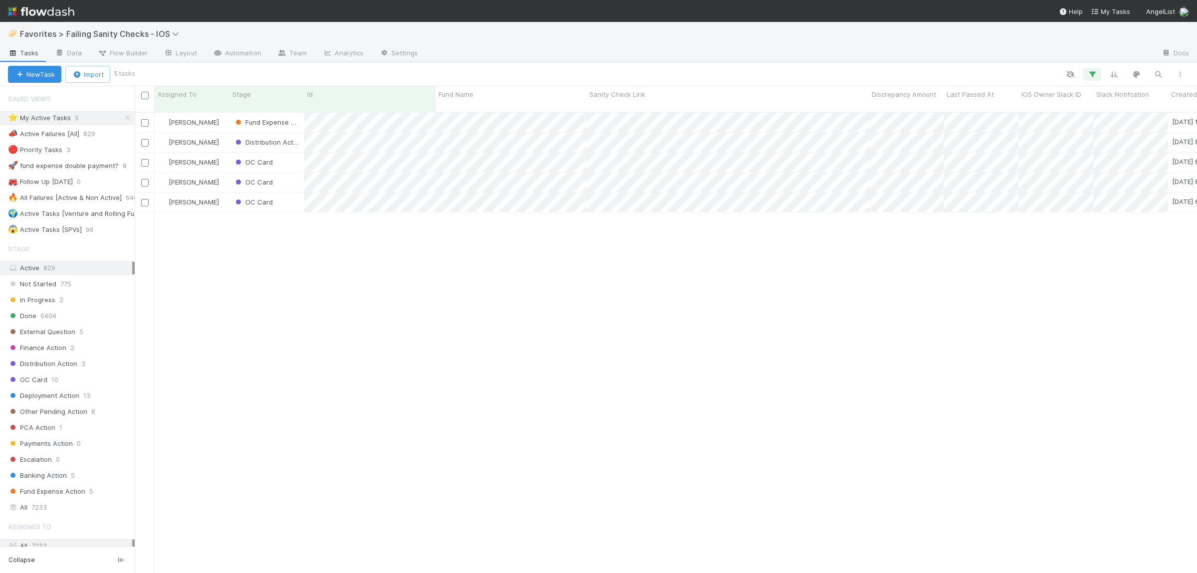
click at [431, 310] on div "[PERSON_NAME] Fund Expense Action [DATE] 10:12:33 AM [DATE] 8:36:00 AM 1 0 2 1 …" at bounding box center [666, 347] width 1062 height 469
click at [561, 309] on div "[PERSON_NAME] Fund Expense Action [DATE] 10:12:33 AM [DATE] 8:36:00 AM 1 0 2 1 …" at bounding box center [666, 347] width 1062 height 469
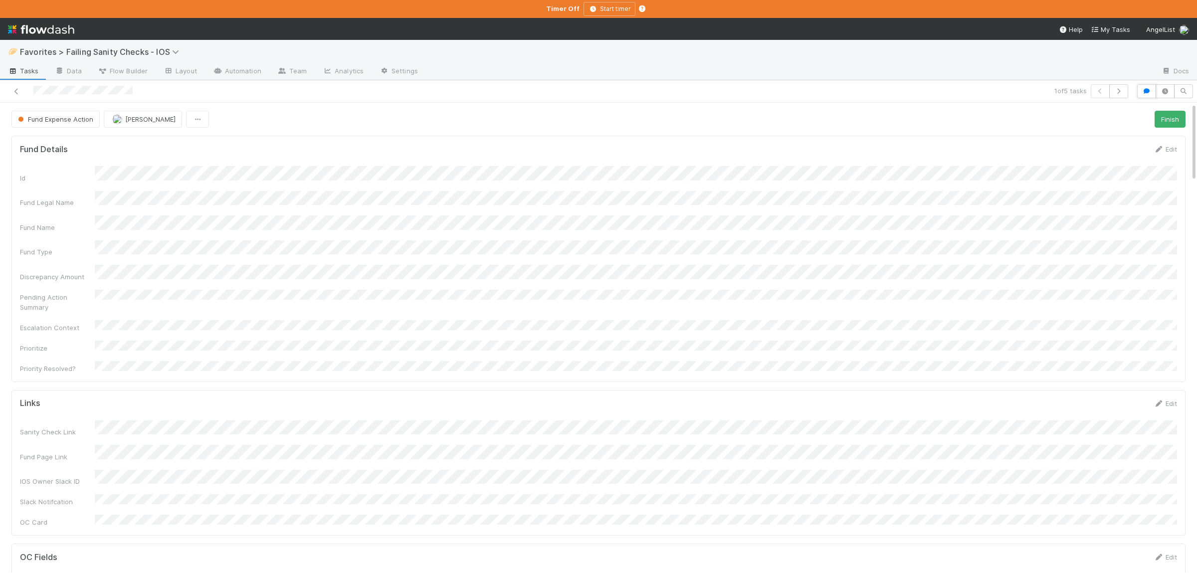
click at [1145, 90] on icon "button" at bounding box center [1147, 91] width 10 height 6
click at [19, 90] on icon at bounding box center [16, 91] width 10 height 6
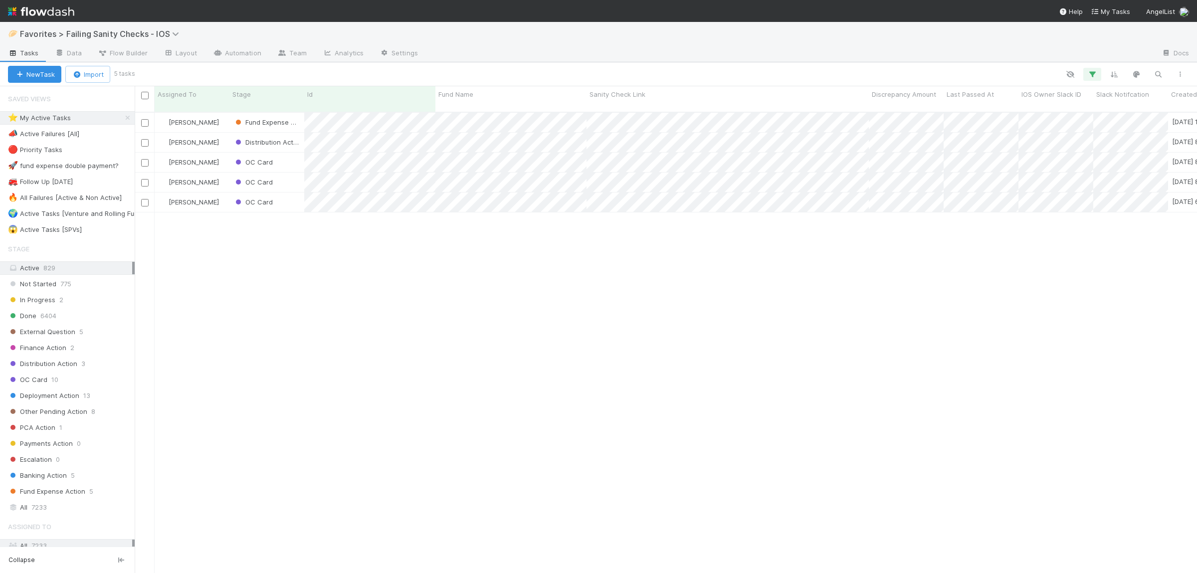
scroll to position [469, 1062]
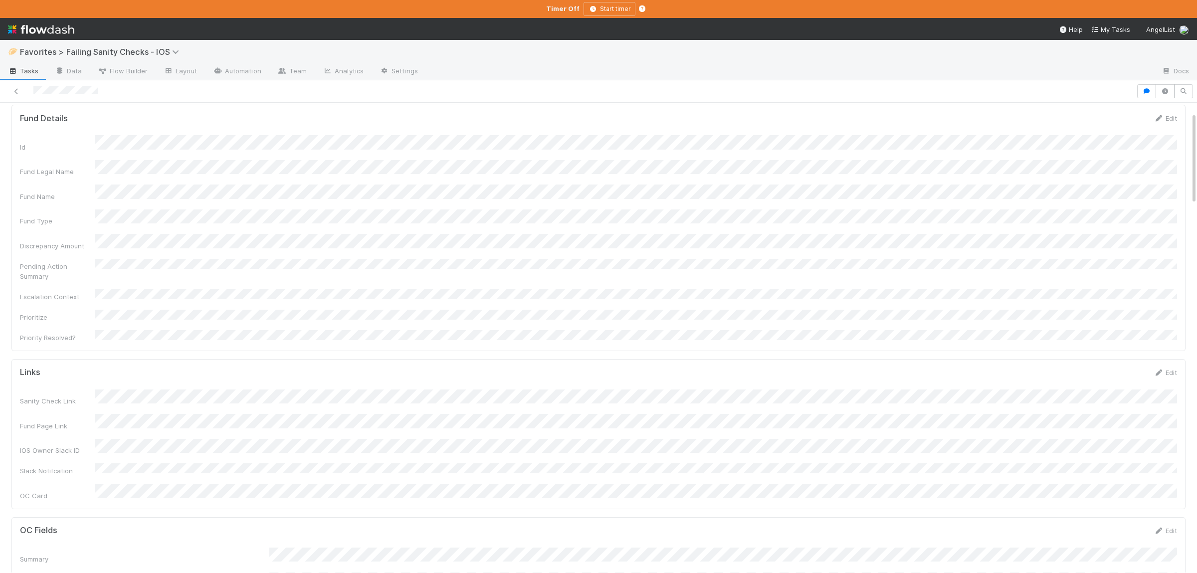
scroll to position [48, 0]
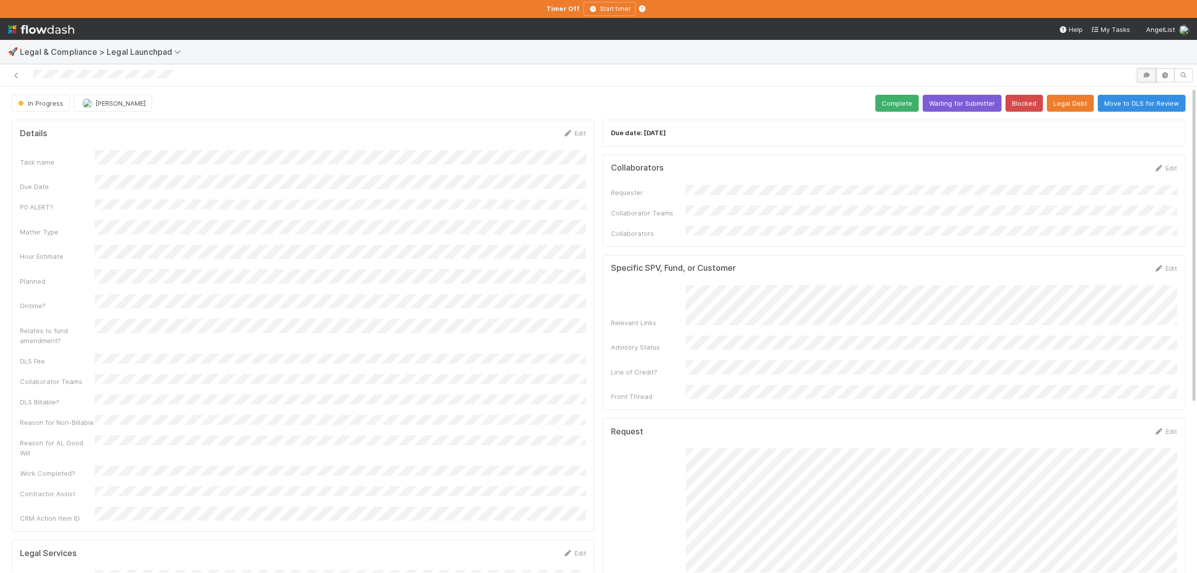
click at [1144, 74] on icon "button" at bounding box center [1147, 75] width 10 height 6
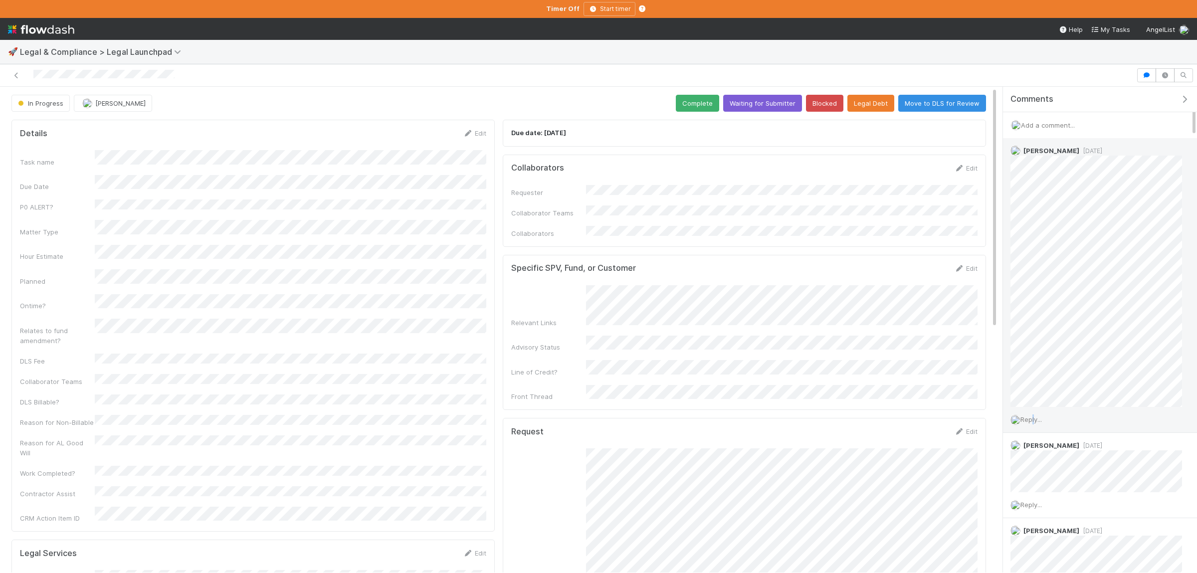
click at [1031, 424] on div "Reply..." at bounding box center [1096, 419] width 187 height 25
click at [1036, 423] on span "Reply..." at bounding box center [1030, 419] width 21 height 8
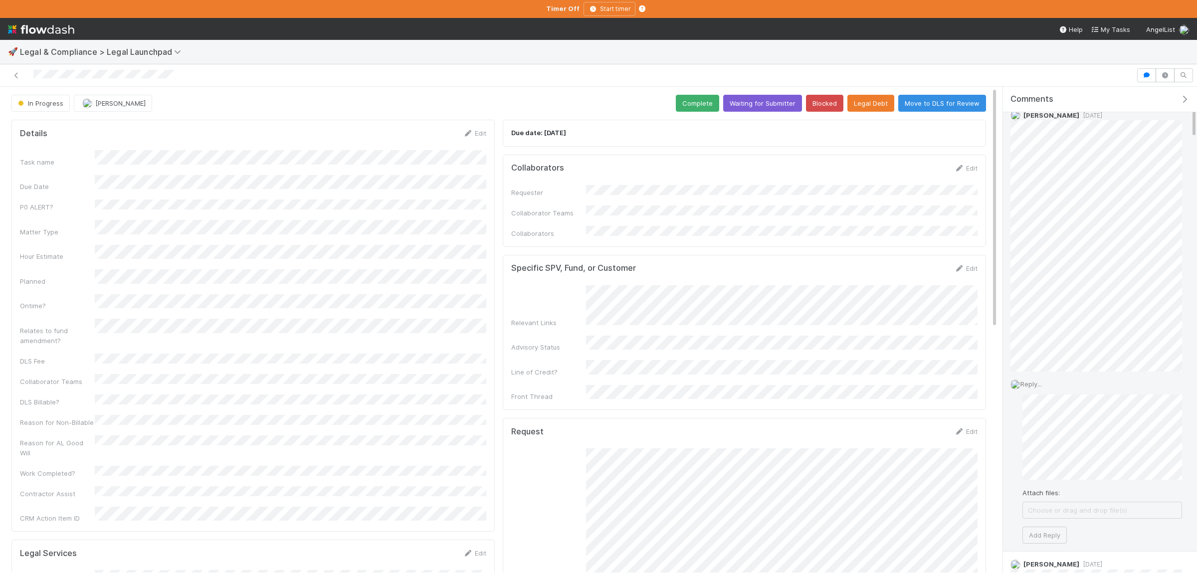
scroll to position [48, 0]
drag, startPoint x: 1039, startPoint y: 516, endPoint x: 1003, endPoint y: 515, distance: 35.9
click at [1040, 516] on button "Add Reply" at bounding box center [1044, 522] width 44 height 17
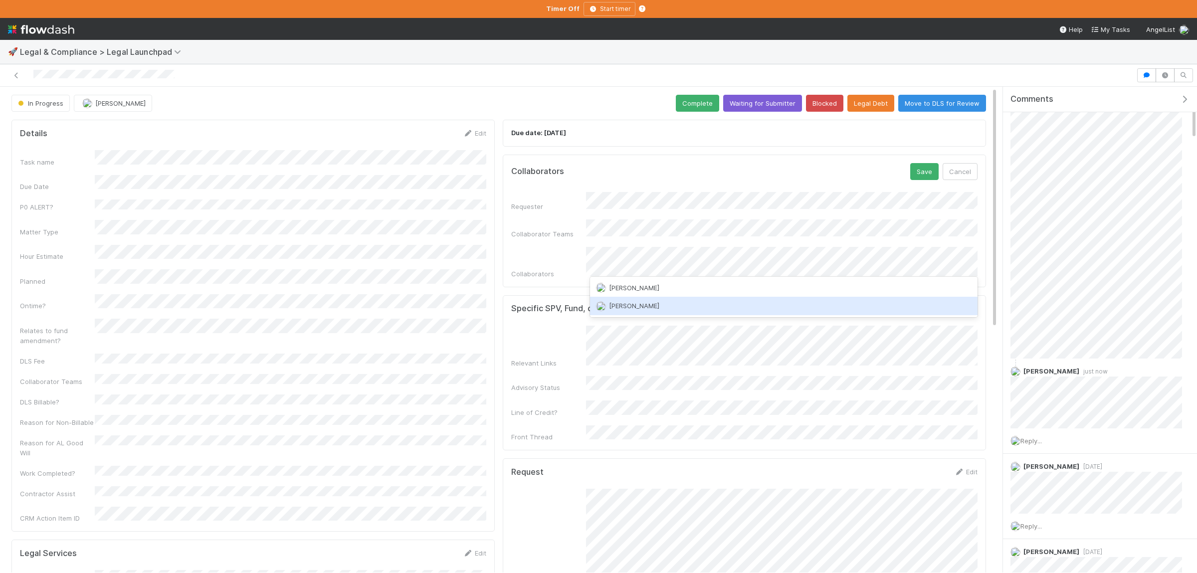
click at [677, 310] on div "Nate Richards" at bounding box center [784, 306] width 388 height 18
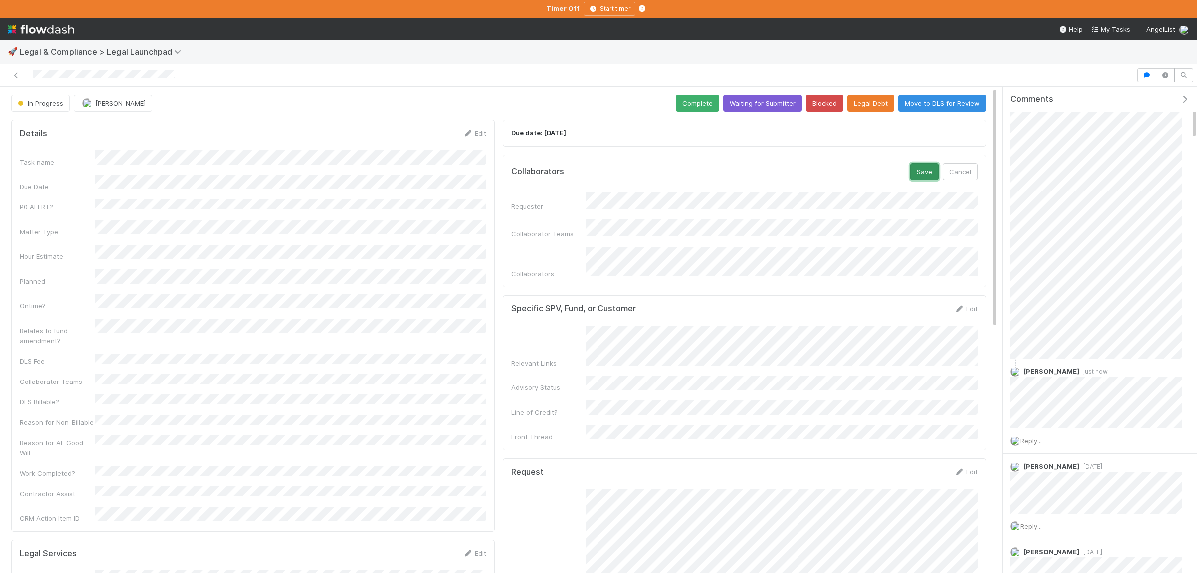
click at [922, 166] on button "Save" at bounding box center [924, 171] width 28 height 17
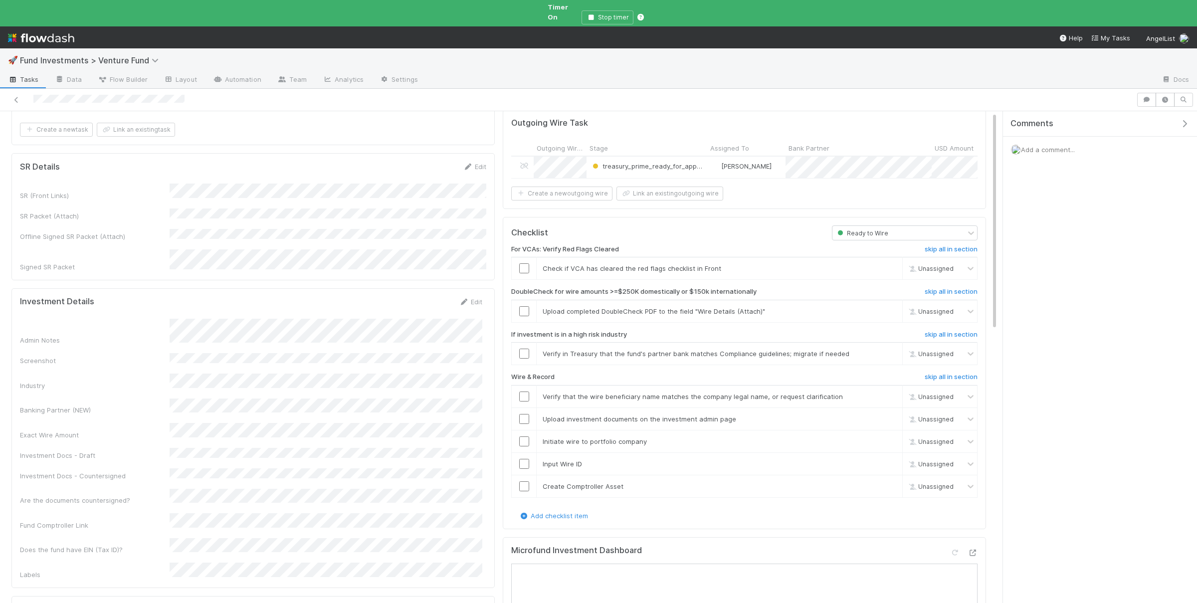
scroll to position [195, 0]
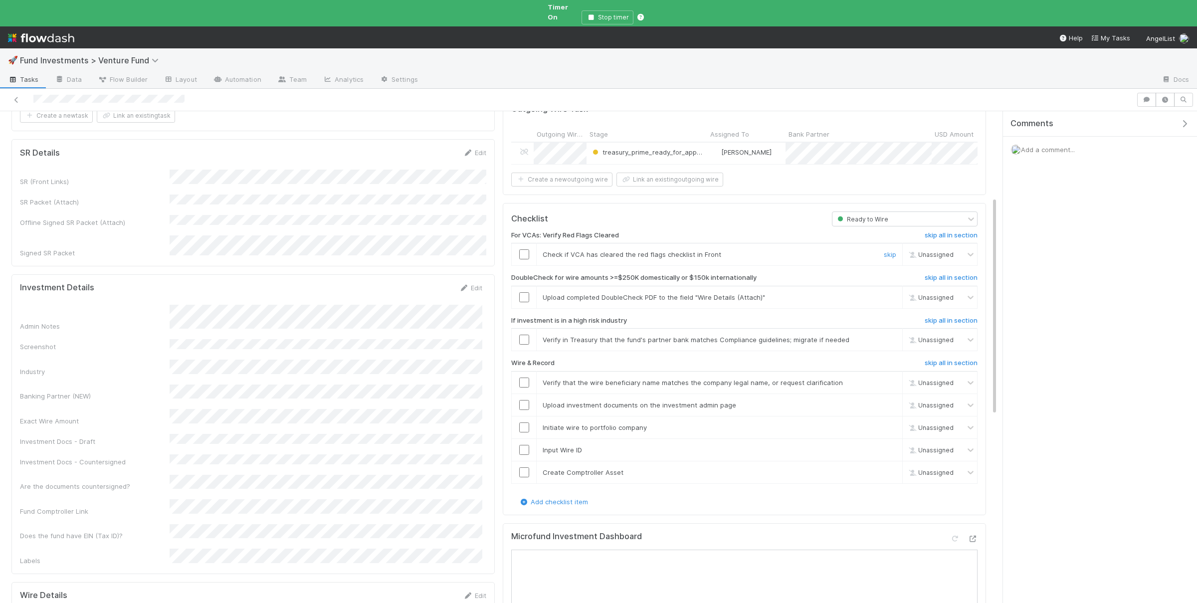
click at [525, 249] on input "checkbox" at bounding box center [524, 254] width 10 height 10
click at [884, 293] on link "skip" at bounding box center [890, 297] width 12 height 8
click at [888, 336] on link "skip" at bounding box center [890, 340] width 12 height 8
click at [526, 378] on input "checkbox" at bounding box center [524, 383] width 10 height 10
click at [521, 400] on input "checkbox" at bounding box center [524, 405] width 10 height 10
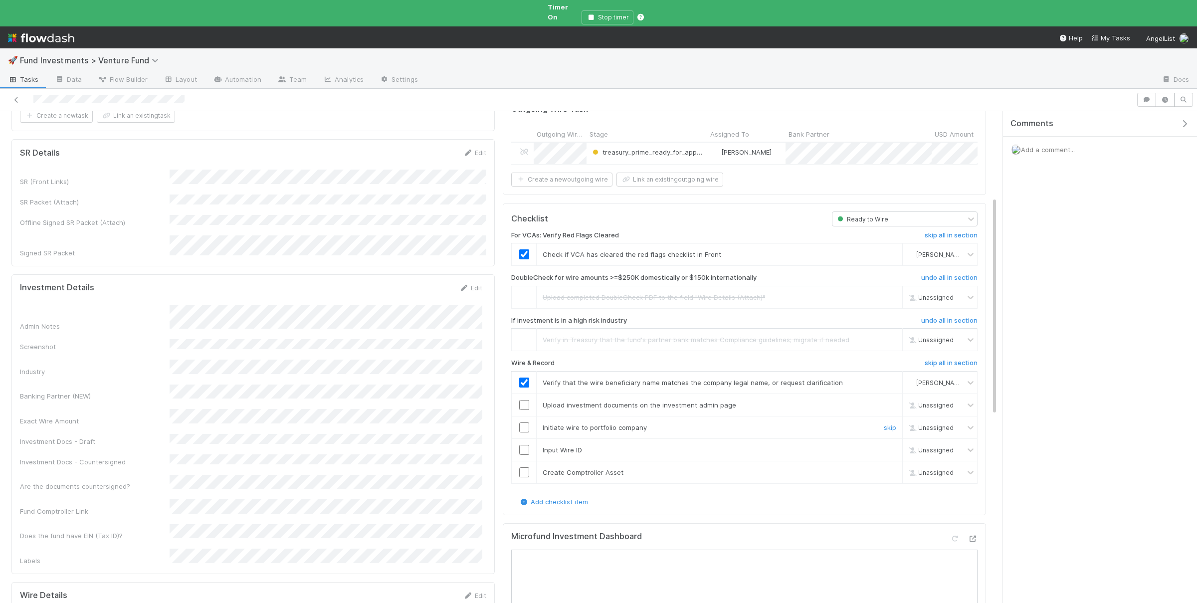
click at [522, 422] on input "checkbox" at bounding box center [524, 427] width 10 height 10
click at [523, 445] on input "checkbox" at bounding box center [524, 450] width 10 height 10
click at [524, 467] on input "checkbox" at bounding box center [524, 472] width 10 height 10
click at [523, 422] on input "checkbox" at bounding box center [524, 427] width 10 height 10
click at [525, 400] on input "checkbox" at bounding box center [524, 405] width 10 height 10
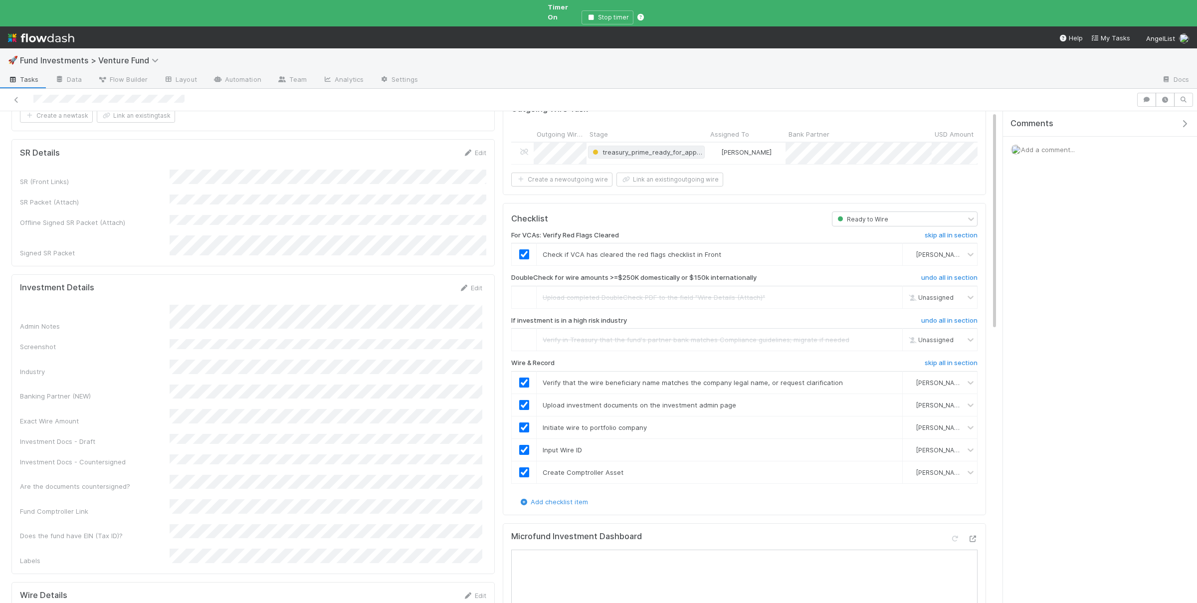
scroll to position [0, 0]
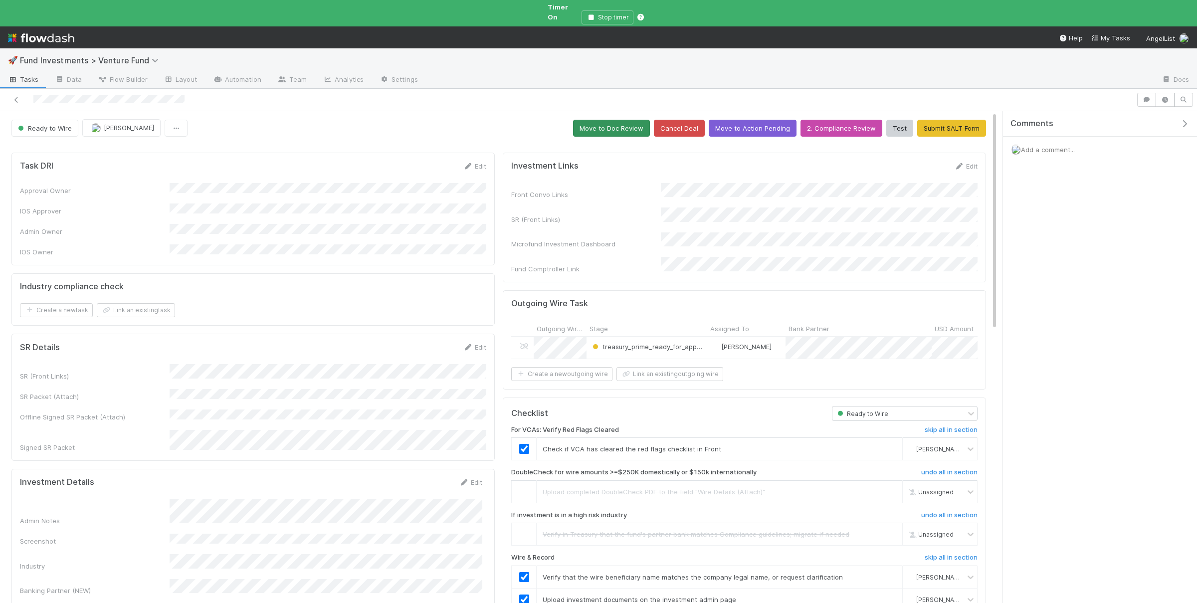
drag, startPoint x: 621, startPoint y: 103, endPoint x: 620, endPoint y: 112, distance: 9.0
click at [621, 104] on div "Ready to Wire Catherine Nguyen Move to Doc Review Cancel Deal Move to Action Pe…" at bounding box center [598, 350] width 1197 height 522
click at [619, 120] on button "Move to Doc Review" at bounding box center [611, 128] width 77 height 17
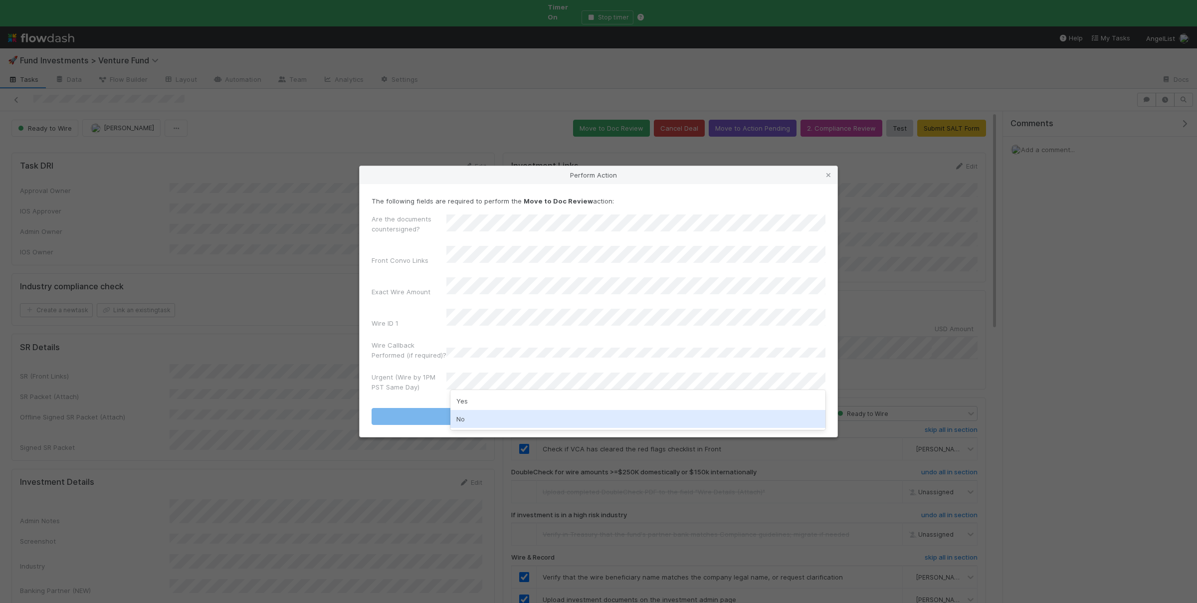
click at [476, 413] on div "No" at bounding box center [637, 419] width 375 height 18
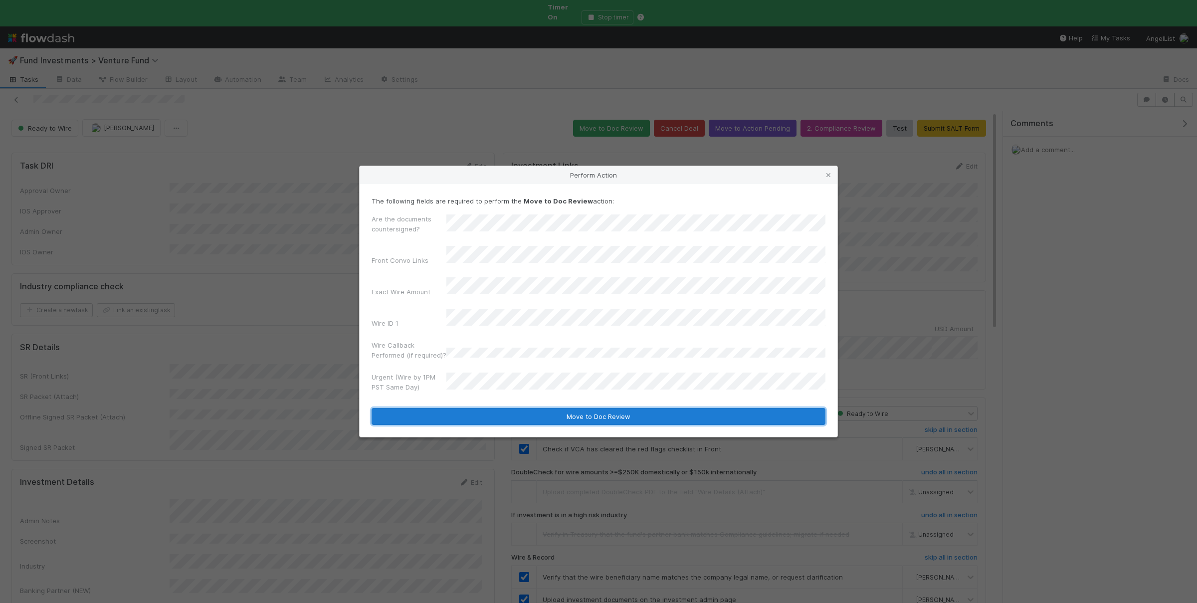
click at [479, 408] on button "Move to Doc Review" at bounding box center [599, 416] width 454 height 17
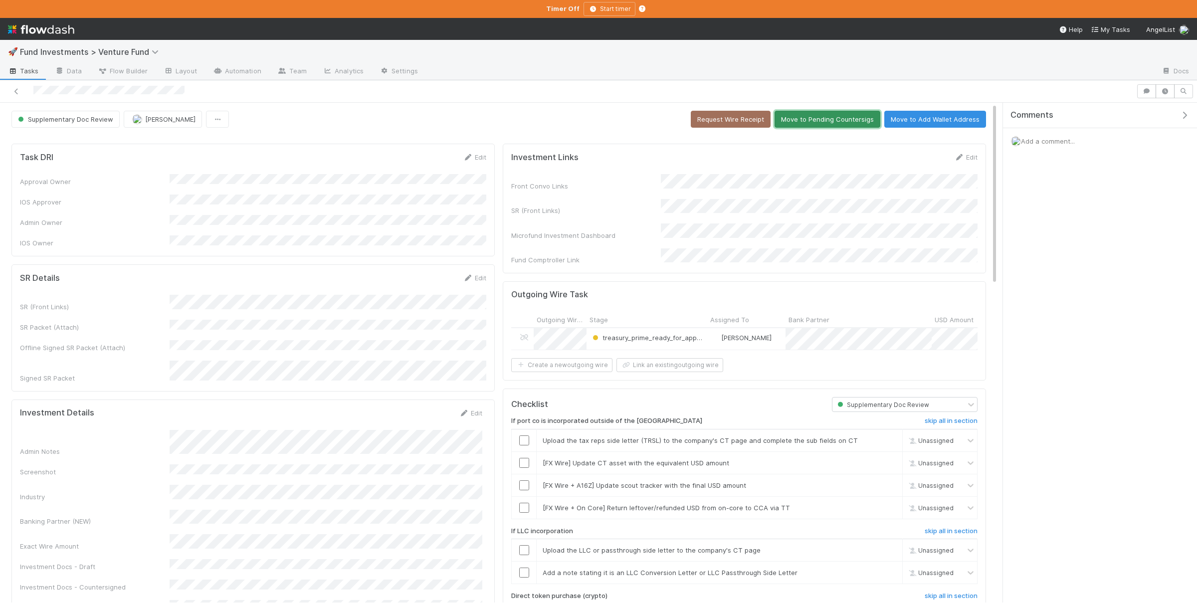
click at [843, 124] on button "Move to Pending Countersigs" at bounding box center [828, 119] width 106 height 17
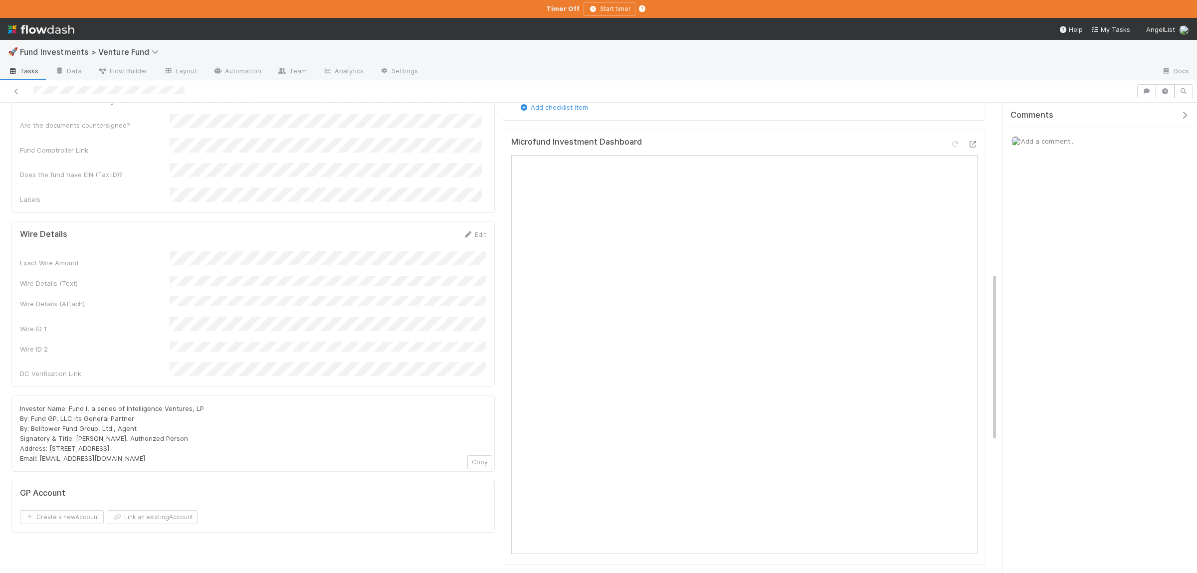
scroll to position [474, 0]
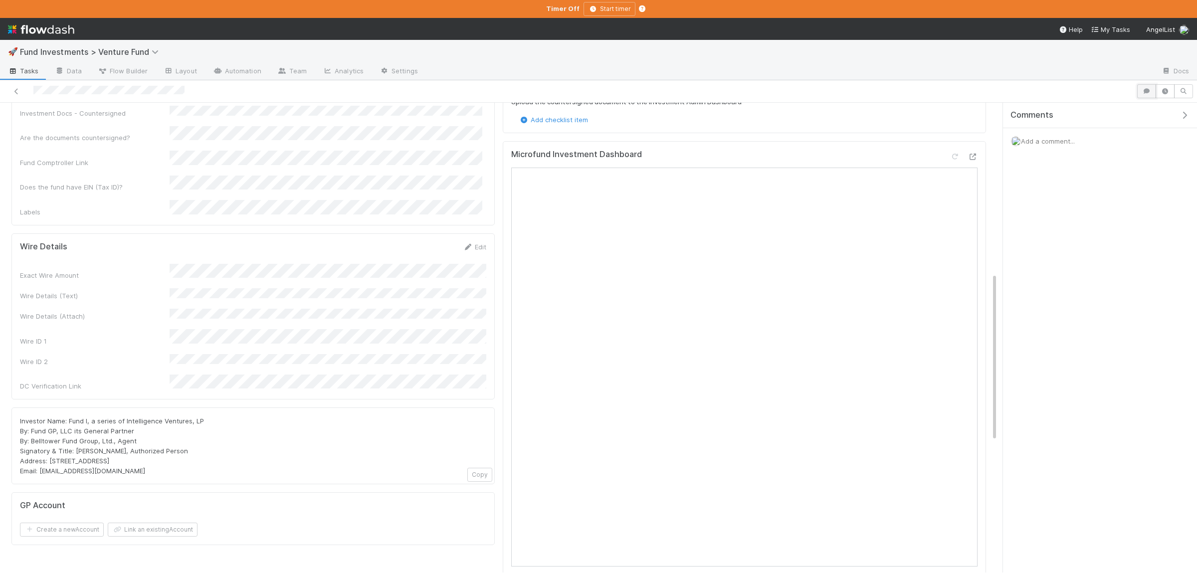
drag, startPoint x: 1150, startPoint y: 90, endPoint x: 1146, endPoint y: 95, distance: 6.5
click at [1150, 90] on icon "button" at bounding box center [1147, 91] width 10 height 6
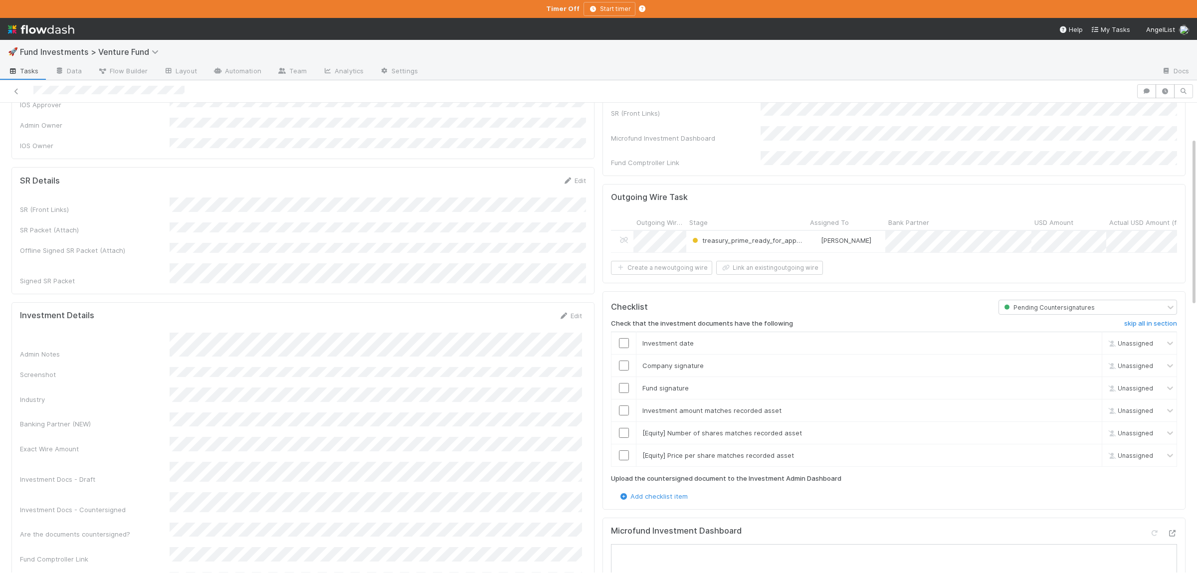
scroll to position [0, 0]
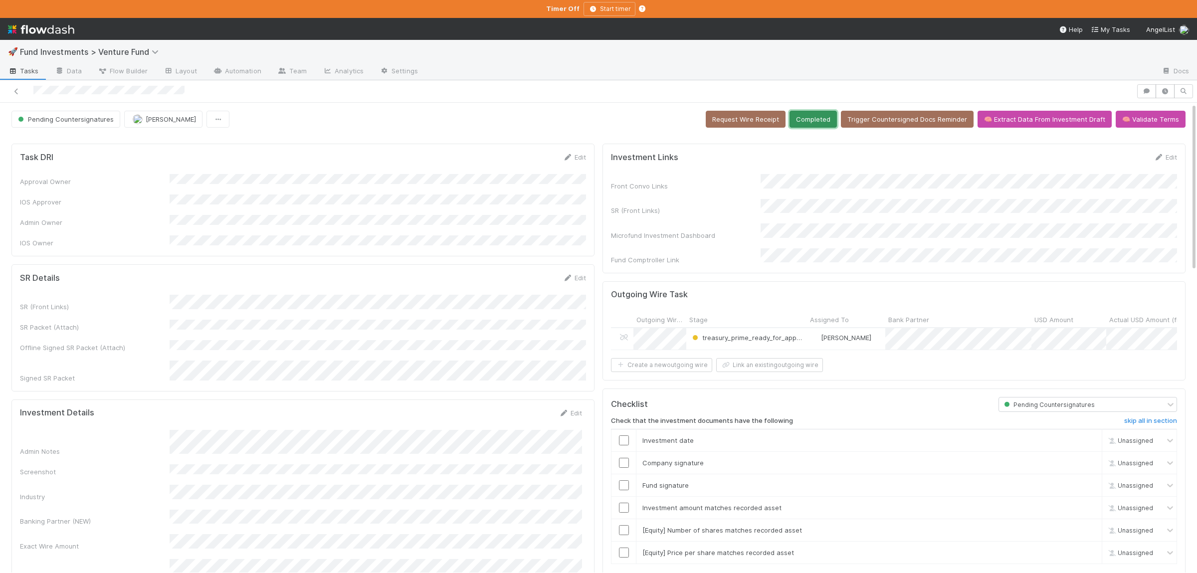
click at [815, 126] on button "Completed" at bounding box center [812, 119] width 47 height 17
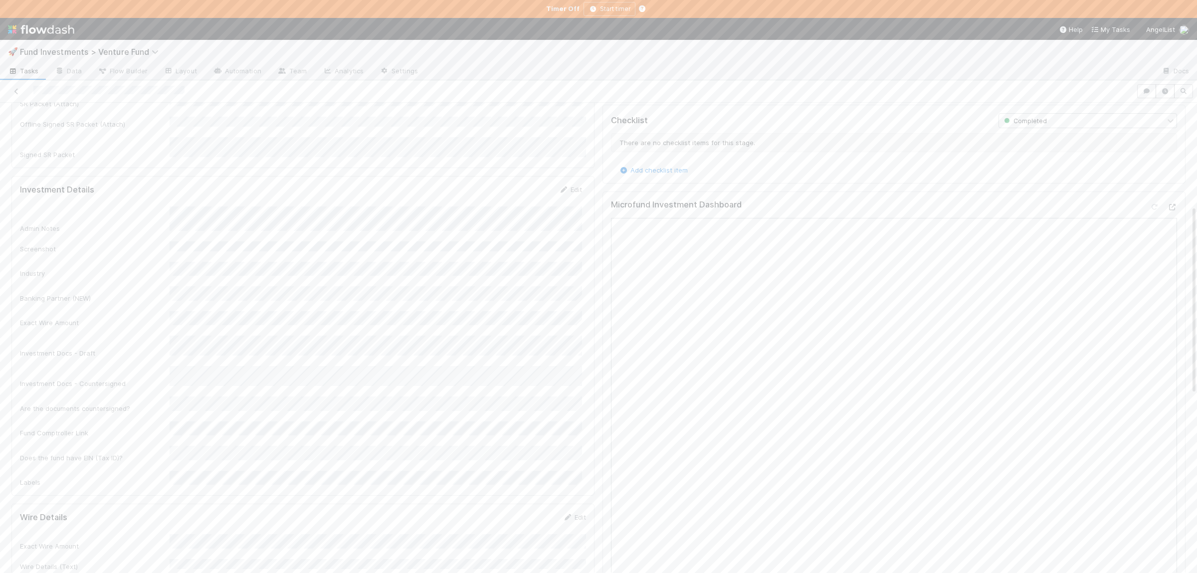
scroll to position [255, 0]
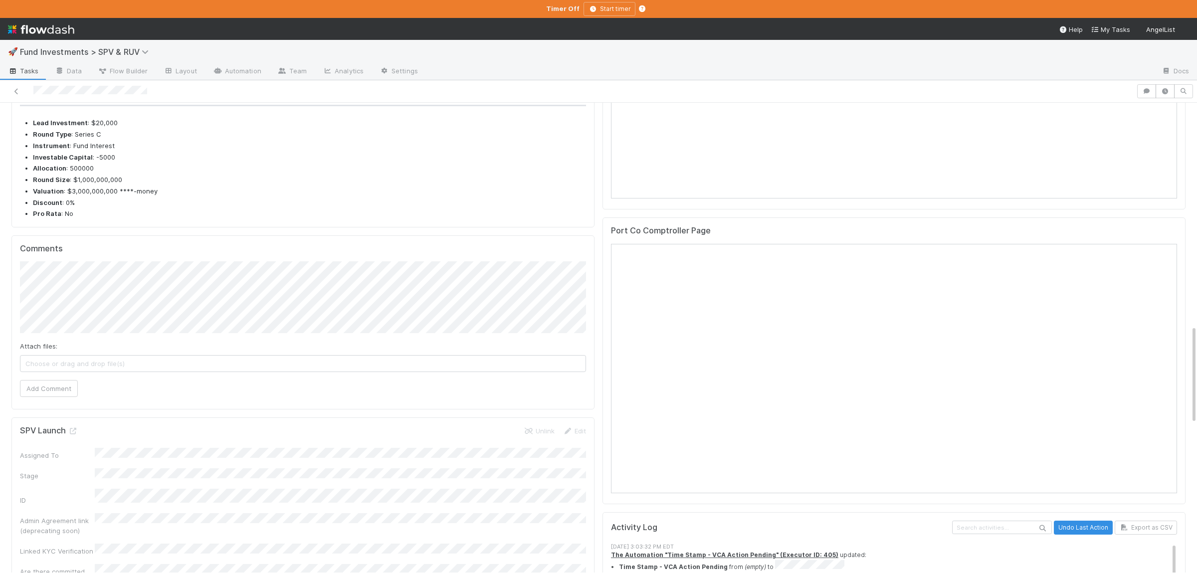
scroll to position [1118, 0]
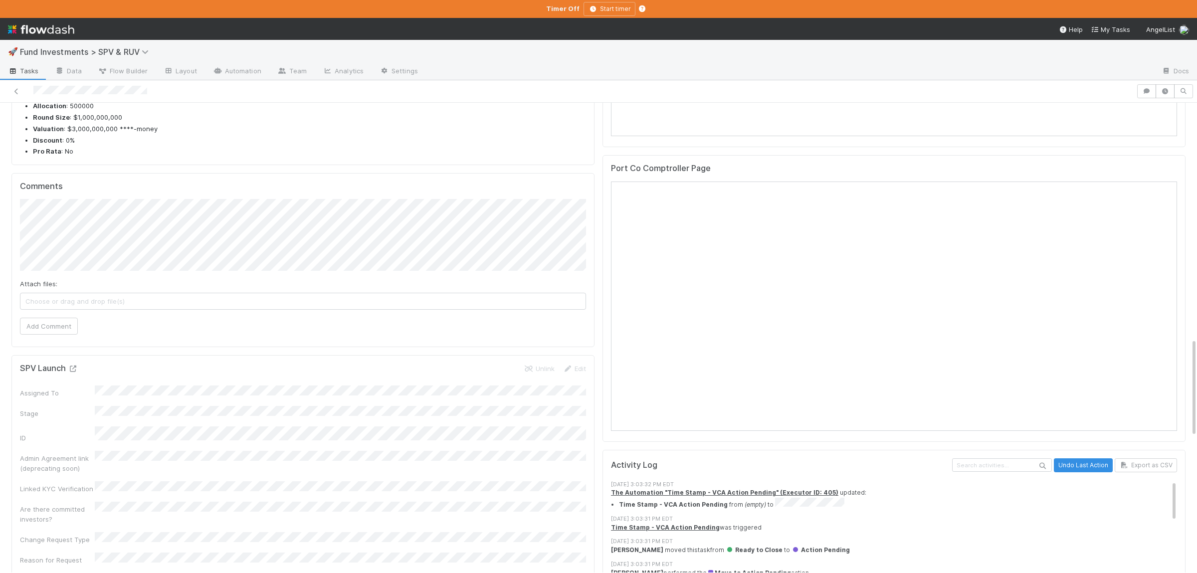
click at [72, 366] on icon at bounding box center [73, 369] width 10 height 6
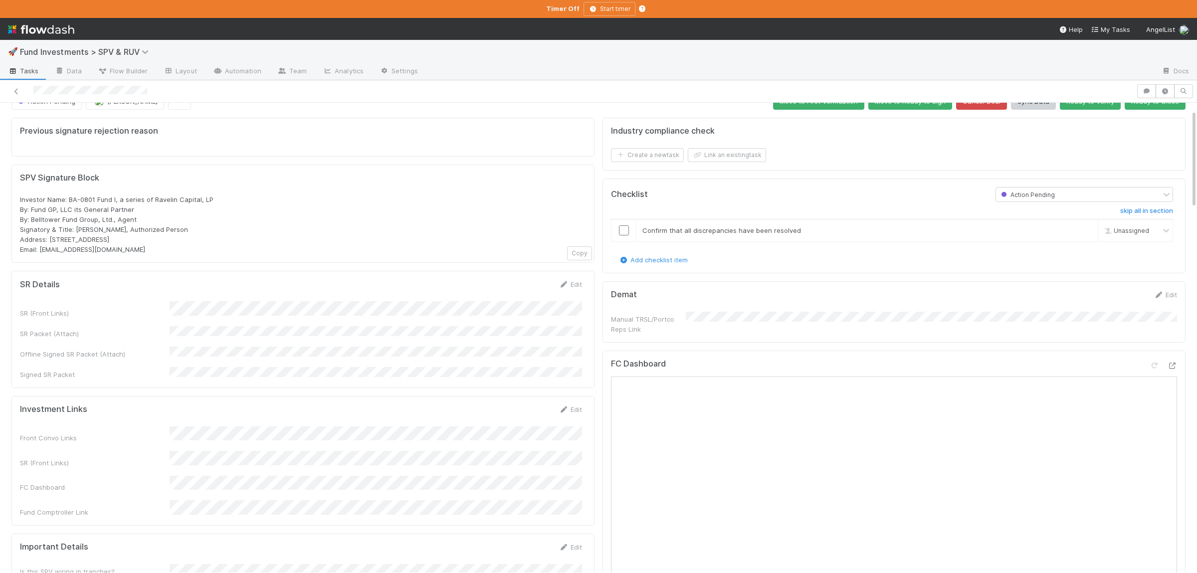
scroll to position [0, 0]
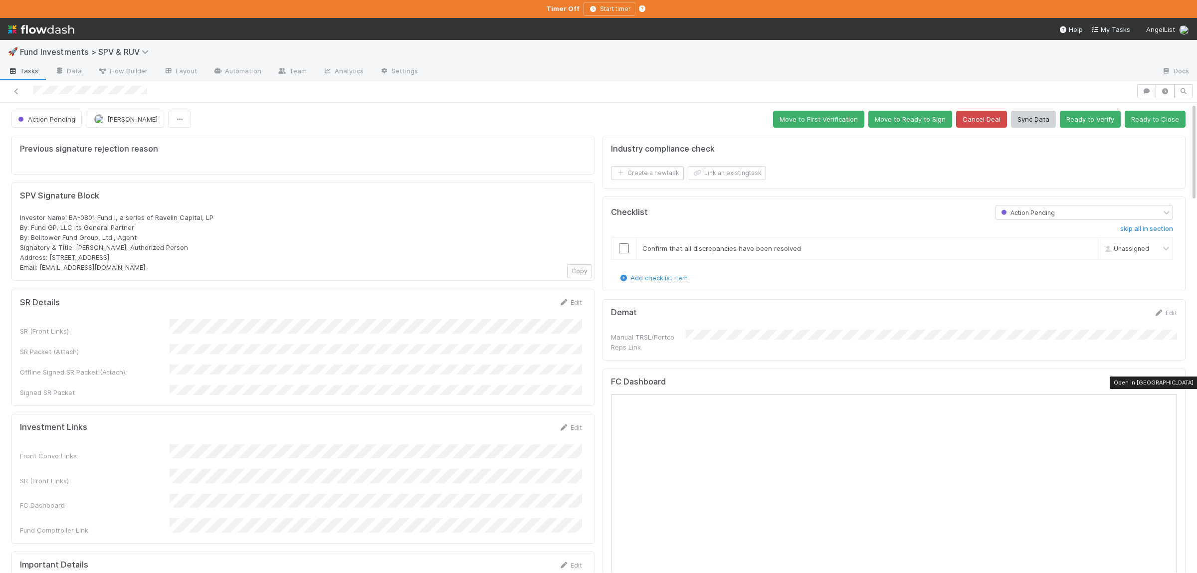
click at [1176, 387] on icon at bounding box center [1172, 384] width 10 height 6
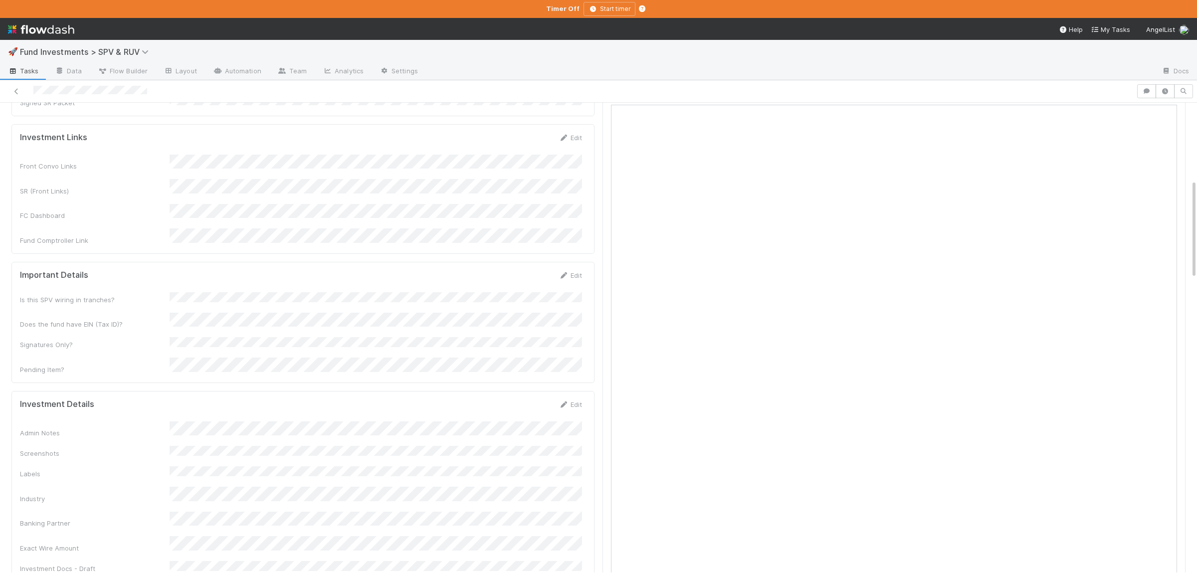
scroll to position [389, 0]
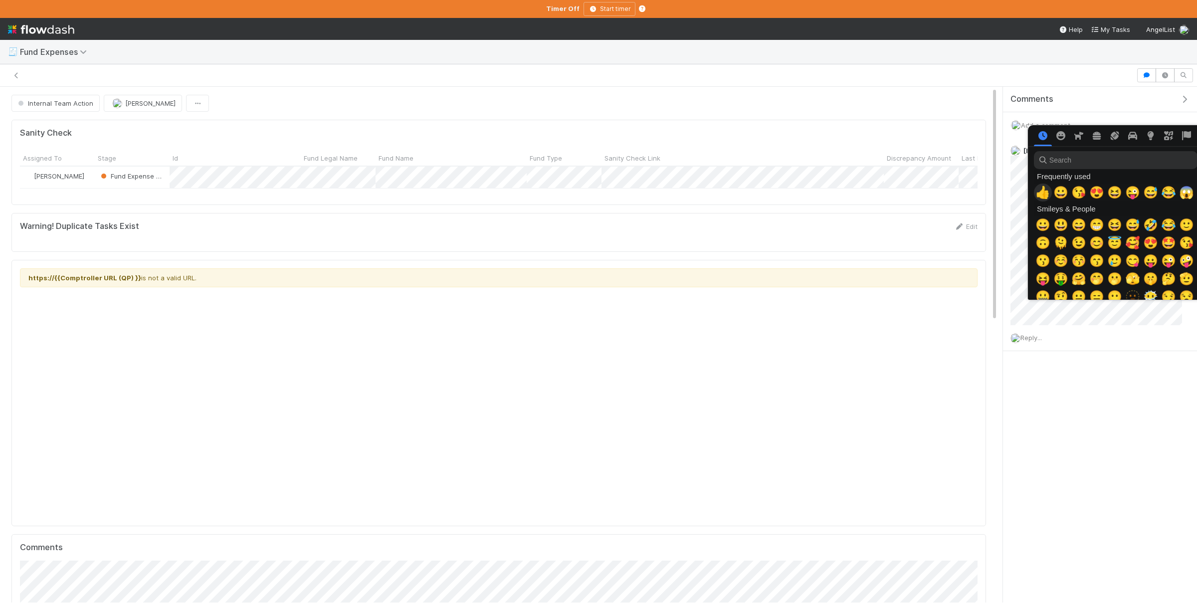
click at [1041, 197] on span "👍" at bounding box center [1042, 193] width 15 height 14
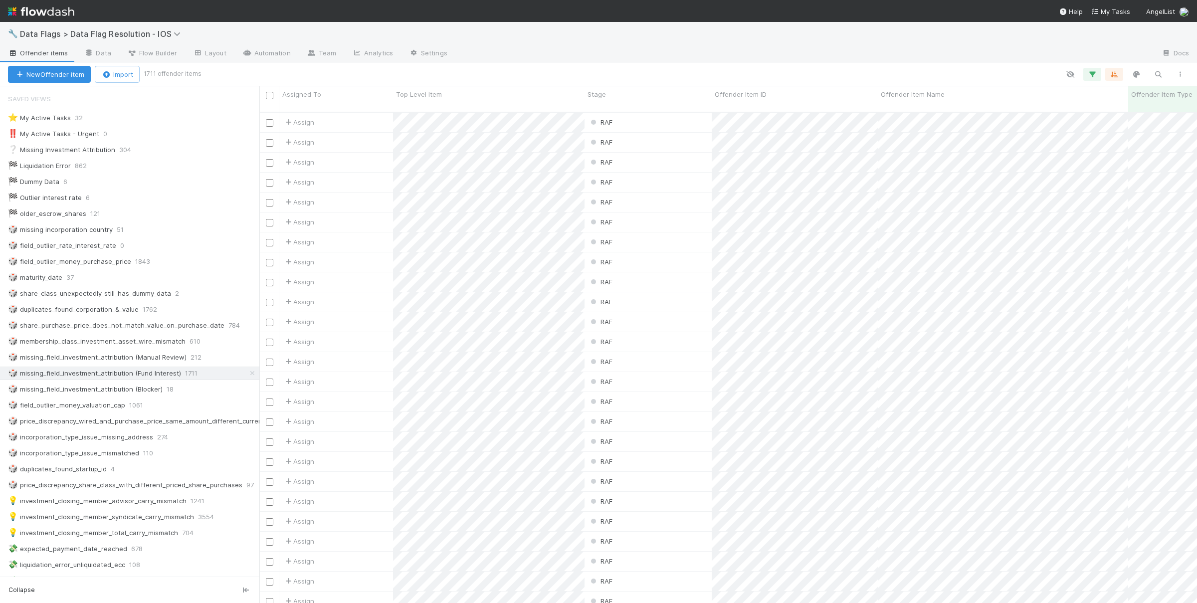
scroll to position [499, 970]
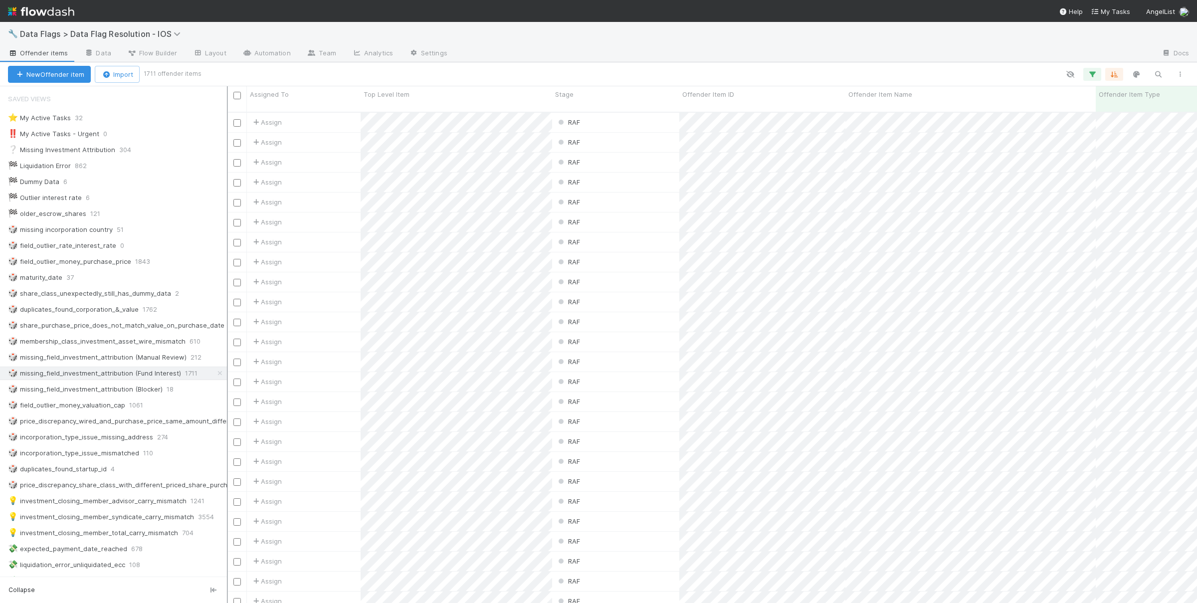
drag, startPoint x: 136, startPoint y: 271, endPoint x: 227, endPoint y: 274, distance: 90.8
click at [227, 274] on div at bounding box center [227, 344] width 1 height 517
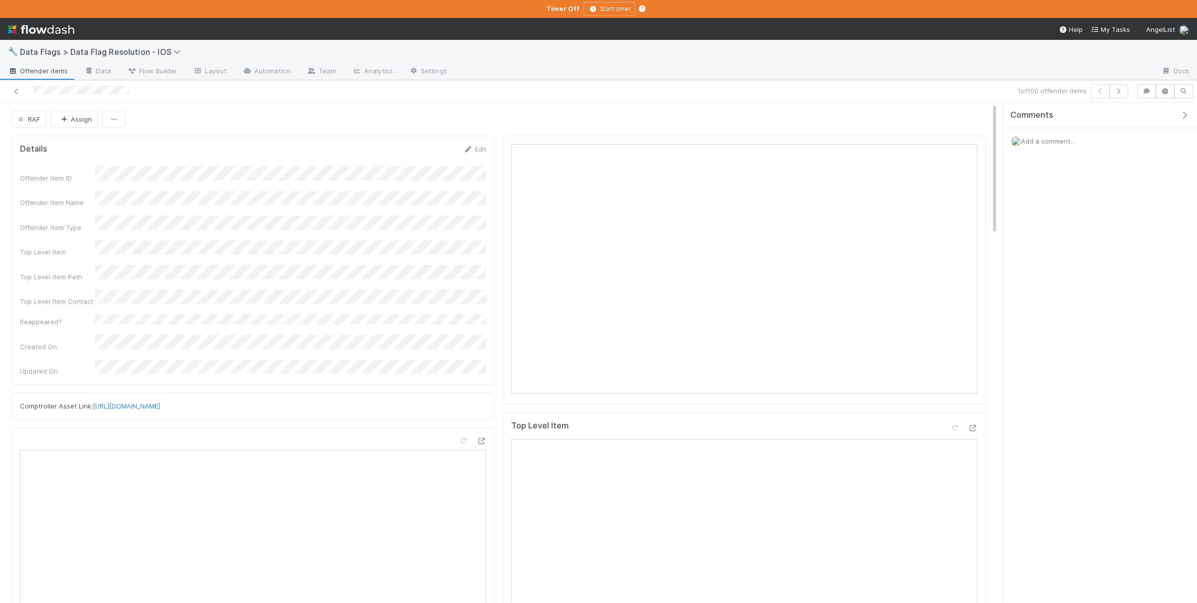
scroll to position [203, 465]
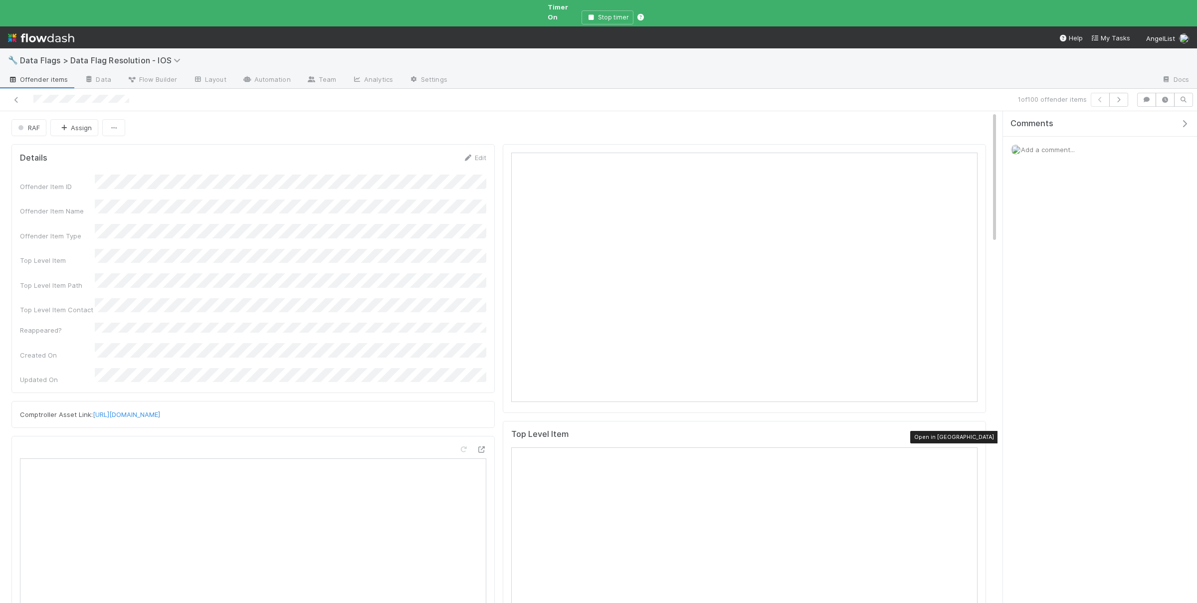
click at [972, 431] on div at bounding box center [973, 436] width 10 height 10
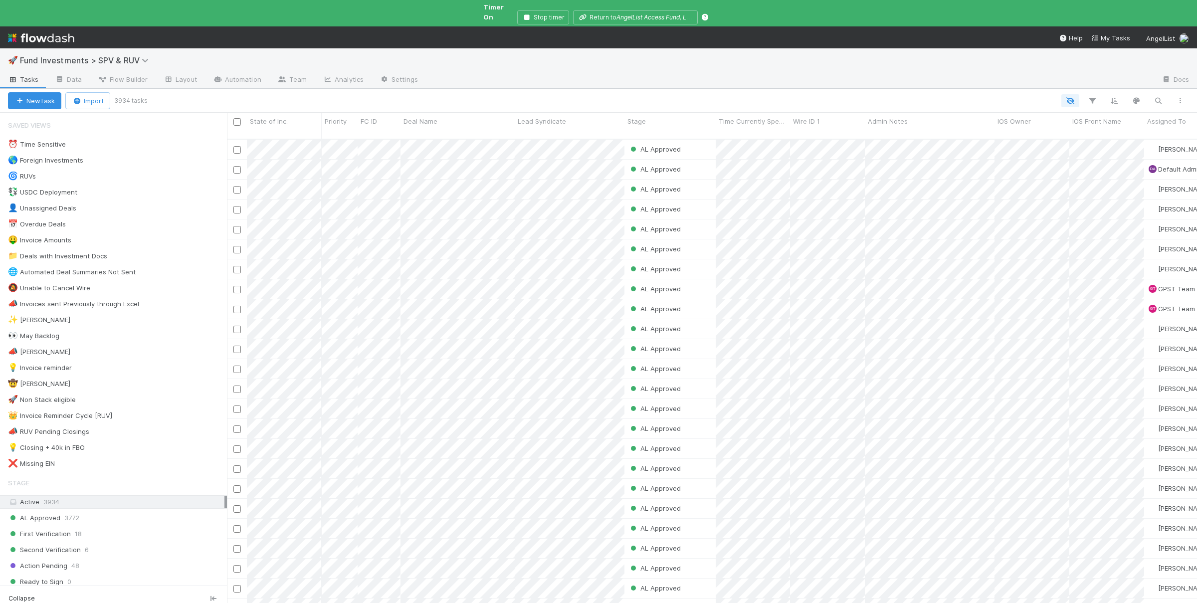
scroll to position [481, 970]
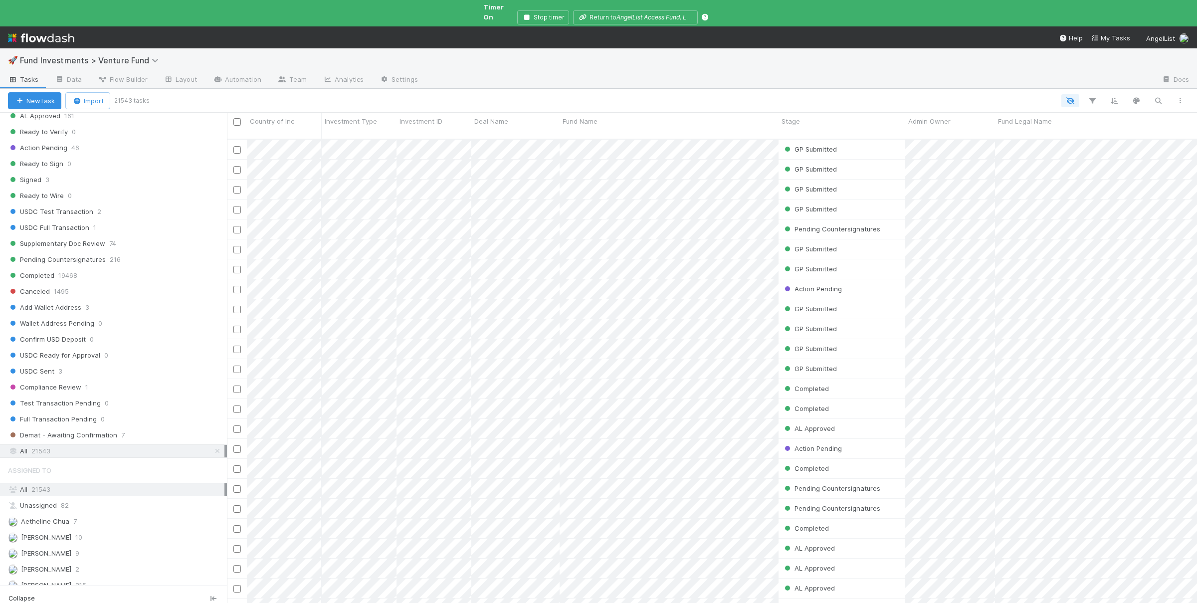
scroll to position [486, 0]
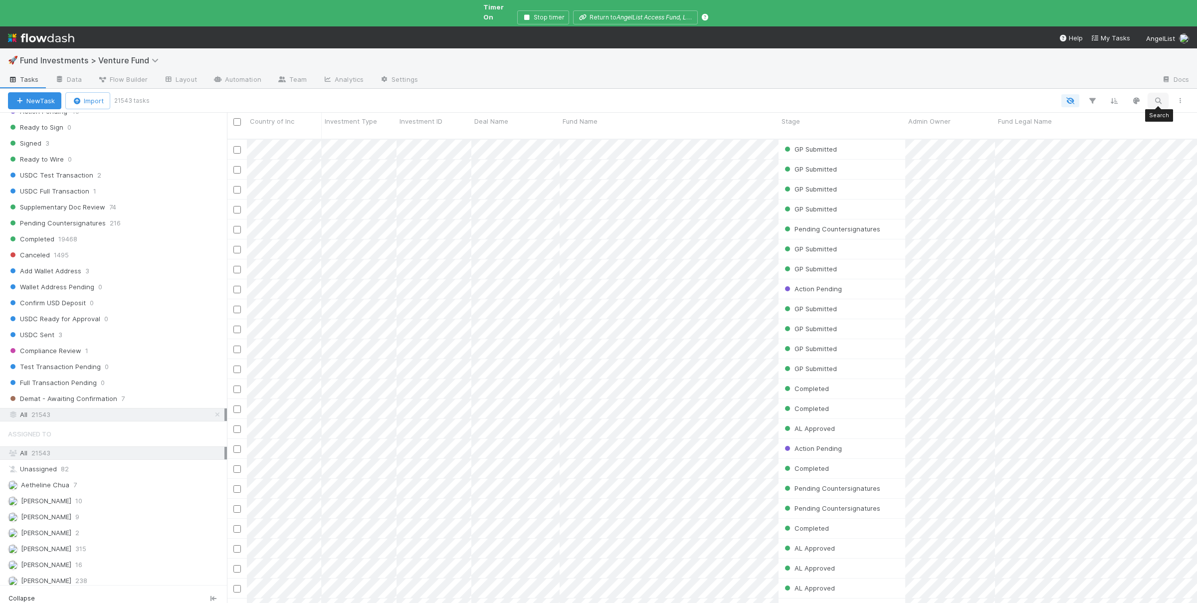
click at [1156, 94] on button "button" at bounding box center [1158, 100] width 18 height 13
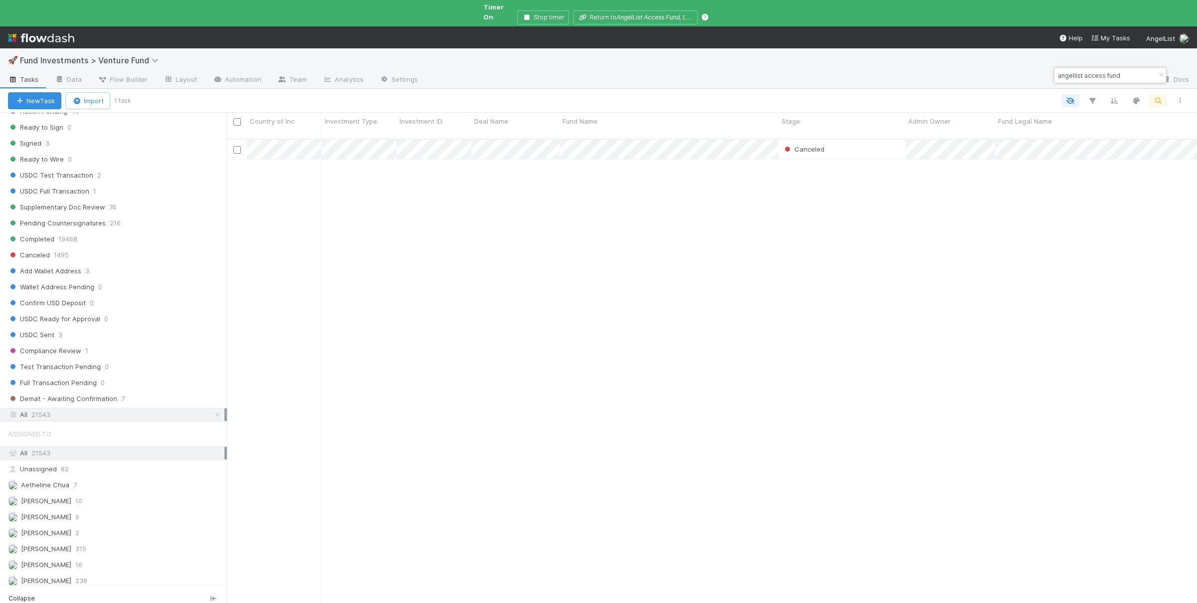
scroll to position [481, 970]
type input "angellist access fund"
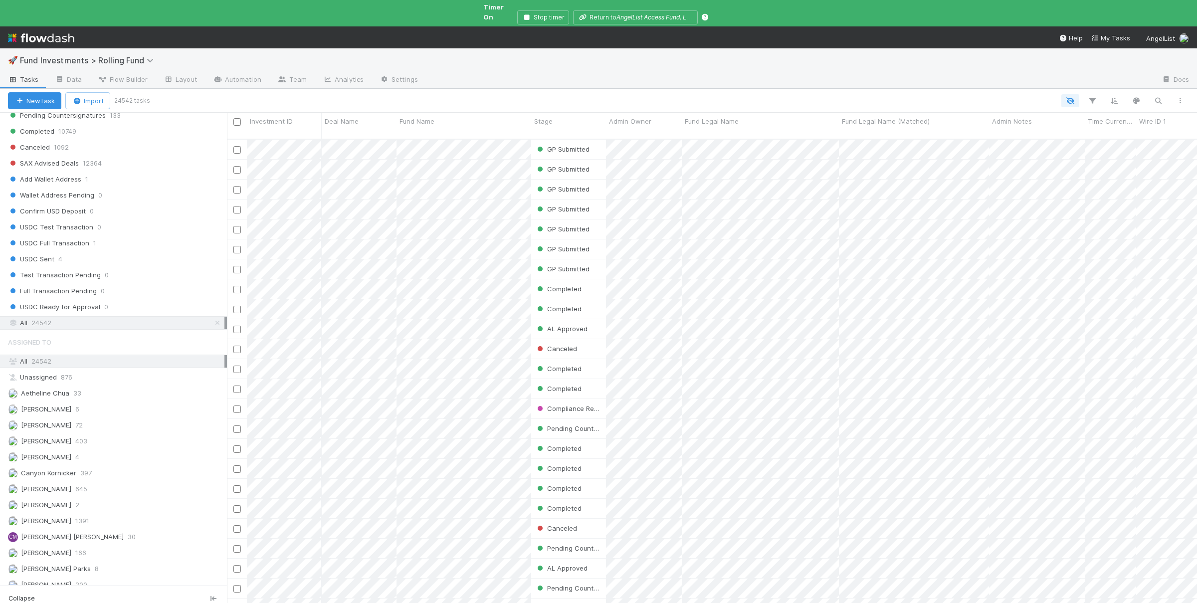
scroll to position [632, 0]
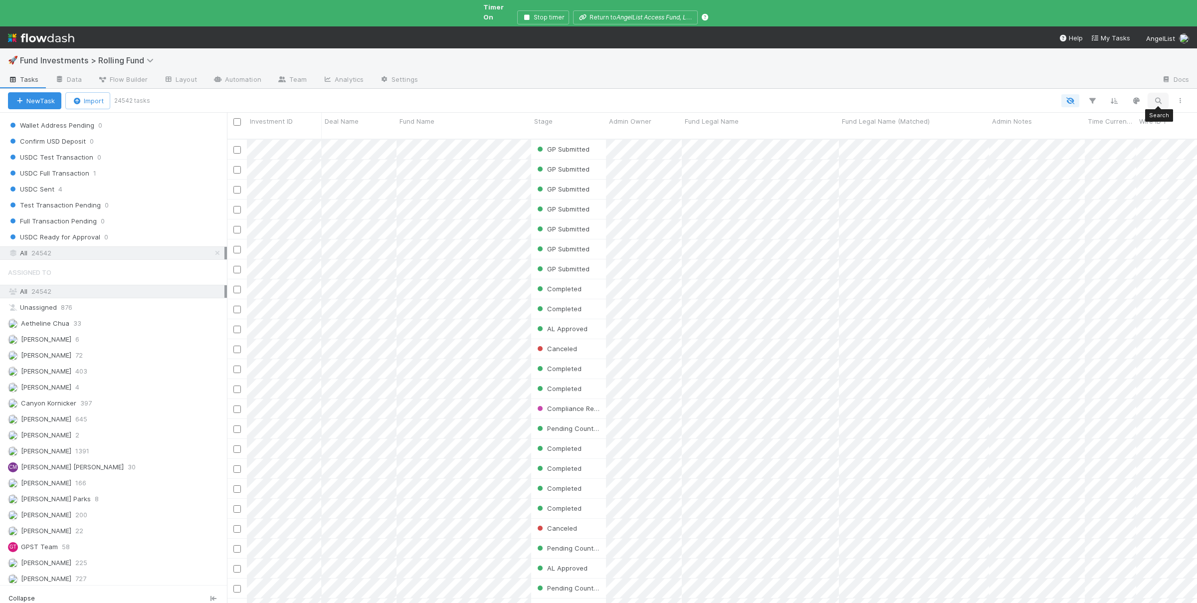
click at [1152, 94] on button "button" at bounding box center [1158, 100] width 18 height 13
type input "angellist access"
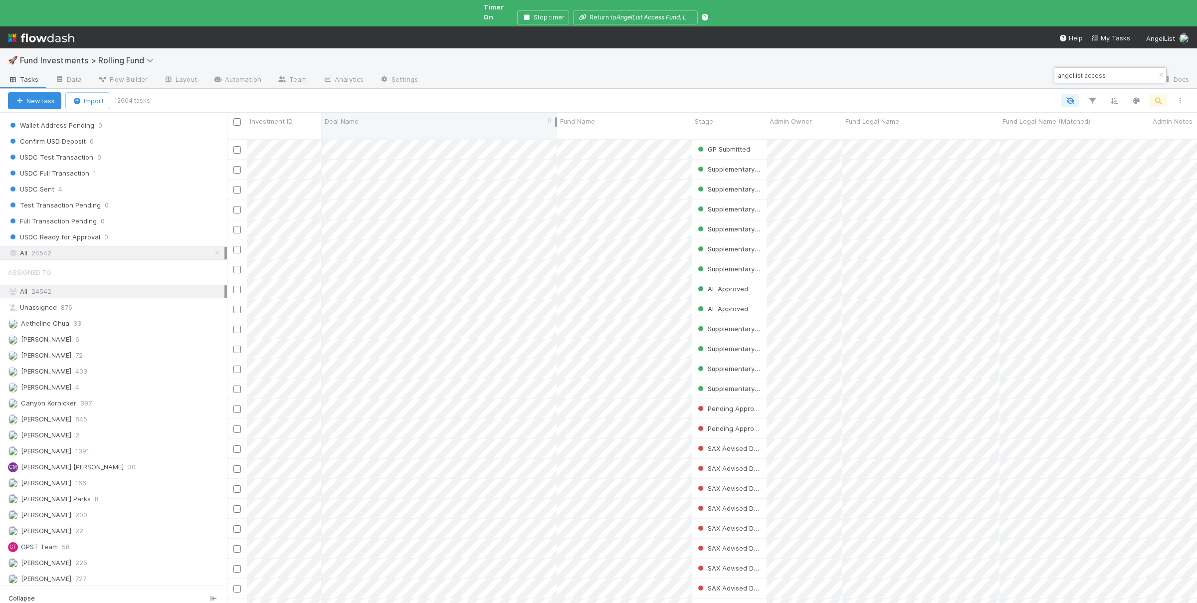
drag, startPoint x: 395, startPoint y: 114, endPoint x: 556, endPoint y: 120, distance: 160.7
click at [556, 120] on div "Deal Name" at bounding box center [439, 125] width 235 height 25
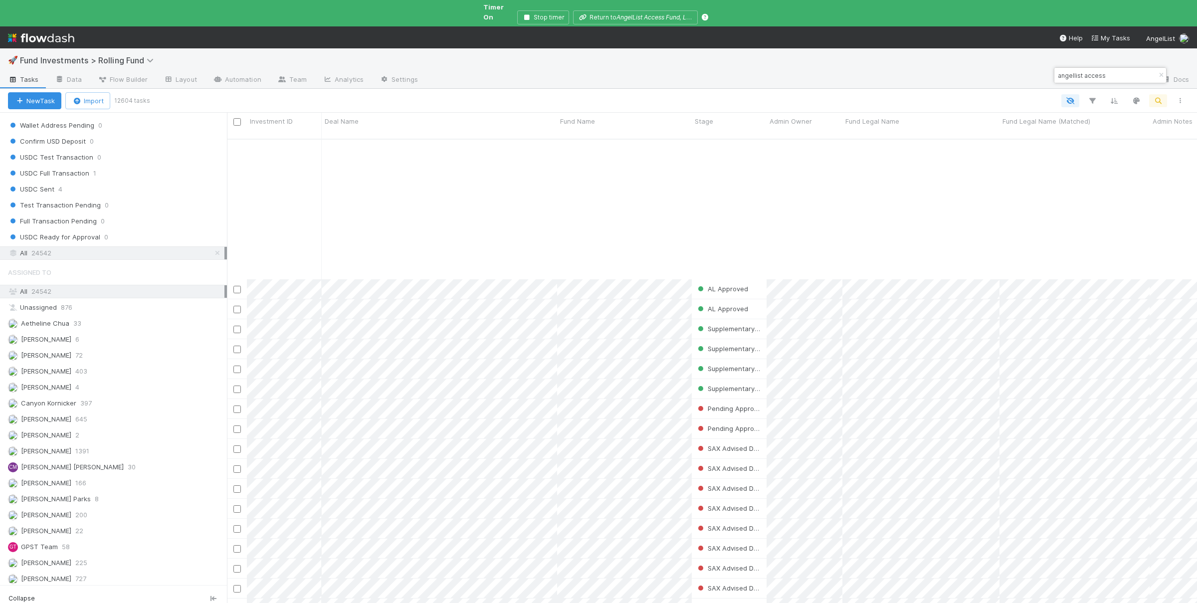
scroll to position [195, 0]
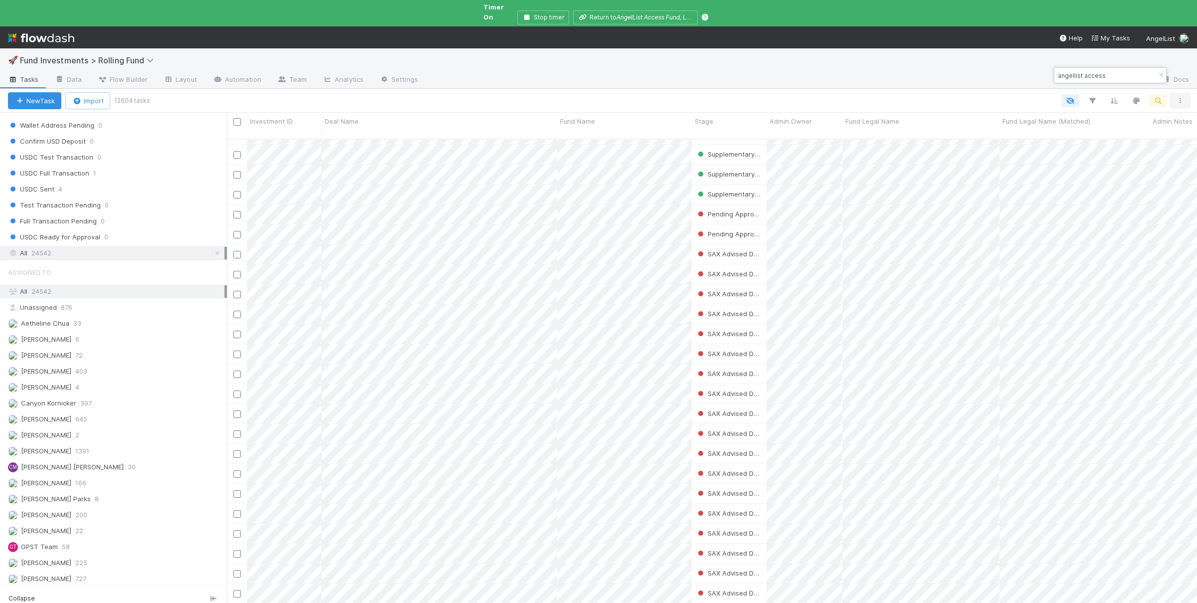
click at [1184, 98] on icon "button" at bounding box center [1180, 101] width 10 height 6
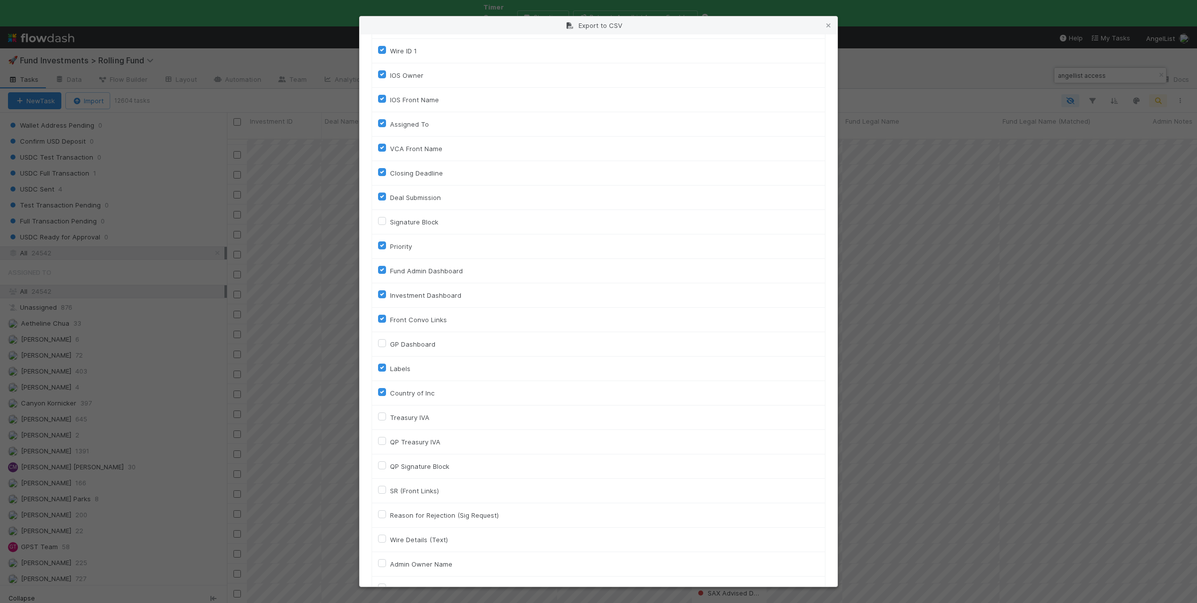
scroll to position [0, 0]
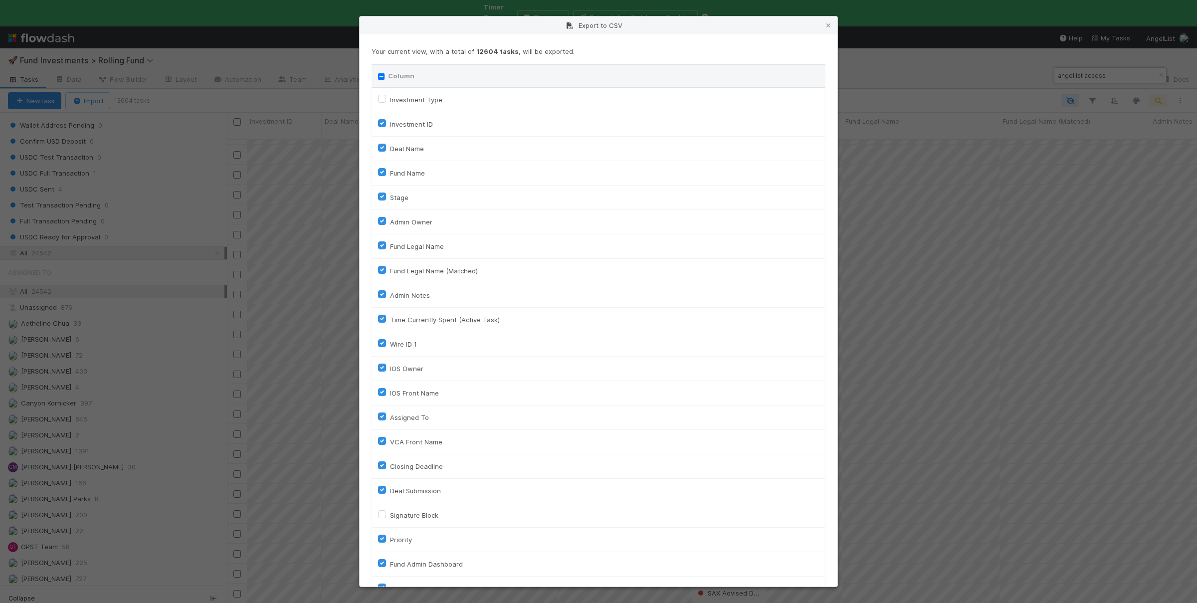
click at [380, 77] on input "Column" at bounding box center [381, 76] width 6 height 6
checkbox input "true"
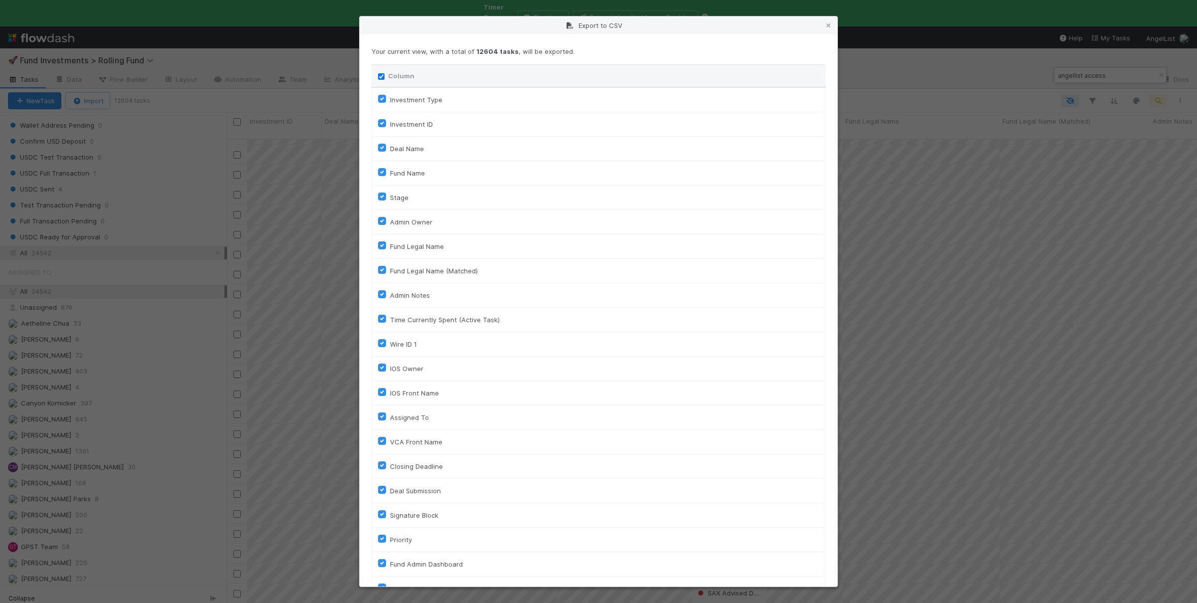
checkbox input "true"
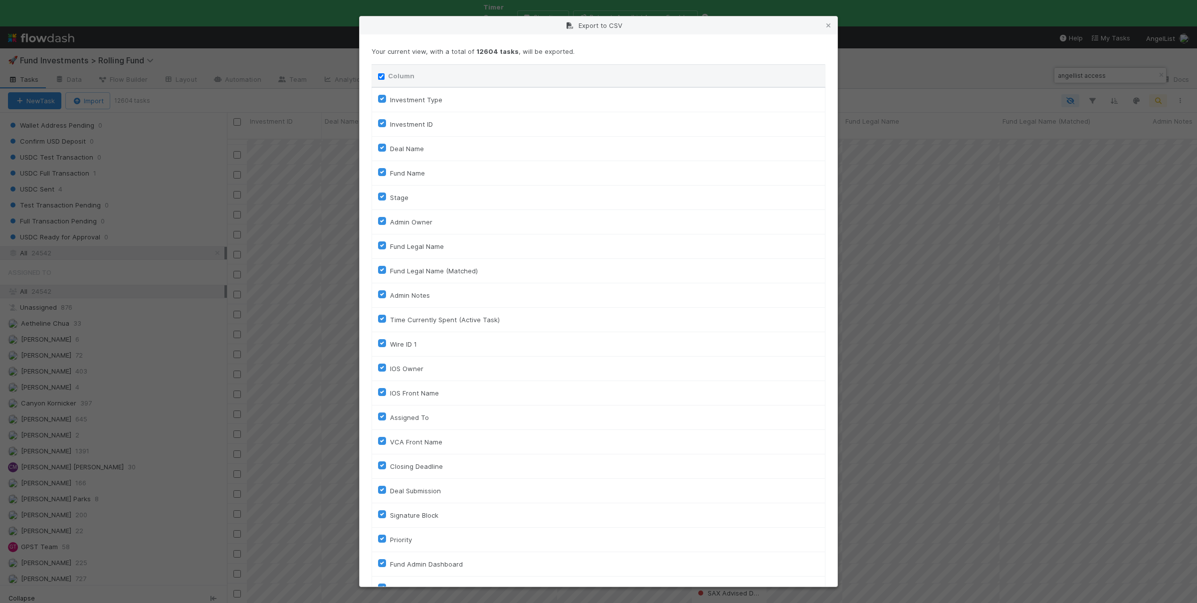
checkbox input "true"
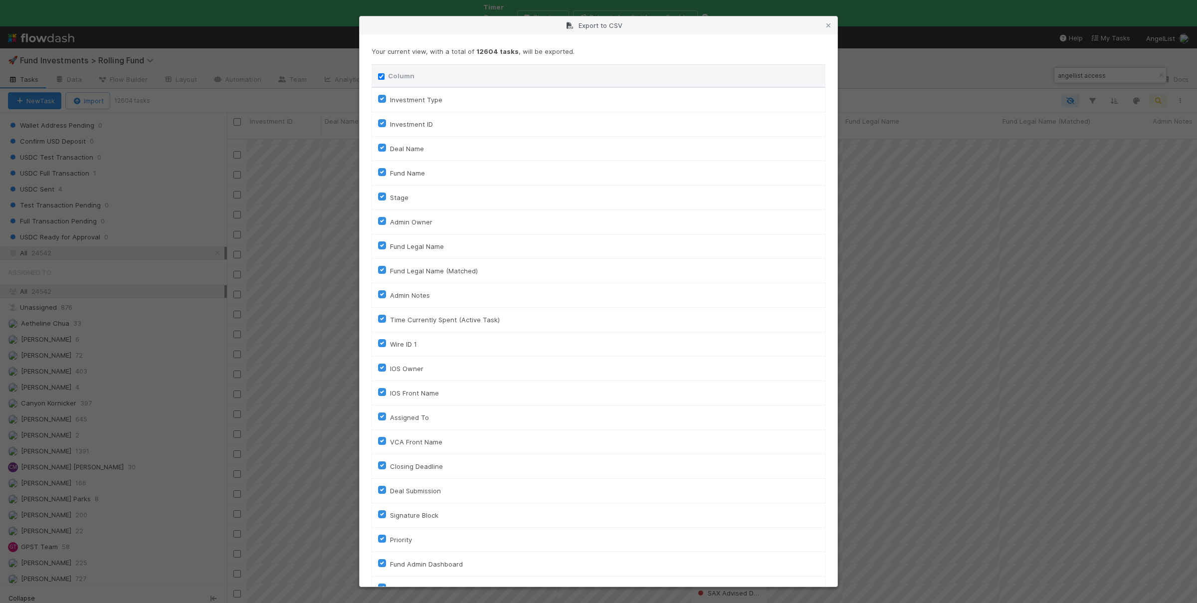
checkbox input "true"
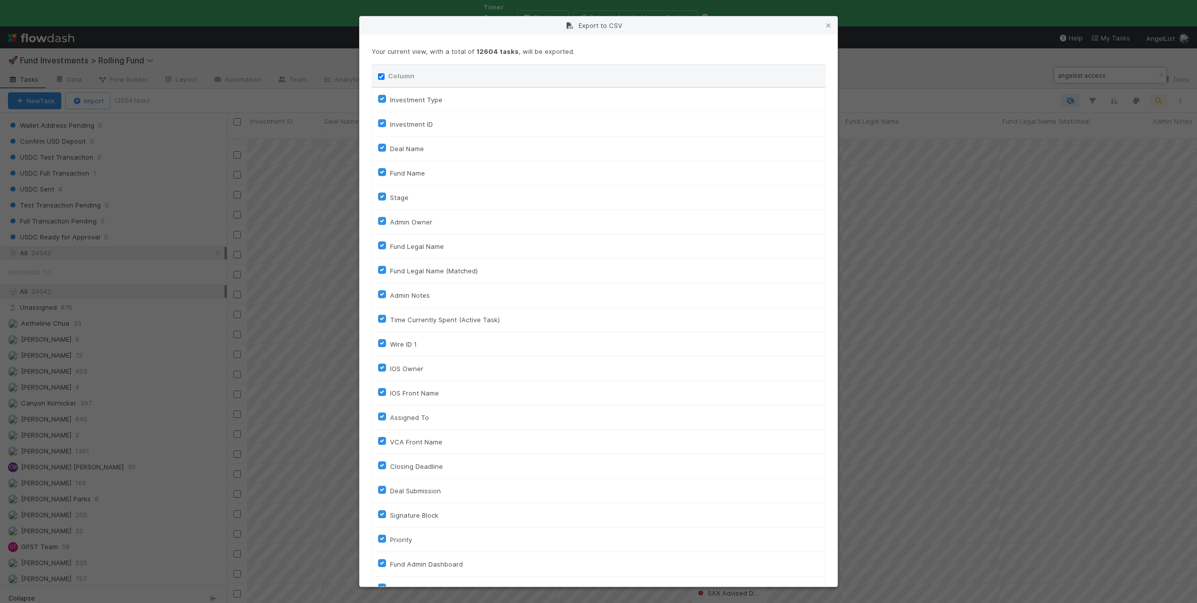
checkbox input "true"
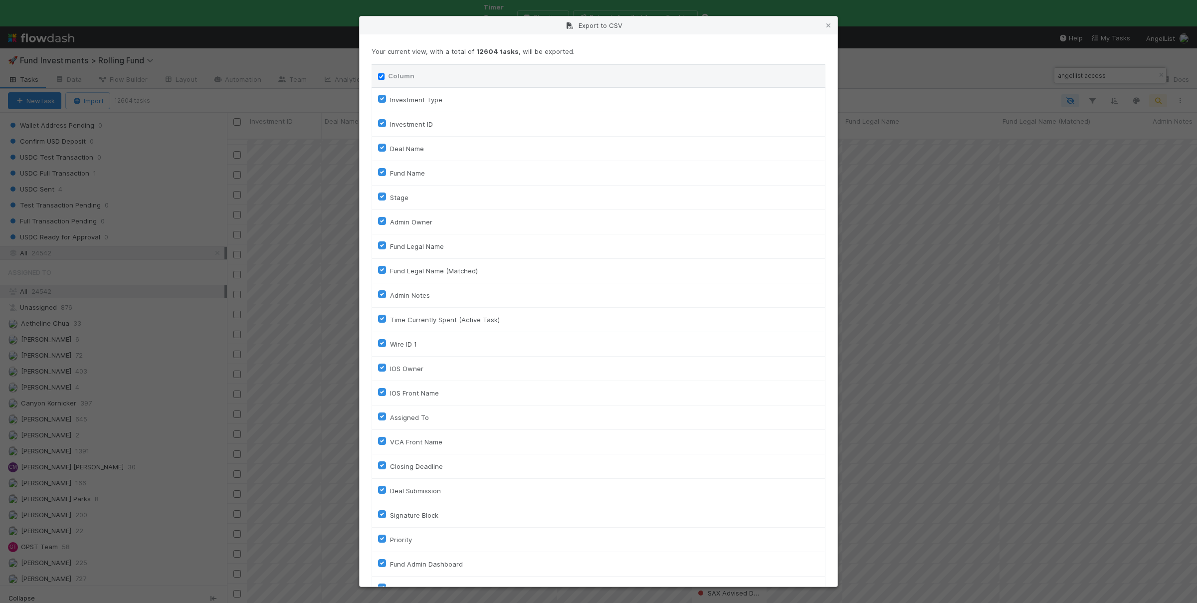
checkbox input "true"
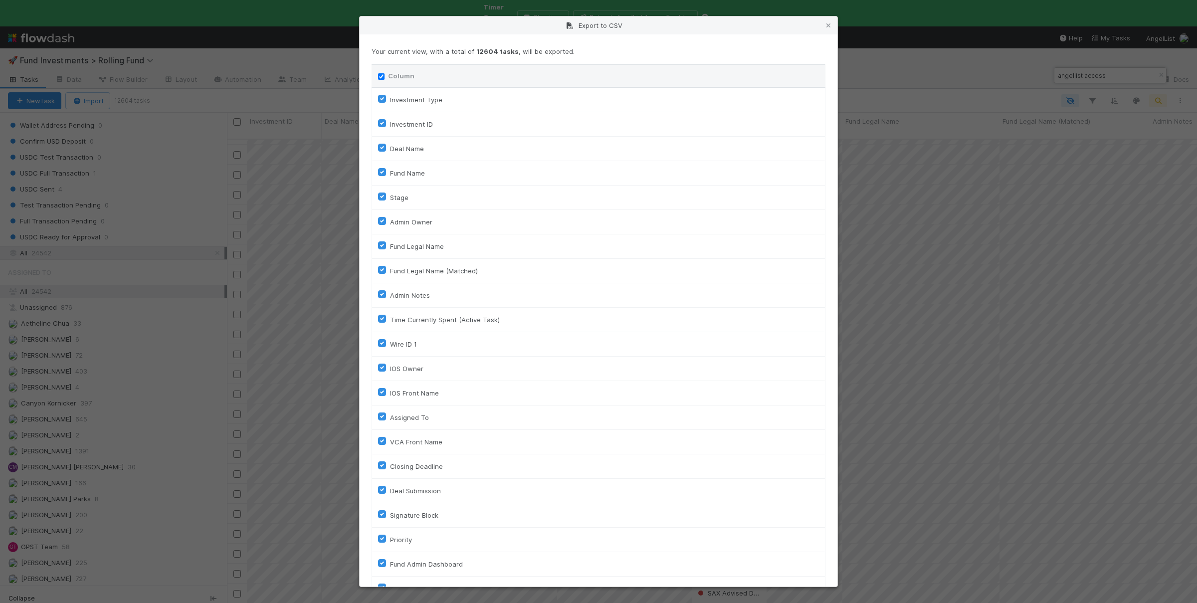
checkbox input "true"
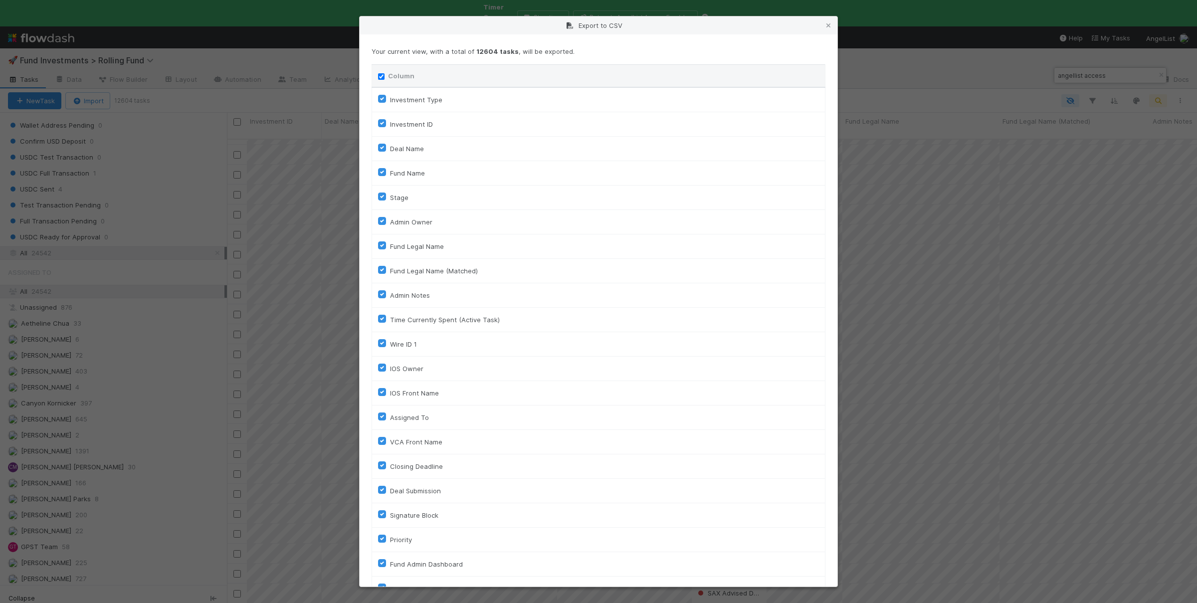
checkbox input "true"
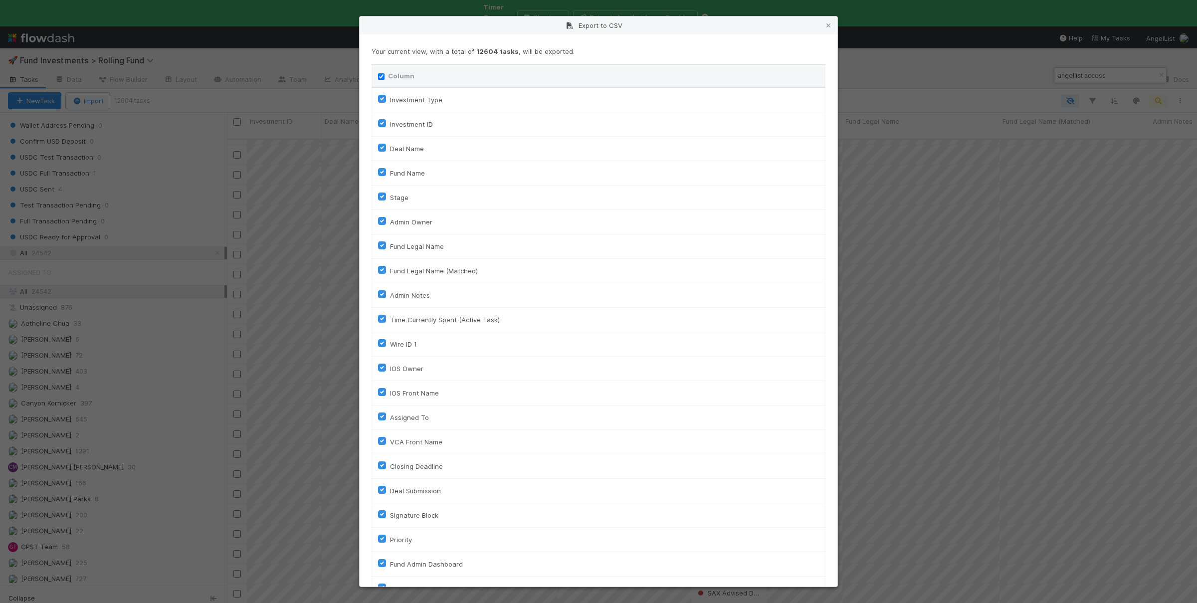
checkbox input "true"
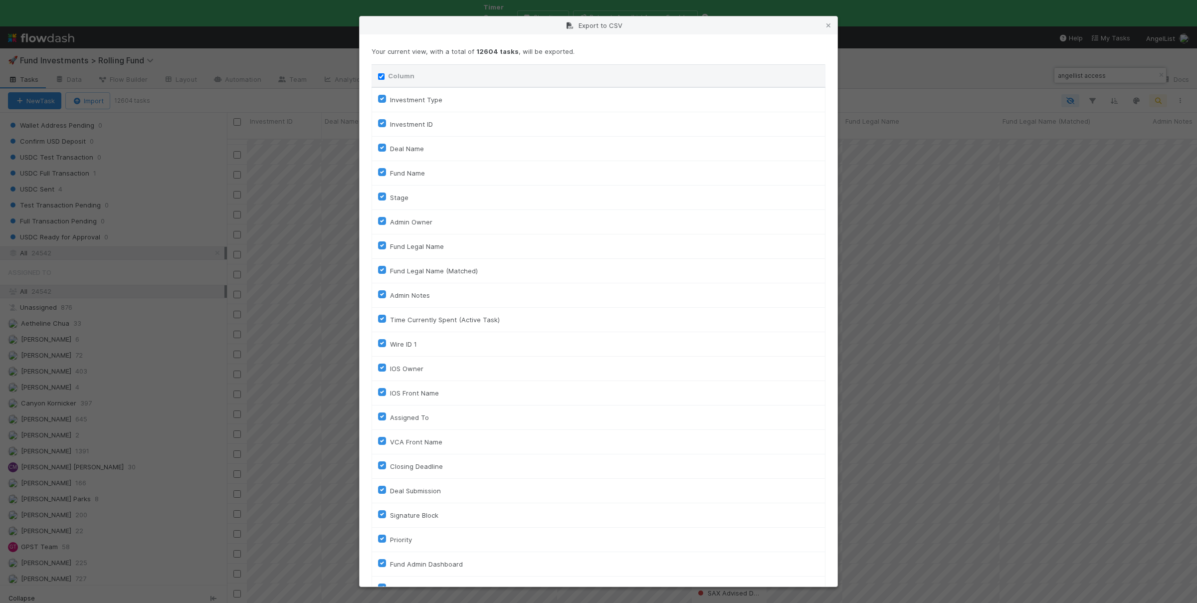
checkbox input "true"
click at [381, 77] on input "Column" at bounding box center [381, 76] width 6 height 6
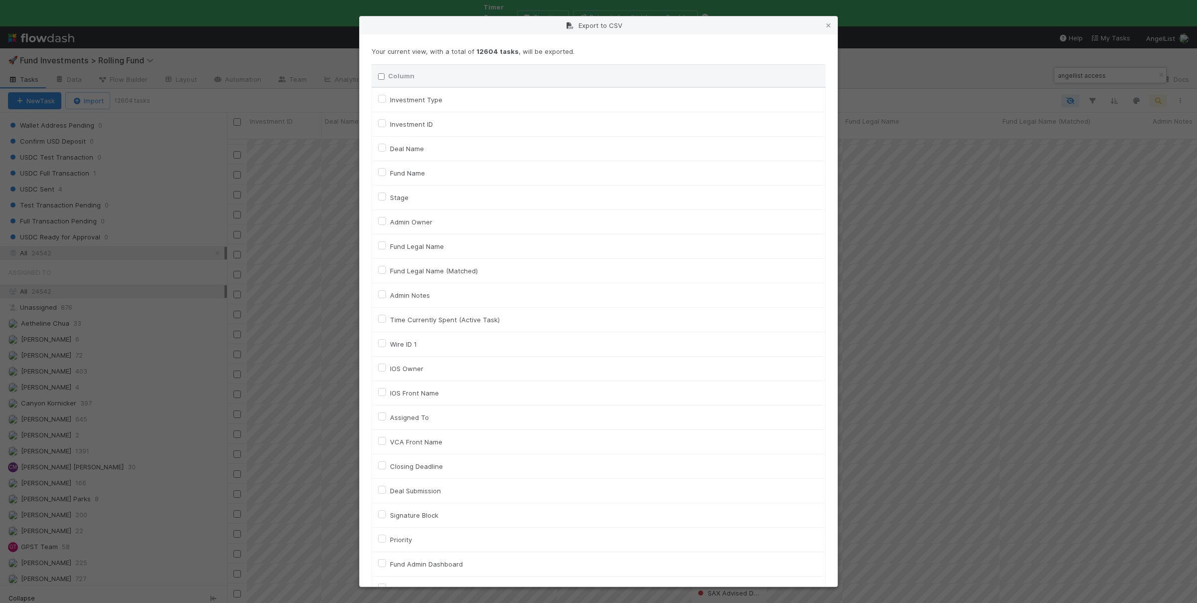
checkbox input "false"
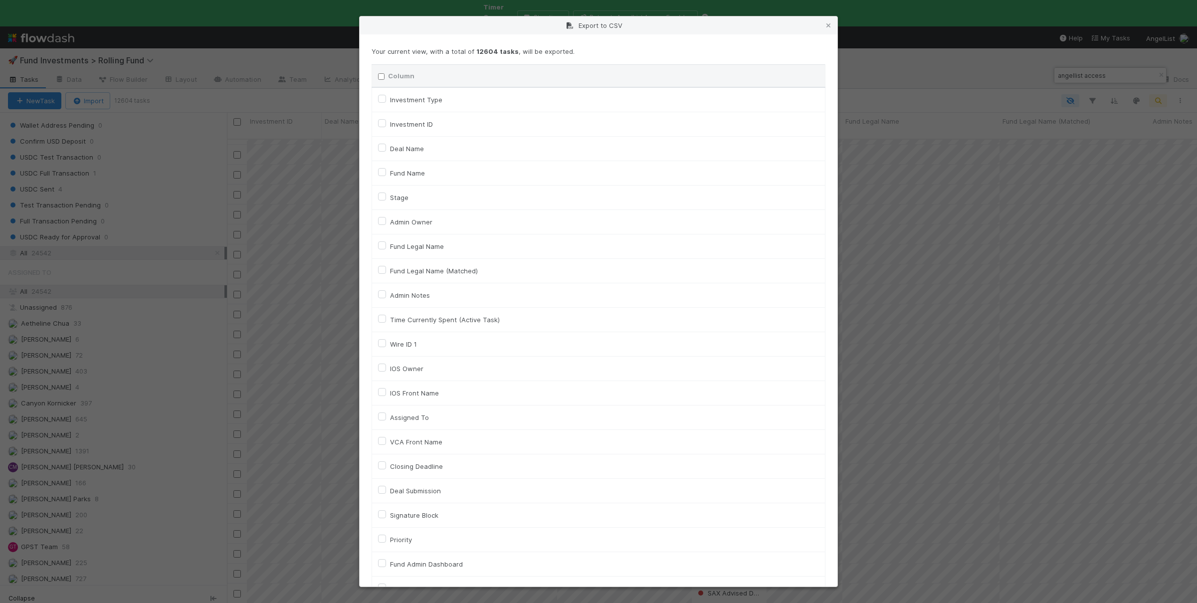
checkbox input "false"
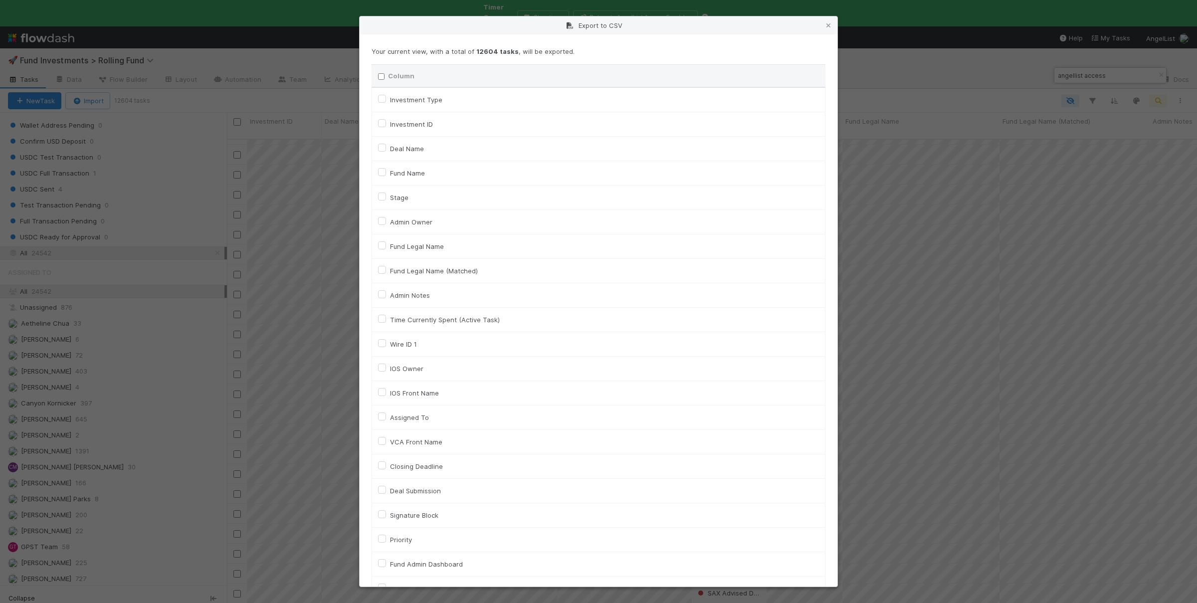
checkbox input "false"
checkbox To "false"
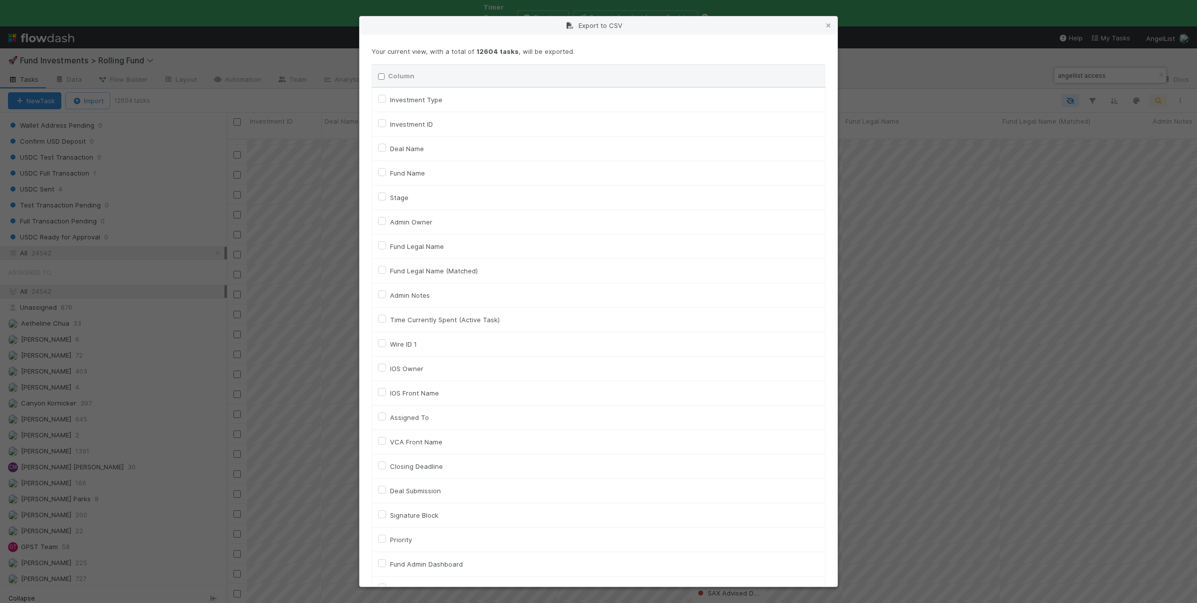
checkbox input "false"
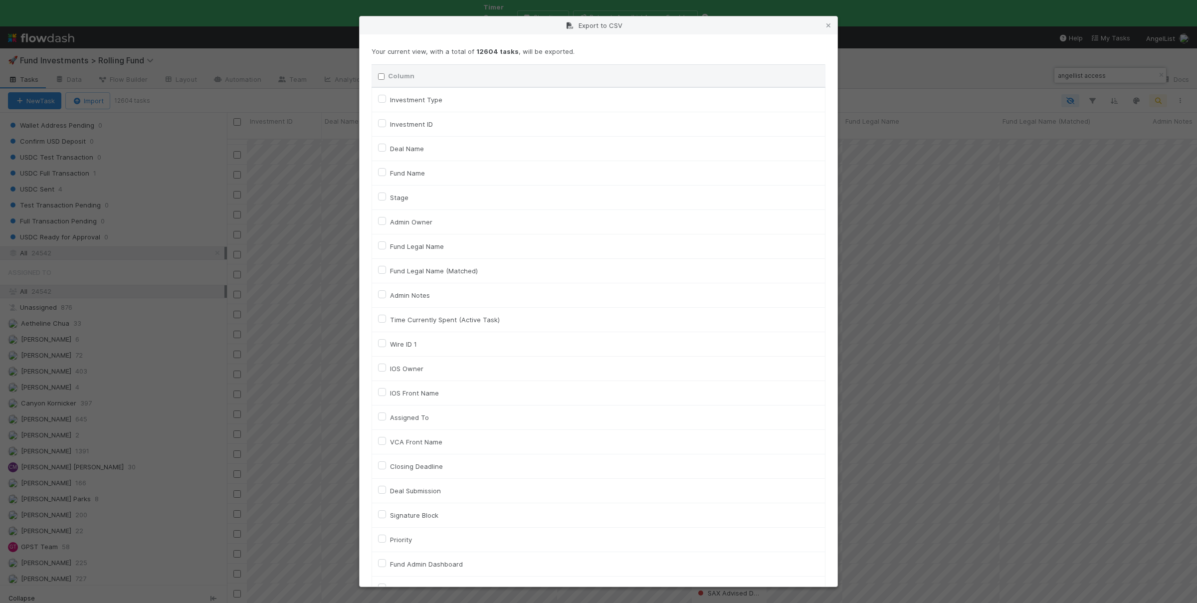
checkbox input "false"
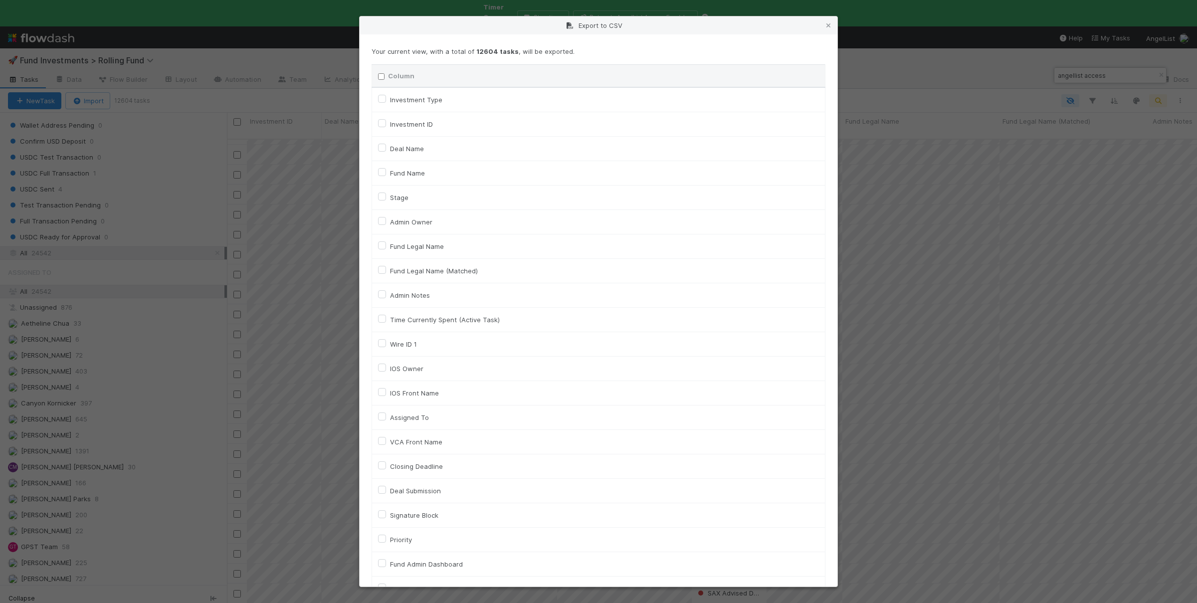
checkbox input "false"
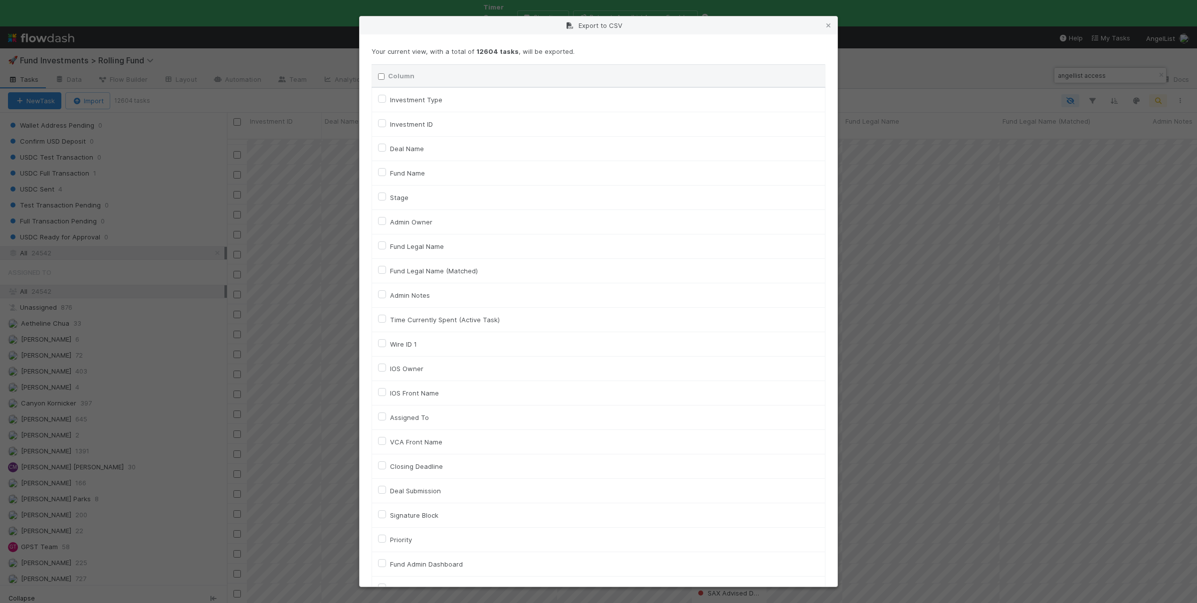
checkbox input "false"
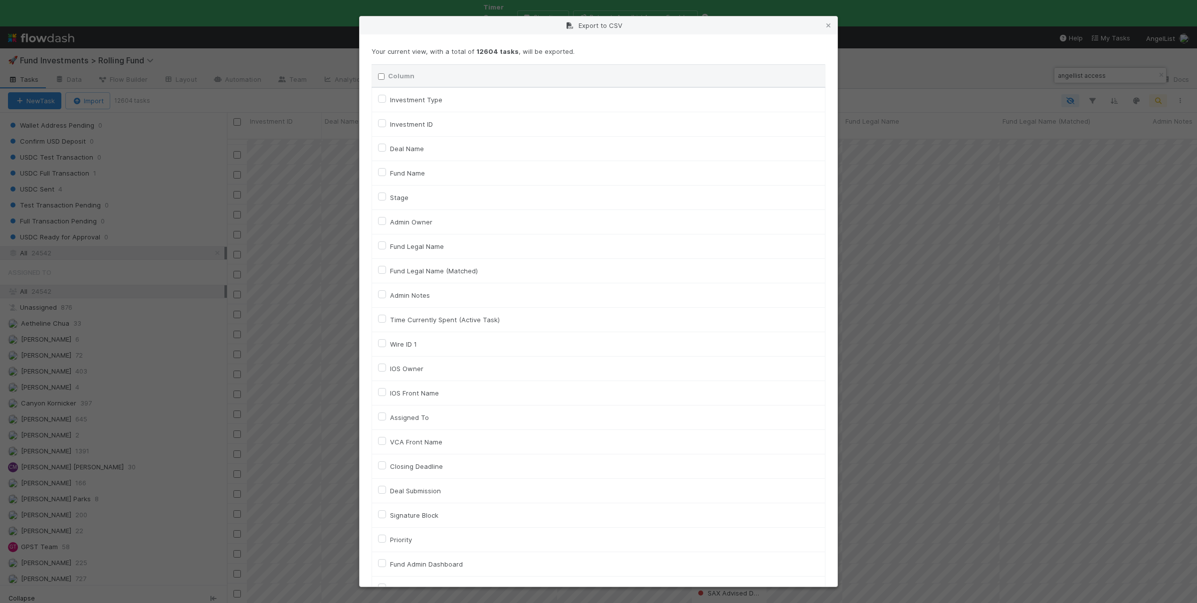
checkbox input "false"
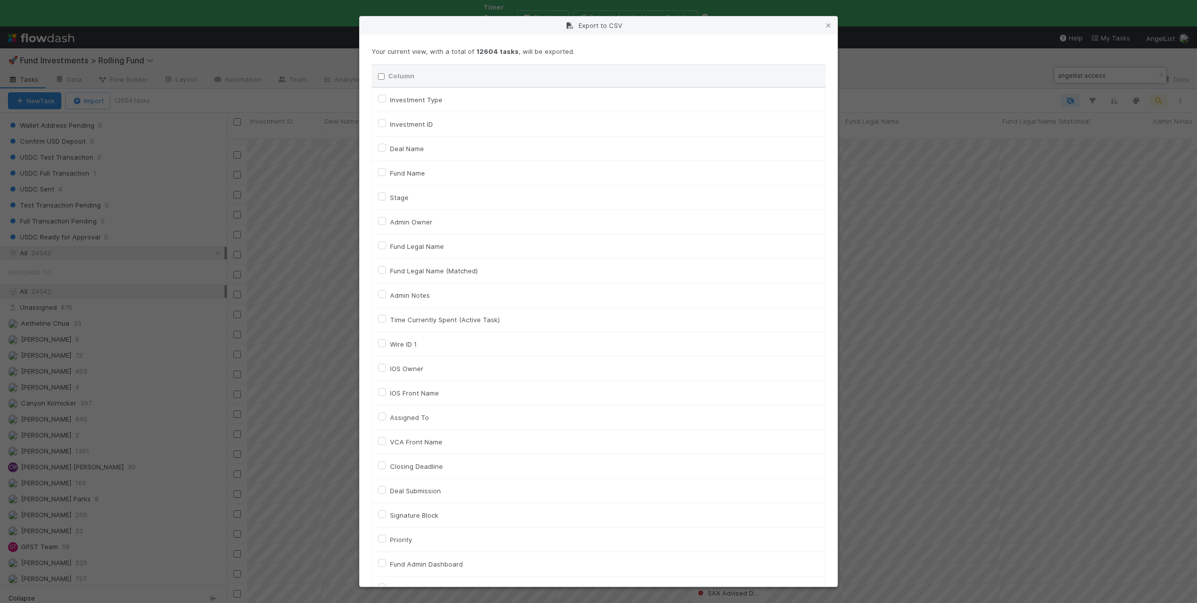
checkbox input "false"
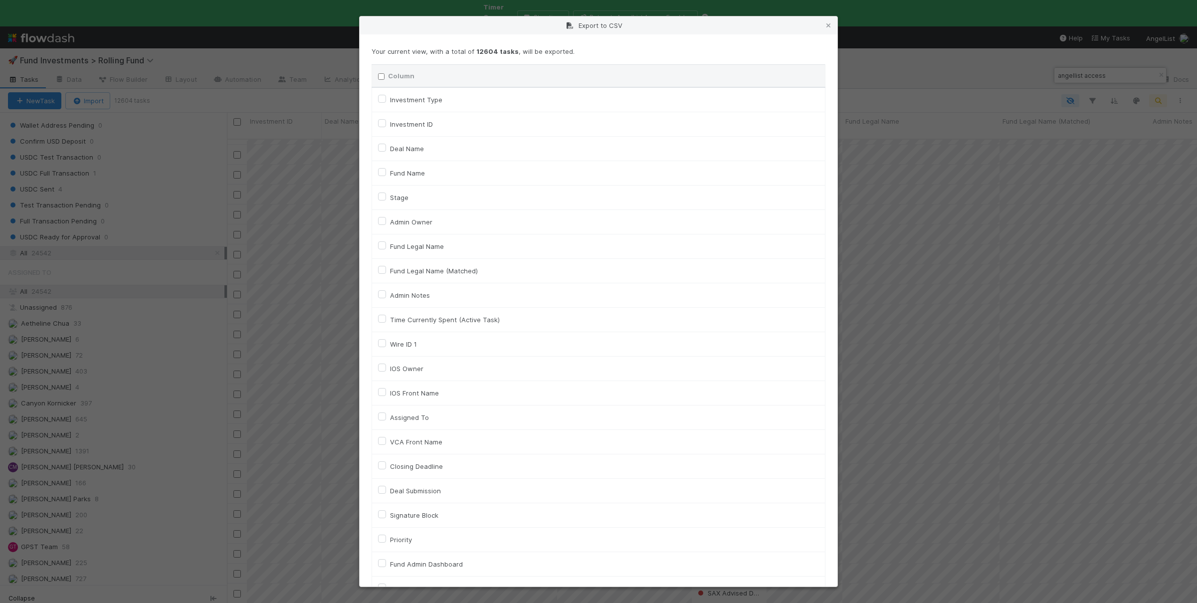
checkbox input "false"
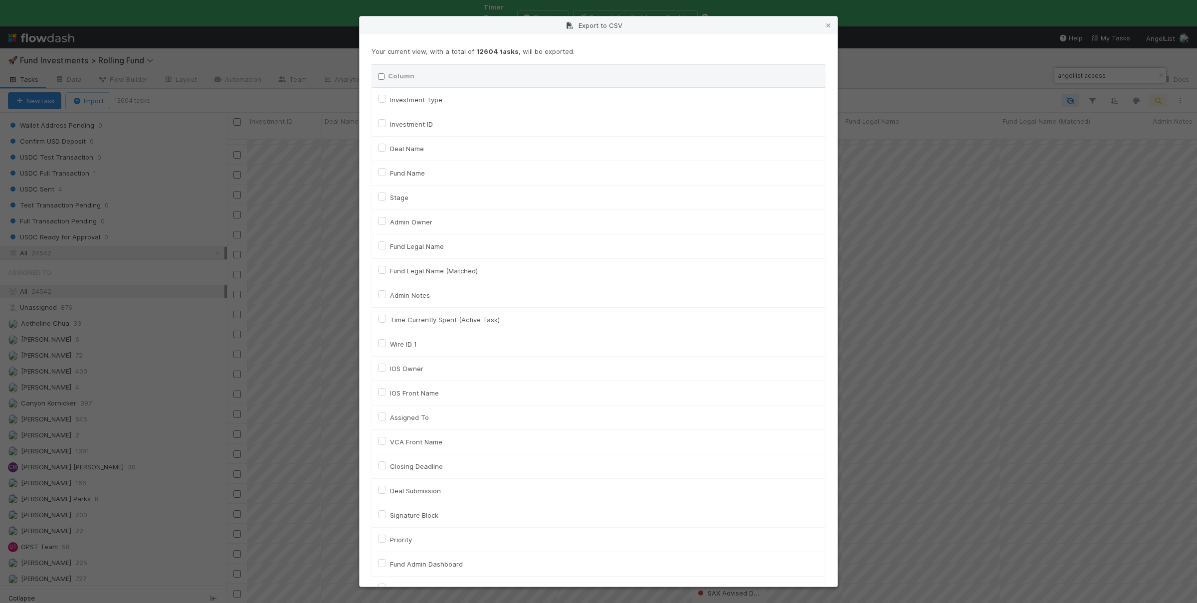
checkbox input "false"
checkbox On "false"
checkbox input "false"
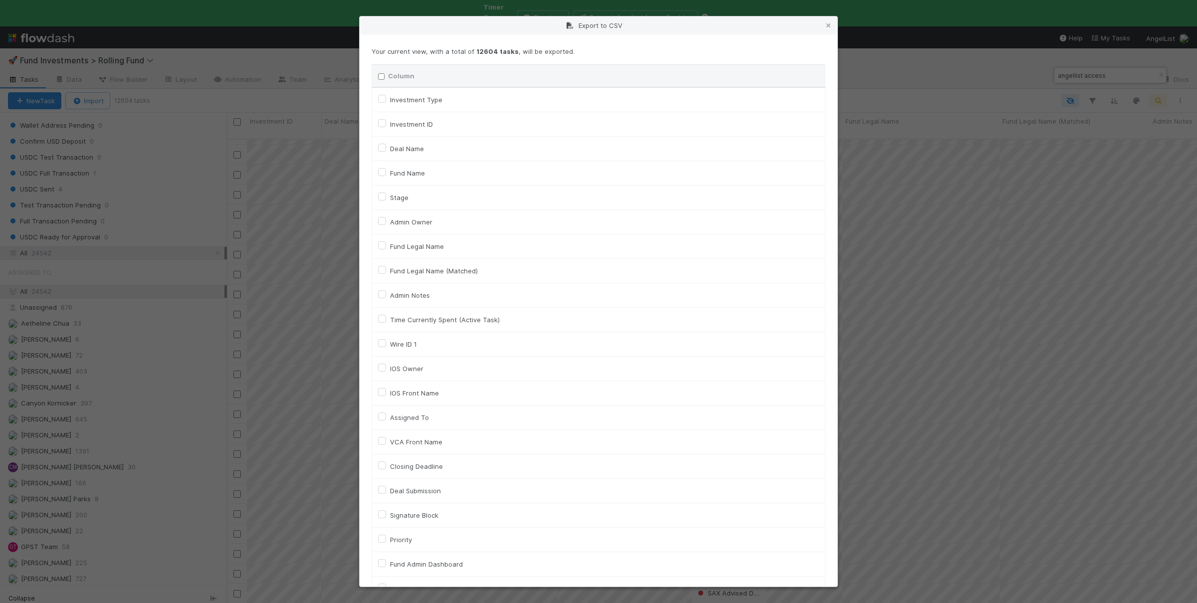
checkbox input "false"
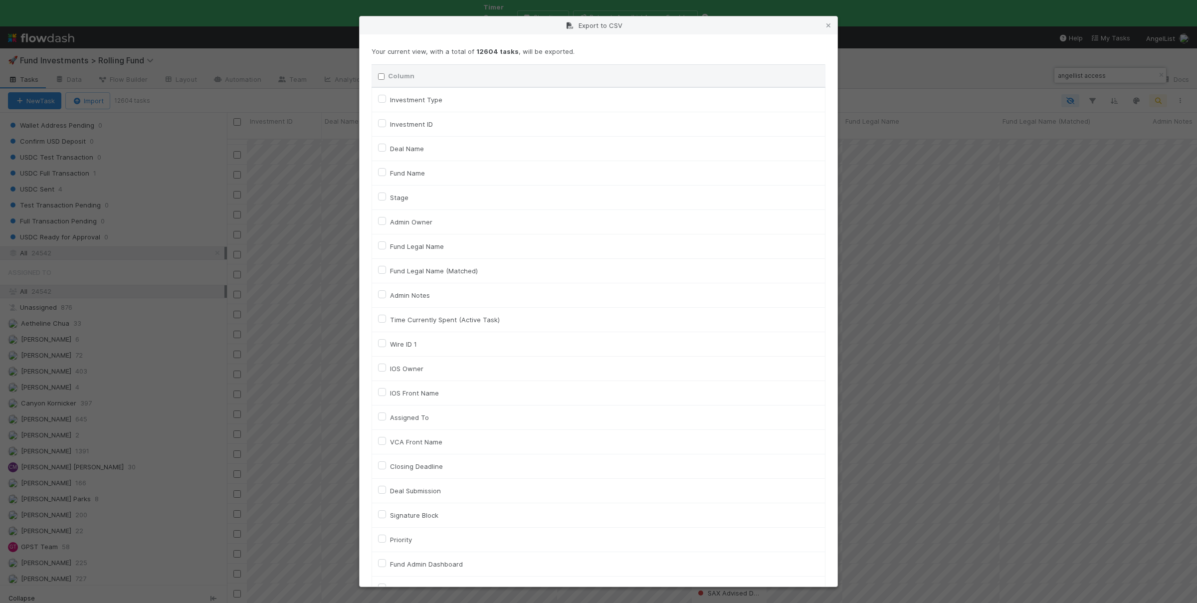
checkbox input "false"
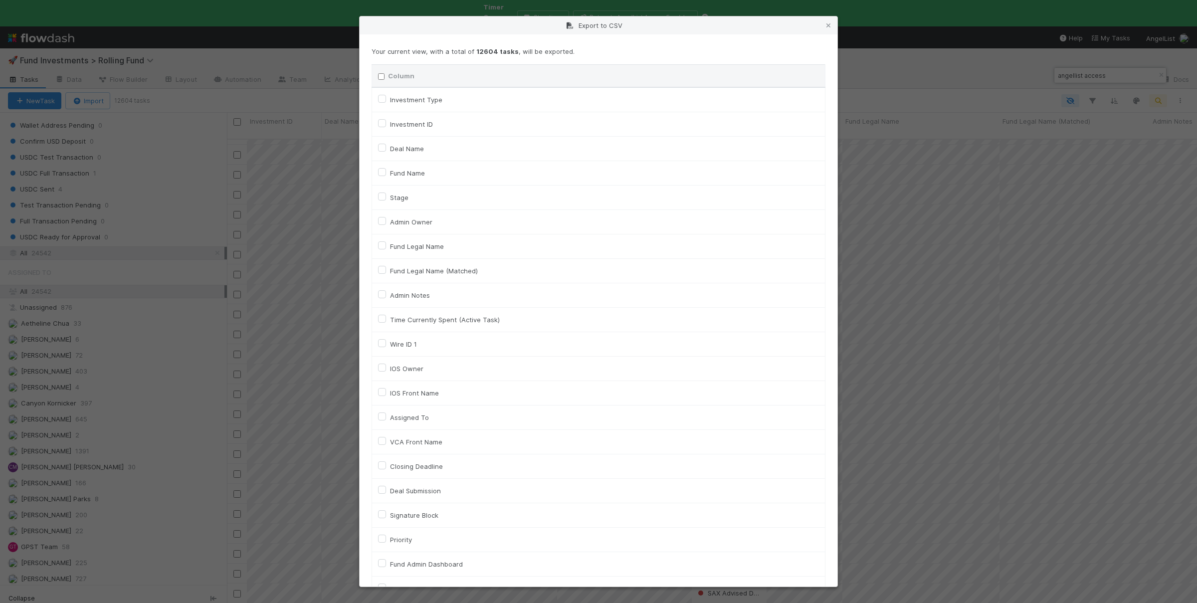
checkbox input "false"
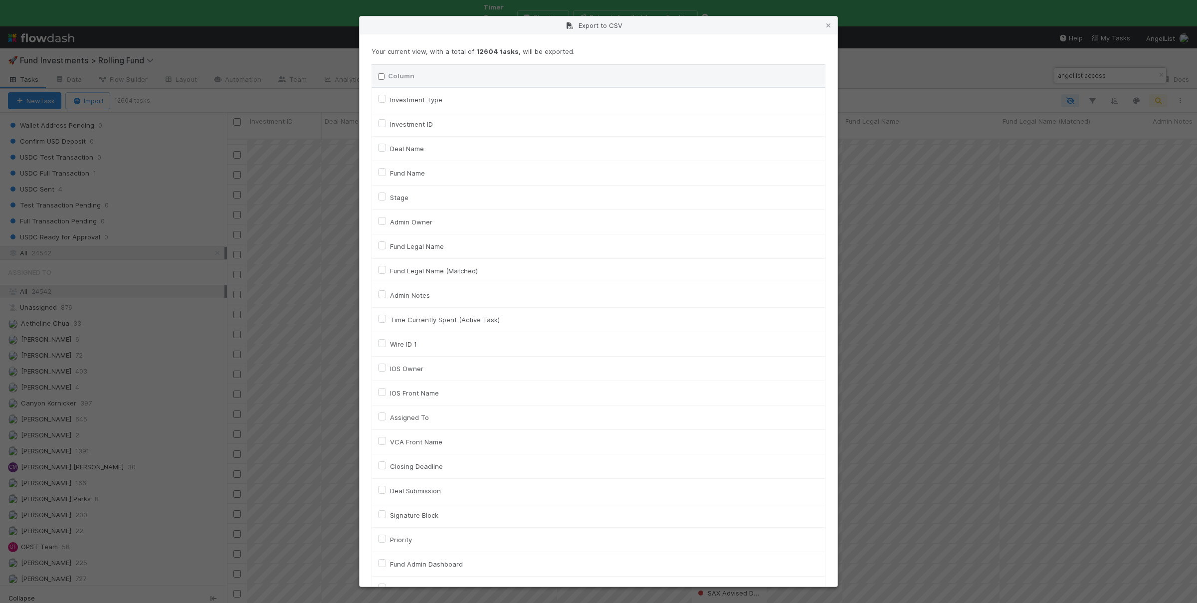
checkbox input "false"
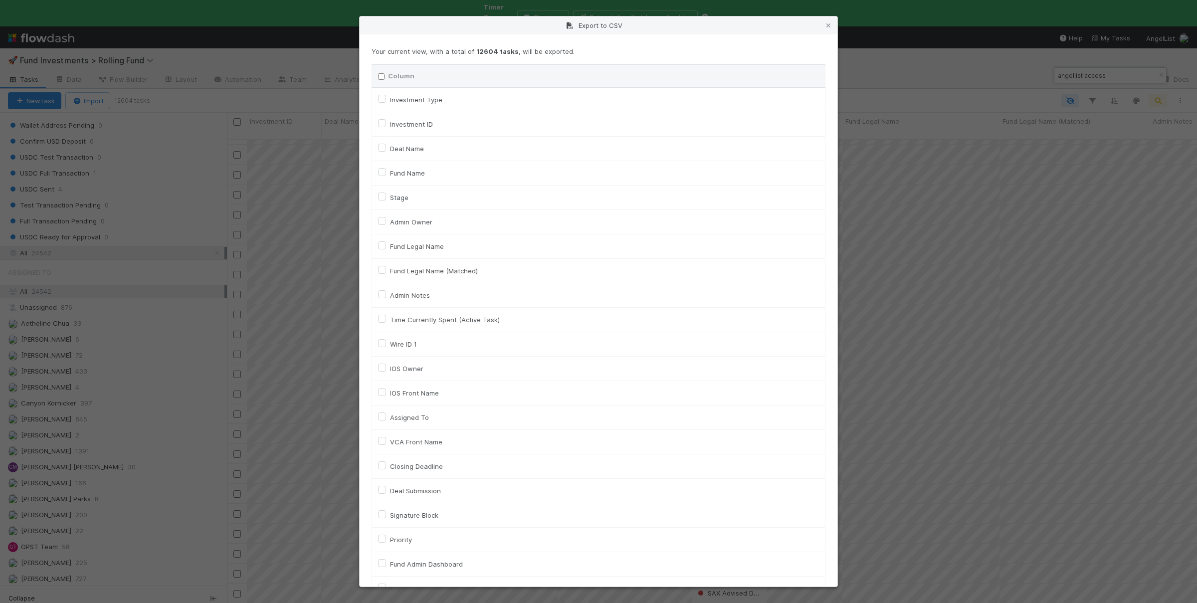
checkbox input "false"
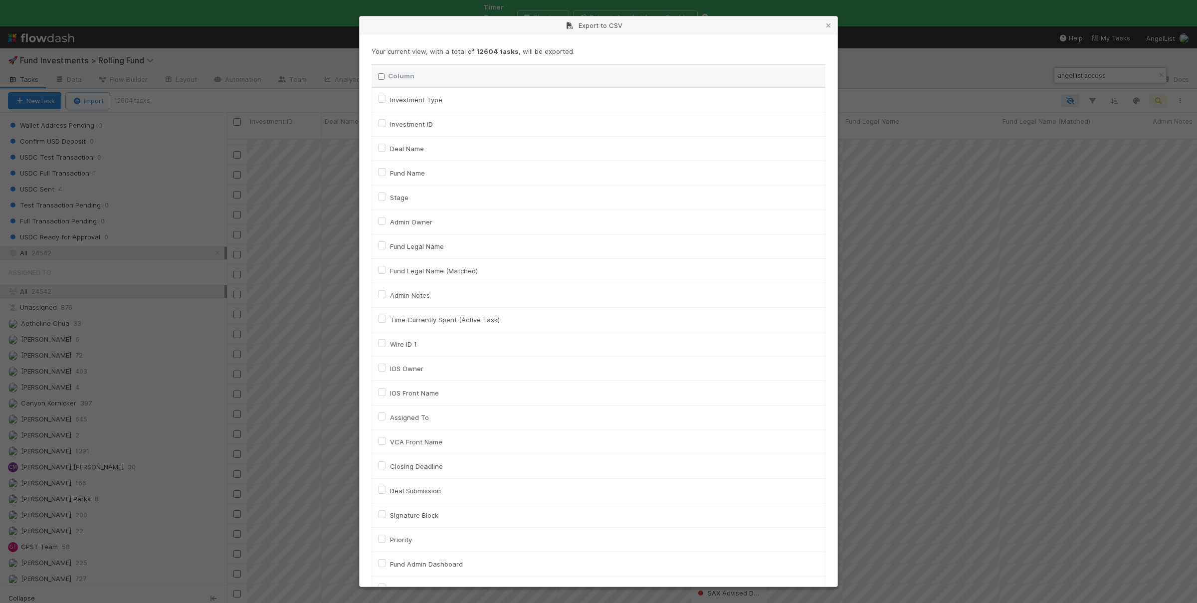
checkbox input "false"
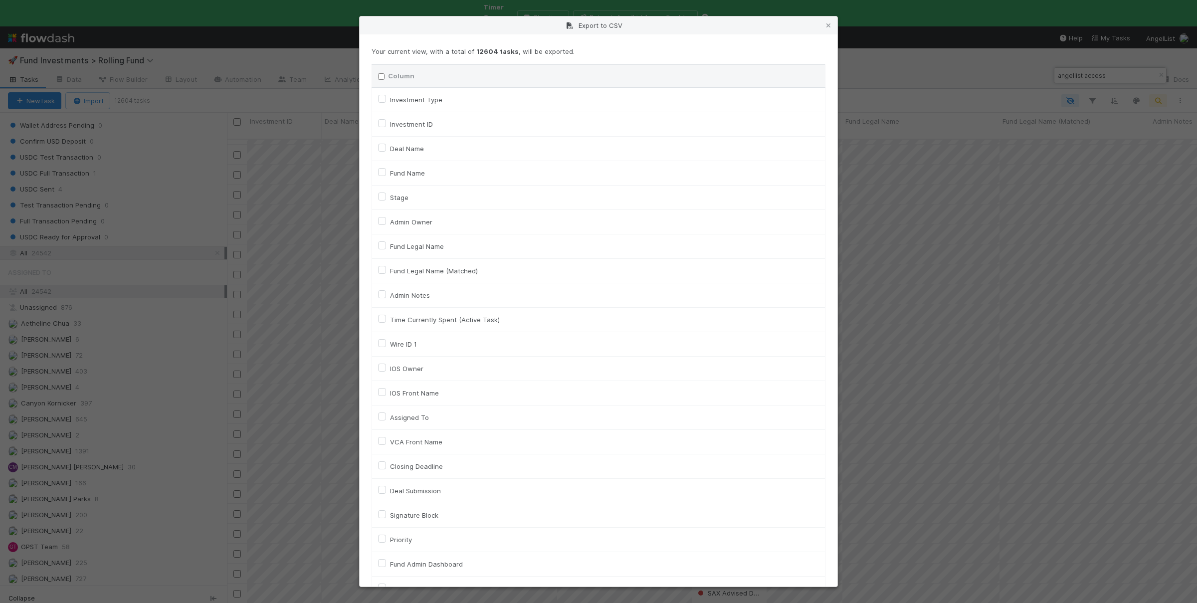
checkbox input "false"
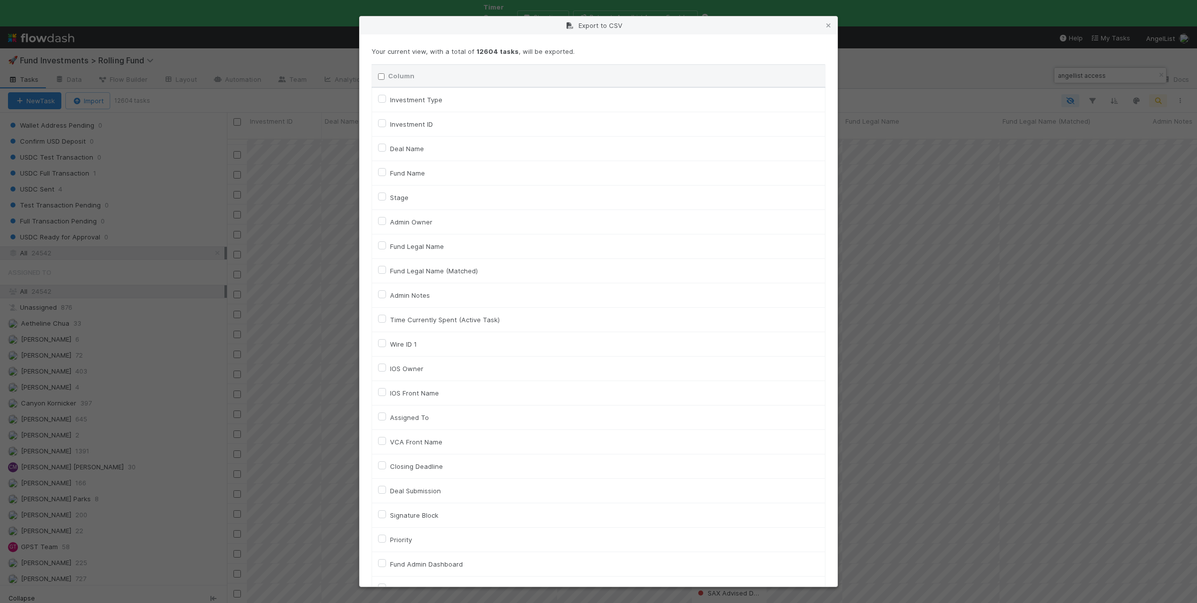
checkbox input "false"
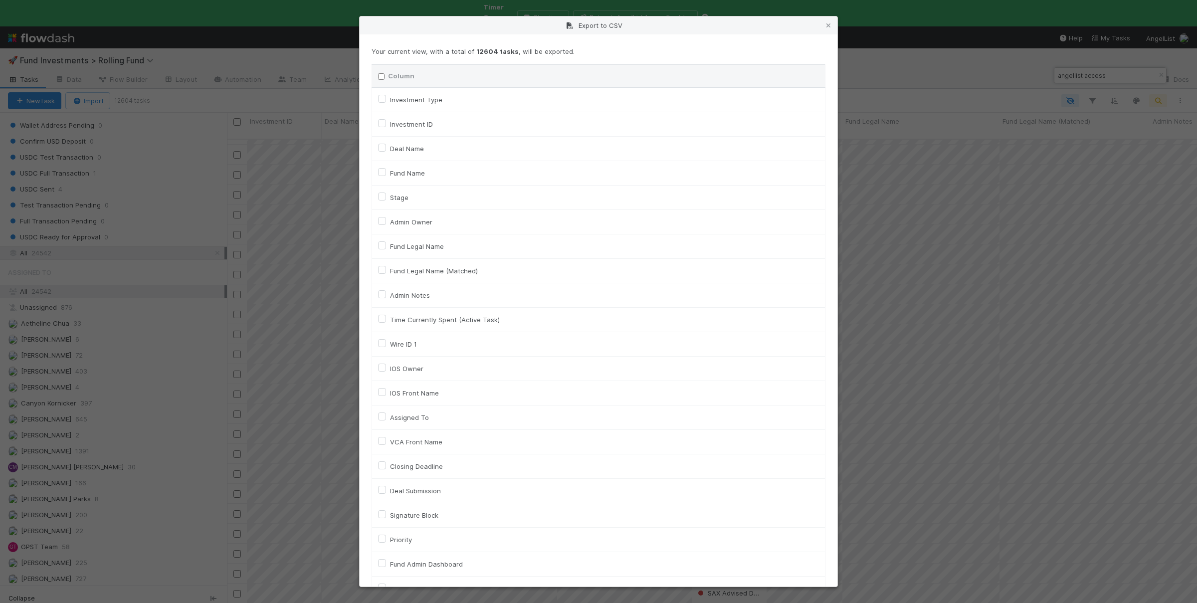
checkbox input "false"
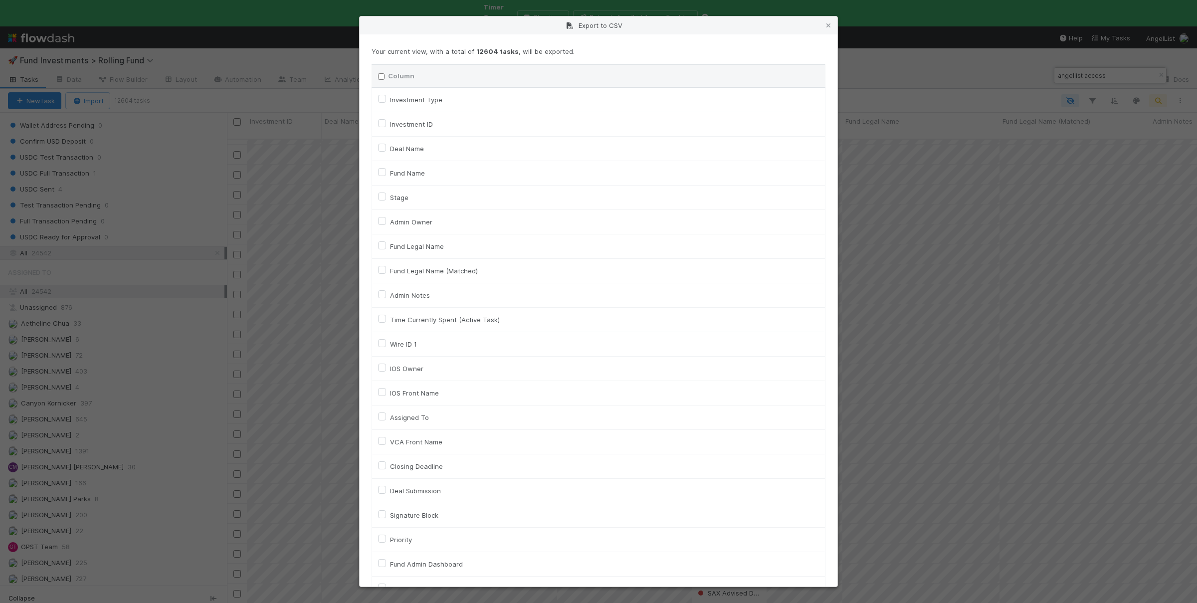
checkbox input "false"
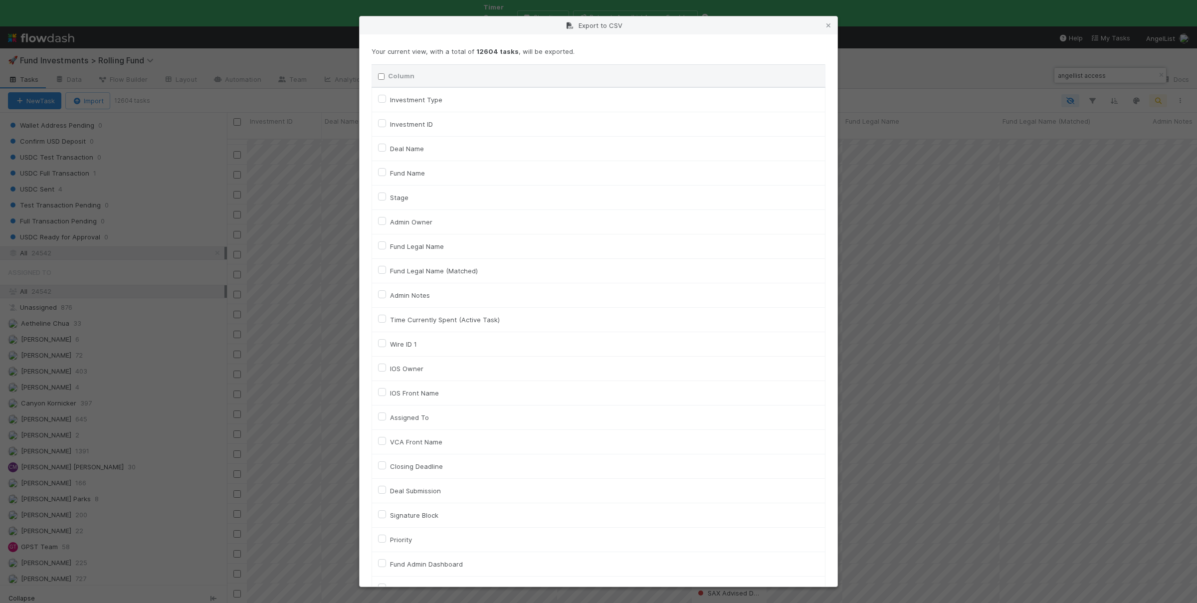
checkbox input "false"
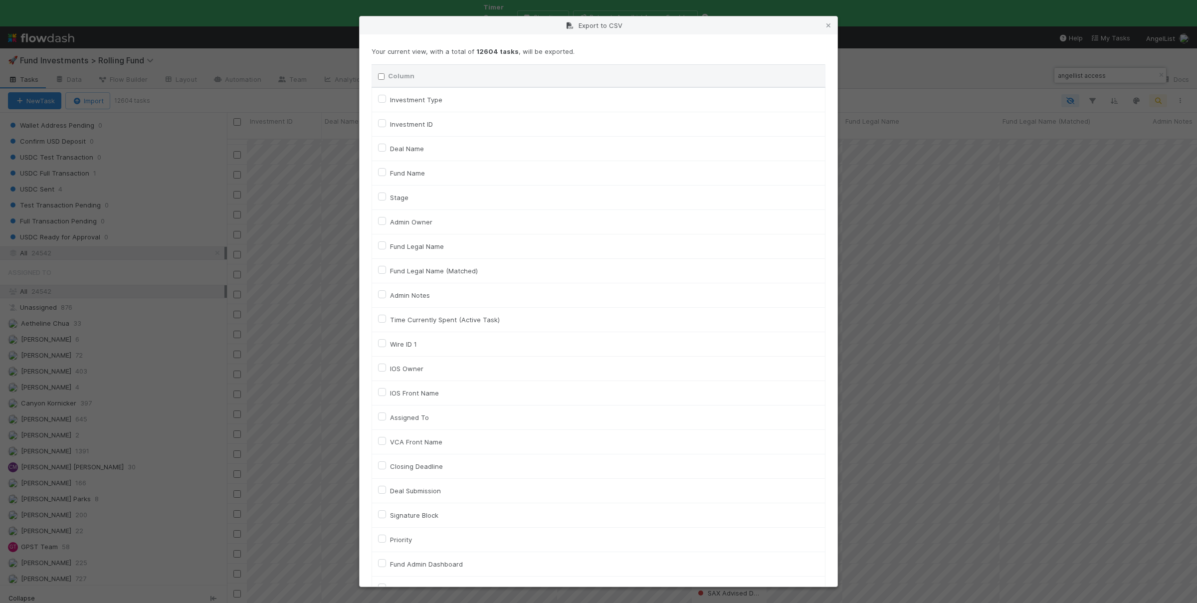
checkbox input "false"
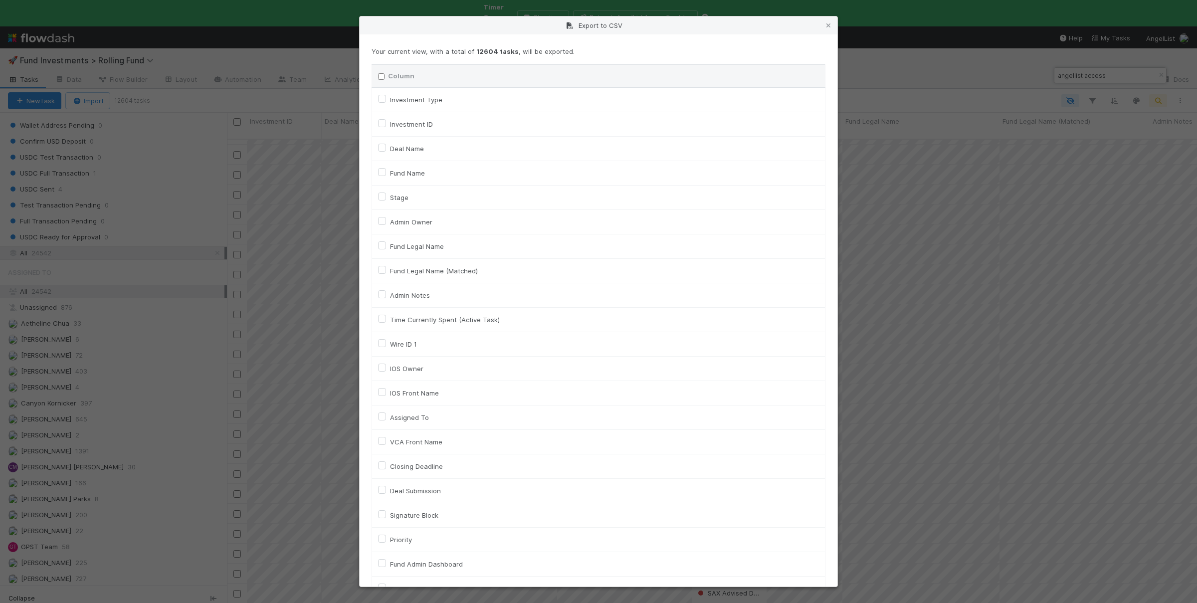
checkbox input "false"
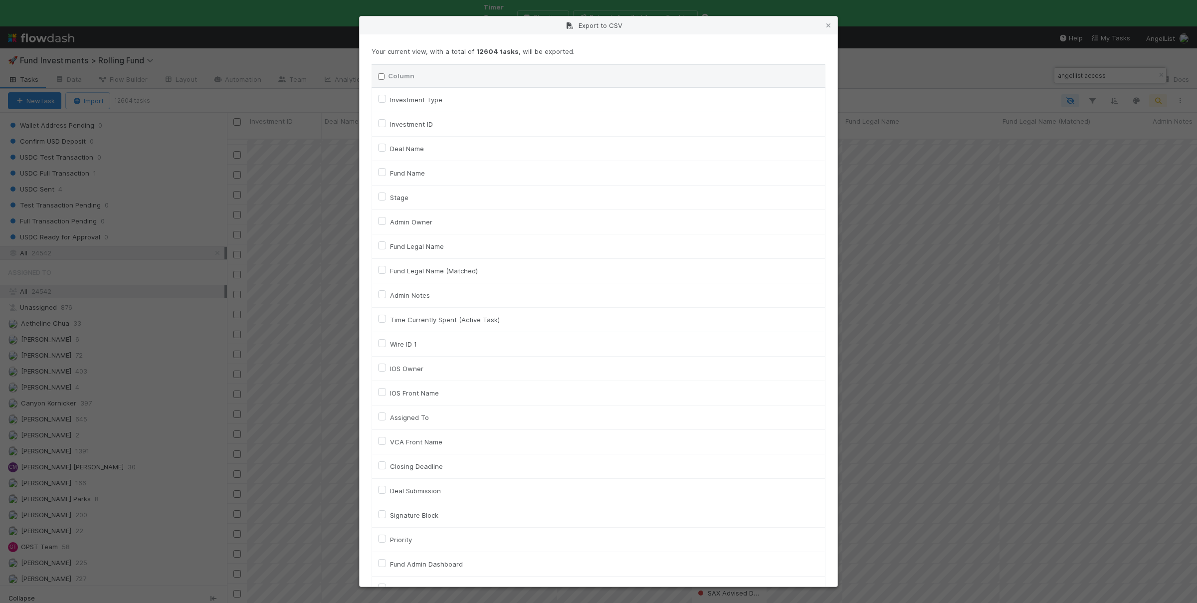
checkbox input "false"
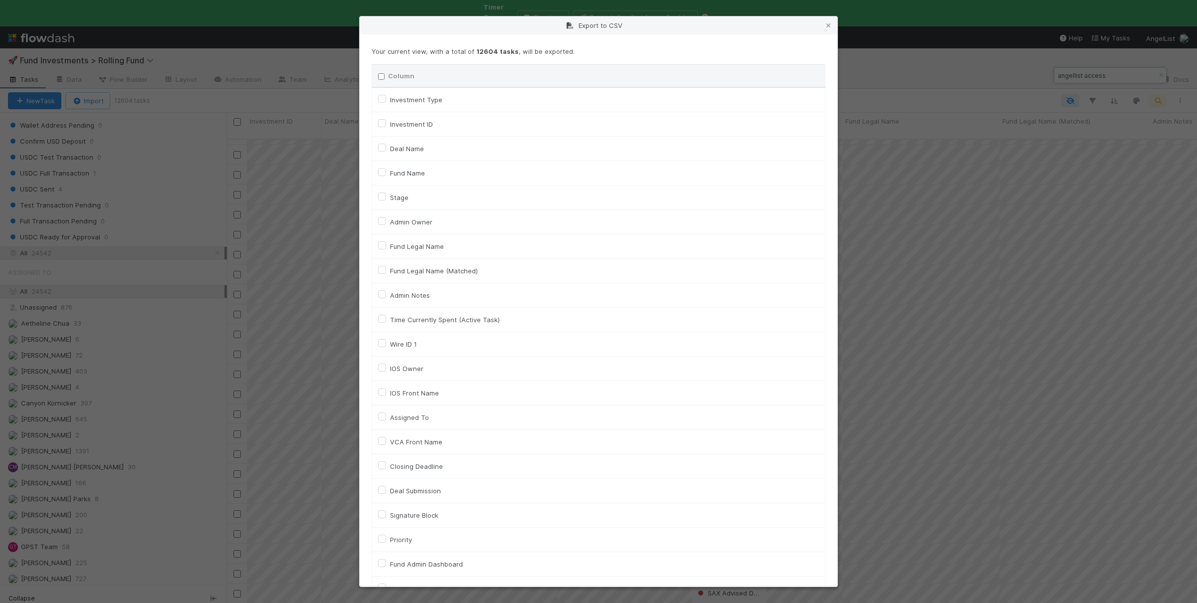
checkbox input "false"
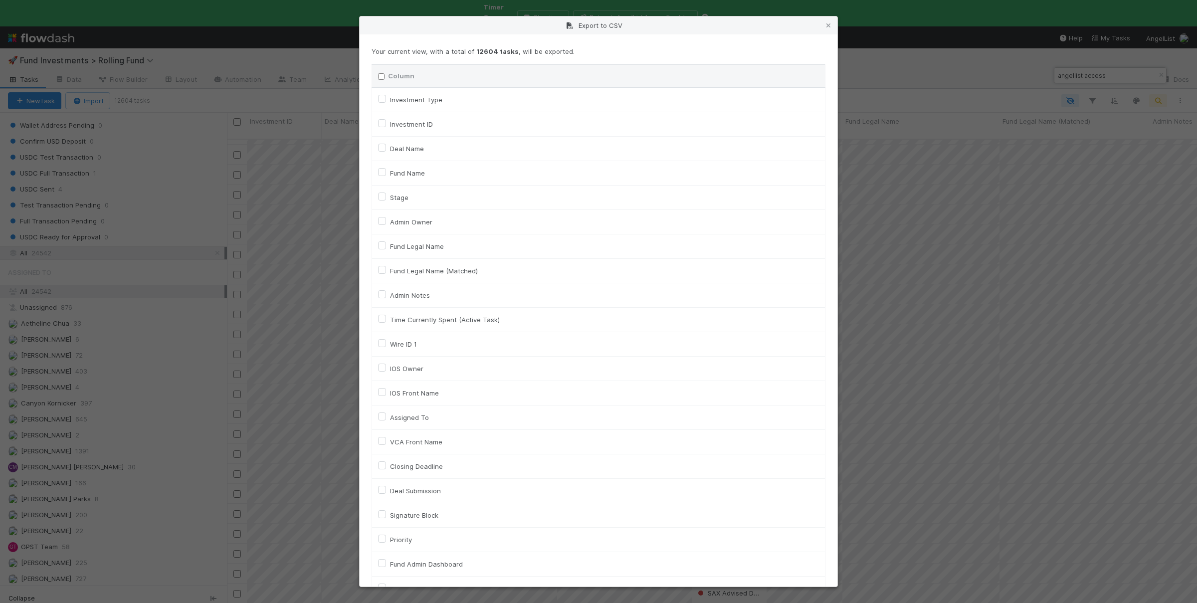
checkbox input "false"
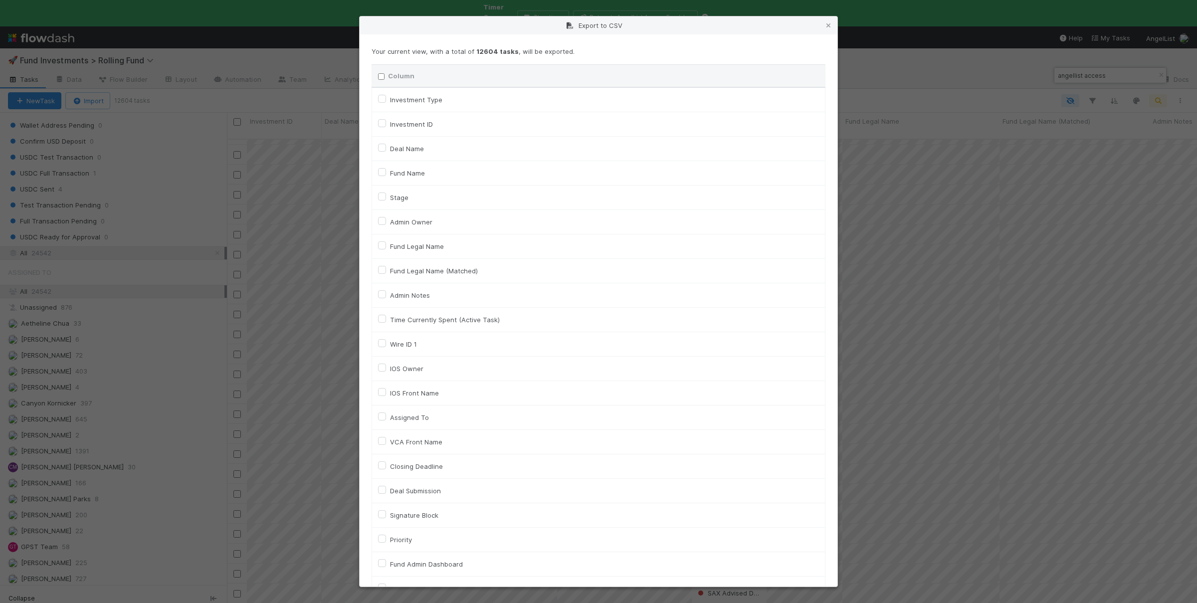
checkbox input "false"
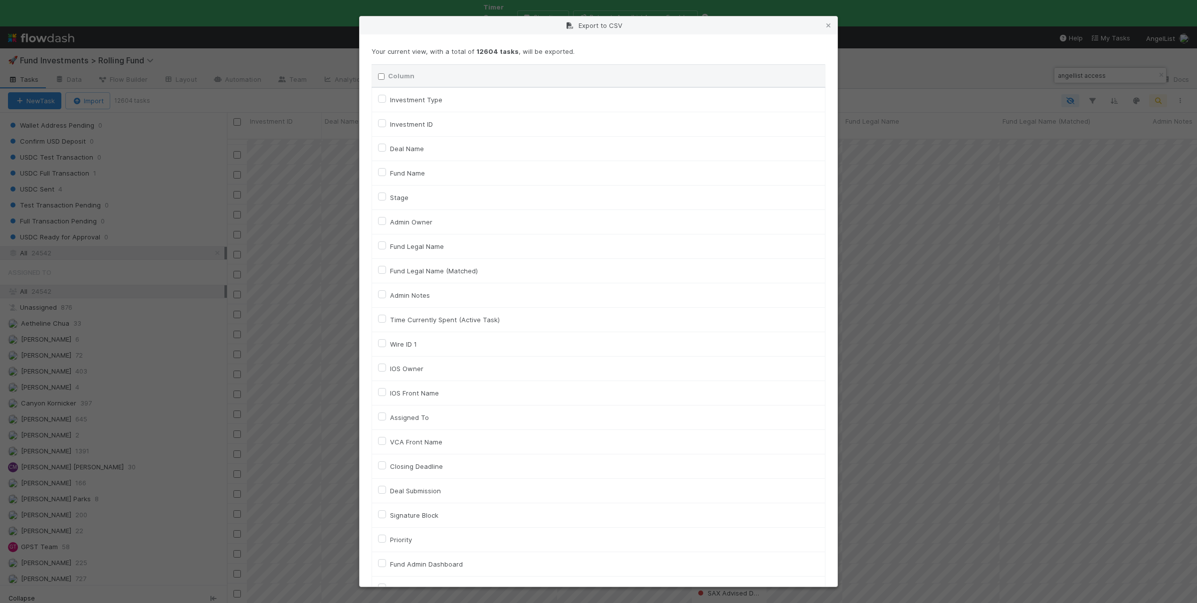
checkbox input "false"
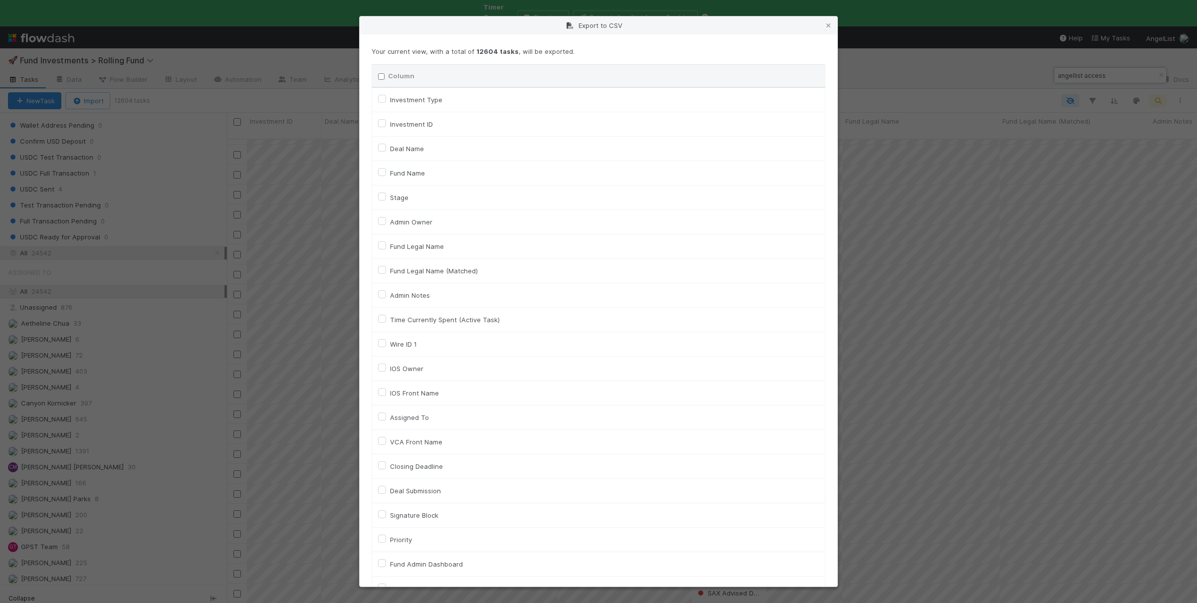
checkbox input "false"
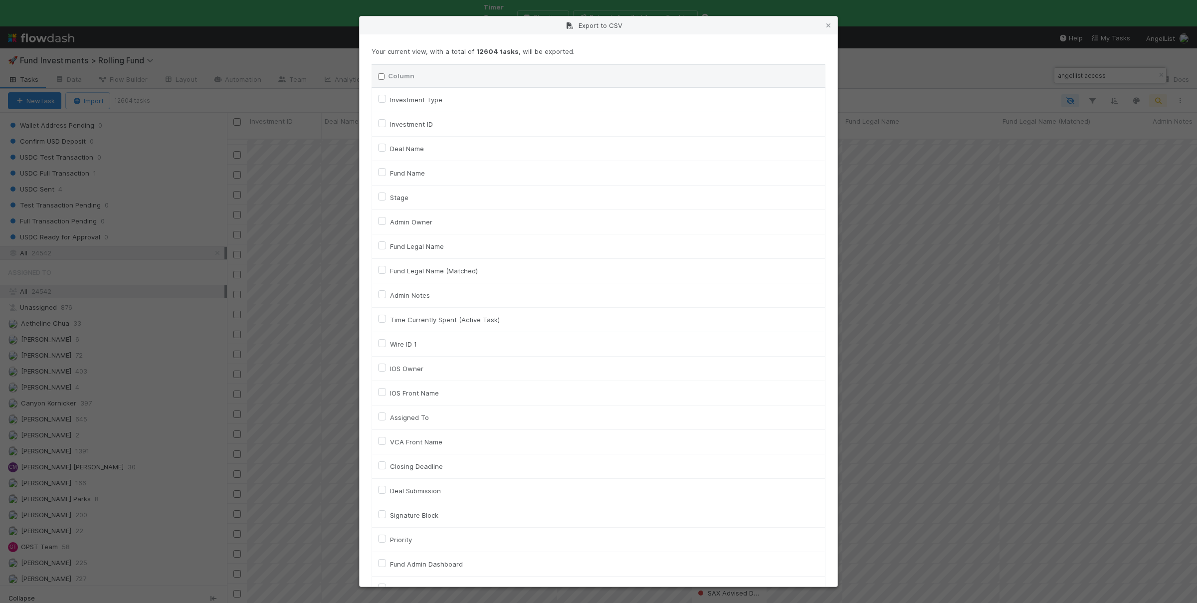
checkbox input "false"
click at [390, 122] on label "Investment ID" at bounding box center [411, 124] width 43 height 12
click at [382, 122] on input "Investment ID" at bounding box center [382, 122] width 8 height 9
click at [390, 149] on label "Deal Name" at bounding box center [407, 149] width 34 height 12
click at [382, 149] on input "Deal Name" at bounding box center [382, 147] width 8 height 9
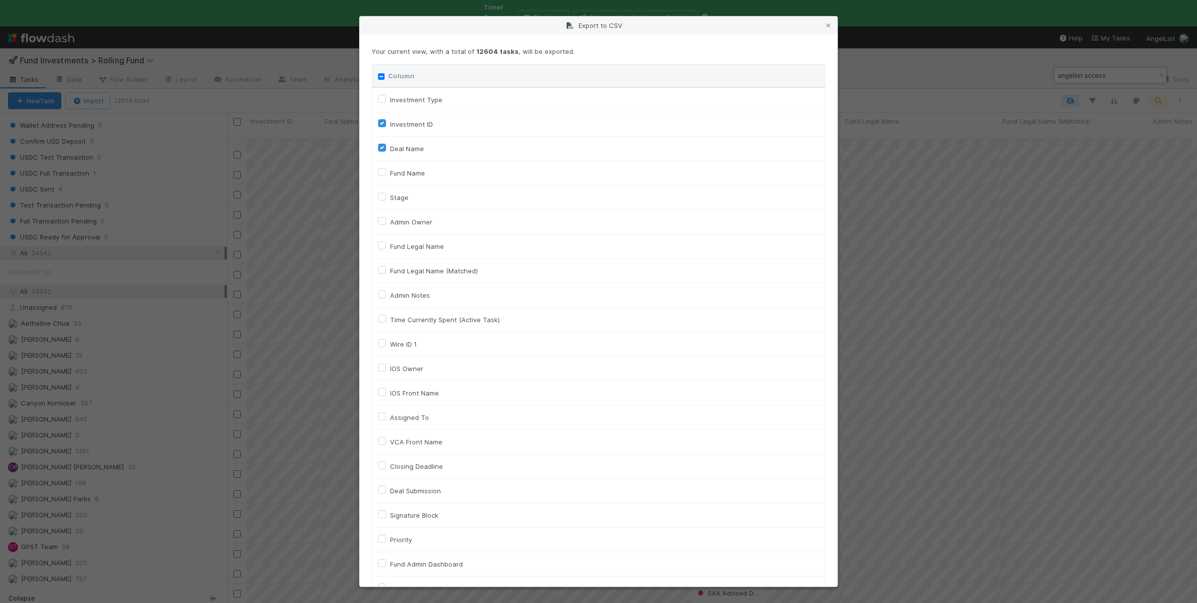
click at [390, 174] on label "Fund Name" at bounding box center [407, 173] width 35 height 12
click at [386, 174] on input "Fund Name" at bounding box center [382, 171] width 8 height 9
click at [390, 199] on label "Stage" at bounding box center [399, 198] width 18 height 12
click at [383, 199] on input "Stage" at bounding box center [382, 196] width 8 height 9
click at [390, 221] on label "Admin Owner" at bounding box center [411, 222] width 42 height 12
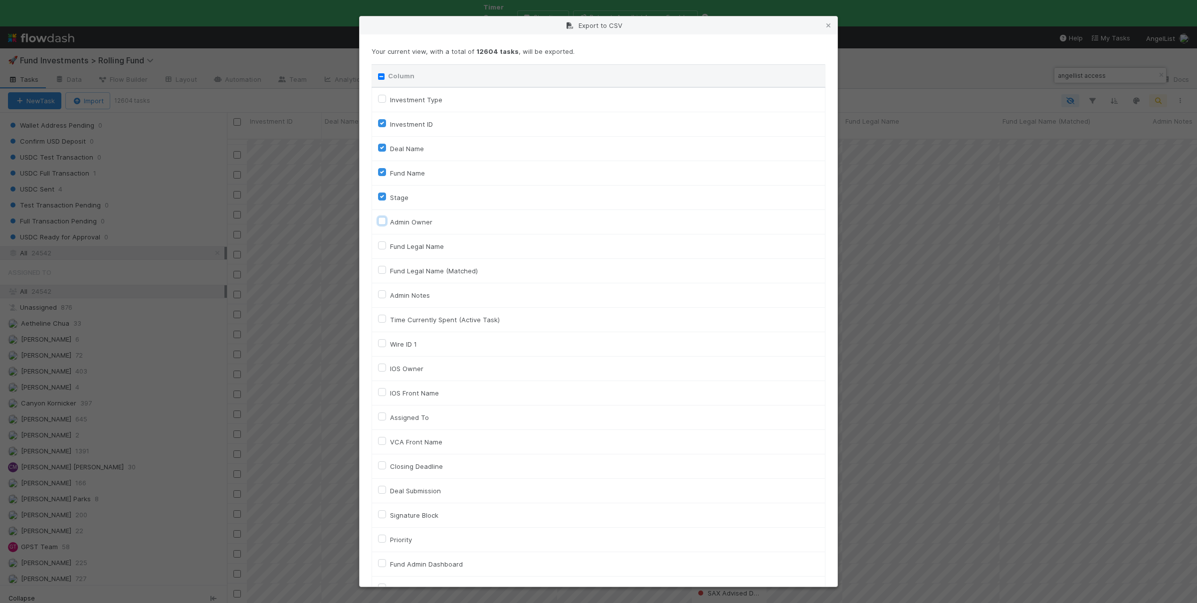
click at [381, 221] on input "Admin Owner" at bounding box center [382, 220] width 8 height 9
click at [390, 247] on label "Fund Legal Name" at bounding box center [417, 246] width 54 height 12
click at [384, 247] on input "Fund Legal Name" at bounding box center [382, 244] width 8 height 9
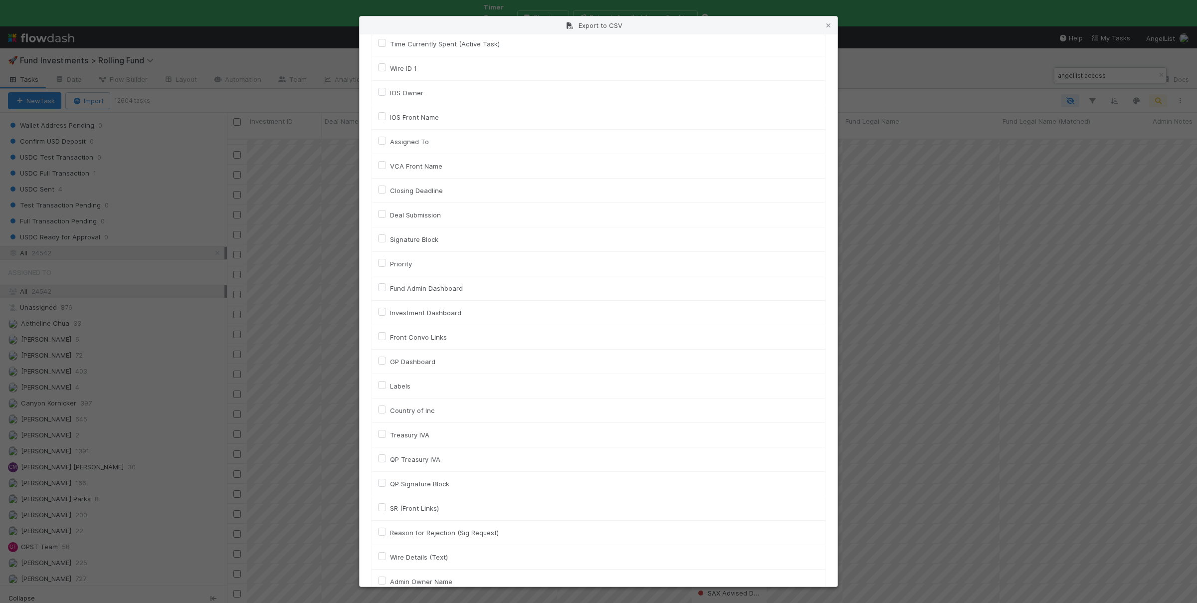
scroll to position [292, 0]
click at [390, 276] on label "Fund Admin Dashboard" at bounding box center [426, 272] width 73 height 12
click at [384, 275] on input "Fund Admin Dashboard" at bounding box center [382, 270] width 8 height 9
click at [378, 299] on td "Investment Dashboard" at bounding box center [598, 297] width 453 height 24
click at [390, 301] on label "Investment Dashboard" at bounding box center [425, 297] width 71 height 12
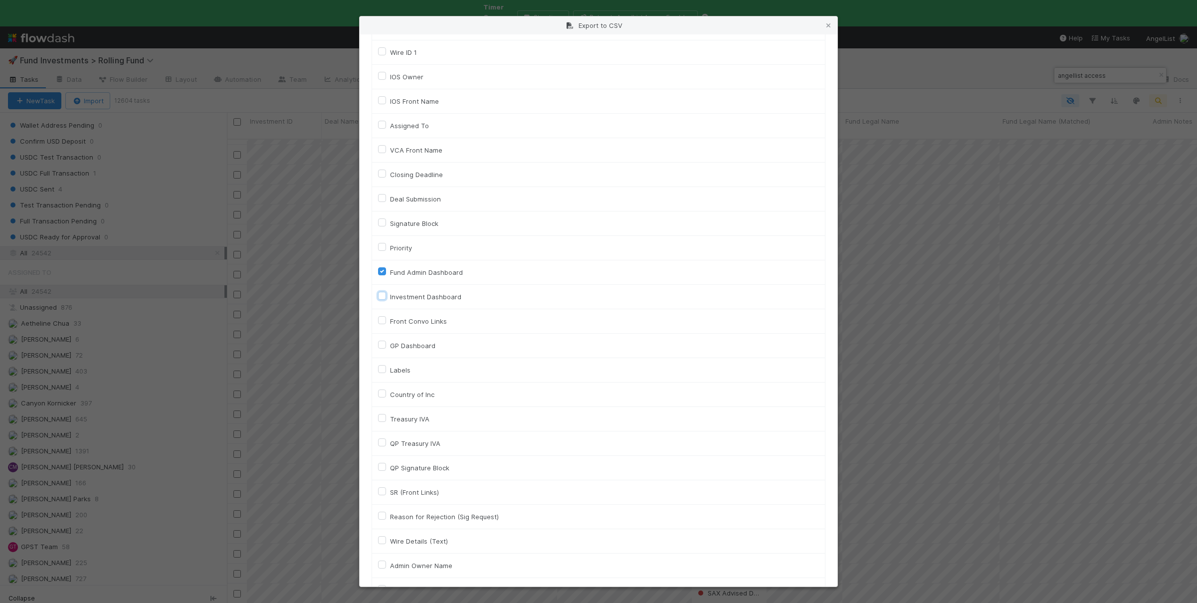
click at [382, 300] on input "Investment Dashboard" at bounding box center [382, 295] width 8 height 9
click at [390, 326] on label "Front Convo Links" at bounding box center [418, 321] width 57 height 12
click at [383, 324] on input "Front Convo Links" at bounding box center [382, 319] width 8 height 9
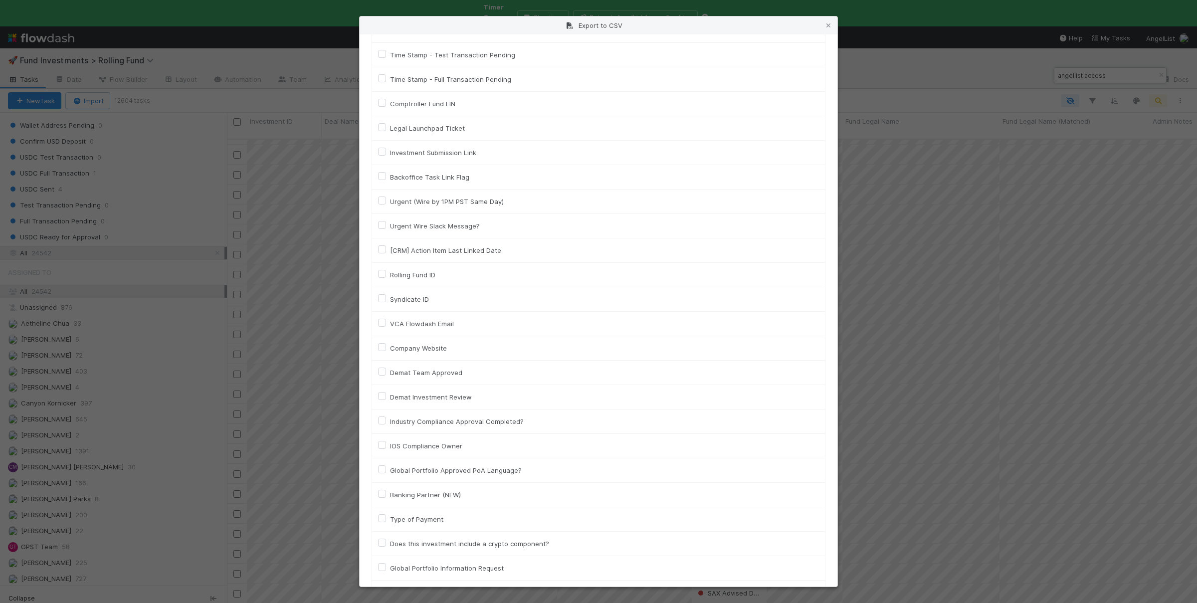
scroll to position [4377, 0]
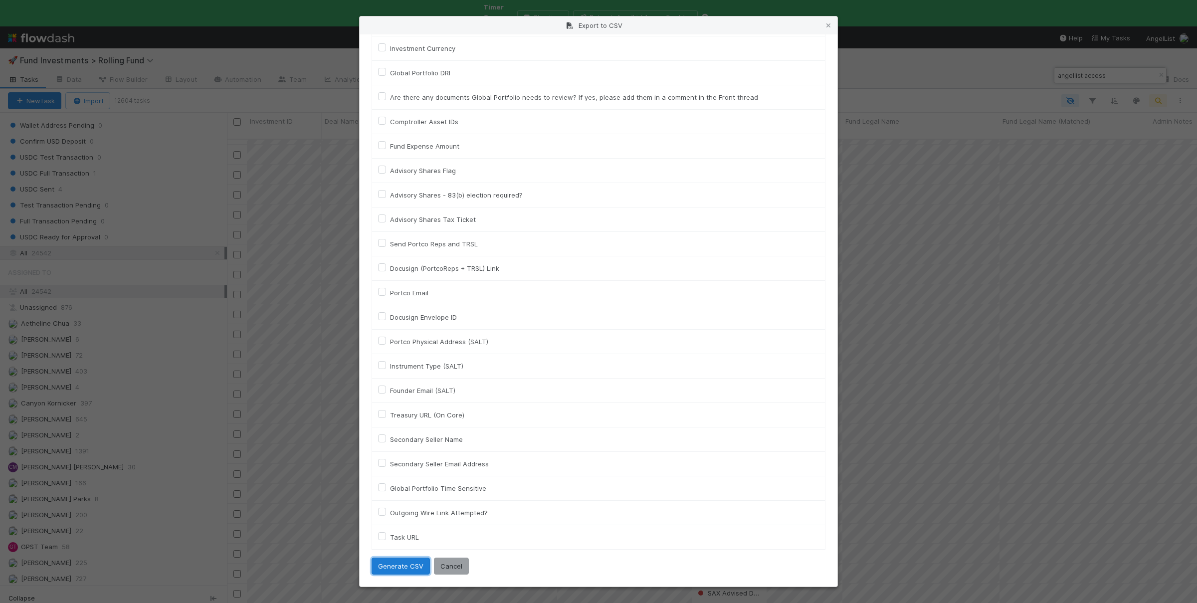
click at [412, 567] on button "Generate CSV" at bounding box center [401, 566] width 58 height 17
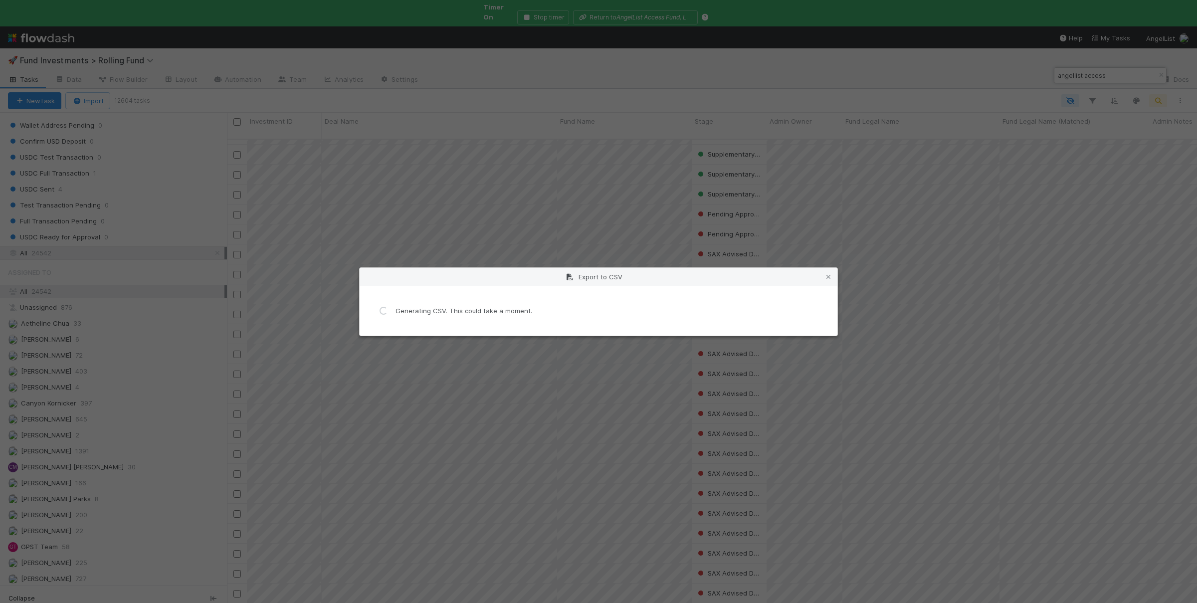
scroll to position [0, 0]
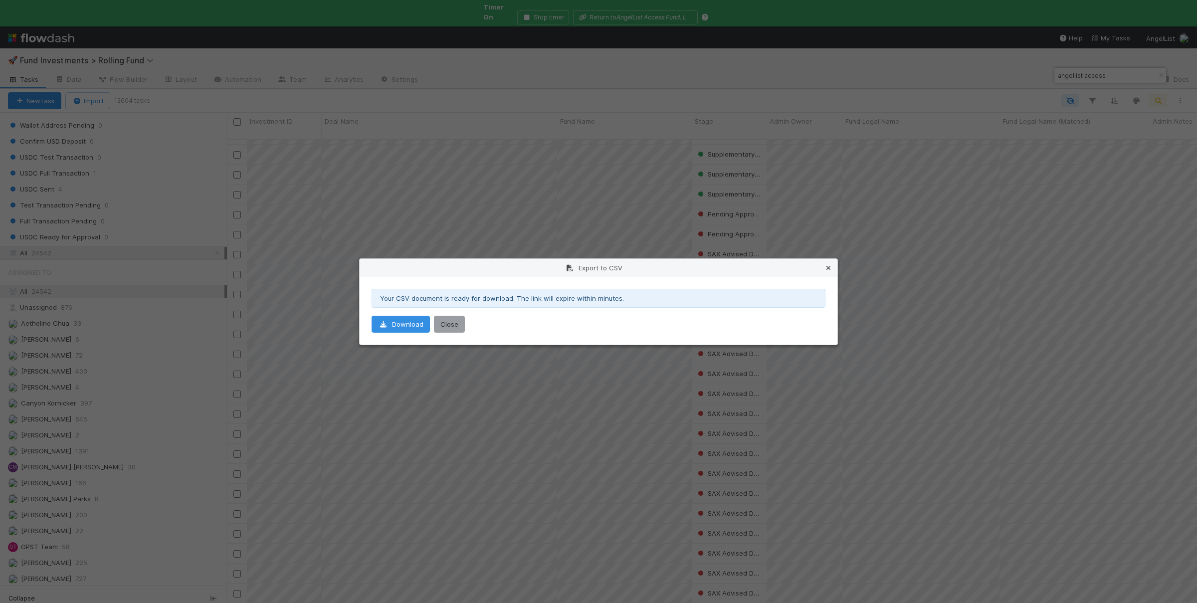
click at [827, 266] on icon at bounding box center [828, 268] width 10 height 6
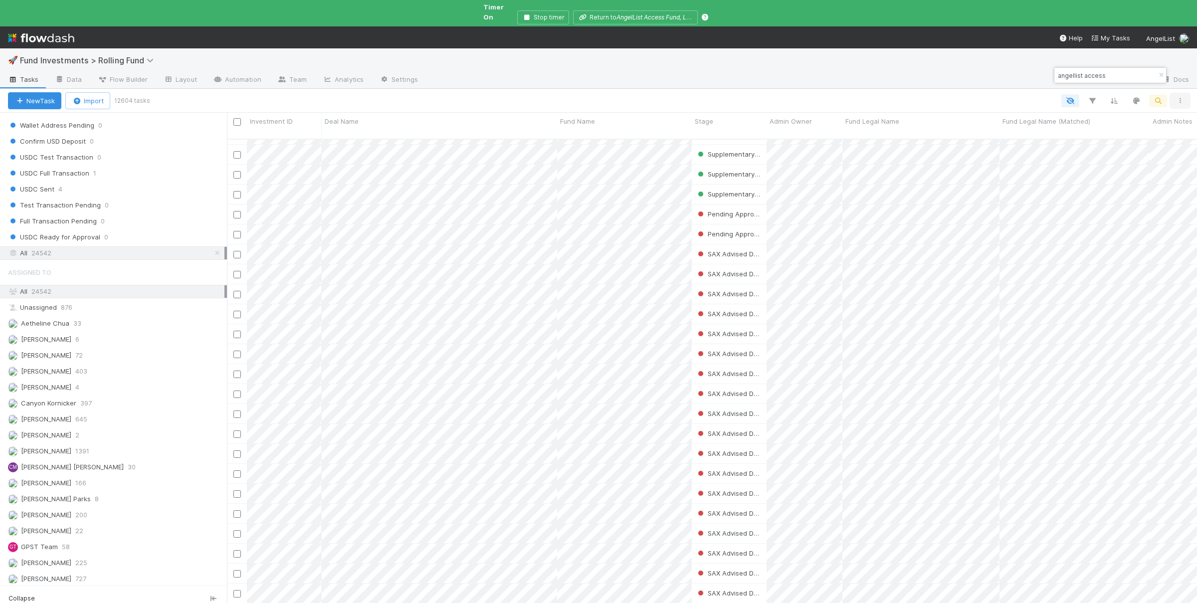
click at [1182, 98] on icon "button" at bounding box center [1180, 101] width 10 height 6
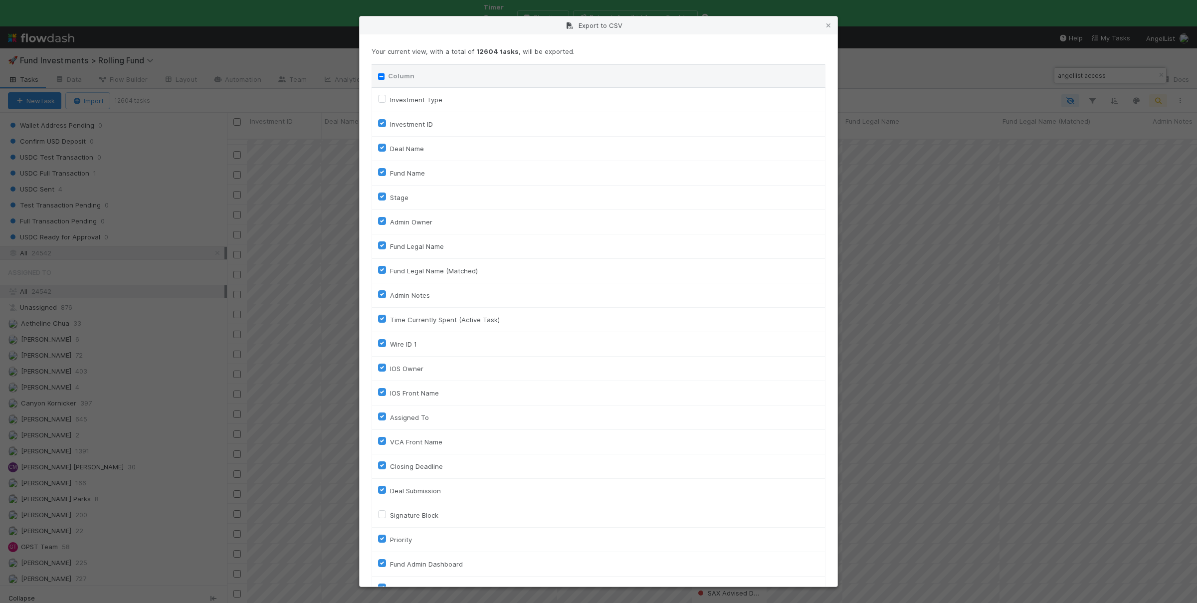
click at [384, 75] on input "Column" at bounding box center [381, 76] width 6 height 6
click at [381, 77] on input "Column" at bounding box center [381, 76] width 6 height 6
click at [390, 122] on label "Investment ID" at bounding box center [411, 124] width 43 height 12
click at [383, 122] on input "Investment ID" at bounding box center [382, 122] width 8 height 9
click at [390, 150] on label "Deal Name" at bounding box center [407, 149] width 34 height 12
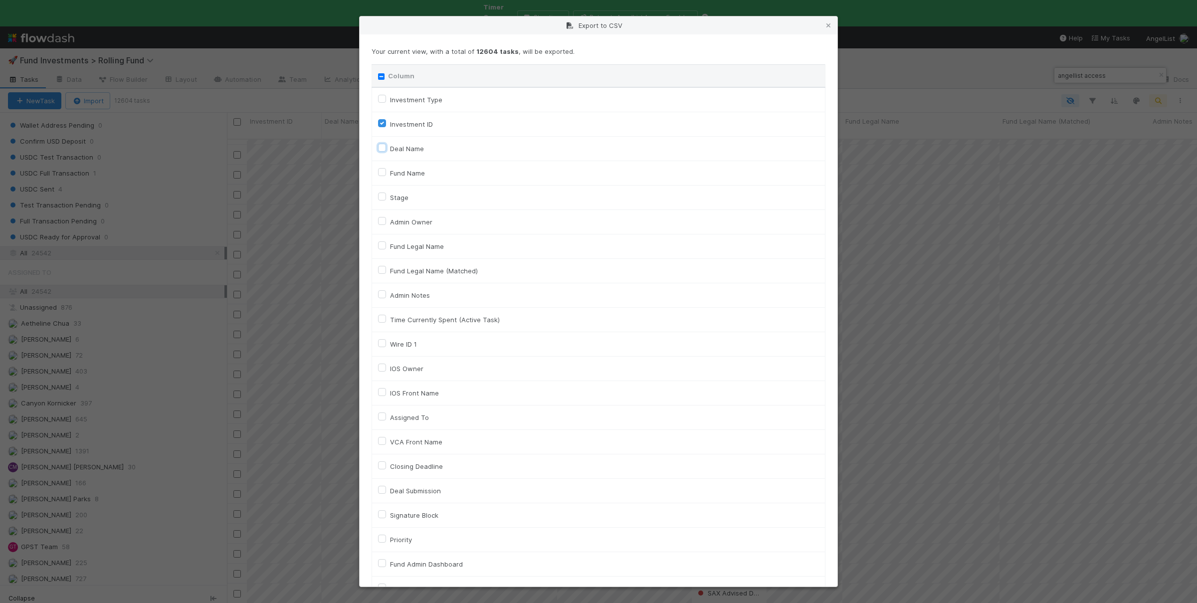
click at [385, 150] on input "Deal Name" at bounding box center [382, 147] width 8 height 9
click at [390, 174] on label "Fund Name" at bounding box center [407, 173] width 35 height 12
click at [382, 174] on input "Fund Name" at bounding box center [382, 171] width 8 height 9
click at [390, 194] on label "Stage" at bounding box center [399, 198] width 18 height 12
click at [382, 194] on input "Stage" at bounding box center [382, 196] width 8 height 9
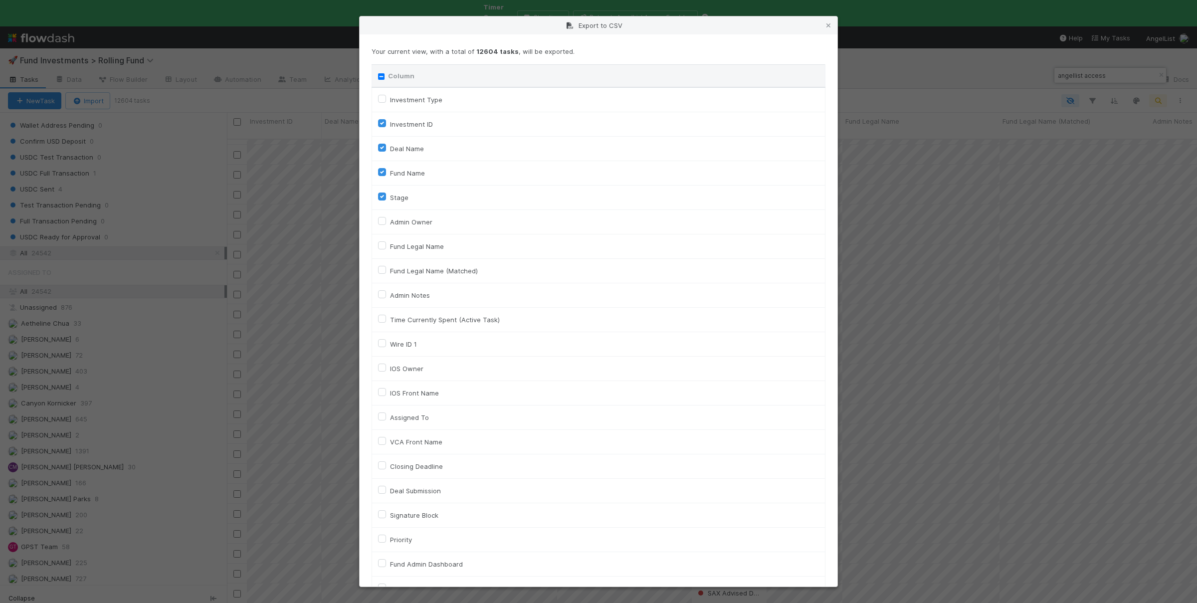
click at [390, 220] on label "Admin Owner" at bounding box center [411, 222] width 42 height 12
click at [381, 220] on input "Admin Owner" at bounding box center [382, 220] width 8 height 9
click at [390, 246] on label "Fund Legal Name" at bounding box center [417, 246] width 54 height 12
click at [381, 246] on input "Fund Legal Name" at bounding box center [382, 244] width 8 height 9
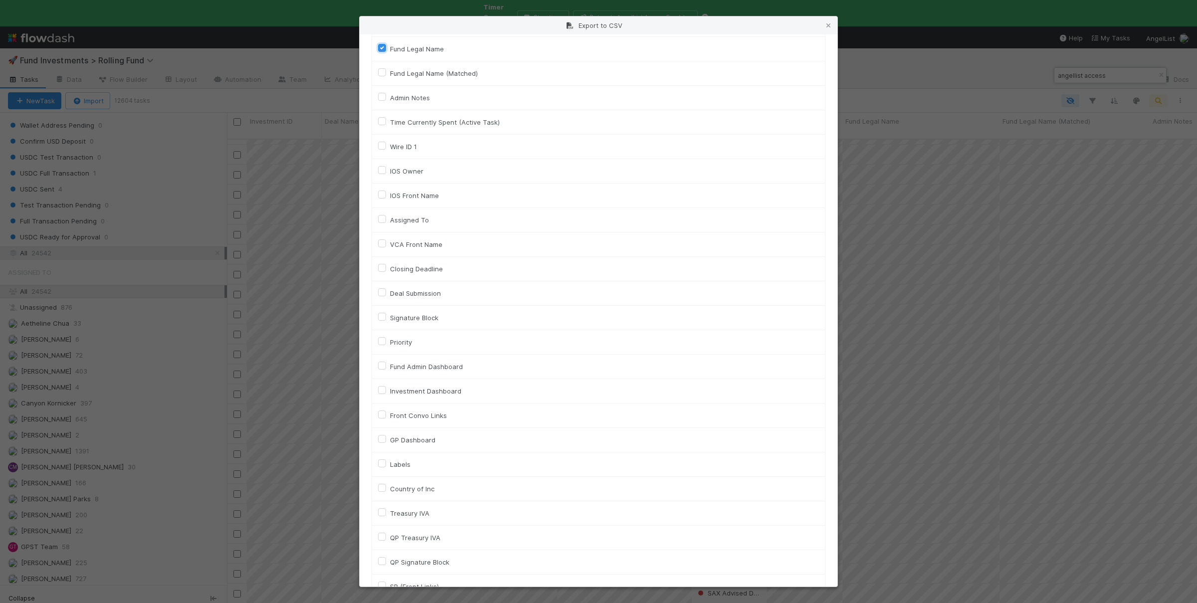
scroll to position [243, 0]
click at [390, 321] on label "Fund Admin Dashboard" at bounding box center [426, 321] width 73 height 12
click at [385, 321] on input "Fund Admin Dashboard" at bounding box center [382, 319] width 8 height 9
click at [390, 344] on label "Investment Dashboard" at bounding box center [425, 346] width 71 height 12
click at [385, 344] on input "Investment Dashboard" at bounding box center [382, 344] width 8 height 9
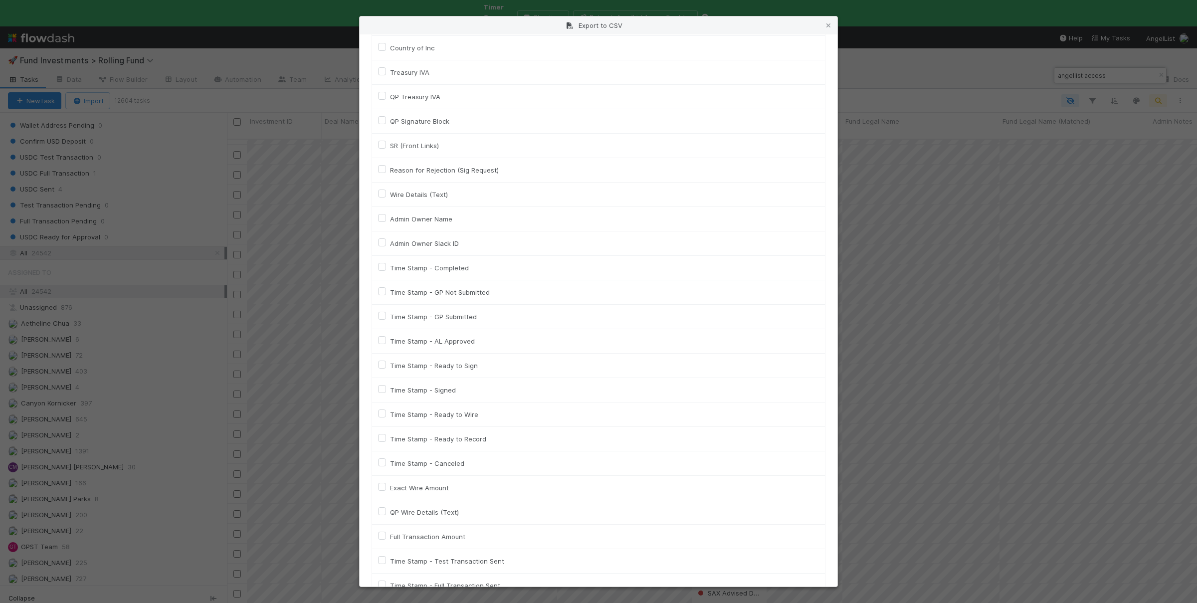
scroll to position [292, 0]
click at [384, 319] on div "Front Convo Links" at bounding box center [598, 321] width 441 height 12
click at [387, 325] on div "Front Convo Links" at bounding box center [598, 321] width 441 height 12
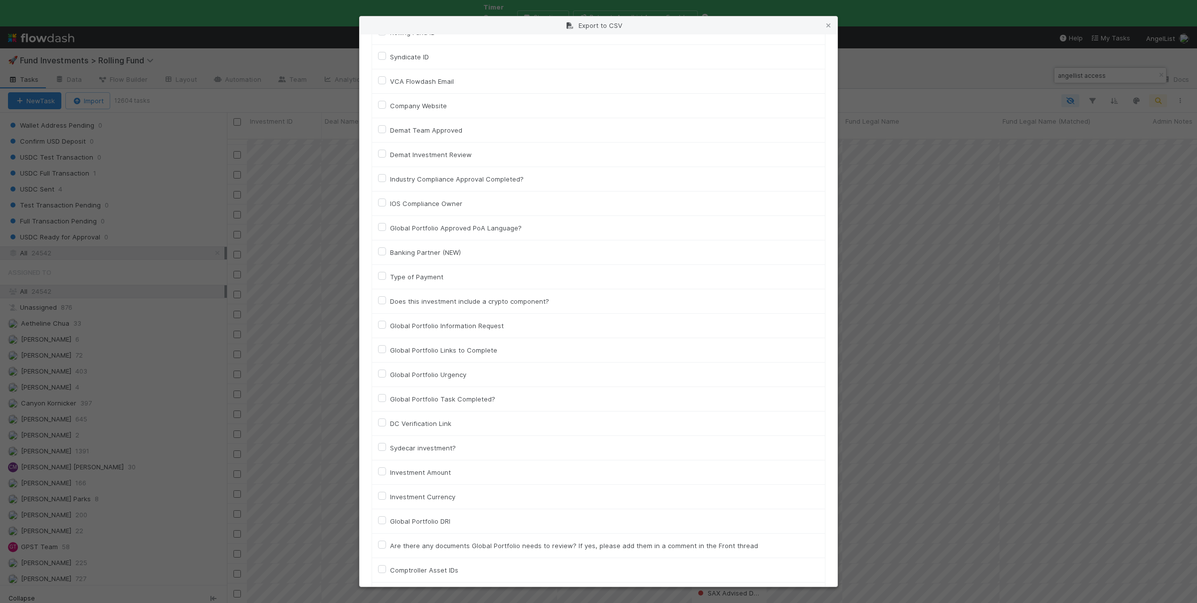
scroll to position [4377, 0]
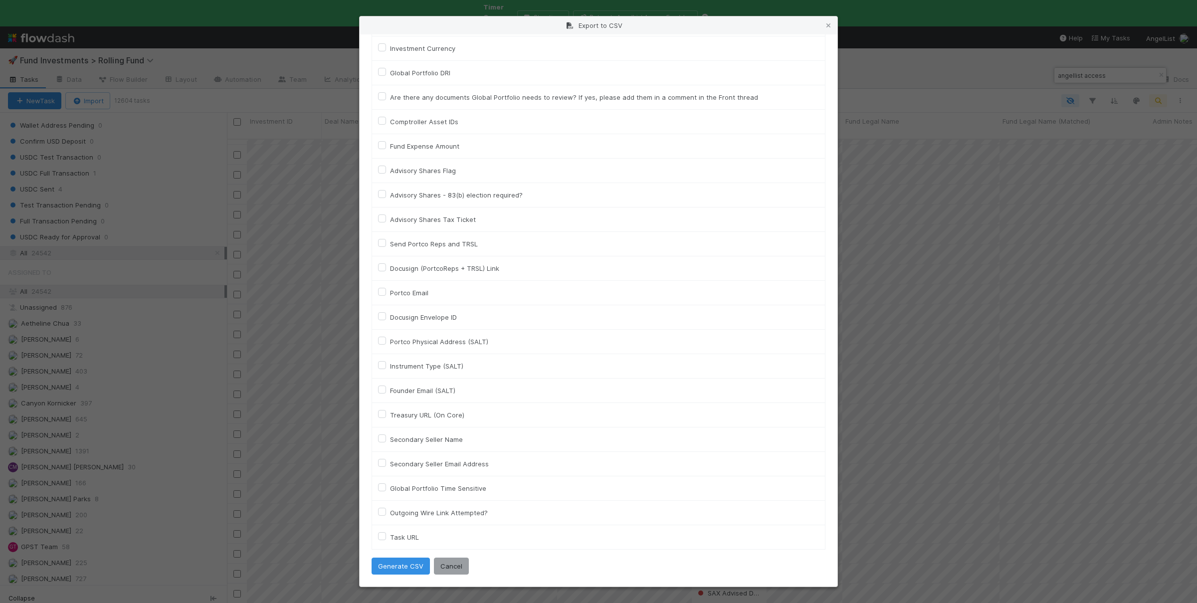
click at [390, 534] on label "Task URL" at bounding box center [404, 537] width 29 height 12
click at [384, 534] on URL "Task URL" at bounding box center [382, 535] width 8 height 9
click at [403, 562] on button "Generate CSV" at bounding box center [401, 566] width 58 height 17
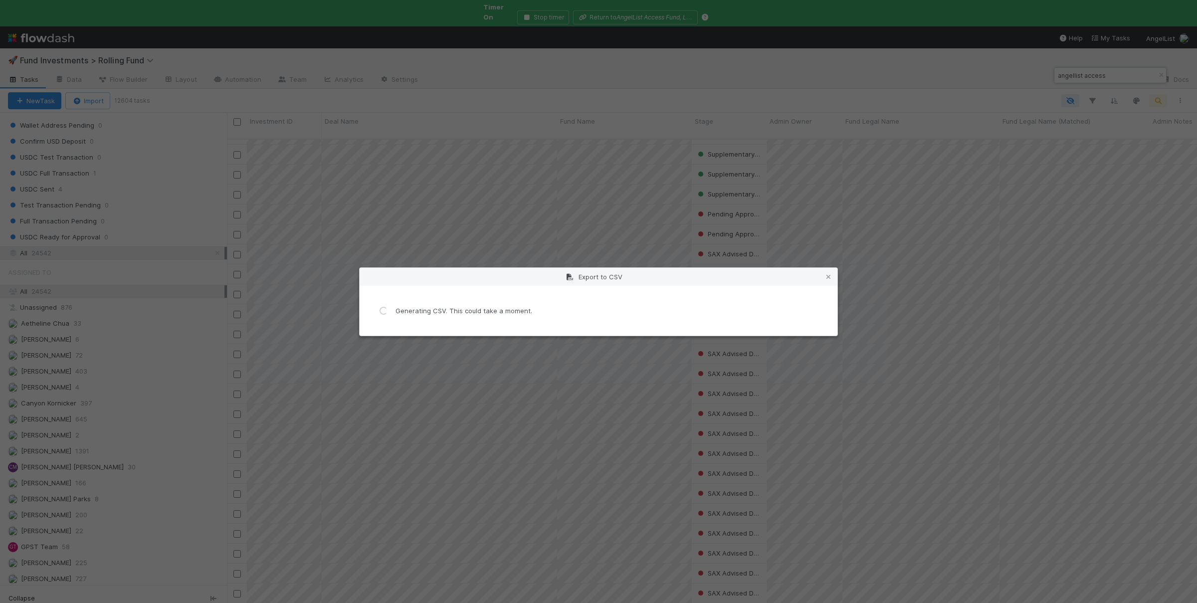
scroll to position [0, 0]
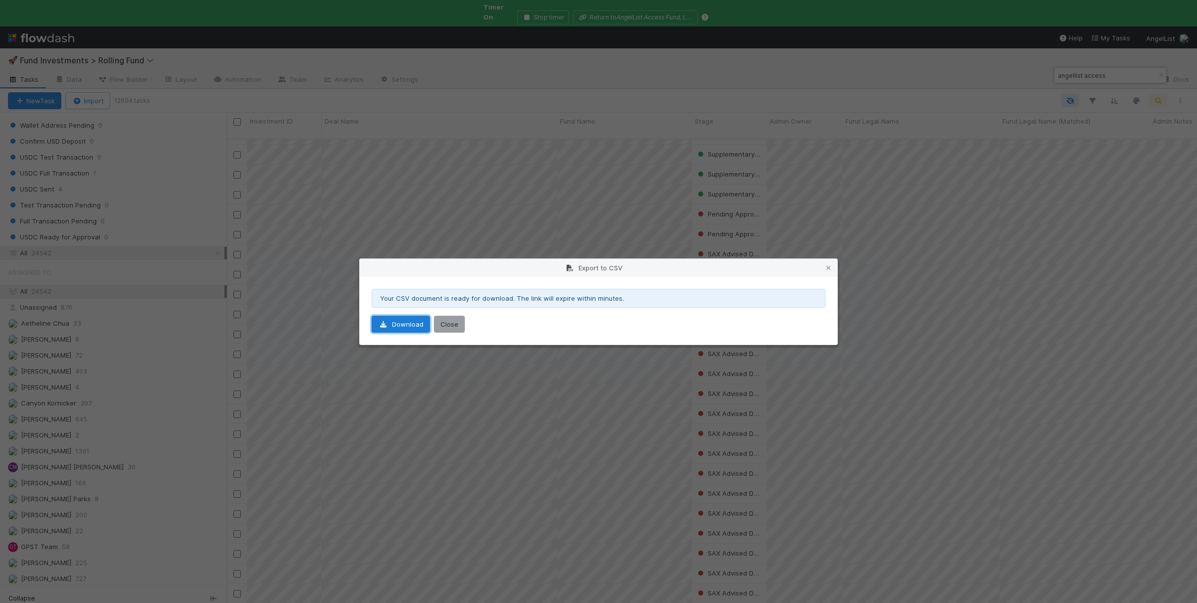
click at [386, 321] on link "Download" at bounding box center [401, 324] width 58 height 17
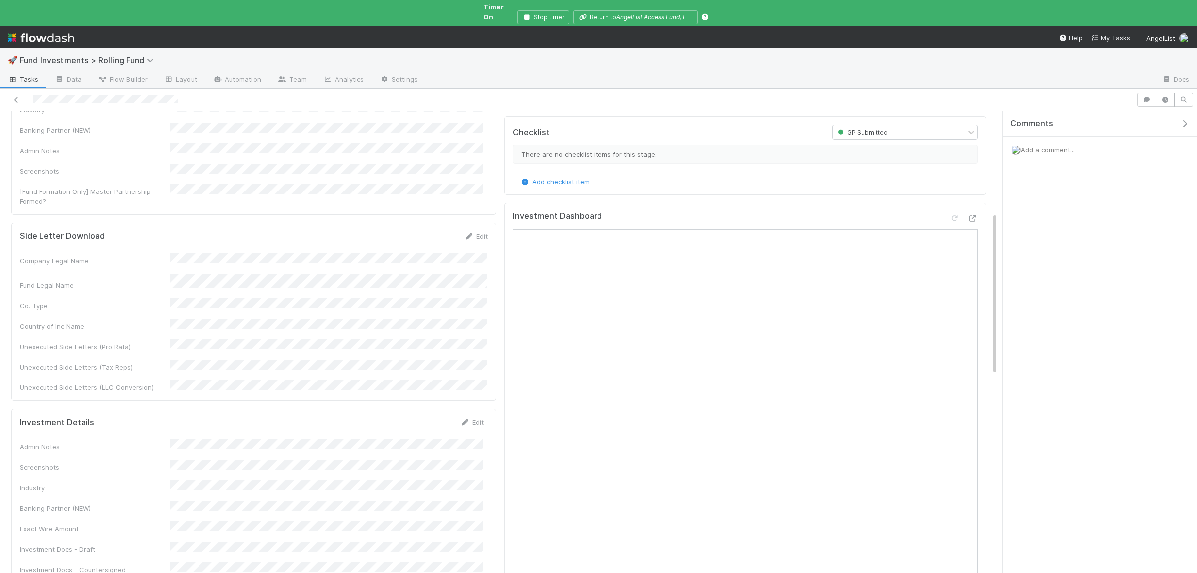
scroll to position [292, 0]
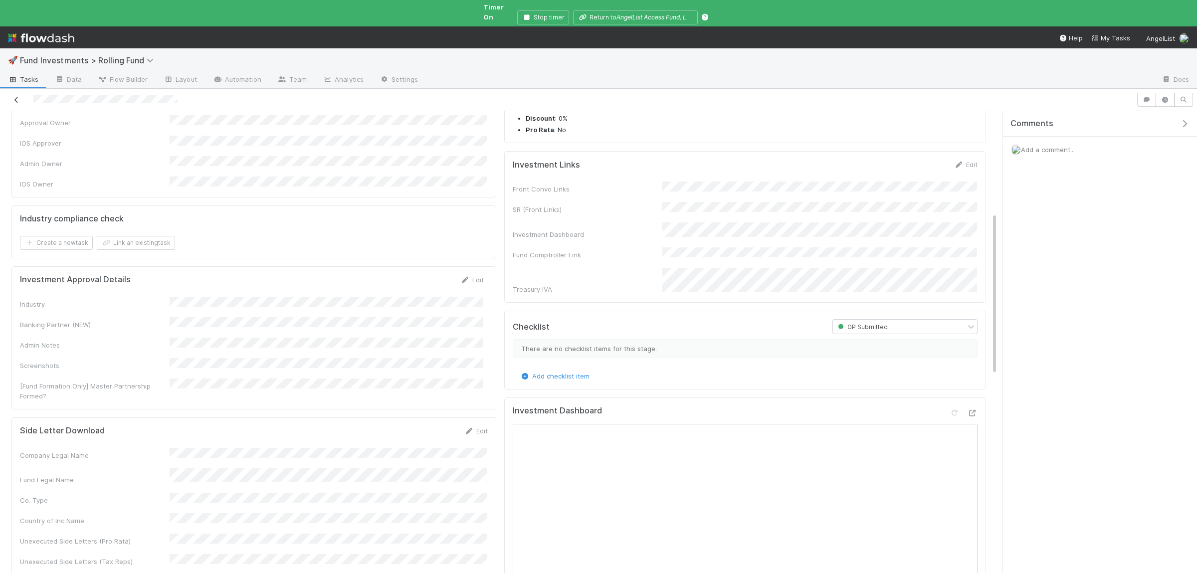
click at [19, 97] on icon at bounding box center [16, 100] width 10 height 6
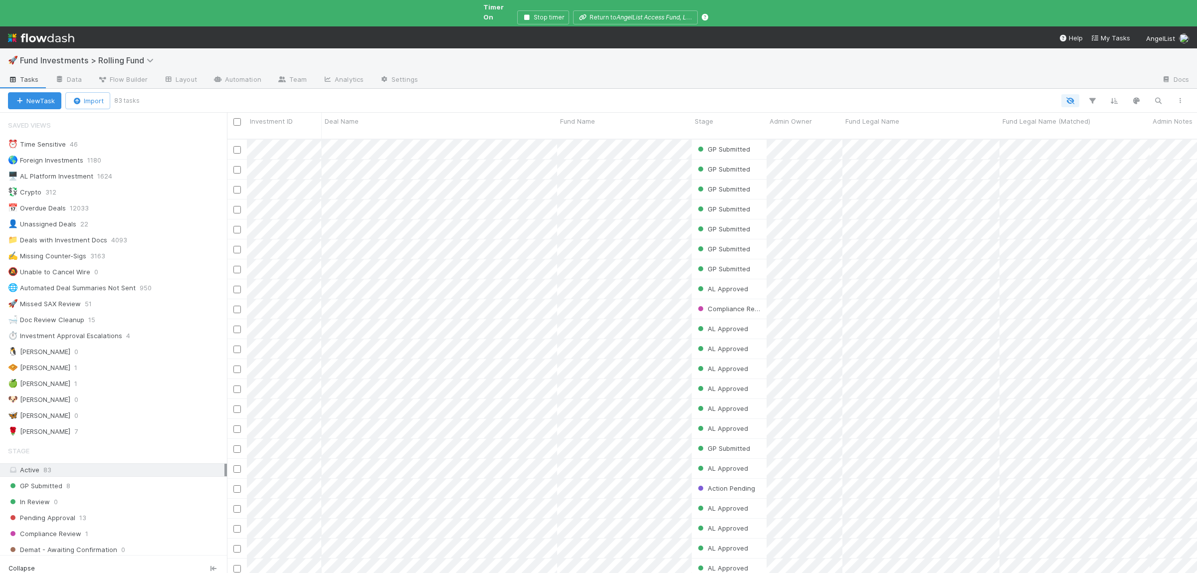
scroll to position [451, 970]
click at [1162, 96] on icon "button" at bounding box center [1158, 100] width 10 height 9
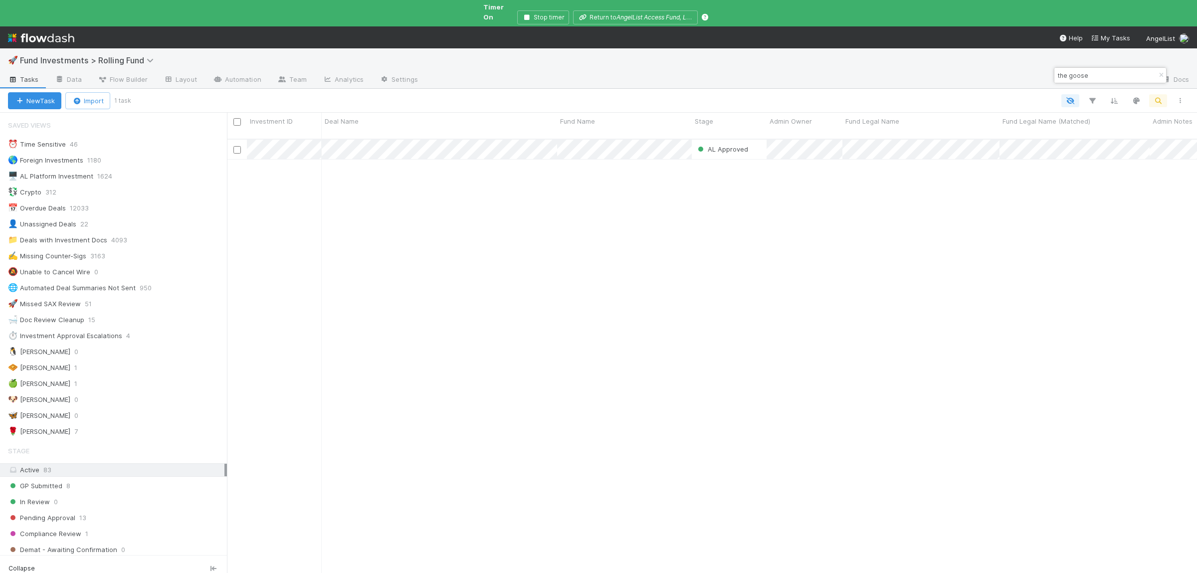
type input "the goose"
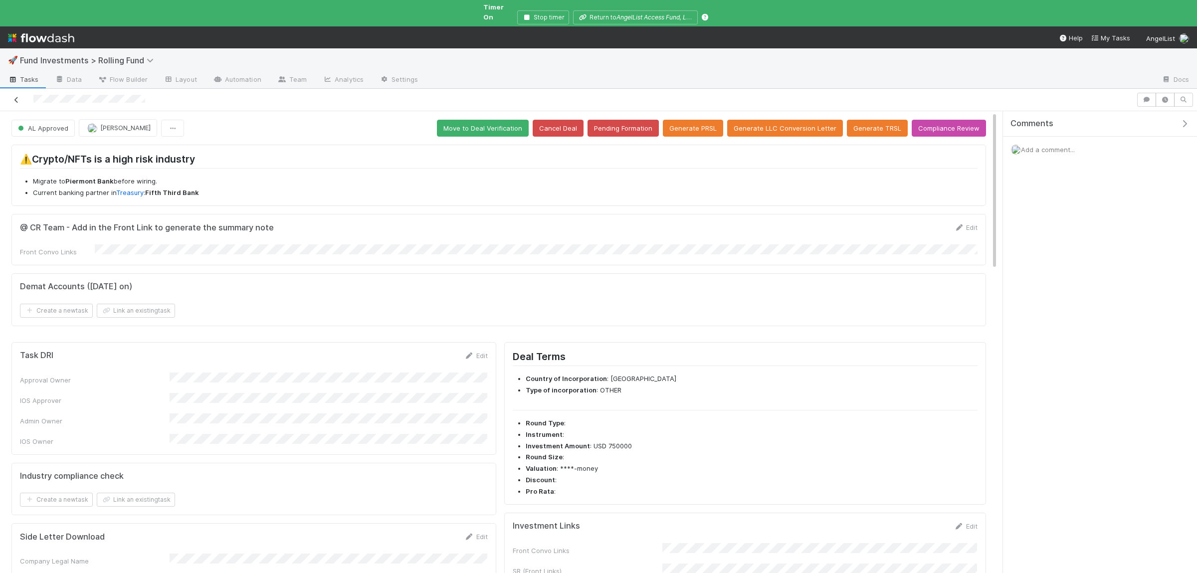
click at [19, 97] on link at bounding box center [16, 100] width 10 height 10
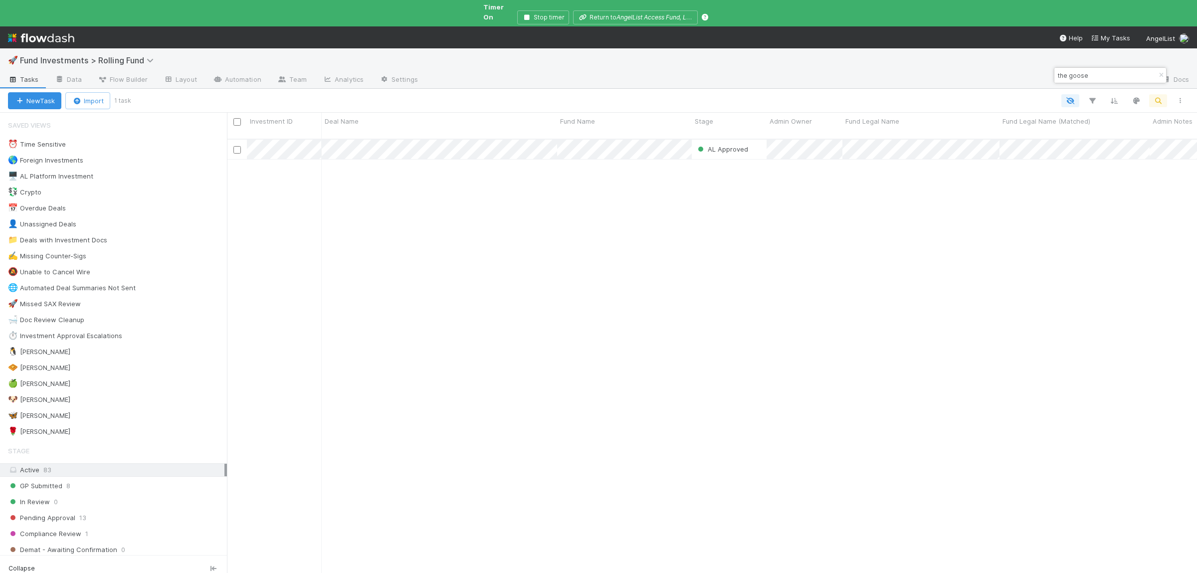
scroll to position [451, 970]
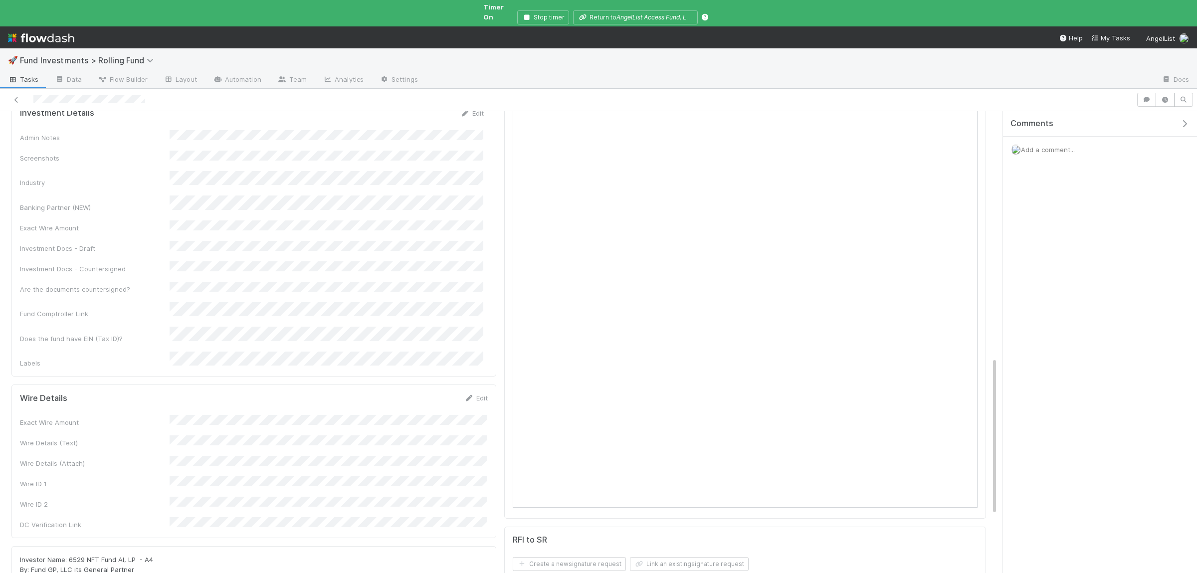
scroll to position [729, 0]
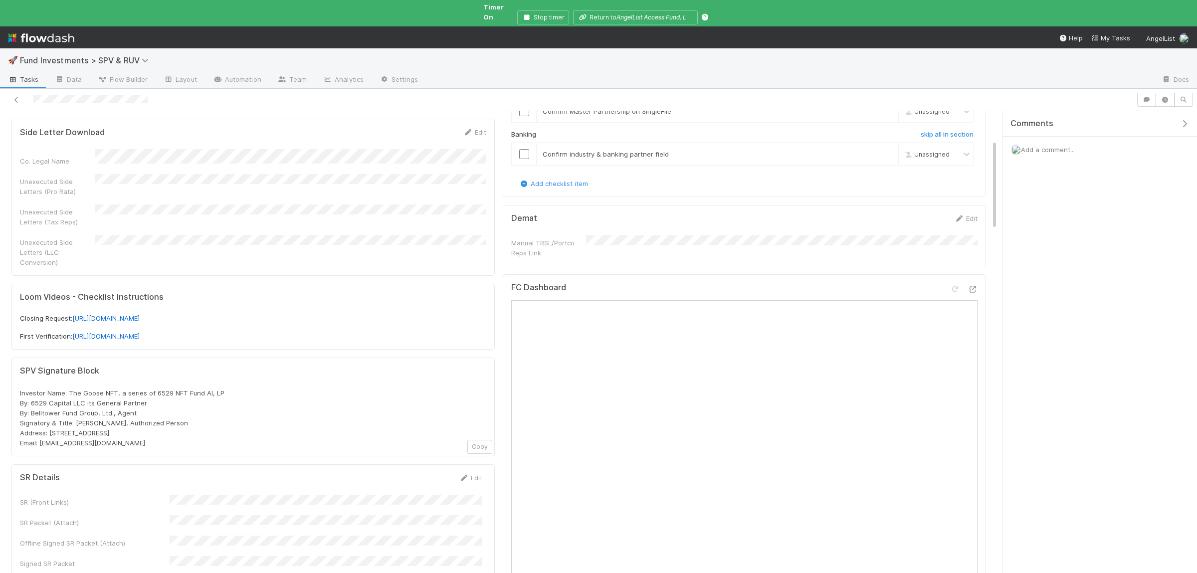
scroll to position [292, 0]
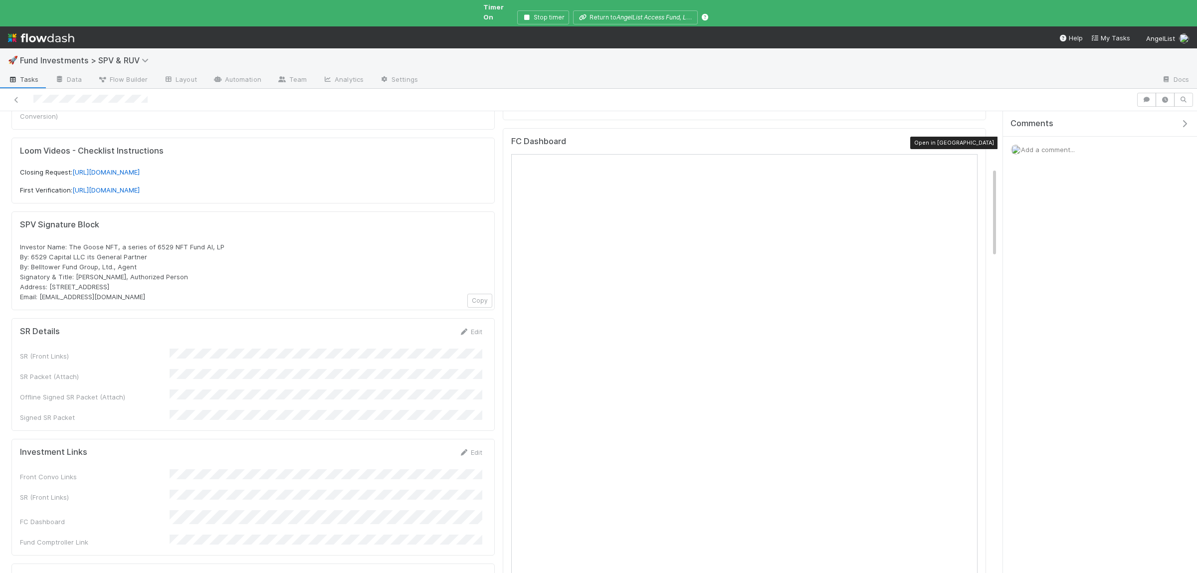
click at [975, 140] on icon at bounding box center [973, 143] width 10 height 6
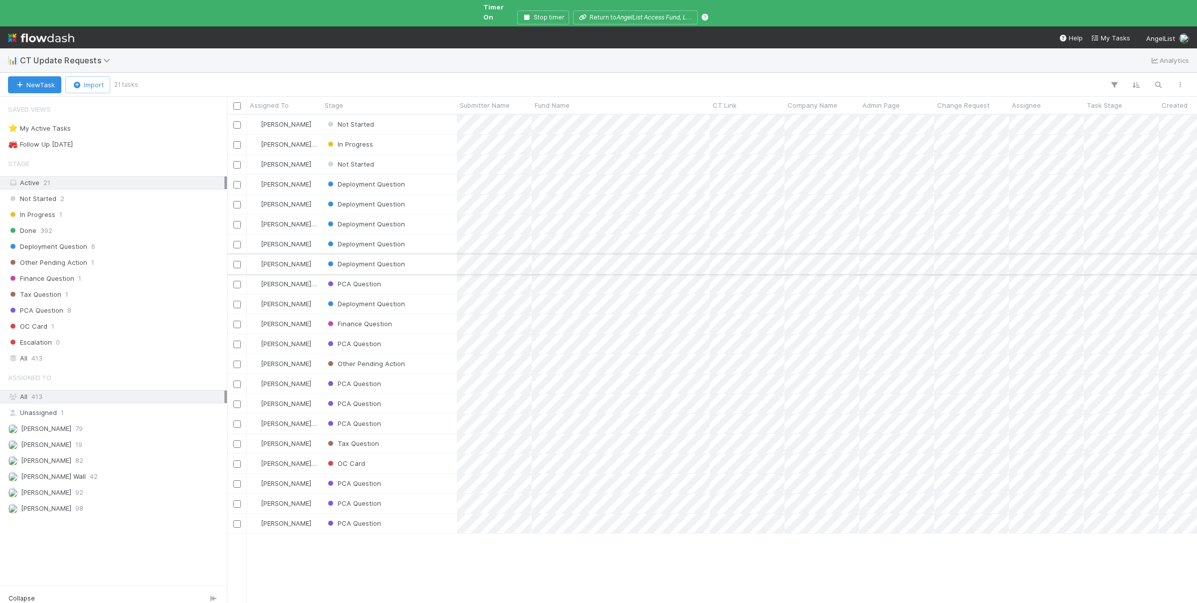
scroll to position [497, 970]
click at [431, 160] on div "Not Started" at bounding box center [389, 164] width 135 height 19
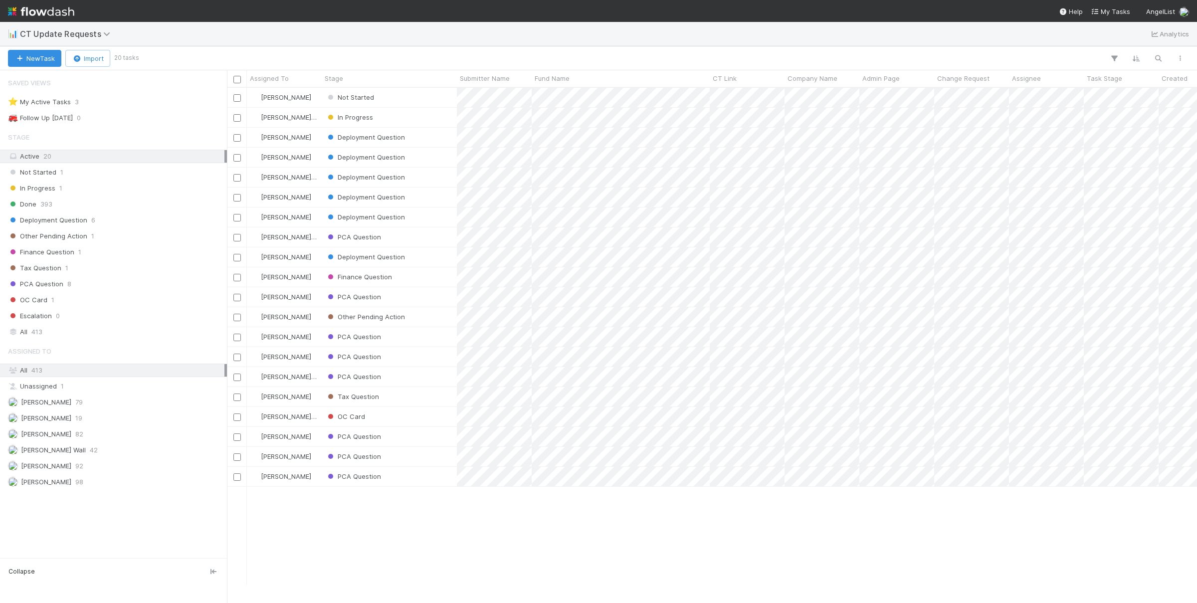
scroll to position [497, 970]
click at [413, 356] on div "PCA Question" at bounding box center [389, 356] width 135 height 19
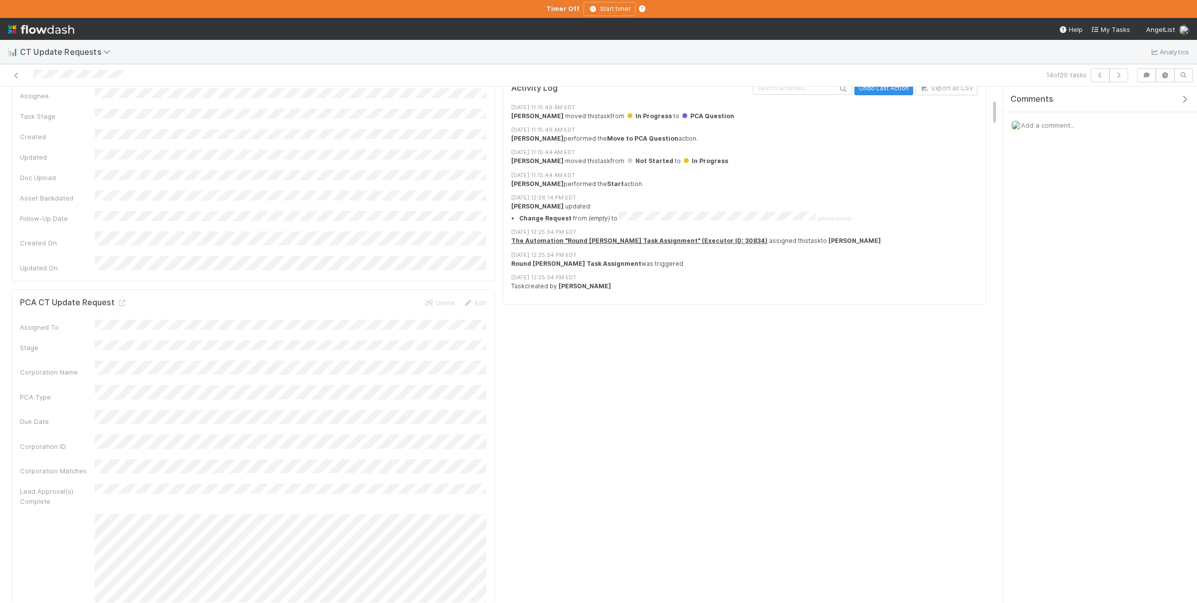
scroll to position [292, 0]
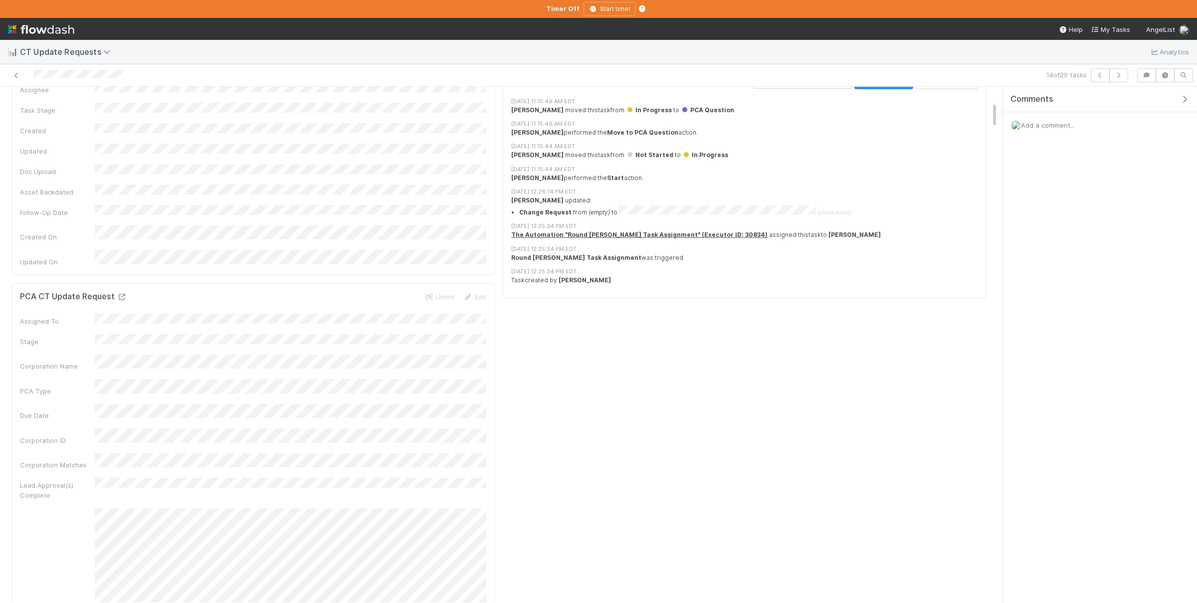
click at [123, 294] on icon at bounding box center [122, 297] width 10 height 6
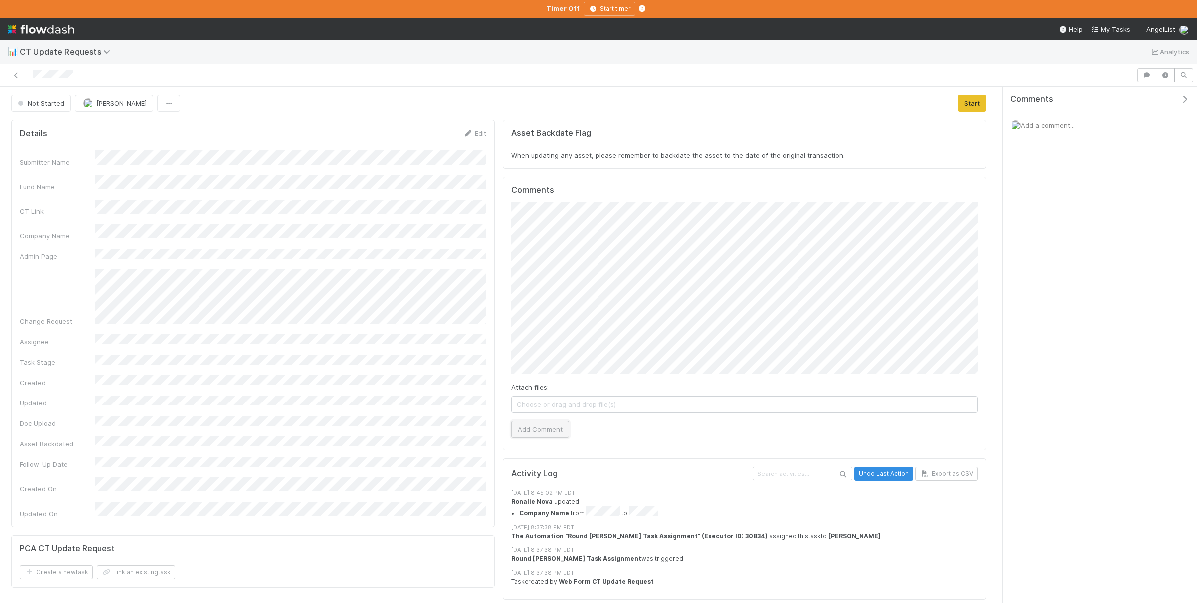
click at [536, 434] on button "Add Comment" at bounding box center [540, 429] width 58 height 17
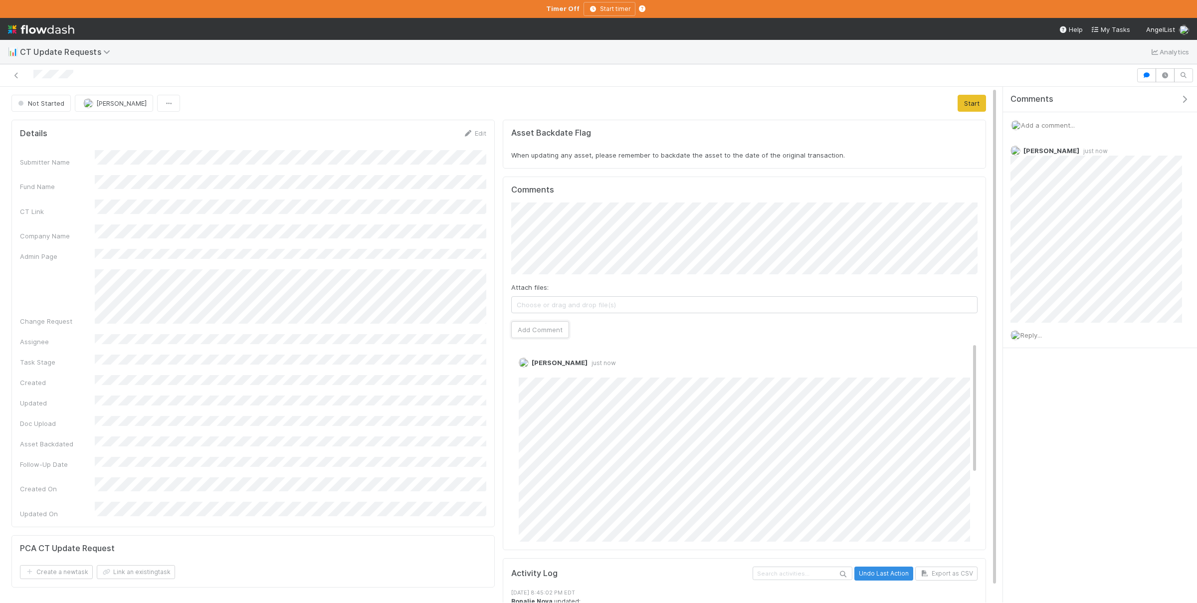
drag, startPoint x: 526, startPoint y: 324, endPoint x: 629, endPoint y: 336, distance: 103.4
click at [527, 324] on button "Add Comment" at bounding box center [540, 329] width 58 height 17
click at [968, 97] on button "Start" at bounding box center [972, 103] width 28 height 17
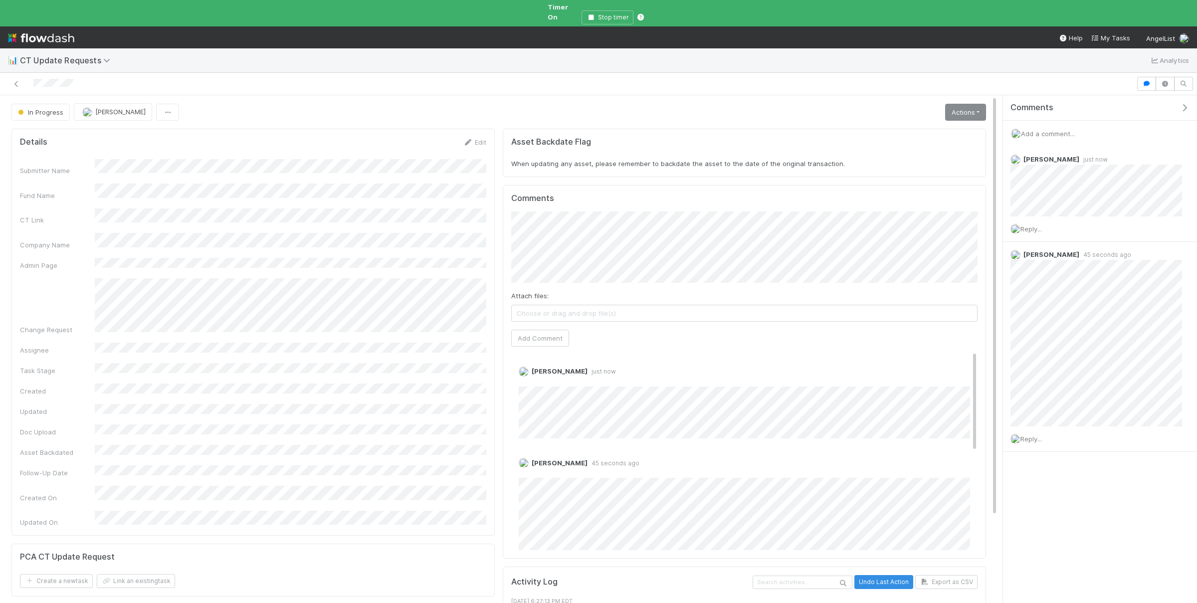
click at [968, 112] on div "In Progress [PERSON_NAME] Actions Finish Move to Deployment Question Move to Fi…" at bounding box center [498, 438] width 997 height 670
click at [973, 105] on link "Actions" at bounding box center [965, 112] width 41 height 17
click at [893, 127] on button "Finish" at bounding box center [929, 133] width 119 height 14
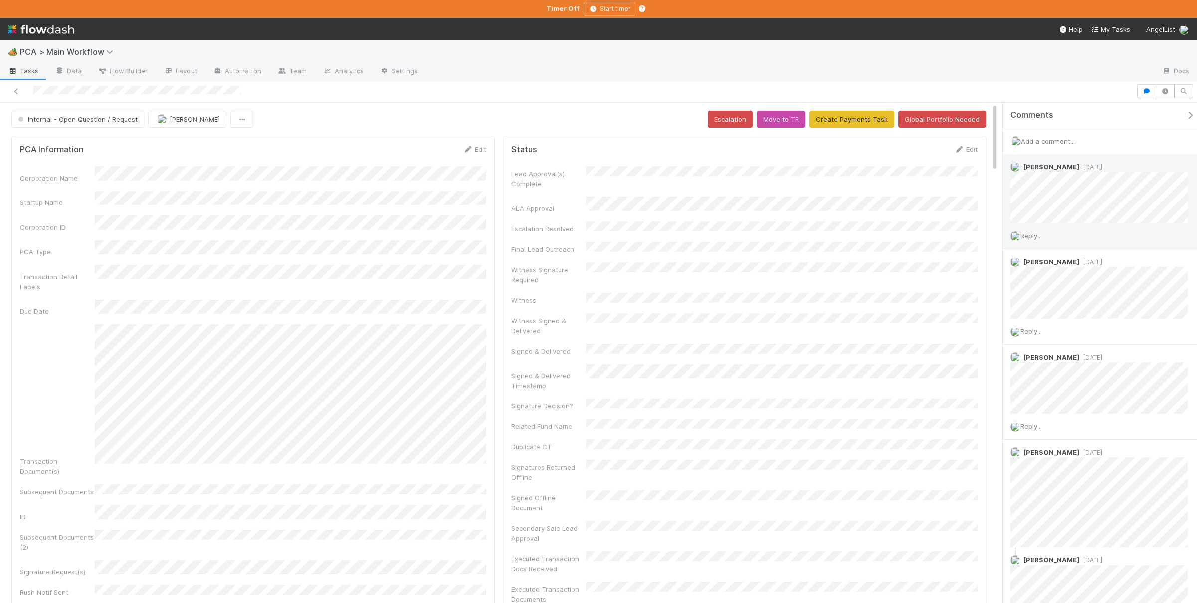
scroll to position [195, 0]
